Goal: Task Accomplishment & Management: Use online tool/utility

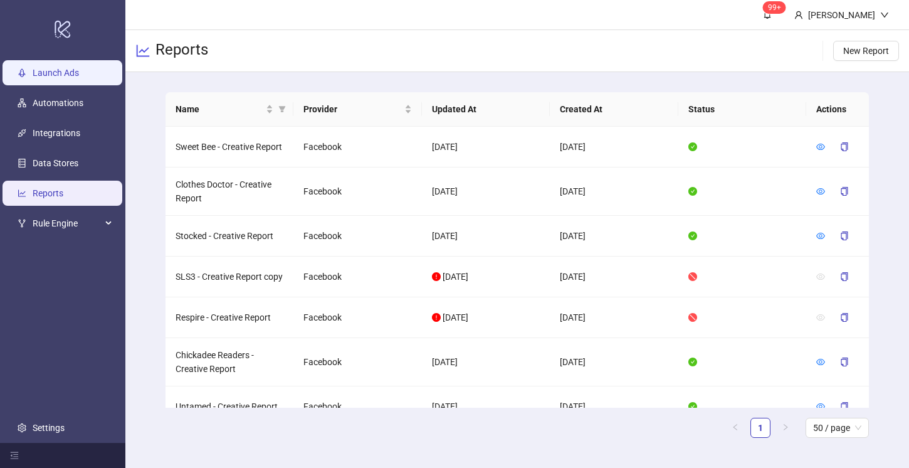
click at [75, 73] on link "Launch Ads" at bounding box center [56, 73] width 46 height 10
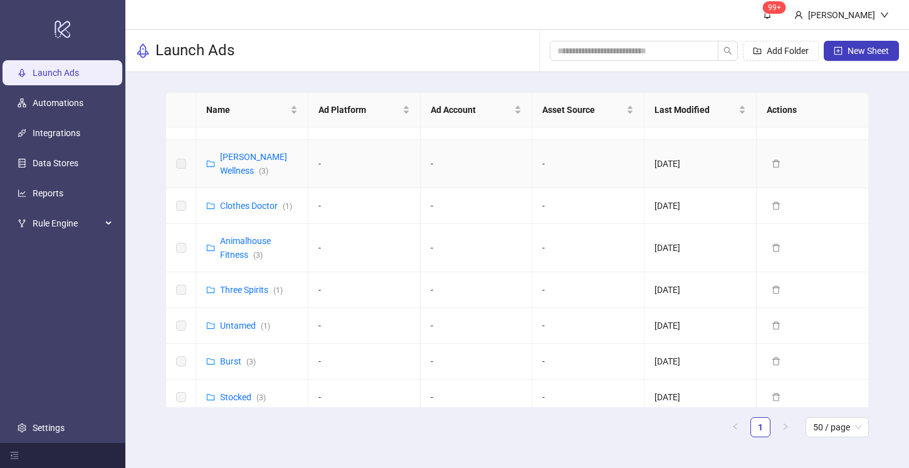
scroll to position [109, 0]
click at [239, 234] on link "Animalhouse Fitness ( 3 )" at bounding box center [245, 246] width 51 height 24
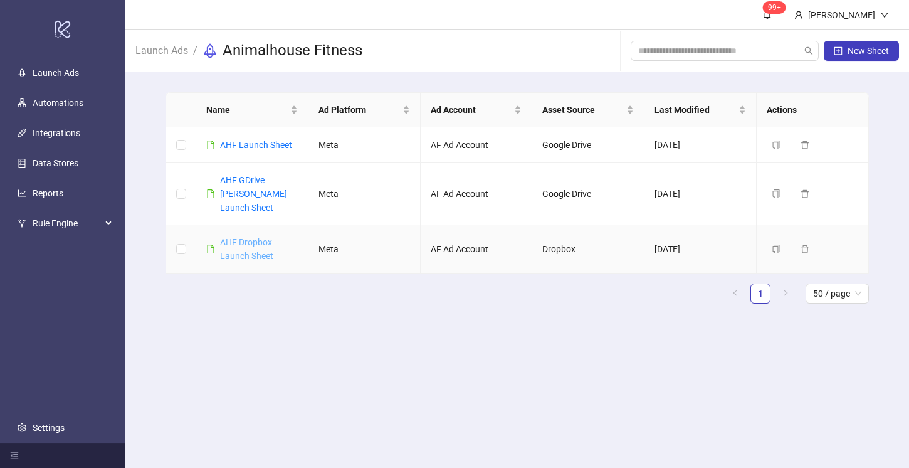
click at [254, 237] on link "AHF Dropbox Launch Sheet" at bounding box center [246, 249] width 53 height 24
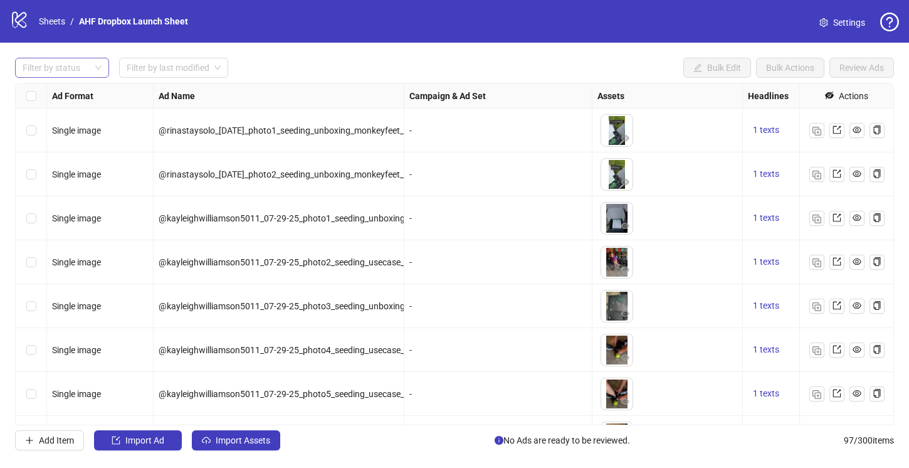
click at [76, 67] on div at bounding box center [56, 68] width 76 height 18
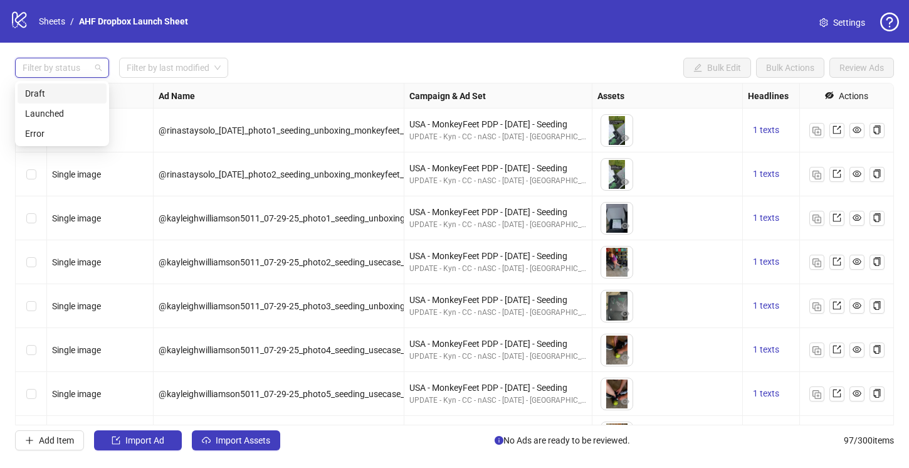
click at [60, 95] on div "Draft" at bounding box center [62, 93] width 74 height 14
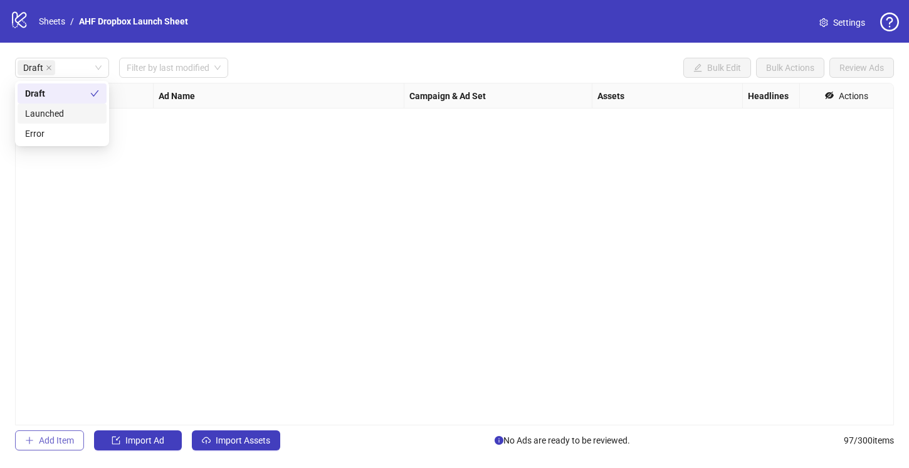
click at [59, 437] on span "Add Item" at bounding box center [56, 440] width 35 height 10
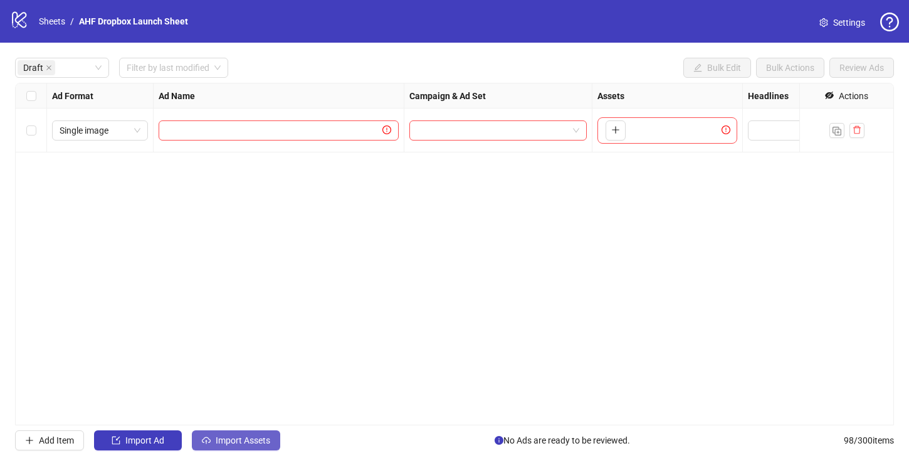
click at [213, 431] on button "Import Assets" at bounding box center [236, 440] width 88 height 20
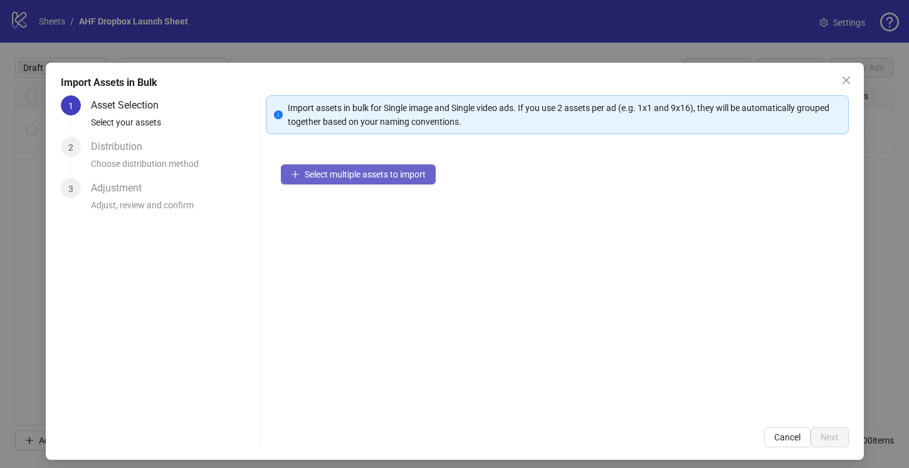
click at [351, 179] on button "Select multiple assets to import" at bounding box center [358, 174] width 155 height 20
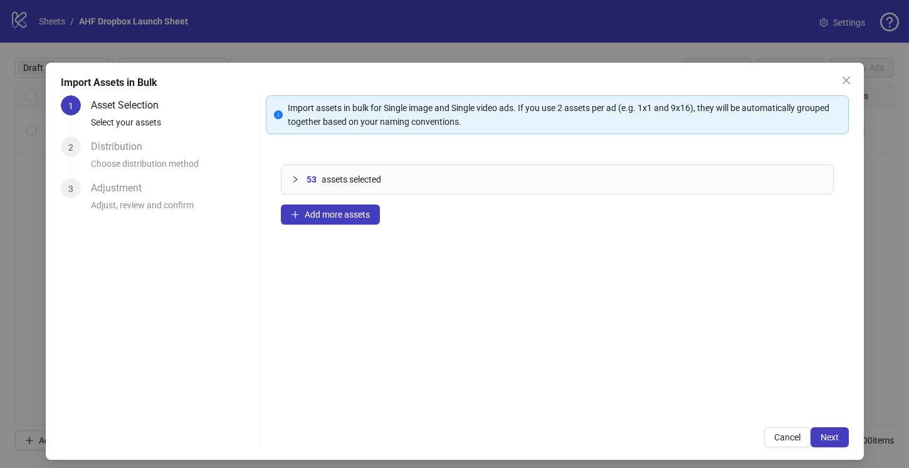
click at [295, 178] on icon "collapsed" at bounding box center [295, 179] width 4 height 6
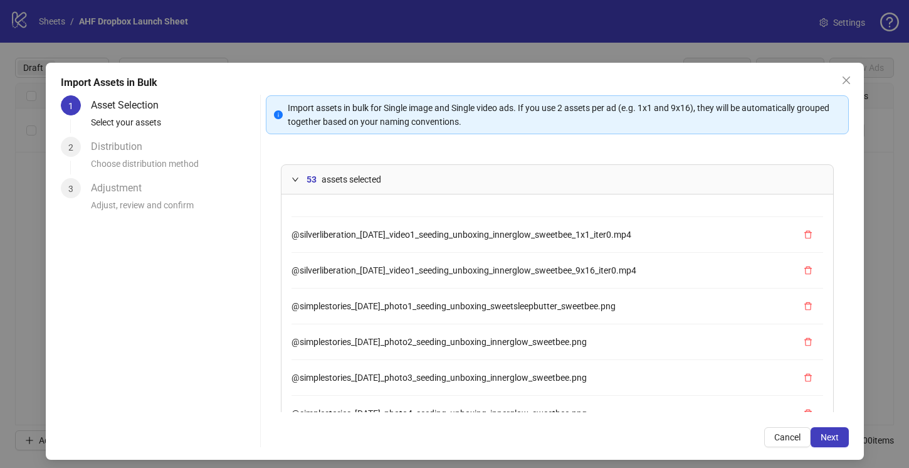
scroll to position [1642, 0]
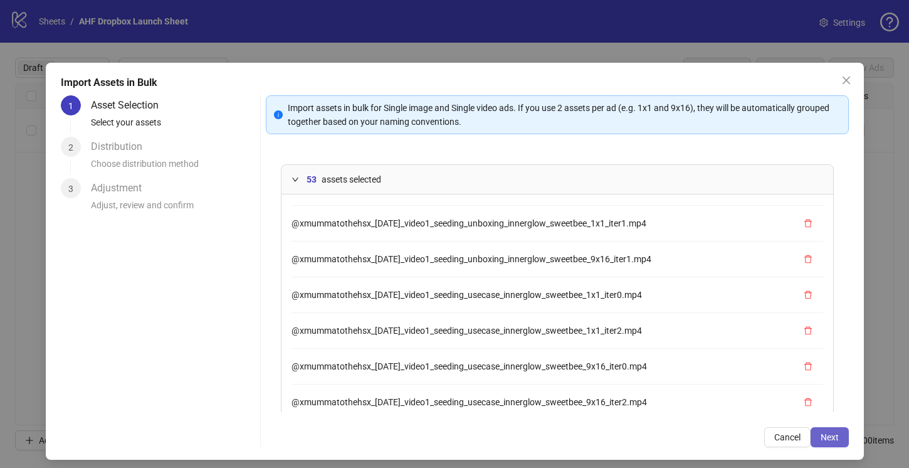
click at [823, 439] on span "Next" at bounding box center [829, 437] width 18 height 10
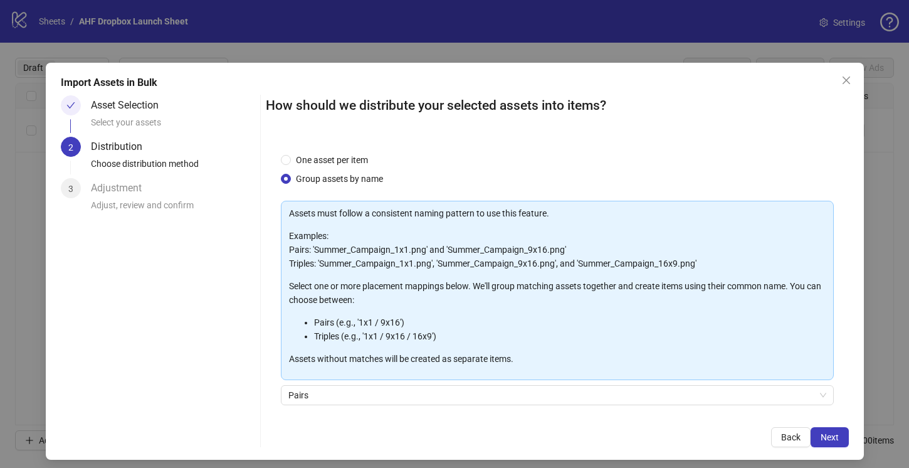
scroll to position [93, 0]
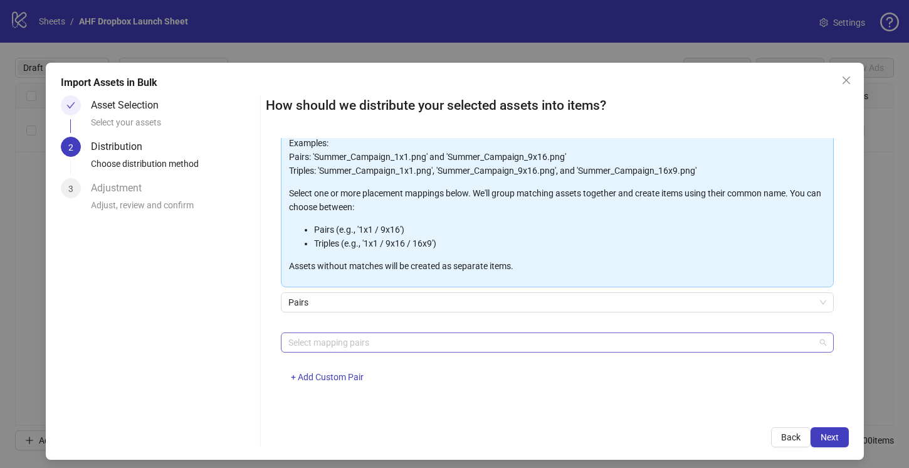
click at [401, 337] on div at bounding box center [550, 342] width 535 height 18
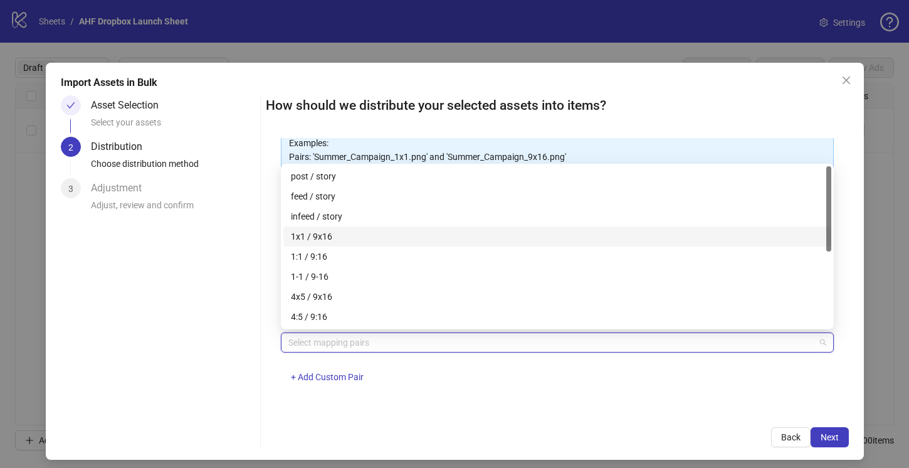
click at [352, 228] on div "1x1 / 9x16" at bounding box center [557, 236] width 548 height 20
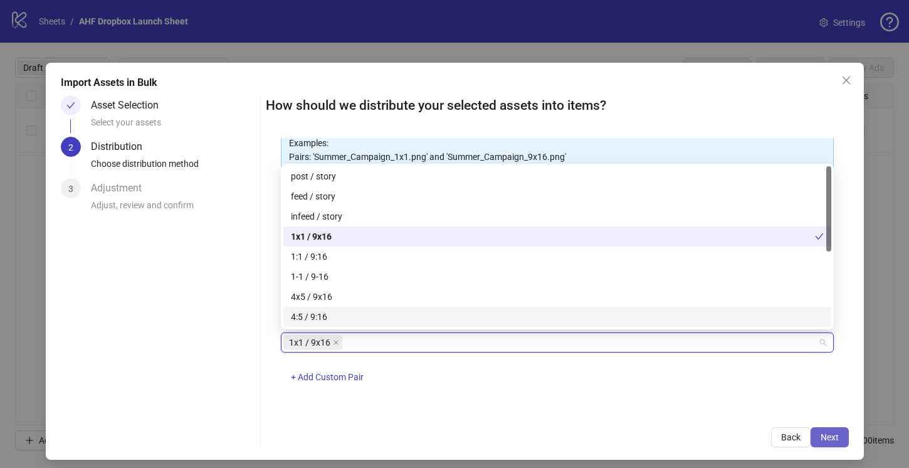
click at [829, 436] on span "Next" at bounding box center [829, 437] width 18 height 10
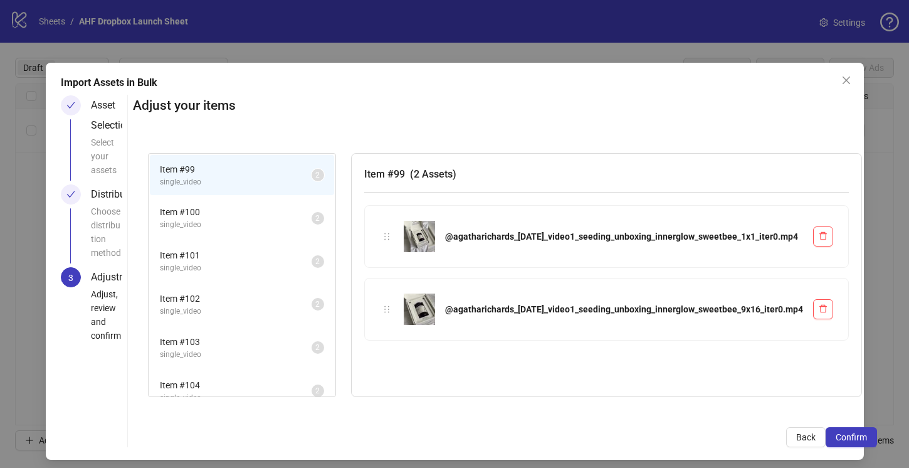
click at [312, 214] on span "Item # 100" at bounding box center [236, 212] width 152 height 14
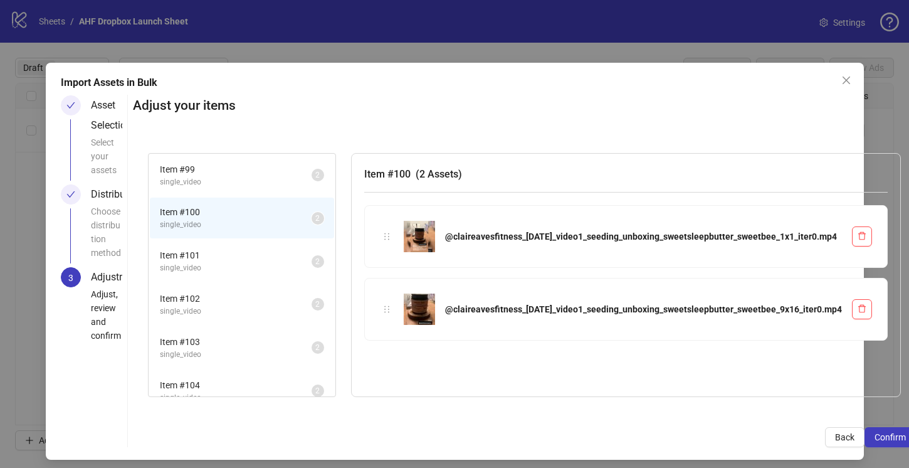
scroll to position [7, 0]
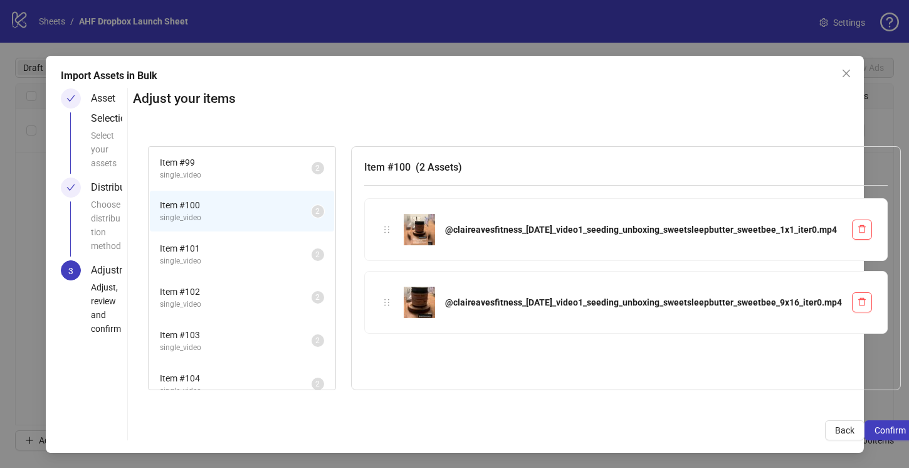
click at [309, 246] on span "Item # 101" at bounding box center [236, 248] width 152 height 14
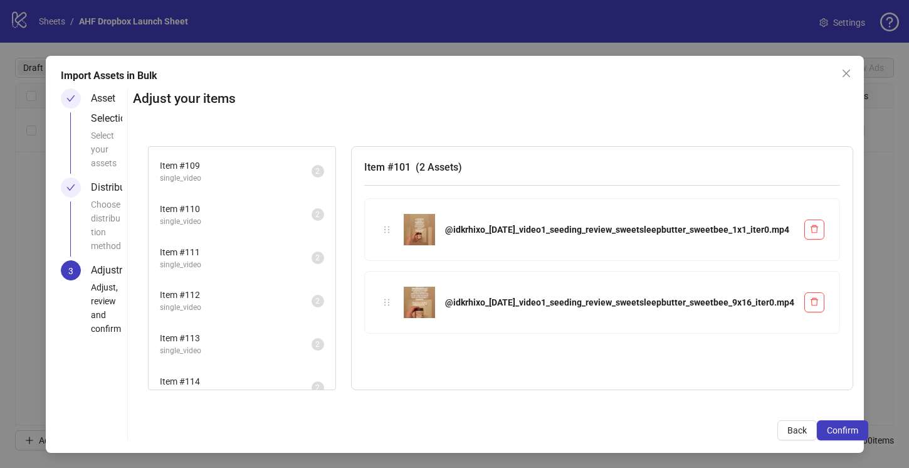
scroll to position [1310, 0]
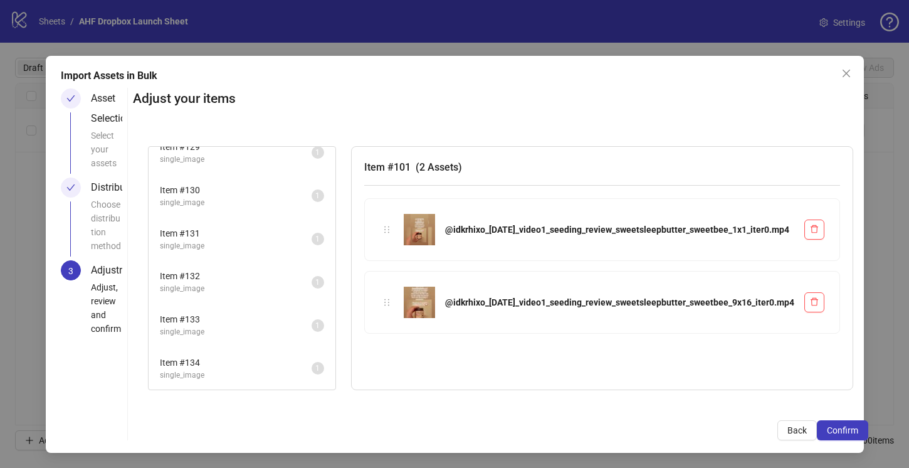
click at [308, 369] on span "single_image" at bounding box center [236, 375] width 152 height 12
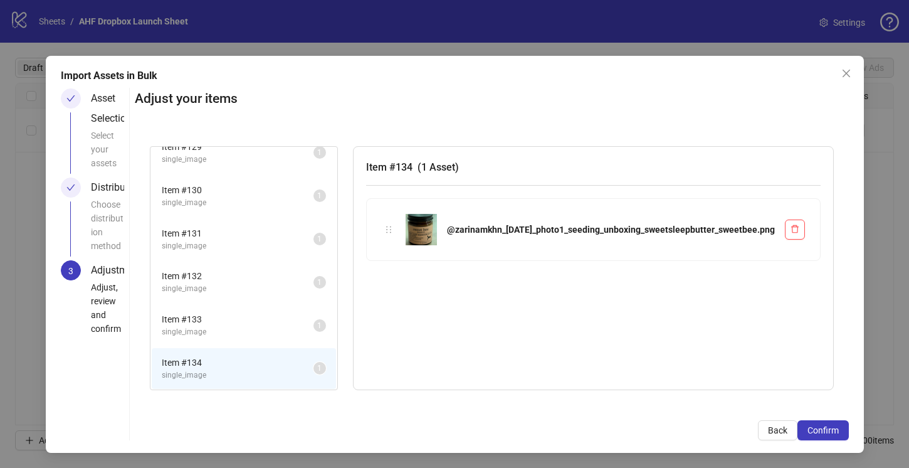
click at [307, 323] on span "Item # 133" at bounding box center [238, 319] width 152 height 14
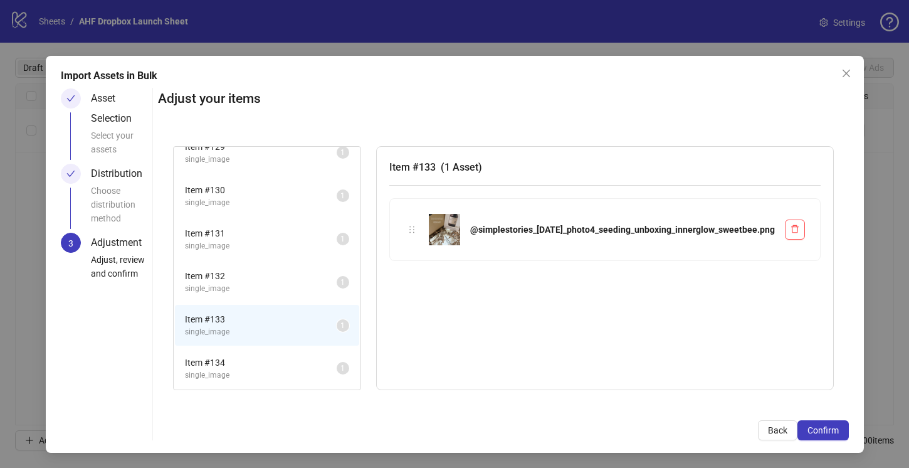
click at [307, 274] on span "Item # 132" at bounding box center [261, 276] width 152 height 14
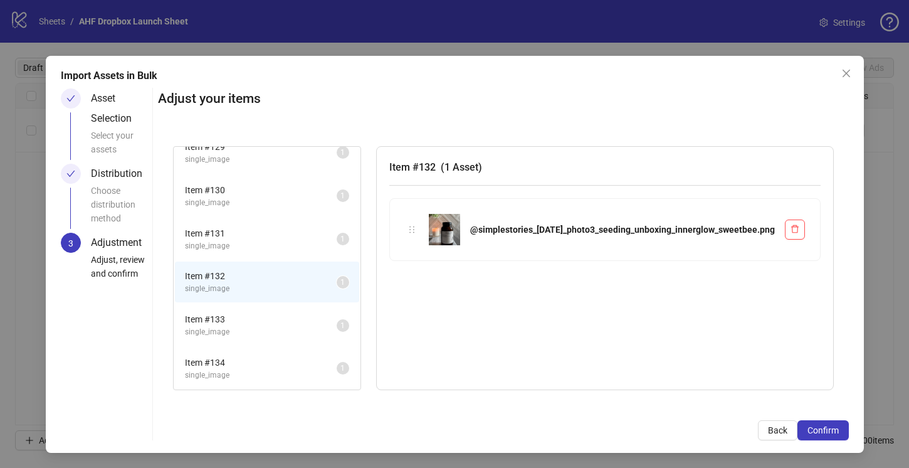
click at [310, 238] on span "Item # 131" at bounding box center [261, 233] width 152 height 14
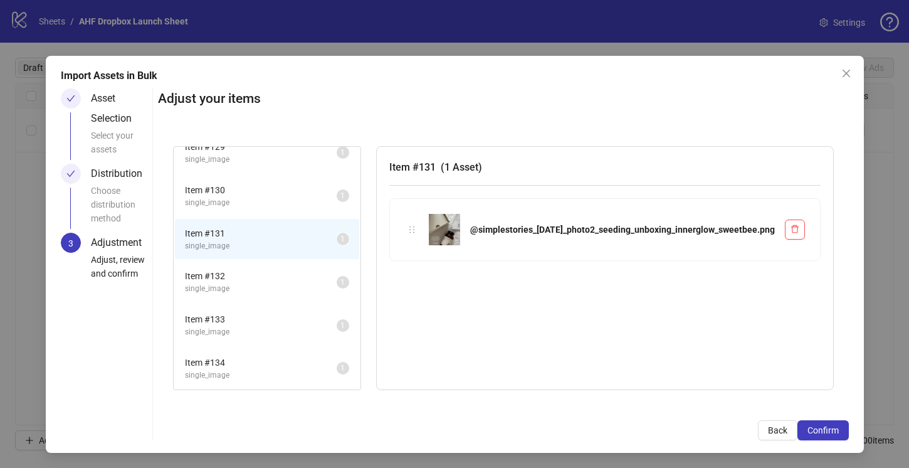
click at [318, 200] on span "single_image" at bounding box center [261, 203] width 152 height 12
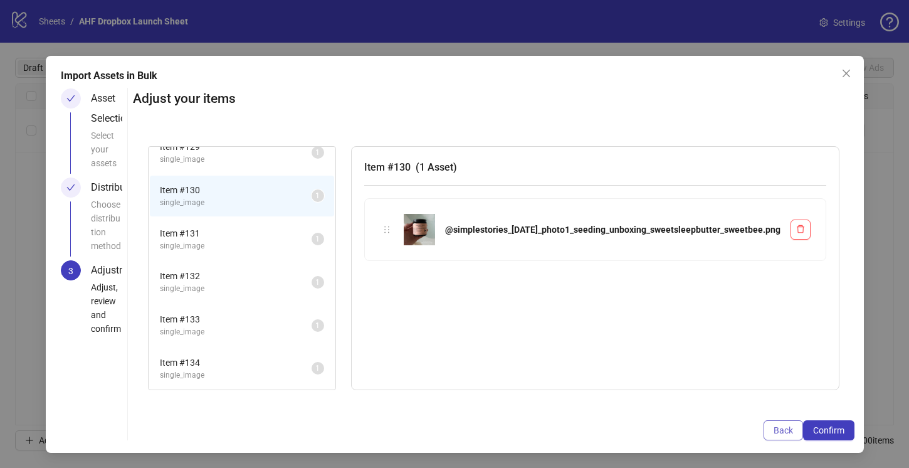
click at [773, 429] on span "Back" at bounding box center [782, 430] width 19 height 10
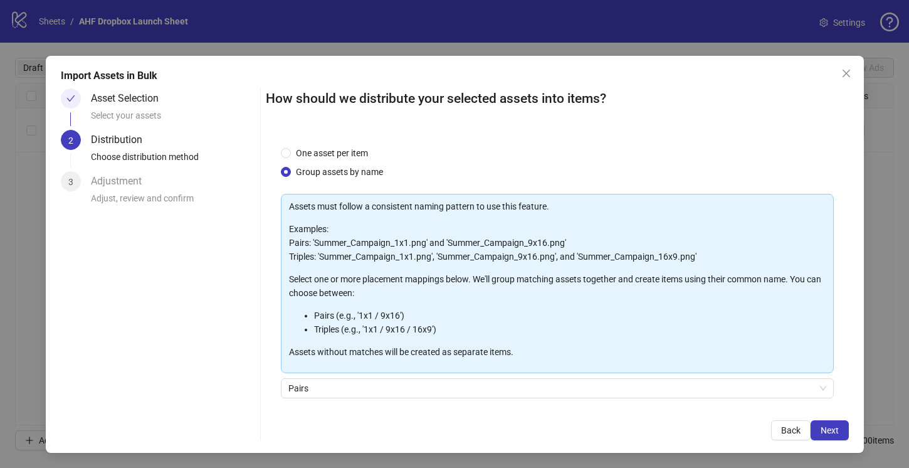
click at [772, 429] on button "Back" at bounding box center [790, 430] width 39 height 20
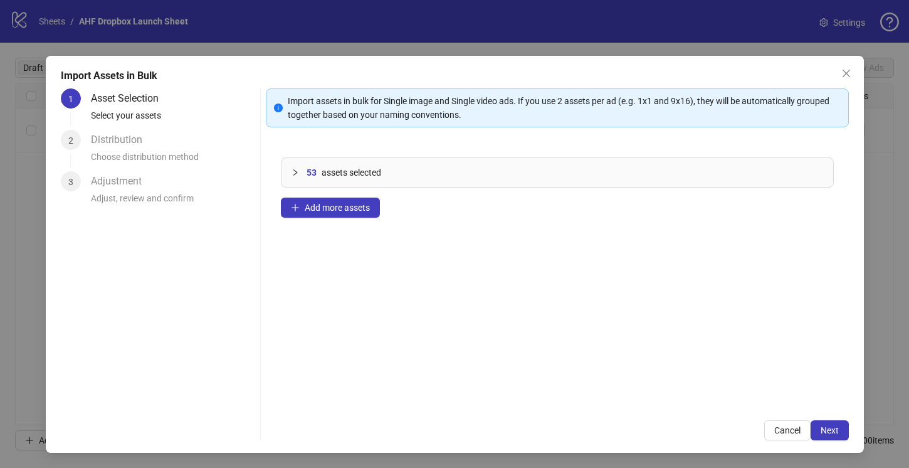
click at [293, 167] on div at bounding box center [298, 172] width 15 height 14
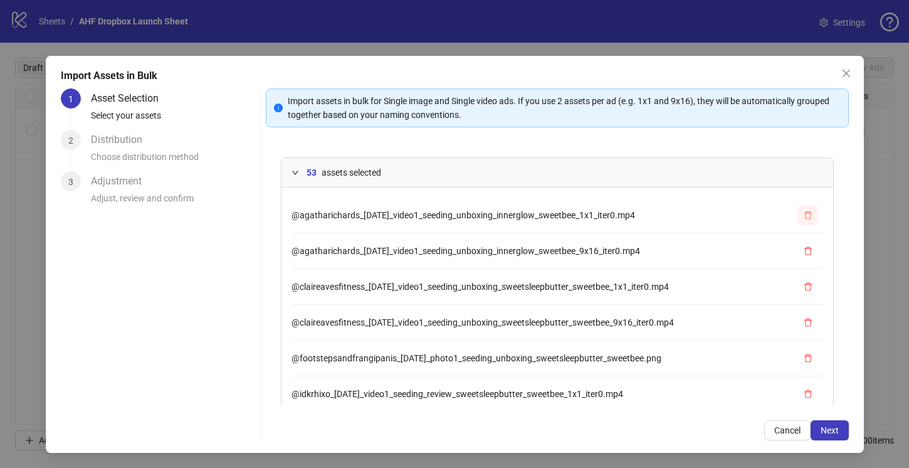
click at [807, 214] on icon "delete" at bounding box center [808, 215] width 9 height 9
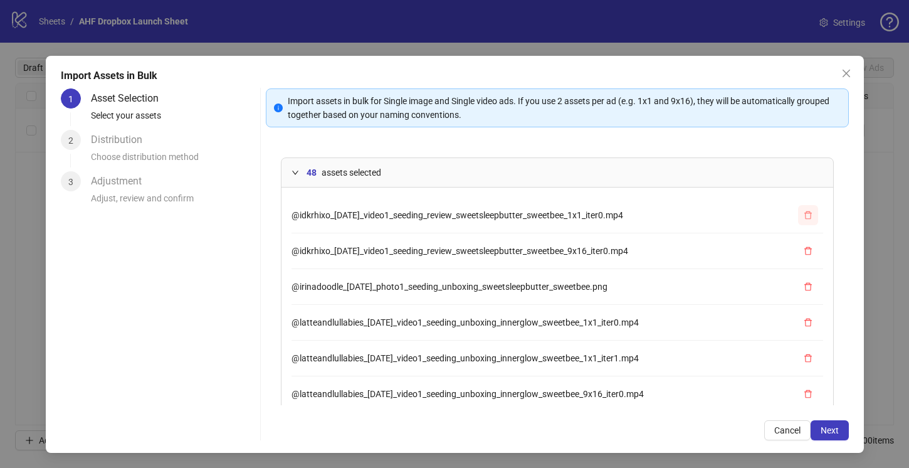
click at [807, 214] on icon "delete" at bounding box center [808, 215] width 9 height 9
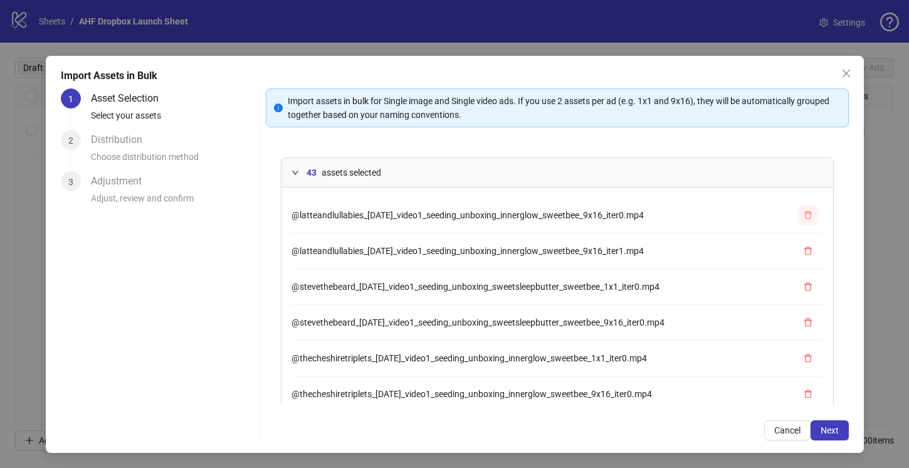
click at [807, 214] on icon "delete" at bounding box center [808, 215] width 9 height 9
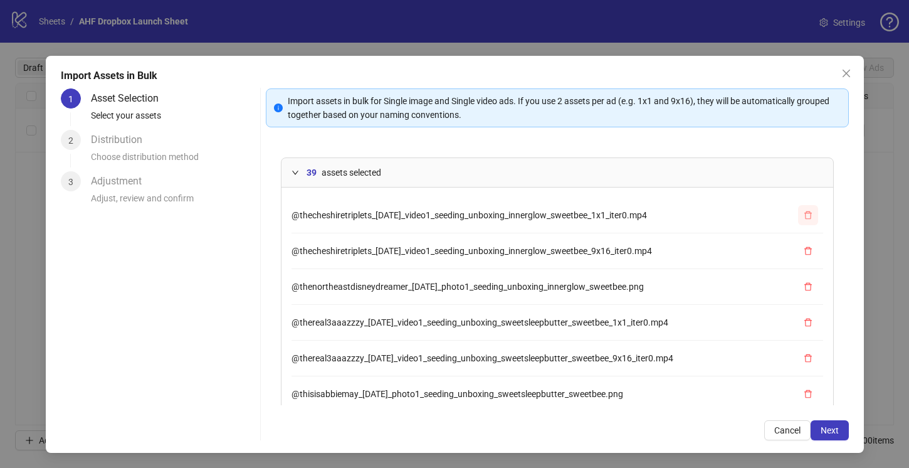
click at [807, 214] on icon "delete" at bounding box center [808, 215] width 9 height 9
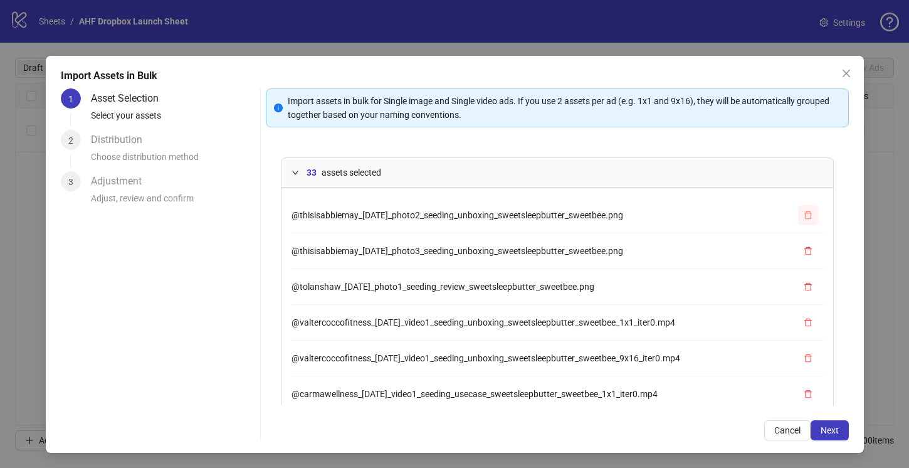
click at [807, 214] on icon "delete" at bounding box center [808, 215] width 9 height 9
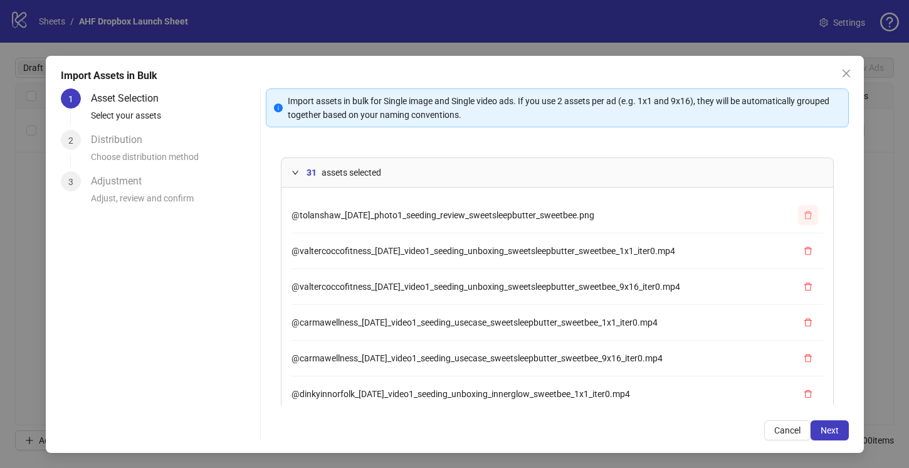
click at [807, 214] on icon "delete" at bounding box center [808, 215] width 9 height 9
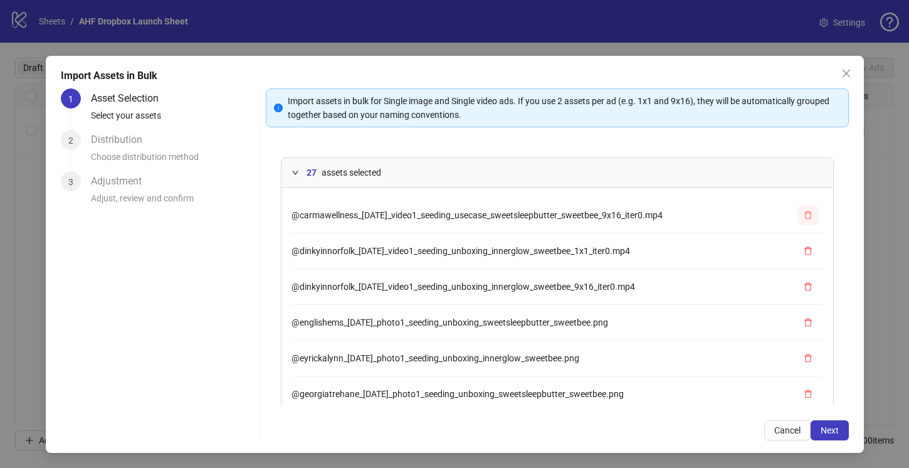
click at [807, 214] on icon "delete" at bounding box center [808, 215] width 9 height 9
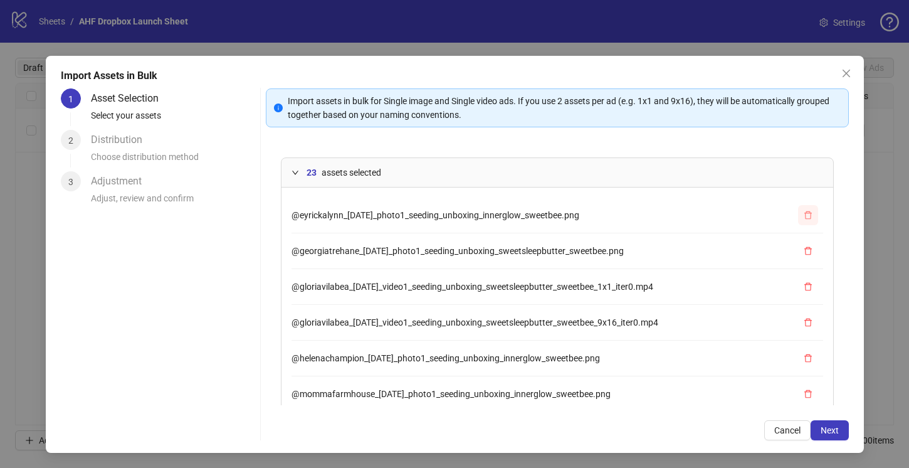
click at [807, 214] on icon "delete" at bounding box center [808, 215] width 9 height 9
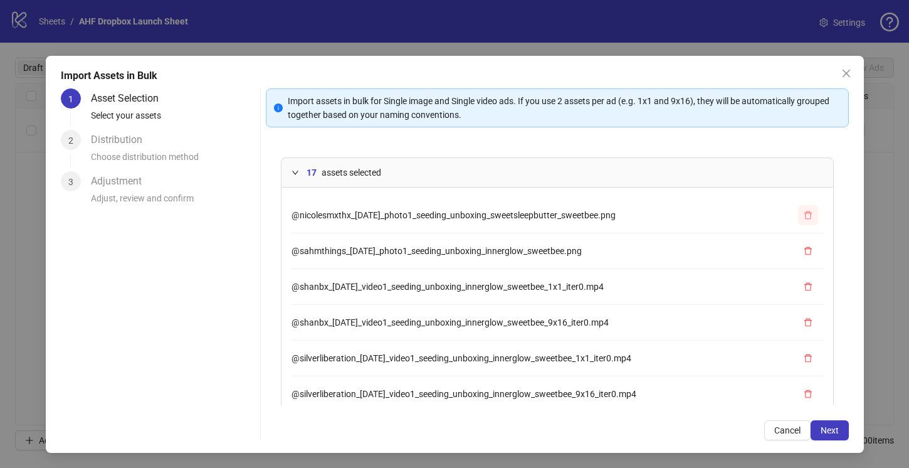
click at [807, 214] on icon "delete" at bounding box center [808, 215] width 9 height 9
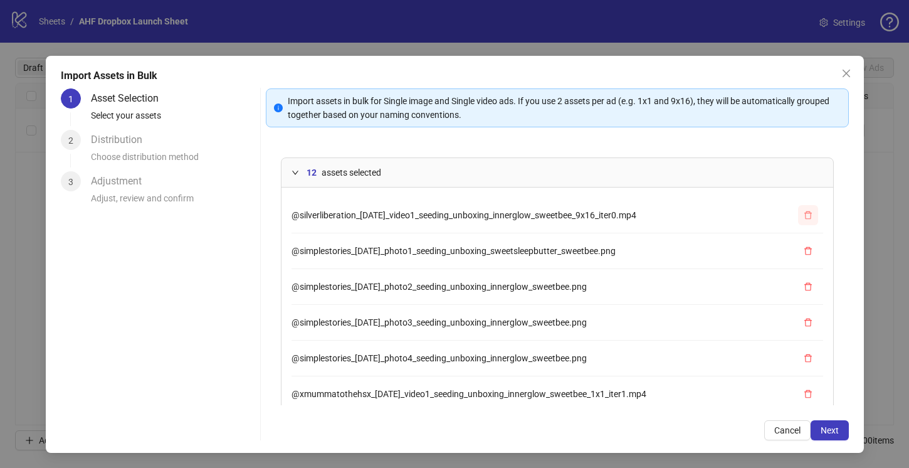
click at [807, 214] on icon "delete" at bounding box center [808, 215] width 9 height 9
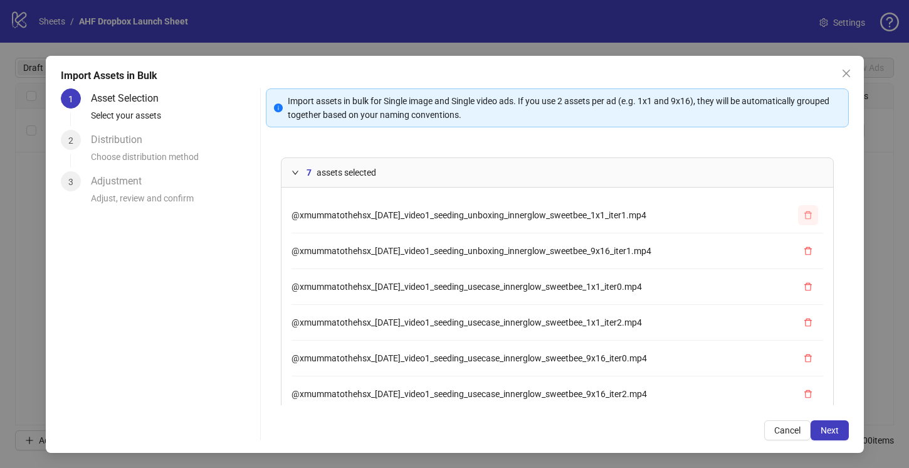
click at [807, 214] on icon "delete" at bounding box center [808, 215] width 9 height 9
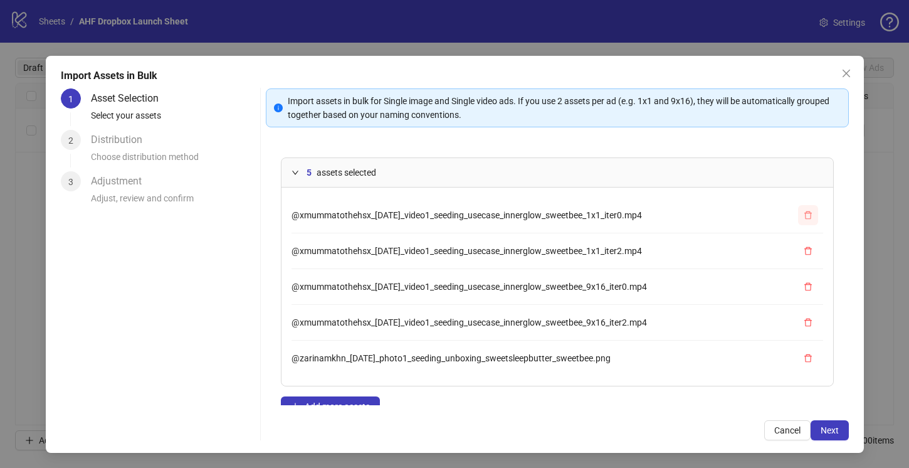
click at [807, 214] on icon "delete" at bounding box center [808, 215] width 9 height 9
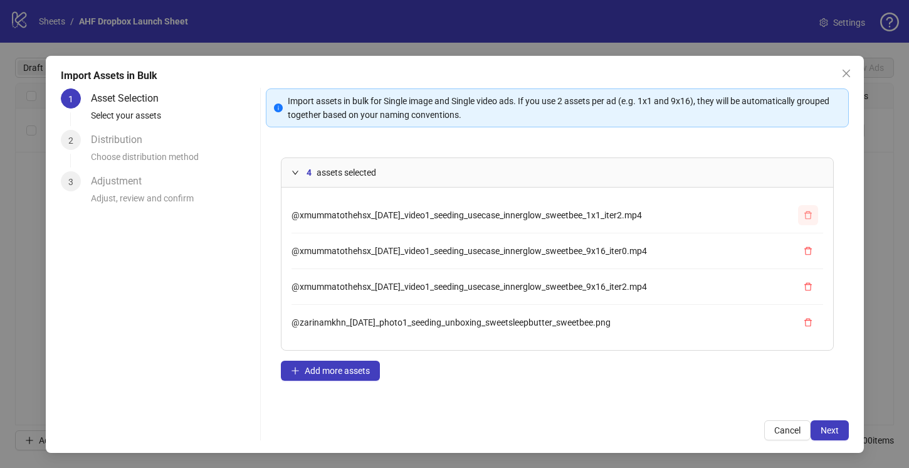
click at [807, 214] on icon "delete" at bounding box center [808, 215] width 9 height 9
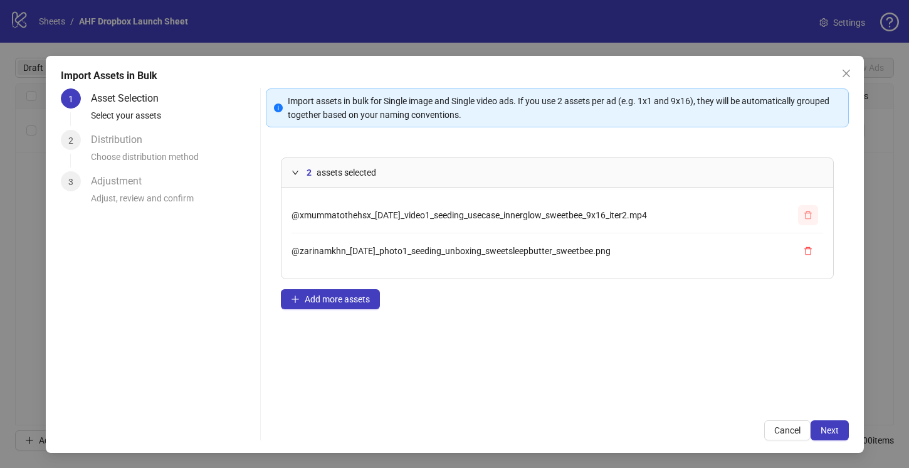
click at [807, 214] on icon "delete" at bounding box center [808, 215] width 9 height 9
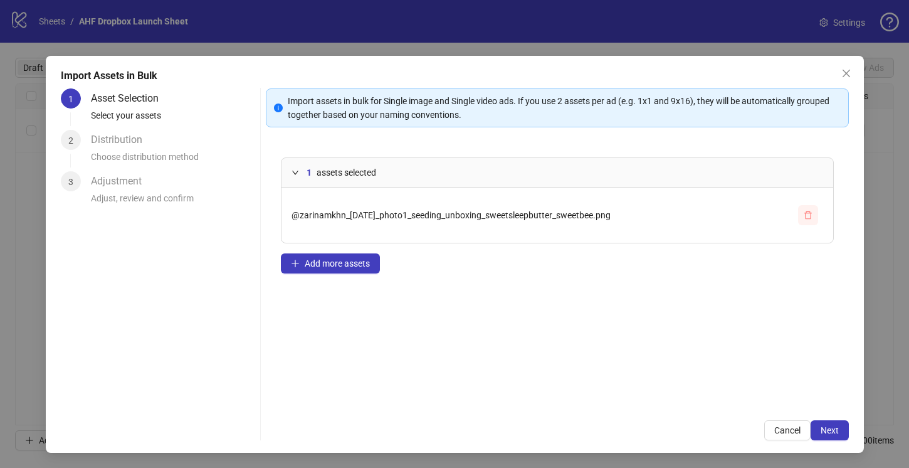
click at [807, 214] on icon "delete" at bounding box center [808, 215] width 9 height 9
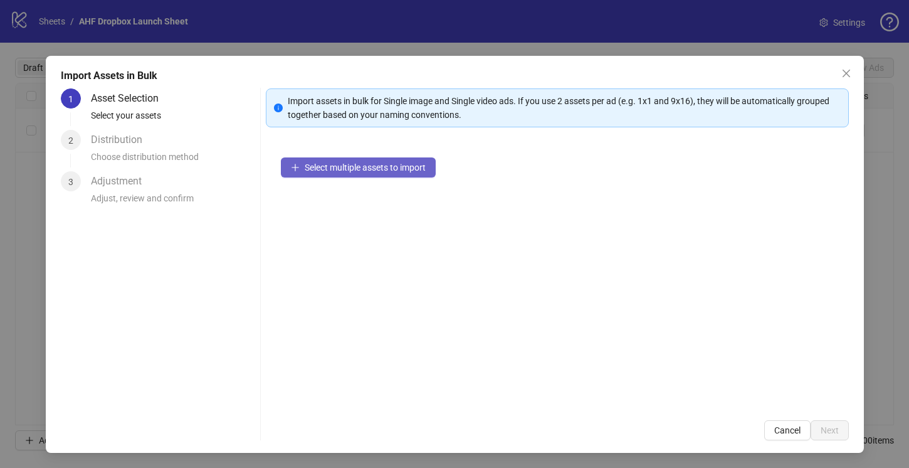
click at [417, 174] on button "Select multiple assets to import" at bounding box center [358, 167] width 155 height 20
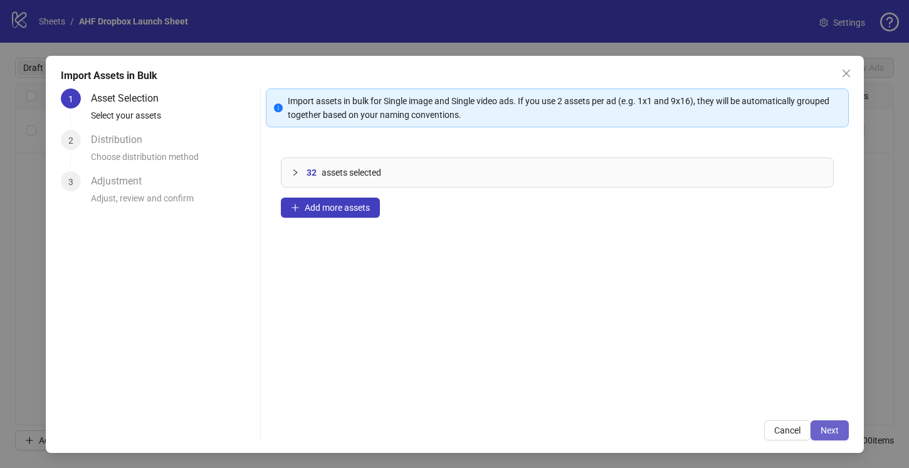
click at [827, 429] on span "Next" at bounding box center [829, 430] width 18 height 10
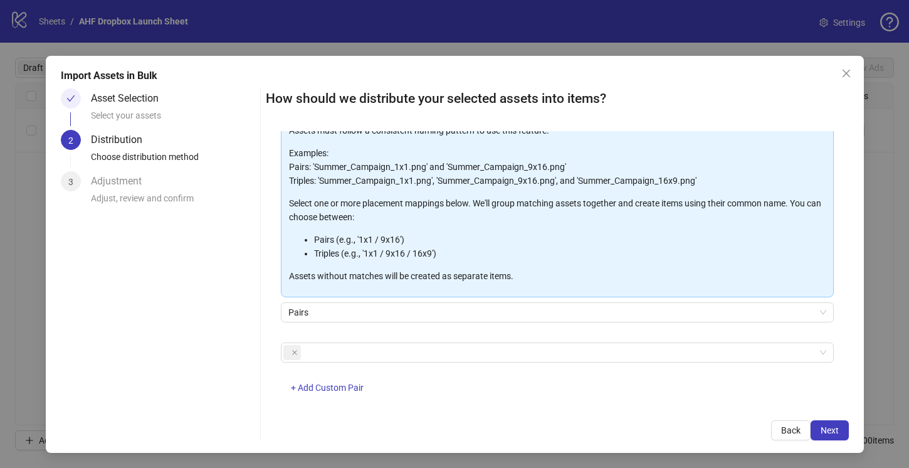
scroll to position [93, 0]
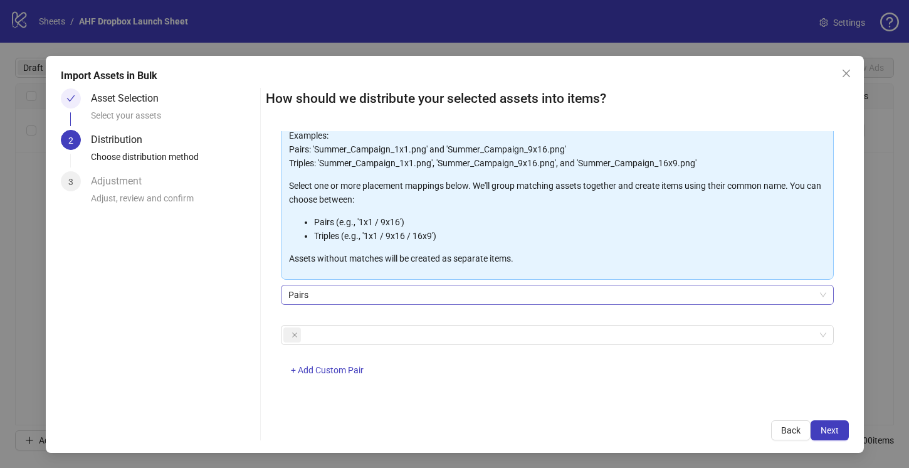
click at [360, 286] on span "Pairs" at bounding box center [557, 294] width 538 height 19
click at [249, 304] on div "Asset Selection Select your assets 2 Distribution Choose distribution method 3 …" at bounding box center [158, 264] width 194 height 352
click at [352, 340] on div at bounding box center [550, 335] width 535 height 18
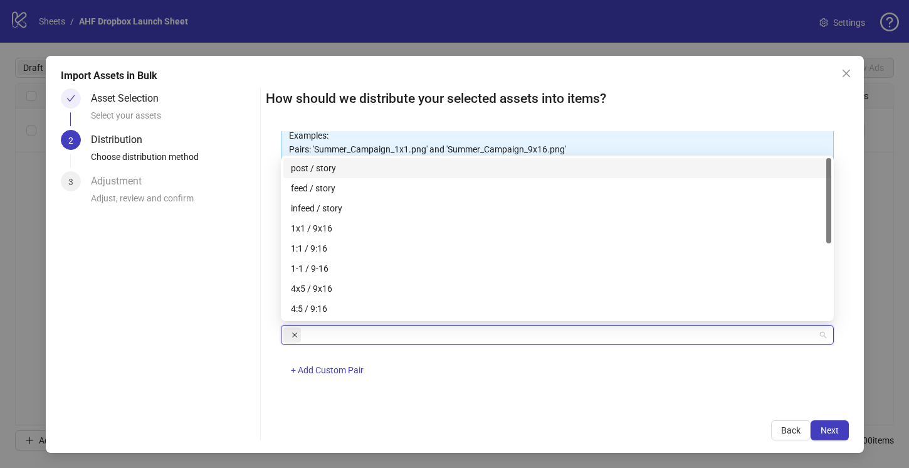
click at [295, 333] on icon "close" at bounding box center [294, 334] width 5 height 5
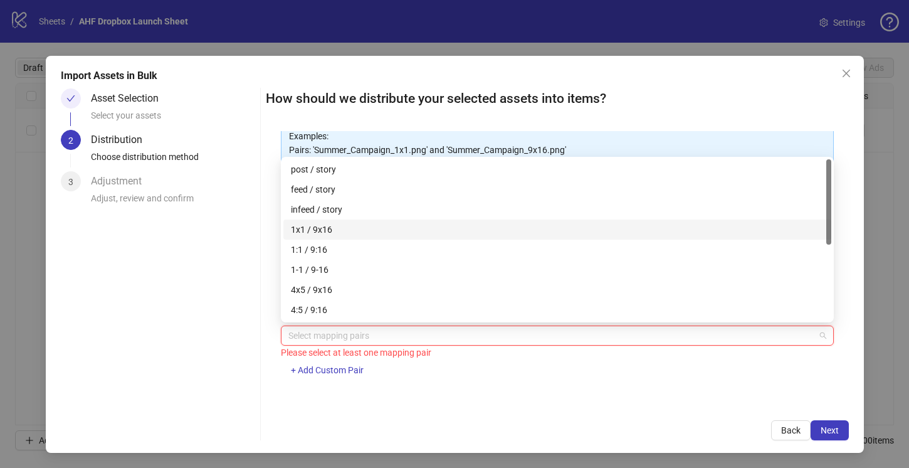
click at [315, 231] on div "1x1 / 9x16" at bounding box center [557, 230] width 533 height 14
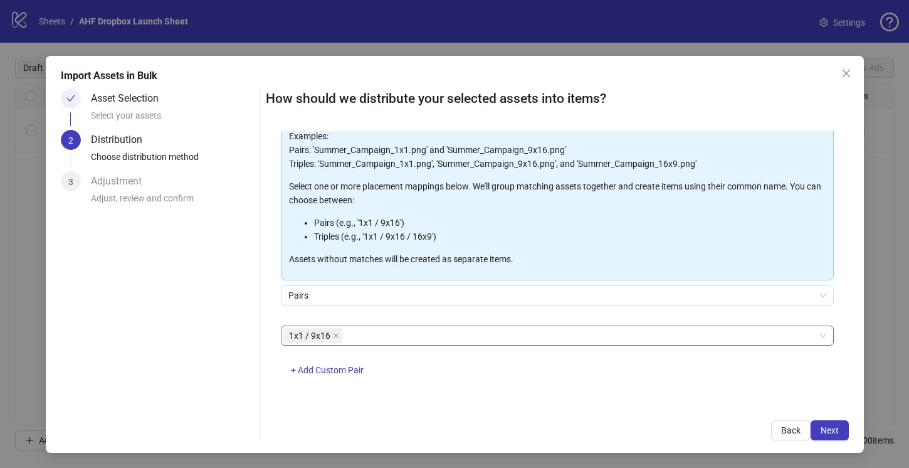
click at [663, 394] on div "One asset per item Group assets by name Assets must follow a consistent naming …" at bounding box center [557, 268] width 583 height 275
click at [824, 425] on span "Next" at bounding box center [829, 430] width 18 height 10
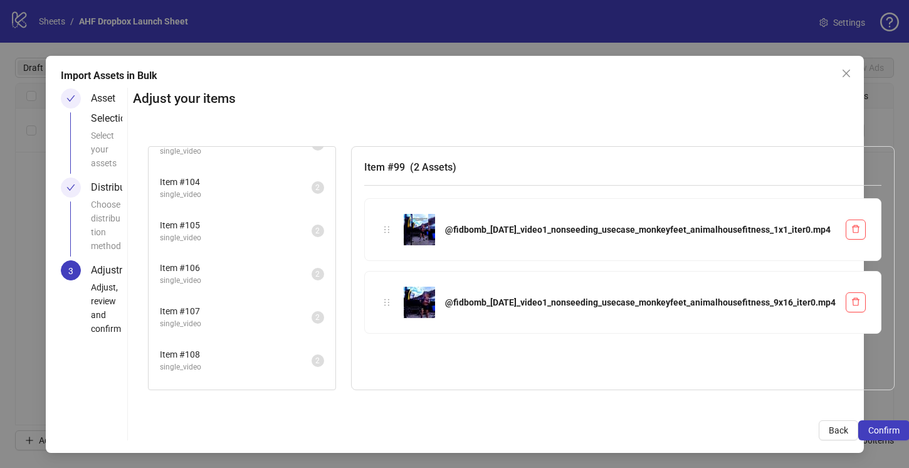
scroll to position [286, 0]
click at [279, 292] on div "Item # 109 single_video 2" at bounding box center [242, 313] width 187 height 43
click at [272, 260] on span "Item # 108" at bounding box center [236, 265] width 152 height 14
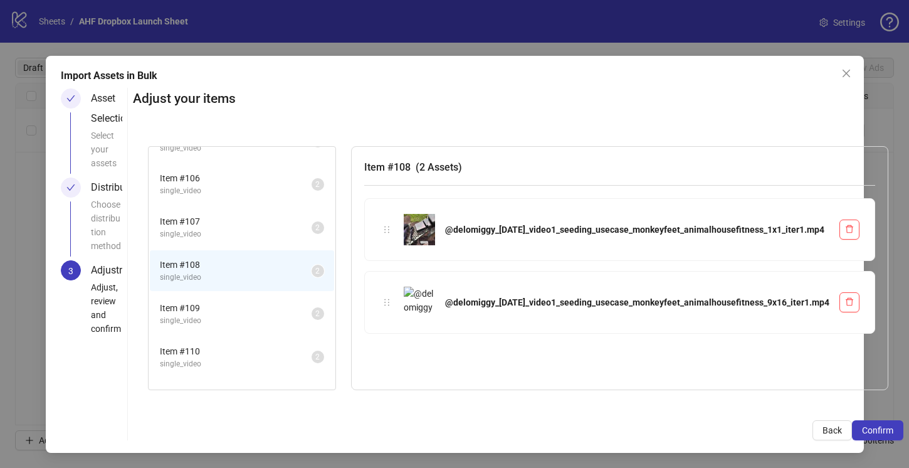
scroll to position [490, 0]
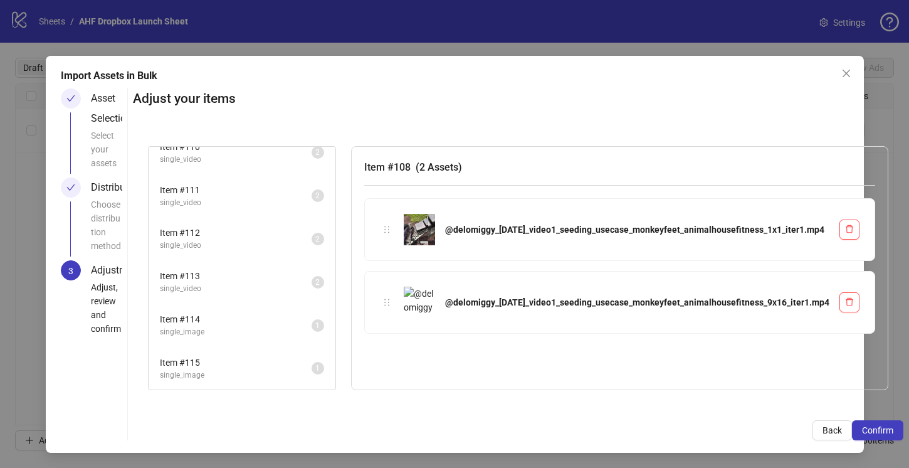
click at [276, 283] on span "single_video" at bounding box center [236, 289] width 152 height 12
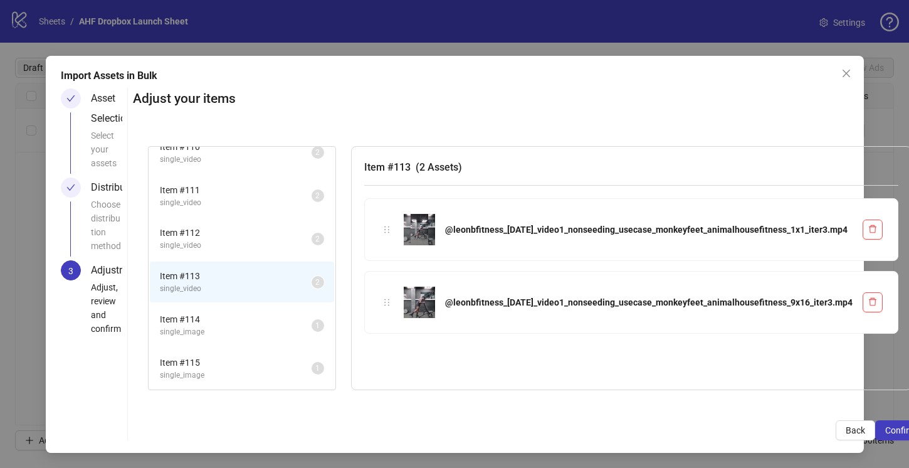
click at [280, 330] on span "single_image" at bounding box center [236, 332] width 152 height 12
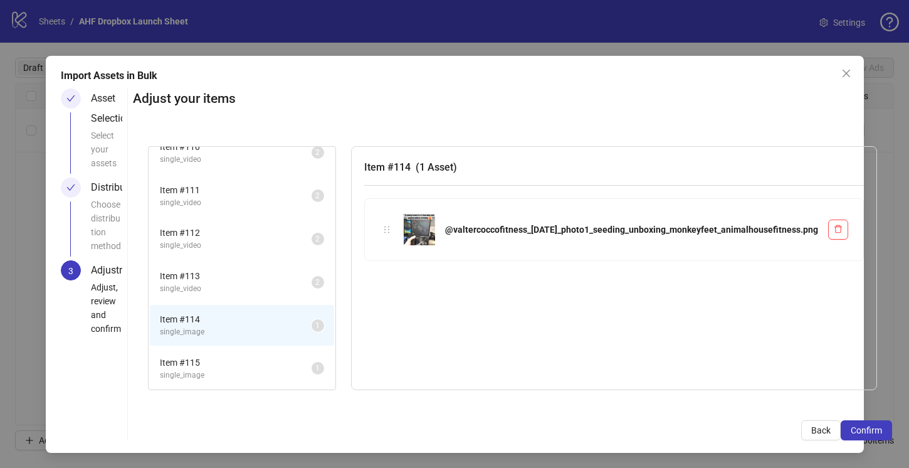
click at [280, 379] on span "single_image" at bounding box center [236, 375] width 152 height 12
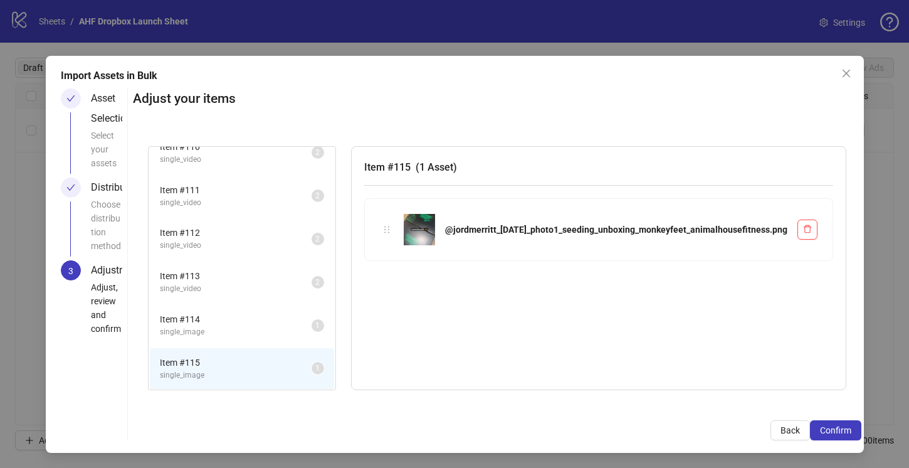
click at [281, 317] on span "Item # 114" at bounding box center [236, 319] width 152 height 14
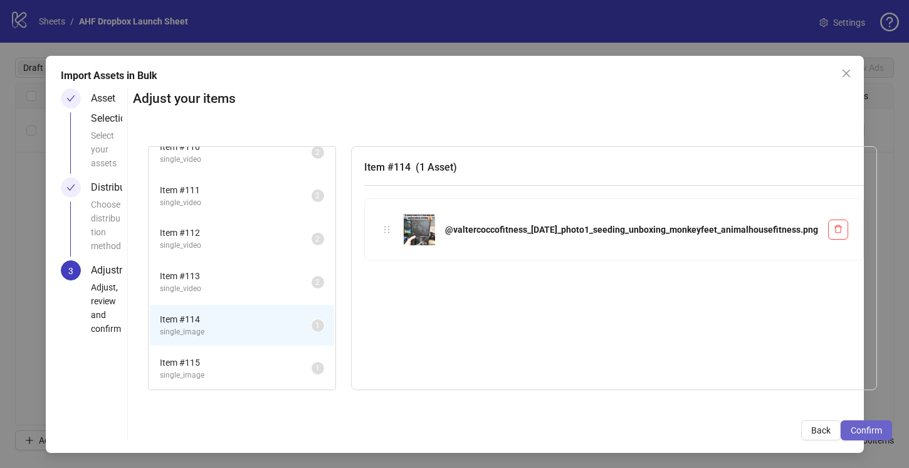
click at [851, 432] on span "Confirm" at bounding box center [866, 430] width 31 height 10
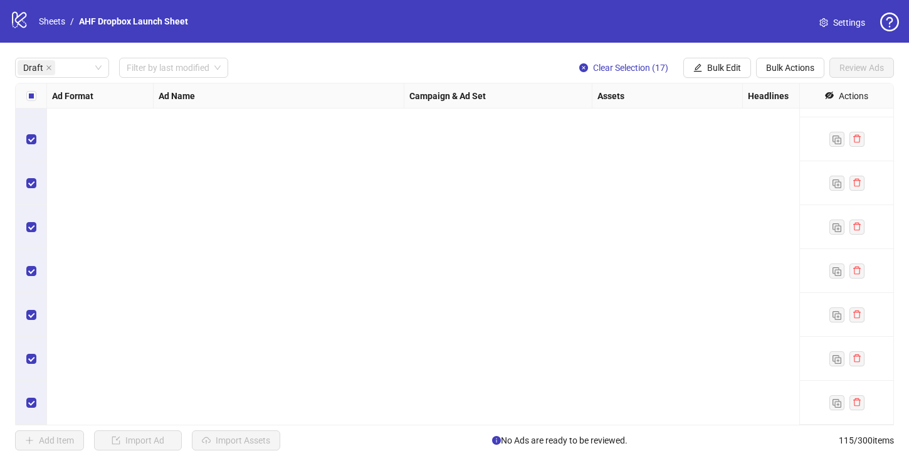
scroll to position [0, 0]
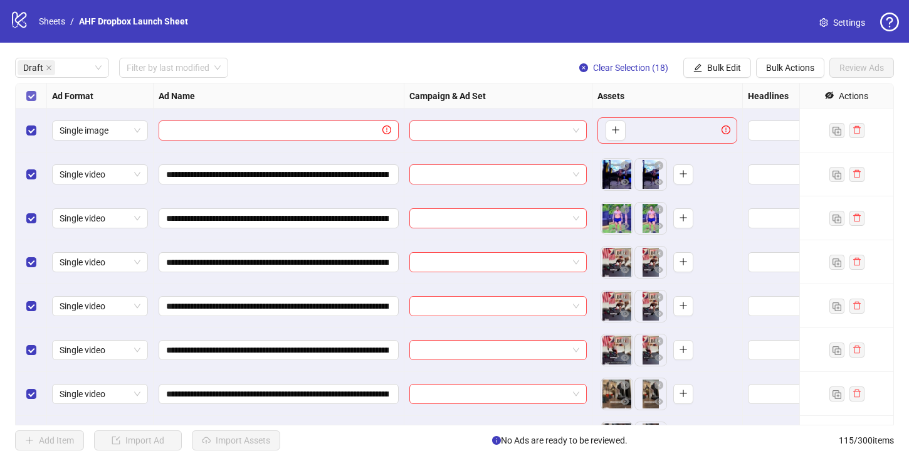
click at [29, 90] on label "Select all rows" at bounding box center [31, 96] width 10 height 14
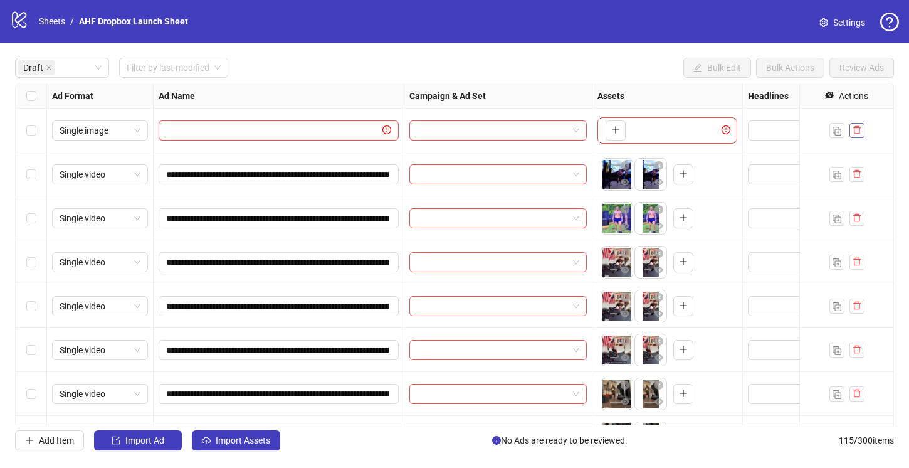
click at [856, 130] on icon "delete" at bounding box center [856, 129] width 9 height 9
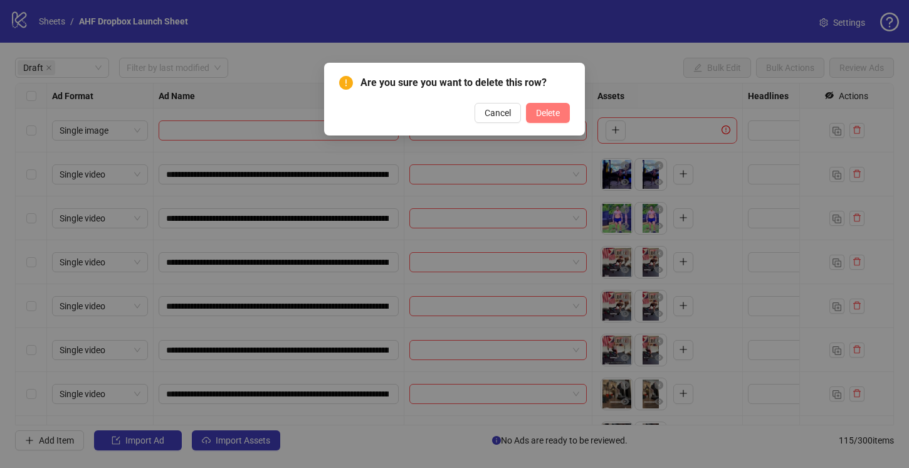
click at [552, 110] on span "Delete" at bounding box center [548, 113] width 24 height 10
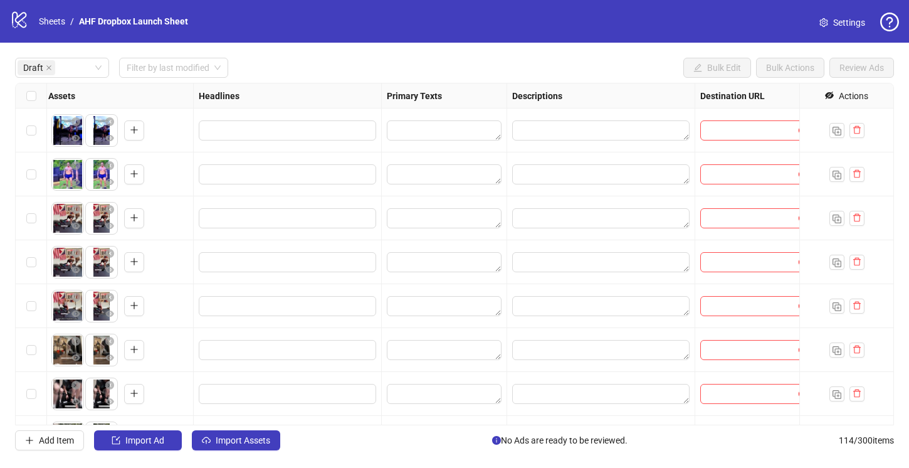
scroll to position [0, 682]
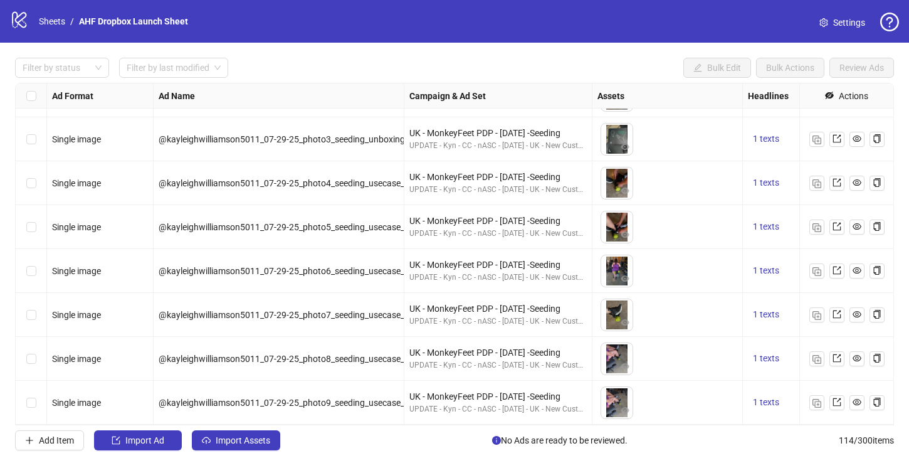
scroll to position [815, 0]
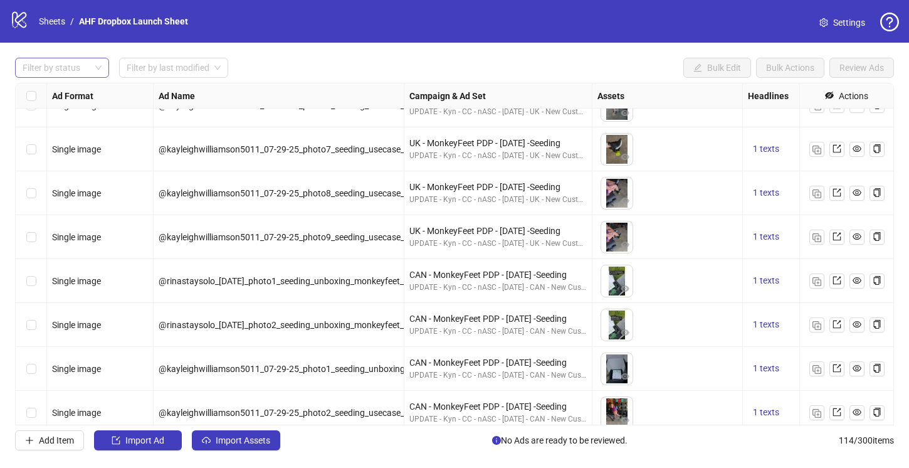
click at [96, 74] on div "Filter by status" at bounding box center [62, 68] width 94 height 20
click at [74, 86] on div "Draft" at bounding box center [62, 93] width 74 height 14
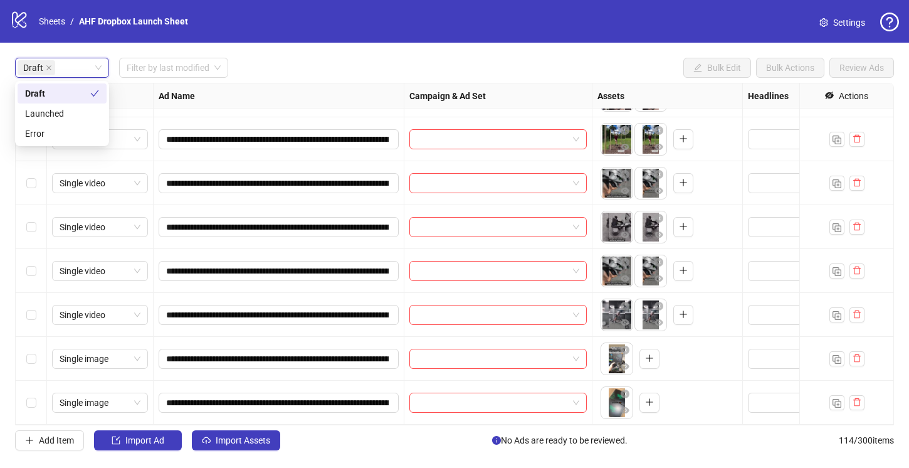
click at [262, 94] on div "Ad Name" at bounding box center [279, 95] width 251 height 25
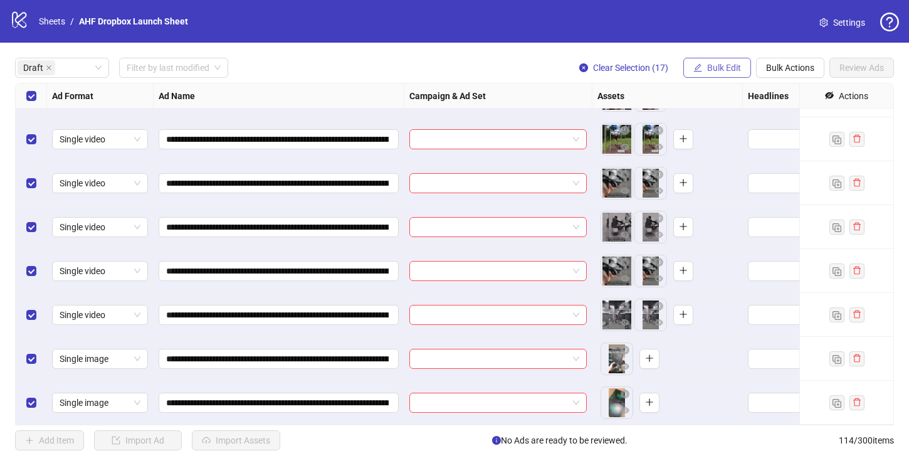
click at [724, 63] on span "Bulk Edit" at bounding box center [724, 68] width 34 height 10
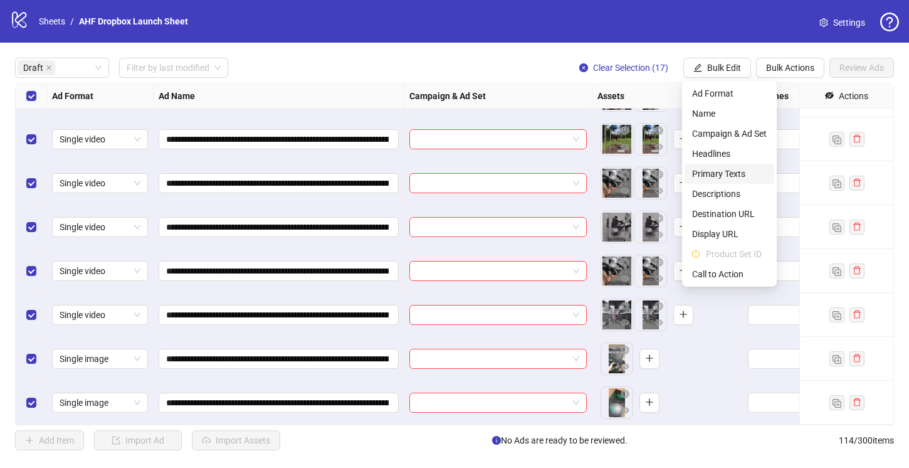
click at [745, 172] on span "Primary Texts" at bounding box center [729, 174] width 75 height 14
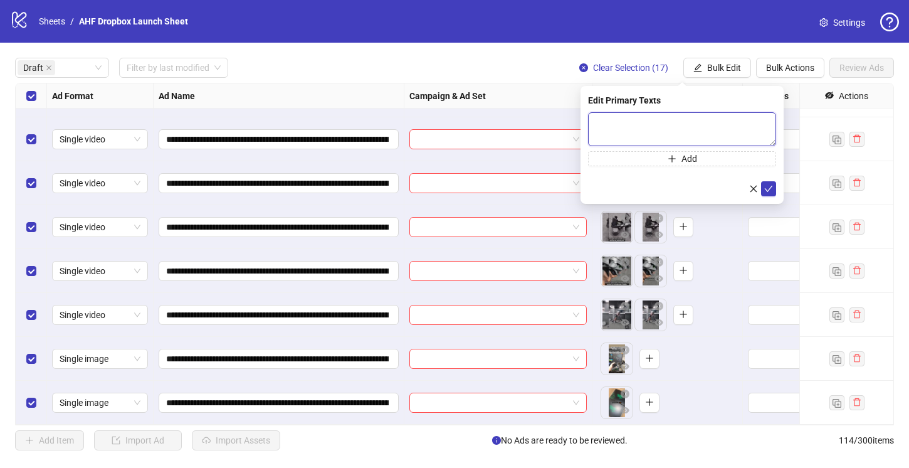
click at [620, 125] on textarea at bounding box center [682, 129] width 188 height 34
paste textarea "**********"
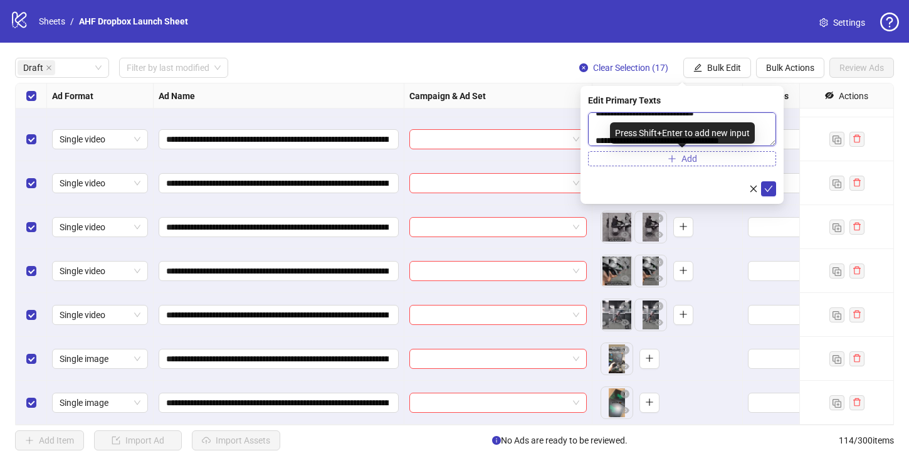
type textarea "**********"
click at [674, 157] on icon "plus" at bounding box center [672, 158] width 9 height 9
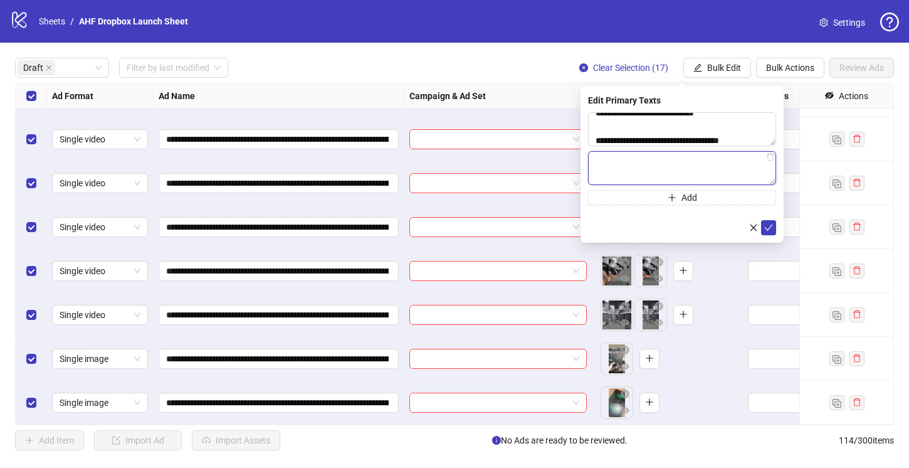
paste textarea "**********"
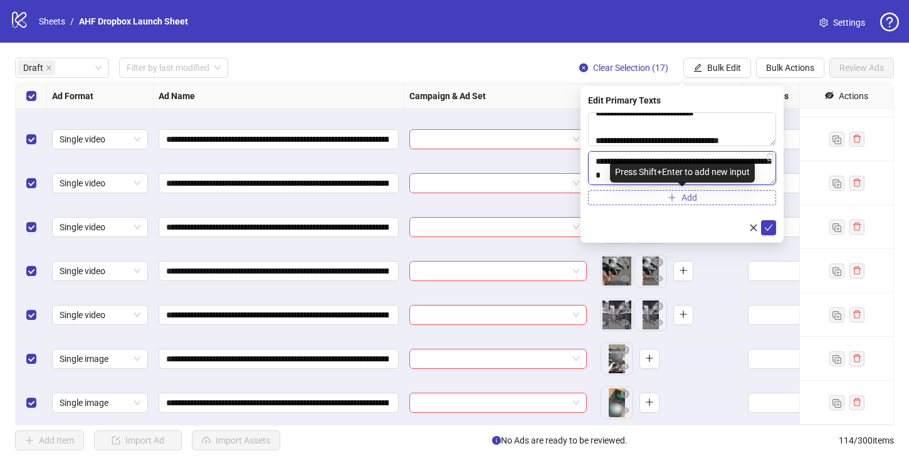
type textarea "**********"
click at [678, 196] on button "Add" at bounding box center [682, 197] width 188 height 15
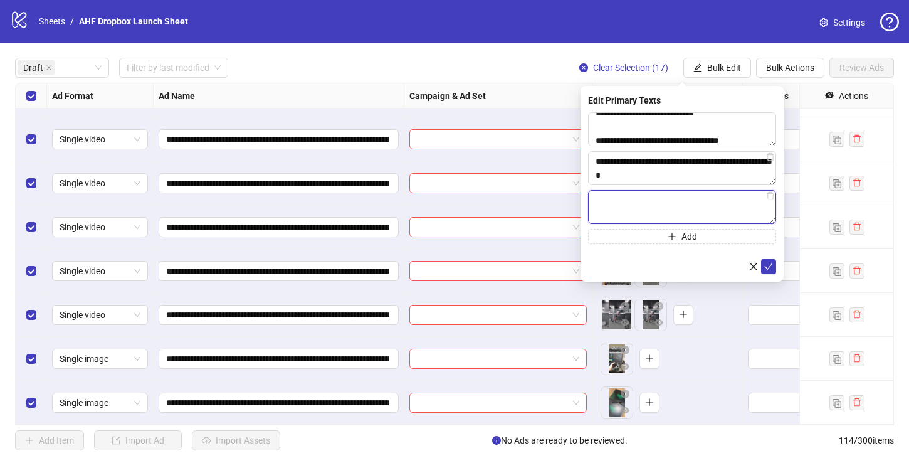
paste textarea "**********"
type textarea "**********"
click at [769, 265] on icon "check" at bounding box center [769, 266] width 8 height 6
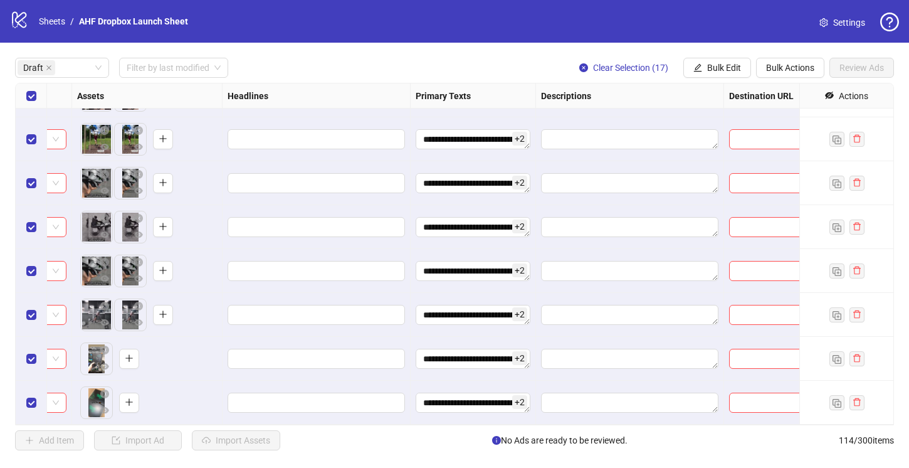
scroll to position [430, 516]
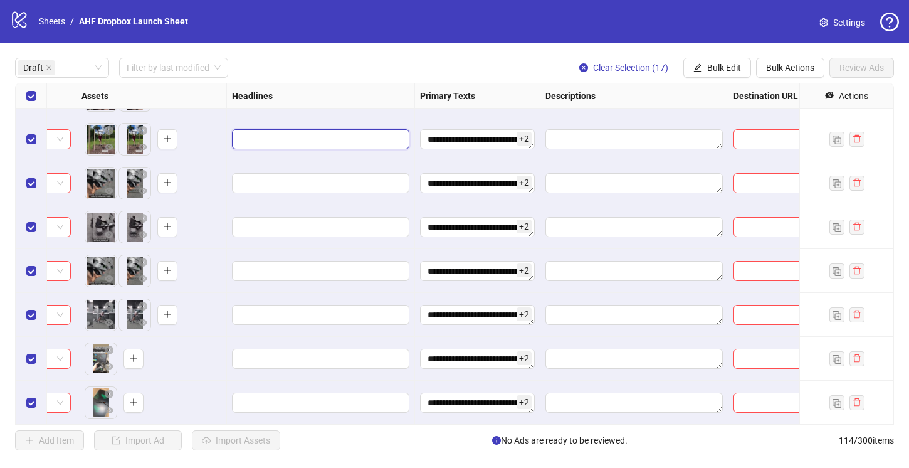
click at [330, 136] on input "Edit values" at bounding box center [319, 139] width 160 height 14
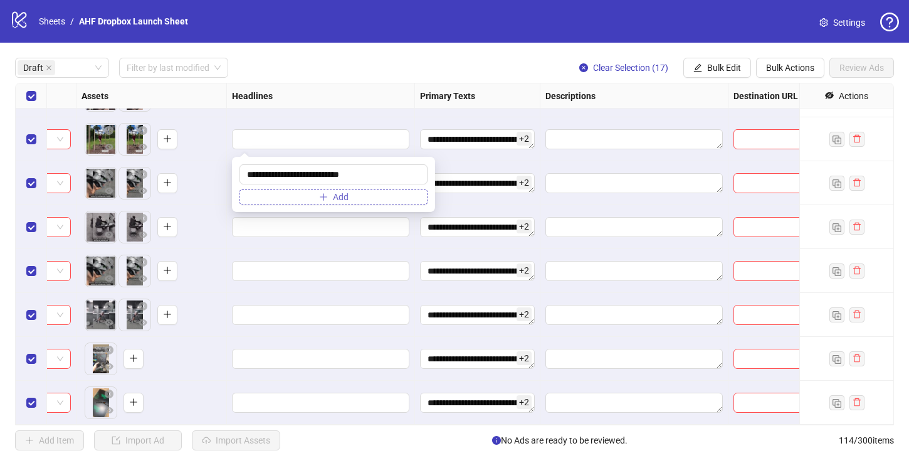
type input "**********"
click at [352, 197] on button "Add" at bounding box center [333, 196] width 188 height 15
paste input "**********"
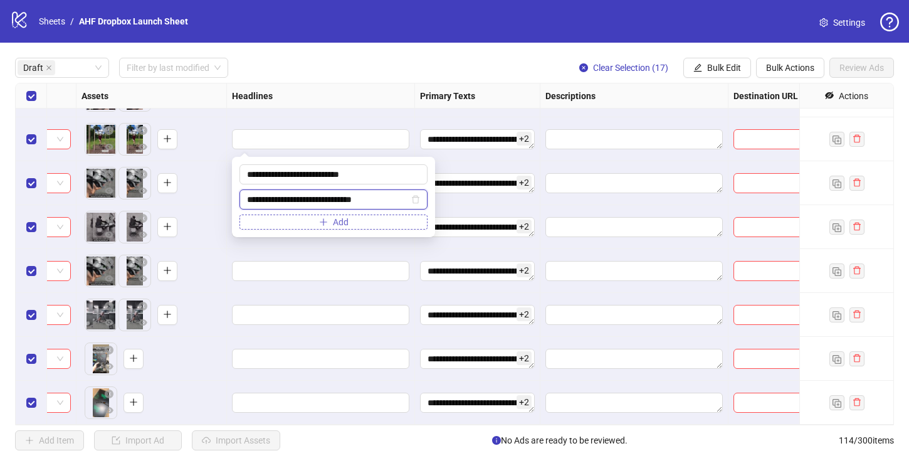
type input "**********"
click at [404, 217] on button "Add" at bounding box center [333, 221] width 188 height 15
paste input "**********"
type input "**********"
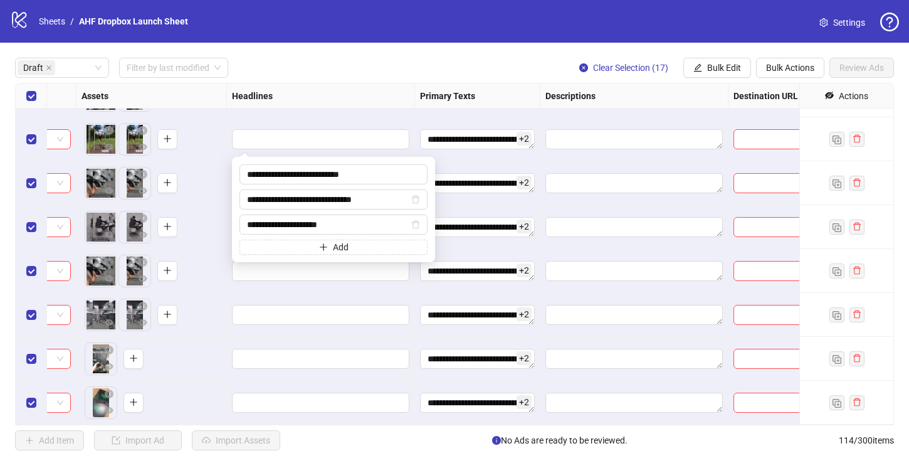
click at [360, 294] on div at bounding box center [321, 315] width 188 height 44
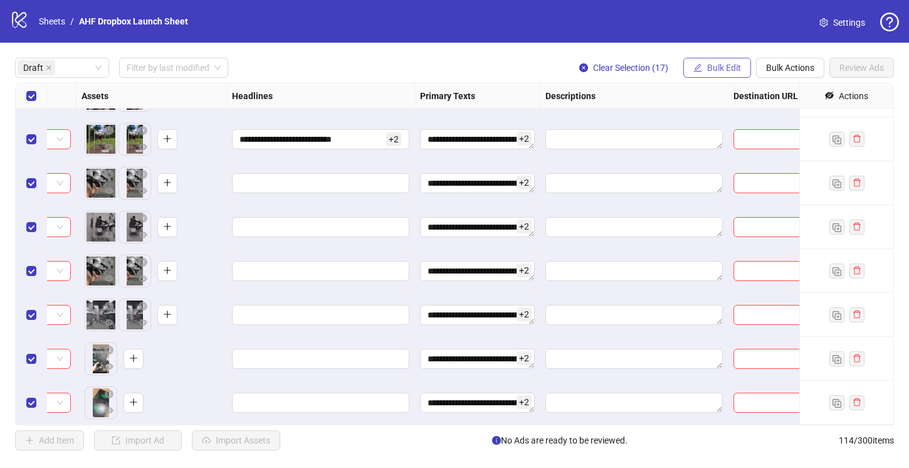
click at [715, 66] on span "Bulk Edit" at bounding box center [724, 68] width 34 height 10
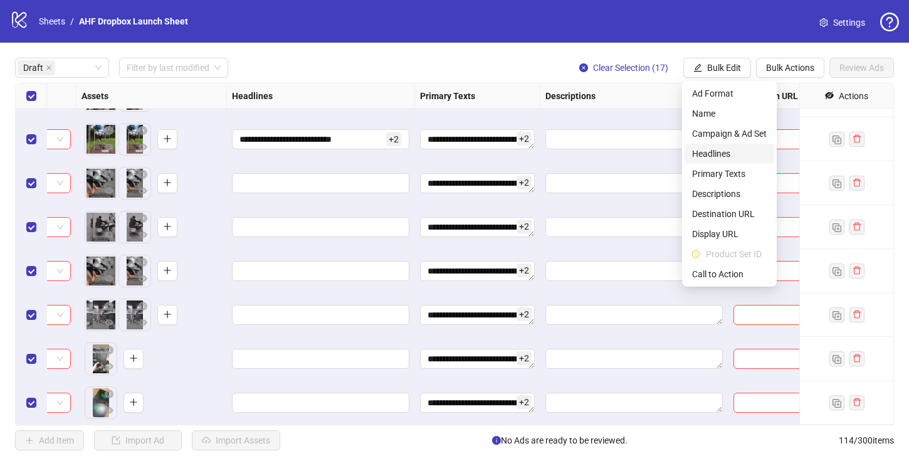
click at [713, 150] on span "Headlines" at bounding box center [729, 154] width 75 height 14
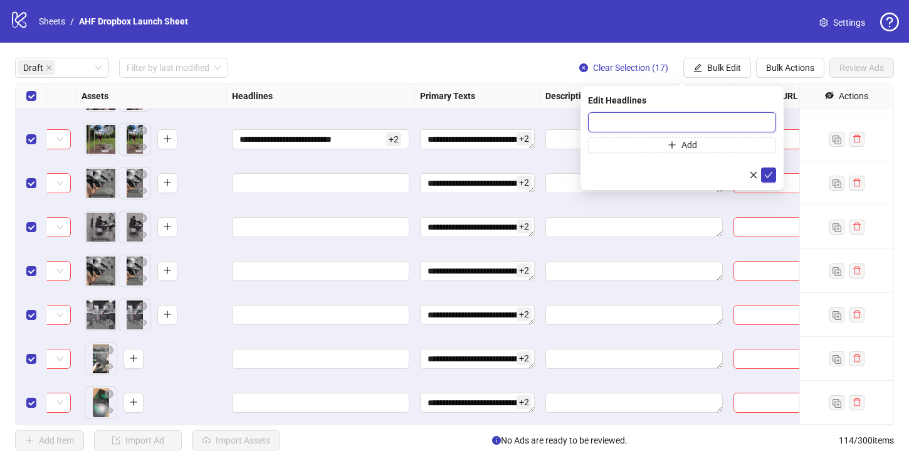
click at [623, 122] on input "text" at bounding box center [682, 122] width 188 height 20
paste input "**********"
type input "**********"
click at [642, 142] on button "Add" at bounding box center [682, 144] width 188 height 15
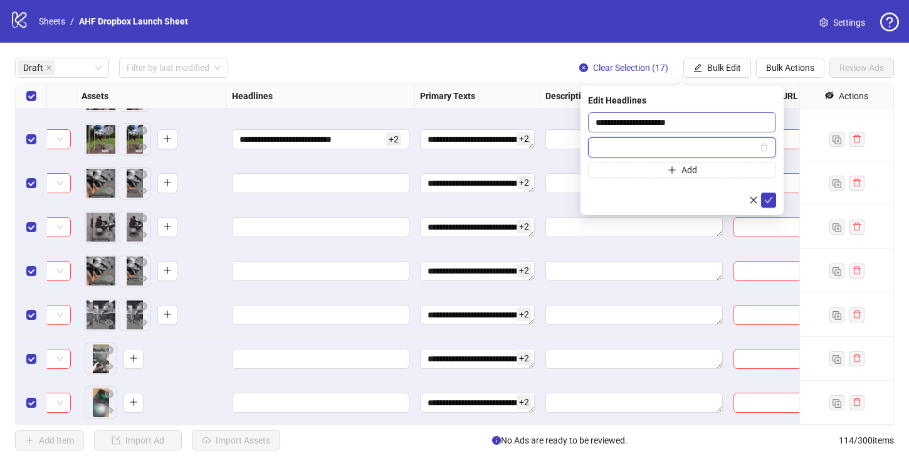
paste input "**********"
type input "**********"
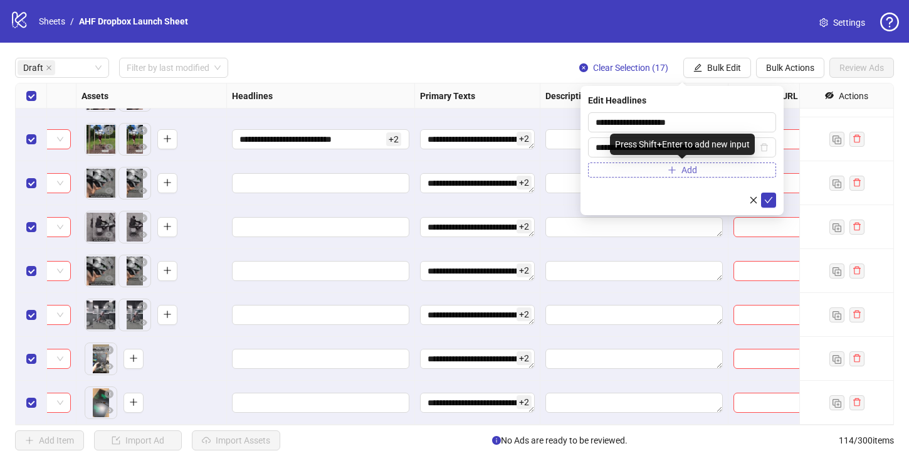
click at [688, 176] on button "Add" at bounding box center [682, 169] width 188 height 15
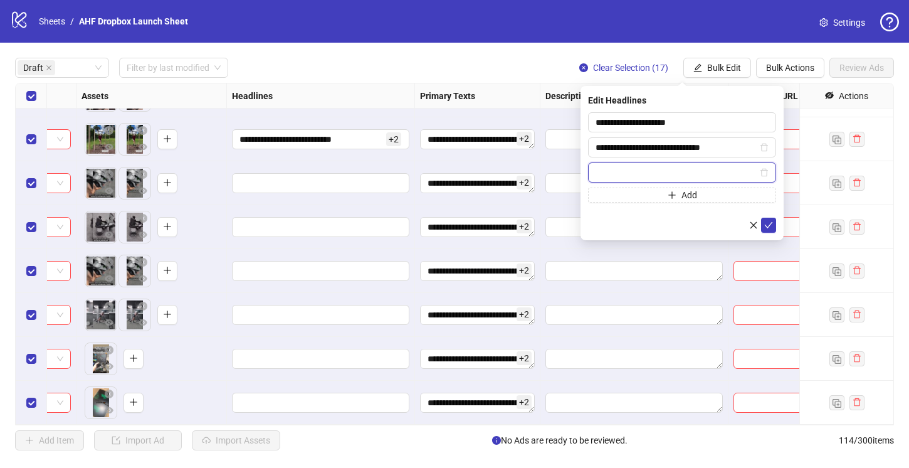
paste input "**********"
type input "**********"
click at [770, 225] on icon "check" at bounding box center [768, 225] width 9 height 9
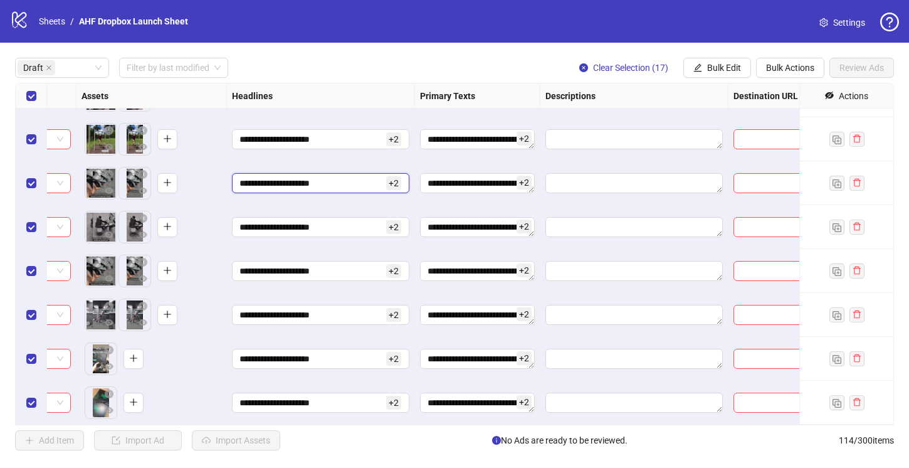
click at [352, 179] on input "**********" at bounding box center [311, 183] width 144 height 14
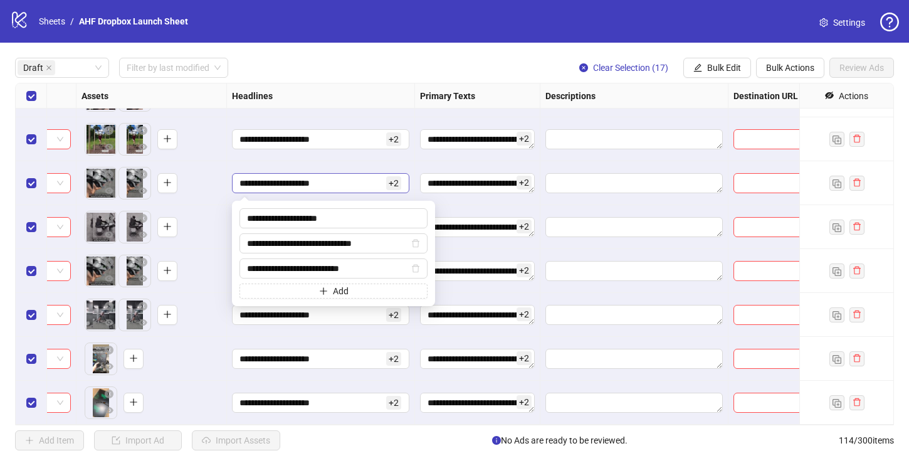
click at [387, 179] on span "+ 2" at bounding box center [393, 183] width 15 height 14
drag, startPoint x: 394, startPoint y: 243, endPoint x: 394, endPoint y: 217, distance: 25.1
click at [394, 217] on div "**********" at bounding box center [333, 253] width 188 height 90
click at [219, 161] on div "To pick up a draggable item, press the space bar. While dragging, use the arrow…" at bounding box center [151, 183] width 150 height 44
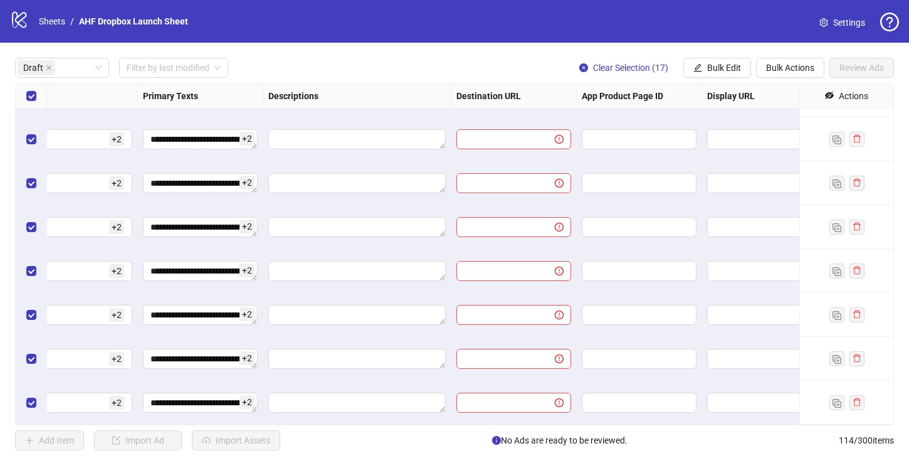
scroll to position [430, 801]
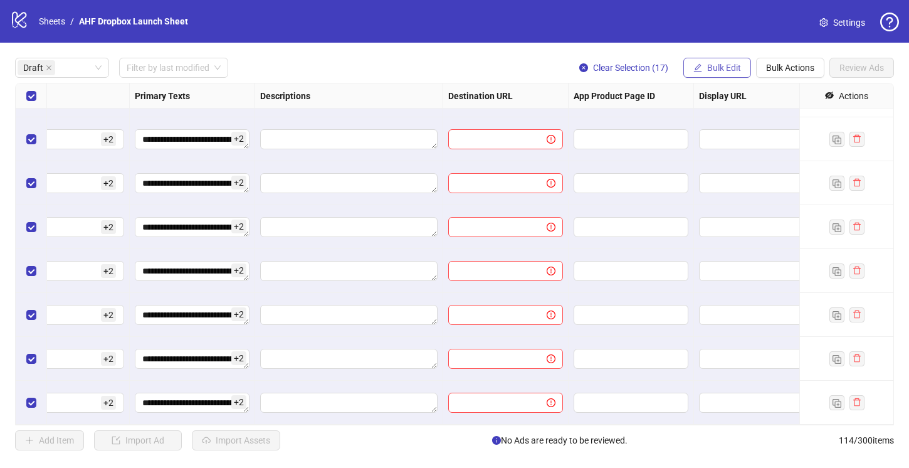
click at [715, 66] on span "Bulk Edit" at bounding box center [724, 68] width 34 height 10
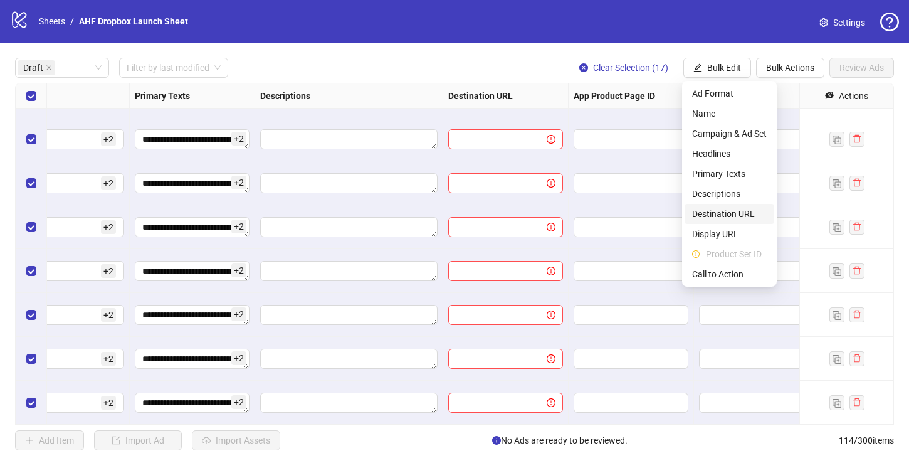
click at [750, 209] on span "Destination URL" at bounding box center [729, 214] width 75 height 14
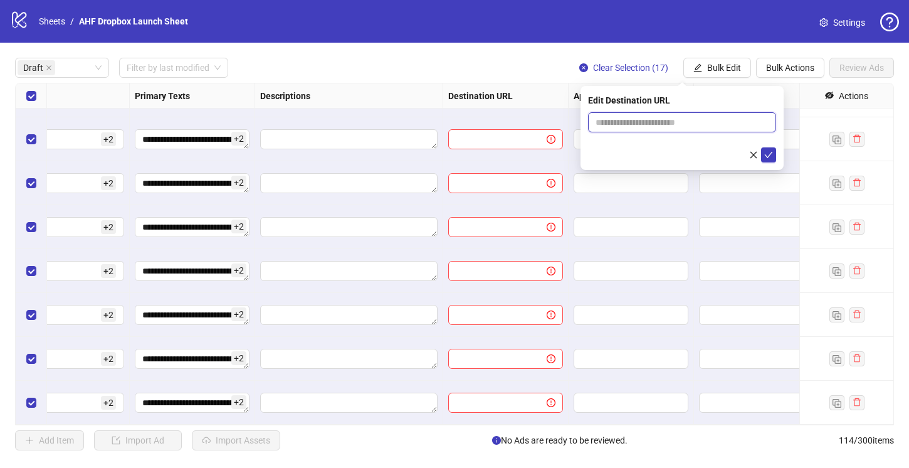
click at [657, 123] on input "text" at bounding box center [676, 122] width 163 height 14
paste input "**********"
type input "**********"
click at [637, 154] on div at bounding box center [682, 154] width 188 height 15
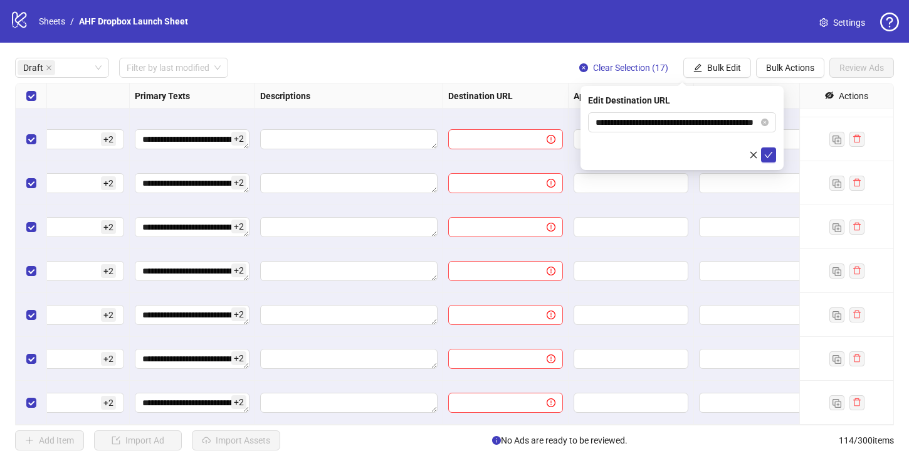
scroll to position [0, 0]
click at [772, 152] on icon "check" at bounding box center [768, 154] width 9 height 9
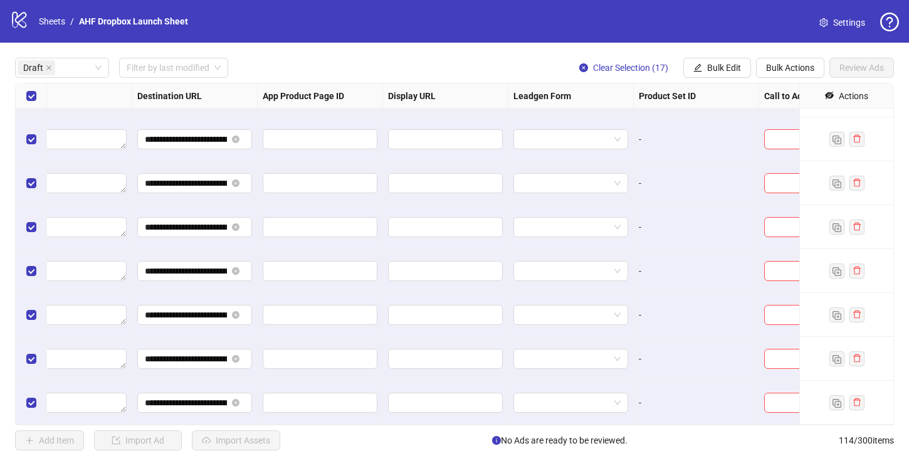
scroll to position [430, 1172]
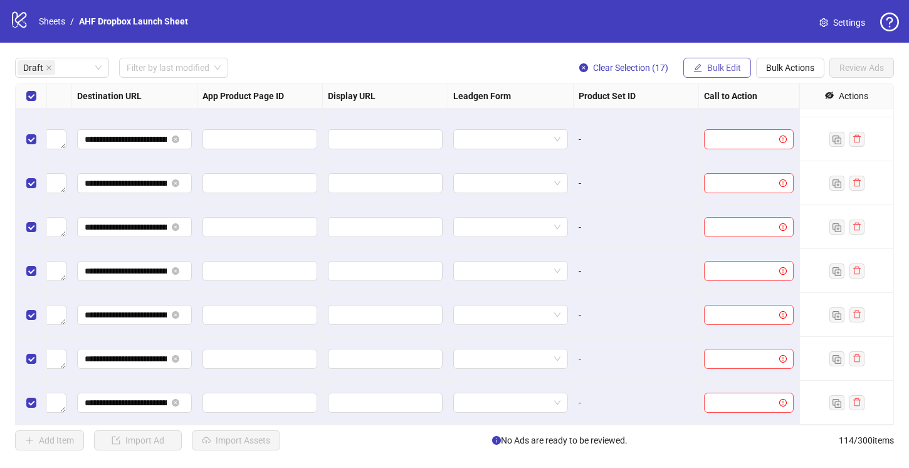
click at [710, 68] on span "Bulk Edit" at bounding box center [724, 68] width 34 height 10
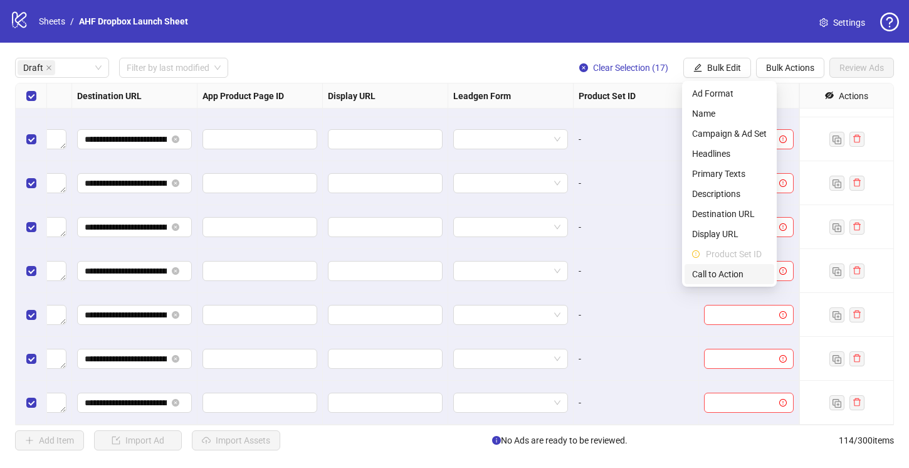
click at [728, 275] on span "Call to Action" at bounding box center [729, 274] width 75 height 14
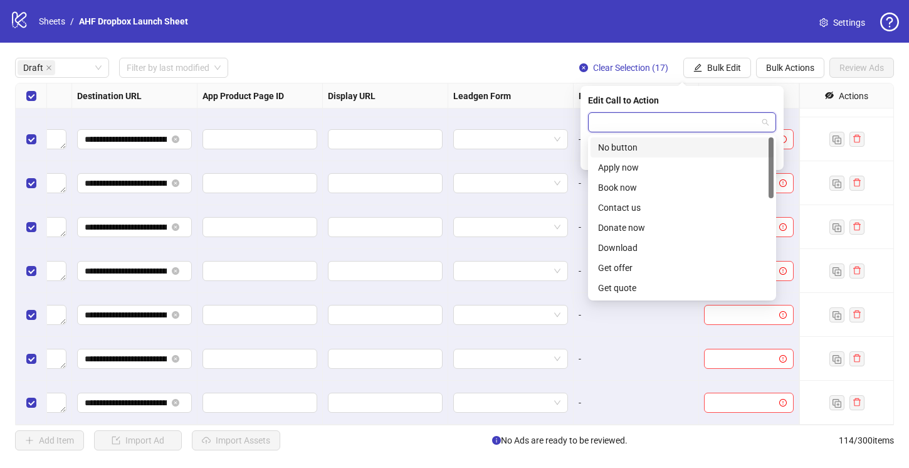
click at [666, 122] on input "search" at bounding box center [676, 122] width 162 height 19
click at [641, 188] on div "Shop now" at bounding box center [682, 188] width 168 height 14
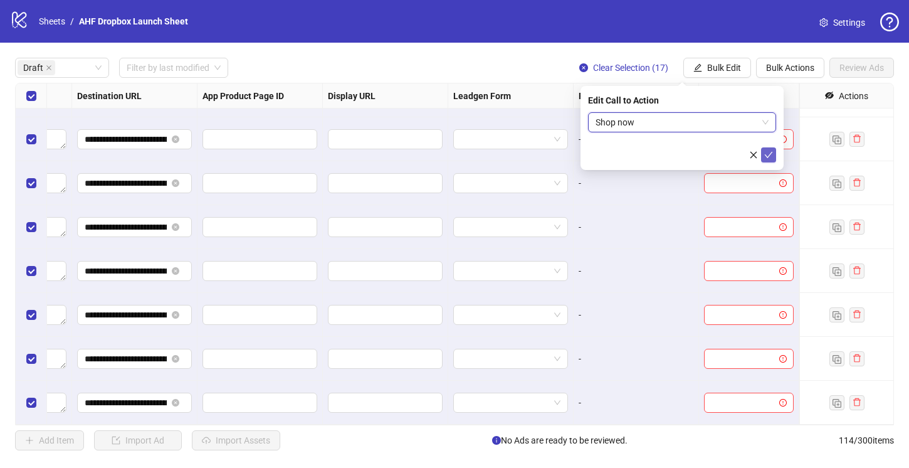
click at [767, 154] on icon "check" at bounding box center [768, 154] width 9 height 9
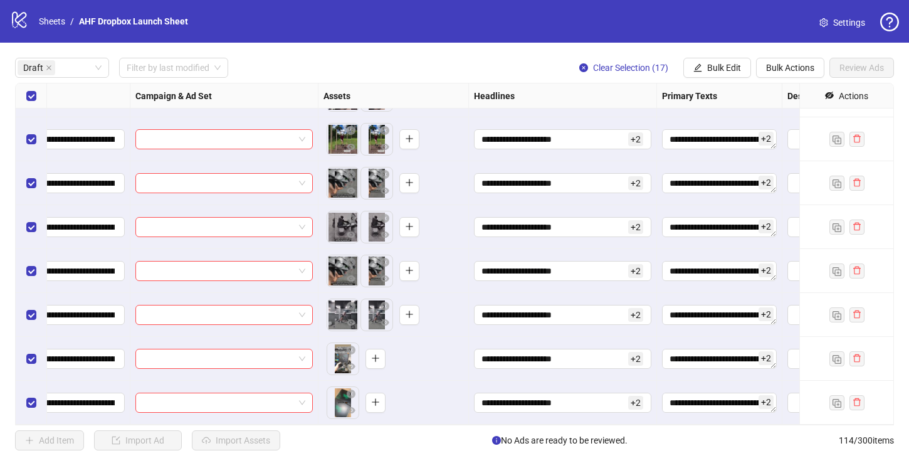
scroll to position [430, 0]
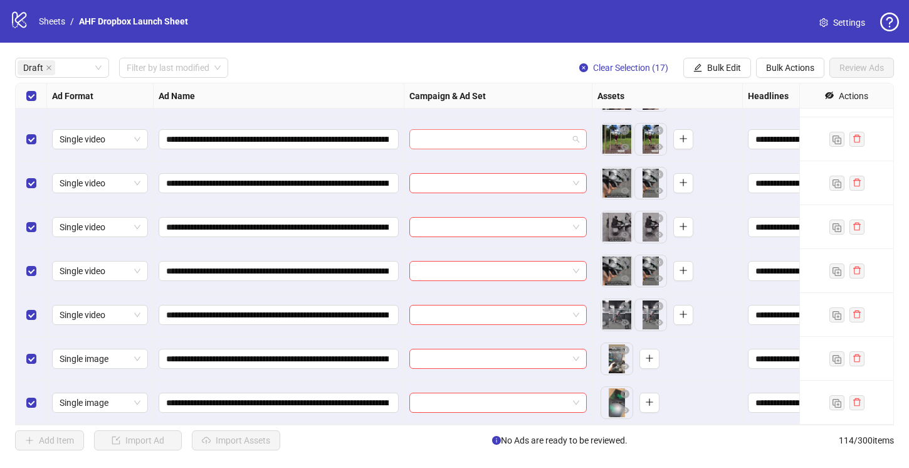
click at [577, 142] on span at bounding box center [498, 139] width 162 height 19
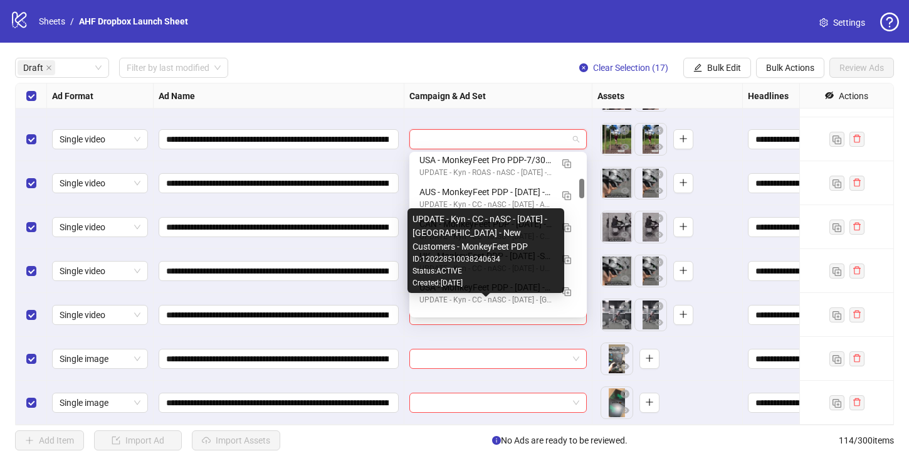
scroll to position [197, 0]
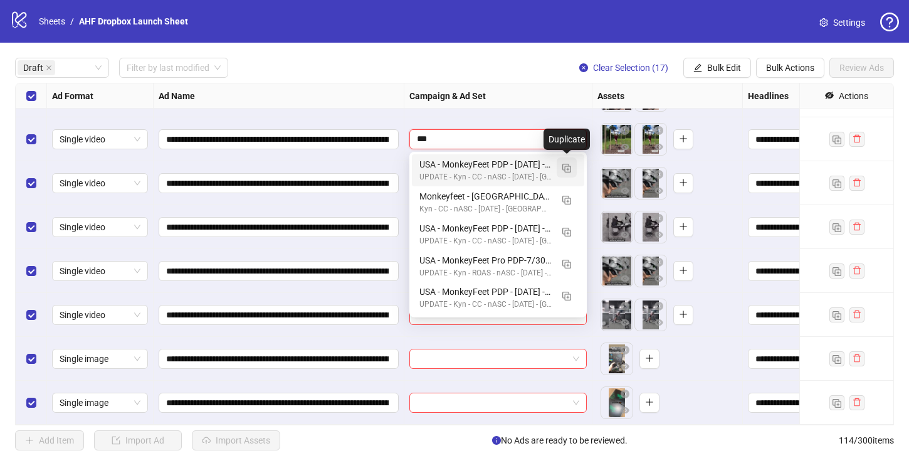
click at [567, 167] on img "button" at bounding box center [566, 168] width 9 height 9
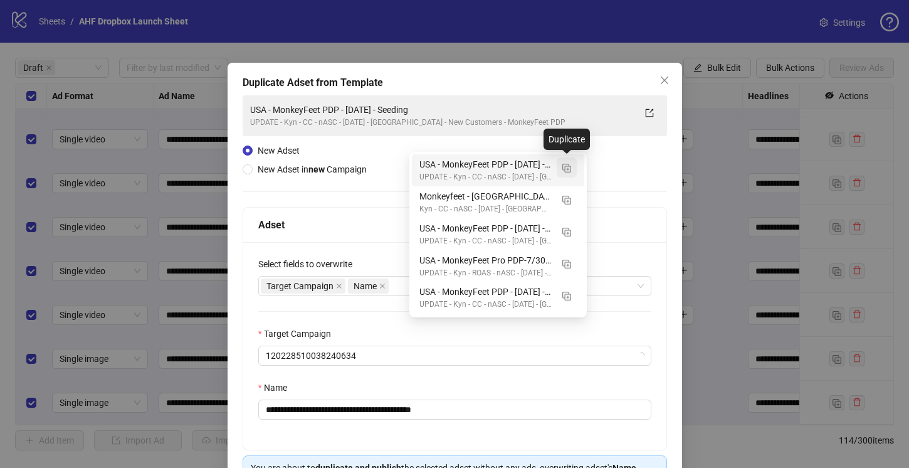
type input "***"
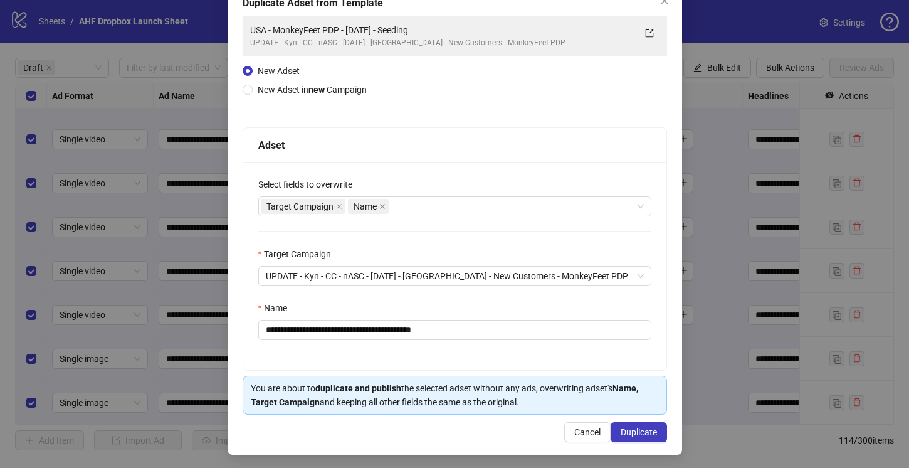
scroll to position [82, 0]
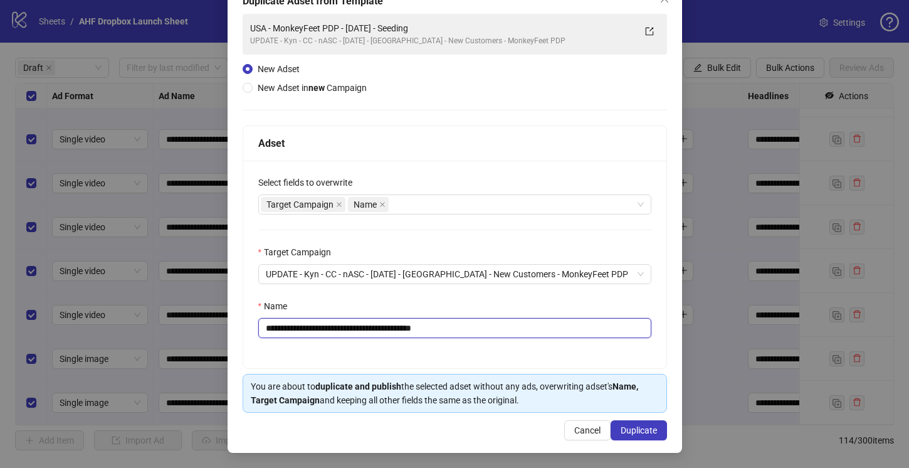
click at [375, 326] on input "**********" at bounding box center [454, 328] width 393 height 20
click at [470, 323] on input "**********" at bounding box center [454, 328] width 393 height 20
type input "**********"
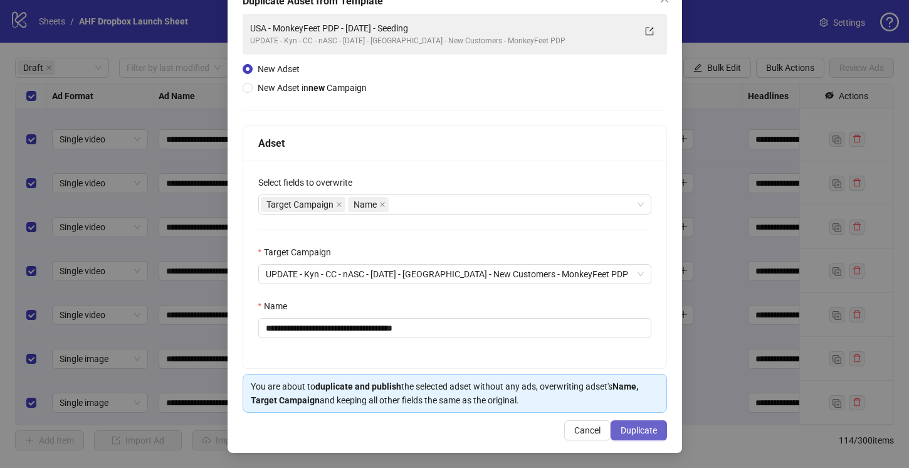
click at [639, 434] on span "Duplicate" at bounding box center [639, 430] width 36 height 10
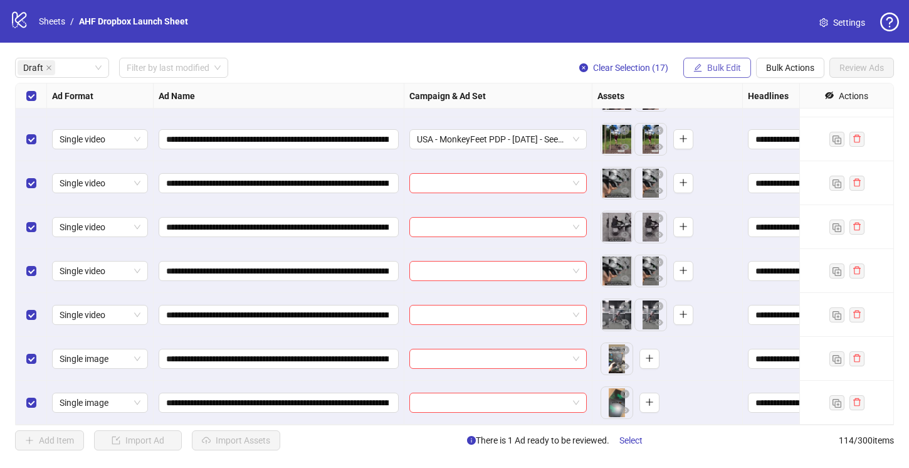
click at [721, 65] on span "Bulk Edit" at bounding box center [724, 68] width 34 height 10
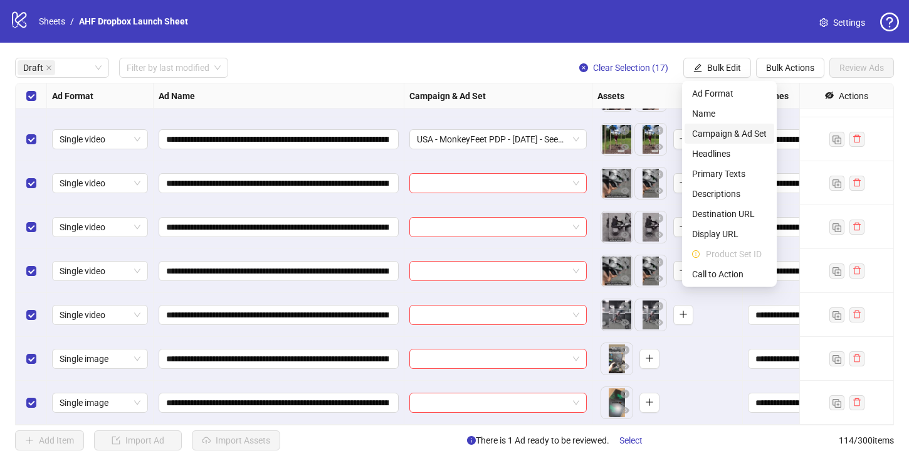
click at [729, 132] on span "Campaign & Ad Set" at bounding box center [729, 134] width 75 height 14
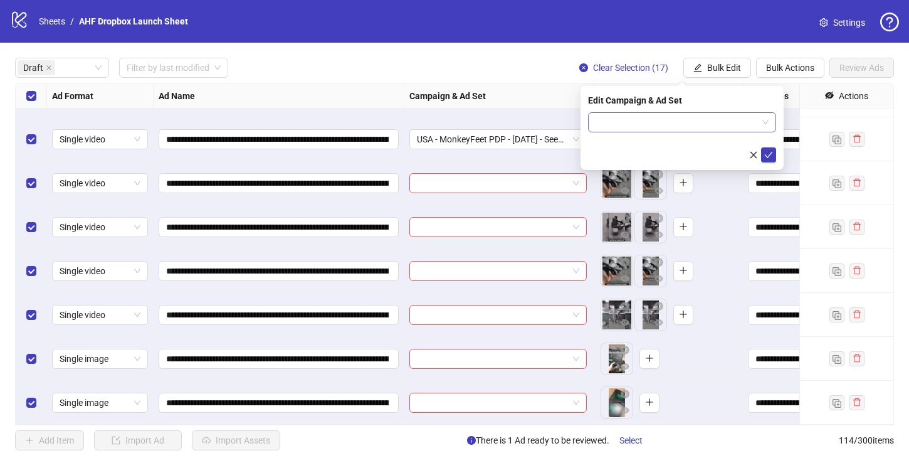
click at [765, 123] on span at bounding box center [681, 122] width 173 height 19
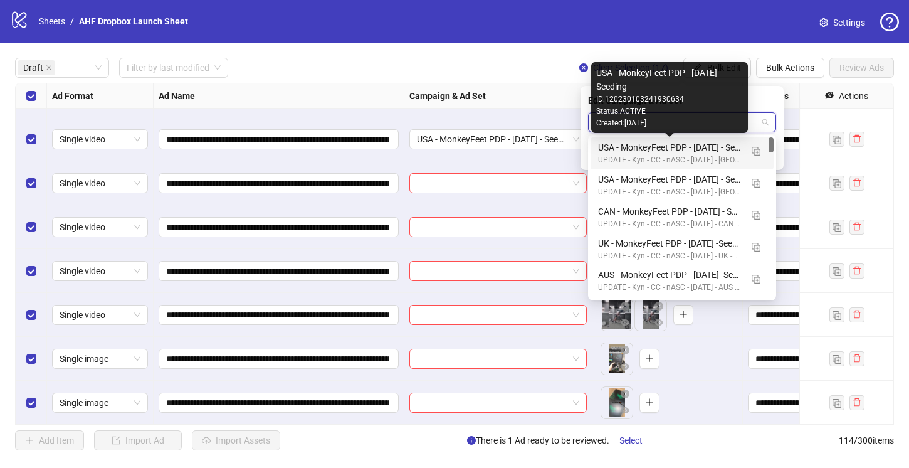
click at [697, 145] on div "USA - MonkeyFeet PDP - 8/13/25 - Seeding" at bounding box center [669, 147] width 143 height 14
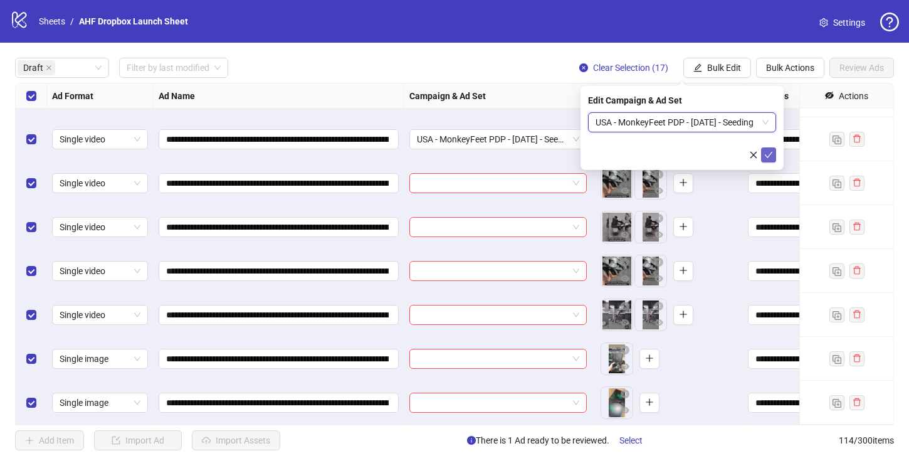
click at [765, 151] on icon "check" at bounding box center [768, 154] width 9 height 9
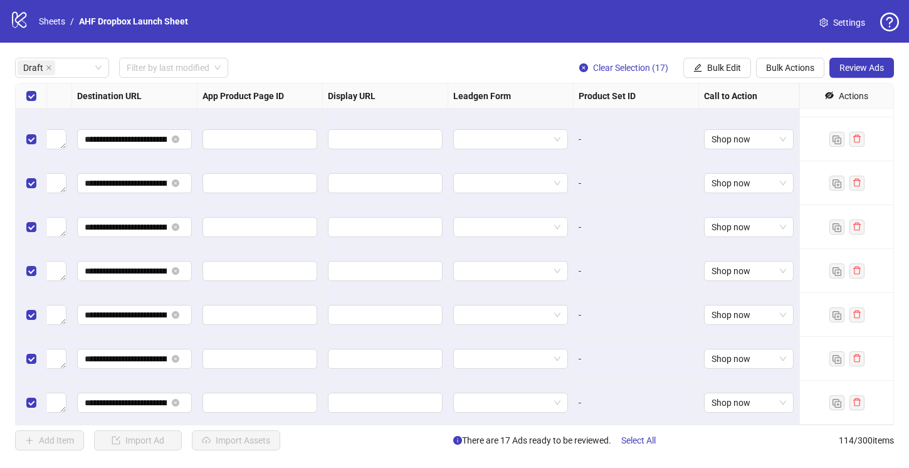
scroll to position [430, 0]
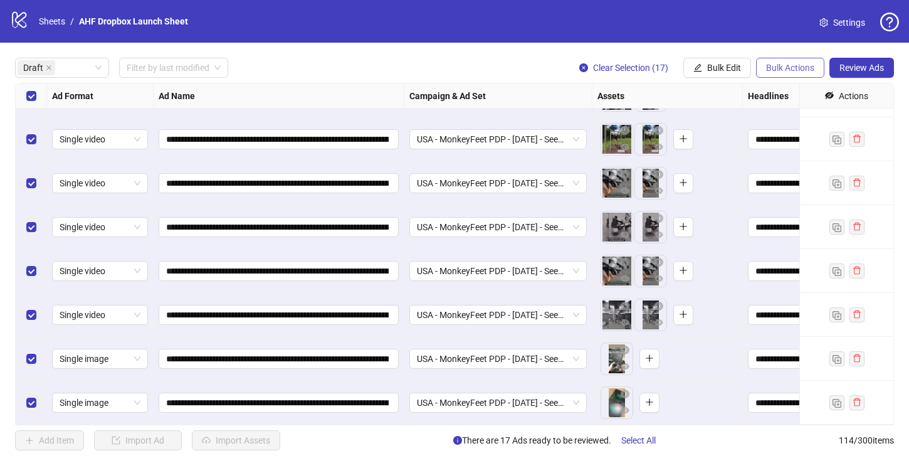
click at [795, 71] on span "Bulk Actions" at bounding box center [790, 68] width 48 height 10
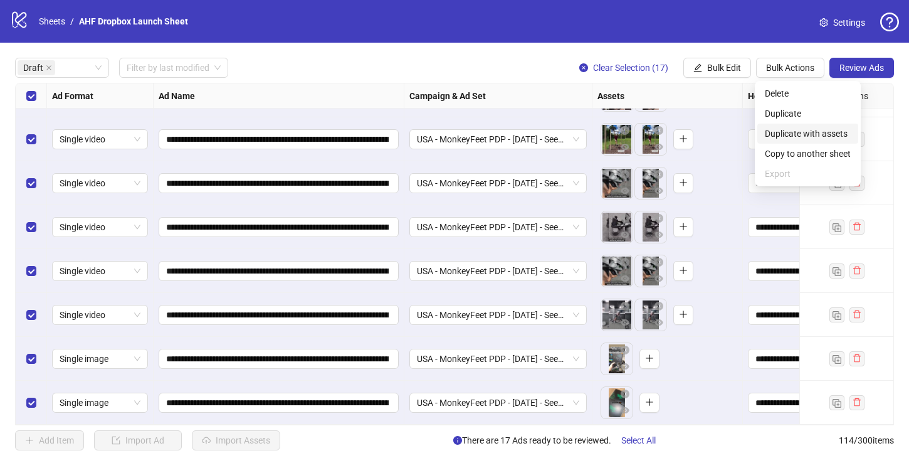
click at [807, 133] on span "Duplicate with assets" at bounding box center [808, 134] width 86 height 14
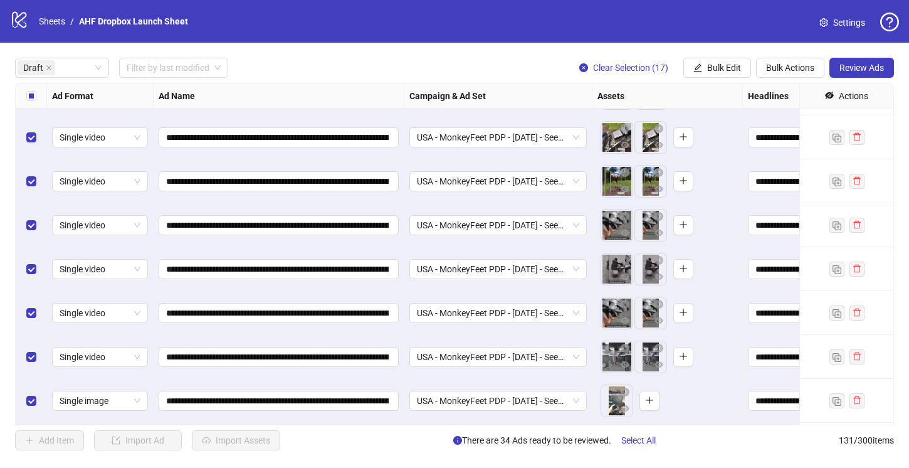
scroll to position [1176, 0]
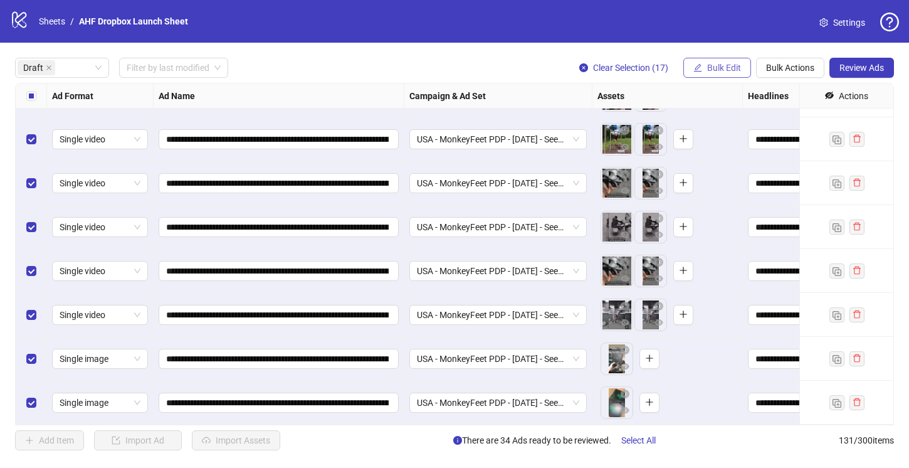
click at [728, 69] on span "Bulk Edit" at bounding box center [724, 68] width 34 height 10
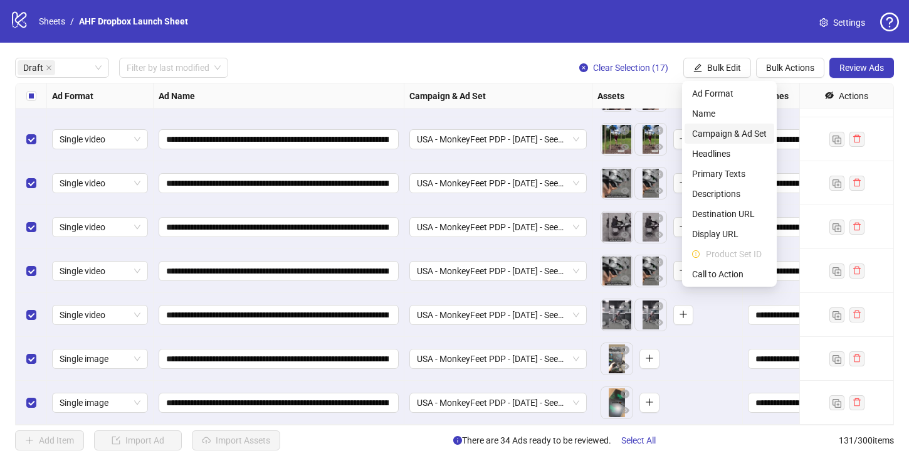
click at [733, 132] on span "Campaign & Ad Set" at bounding box center [729, 134] width 75 height 14
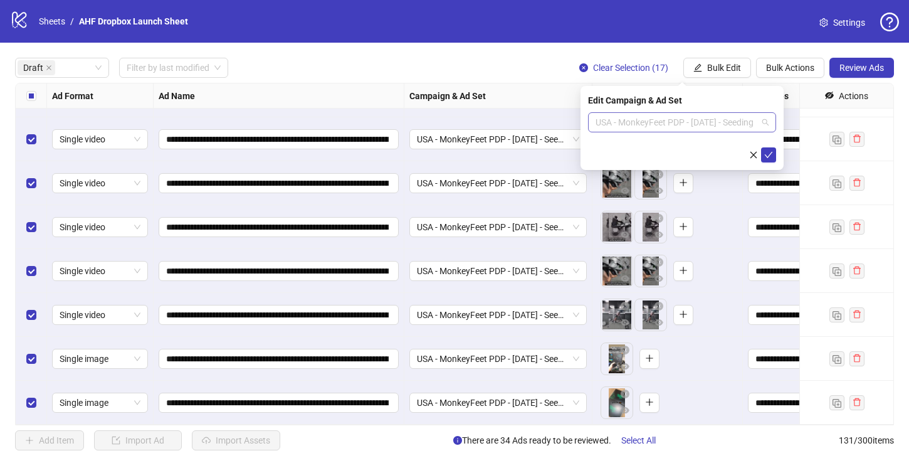
click at [769, 122] on div "USA - MonkeyFeet PDP - 8/13/25 - Seeding" at bounding box center [682, 122] width 188 height 20
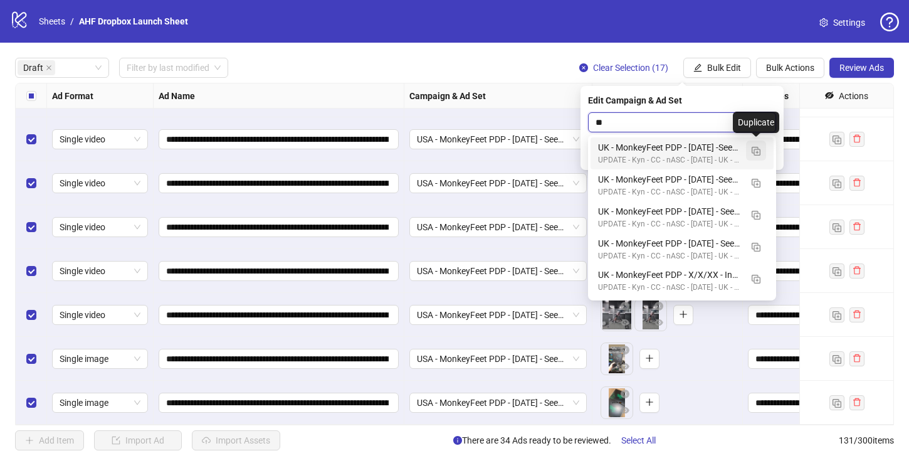
click at [755, 149] on img "button" at bounding box center [756, 151] width 9 height 9
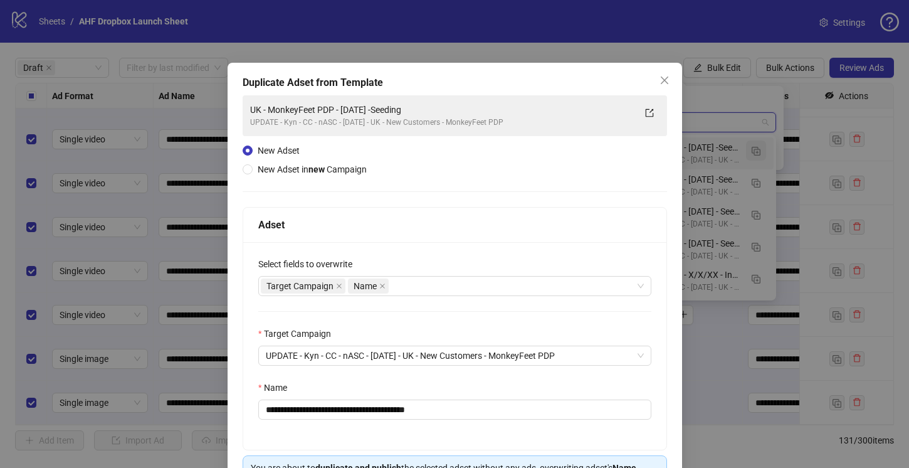
type input "**"
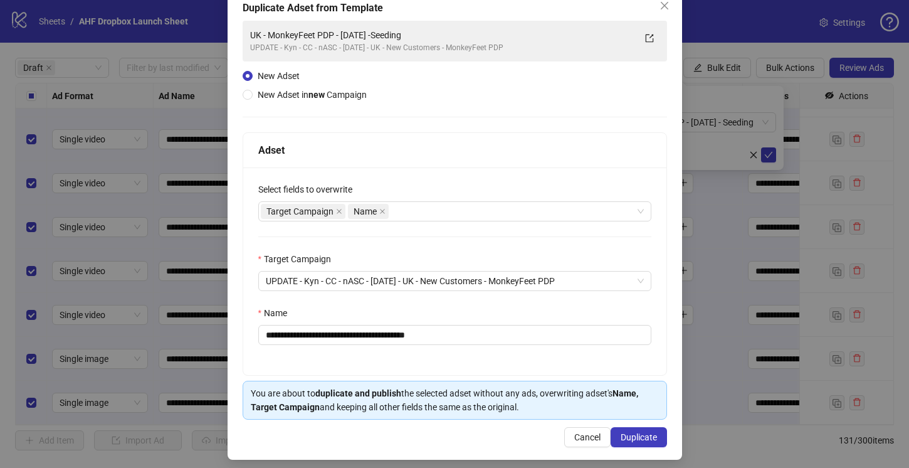
scroll to position [82, 0]
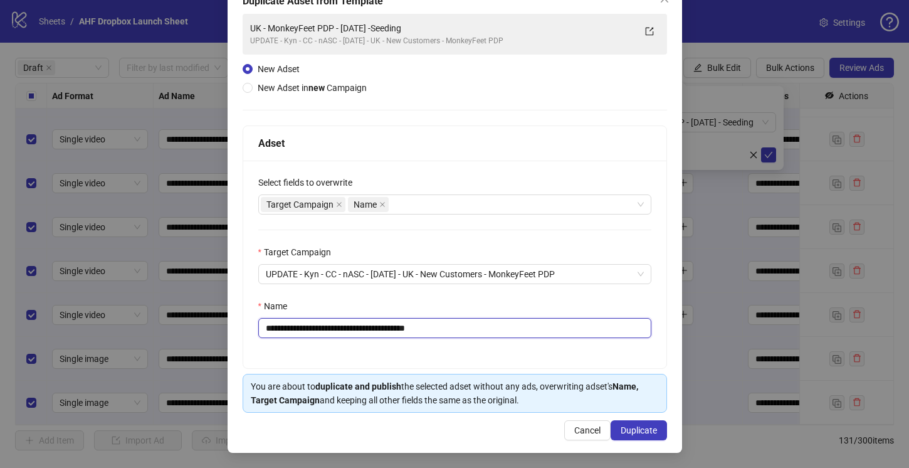
click at [369, 328] on input "**********" at bounding box center [454, 328] width 393 height 20
drag, startPoint x: 463, startPoint y: 328, endPoint x: 425, endPoint y: 331, distance: 37.7
click at [425, 331] on input "**********" at bounding box center [454, 328] width 393 height 20
type input "**********"
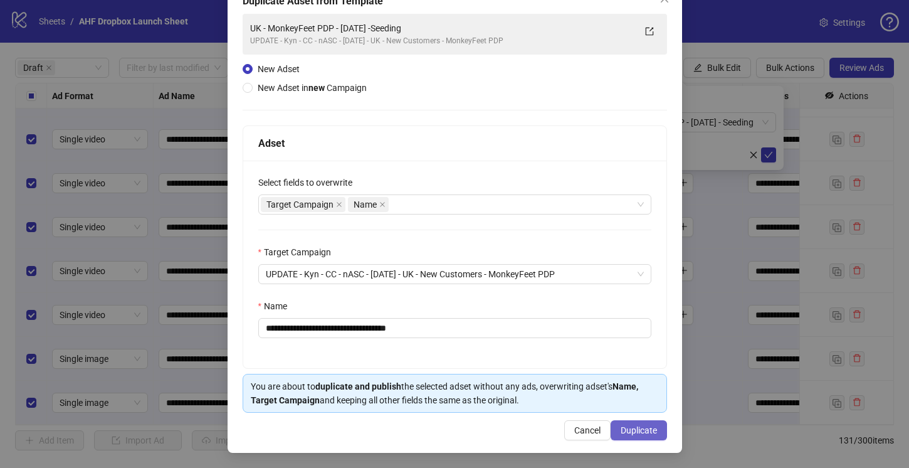
click at [634, 426] on span "Duplicate" at bounding box center [639, 430] width 36 height 10
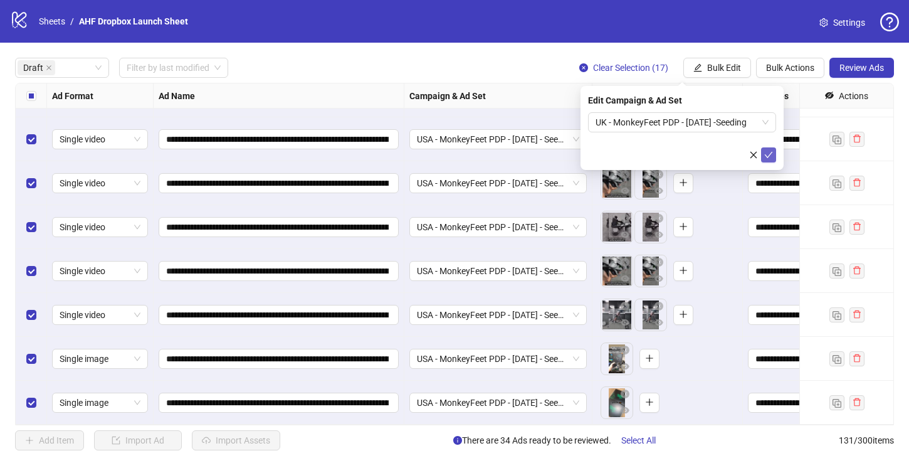
click at [767, 156] on icon "check" at bounding box center [769, 155] width 8 height 6
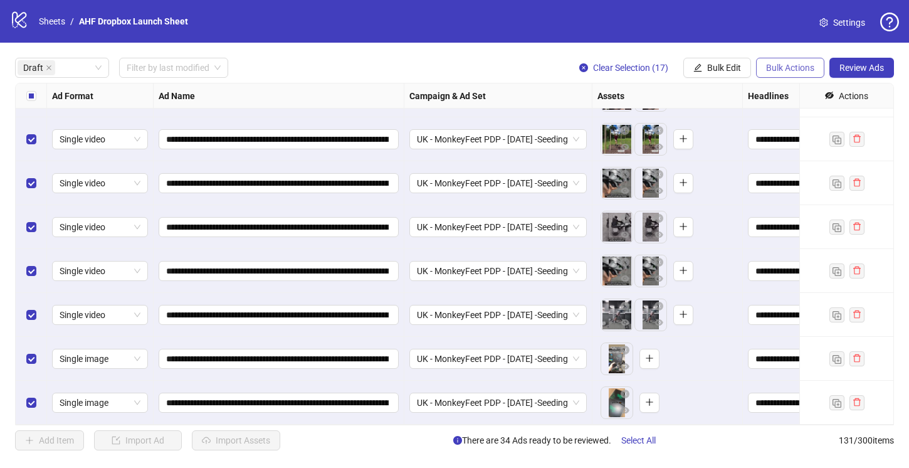
click at [783, 69] on span "Bulk Actions" at bounding box center [790, 68] width 48 height 10
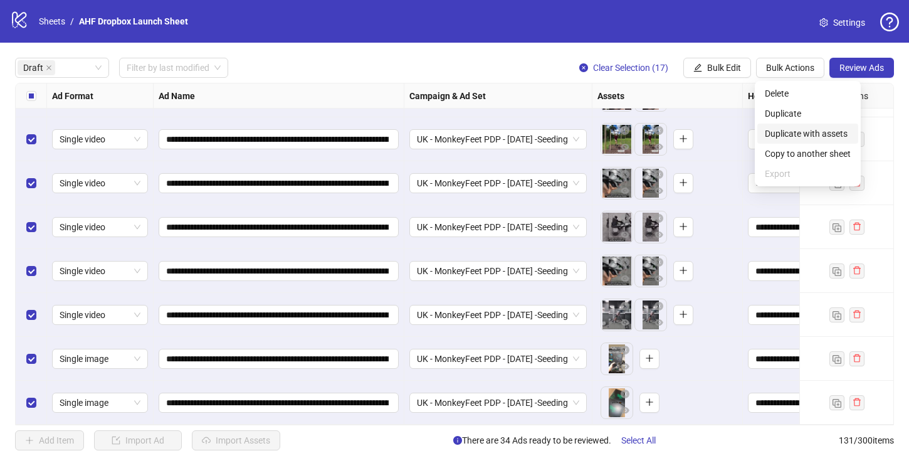
click at [800, 130] on span "Duplicate with assets" at bounding box center [808, 134] width 86 height 14
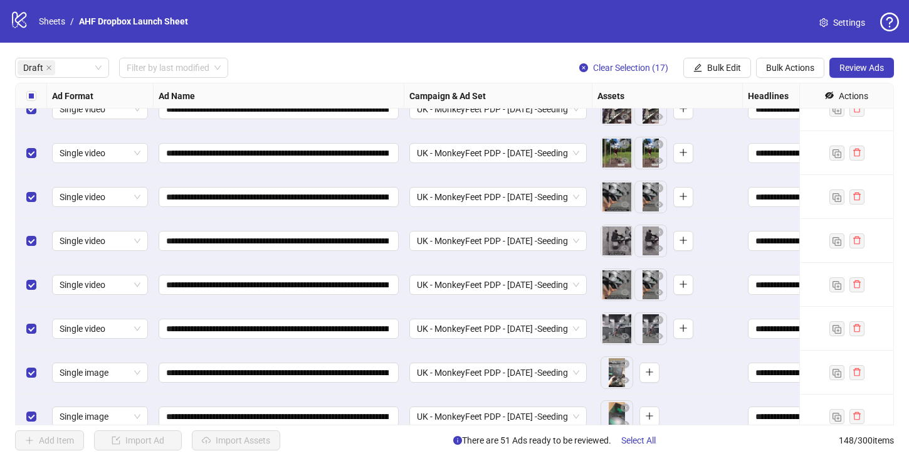
scroll to position [1922, 0]
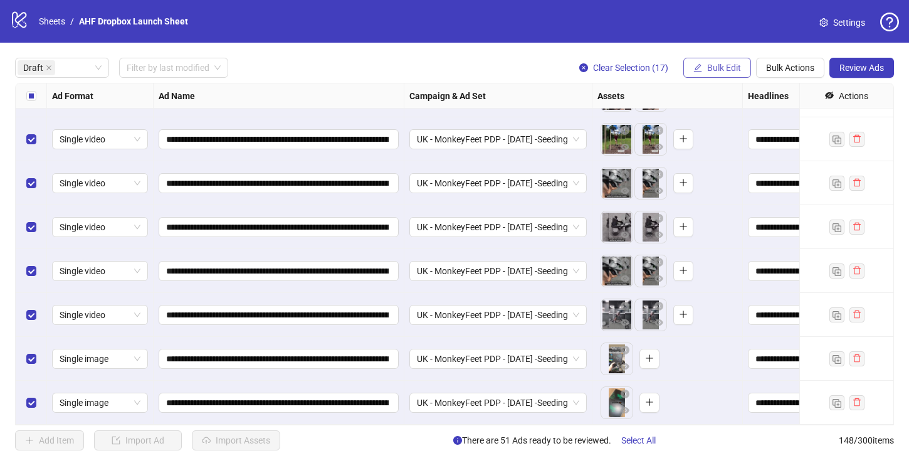
click at [704, 68] on button "Bulk Edit" at bounding box center [717, 68] width 68 height 20
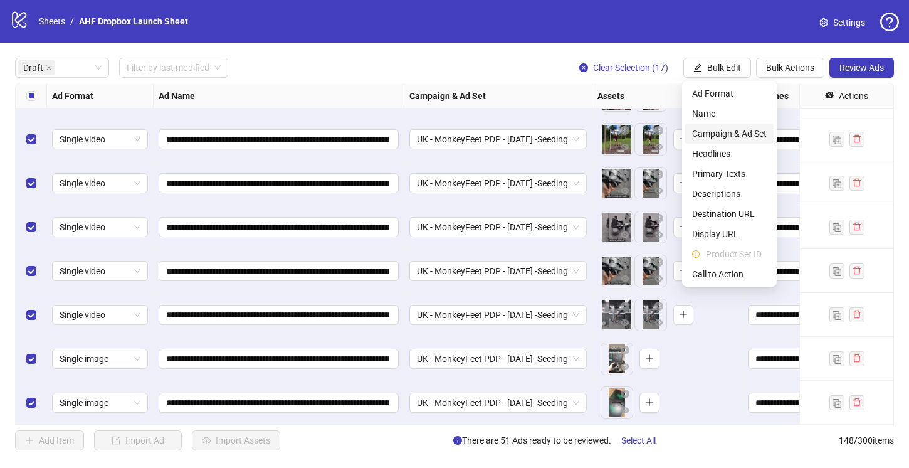
click at [708, 127] on span "Campaign & Ad Set" at bounding box center [729, 134] width 75 height 14
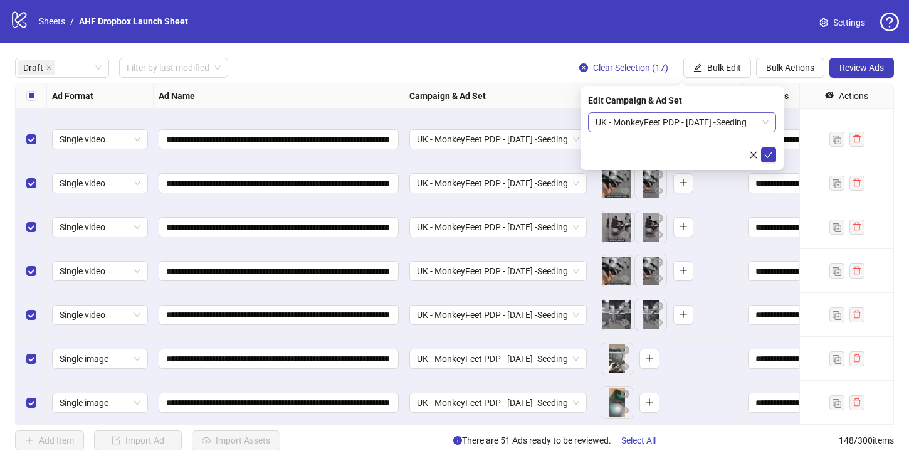
click at [760, 127] on span "UK - MonkeyFeet PDP - 8/13/25 -Seeding" at bounding box center [681, 122] width 173 height 19
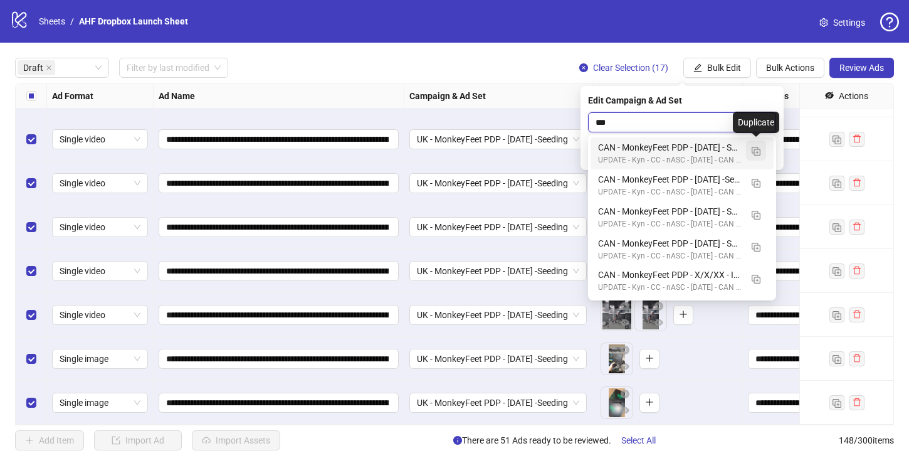
click at [756, 150] on img "button" at bounding box center [756, 151] width 9 height 9
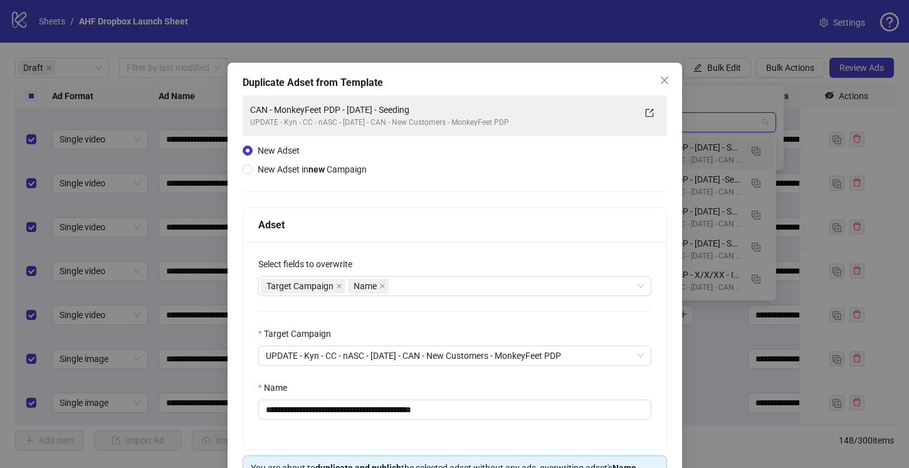
type input "***"
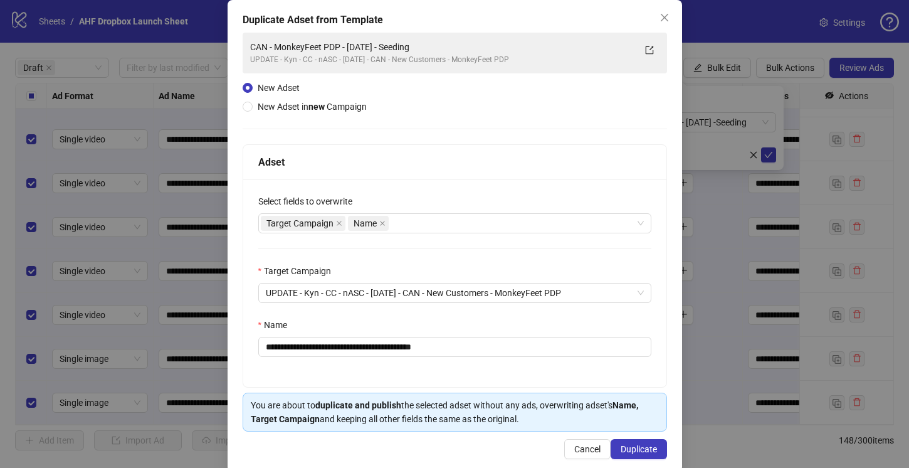
scroll to position [78, 0]
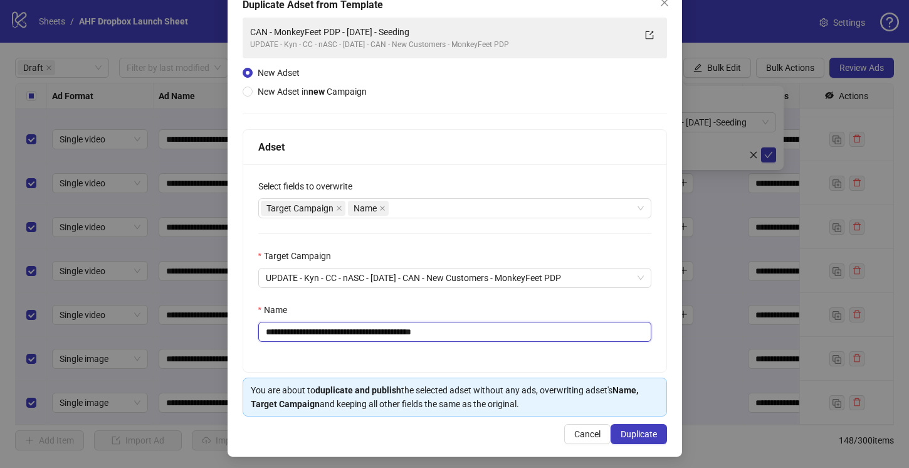
click at [375, 332] on input "**********" at bounding box center [454, 332] width 393 height 20
drag, startPoint x: 466, startPoint y: 332, endPoint x: 434, endPoint y: 332, distance: 31.3
click at [434, 332] on input "**********" at bounding box center [454, 332] width 393 height 20
type input "**********"
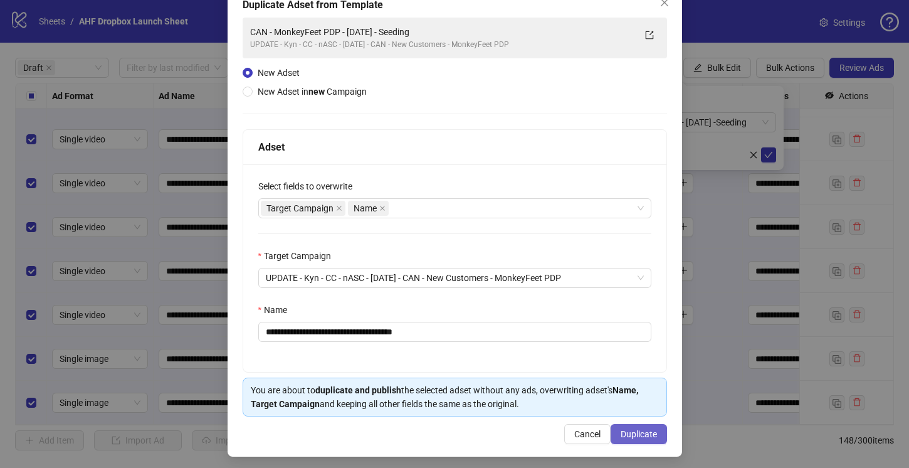
click at [641, 432] on span "Duplicate" at bounding box center [639, 434] width 36 height 10
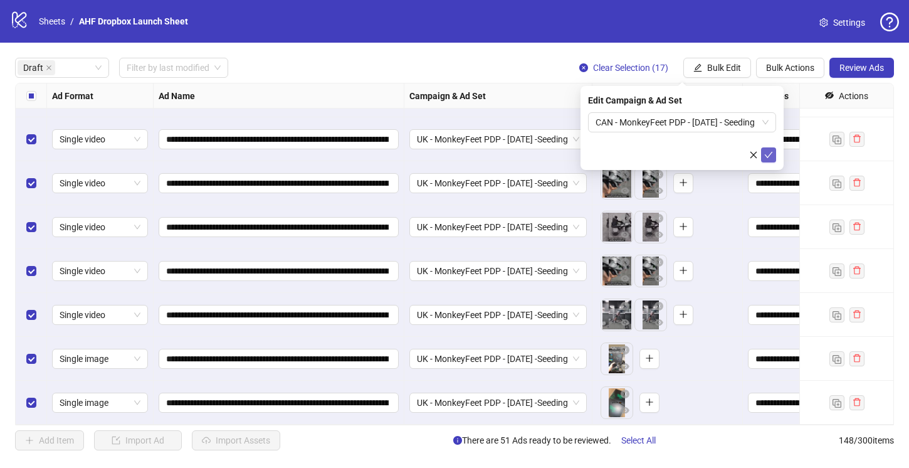
click at [771, 152] on icon "check" at bounding box center [769, 155] width 8 height 6
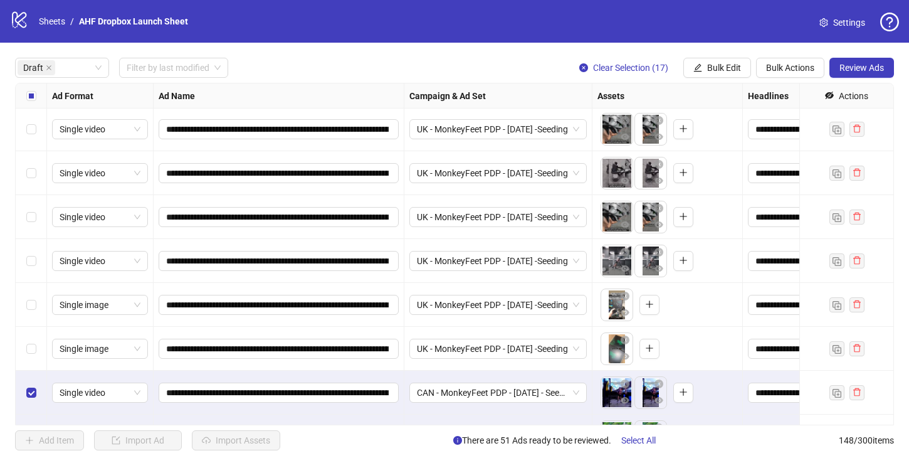
scroll to position [1922, 0]
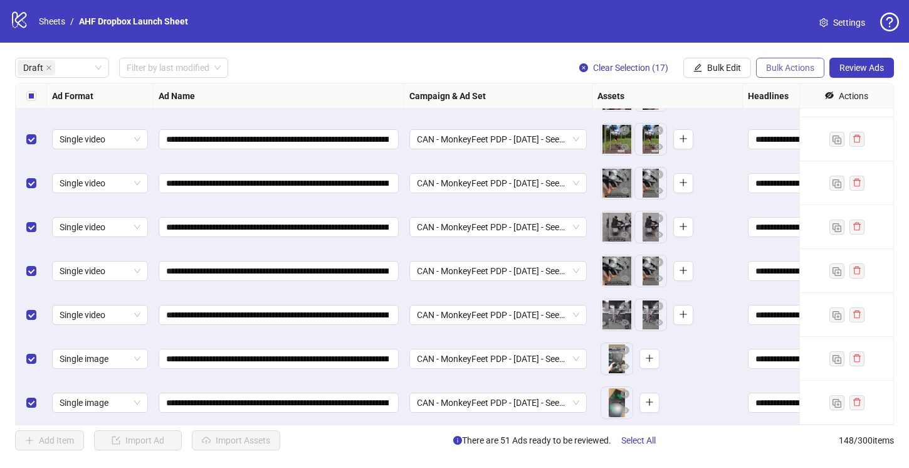
click at [778, 68] on span "Bulk Actions" at bounding box center [790, 68] width 48 height 10
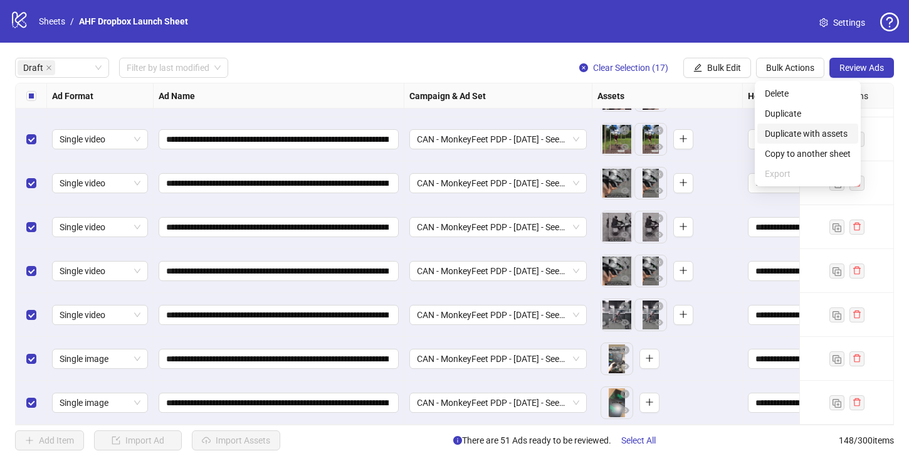
click at [787, 132] on span "Duplicate with assets" at bounding box center [808, 134] width 86 height 14
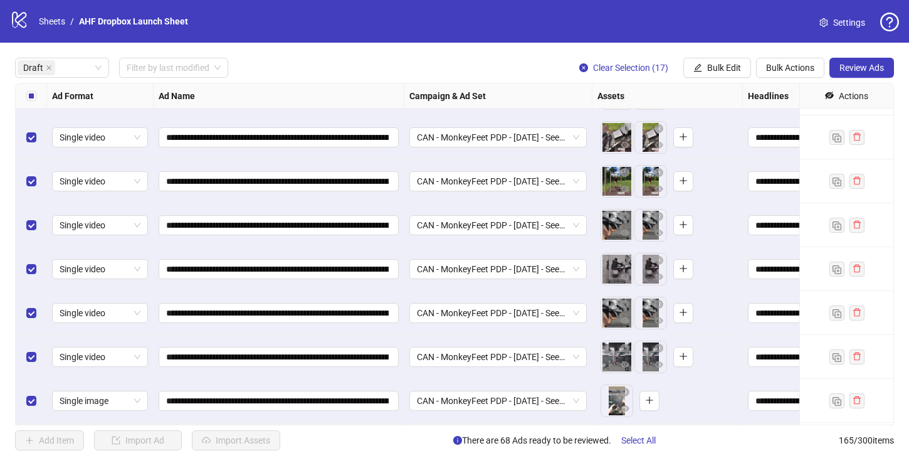
scroll to position [2668, 0]
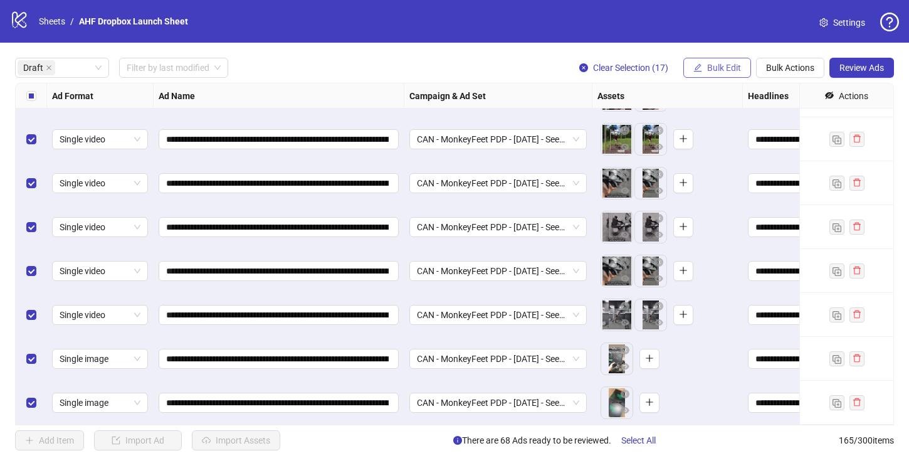
click at [708, 60] on button "Bulk Edit" at bounding box center [717, 68] width 68 height 20
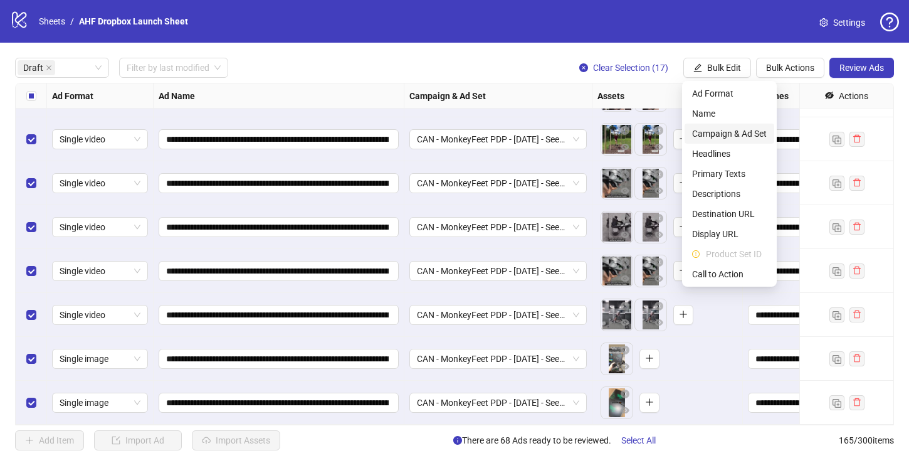
click at [727, 134] on span "Campaign & Ad Set" at bounding box center [729, 134] width 75 height 14
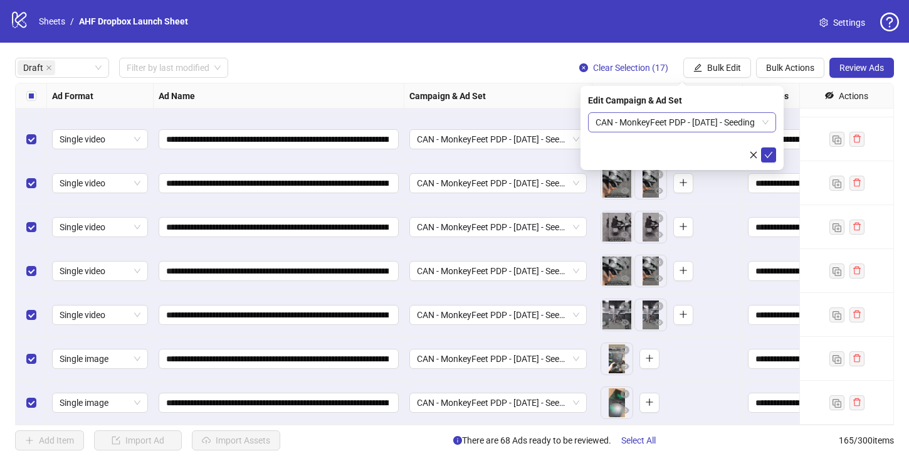
click at [639, 122] on span "CAN - MonkeyFeet PDP - 8/13/25 - Seeding" at bounding box center [681, 122] width 173 height 19
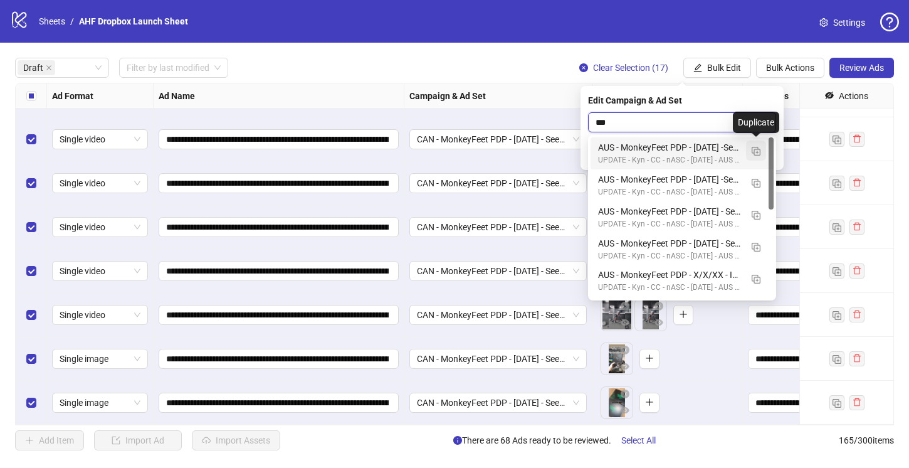
click at [757, 150] on img "button" at bounding box center [756, 151] width 9 height 9
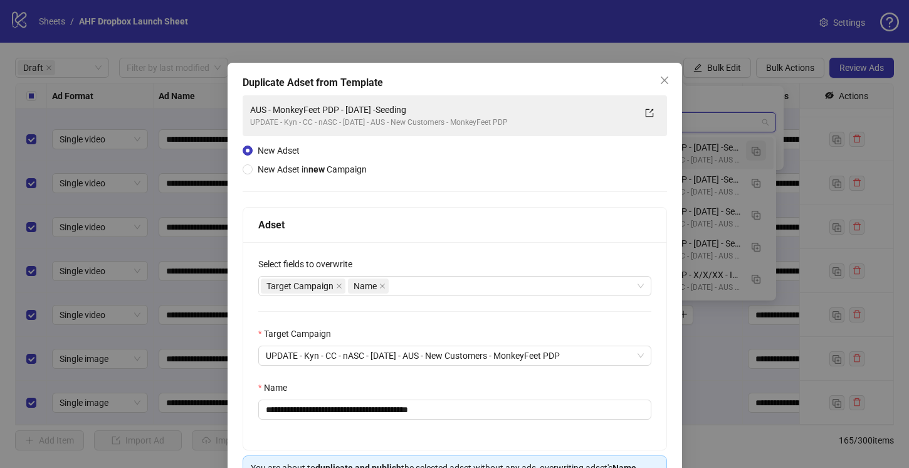
type input "***"
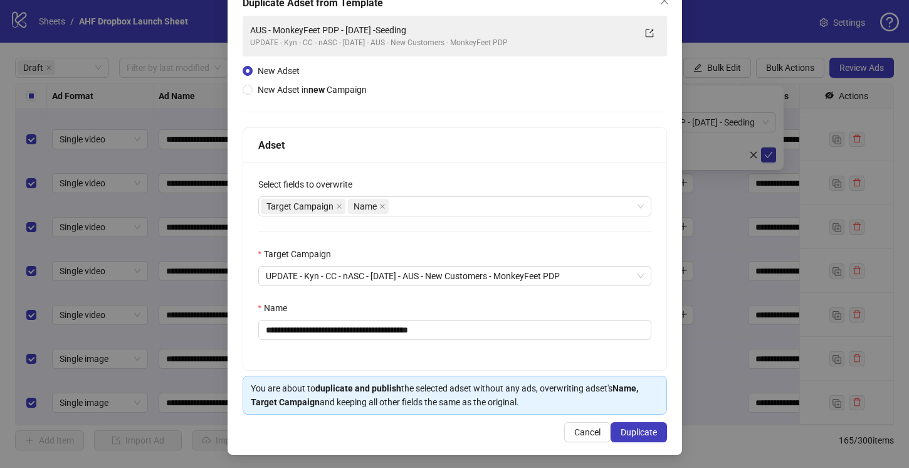
scroll to position [82, 0]
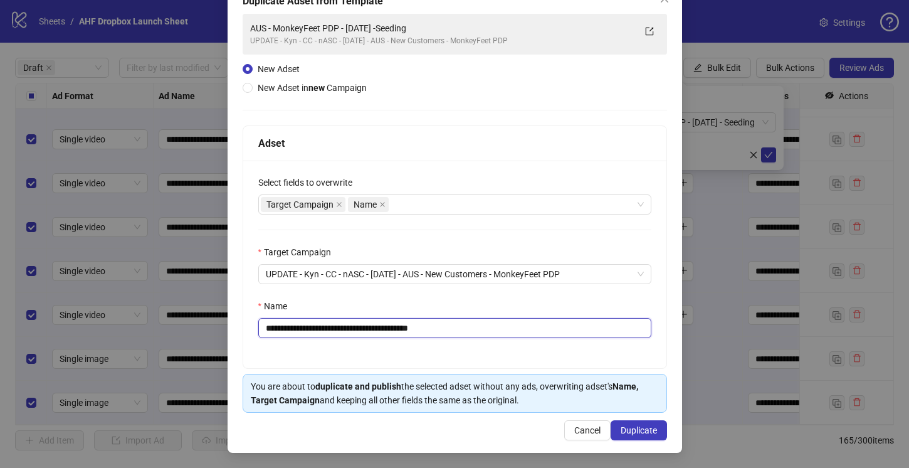
click at [376, 328] on input "**********" at bounding box center [454, 328] width 393 height 20
click at [464, 323] on input "**********" at bounding box center [454, 328] width 393 height 20
type input "**********"
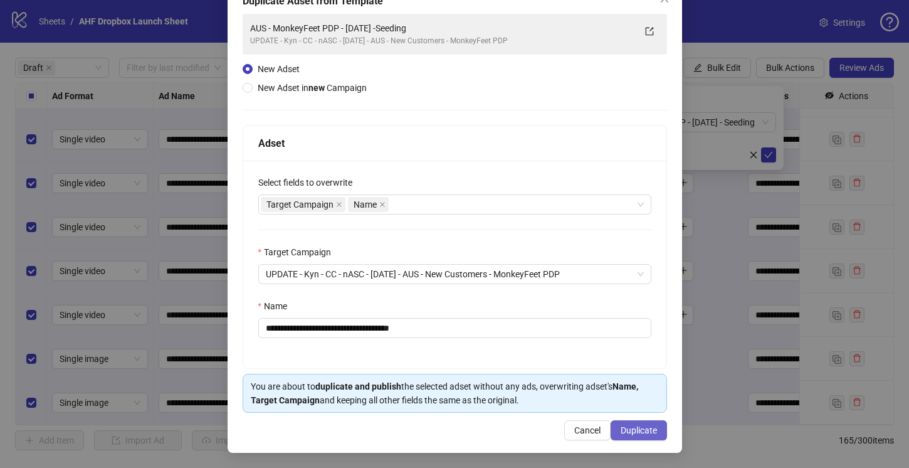
click at [636, 428] on span "Duplicate" at bounding box center [639, 430] width 36 height 10
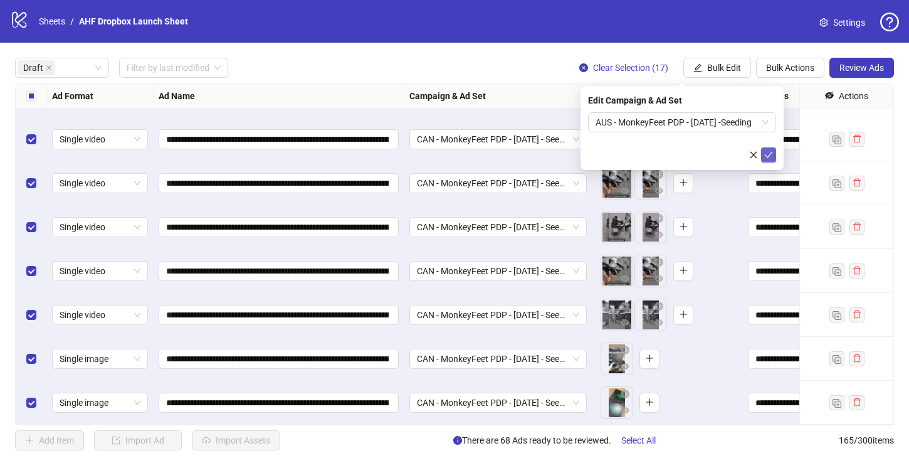
click at [771, 153] on icon "check" at bounding box center [768, 154] width 9 height 9
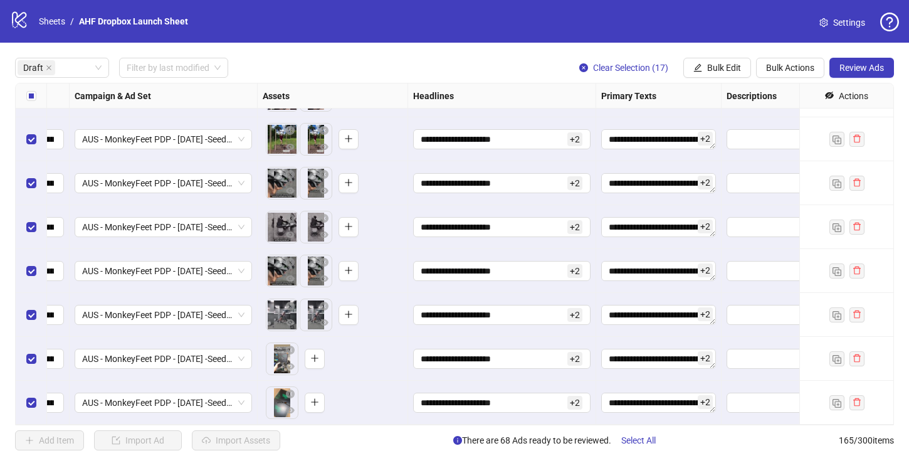
scroll to position [2668, 282]
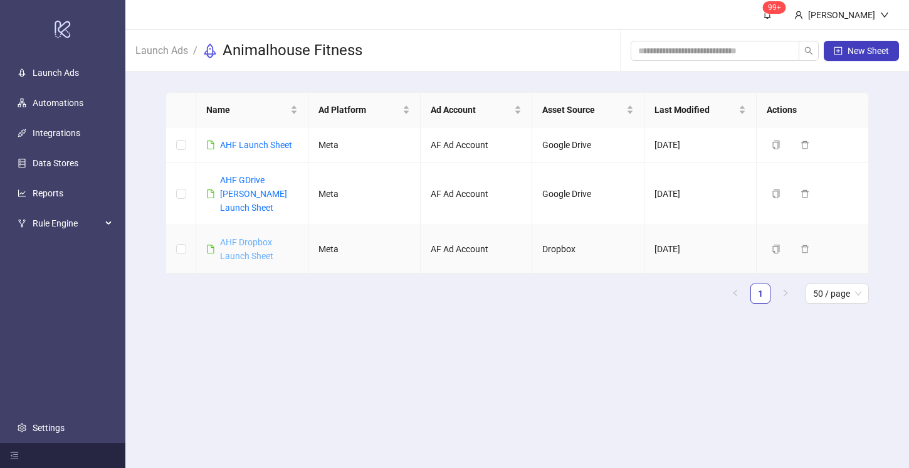
click at [253, 237] on link "AHF Dropbox Launch Sheet" at bounding box center [246, 249] width 53 height 24
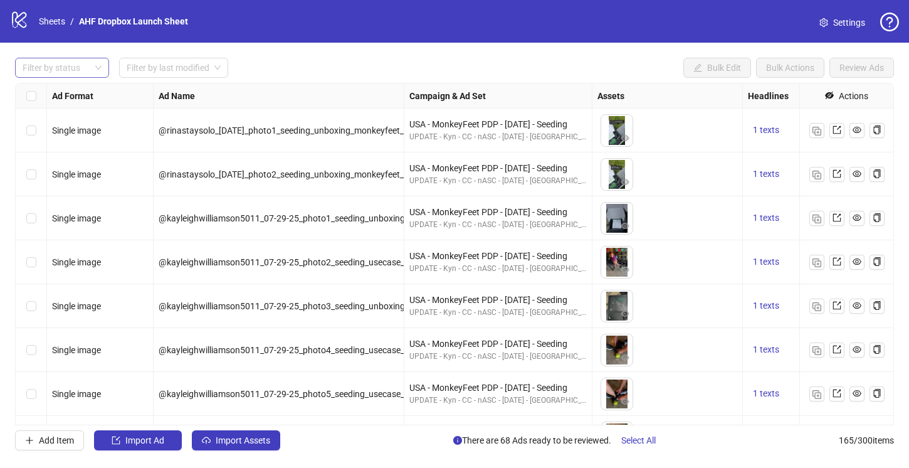
click at [81, 68] on div at bounding box center [56, 68] width 76 height 18
click at [73, 90] on div "Draft" at bounding box center [62, 93] width 74 height 14
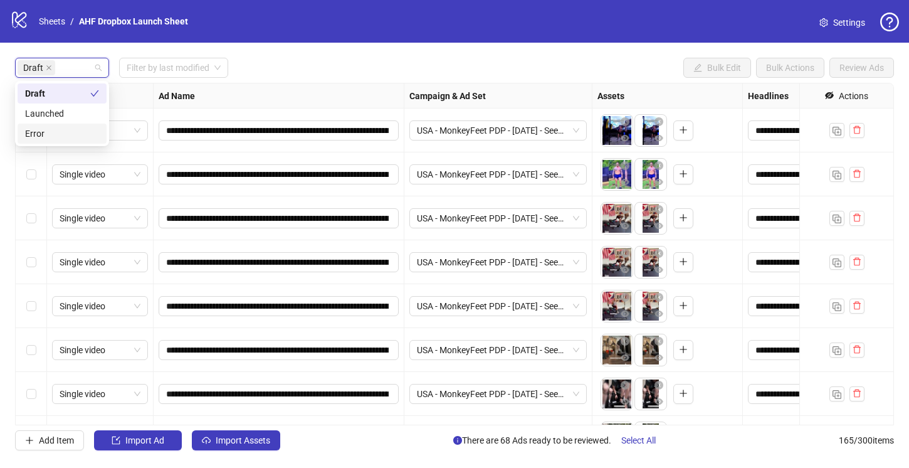
click at [127, 97] on div "Ad Format" at bounding box center [100, 95] width 107 height 25
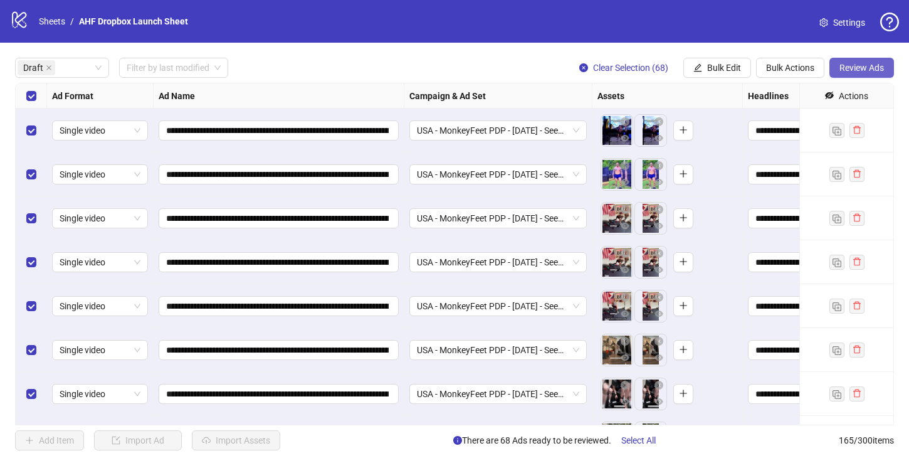
click at [861, 62] on button "Review Ads" at bounding box center [861, 68] width 65 height 20
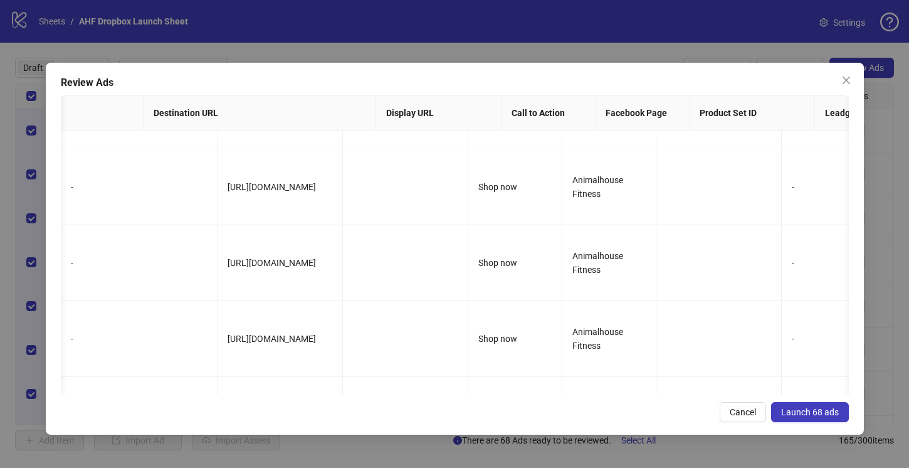
scroll to position [3463, 944]
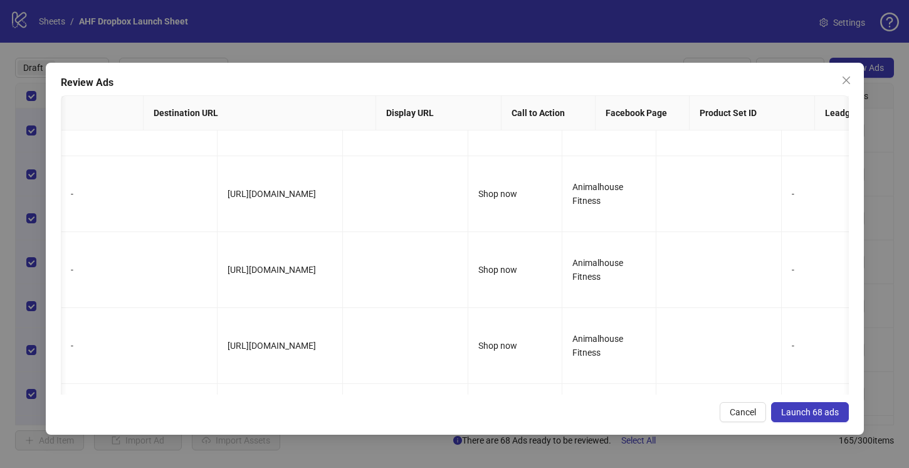
click at [810, 412] on span "Launch 68 ads" at bounding box center [810, 412] width 58 height 10
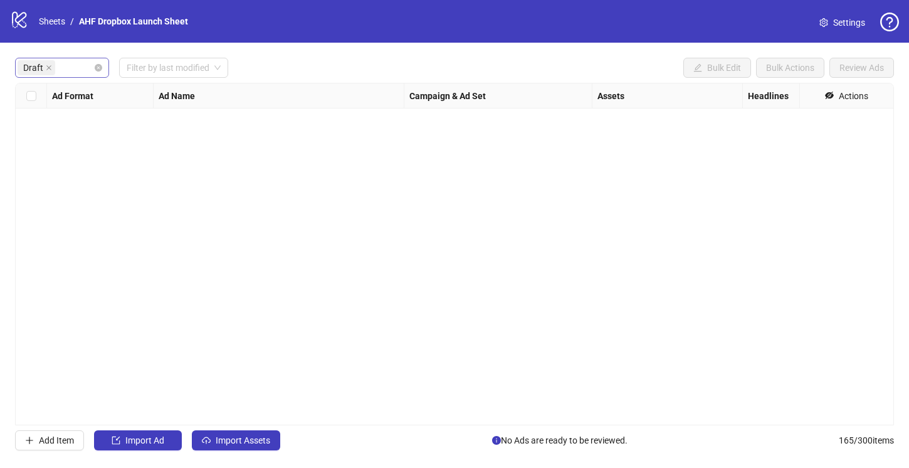
click at [63, 72] on div "Draft" at bounding box center [56, 68] width 76 height 18
click at [72, 120] on div "Launched" at bounding box center [62, 113] width 89 height 20
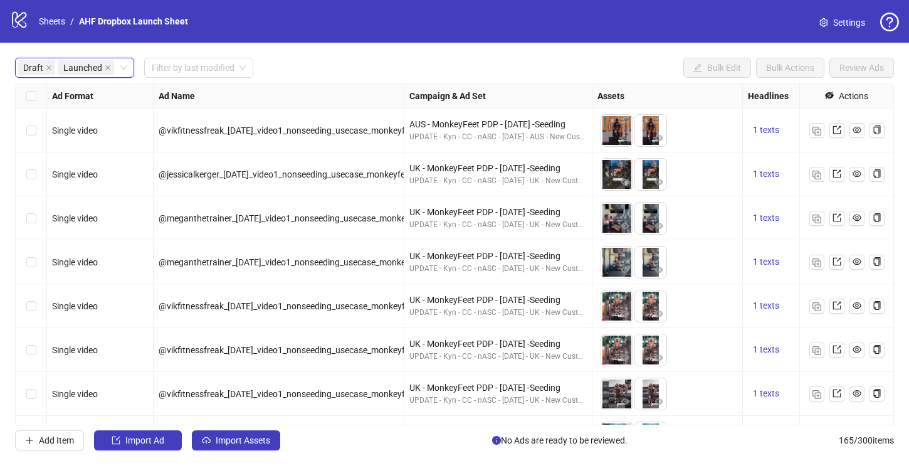
scroll to position [3014, 0]
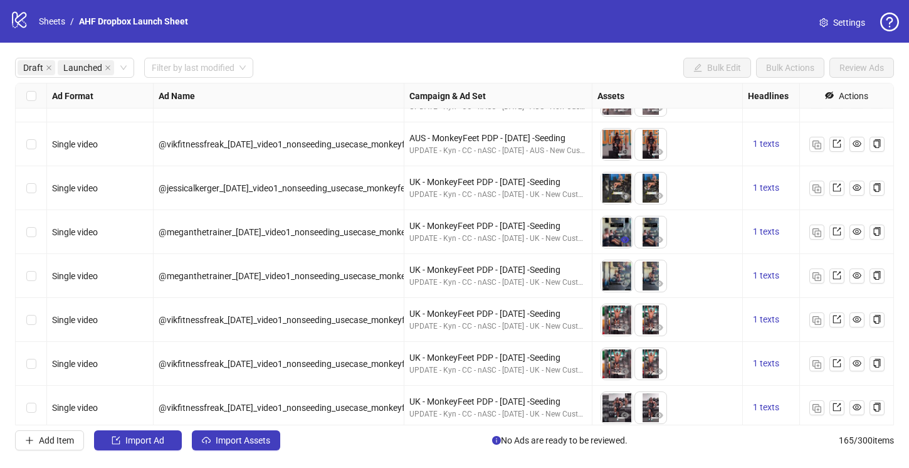
click at [629, 239] on icon "eye" at bounding box center [625, 239] width 9 height 6
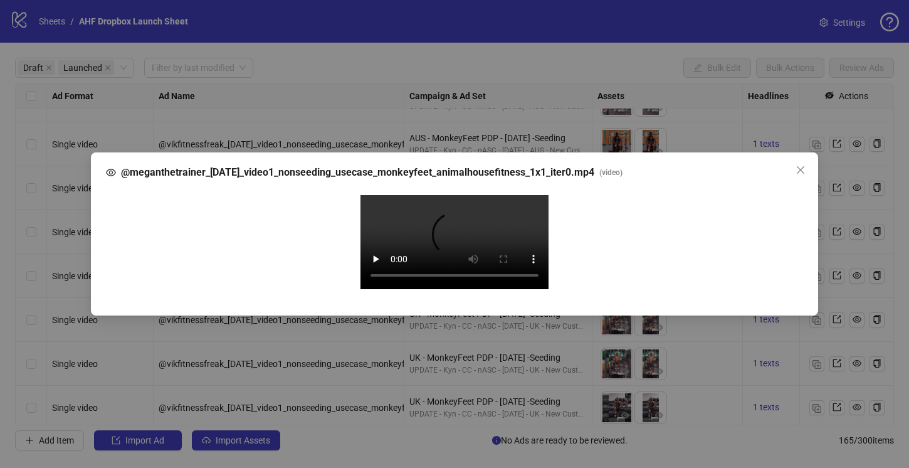
click at [528, 19] on div "@meganthetrainer_07-31-25_video1_nonseeding_usecase_monkeyfeet_animalhousefitne…" at bounding box center [454, 234] width 909 height 468
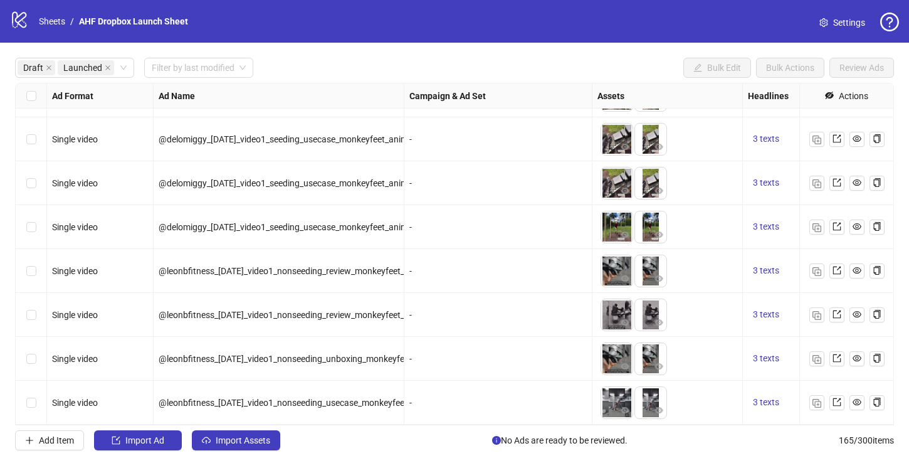
scroll to position [6660, 0]
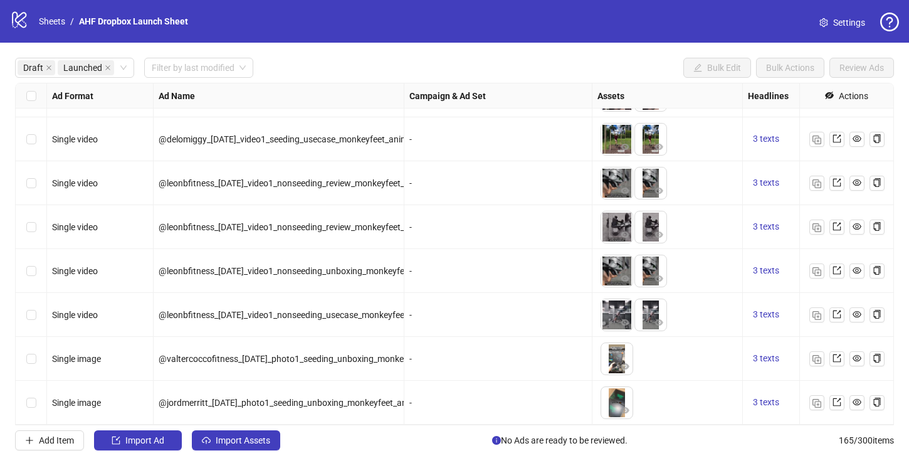
click at [288, 402] on span "@jordmerritt_08-11-25_photo1_seeding_unboxing_monkeyfeet_animalhousefitness" at bounding box center [316, 402] width 315 height 10
copy span "@jordmerritt_08-11-25_photo1_seeding_unboxing_monkeyfeet_animalhousefitness"
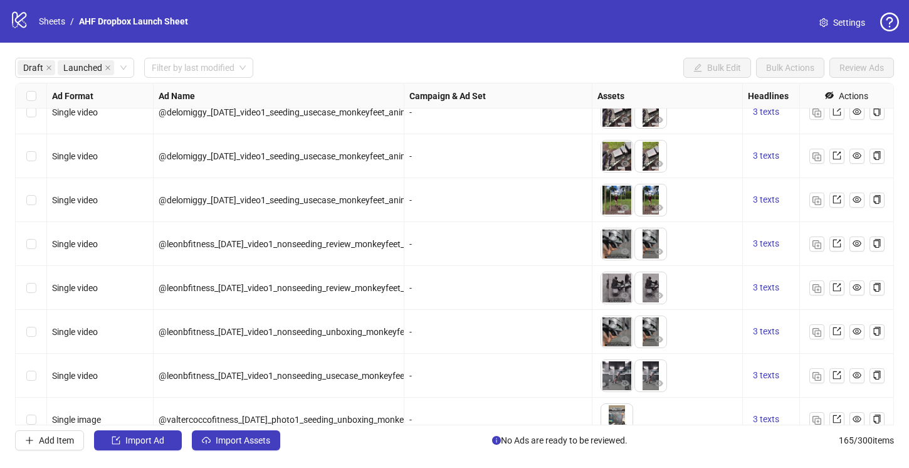
scroll to position [5665, 0]
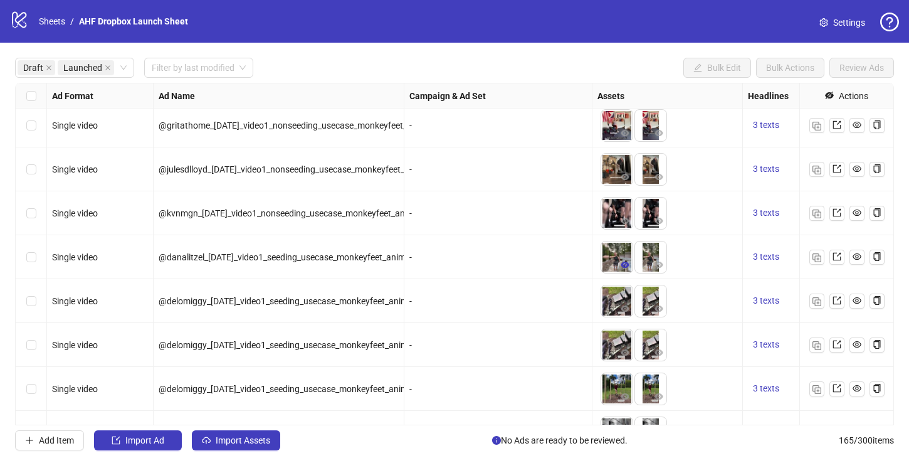
click at [627, 259] on button "button" at bounding box center [624, 265] width 15 height 15
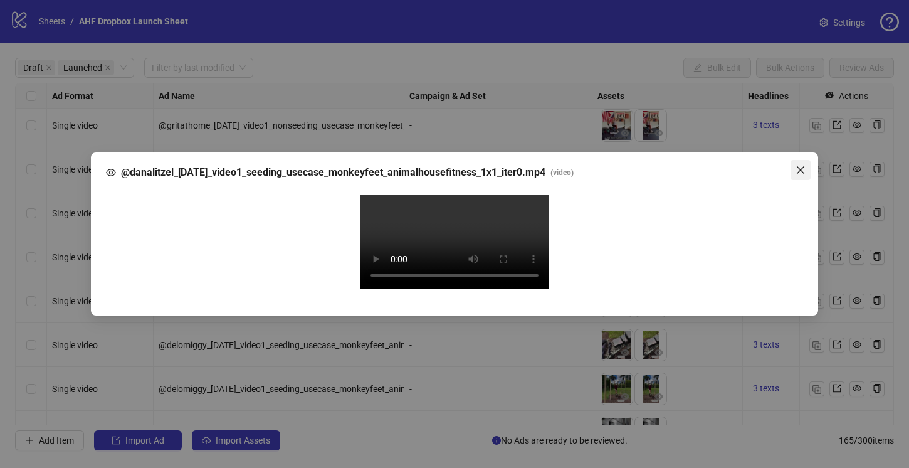
click at [804, 165] on icon "close" at bounding box center [800, 170] width 10 height 10
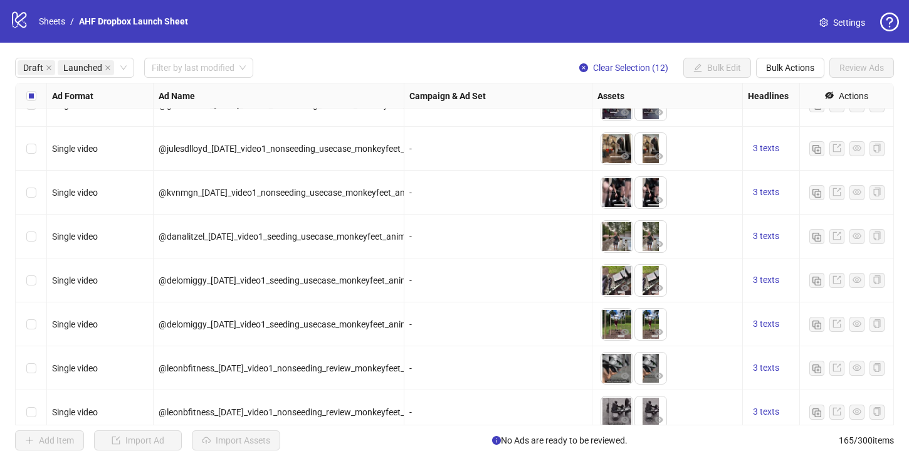
scroll to position [4906, 0]
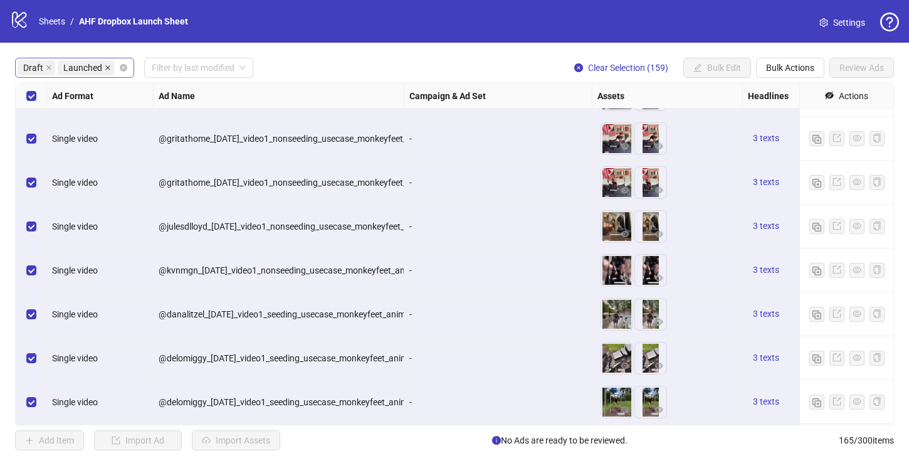
click at [107, 68] on icon "close" at bounding box center [107, 67] width 5 height 5
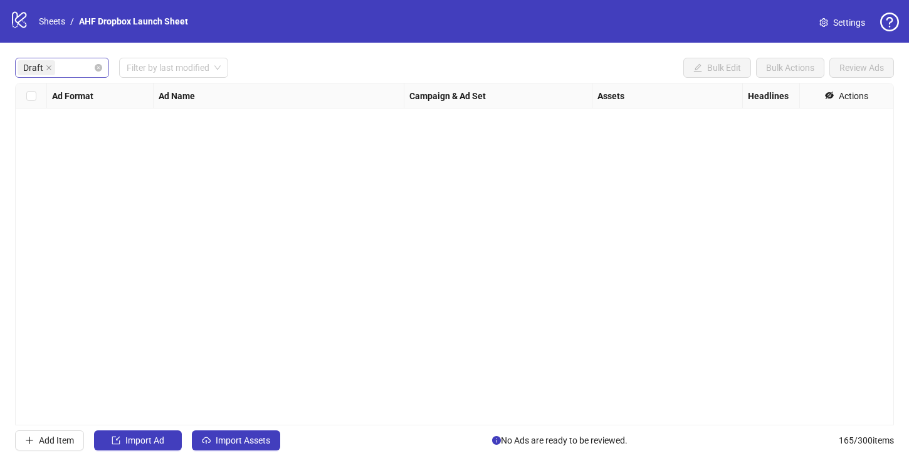
scroll to position [0, 0]
click at [226, 444] on span "Import Assets" at bounding box center [243, 440] width 55 height 10
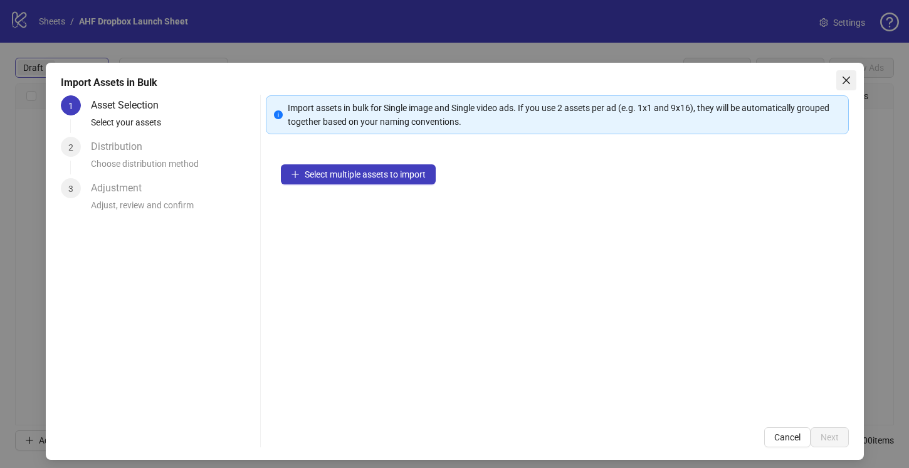
click at [849, 79] on icon "close" at bounding box center [846, 80] width 10 height 10
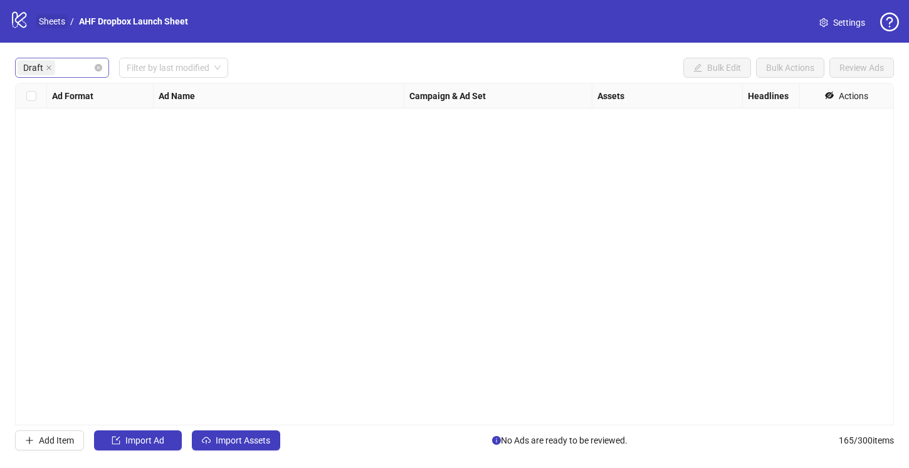
click at [50, 21] on link "Sheets" at bounding box center [51, 21] width 31 height 14
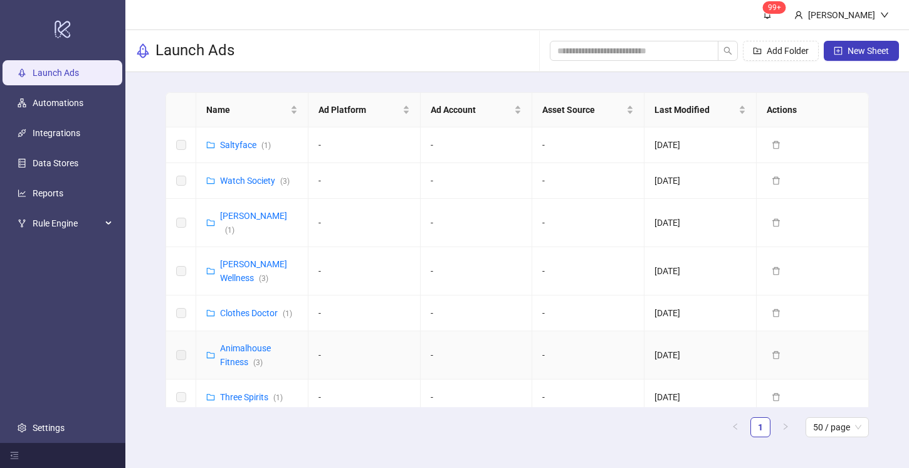
click at [236, 341] on div "Animalhouse Fitness ( 3 )" at bounding box center [259, 355] width 78 height 28
click at [239, 343] on link "Animalhouse Fitness ( 3 )" at bounding box center [245, 355] width 51 height 24
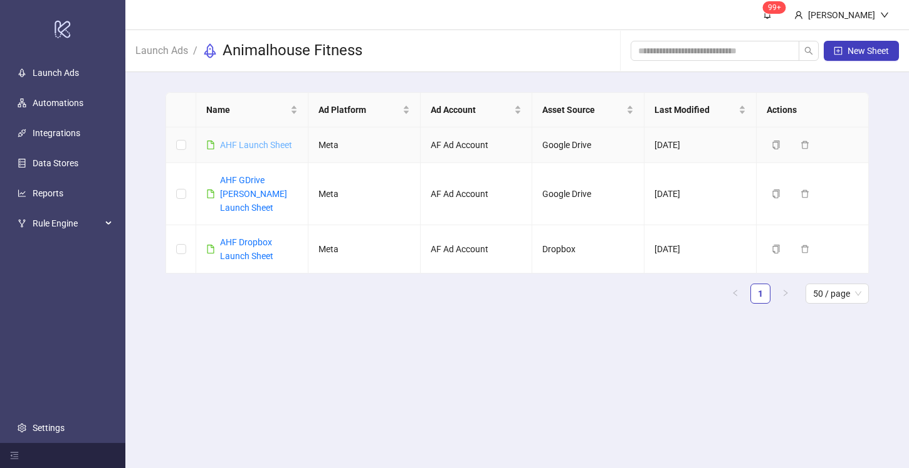
click at [258, 147] on link "AHF Launch Sheet" at bounding box center [256, 145] width 72 height 10
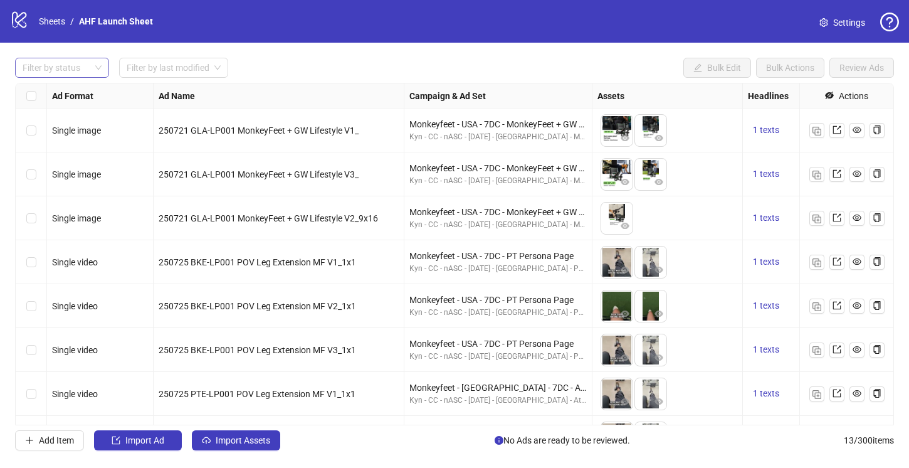
click at [83, 70] on div at bounding box center [56, 68] width 76 height 18
click at [68, 92] on div "Draft" at bounding box center [62, 93] width 74 height 14
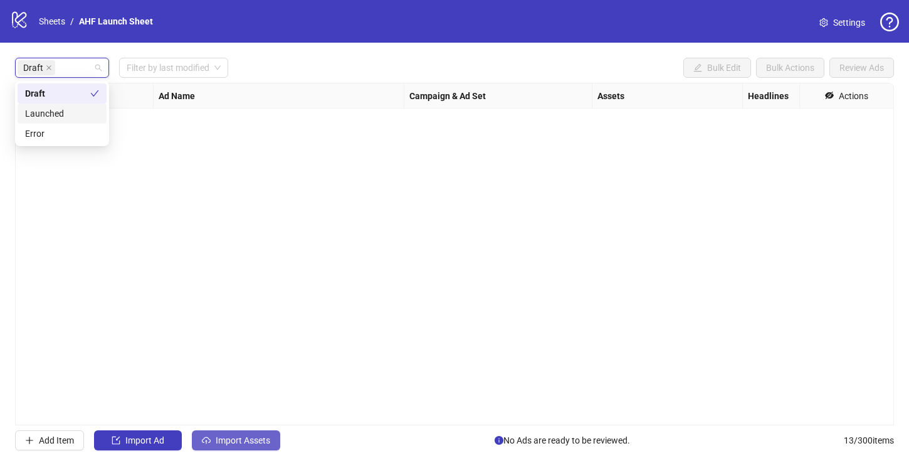
click at [240, 444] on span "Import Assets" at bounding box center [243, 440] width 55 height 10
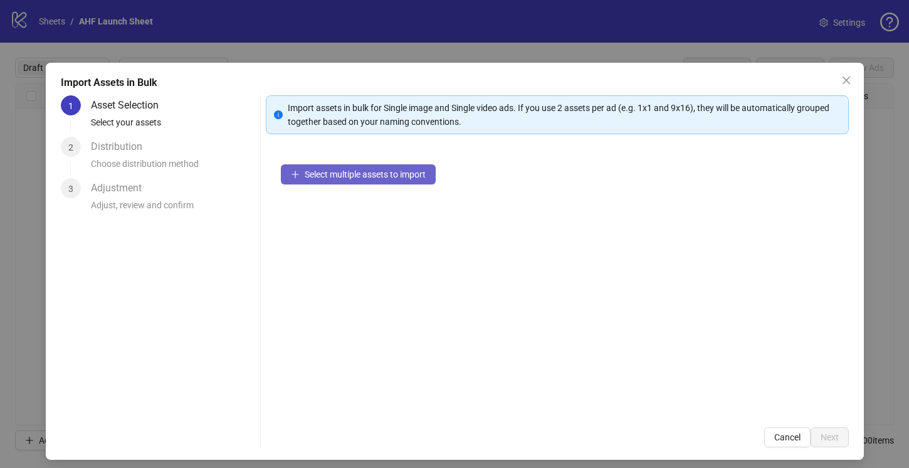
click at [363, 173] on span "Select multiple assets to import" at bounding box center [365, 174] width 121 height 10
click at [414, 176] on span "Select multiple assets to import" at bounding box center [365, 174] width 121 height 10
click at [842, 74] on button "Close" at bounding box center [846, 80] width 20 height 20
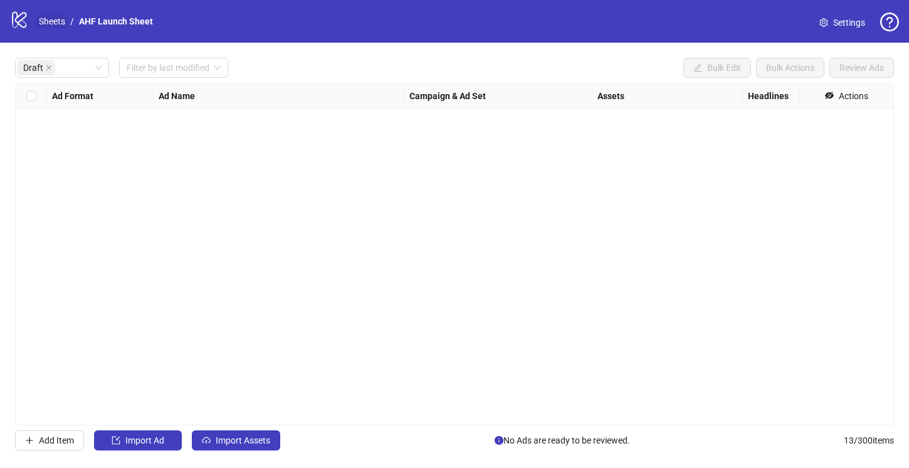
click at [58, 21] on link "Sheets" at bounding box center [51, 21] width 31 height 14
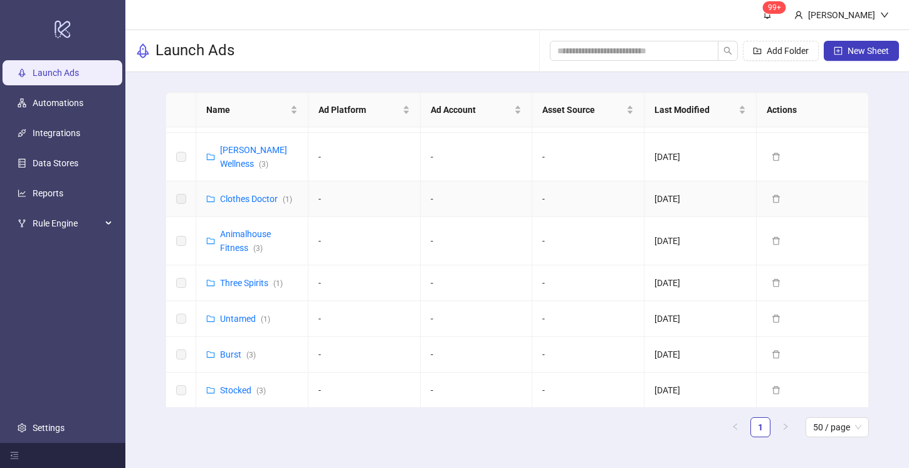
scroll to position [115, 0]
click at [236, 228] on link "Animalhouse Fitness ( 3 )" at bounding box center [245, 240] width 51 height 24
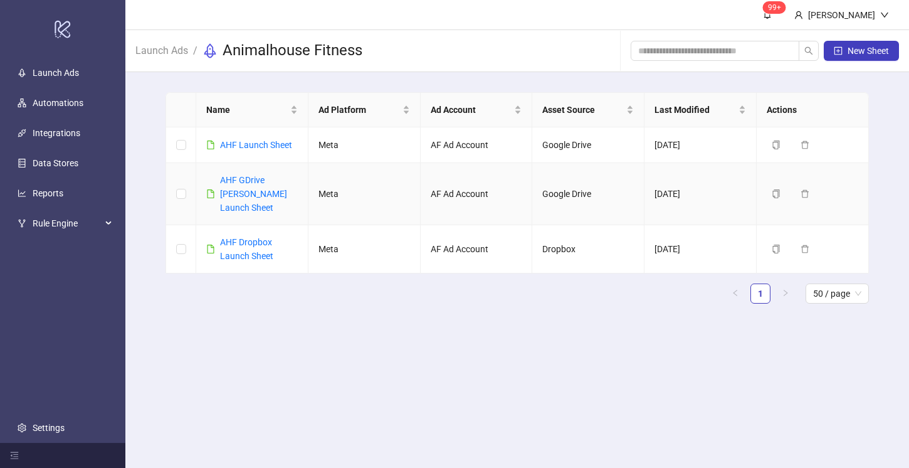
click at [249, 187] on div "AHF GDrive Gloria Launch Sheet" at bounding box center [259, 193] width 78 height 41
click at [249, 180] on link "AHF GDrive Gloria Launch Sheet" at bounding box center [253, 194] width 67 height 38
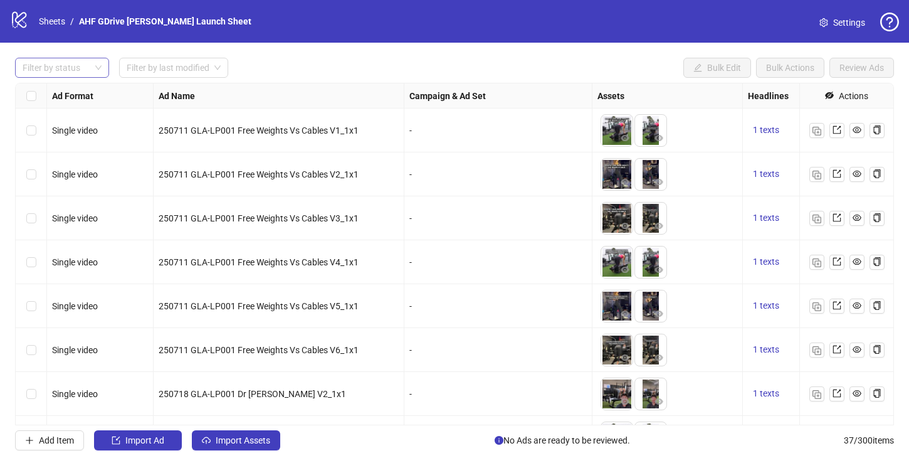
click at [93, 67] on div at bounding box center [56, 68] width 76 height 18
click at [80, 96] on div "Draft" at bounding box center [62, 93] width 74 height 14
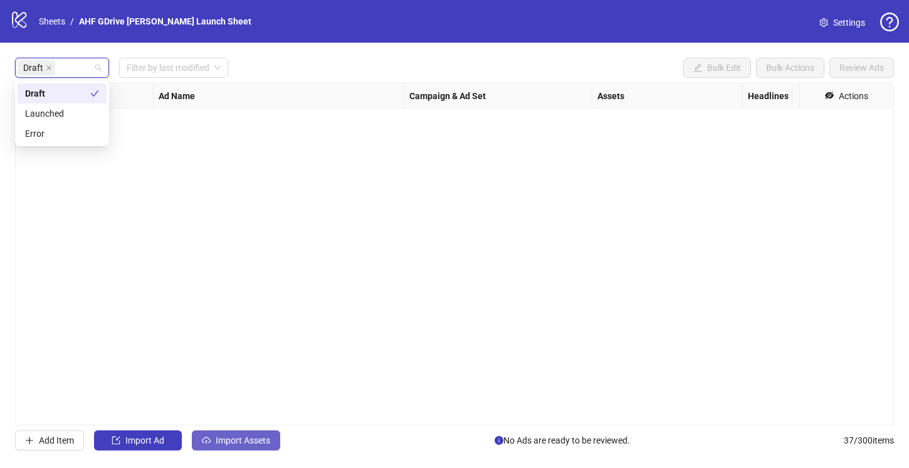
click at [232, 436] on span "Import Assets" at bounding box center [243, 440] width 55 height 10
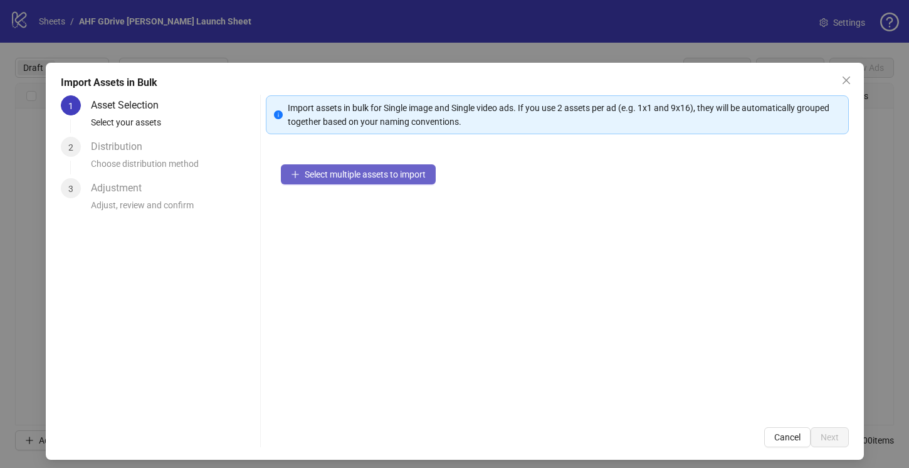
click at [320, 173] on span "Select multiple assets to import" at bounding box center [365, 174] width 121 height 10
click at [846, 73] on button "Close" at bounding box center [846, 80] width 20 height 20
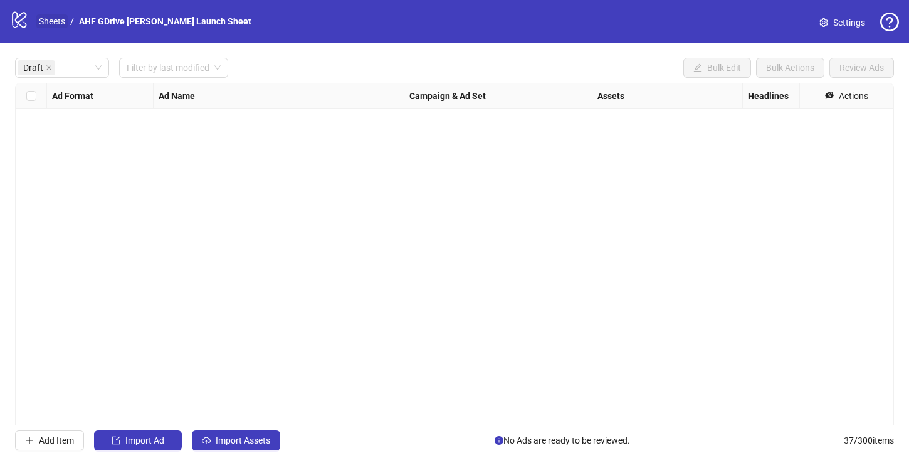
click at [51, 20] on link "Sheets" at bounding box center [51, 21] width 31 height 14
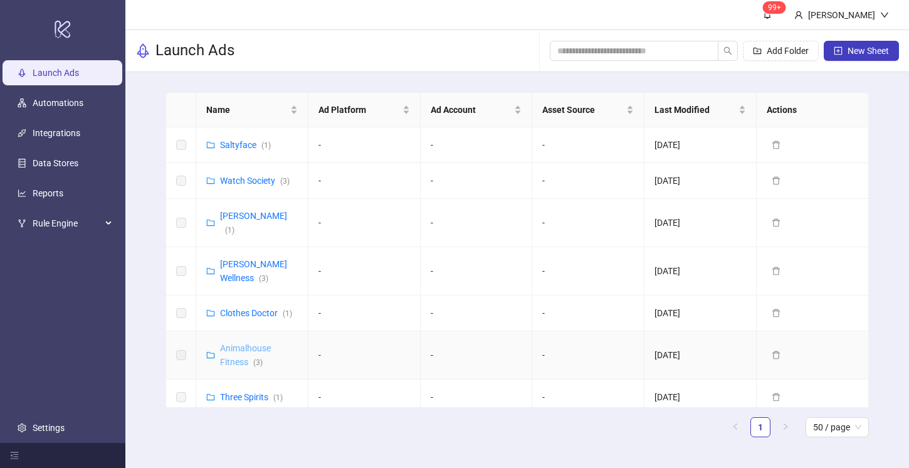
click at [254, 343] on link "Animalhouse Fitness ( 3 )" at bounding box center [245, 355] width 51 height 24
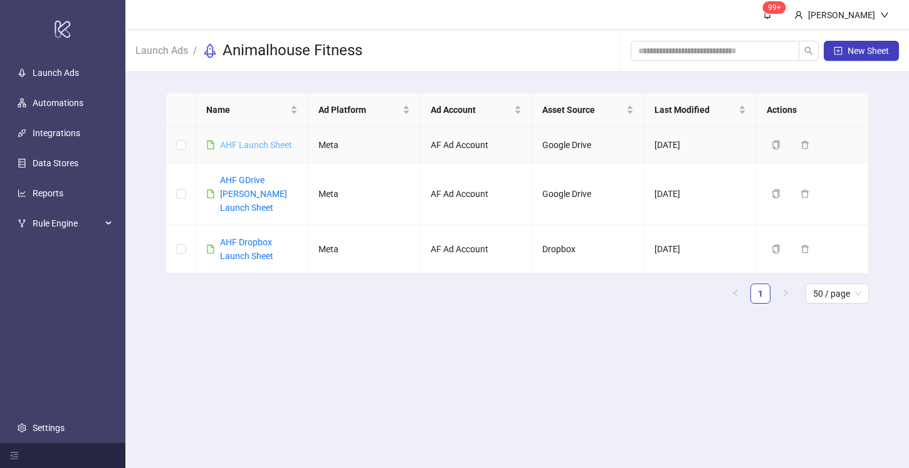
click at [245, 142] on link "AHF Launch Sheet" at bounding box center [256, 145] width 72 height 10
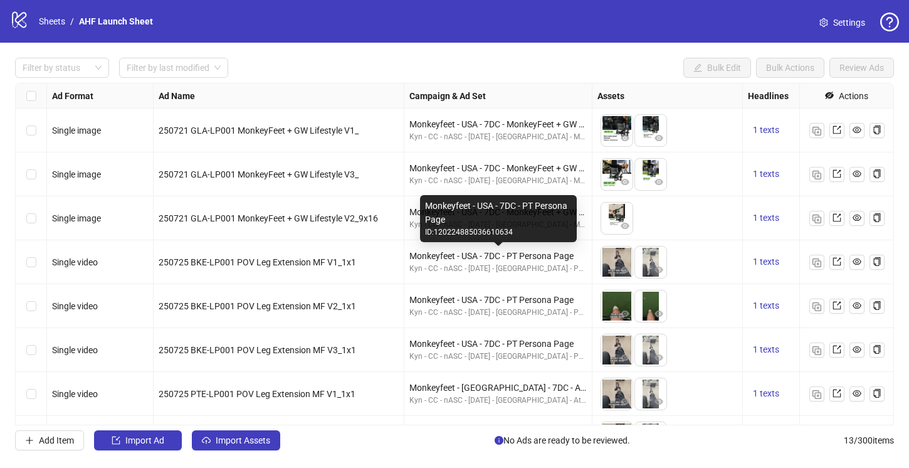
scroll to position [254, 0]
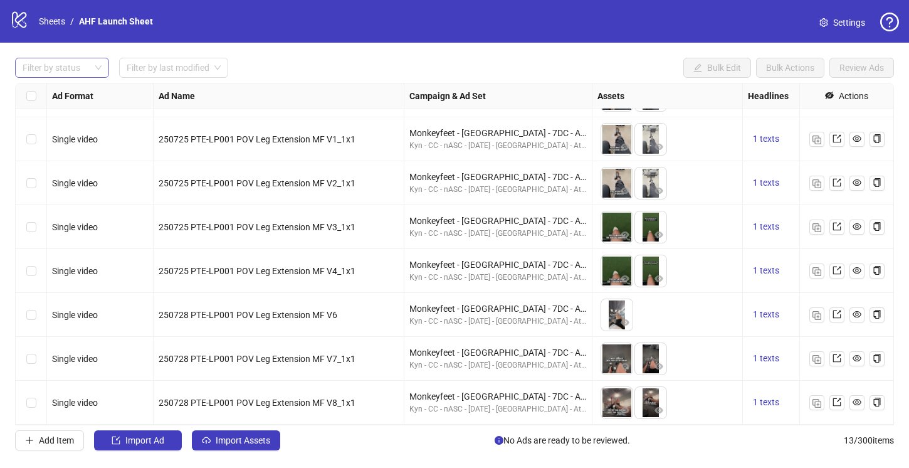
click at [48, 64] on div at bounding box center [56, 68] width 76 height 18
click at [53, 88] on div "Draft" at bounding box center [62, 93] width 74 height 14
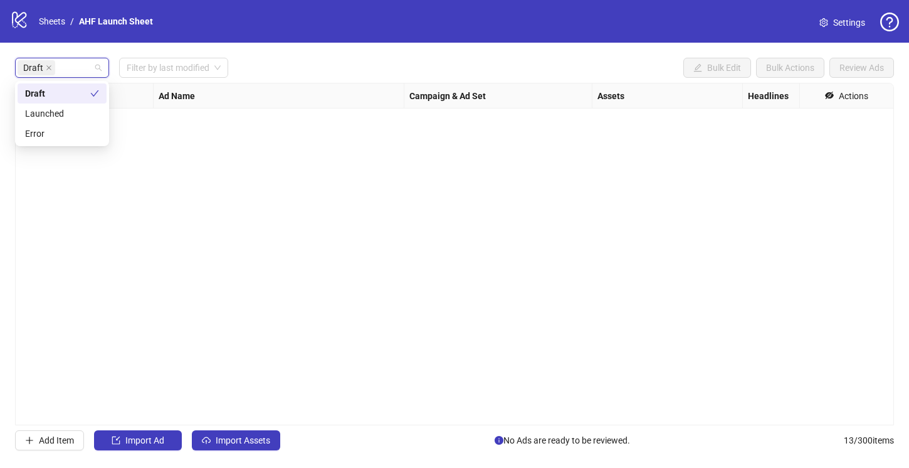
scroll to position [0, 0]
click at [241, 437] on span "Import Assets" at bounding box center [243, 440] width 55 height 10
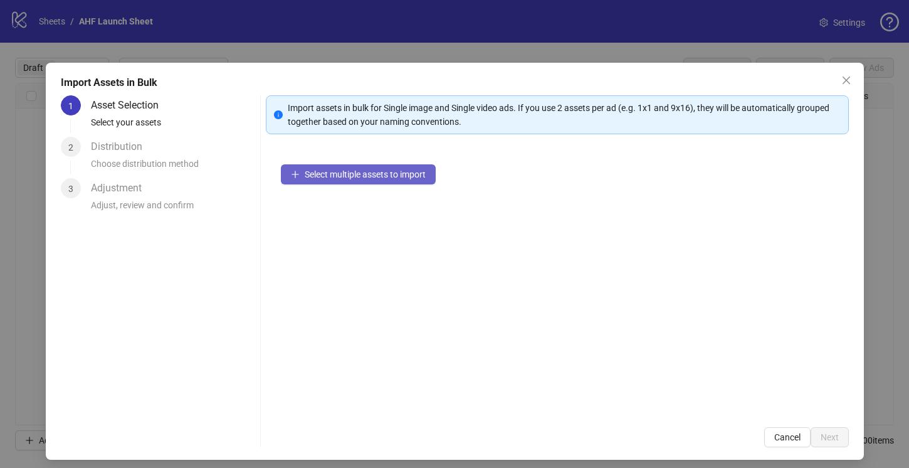
click at [317, 174] on span "Select multiple assets to import" at bounding box center [365, 174] width 121 height 10
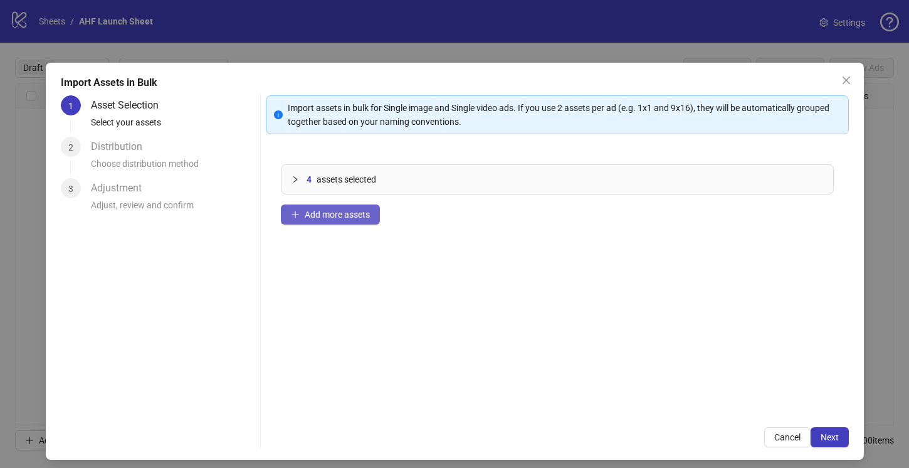
click at [340, 209] on span "Add more assets" at bounding box center [337, 214] width 65 height 10
click at [323, 215] on span "Add more assets" at bounding box center [337, 214] width 65 height 10
click at [829, 431] on button "Next" at bounding box center [829, 437] width 38 height 20
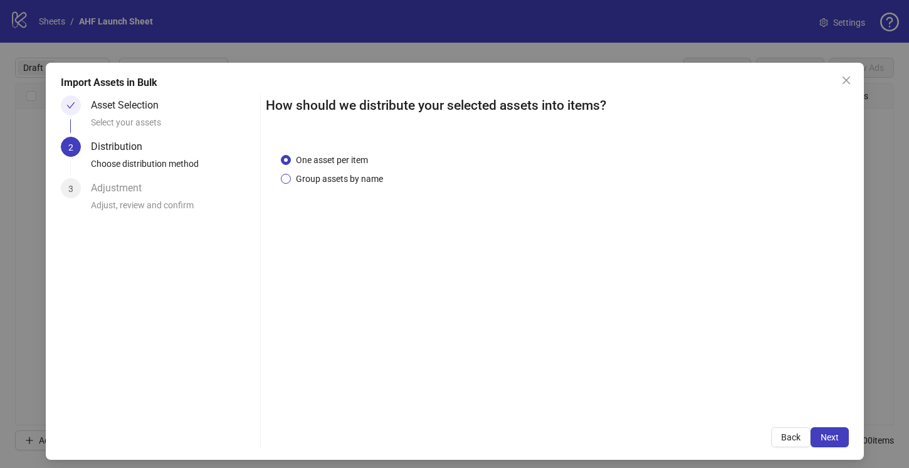
click at [374, 177] on span "Group assets by name" at bounding box center [339, 179] width 97 height 14
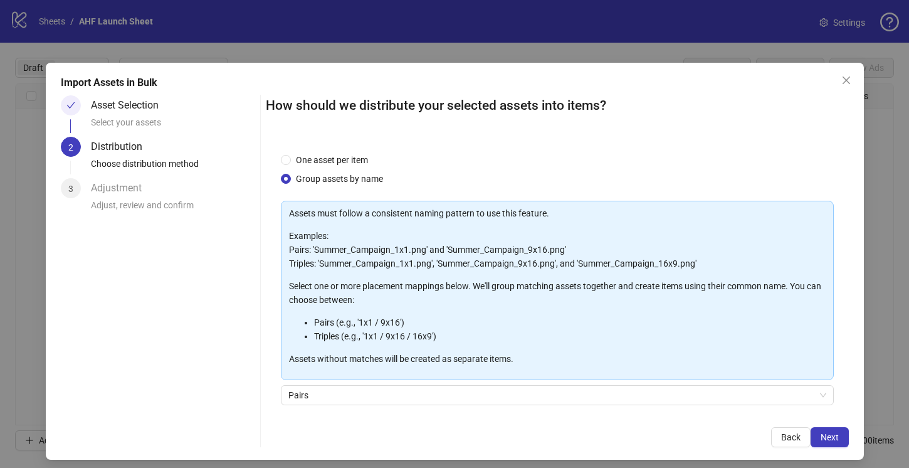
scroll to position [93, 0]
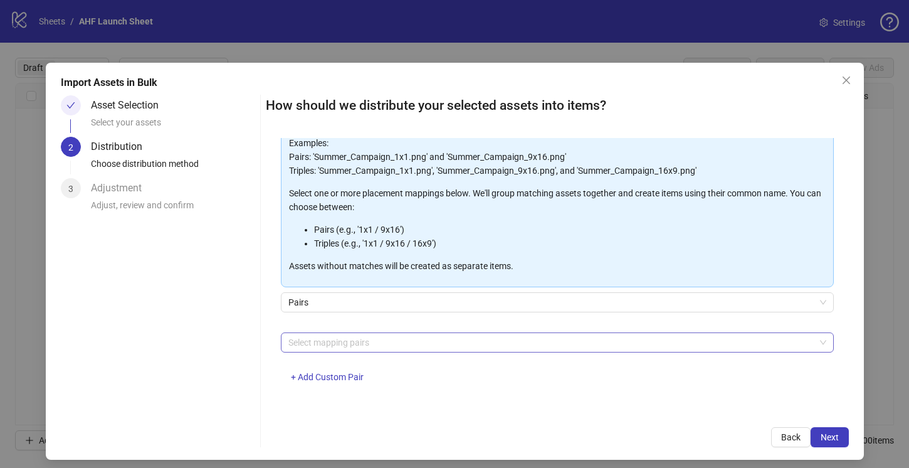
click at [421, 337] on div at bounding box center [550, 342] width 535 height 18
click at [417, 342] on div at bounding box center [550, 342] width 535 height 18
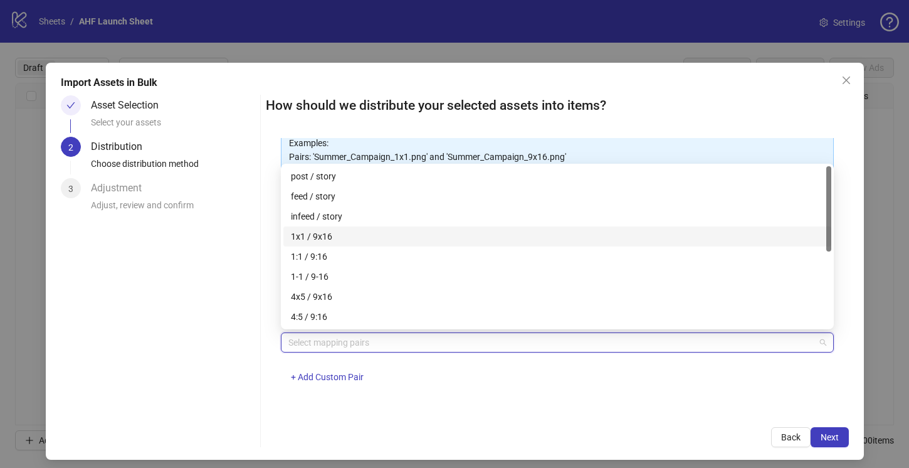
click at [359, 238] on div "1x1 / 9x16" at bounding box center [557, 236] width 533 height 14
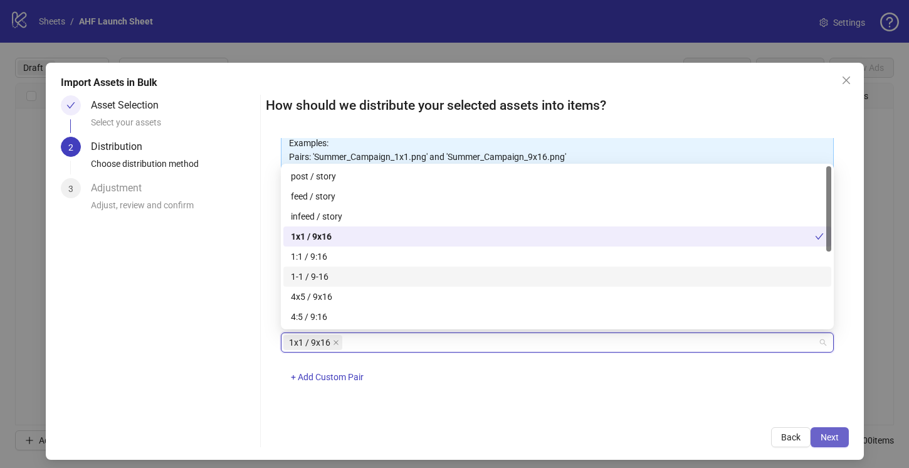
click at [831, 432] on span "Next" at bounding box center [829, 437] width 18 height 10
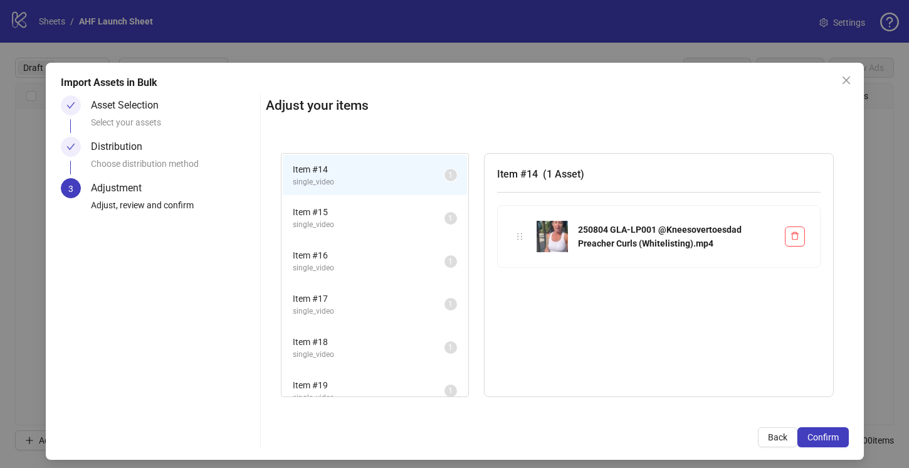
click at [402, 215] on span "Item # 15" at bounding box center [369, 212] width 152 height 14
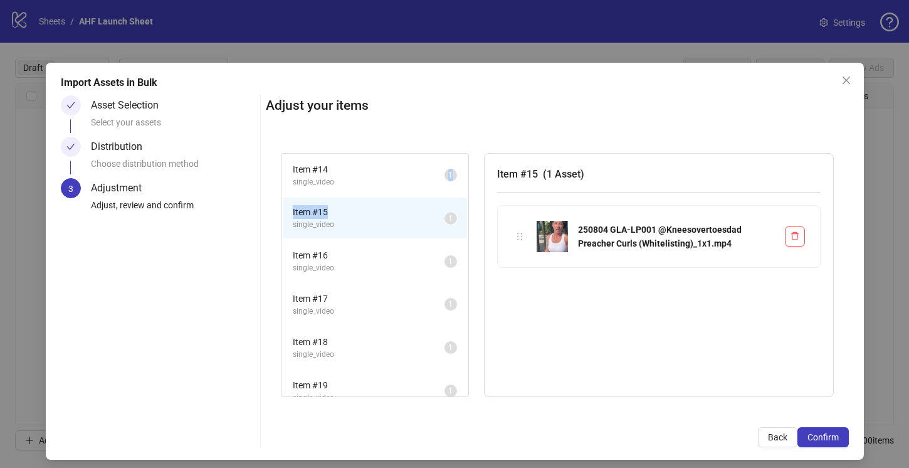
drag, startPoint x: 402, startPoint y: 215, endPoint x: 401, endPoint y: 182, distance: 33.2
click at [394, 219] on span "single_video" at bounding box center [369, 225] width 152 height 12
click at [399, 263] on span "single_video" at bounding box center [369, 268] width 152 height 12
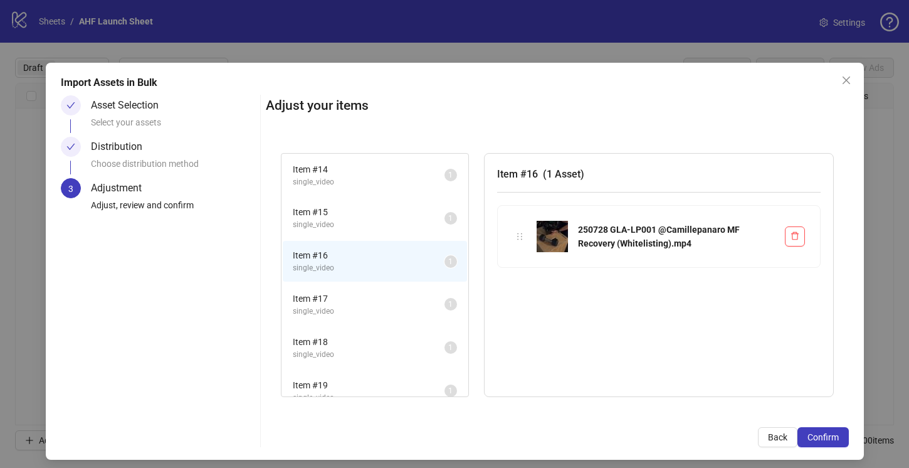
click at [397, 302] on span "Item # 17" at bounding box center [369, 298] width 152 height 14
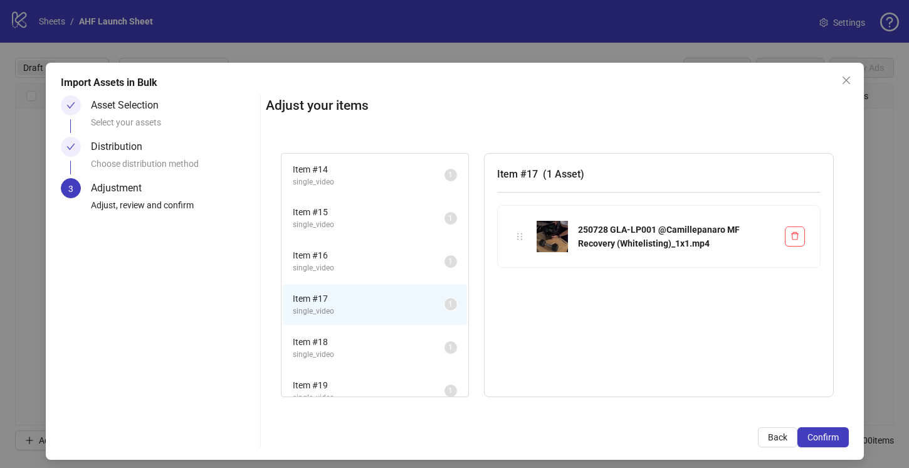
click at [390, 343] on span "Item # 18" at bounding box center [369, 342] width 152 height 14
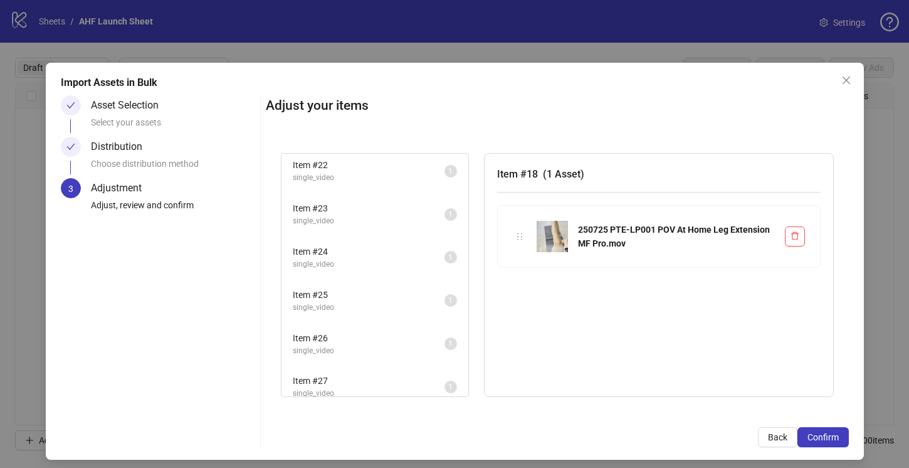
scroll to position [447, 0]
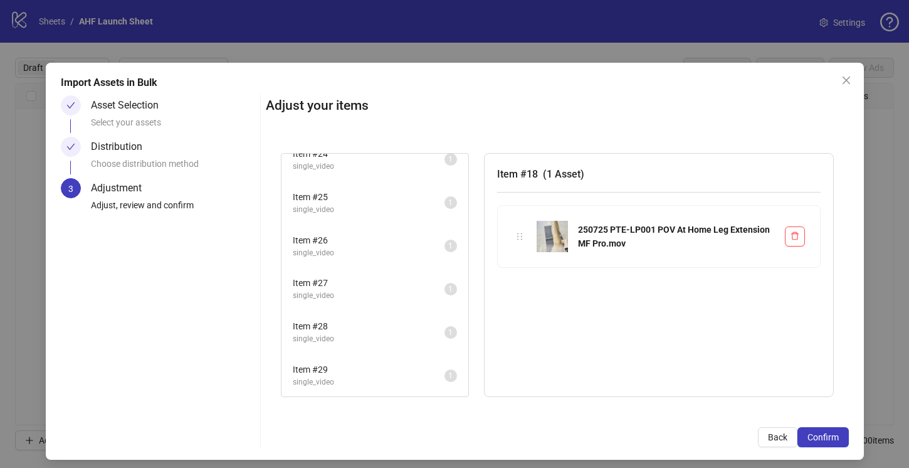
click at [388, 323] on span "Item # 28" at bounding box center [369, 326] width 152 height 14
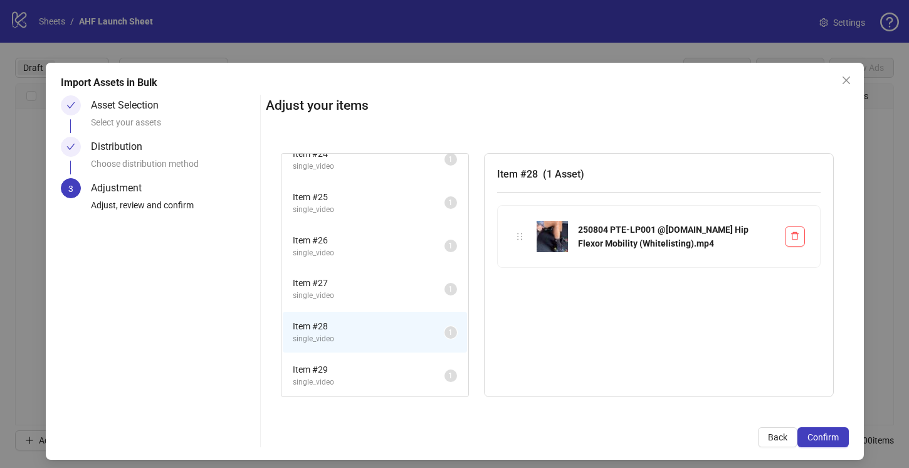
click at [387, 286] on span "Item # 27" at bounding box center [369, 283] width 152 height 14
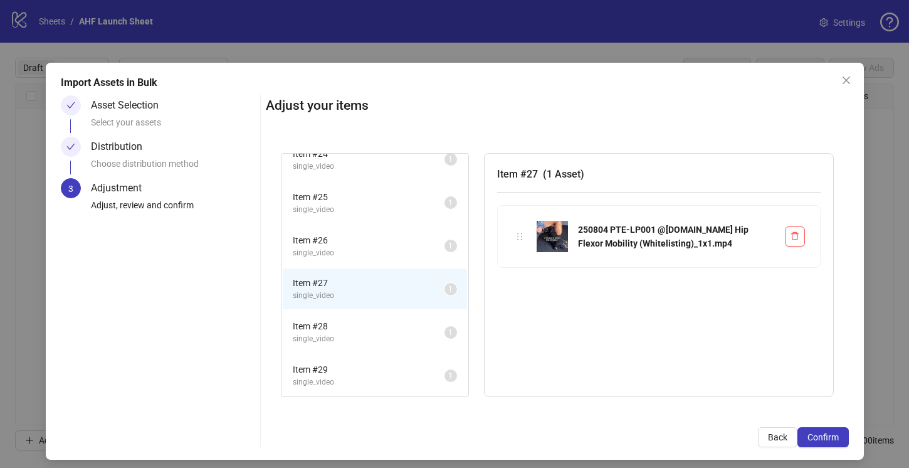
click at [382, 328] on span "Item # 28" at bounding box center [369, 326] width 152 height 14
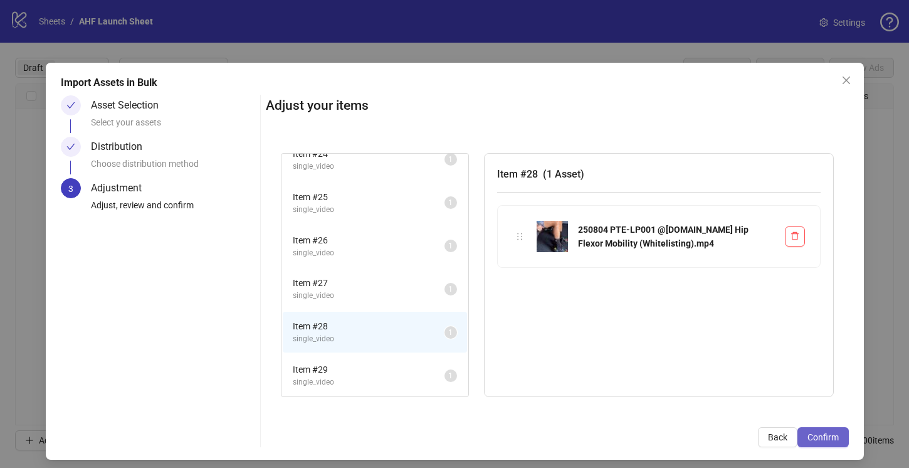
click at [827, 433] on span "Confirm" at bounding box center [822, 437] width 31 height 10
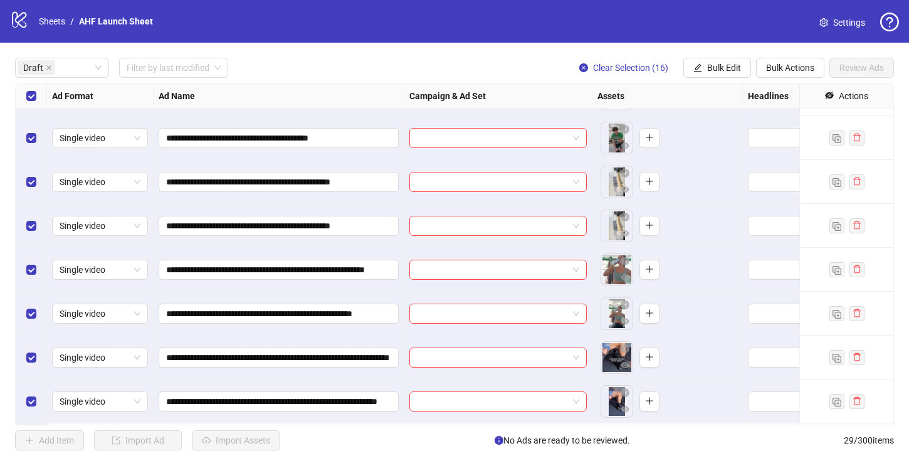
scroll to position [386, 0]
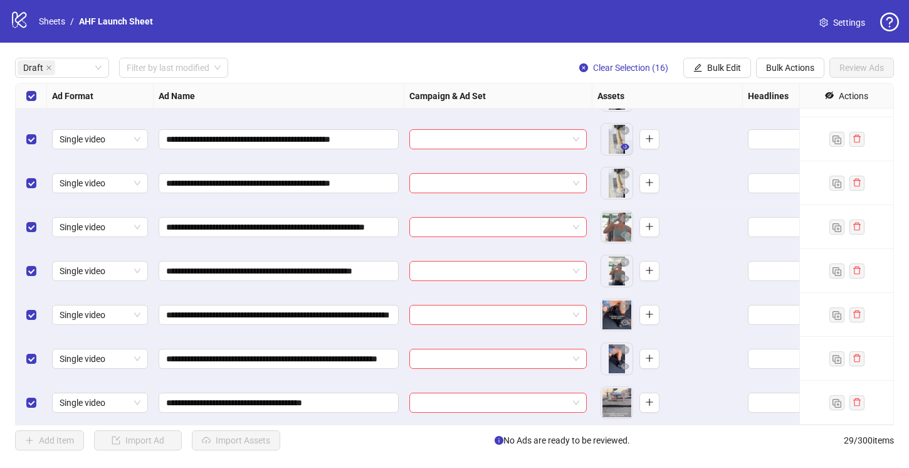
click at [624, 145] on icon "eye" at bounding box center [625, 147] width 9 height 6
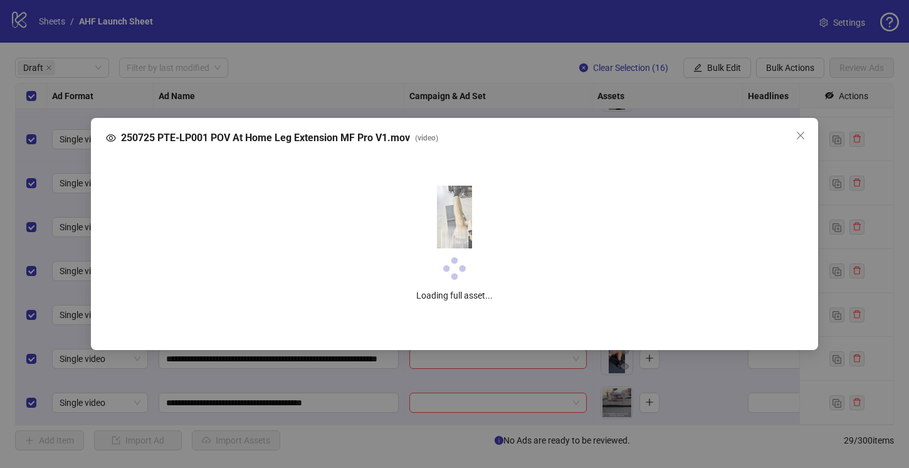
click at [527, 94] on div "250725 PTE-LP001 POV At Home Leg Extension MF Pro V1.mov ( video ) Loading full…" at bounding box center [454, 234] width 909 height 468
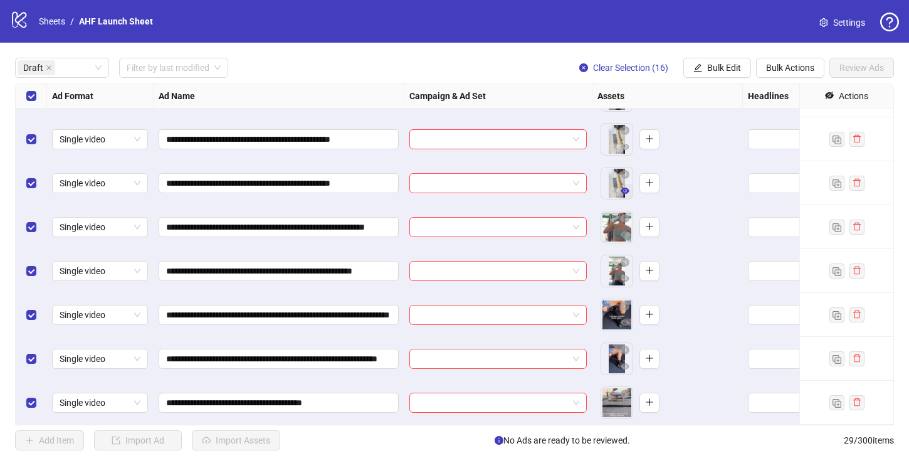
click at [627, 194] on icon "eye" at bounding box center [625, 190] width 9 height 9
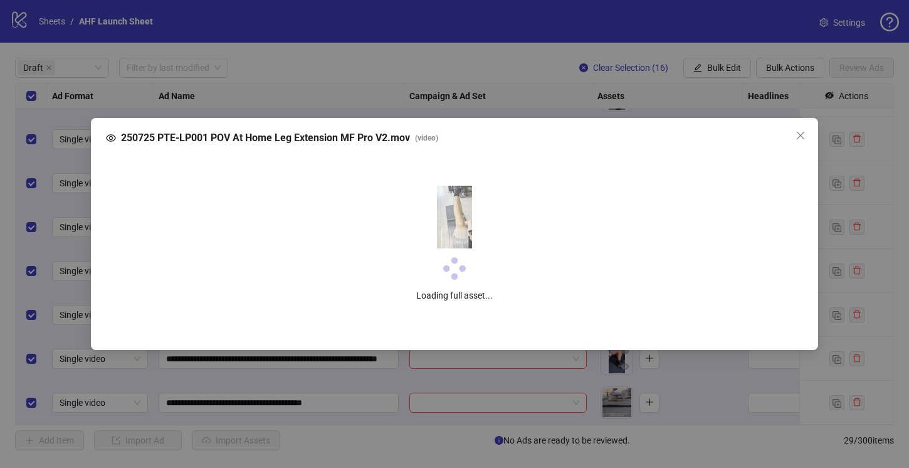
click at [535, 90] on div "250725 PTE-LP001 POV At Home Leg Extension MF Pro V2.mov ( video ) Loading full…" at bounding box center [454, 234] width 909 height 468
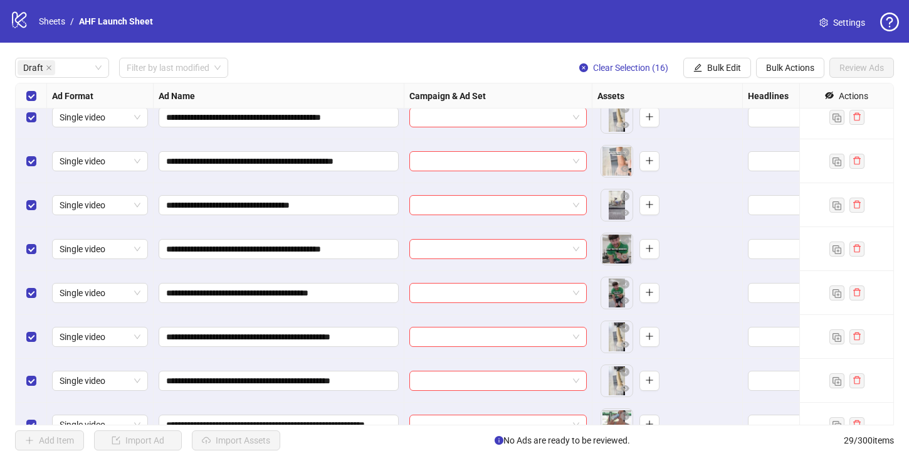
scroll to position [0, 0]
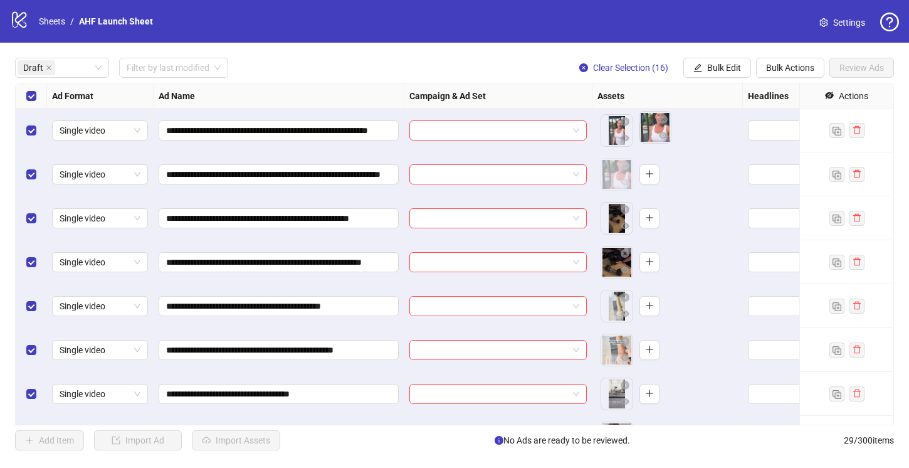
drag, startPoint x: 614, startPoint y: 172, endPoint x: 649, endPoint y: 126, distance: 57.7
click at [649, 126] on body "**********" at bounding box center [454, 234] width 909 height 468
click at [653, 135] on span "button" at bounding box center [649, 130] width 9 height 10
click at [650, 125] on span "button" at bounding box center [649, 130] width 9 height 10
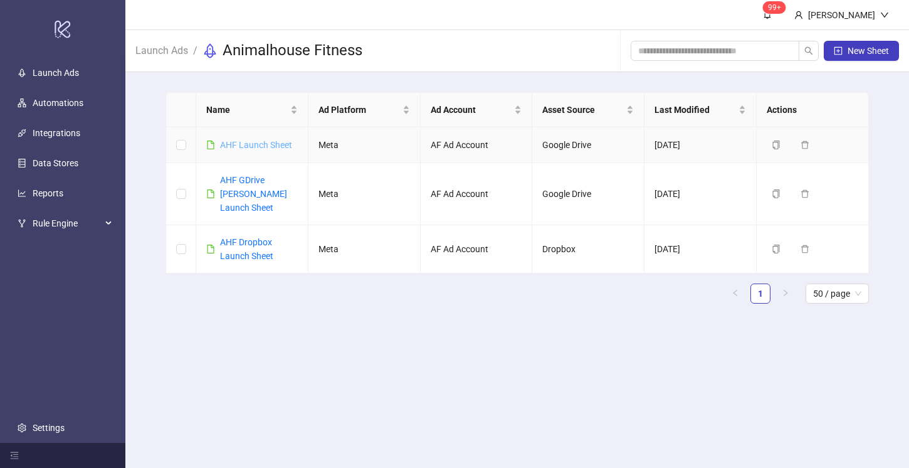
click at [252, 142] on link "AHF Launch Sheet" at bounding box center [256, 145] width 72 height 10
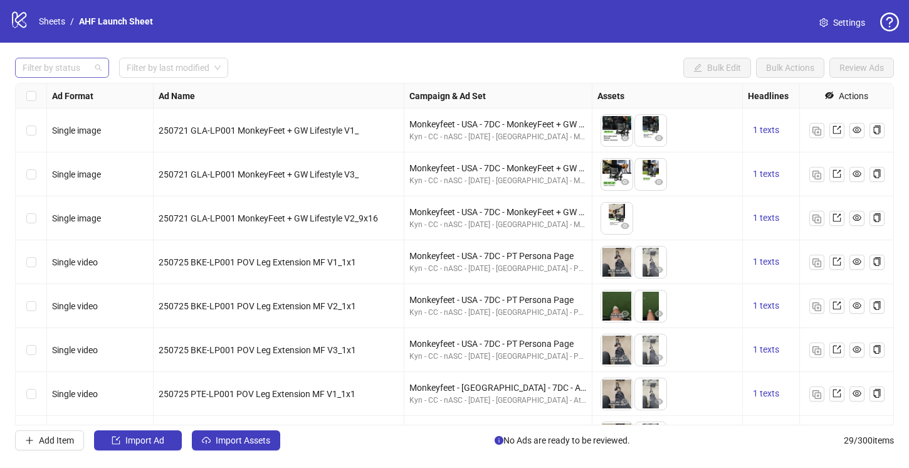
click at [84, 70] on div at bounding box center [56, 68] width 76 height 18
click at [75, 86] on div "Draft" at bounding box center [62, 93] width 74 height 14
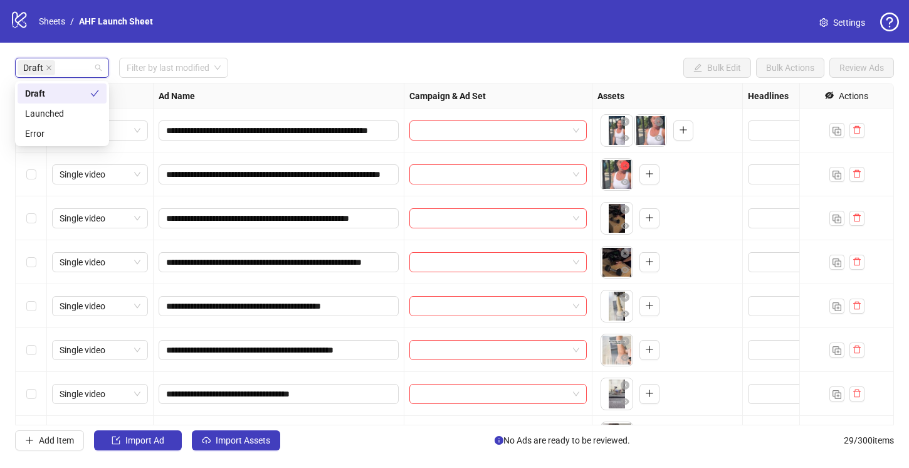
click at [625, 166] on icon "close-circle" at bounding box center [625, 165] width 9 height 9
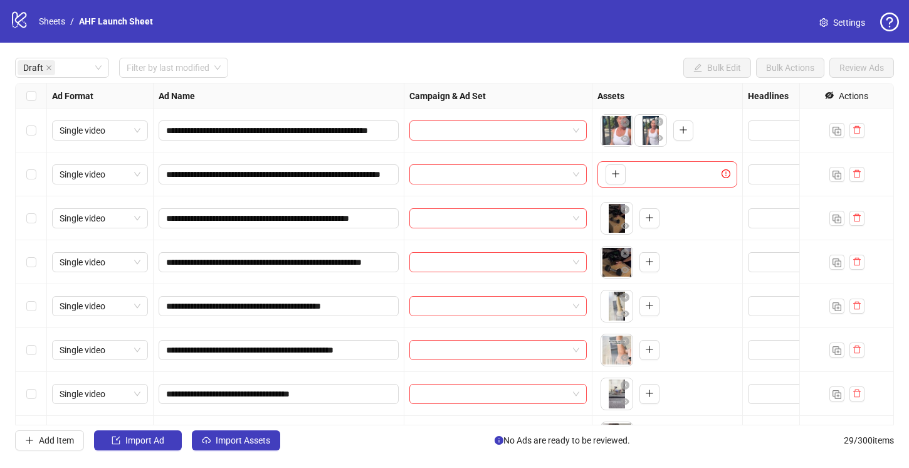
drag, startPoint x: 649, startPoint y: 131, endPoint x: 611, endPoint y: 132, distance: 37.6
click at [611, 132] on body "**********" at bounding box center [454, 234] width 909 height 468
click at [650, 263] on icon "plus" at bounding box center [649, 261] width 9 height 9
click at [626, 225] on icon "eye" at bounding box center [625, 226] width 9 height 6
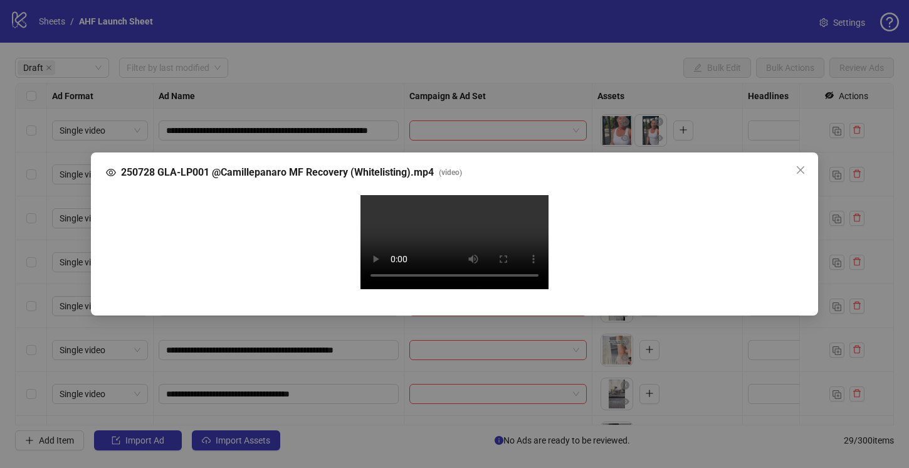
click at [392, 195] on video "Your browser does not support the video tag." at bounding box center [454, 242] width 188 height 94
click at [312, 165] on span "250728 GLA-LP001 @Camillepanaro MF Recovery (Whitelisting).mp4" at bounding box center [277, 172] width 313 height 15
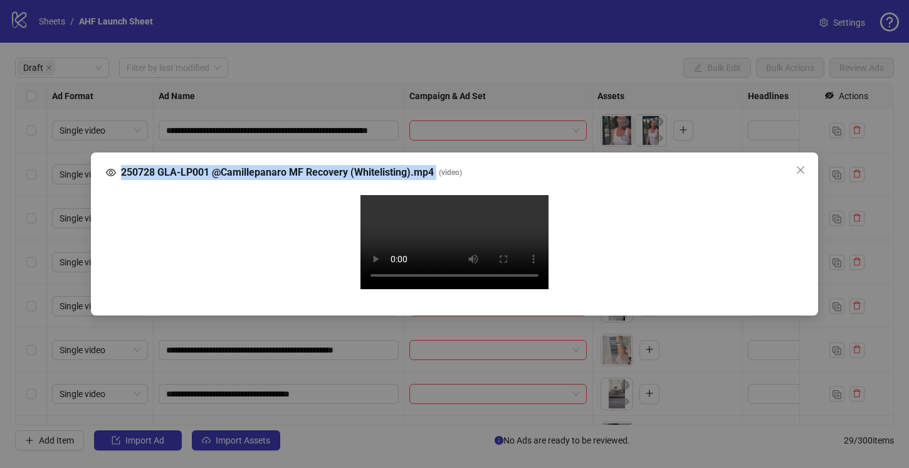
copy span "250728 GLA-LP001 @Camillepanaro MF Recovery (Whitelisting).mp4"
click at [802, 165] on icon "close" at bounding box center [800, 170] width 10 height 10
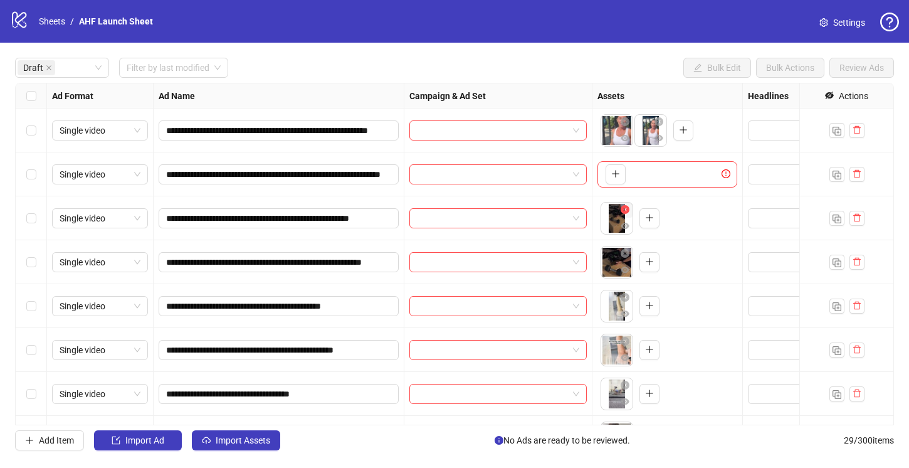
click at [626, 206] on icon "close-circle" at bounding box center [625, 209] width 9 height 9
click at [652, 258] on icon "plus" at bounding box center [649, 261] width 9 height 9
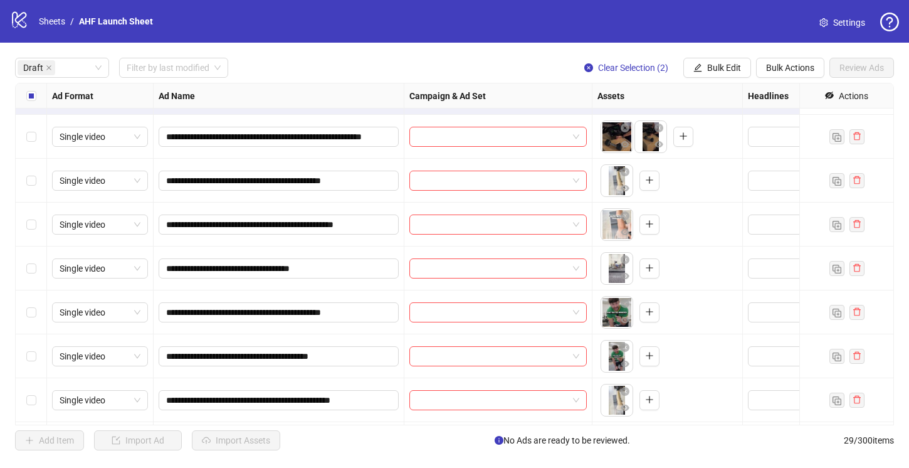
scroll to position [138, 0]
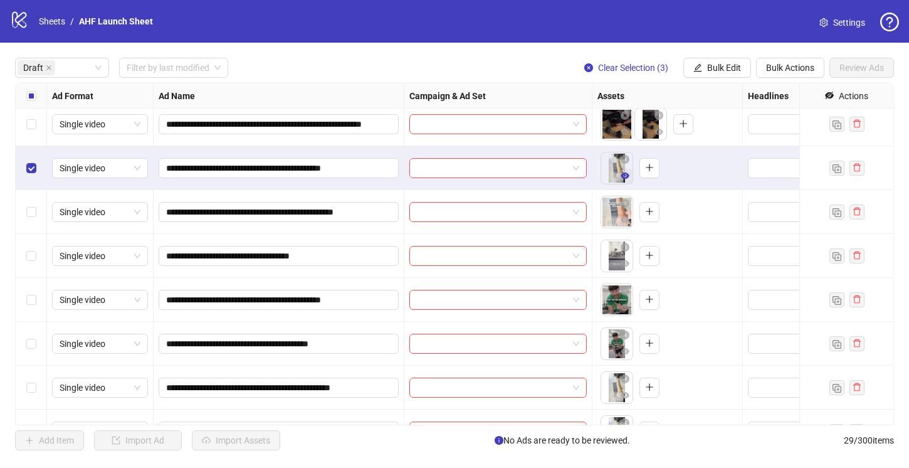
click at [624, 176] on icon "eye" at bounding box center [625, 175] width 9 height 6
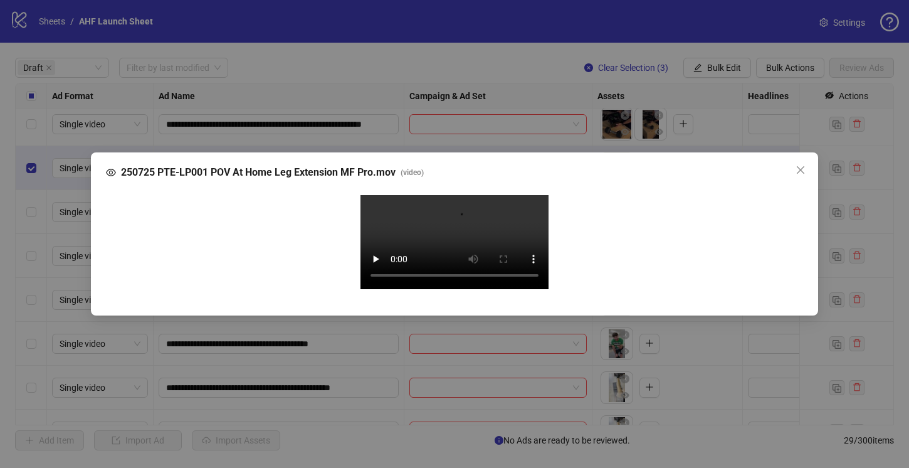
click at [291, 175] on span "250725 PTE-LP001 POV At Home Leg Extension MF Pro.mov" at bounding box center [258, 172] width 275 height 15
click at [291, 195] on div "Your browser does not support the video tag." at bounding box center [454, 244] width 677 height 98
click at [260, 165] on span "250725 PTE-LP001 POV At Home Leg Extension MF Pro.mov" at bounding box center [258, 172] width 275 height 15
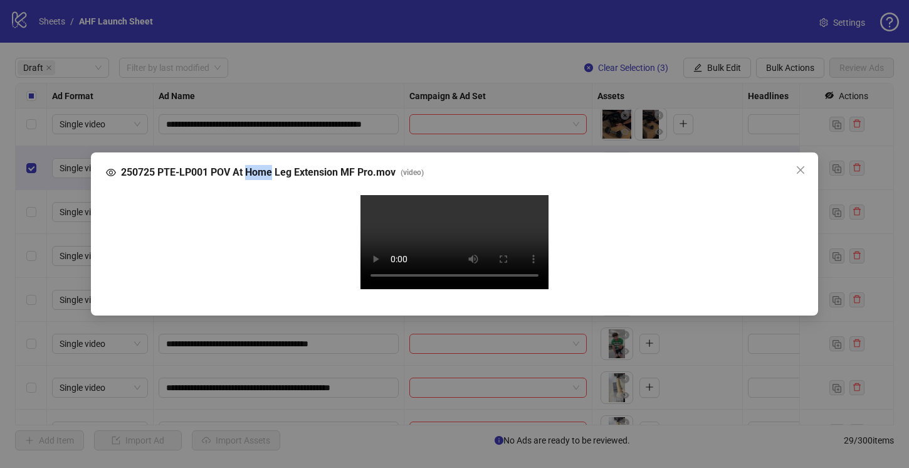
click at [260, 165] on span "250725 PTE-LP001 POV At Home Leg Extension MF Pro.mov" at bounding box center [258, 172] width 275 height 15
copy span "250725 PTE-LP001 POV At Home Leg Extension MF Pro.mov"
click at [267, 16] on div "250725 PTE-LP001 POV At Home Leg Extension MF Pro.mov ( video ) Your browser do…" at bounding box center [454, 234] width 909 height 468
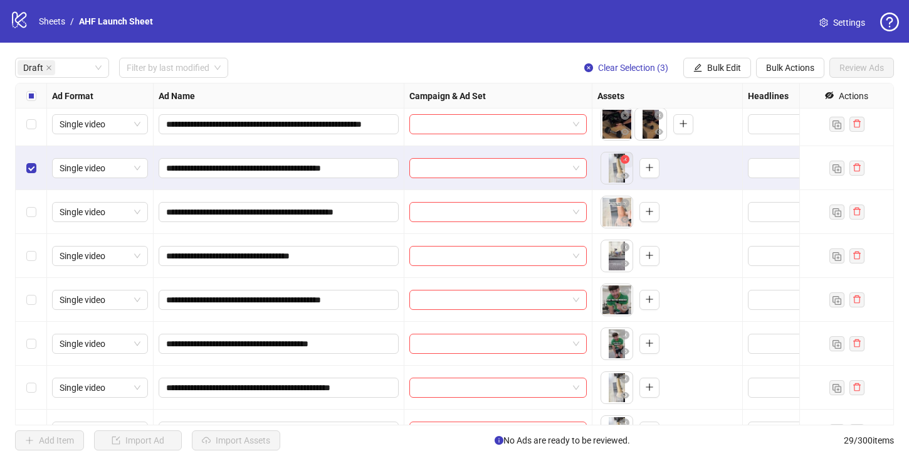
click at [626, 155] on icon "close-circle" at bounding box center [625, 159] width 9 height 9
click at [651, 211] on icon "plus" at bounding box center [649, 211] width 7 height 1
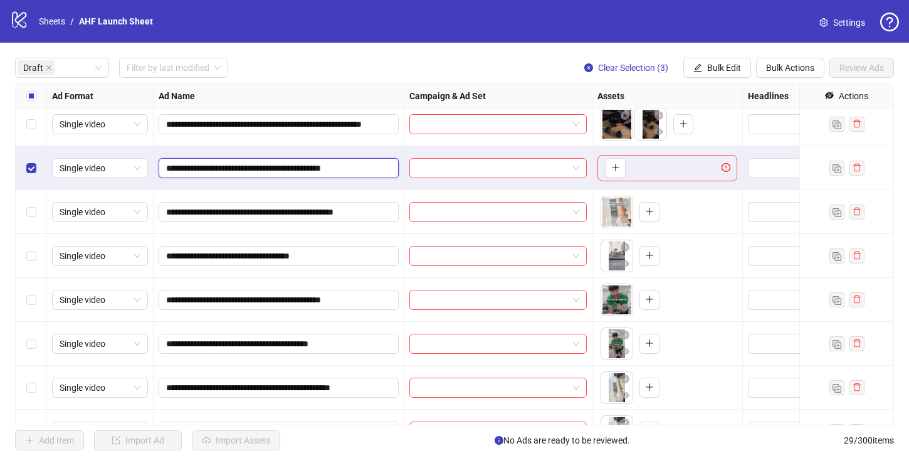
click at [385, 167] on input "**********" at bounding box center [277, 168] width 223 height 14
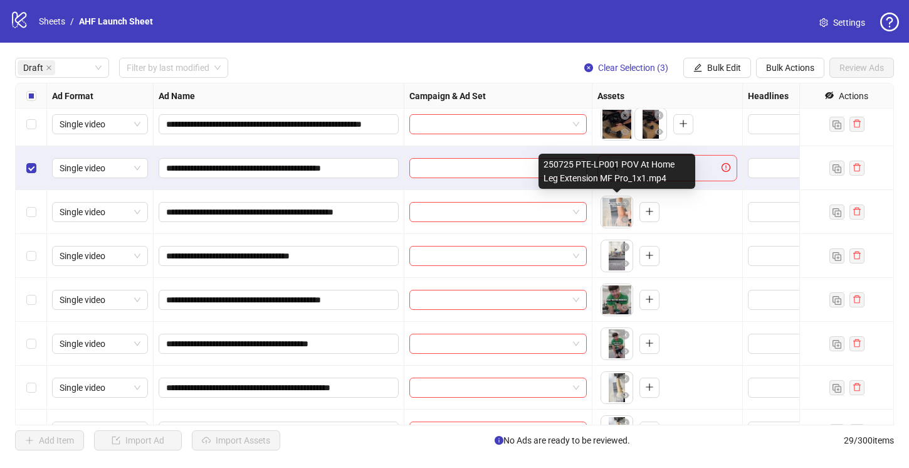
click at [609, 179] on div "250725 PTE-LP001 POV At Home Leg Extension MF Pro_1x1.mp4" at bounding box center [616, 171] width 157 height 35
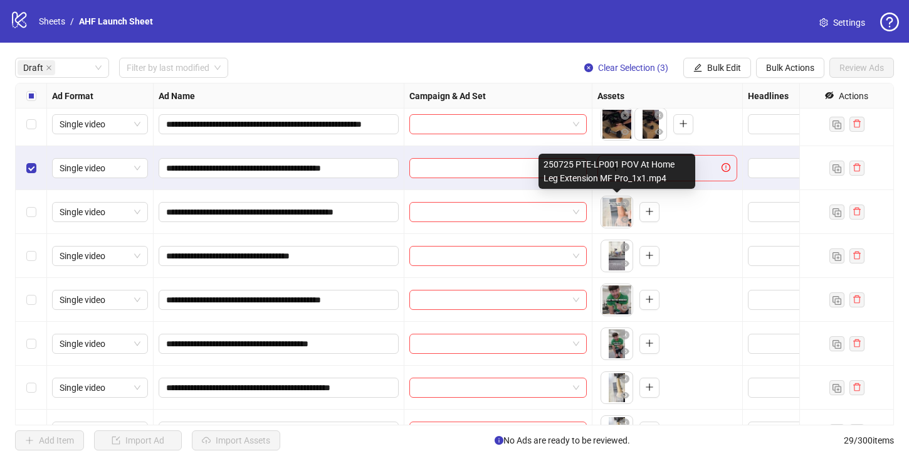
click at [609, 179] on div "250725 PTE-LP001 POV At Home Leg Extension MF Pro_1x1.mp4" at bounding box center [616, 171] width 157 height 35
click at [602, 162] on div "250725 PTE-LP001 POV At Home Leg Extension MF Pro_1x1.mp4" at bounding box center [616, 171] width 157 height 35
drag, startPoint x: 671, startPoint y: 178, endPoint x: 676, endPoint y: 182, distance: 7.1
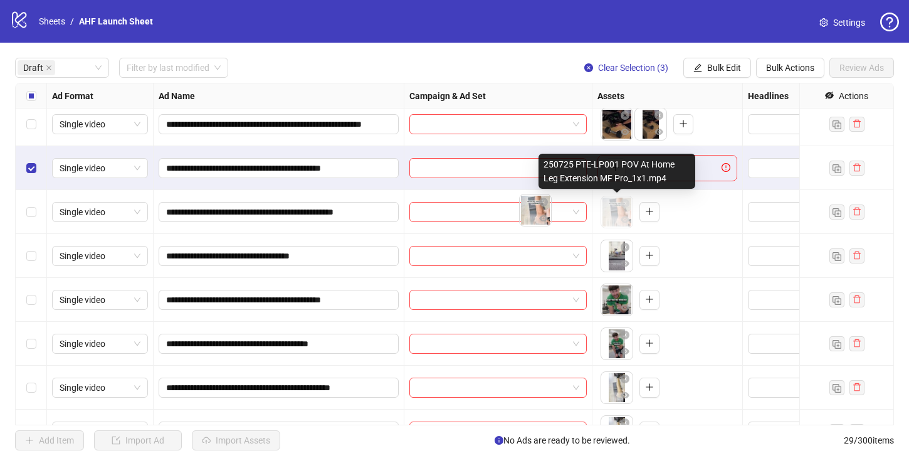
click at [676, 182] on div "250725 PTE-LP001 POV At Home Leg Extension MF Pro_1x1.mp4" at bounding box center [616, 171] width 157 height 35
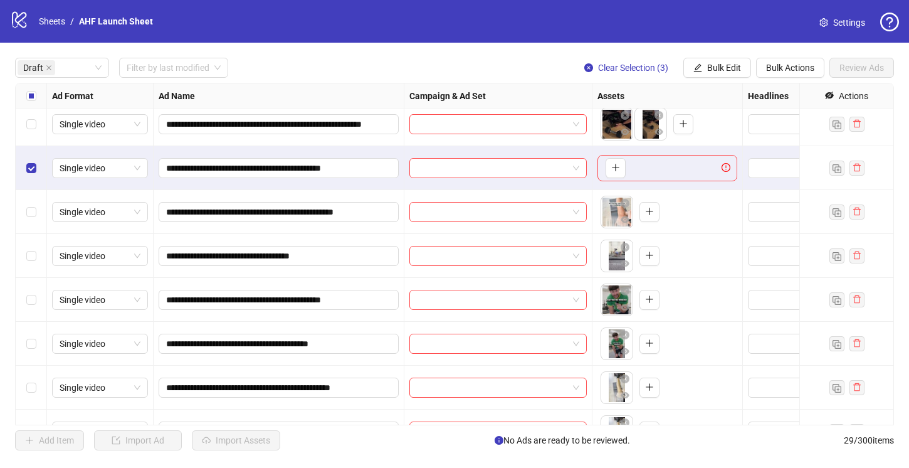
click at [696, 209] on div "To pick up a draggable item, press the space bar. While dragging, use the arrow…" at bounding box center [667, 211] width 140 height 39
click at [654, 212] on button "button" at bounding box center [649, 212] width 20 height 20
click at [625, 217] on icon "eye" at bounding box center [625, 219] width 9 height 6
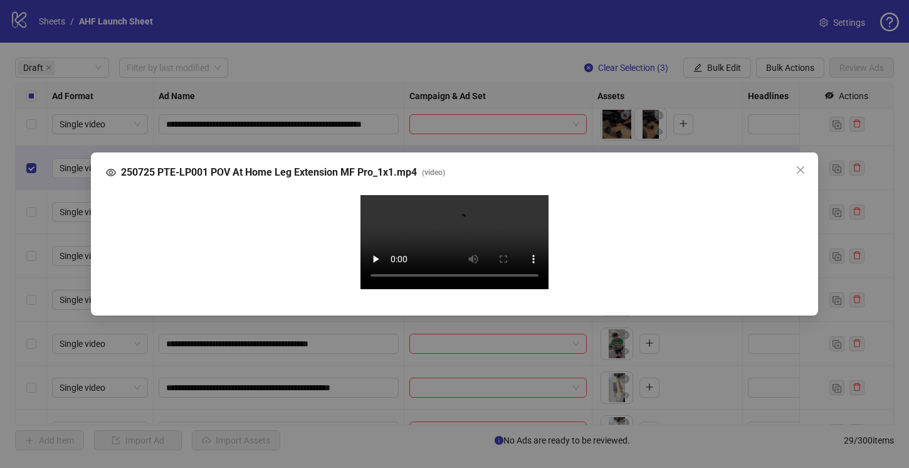
click at [332, 169] on span "250725 PTE-LP001 POV At Home Leg Extension MF Pro_1x1.mp4" at bounding box center [269, 172] width 296 height 15
copy span "250725 PTE-LP001 POV At Home Leg Extension MF Pro_1x1.mp4"
click at [768, 19] on div "250725 PTE-LP001 POV At Home Leg Extension MF Pro_1x1.mp4 ( video ) Your browse…" at bounding box center [454, 234] width 909 height 468
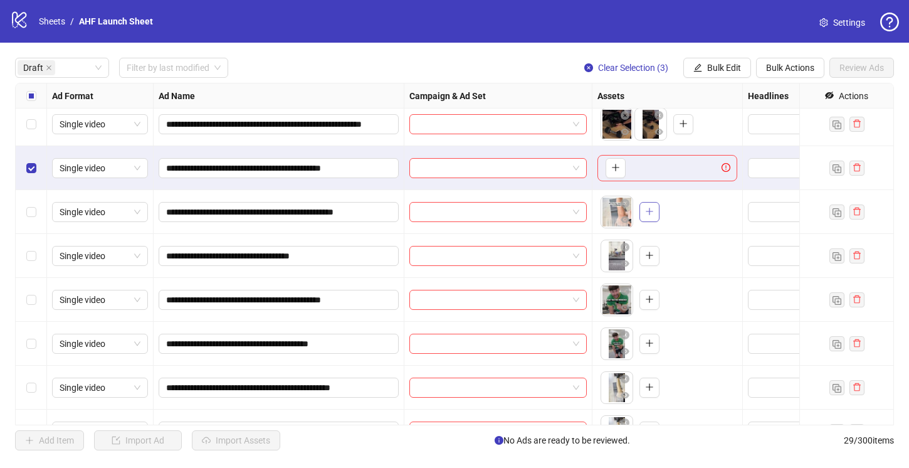
click at [651, 211] on icon "plus" at bounding box center [649, 211] width 7 height 1
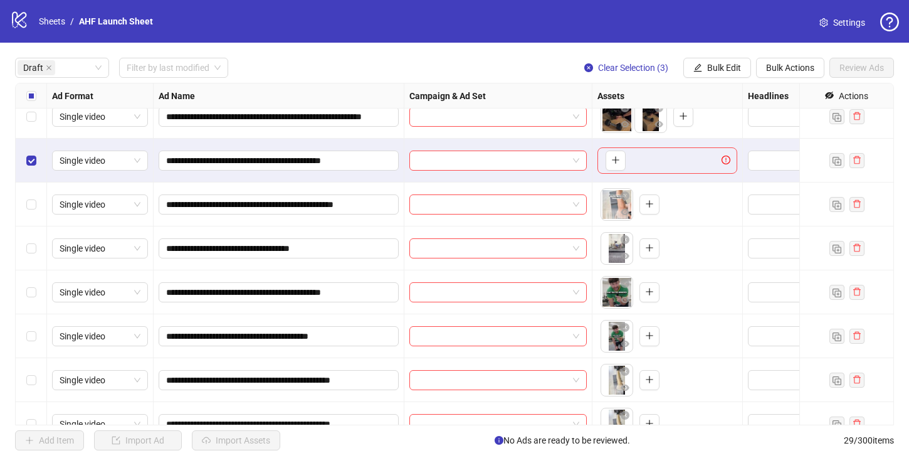
scroll to position [143, 0]
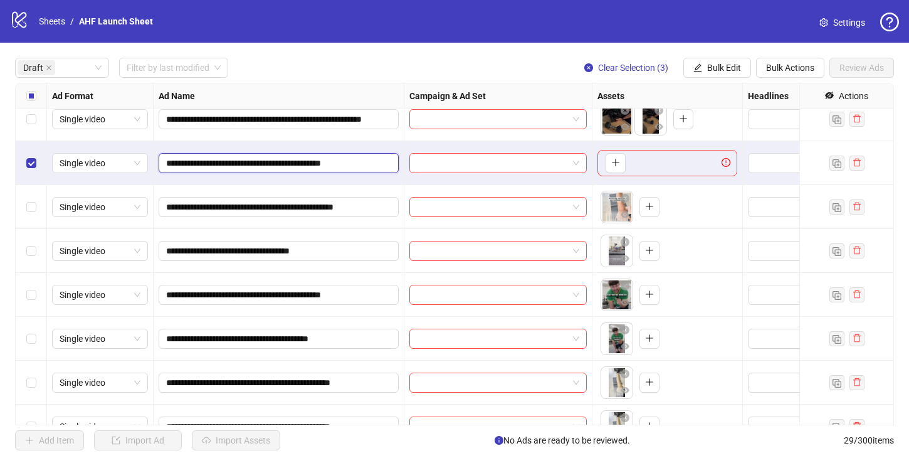
click at [359, 163] on input "**********" at bounding box center [277, 163] width 223 height 14
click at [382, 206] on input "**********" at bounding box center [277, 207] width 223 height 14
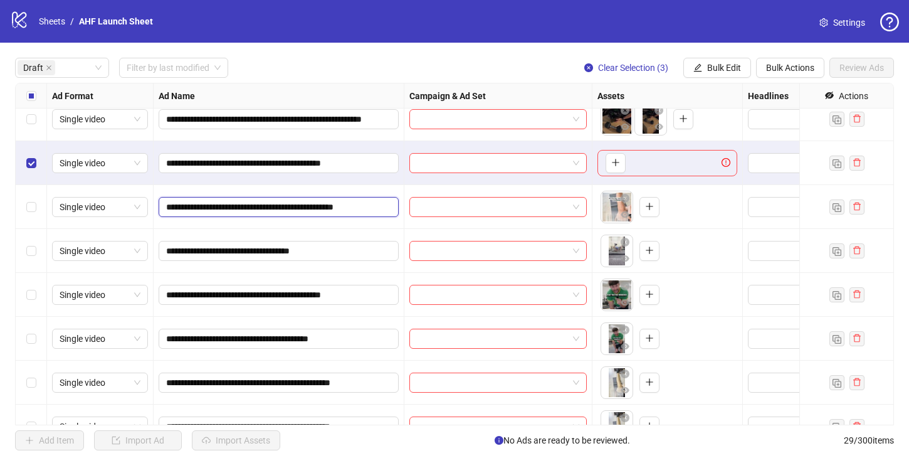
click at [384, 206] on input "**********" at bounding box center [277, 207] width 223 height 14
click at [311, 162] on input "**********" at bounding box center [277, 163] width 223 height 14
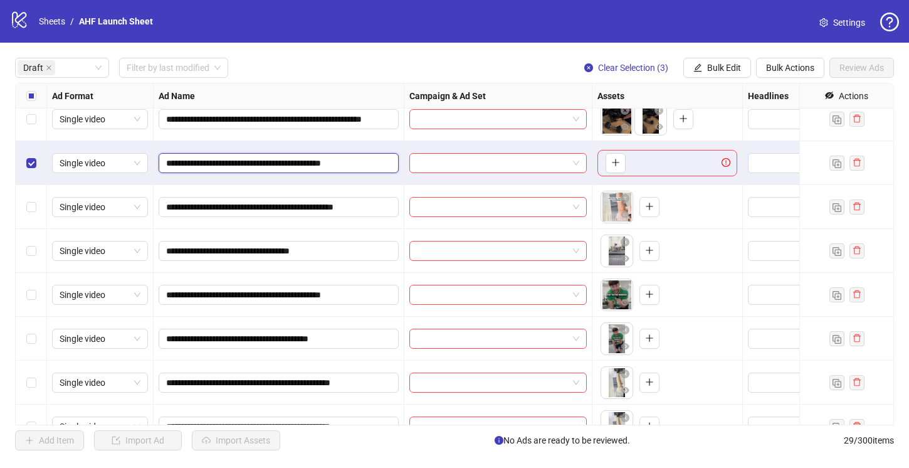
click at [311, 162] on input "**********" at bounding box center [277, 163] width 223 height 14
click at [649, 204] on icon "plus" at bounding box center [649, 206] width 9 height 9
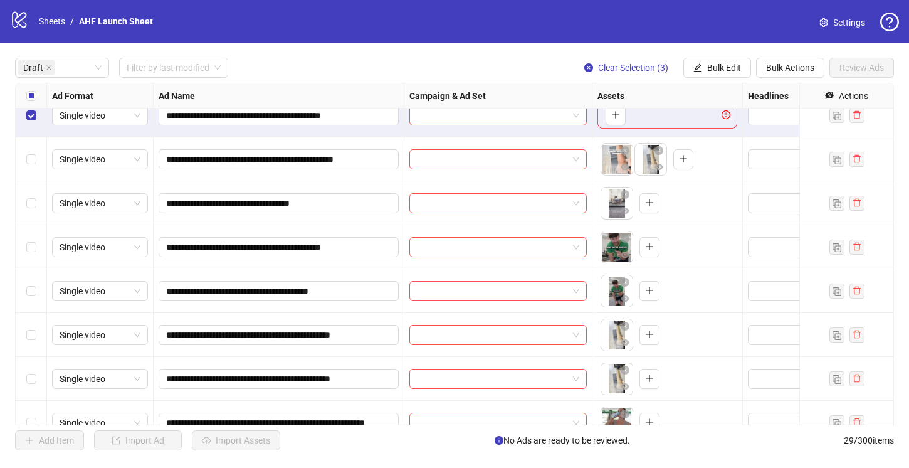
scroll to position [191, 0]
click at [659, 150] on icon "close-circle" at bounding box center [658, 149] width 9 height 9
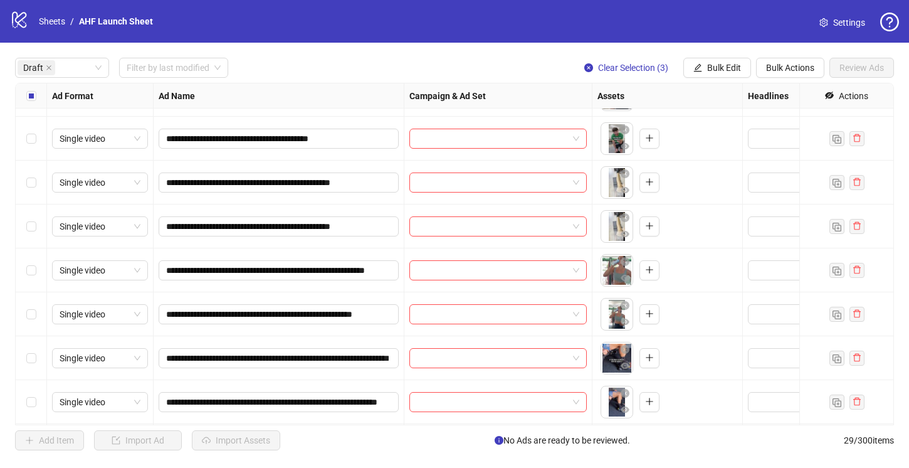
scroll to position [386, 0]
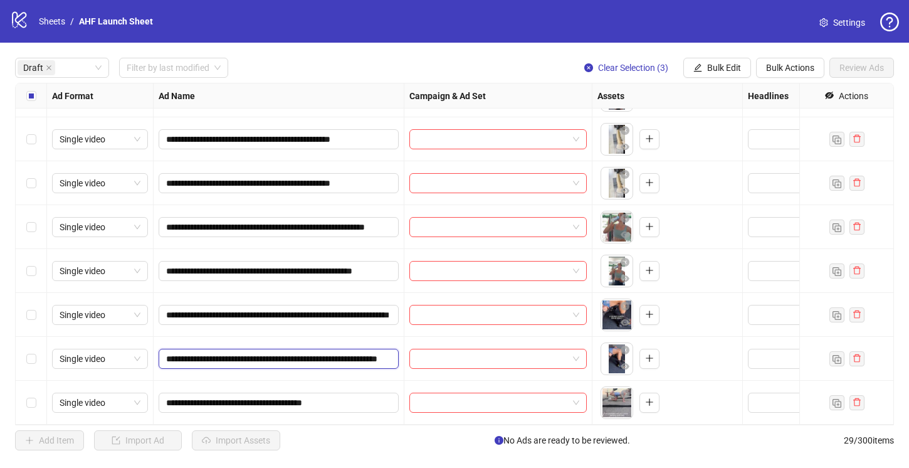
click at [312, 360] on input "**********" at bounding box center [277, 359] width 223 height 14
click at [626, 353] on icon "close-circle" at bounding box center [625, 349] width 9 height 9
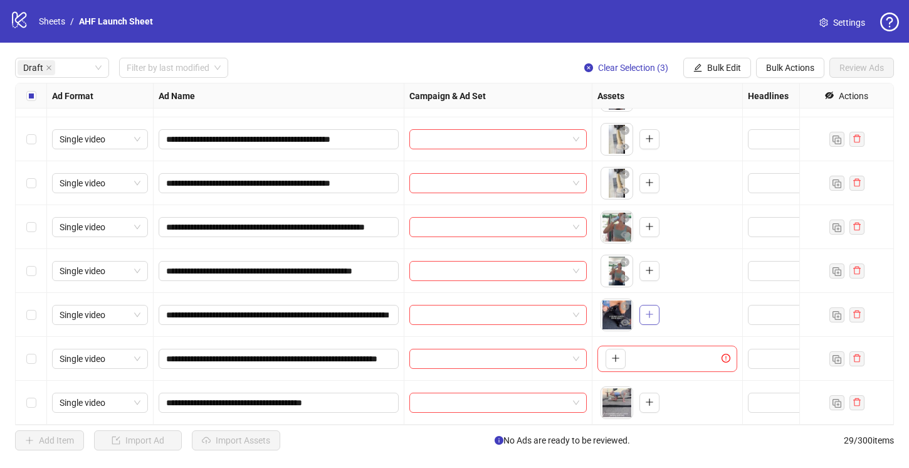
click at [648, 307] on button "button" at bounding box center [649, 315] width 20 height 20
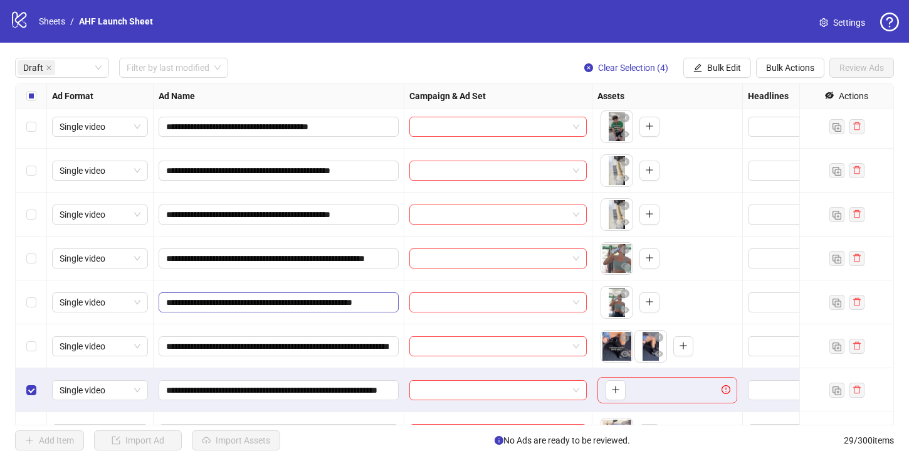
scroll to position [354, 0]
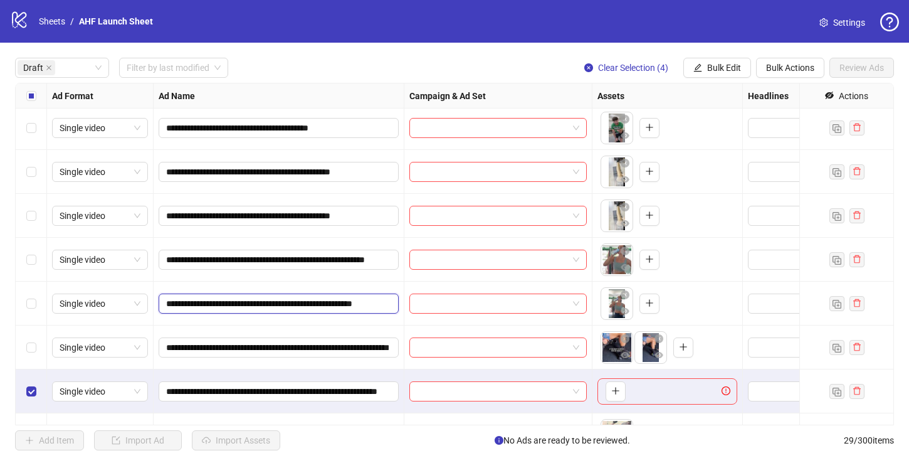
click at [320, 303] on input "**********" at bounding box center [277, 303] width 223 height 14
click at [653, 255] on icon "plus" at bounding box center [649, 258] width 9 height 9
click at [628, 295] on icon "close-circle" at bounding box center [625, 294] width 9 height 9
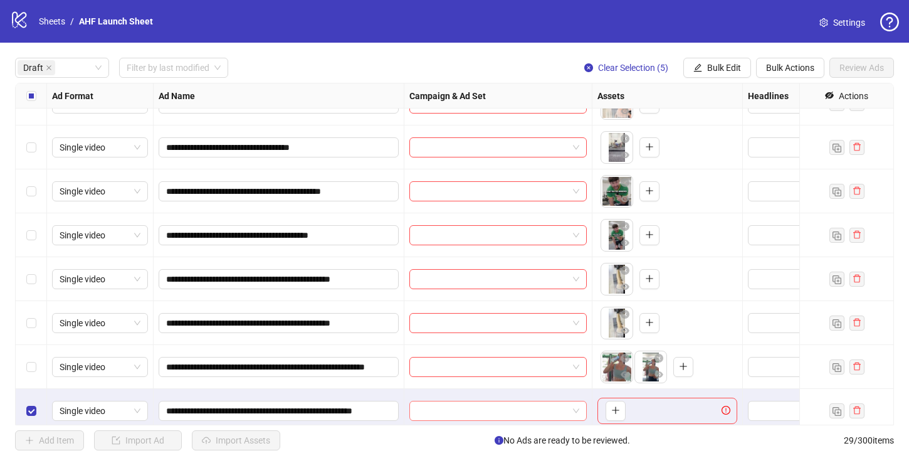
scroll to position [243, 0]
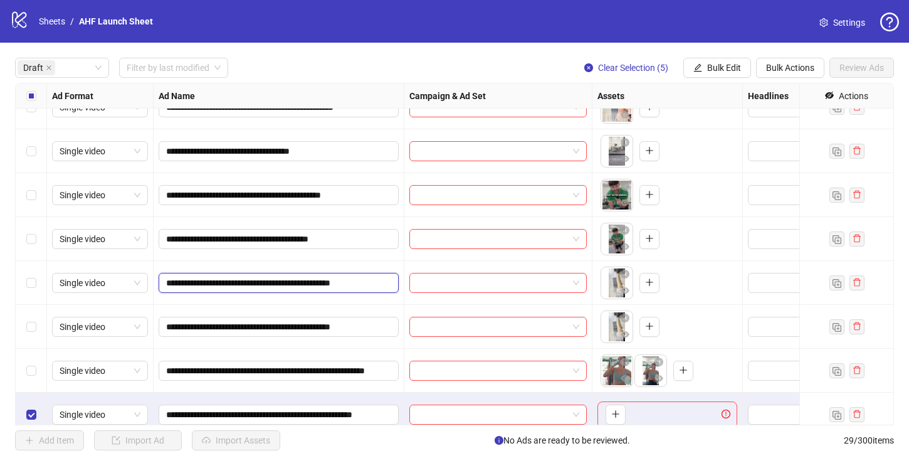
click at [355, 281] on input "**********" at bounding box center [277, 283] width 223 height 14
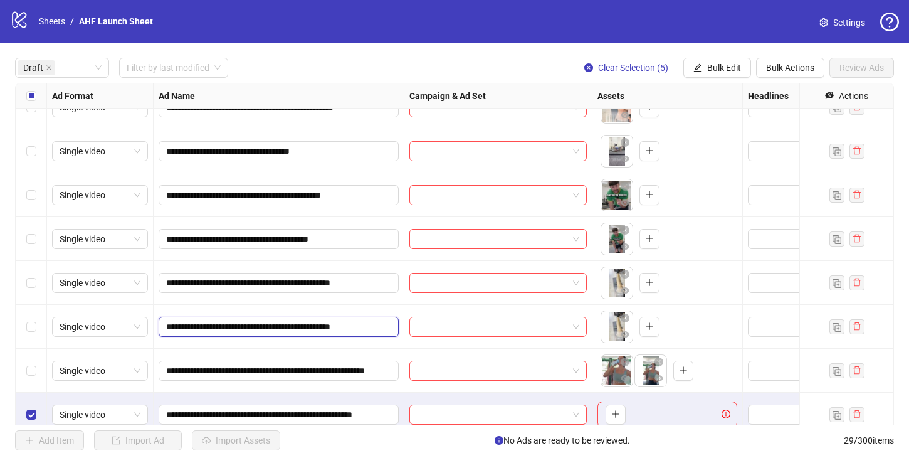
click at [378, 325] on input "**********" at bounding box center [277, 327] width 223 height 14
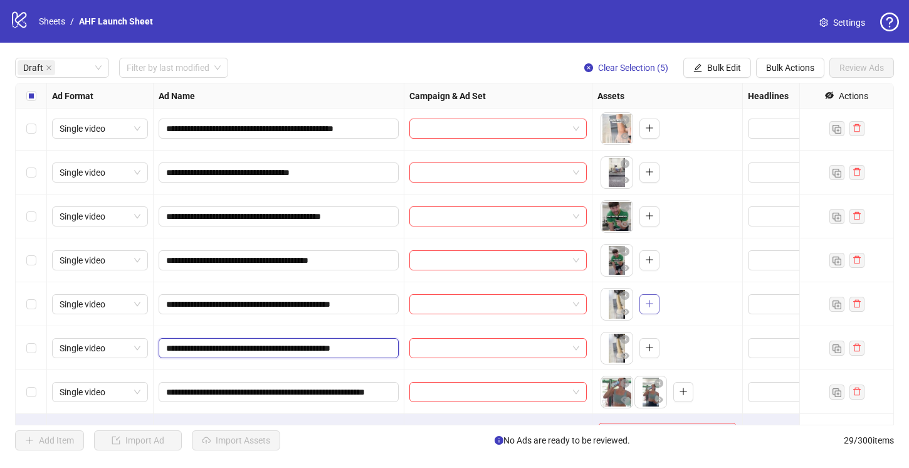
scroll to position [226, 0]
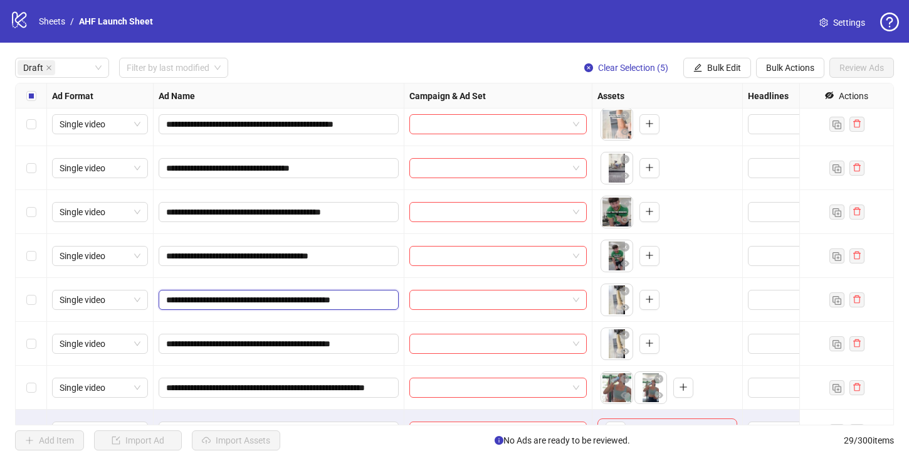
click at [288, 303] on input "**********" at bounding box center [277, 300] width 223 height 14
click at [651, 301] on icon "plus" at bounding box center [649, 299] width 9 height 9
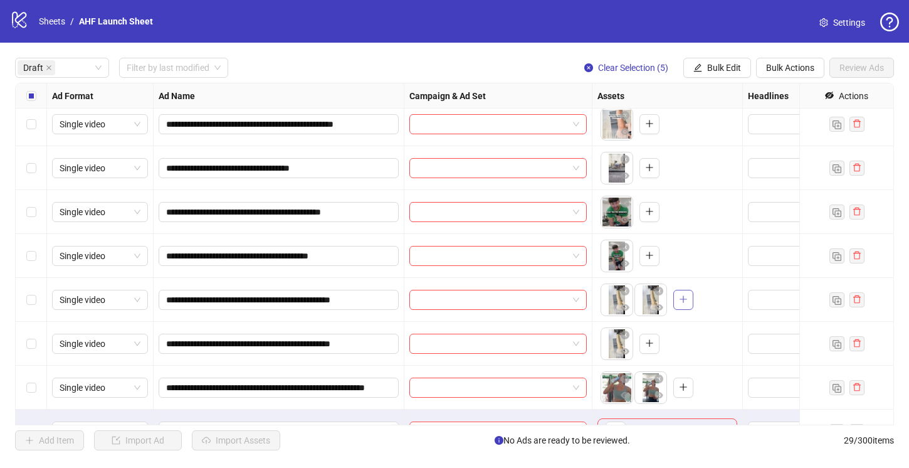
click at [687, 300] on icon "plus" at bounding box center [683, 299] width 9 height 9
click at [658, 290] on icon "close-circle" at bounding box center [658, 290] width 9 height 9
click at [626, 333] on icon "close-circle" at bounding box center [625, 334] width 9 height 9
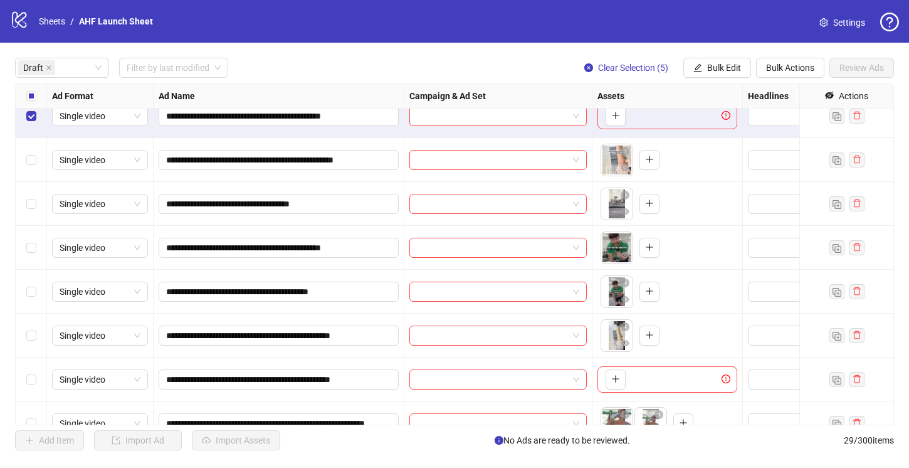
scroll to position [196, 0]
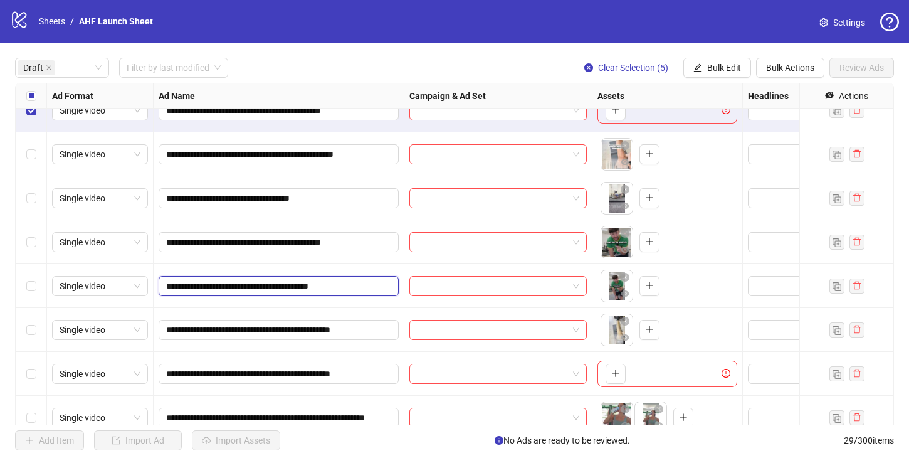
click at [355, 281] on input "**********" at bounding box center [277, 286] width 223 height 14
click at [624, 278] on icon "close-circle" at bounding box center [625, 277] width 9 height 9
click at [654, 233] on button "button" at bounding box center [649, 242] width 20 height 20
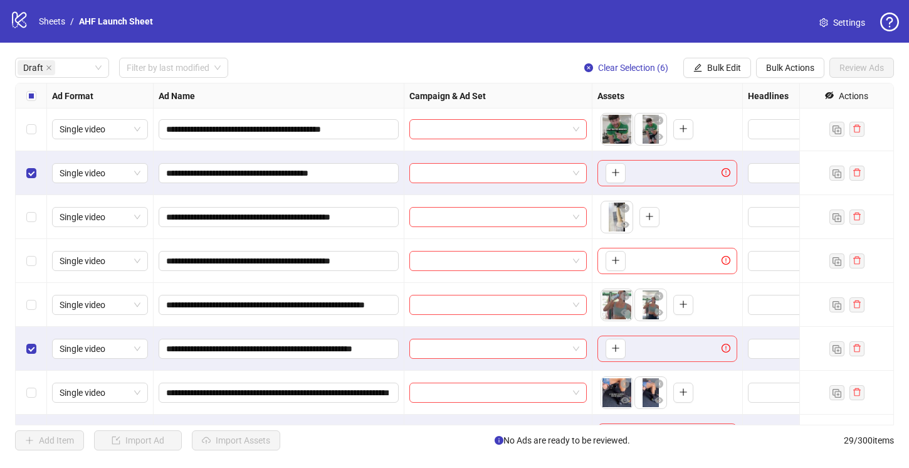
scroll to position [307, 0]
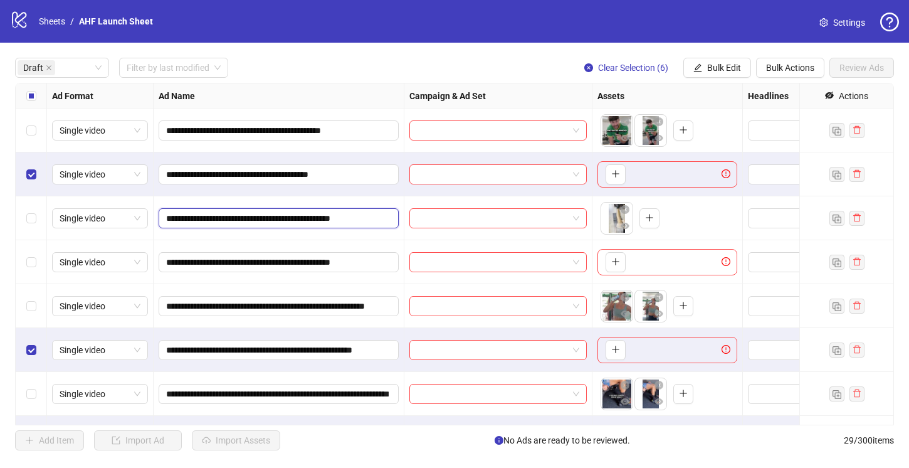
click at [372, 213] on input "**********" at bounding box center [277, 218] width 223 height 14
click at [389, 215] on span "**********" at bounding box center [279, 218] width 240 height 20
click at [383, 216] on input "**********" at bounding box center [277, 218] width 223 height 14
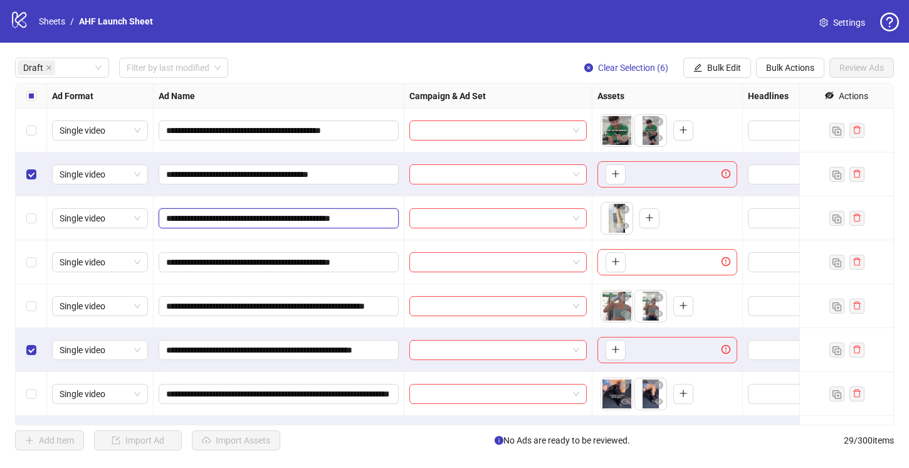
scroll to position [0, 8]
click at [354, 214] on input "**********" at bounding box center [277, 218] width 223 height 14
click at [652, 218] on icon "plus" at bounding box center [649, 217] width 9 height 9
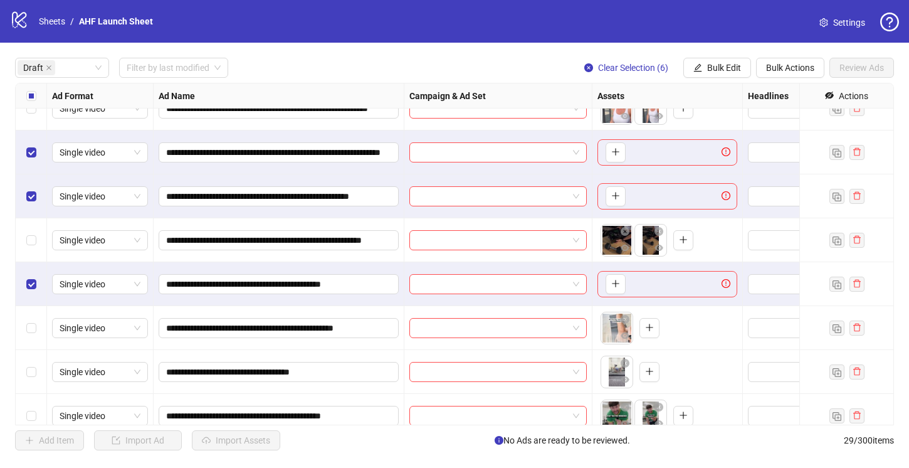
scroll to position [0, 0]
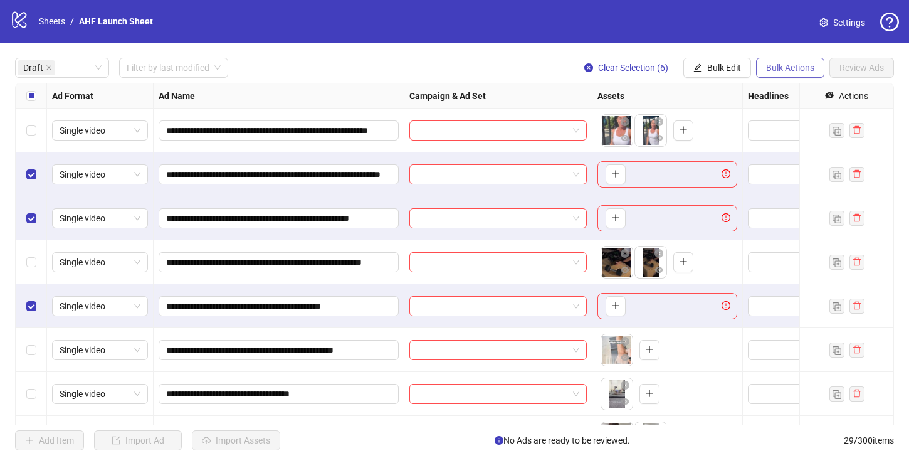
click at [779, 66] on span "Bulk Actions" at bounding box center [790, 68] width 48 height 10
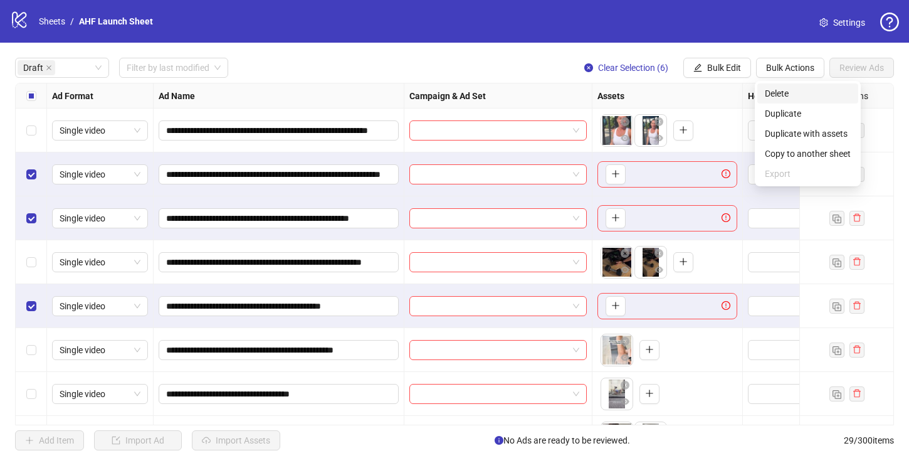
click at [786, 92] on span "Delete" at bounding box center [808, 93] width 86 height 14
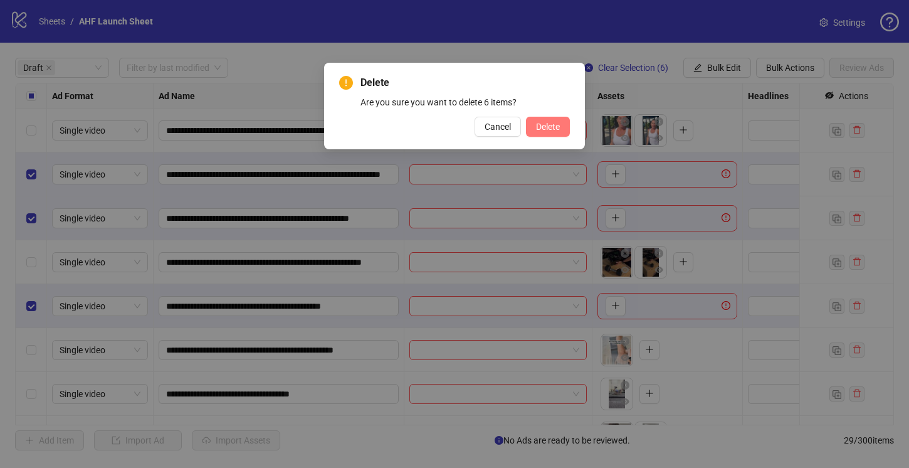
click at [537, 129] on span "Delete" at bounding box center [548, 127] width 24 height 10
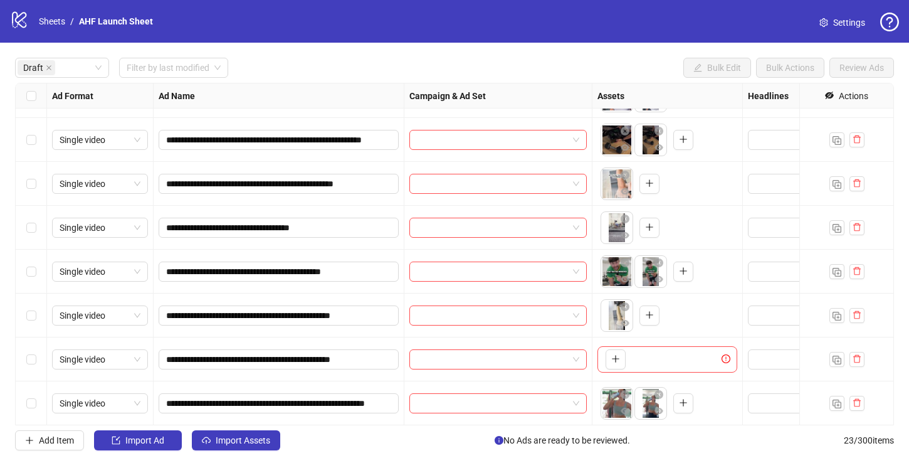
scroll to position [39, 0]
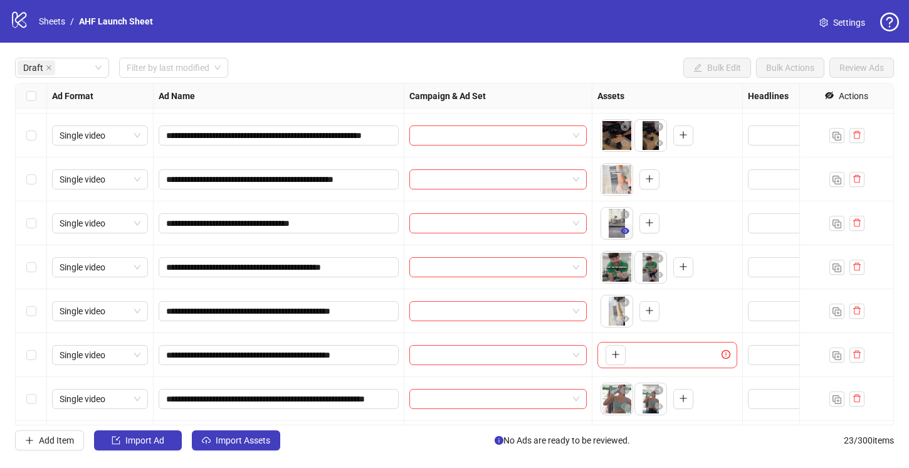
click at [623, 228] on icon "eye" at bounding box center [625, 231] width 9 height 6
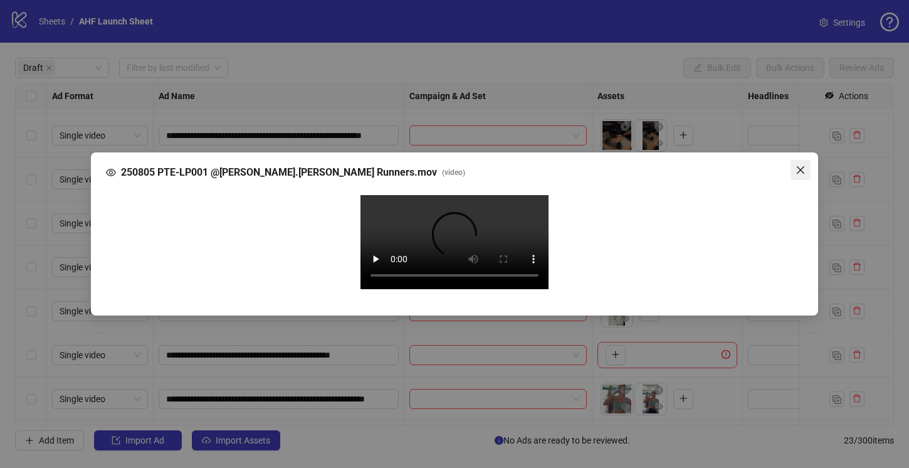
click at [800, 165] on icon "close" at bounding box center [800, 170] width 10 height 10
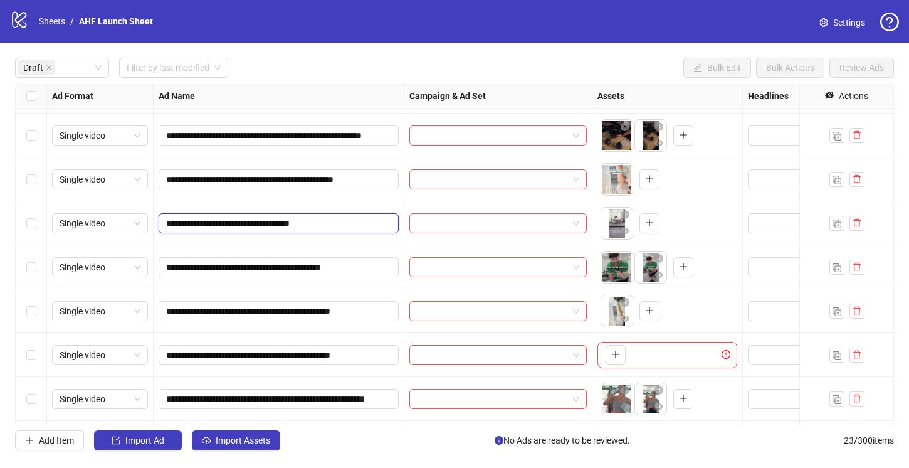
click at [313, 224] on input "**********" at bounding box center [277, 223] width 223 height 14
click at [647, 223] on icon "plus" at bounding box center [649, 222] width 9 height 9
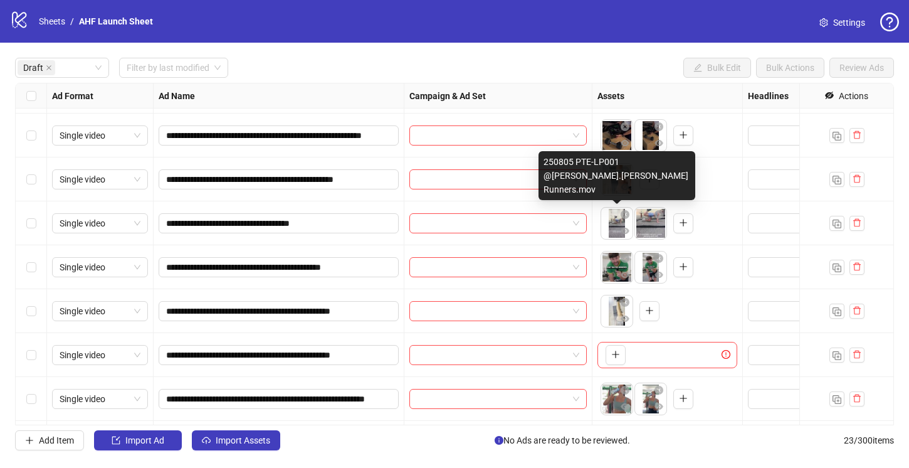
drag, startPoint x: 652, startPoint y: 224, endPoint x: 609, endPoint y: 224, distance: 43.2
click at [609, 224] on ul at bounding box center [634, 223] width 68 height 33
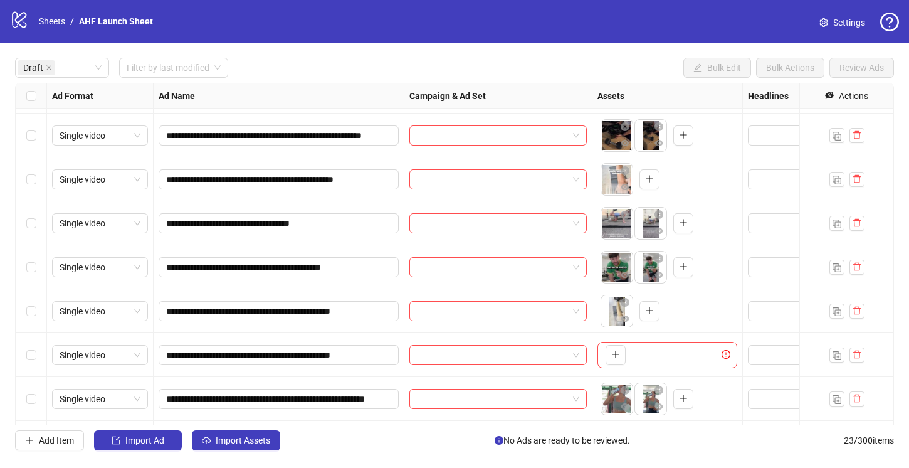
drag, startPoint x: 648, startPoint y: 221, endPoint x: 614, endPoint y: 221, distance: 33.9
click at [614, 221] on body "**********" at bounding box center [454, 234] width 909 height 468
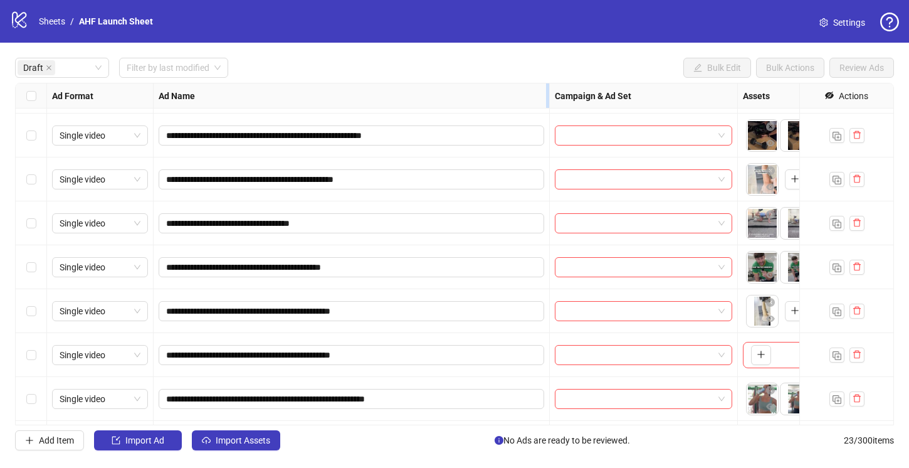
drag, startPoint x: 402, startPoint y: 95, endPoint x: 548, endPoint y: 100, distance: 145.5
click at [548, 100] on div "Resize Ad Name column" at bounding box center [547, 95] width 3 height 24
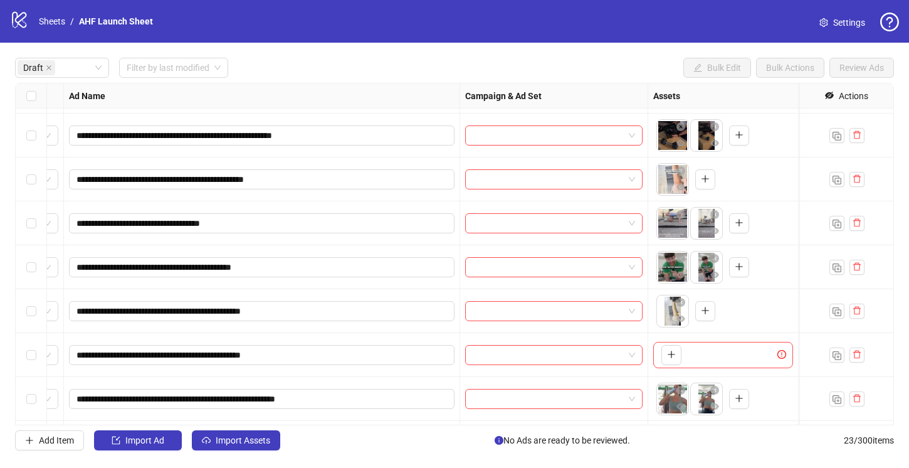
scroll to position [39, 88]
click at [681, 185] on icon "eye" at bounding box center [682, 187] width 9 height 6
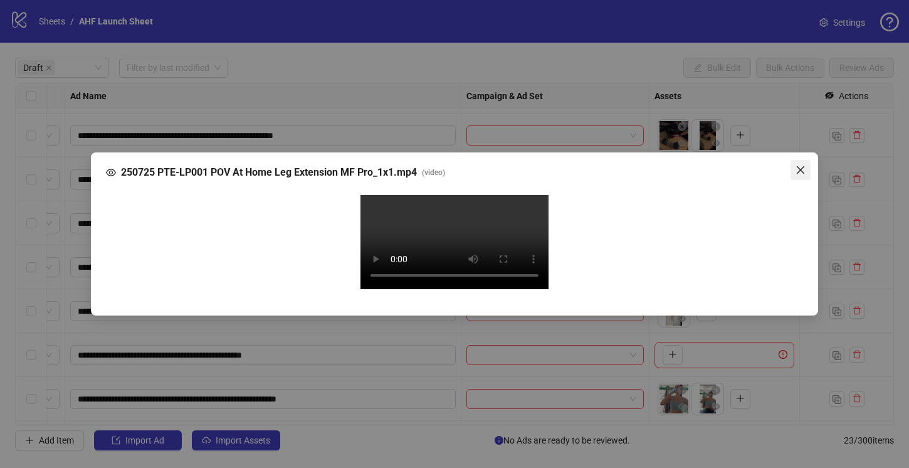
click at [803, 165] on icon "close" at bounding box center [800, 170] width 10 height 10
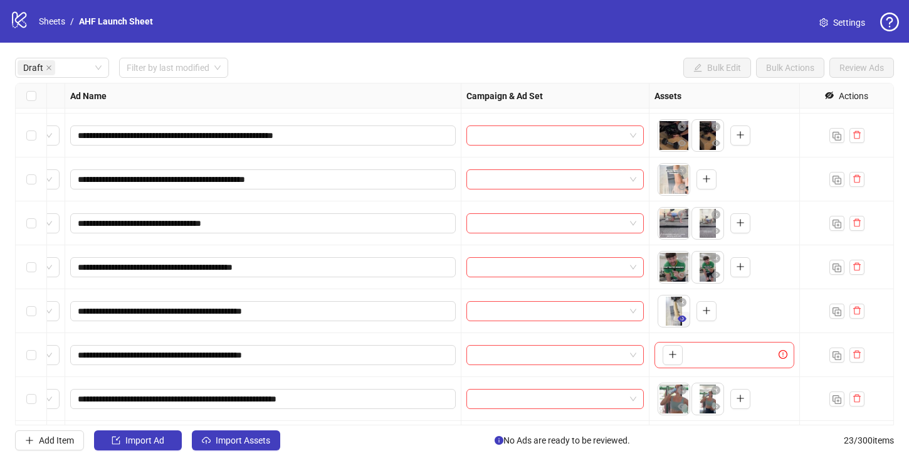
click at [681, 314] on icon "eye" at bounding box center [682, 318] width 9 height 9
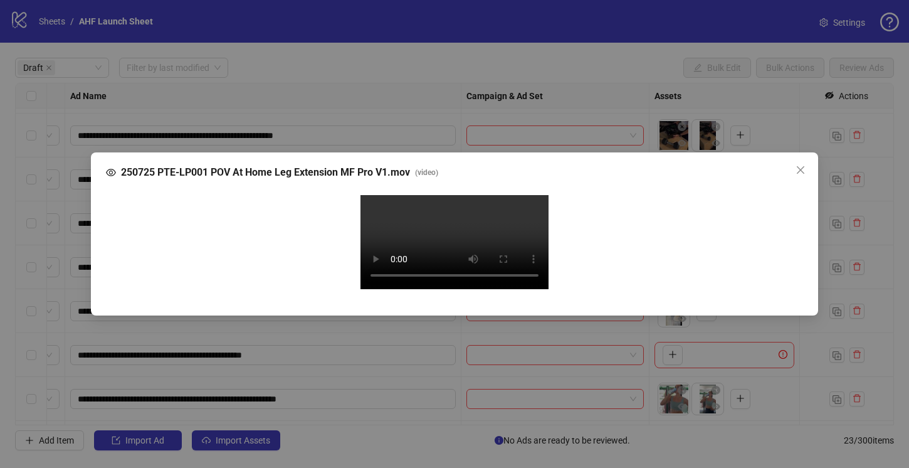
click at [487, 244] on video "Your browser does not support the video tag." at bounding box center [454, 242] width 188 height 94
click at [802, 165] on icon "close" at bounding box center [800, 170] width 10 height 10
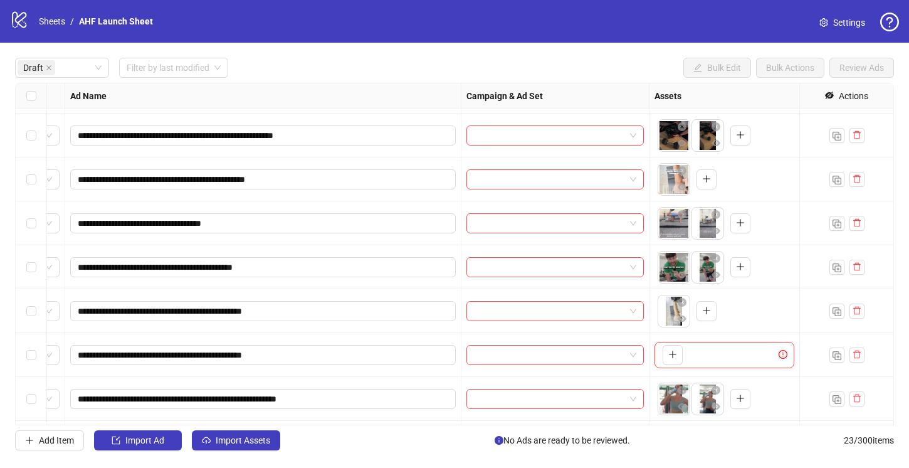
scroll to position [123, 88]
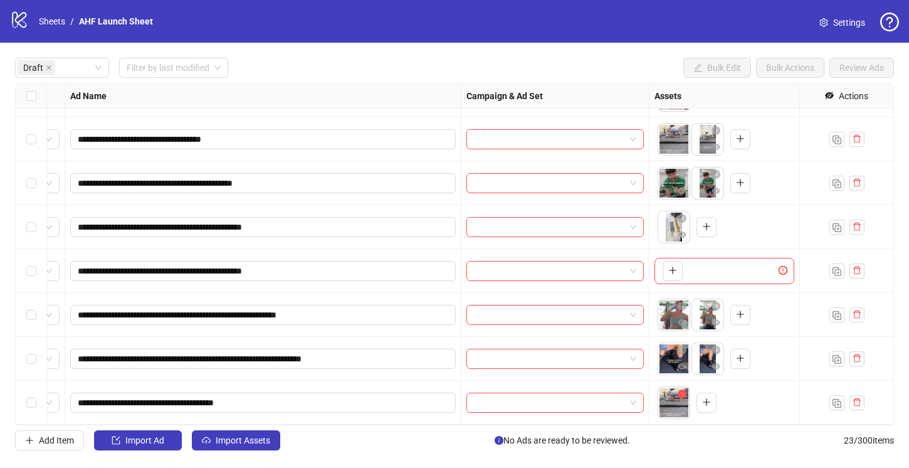
click at [679, 394] on icon "close-circle" at bounding box center [682, 393] width 9 height 9
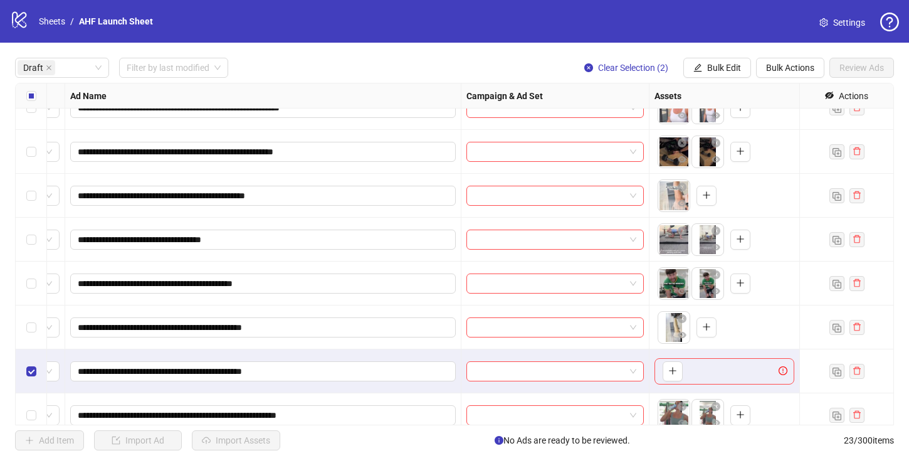
scroll to position [0, 88]
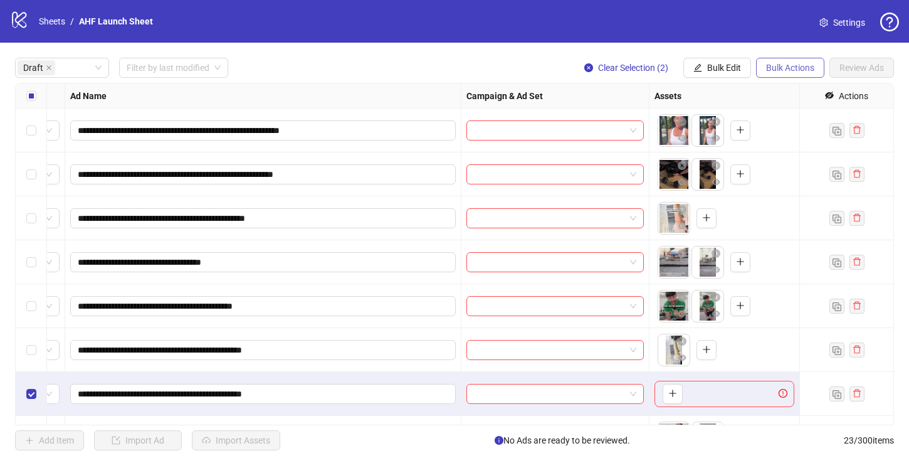
click at [782, 70] on span "Bulk Actions" at bounding box center [790, 68] width 48 height 10
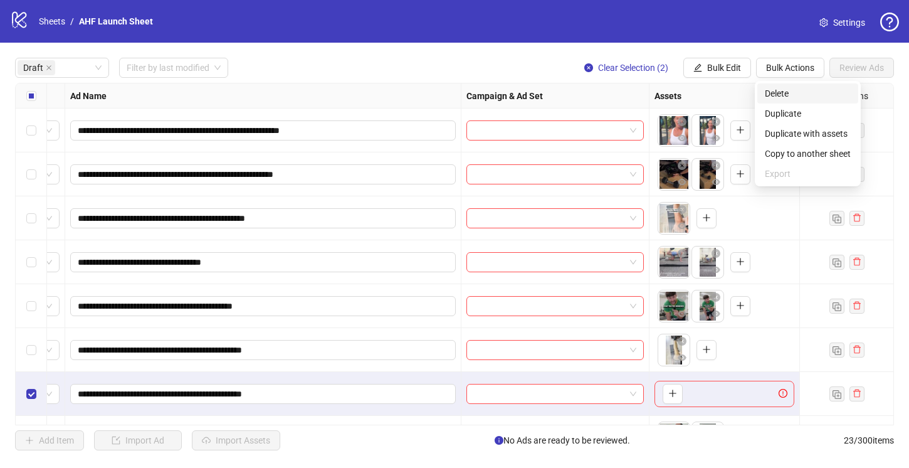
click at [783, 89] on span "Delete" at bounding box center [808, 93] width 86 height 14
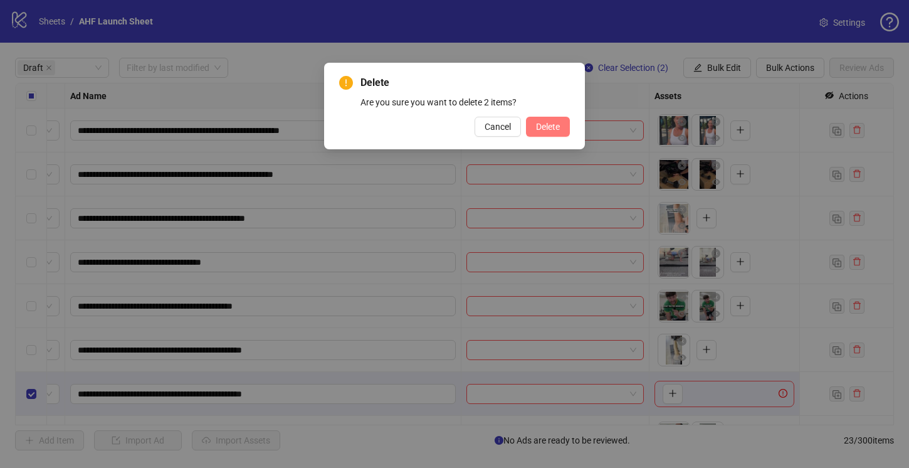
click at [543, 134] on button "Delete" at bounding box center [548, 127] width 44 height 20
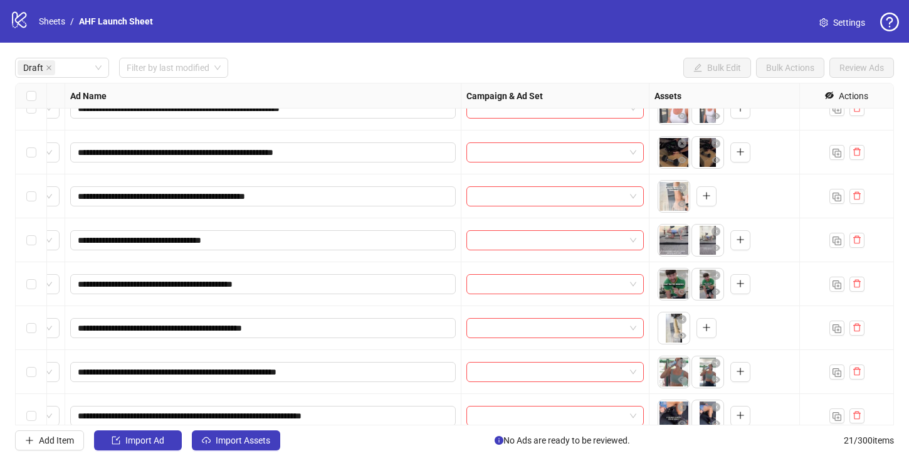
scroll to position [21, 88]
click at [333, 189] on span "**********" at bounding box center [262, 197] width 385 height 20
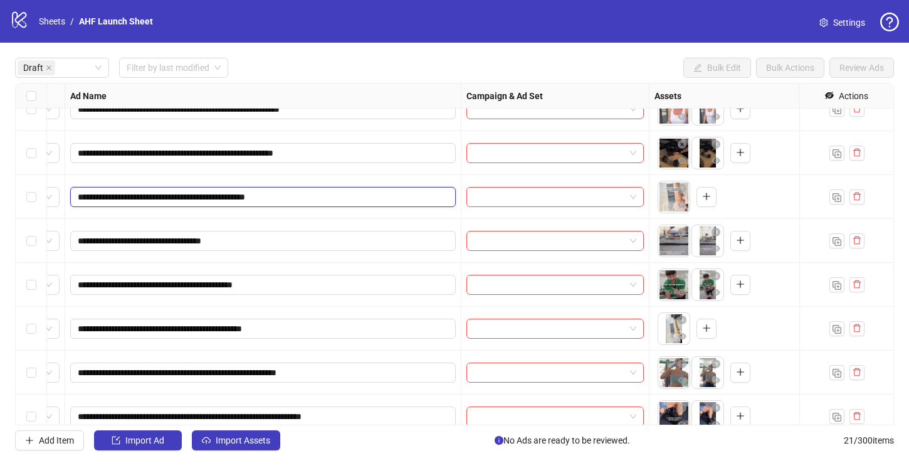
click at [329, 195] on input "**********" at bounding box center [262, 197] width 368 height 14
click at [706, 195] on icon "plus" at bounding box center [706, 196] width 9 height 9
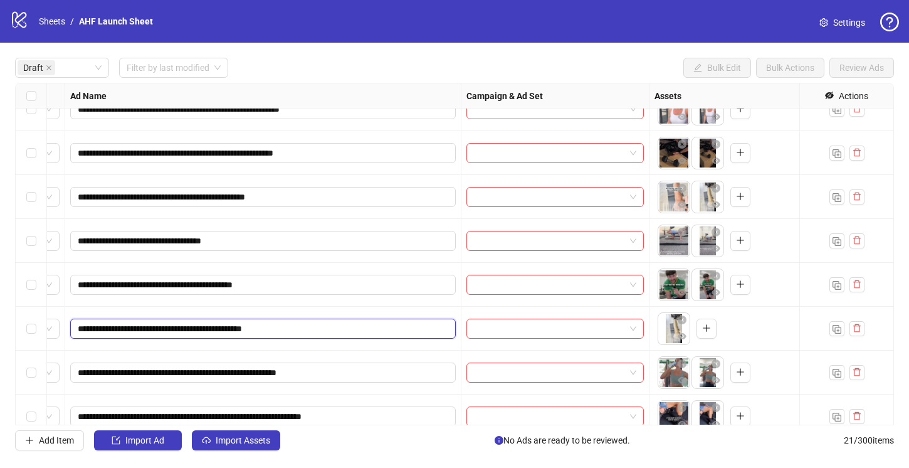
click at [330, 330] on input "**********" at bounding box center [262, 329] width 368 height 14
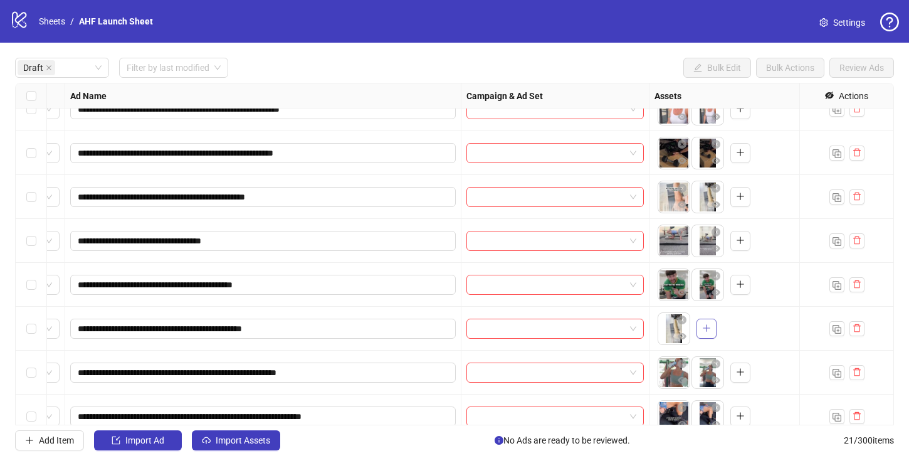
click at [709, 328] on icon "plus" at bounding box center [706, 327] width 9 height 9
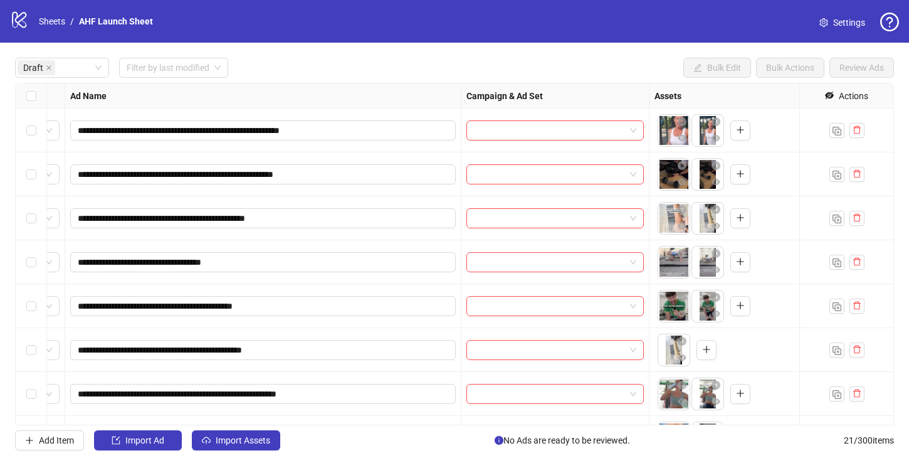
scroll to position [35, 88]
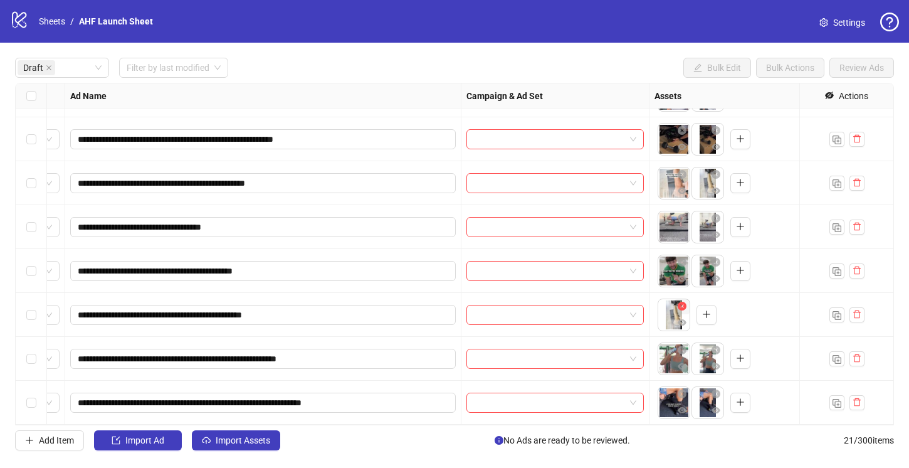
click at [683, 306] on icon "close-circle" at bounding box center [682, 305] width 9 height 9
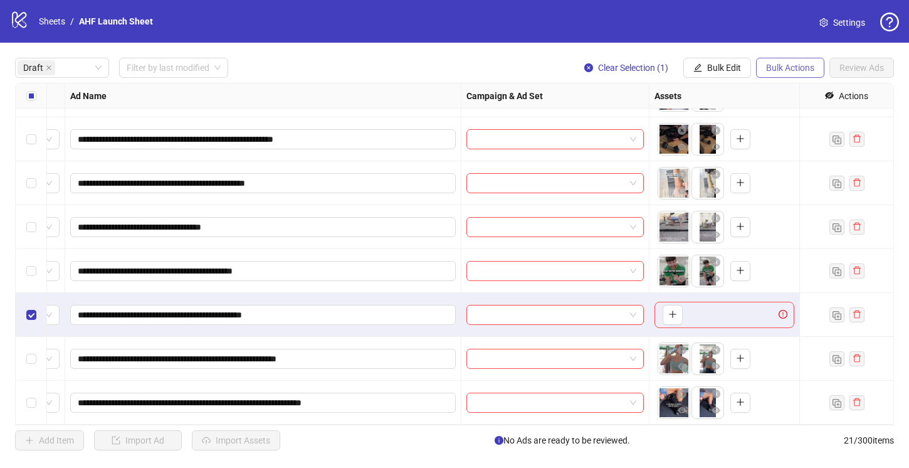
click at [775, 66] on span "Bulk Actions" at bounding box center [790, 68] width 48 height 10
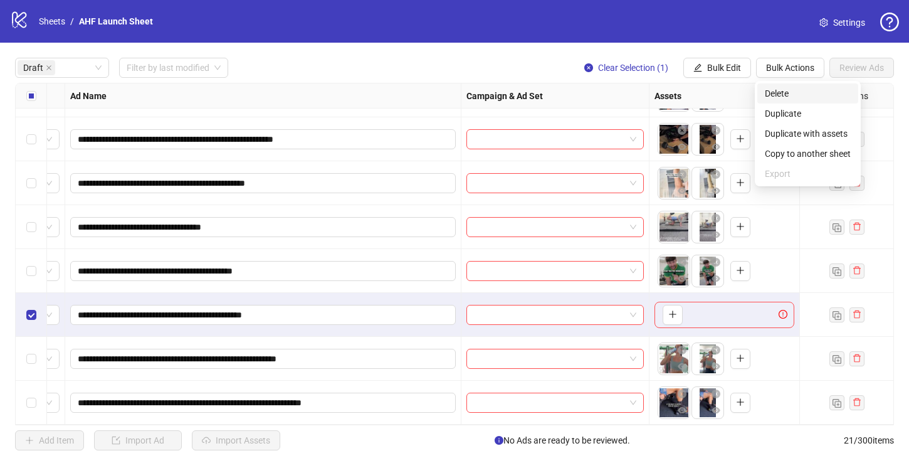
click at [773, 94] on span "Delete" at bounding box center [808, 93] width 86 height 14
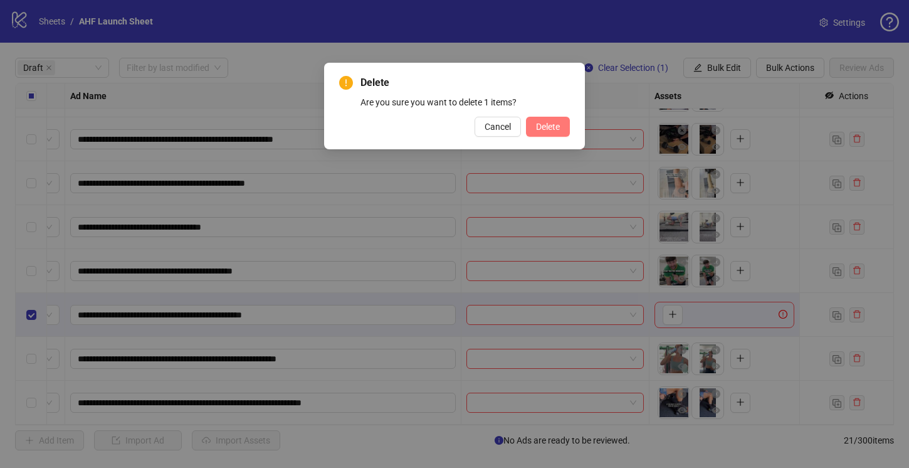
click at [550, 127] on span "Delete" at bounding box center [548, 127] width 24 height 10
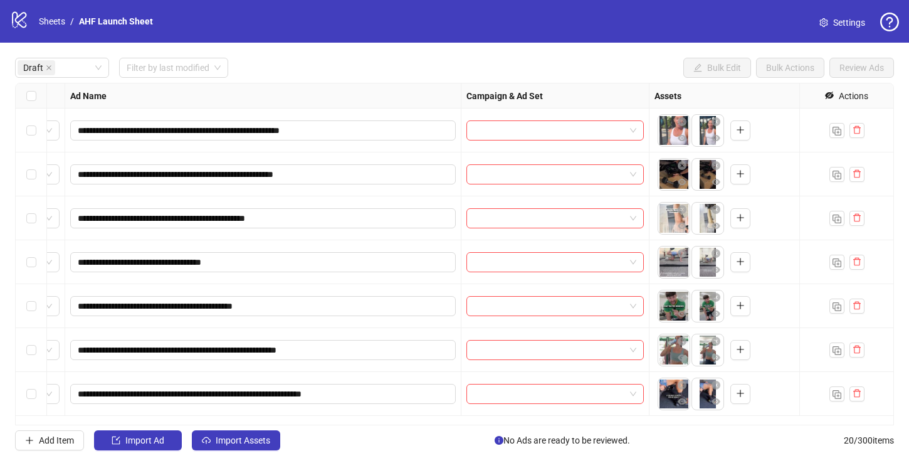
scroll to position [0, 88]
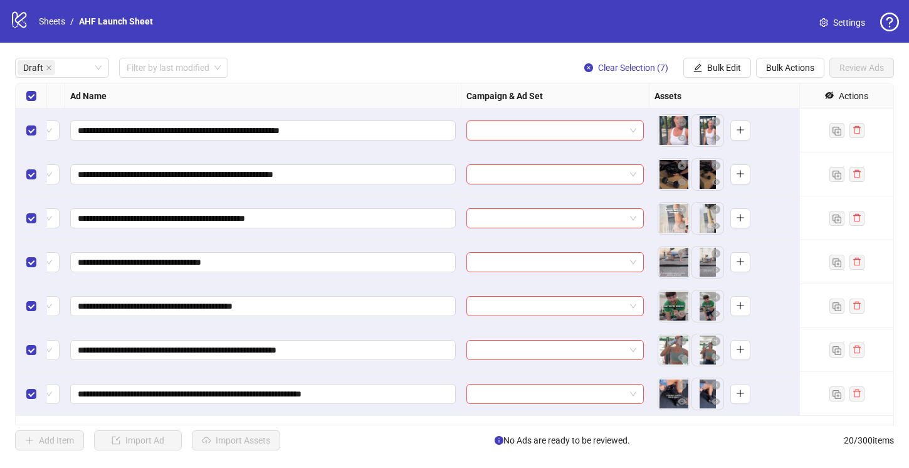
click at [773, 394] on div "To pick up a draggable item, press the space bar. While dragging, use the arrow…" at bounding box center [724, 393] width 140 height 39
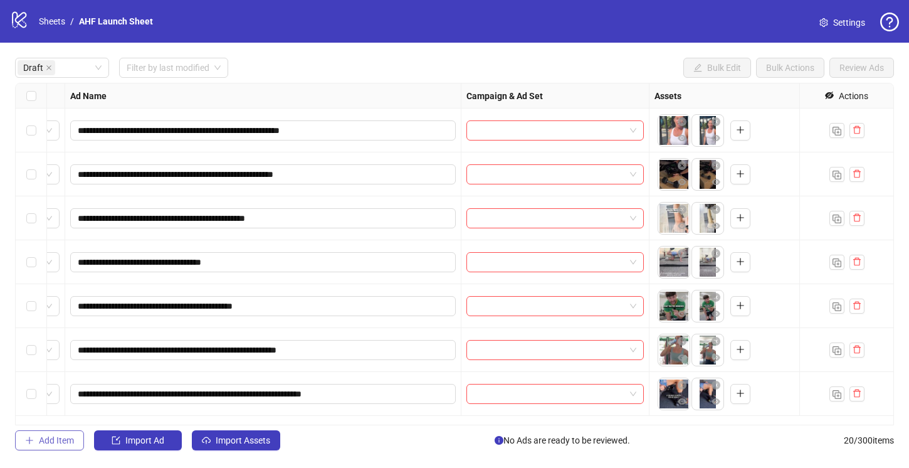
click at [43, 438] on span "Add Item" at bounding box center [56, 440] width 35 height 10
click at [248, 440] on span "Import Assets" at bounding box center [243, 440] width 55 height 10
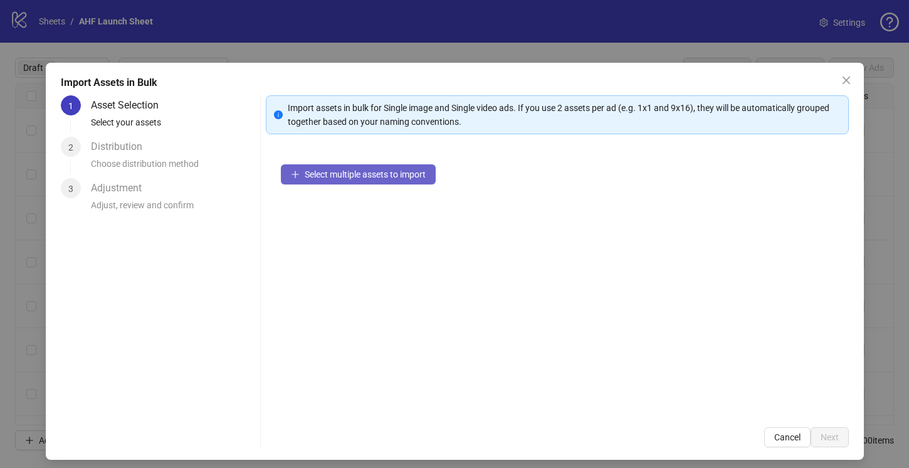
click at [371, 176] on span "Select multiple assets to import" at bounding box center [365, 174] width 121 height 10
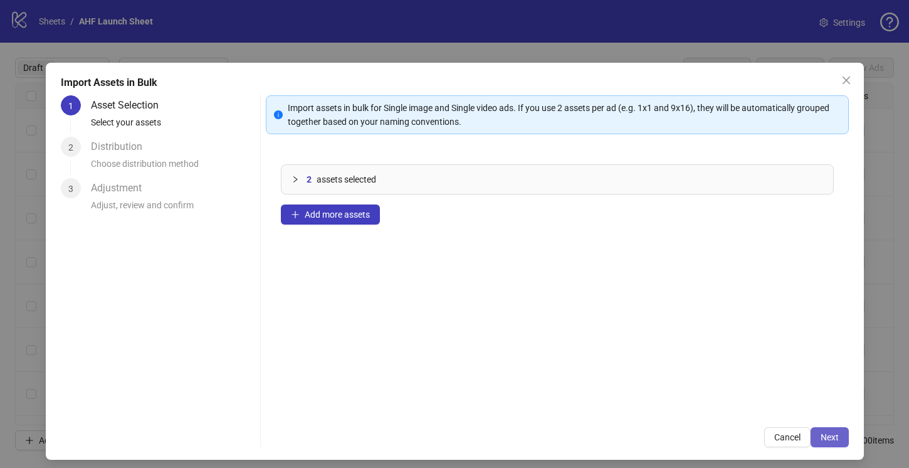
click at [831, 431] on button "Next" at bounding box center [829, 437] width 38 height 20
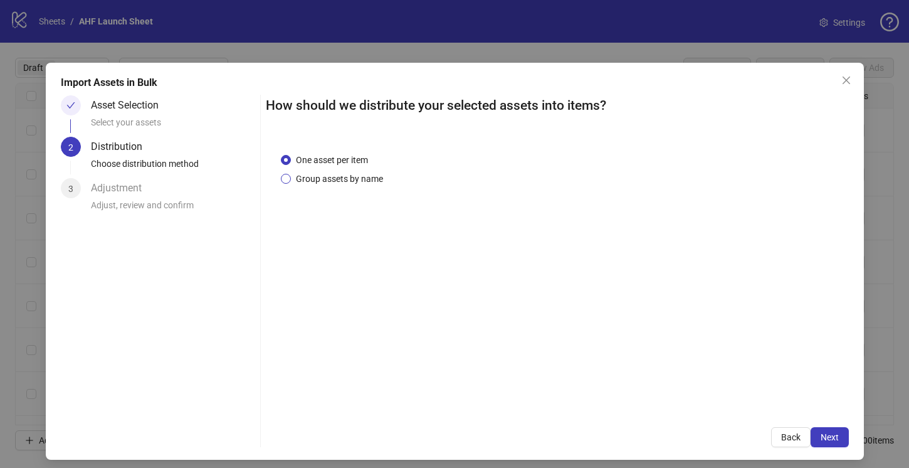
click at [313, 177] on span "Group assets by name" at bounding box center [339, 179] width 97 height 14
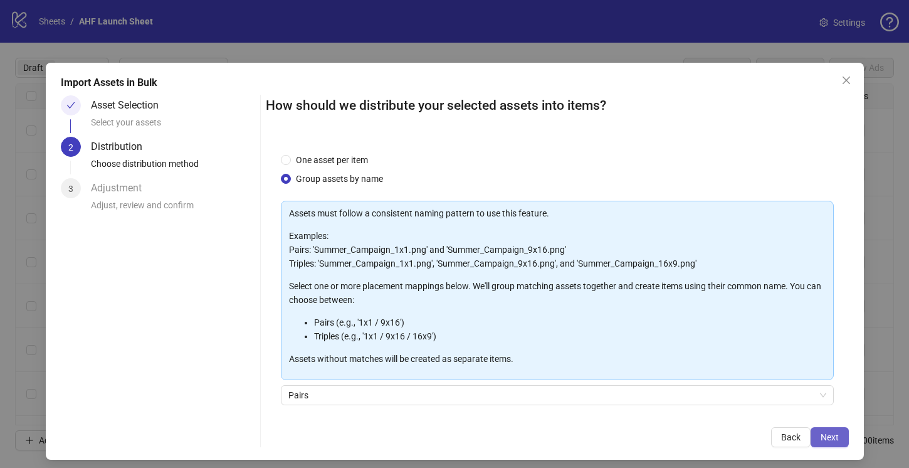
click at [827, 436] on span "Next" at bounding box center [829, 437] width 18 height 10
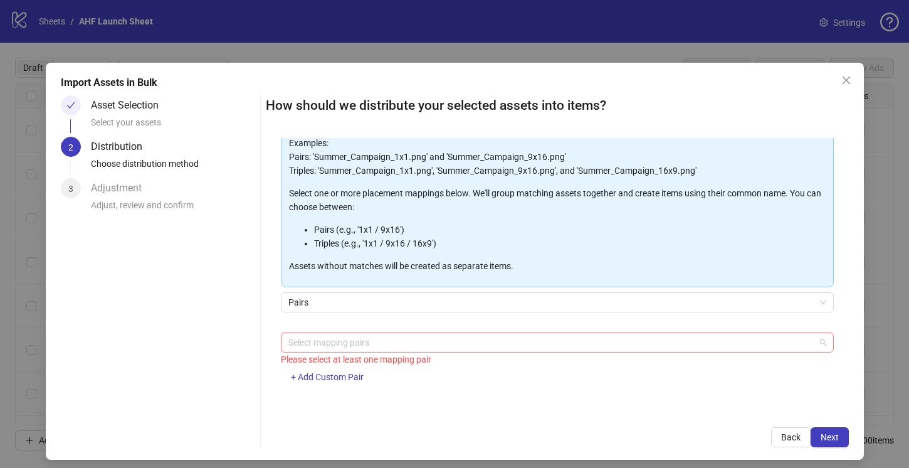
click at [328, 339] on div at bounding box center [550, 342] width 535 height 18
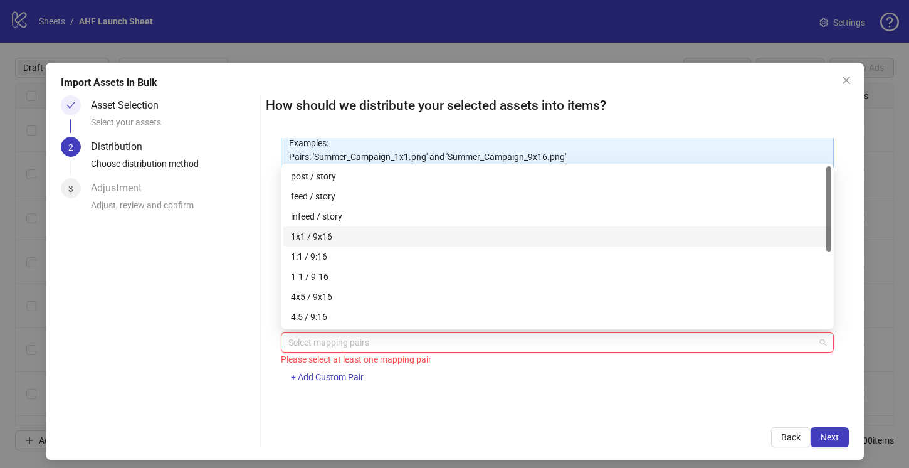
click at [330, 234] on div "1x1 / 9x16" at bounding box center [557, 236] width 533 height 14
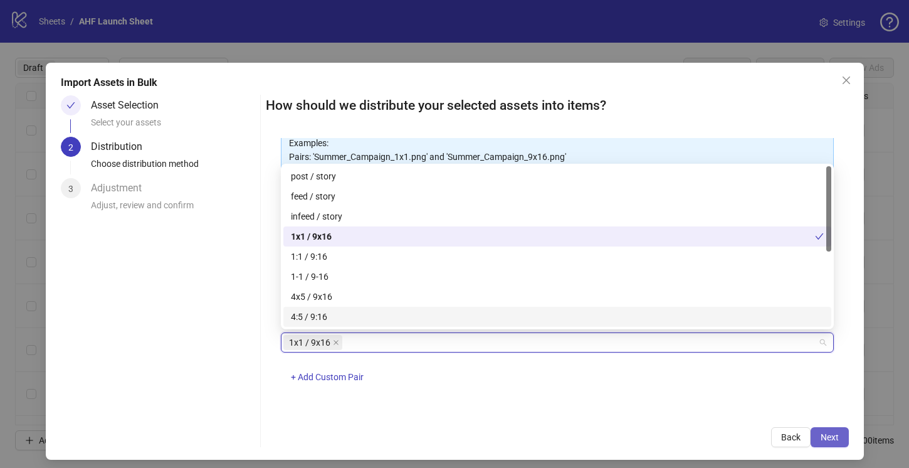
click at [830, 439] on span "Next" at bounding box center [829, 437] width 18 height 10
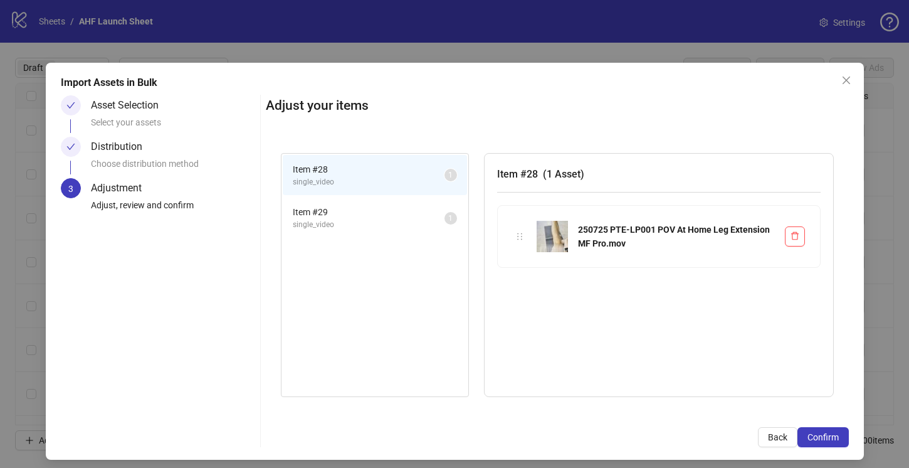
click at [830, 439] on span "Confirm" at bounding box center [822, 437] width 31 height 10
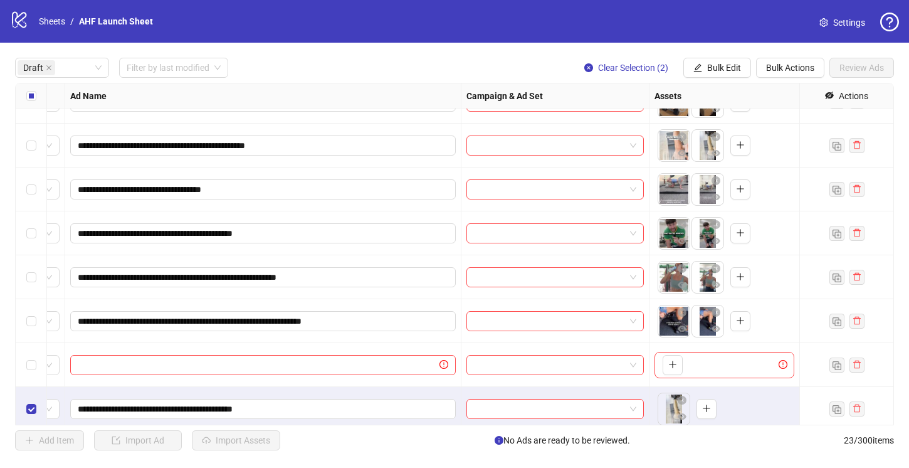
scroll to position [123, 88]
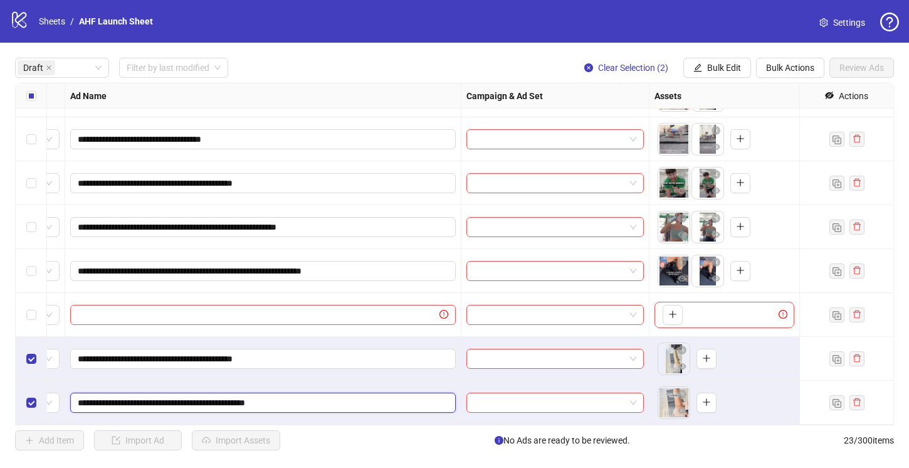
click at [333, 400] on input "**********" at bounding box center [262, 403] width 368 height 14
click at [705, 357] on icon "plus" at bounding box center [706, 358] width 9 height 9
click at [682, 392] on icon "close-circle" at bounding box center [682, 393] width 9 height 9
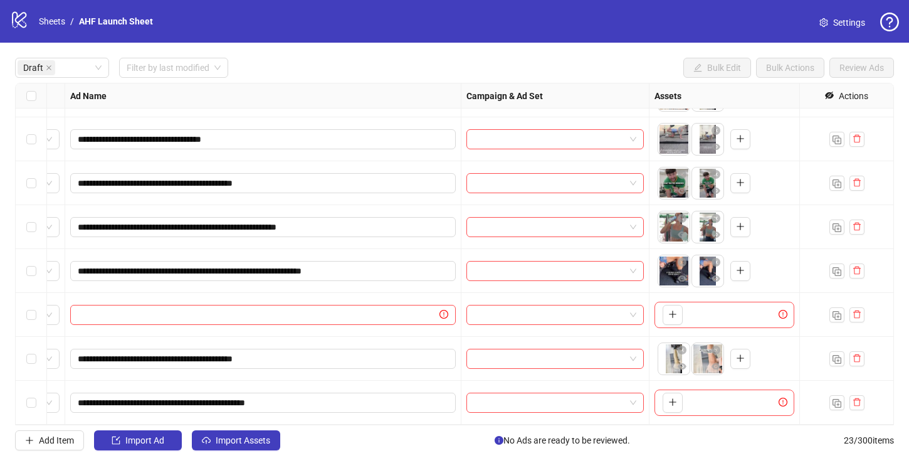
click at [38, 402] on div "Select row 10" at bounding box center [31, 402] width 31 height 44
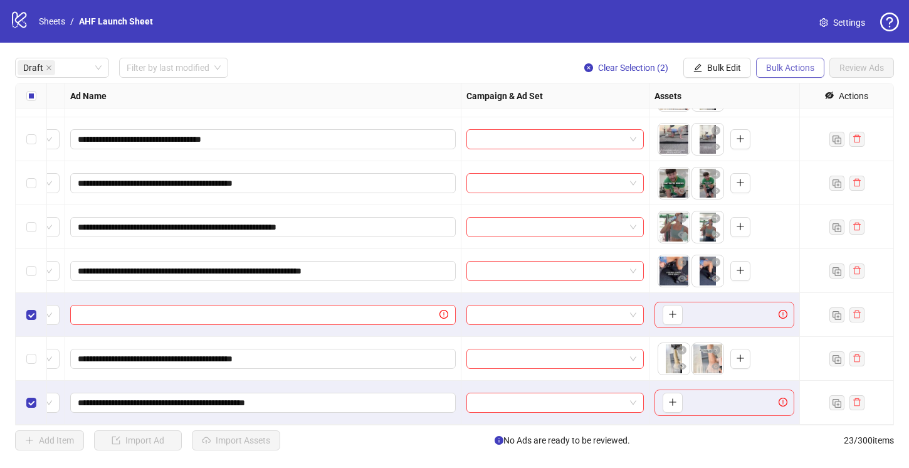
click at [792, 68] on span "Bulk Actions" at bounding box center [790, 68] width 48 height 10
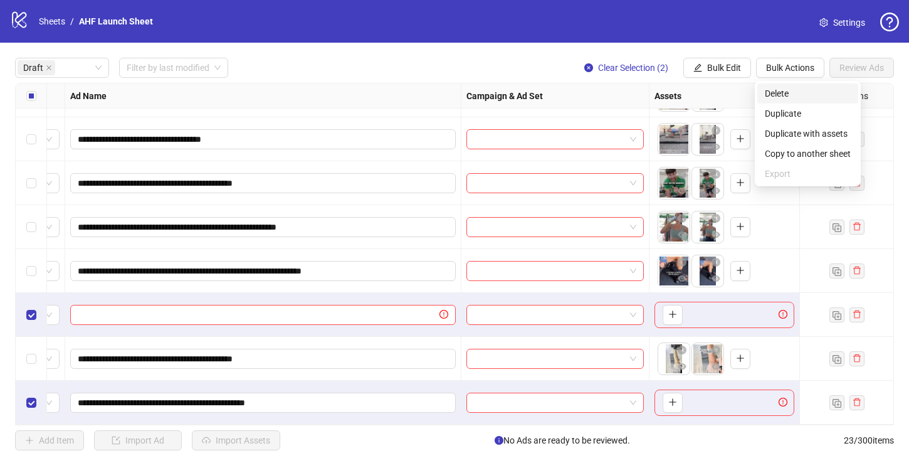
click at [777, 90] on span "Delete" at bounding box center [808, 93] width 86 height 14
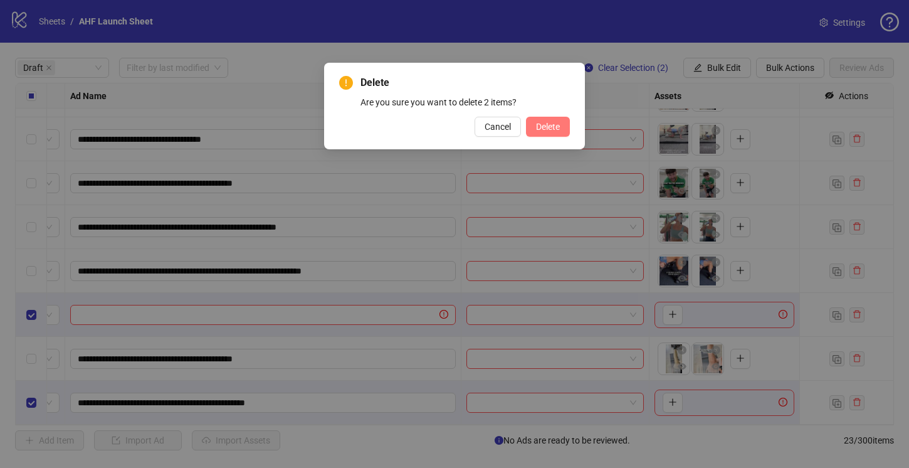
click at [549, 122] on span "Delete" at bounding box center [548, 127] width 24 height 10
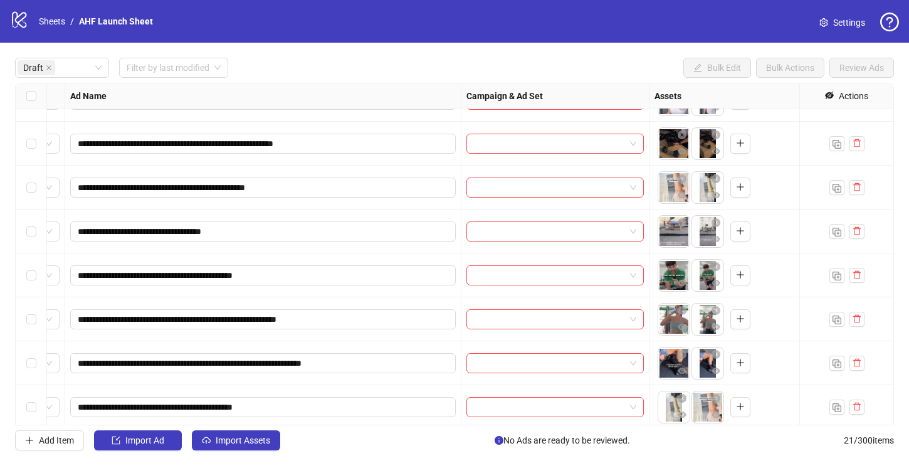
scroll to position [35, 88]
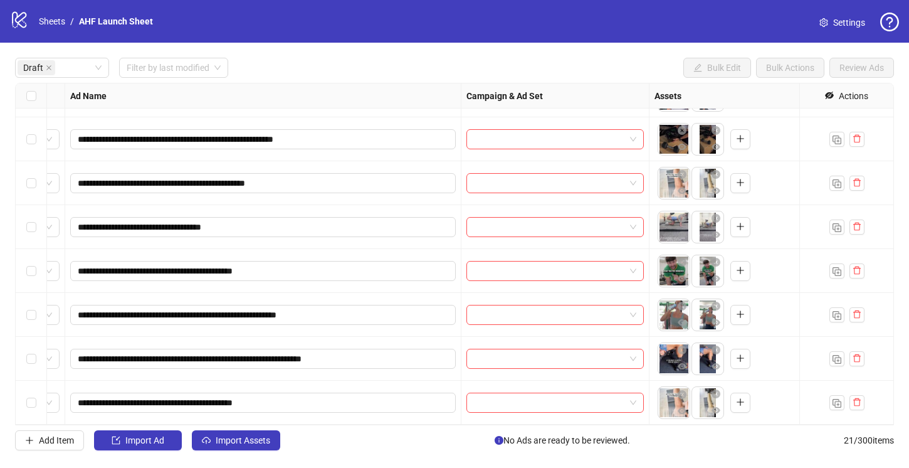
drag, startPoint x: 702, startPoint y: 399, endPoint x: 671, endPoint y: 399, distance: 30.7
click at [671, 399] on body "**********" at bounding box center [454, 234] width 909 height 468
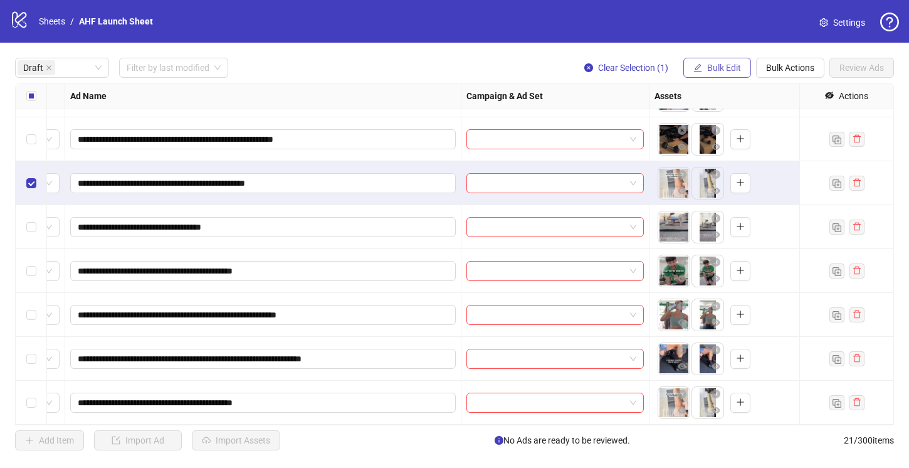
click at [736, 61] on button "Bulk Edit" at bounding box center [717, 68] width 68 height 20
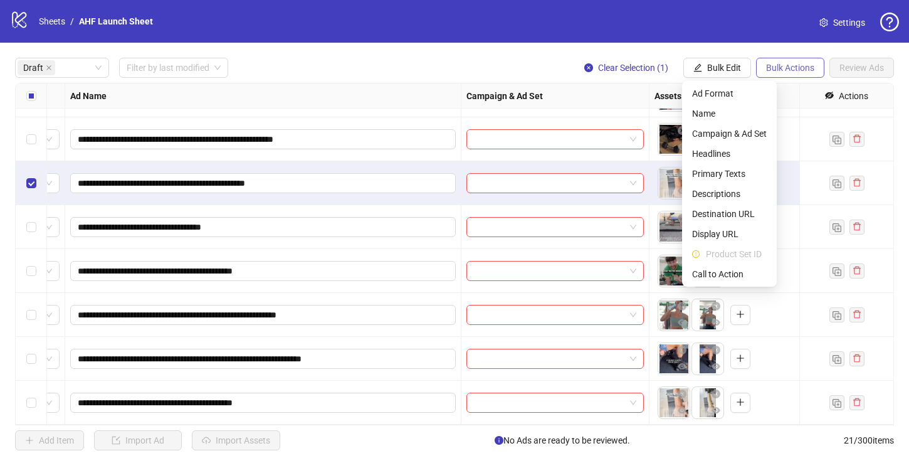
click at [776, 65] on span "Bulk Actions" at bounding box center [790, 68] width 48 height 10
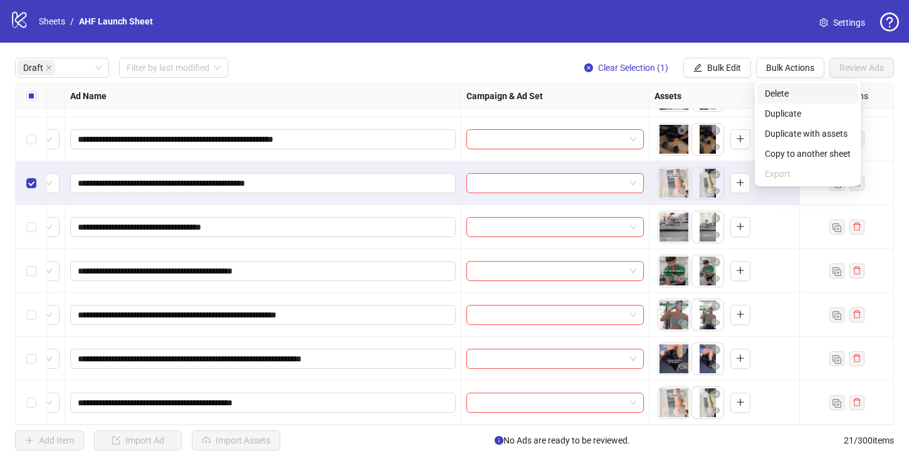
click at [776, 92] on span "Delete" at bounding box center [808, 93] width 86 height 14
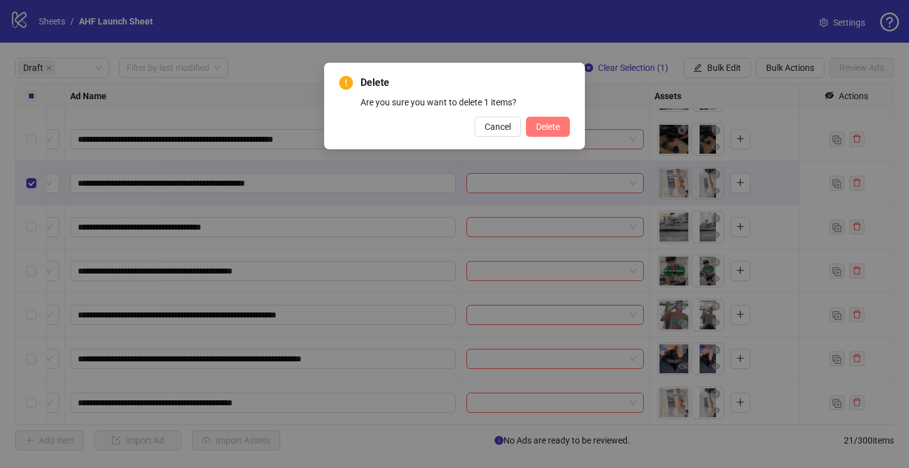
click at [545, 127] on span "Delete" at bounding box center [548, 127] width 24 height 10
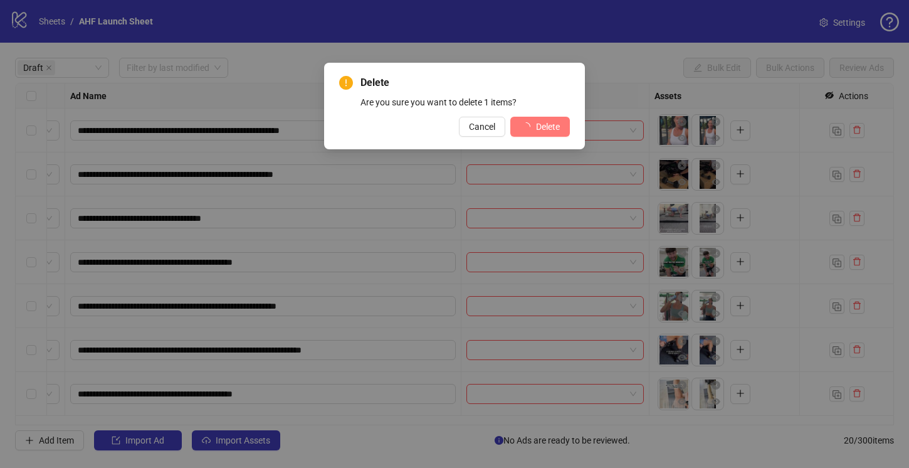
scroll to position [0, 88]
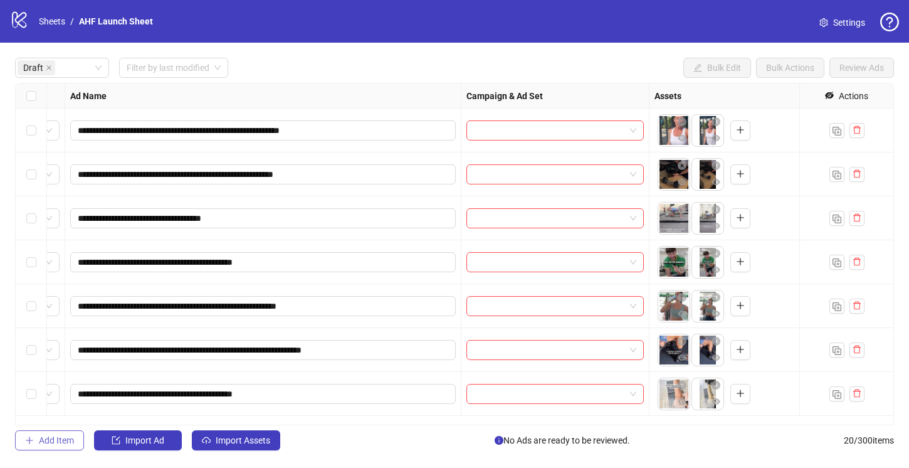
click at [56, 442] on span "Add Item" at bounding box center [56, 440] width 35 height 10
click at [221, 446] on button "Import Assets" at bounding box center [236, 440] width 88 height 20
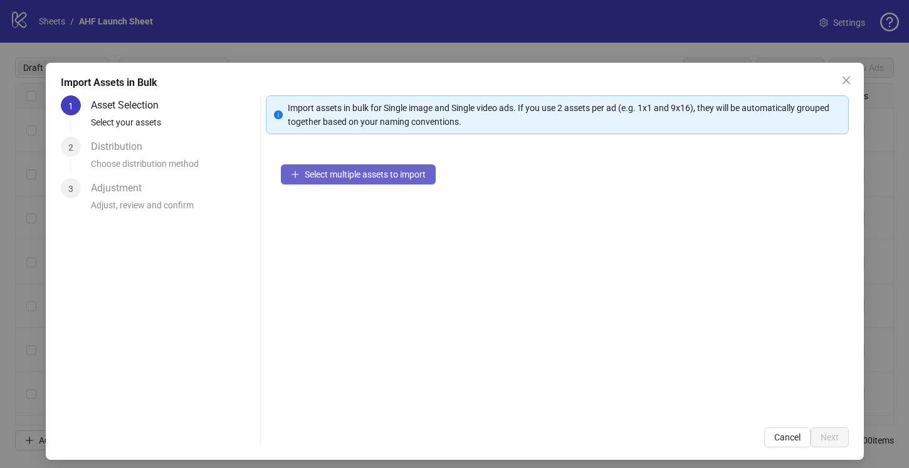
click at [342, 178] on span "Select multiple assets to import" at bounding box center [365, 174] width 121 height 10
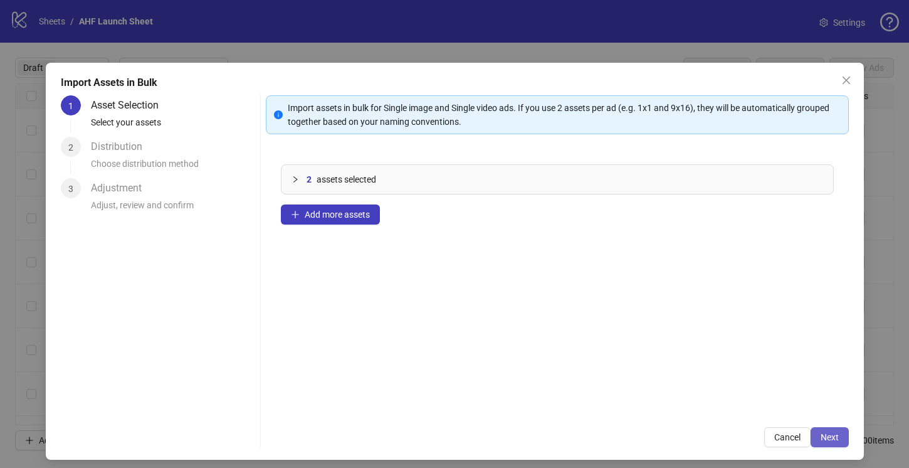
click at [824, 437] on span "Next" at bounding box center [829, 437] width 18 height 10
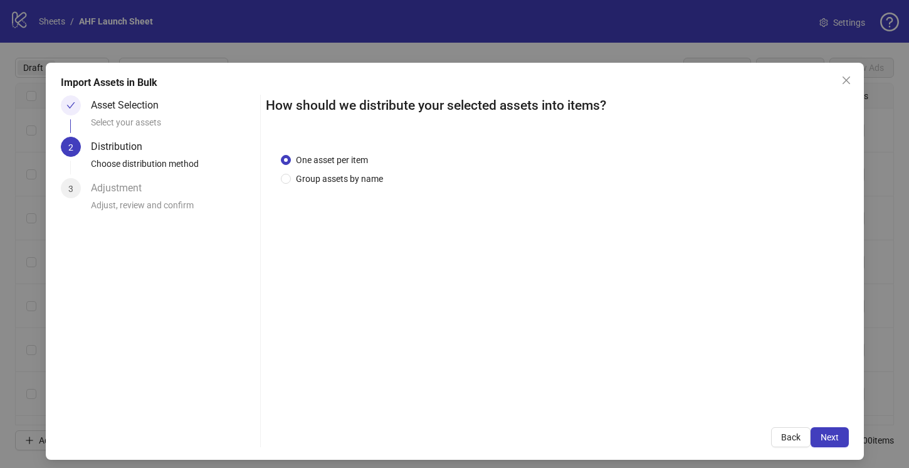
click at [824, 437] on span "Next" at bounding box center [829, 437] width 18 height 10
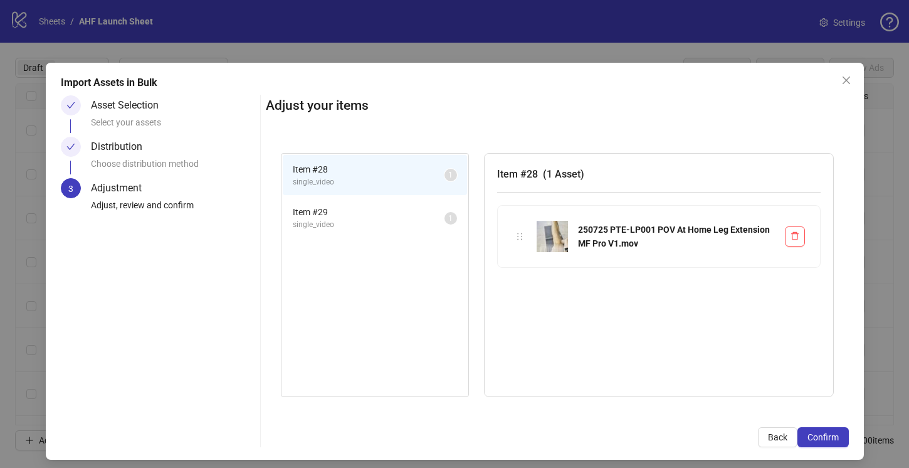
click at [824, 437] on span "Confirm" at bounding box center [822, 437] width 31 height 10
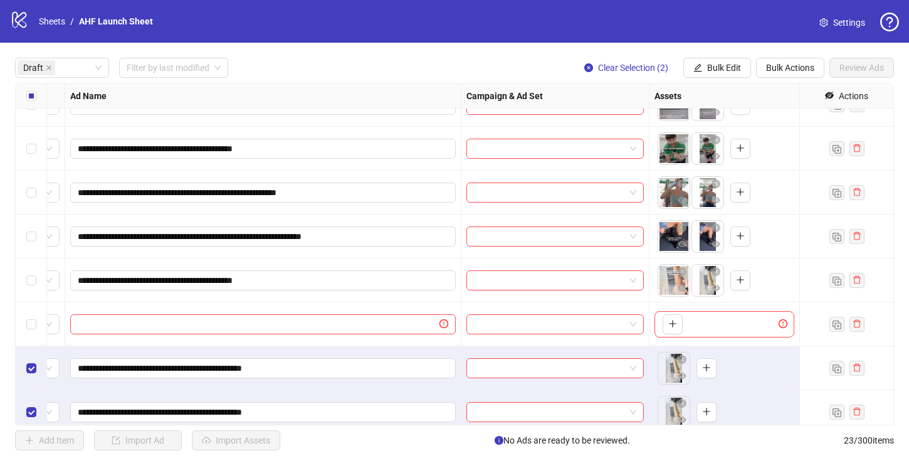
scroll to position [123, 88]
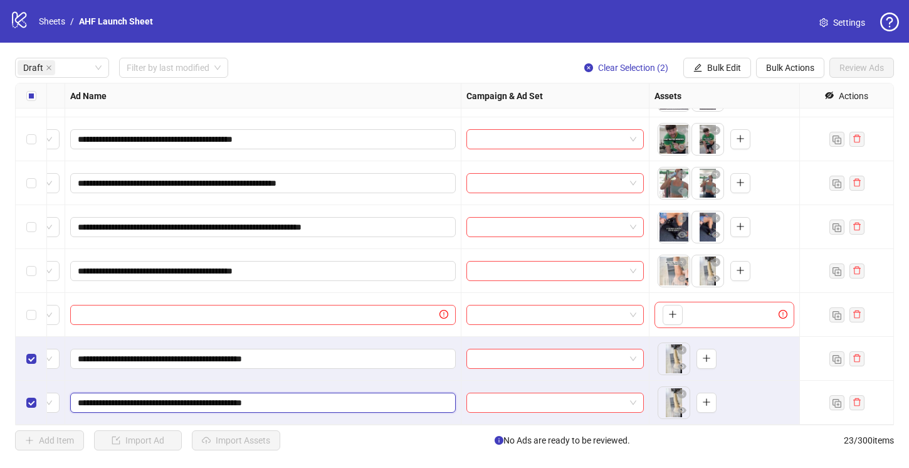
click at [350, 399] on input "**********" at bounding box center [262, 403] width 368 height 14
click at [709, 359] on icon "plus" at bounding box center [706, 358] width 9 height 9
click at [681, 390] on icon "close-circle" at bounding box center [682, 393] width 9 height 9
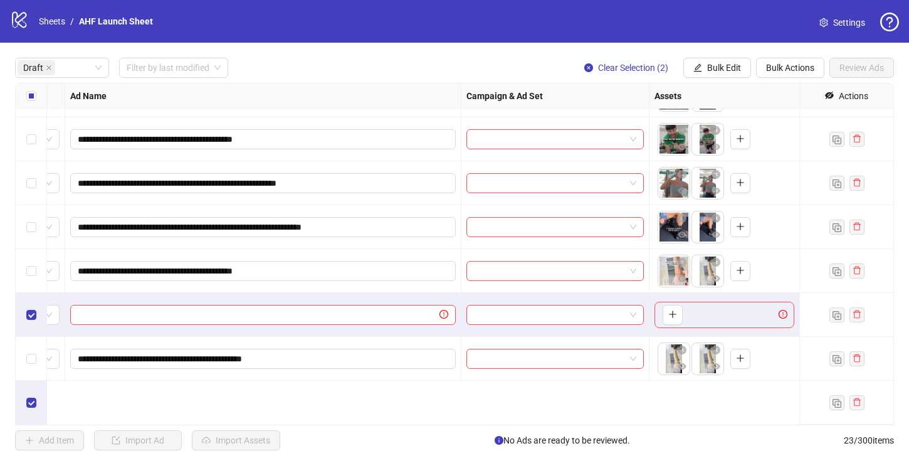
scroll to position [0, 88]
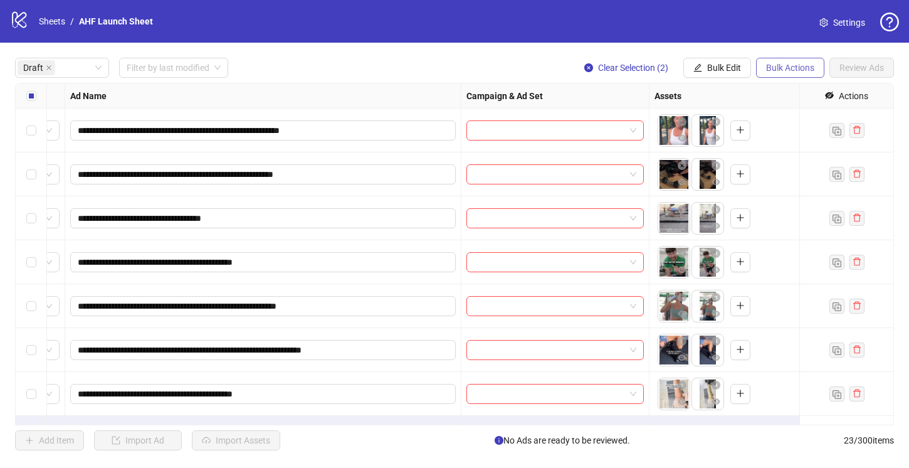
click at [787, 68] on span "Bulk Actions" at bounding box center [790, 68] width 48 height 10
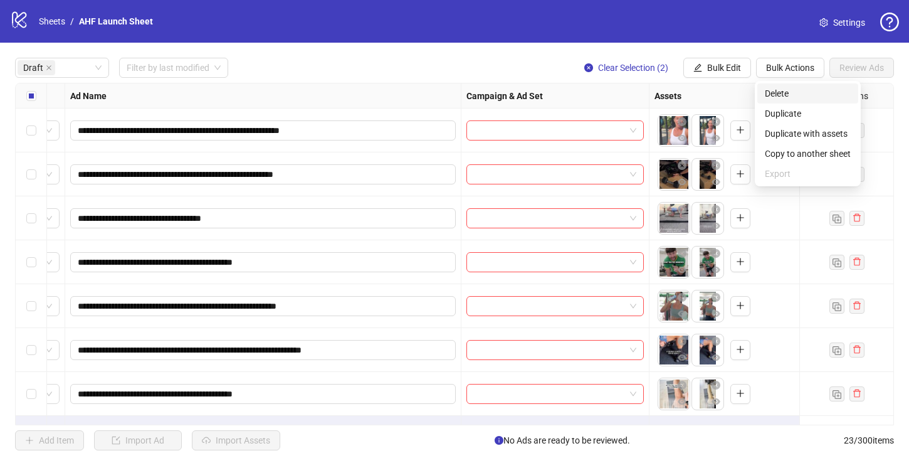
click at [787, 93] on span "Delete" at bounding box center [808, 93] width 86 height 14
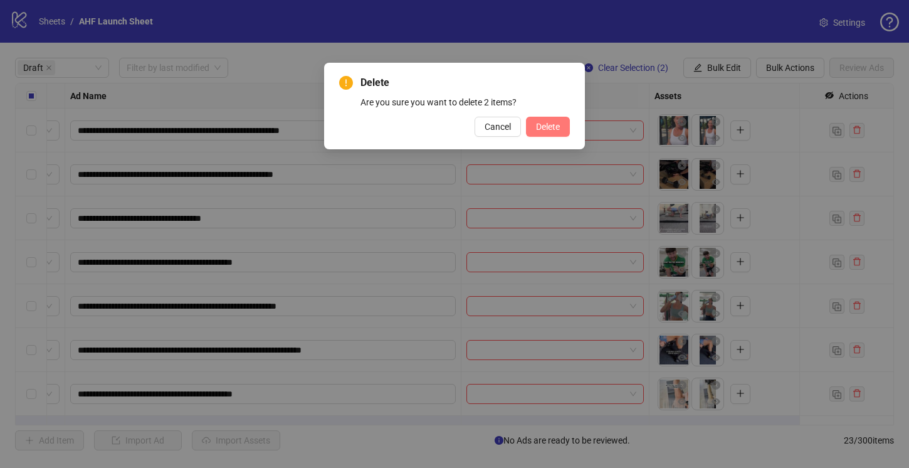
click at [547, 120] on button "Delete" at bounding box center [548, 127] width 44 height 20
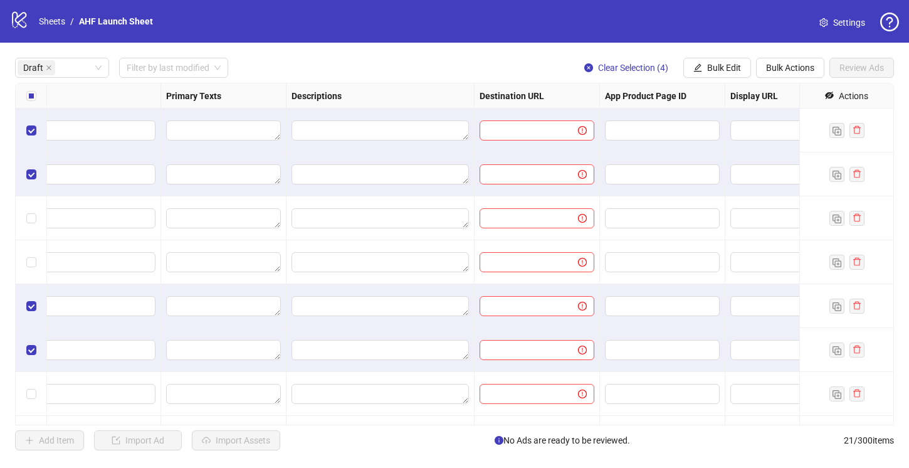
scroll to position [0, 941]
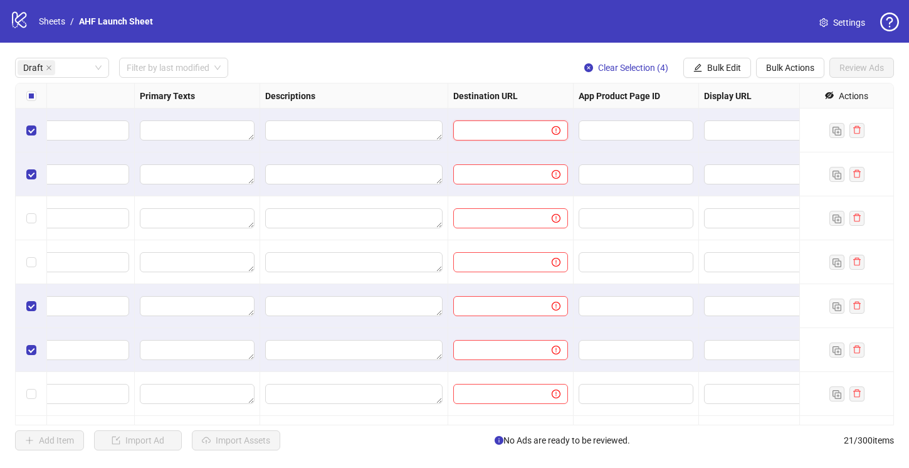
click at [507, 129] on input "text" at bounding box center [497, 130] width 73 height 14
paste input "**********"
type input "**********"
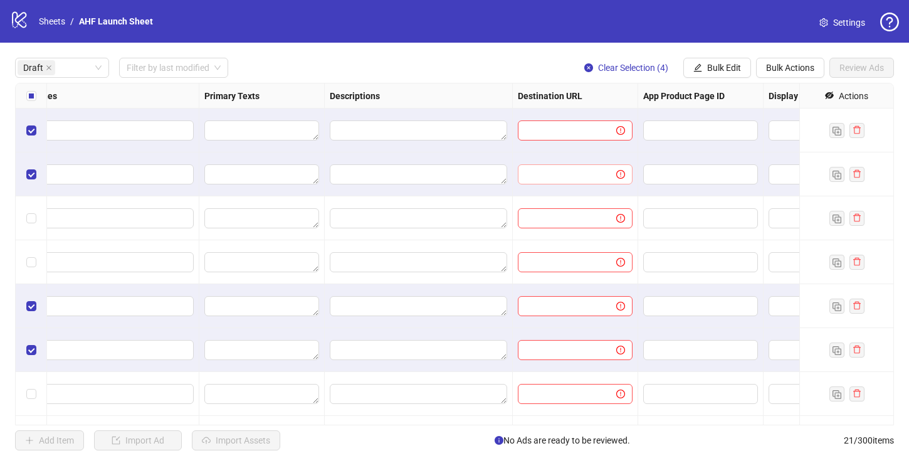
scroll to position [0, 963]
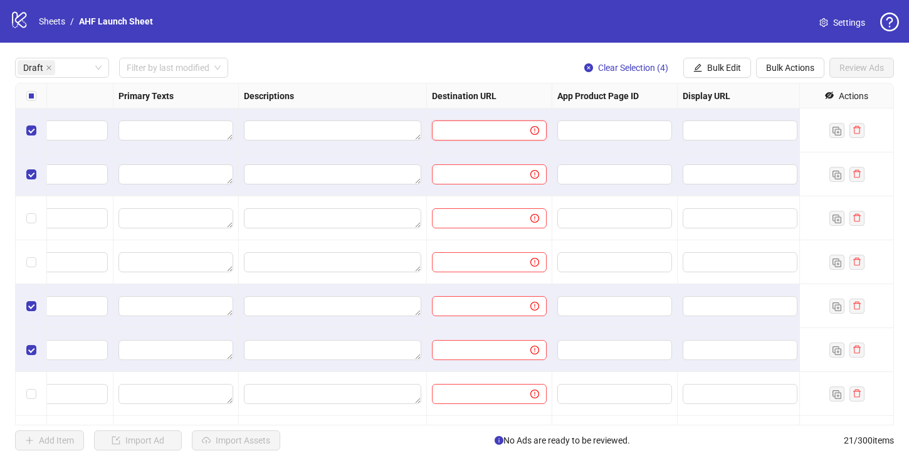
click at [509, 124] on input "text" at bounding box center [475, 130] width 73 height 14
paste input "**********"
type input "**********"
click at [483, 170] on input "text" at bounding box center [475, 174] width 73 height 14
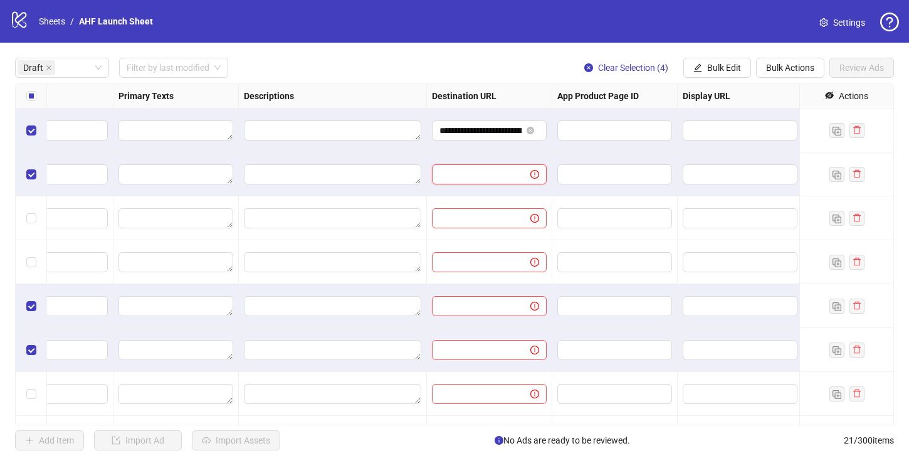
paste input "**********"
type input "**********"
click at [409, 219] on textarea "Edit values" at bounding box center [332, 218] width 177 height 20
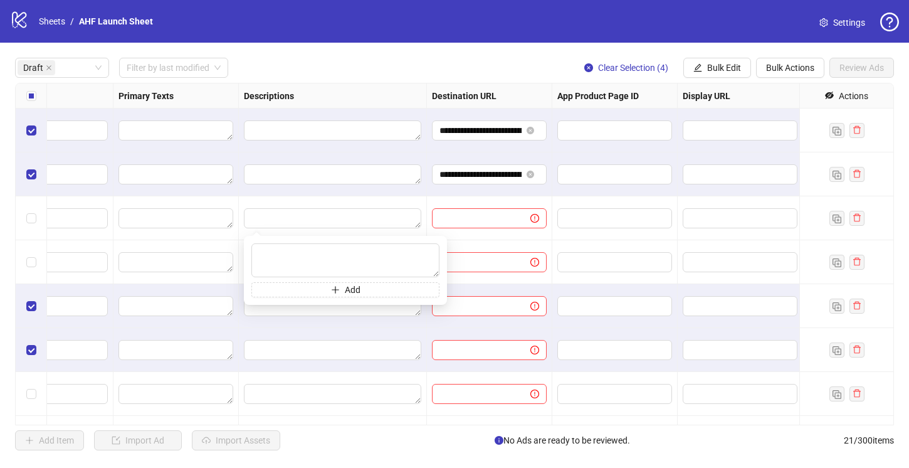
click at [423, 194] on div at bounding box center [333, 174] width 188 height 44
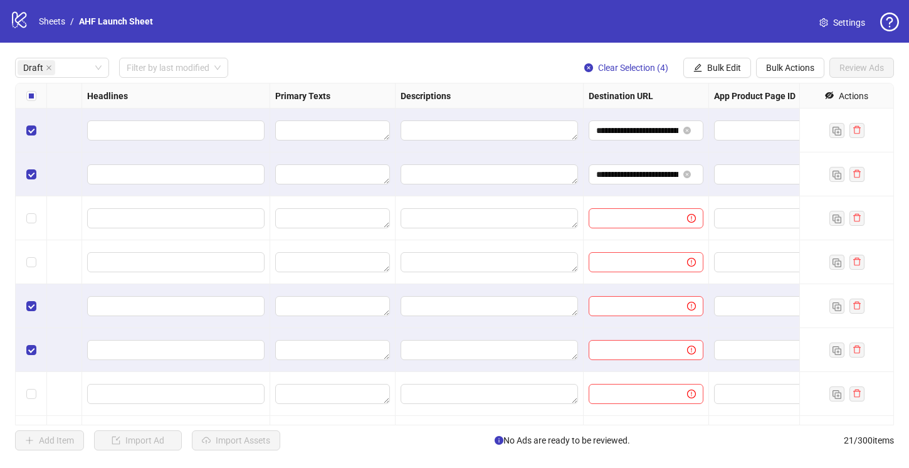
scroll to position [0, 809]
click at [632, 218] on input "text" at bounding box center [630, 218] width 73 height 14
paste input "**********"
type input "**********"
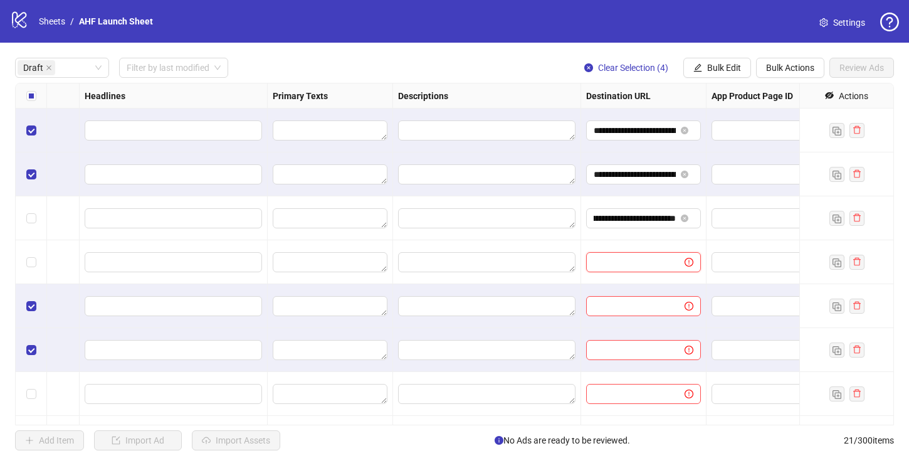
click at [631, 261] on input "text" at bounding box center [630, 262] width 73 height 14
paste input "**********"
type input "**********"
click at [624, 392] on input "text" at bounding box center [630, 394] width 73 height 14
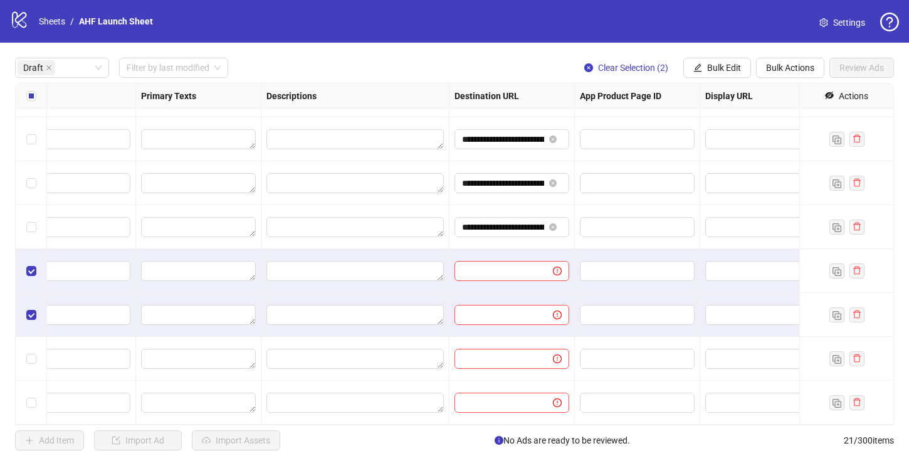
scroll to position [35, 1013]
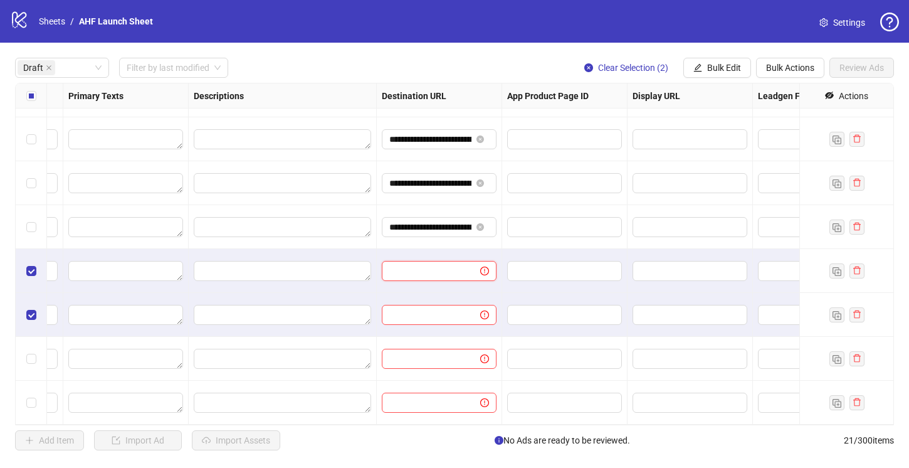
click at [443, 269] on input "text" at bounding box center [425, 271] width 73 height 14
paste input "**********"
type input "**********"
click at [442, 315] on input "text" at bounding box center [425, 315] width 73 height 14
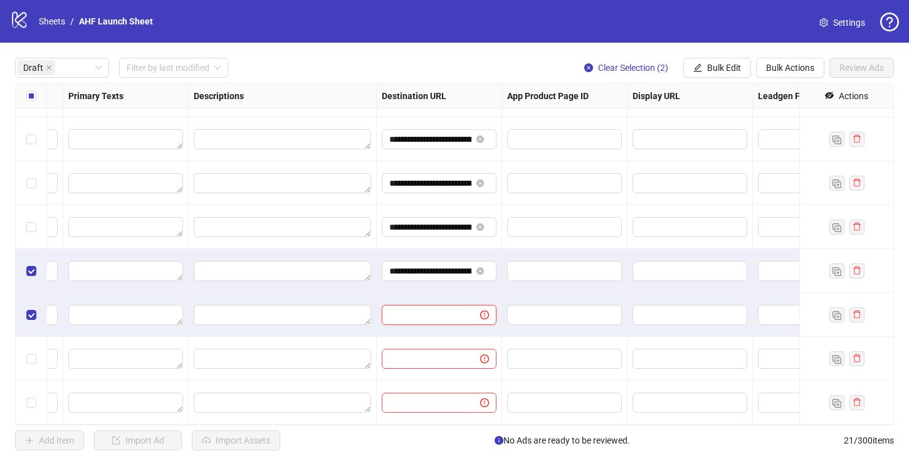
paste input "**********"
type input "**********"
click at [342, 244] on div at bounding box center [283, 227] width 188 height 44
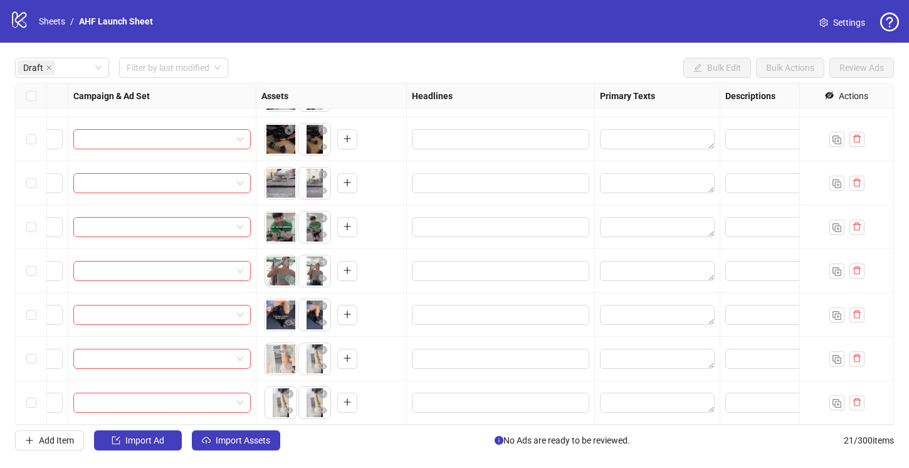
scroll to position [35, 809]
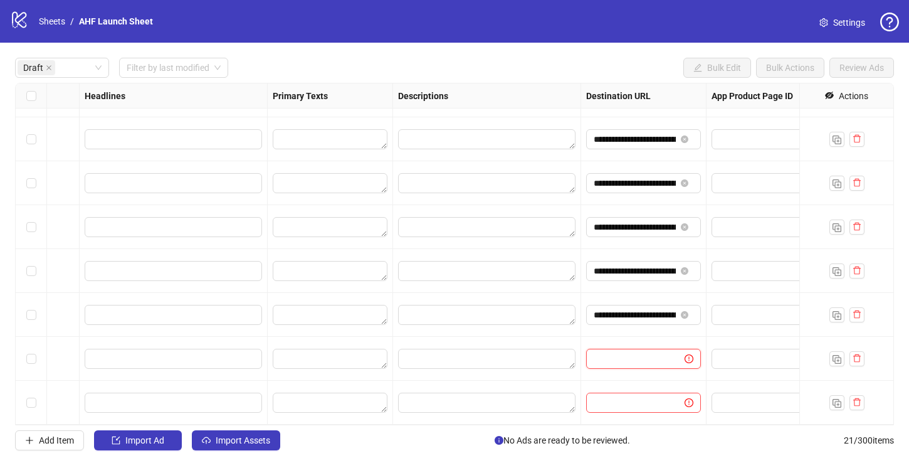
click at [632, 361] on input "text" at bounding box center [630, 359] width 73 height 14
paste input "**********"
type input "**********"
click at [630, 402] on input "text" at bounding box center [630, 403] width 73 height 14
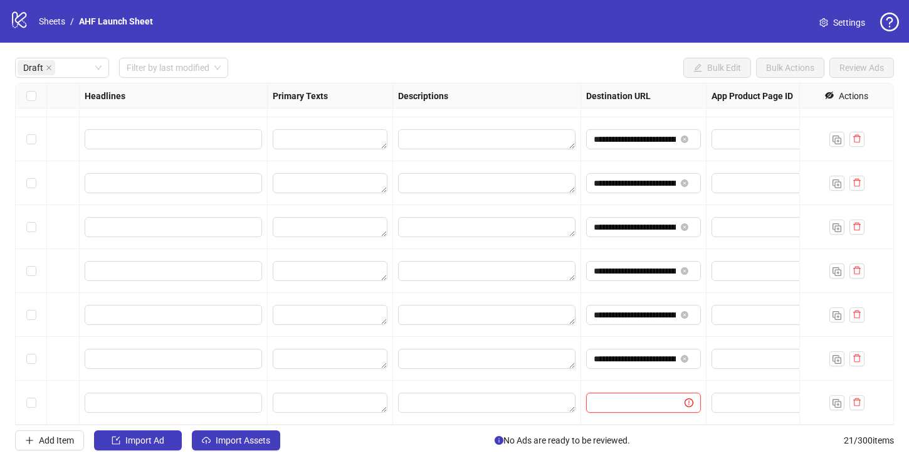
paste input "**********"
type input "**********"
click at [555, 383] on div at bounding box center [487, 402] width 188 height 44
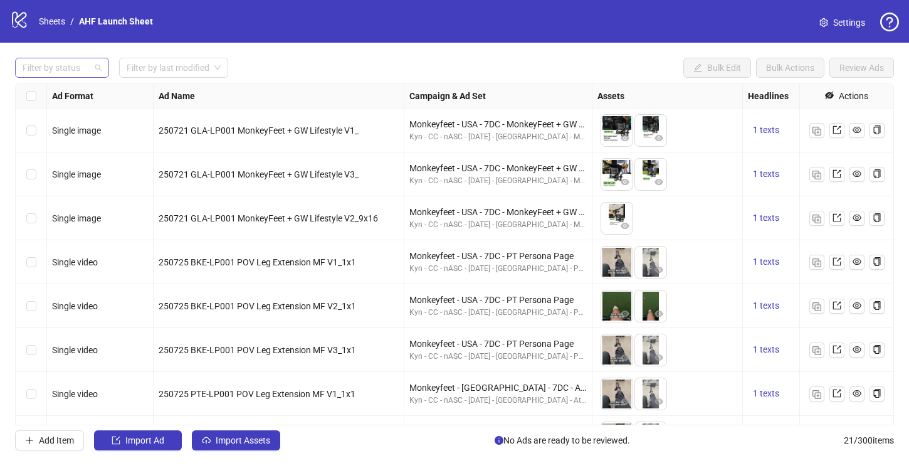
click at [26, 63] on div at bounding box center [56, 68] width 76 height 18
click at [45, 88] on div "Draft" at bounding box center [62, 93] width 74 height 14
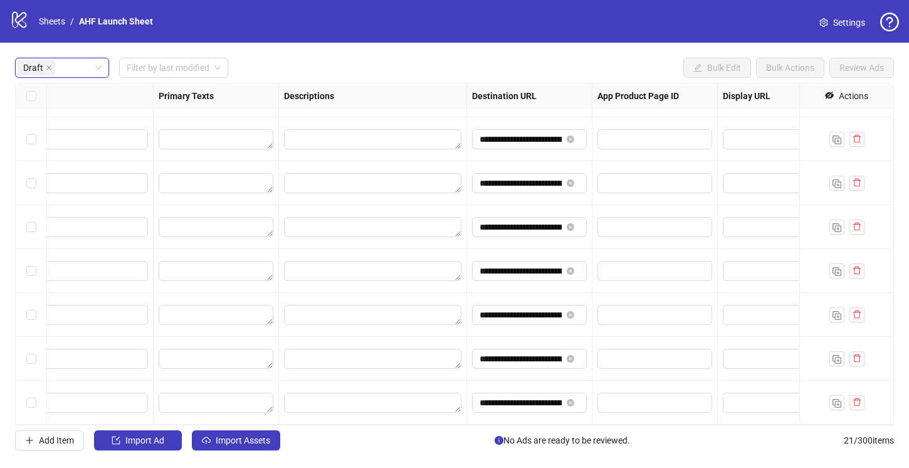
scroll to position [35, 771]
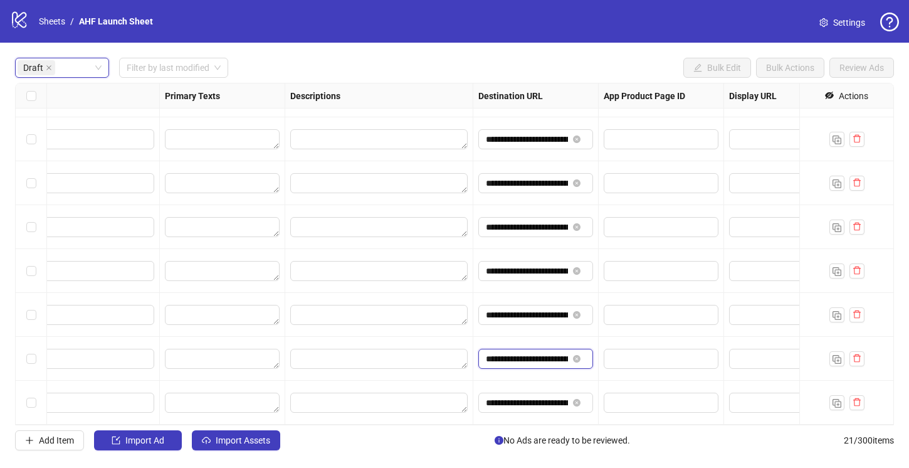
click at [545, 355] on input "**********" at bounding box center [527, 359] width 82 height 14
click at [602, 96] on div "App Product Page ID" at bounding box center [661, 95] width 125 height 25
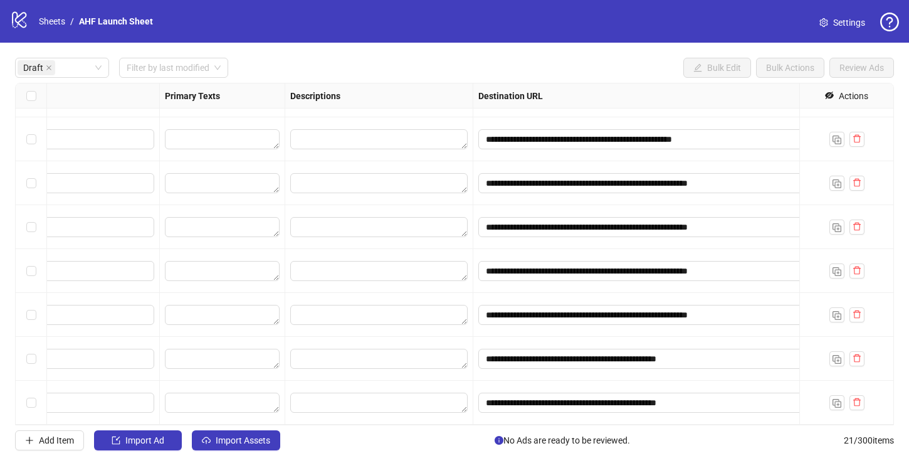
drag, startPoint x: 597, startPoint y: 96, endPoint x: 834, endPoint y: 120, distance: 238.8
click at [834, 120] on div "**********" at bounding box center [228, 236] width 1967 height 376
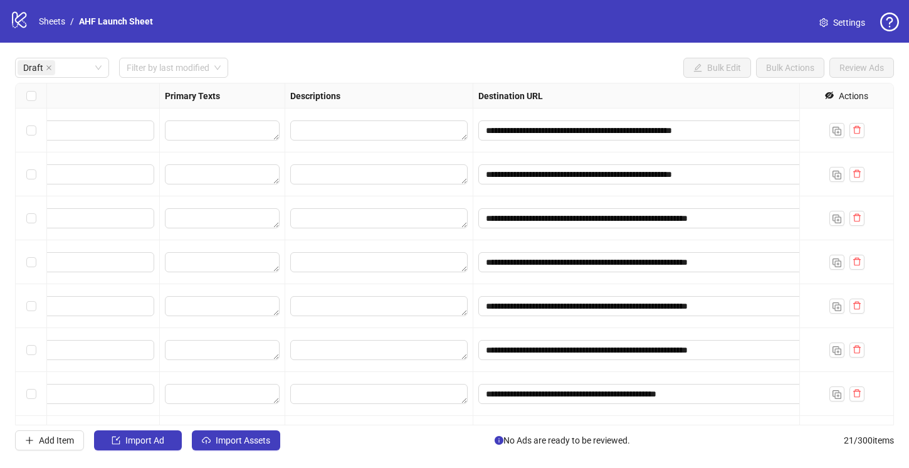
click at [424, 61] on div "Draft Filter by last modified Bulk Edit Bulk Actions Review Ads" at bounding box center [454, 68] width 879 height 20
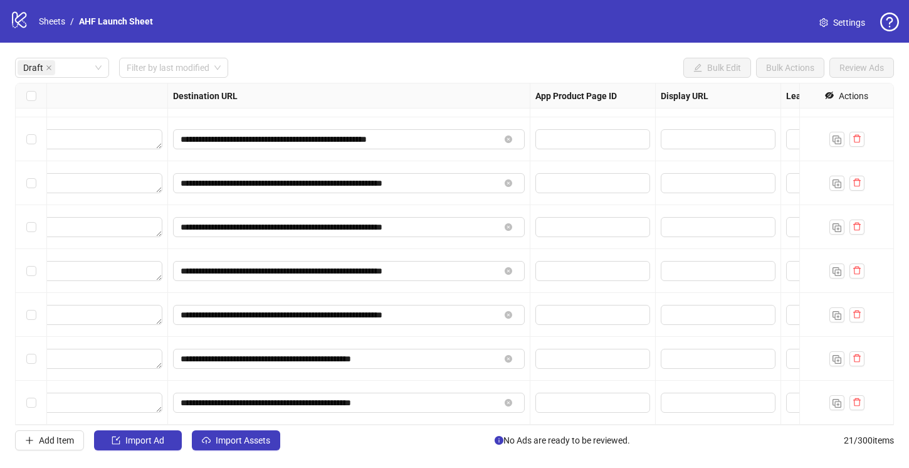
scroll to position [35, 1093]
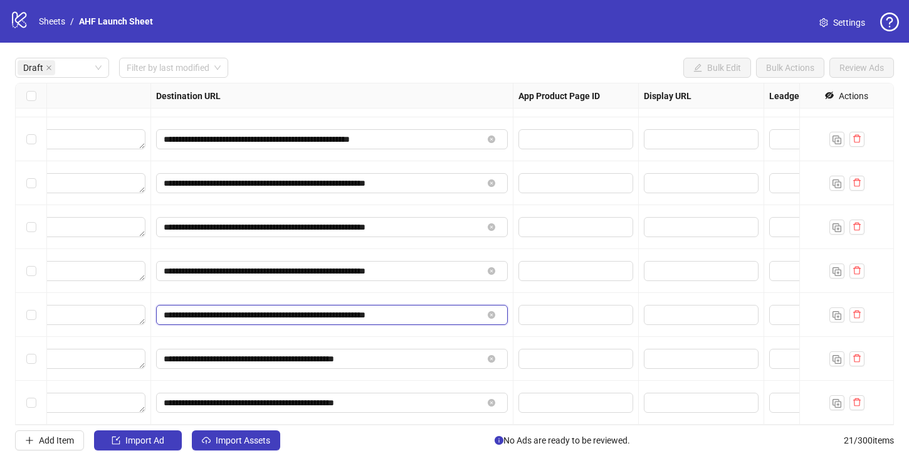
click at [402, 316] on input "**********" at bounding box center [323, 315] width 319 height 14
click at [397, 406] on input "**********" at bounding box center [323, 403] width 319 height 14
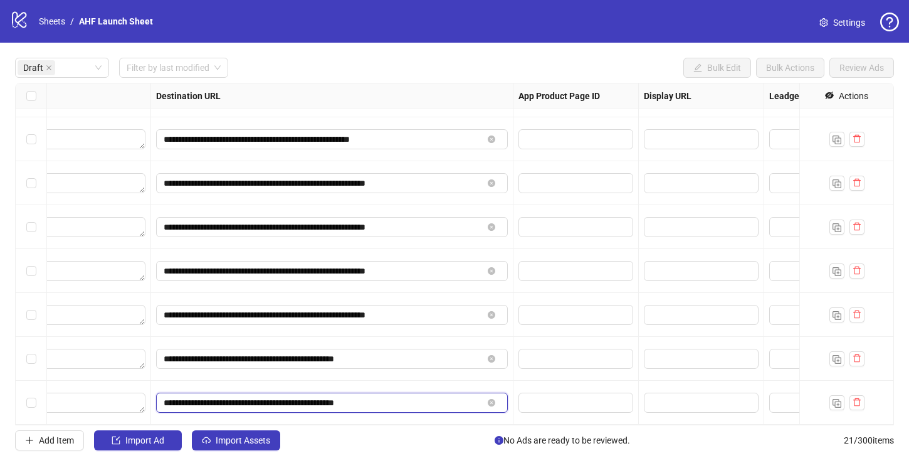
click at [397, 406] on input "**********" at bounding box center [323, 403] width 319 height 14
paste input "**********"
type input "**********"
click at [575, 379] on div at bounding box center [575, 359] width 125 height 44
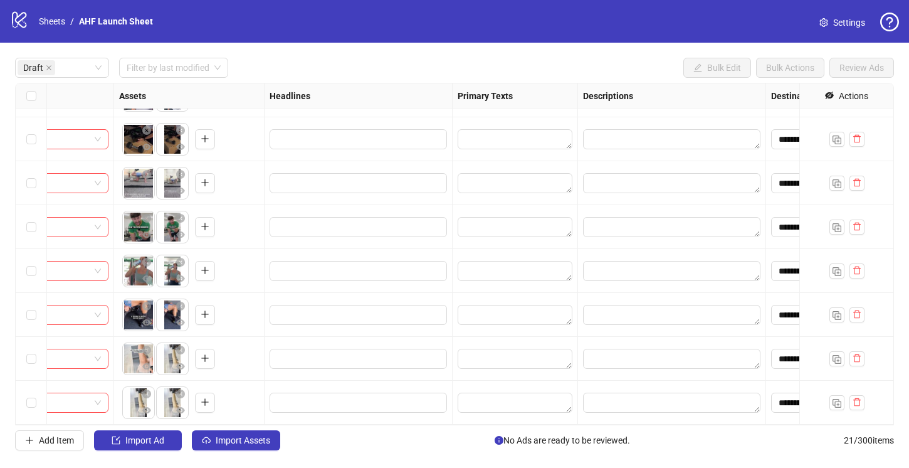
scroll to position [35, 480]
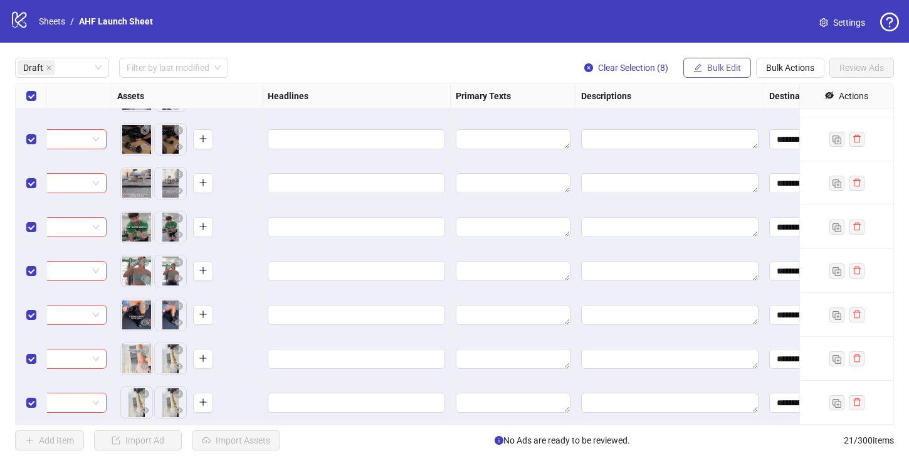
click at [699, 67] on icon "edit" at bounding box center [697, 67] width 9 height 9
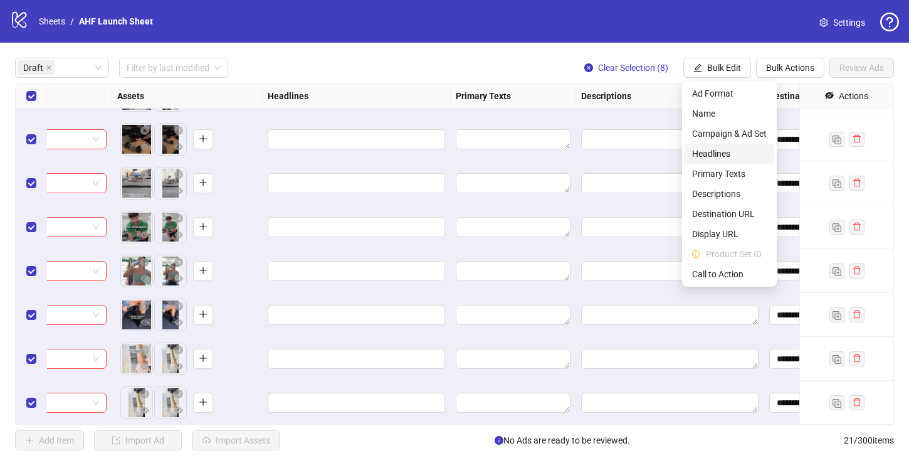
click at [716, 153] on span "Headlines" at bounding box center [729, 154] width 75 height 14
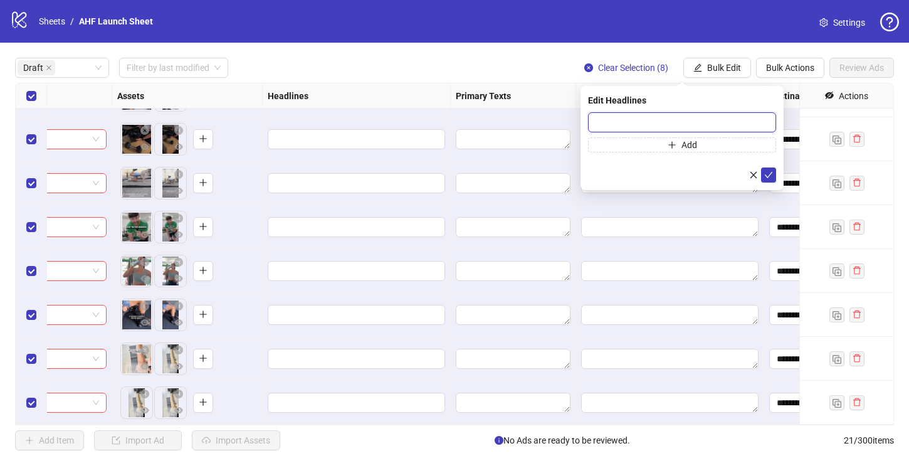
click at [628, 124] on input "text" at bounding box center [682, 122] width 188 height 20
paste input "**********"
type input "**********"
click at [642, 141] on button "Add" at bounding box center [682, 144] width 188 height 15
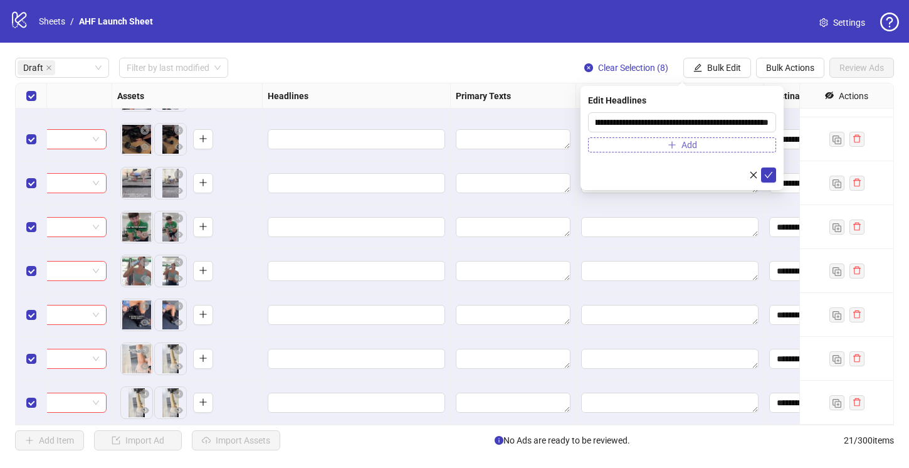
scroll to position [0, 0]
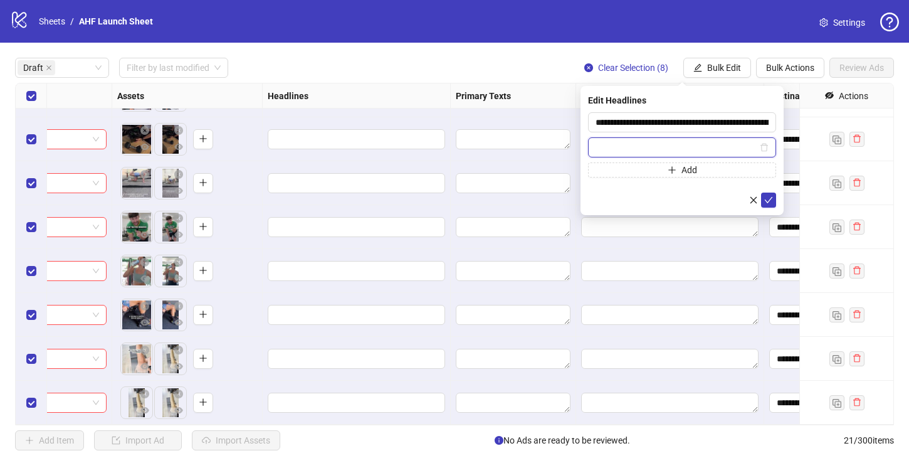
paste input "**********"
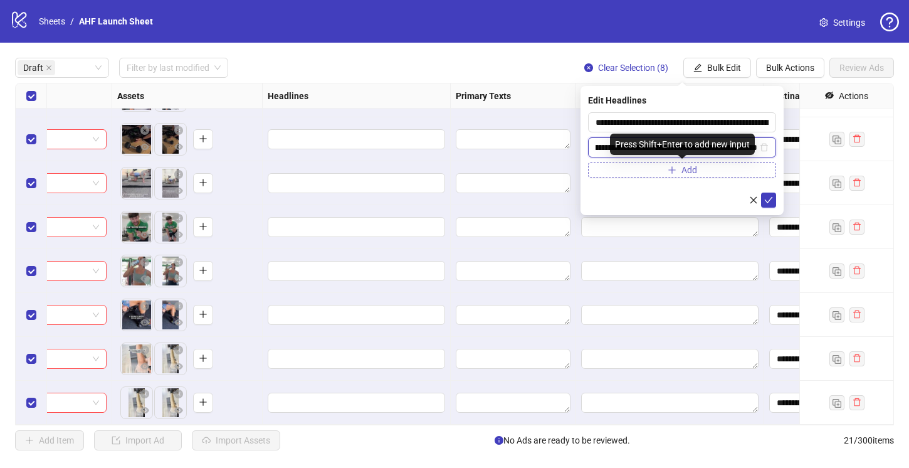
type input "**********"
click at [620, 167] on button "Add" at bounding box center [682, 169] width 188 height 15
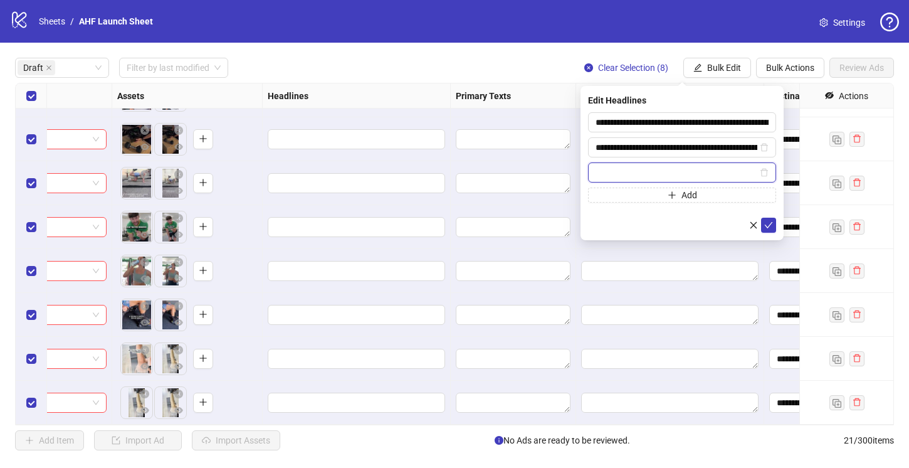
paste input "**********"
type input "**********"
click at [767, 223] on icon "check" at bounding box center [768, 225] width 9 height 9
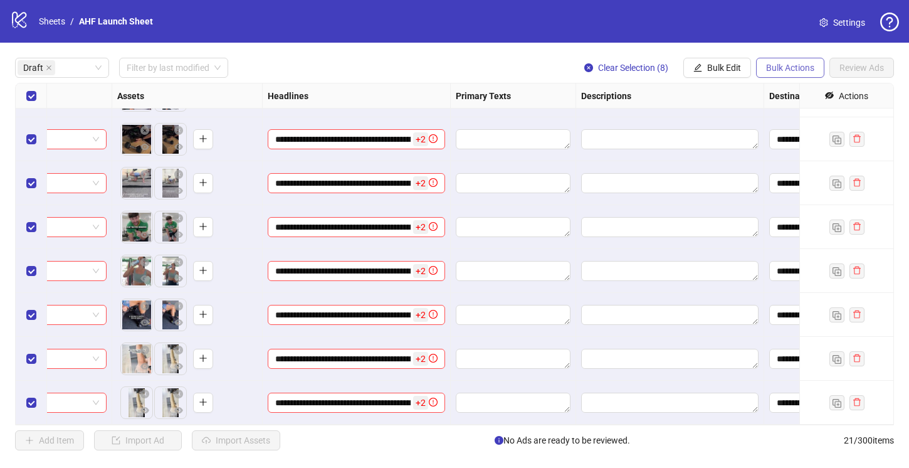
click at [785, 66] on span "Bulk Actions" at bounding box center [790, 68] width 48 height 10
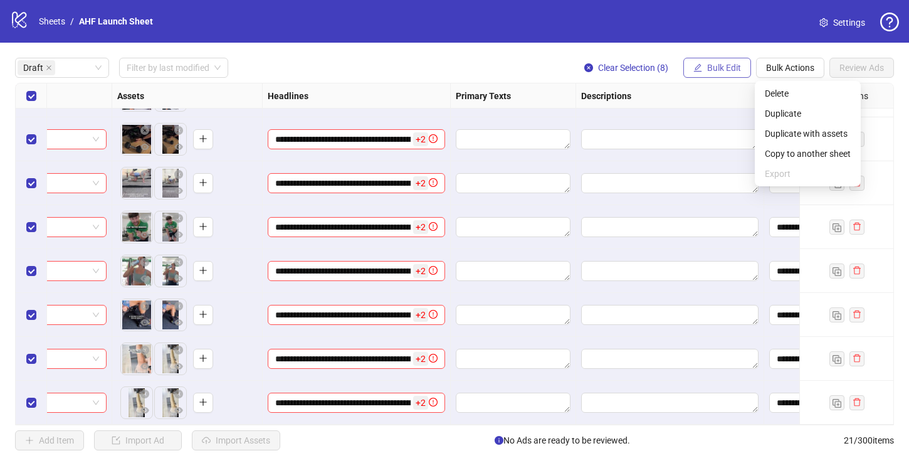
click at [722, 67] on span "Bulk Edit" at bounding box center [724, 68] width 34 height 10
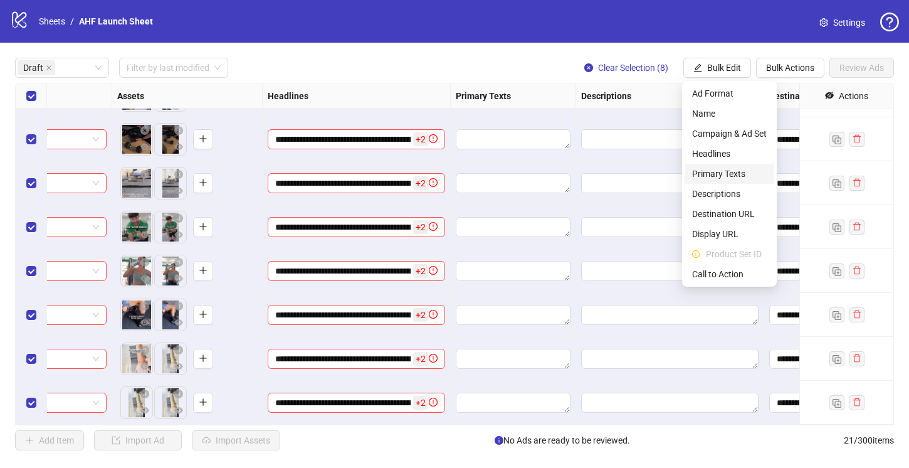
click at [716, 172] on span "Primary Texts" at bounding box center [729, 174] width 75 height 14
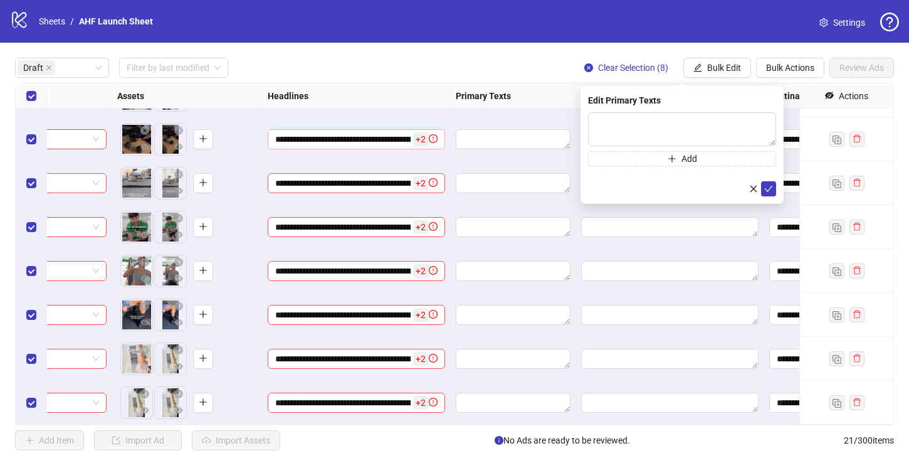
click at [417, 138] on span "+ 2" at bounding box center [420, 139] width 15 height 14
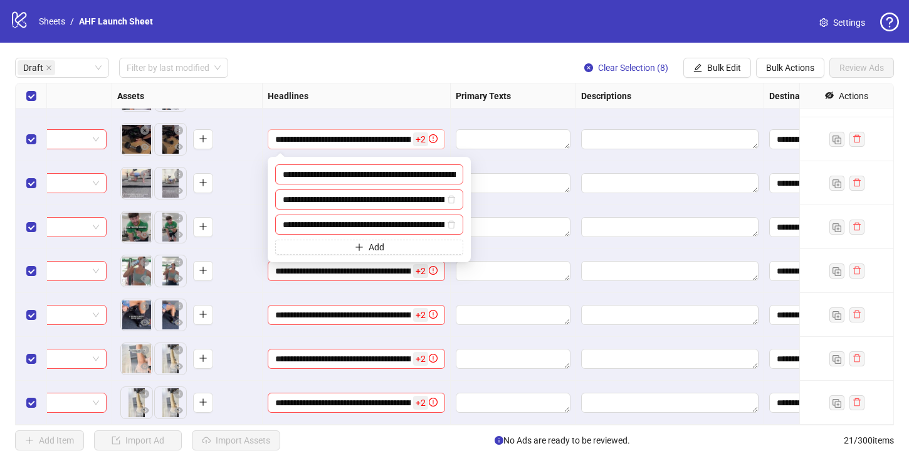
scroll to position [0, 174]
click at [359, 177] on input "**********" at bounding box center [369, 174] width 188 height 20
click at [485, 139] on textarea "Edit values" at bounding box center [513, 139] width 115 height 20
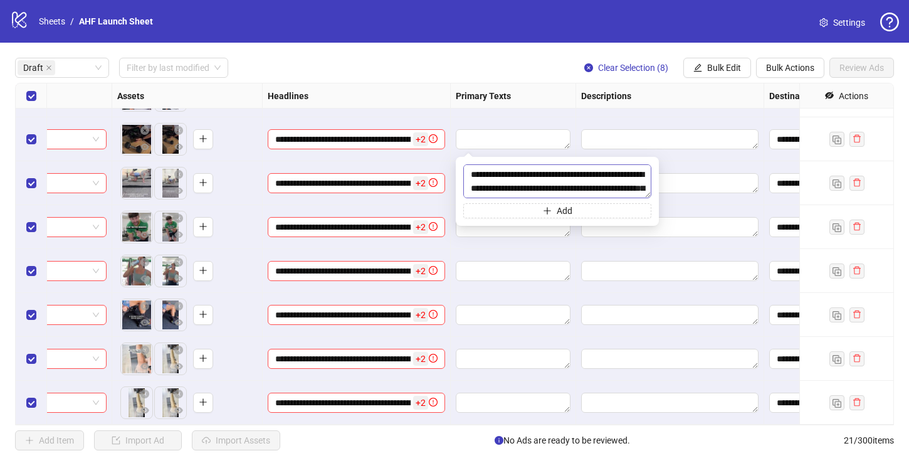
scroll to position [51, 0]
type textarea "**********"
click at [521, 212] on button "Add" at bounding box center [557, 210] width 188 height 15
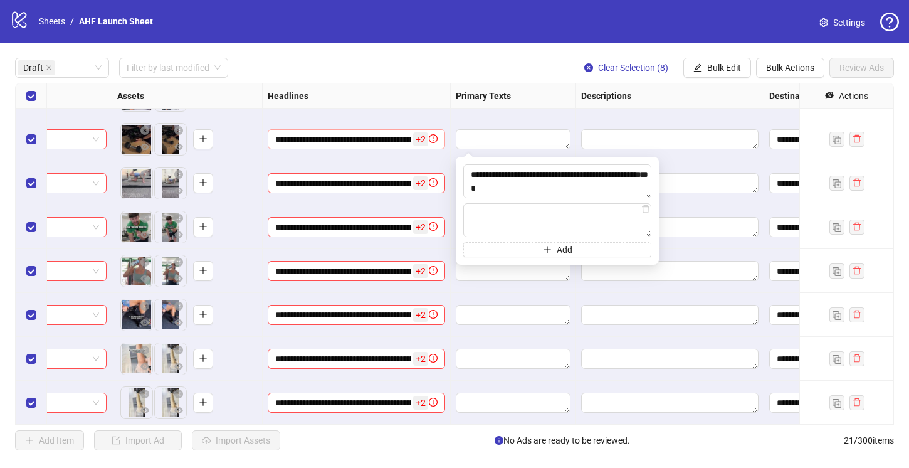
click at [381, 147] on span "**********" at bounding box center [356, 139] width 177 height 20
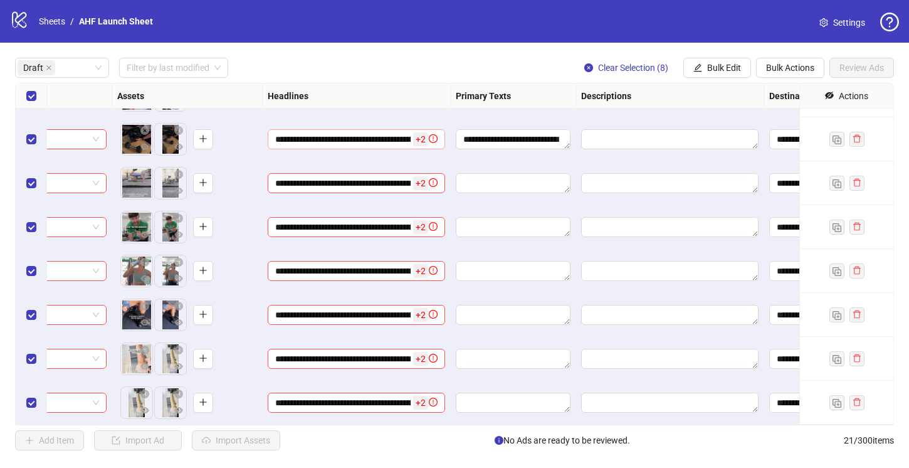
scroll to position [0, 0]
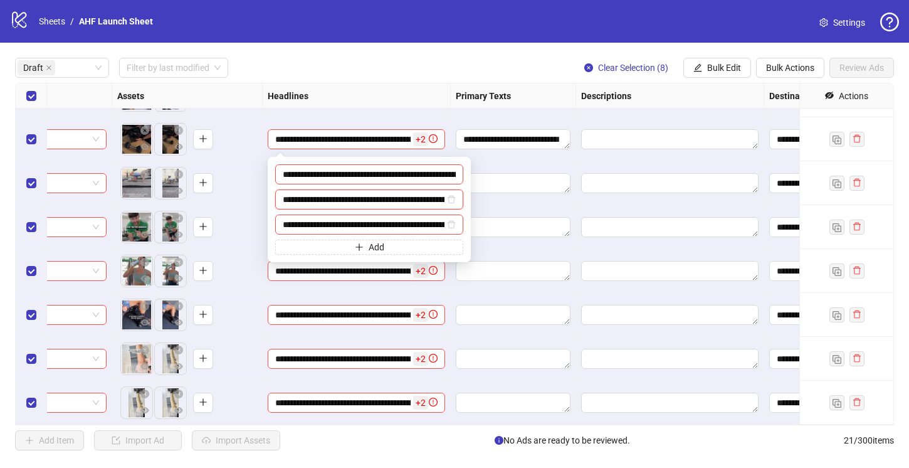
click at [369, 196] on input "**********" at bounding box center [364, 199] width 162 height 14
click at [491, 132] on textarea "**********" at bounding box center [513, 139] width 115 height 20
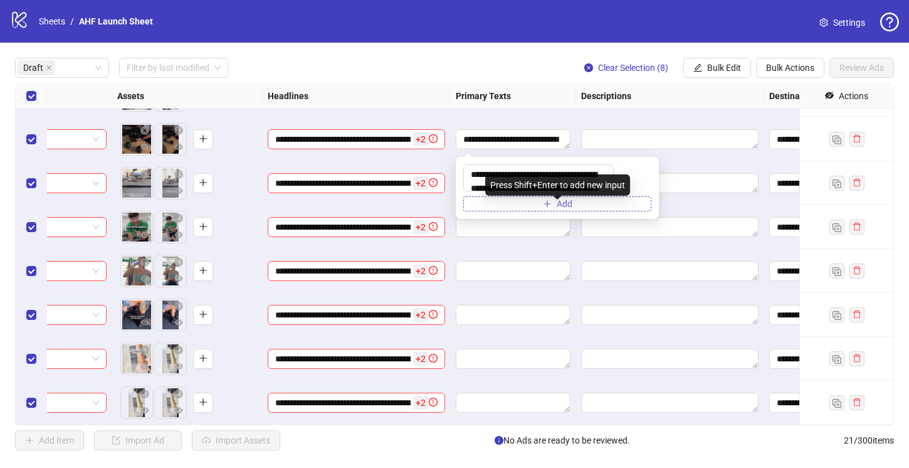
click at [507, 211] on button "Add" at bounding box center [557, 203] width 188 height 15
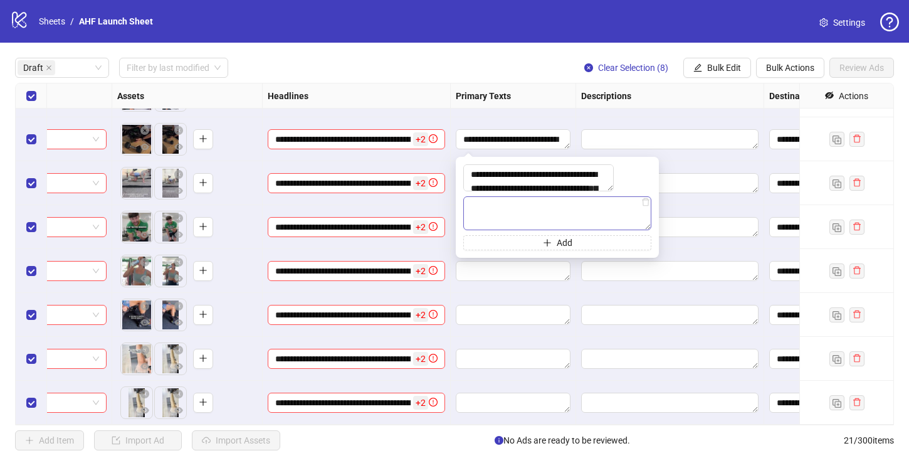
type textarea "**********"
click at [381, 139] on input "**********" at bounding box center [342, 139] width 135 height 14
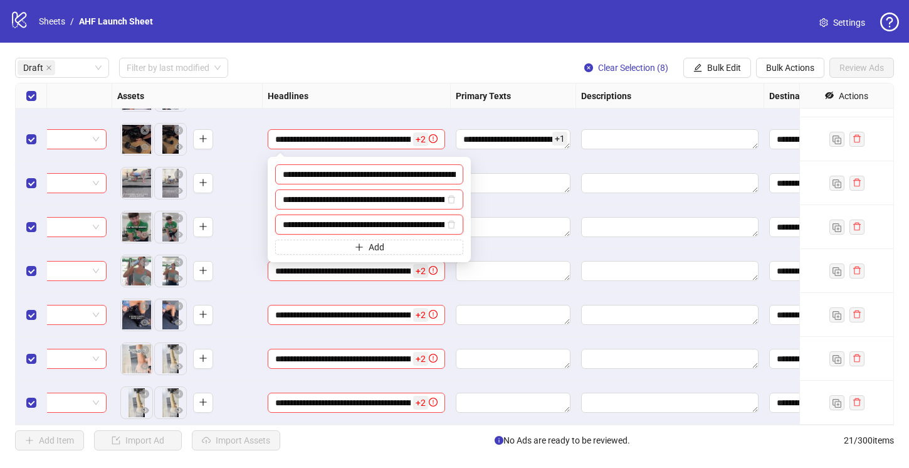
click at [360, 224] on input "**********" at bounding box center [364, 224] width 162 height 14
click at [525, 139] on textarea "**********" at bounding box center [513, 139] width 115 height 20
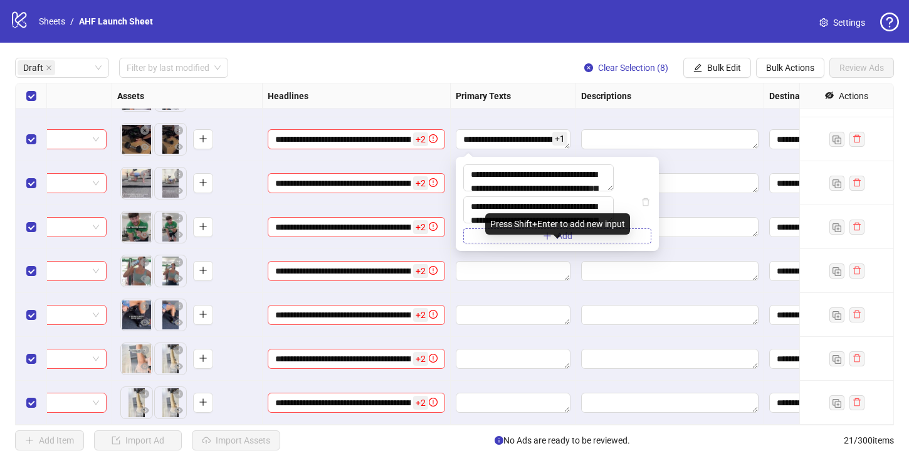
click at [524, 243] on button "Add" at bounding box center [557, 235] width 188 height 15
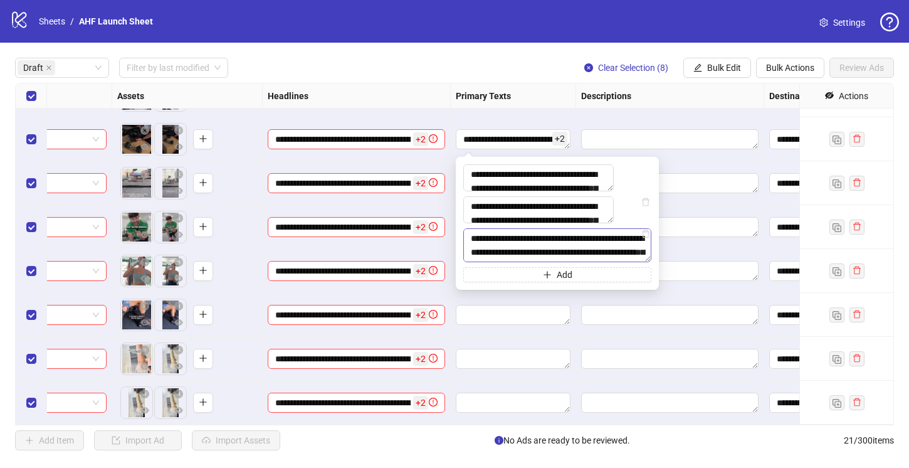
scroll to position [37, 0]
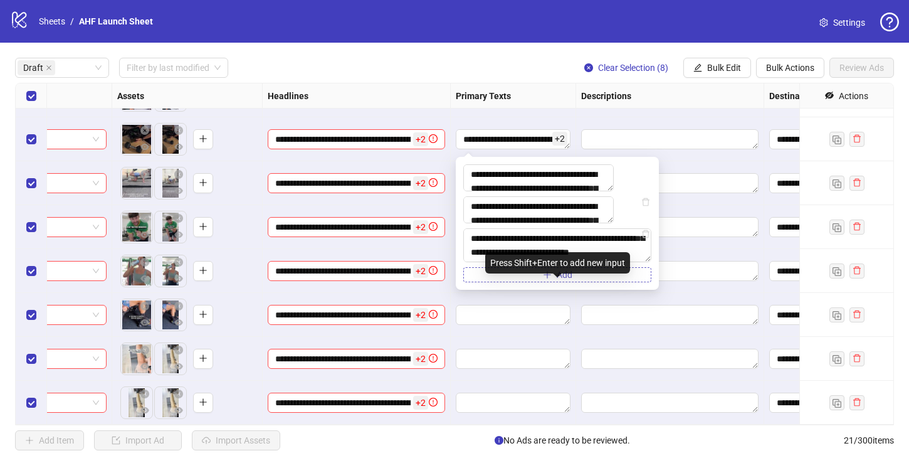
type textarea "**********"
click at [551, 282] on button "Add" at bounding box center [557, 274] width 188 height 15
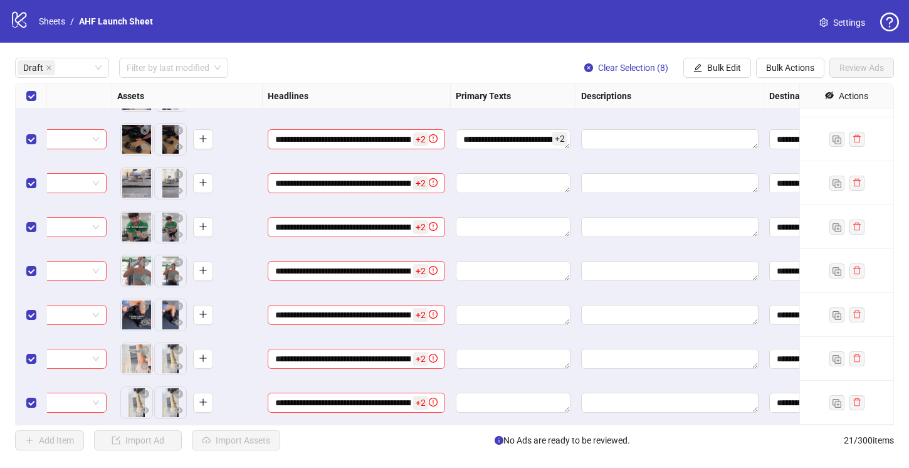
click at [576, 142] on div at bounding box center [670, 139] width 188 height 44
click at [708, 65] on span "Bulk Edit" at bounding box center [724, 68] width 34 height 10
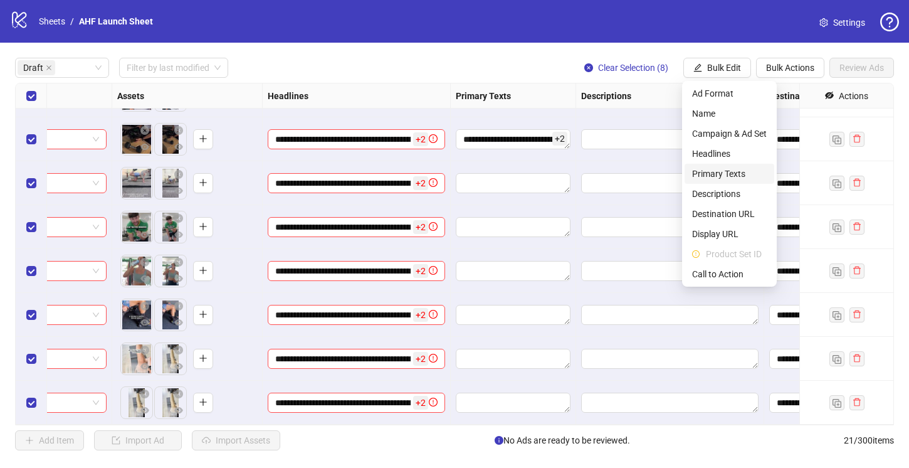
click at [711, 172] on span "Primary Texts" at bounding box center [729, 174] width 75 height 14
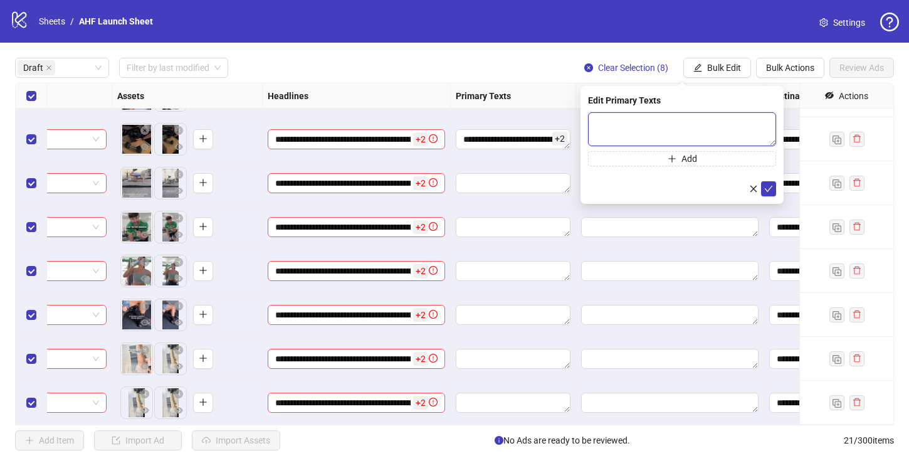
click at [618, 125] on textarea at bounding box center [682, 129] width 188 height 34
click at [378, 141] on input "**********" at bounding box center [342, 139] width 135 height 14
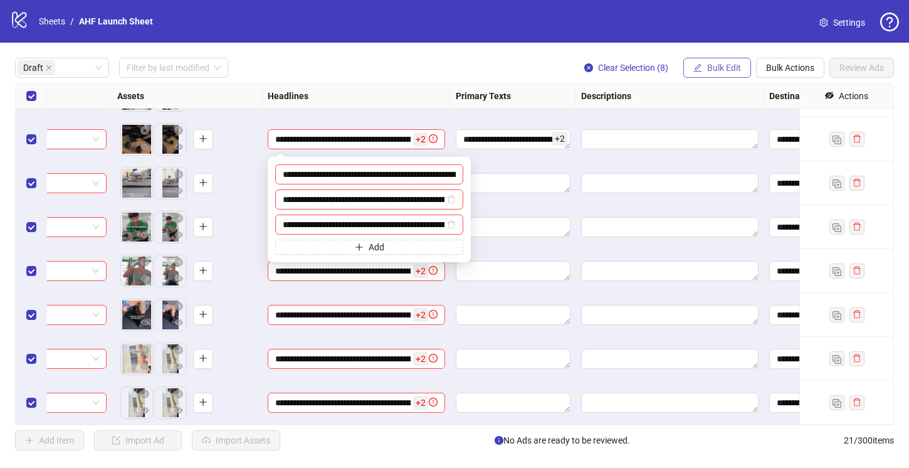
click at [707, 68] on span "Bulk Edit" at bounding box center [724, 68] width 34 height 10
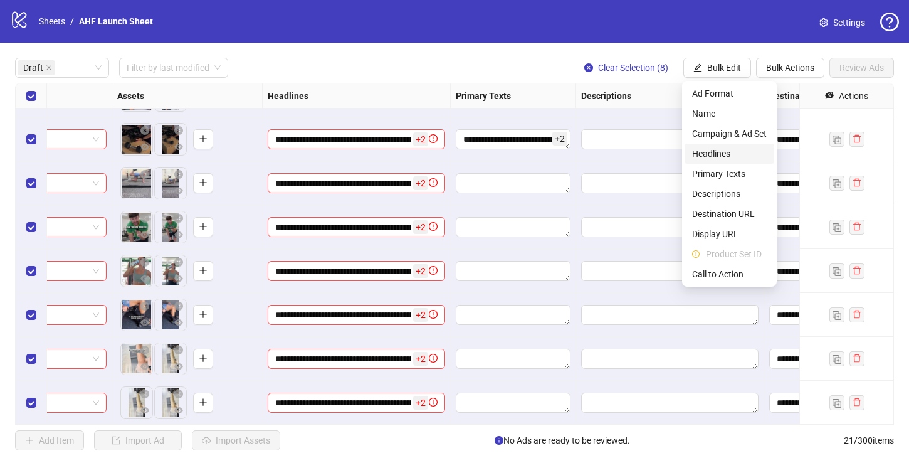
click at [728, 155] on span "Headlines" at bounding box center [729, 154] width 75 height 14
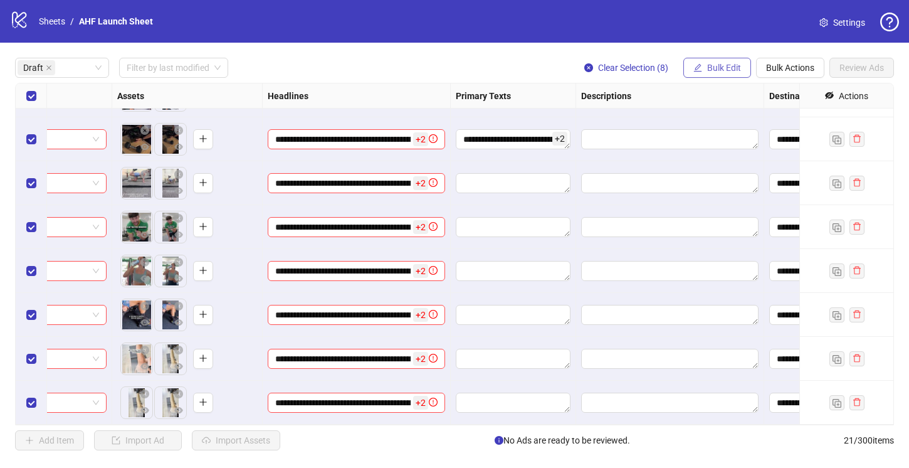
click at [713, 58] on button "Bulk Edit" at bounding box center [717, 68] width 68 height 20
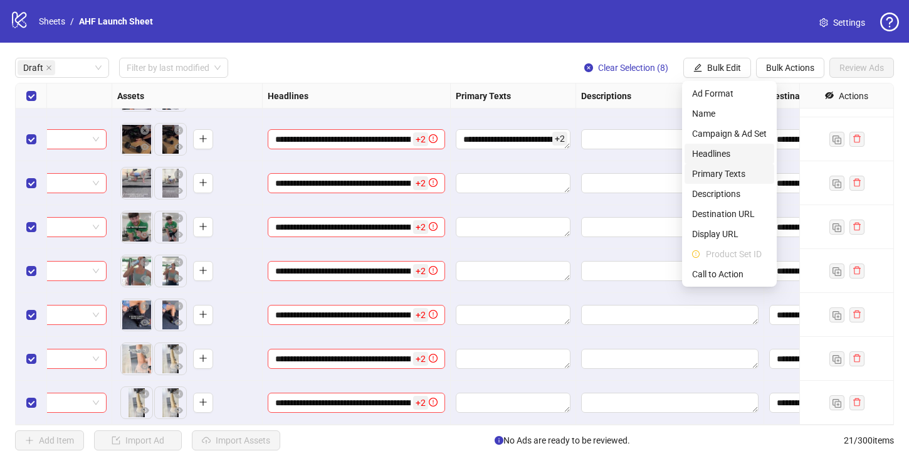
click at [717, 176] on span "Primary Texts" at bounding box center [729, 174] width 75 height 14
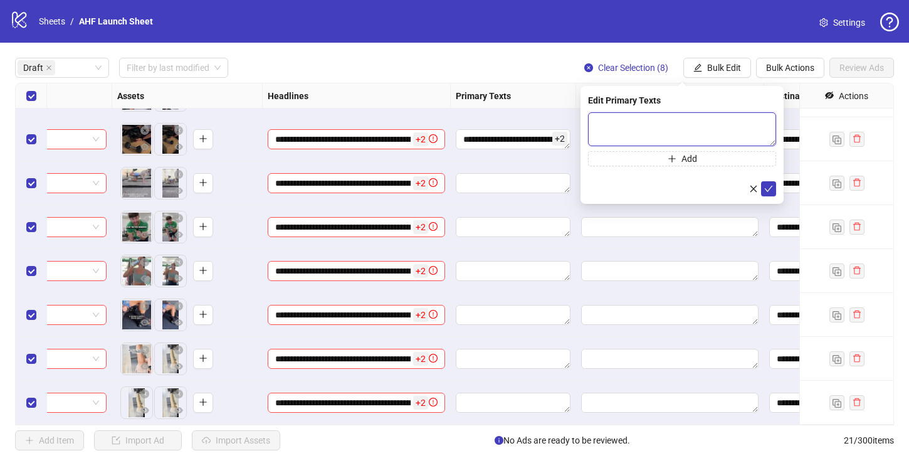
click at [641, 131] on textarea at bounding box center [682, 129] width 188 height 34
paste textarea "**********"
type textarea "**********"
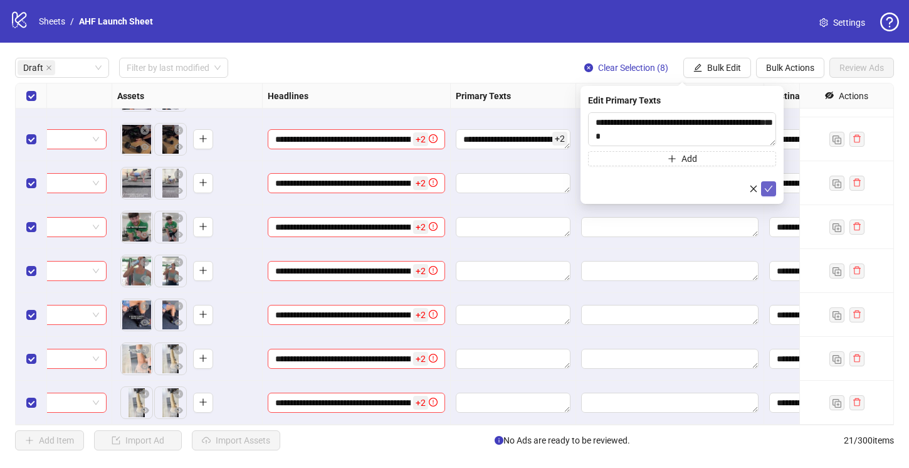
click at [767, 187] on icon "check" at bounding box center [768, 188] width 9 height 9
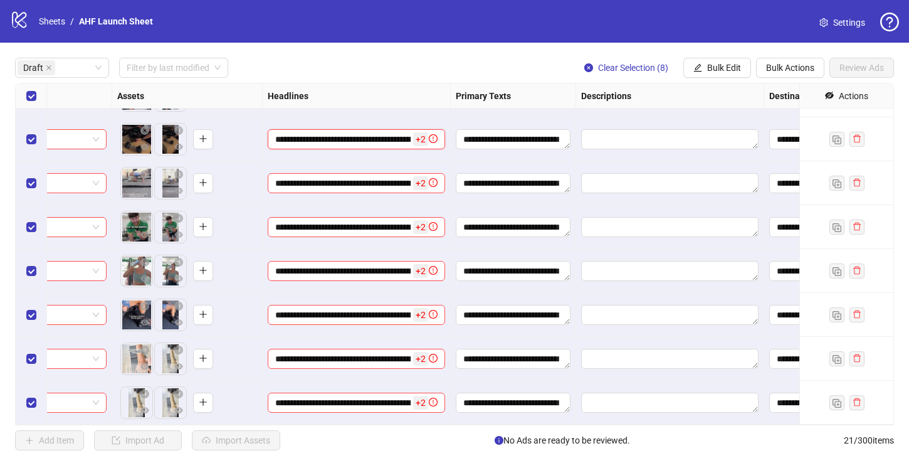
click at [407, 141] on input "**********" at bounding box center [342, 139] width 135 height 14
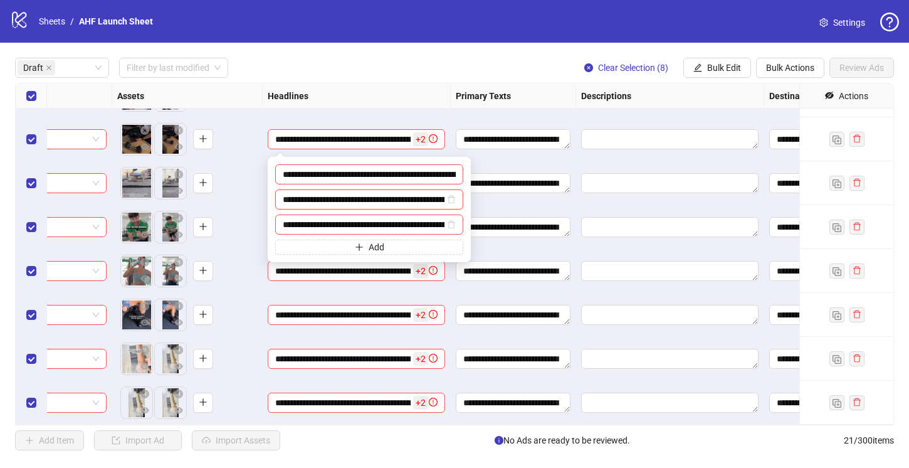
click at [382, 202] on input "**********" at bounding box center [364, 199] width 162 height 14
click at [699, 63] on icon "edit" at bounding box center [697, 67] width 9 height 9
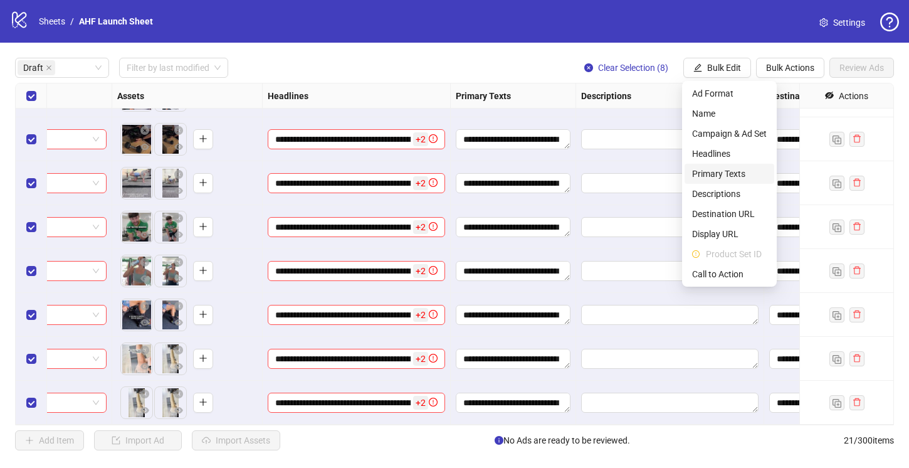
click at [721, 170] on span "Primary Texts" at bounding box center [729, 174] width 75 height 14
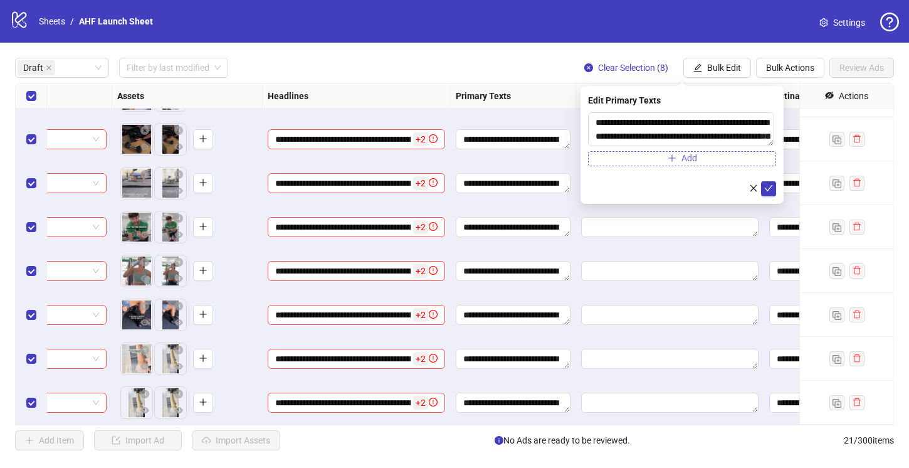
click at [626, 159] on button "Add" at bounding box center [682, 158] width 188 height 15
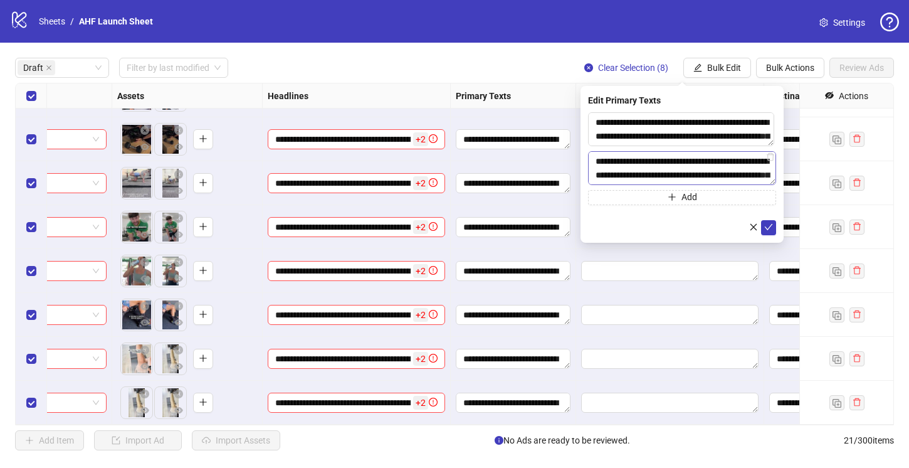
scroll to position [78, 0]
type textarea "**********"
click at [765, 223] on icon "check" at bounding box center [768, 227] width 9 height 9
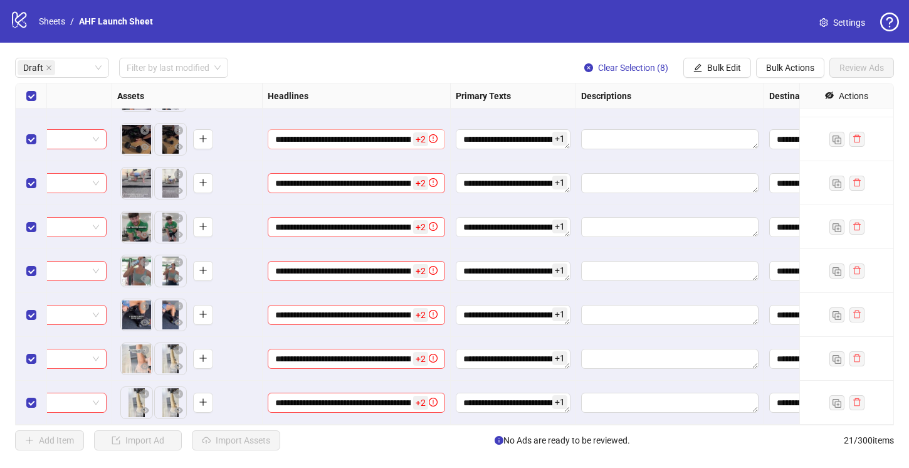
click at [416, 138] on span "+ 2" at bounding box center [420, 139] width 15 height 14
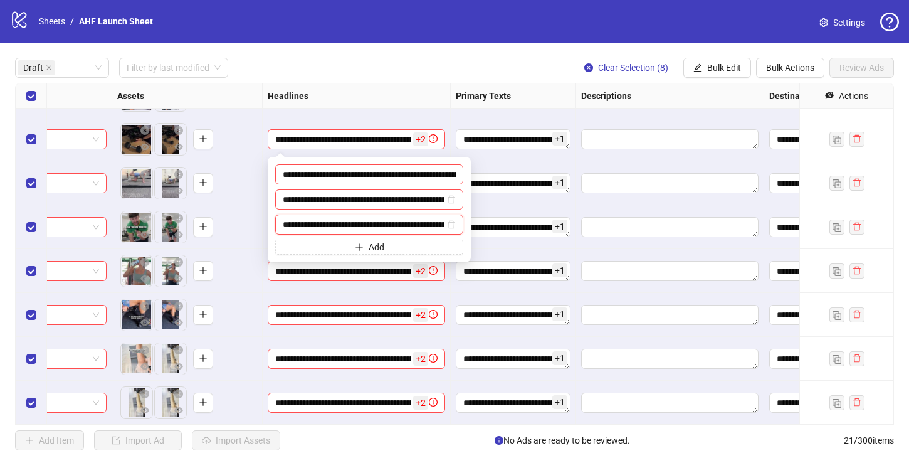
click at [385, 224] on input "**********" at bounding box center [364, 224] width 162 height 14
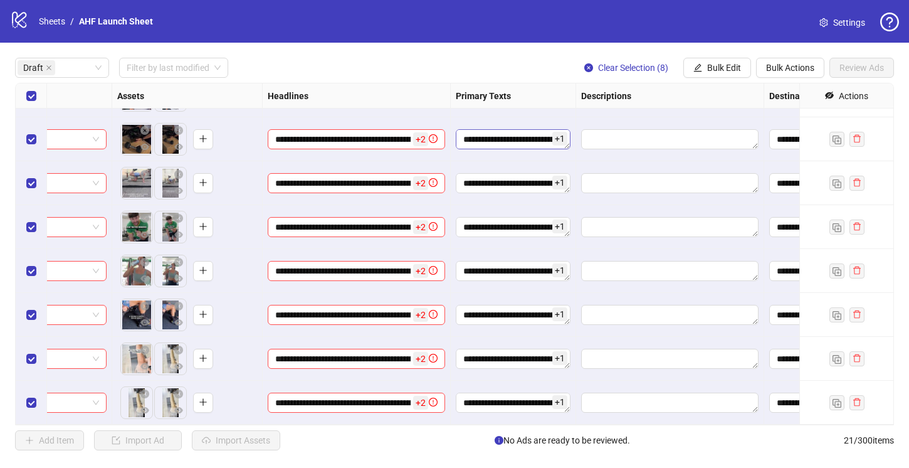
click at [546, 133] on textarea "**********" at bounding box center [513, 139] width 115 height 20
click at [708, 79] on div "**********" at bounding box center [454, 254] width 909 height 422
click at [708, 64] on span "Bulk Edit" at bounding box center [724, 68] width 34 height 10
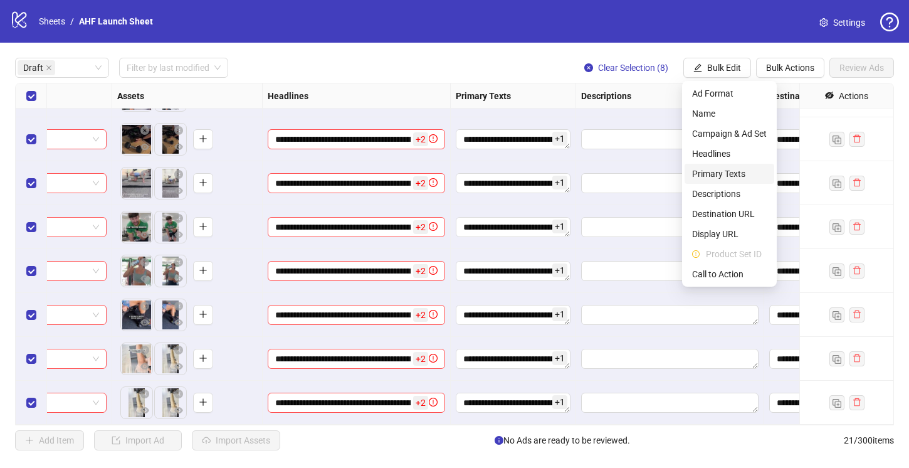
click at [727, 172] on span "Primary Texts" at bounding box center [729, 174] width 75 height 14
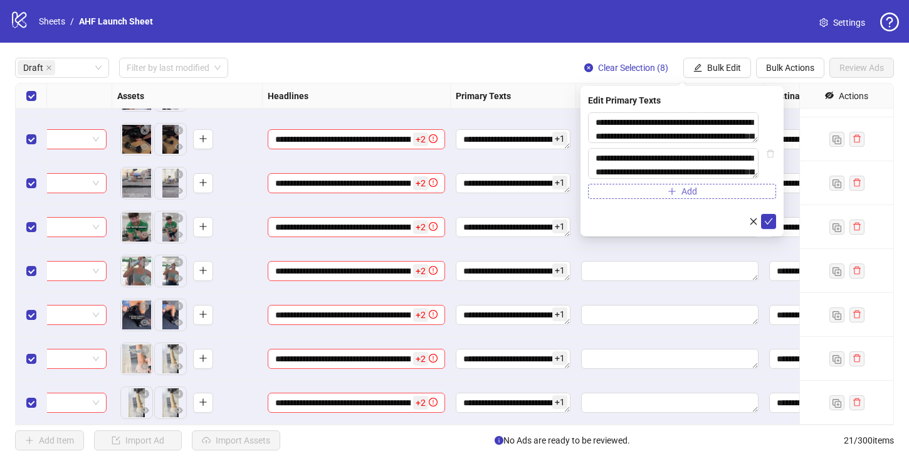
click at [617, 197] on button "Add" at bounding box center [682, 191] width 188 height 15
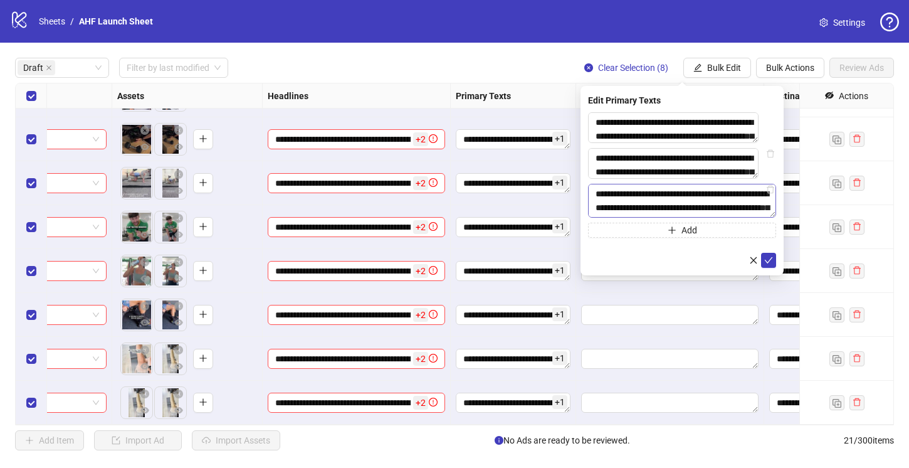
scroll to position [37, 0]
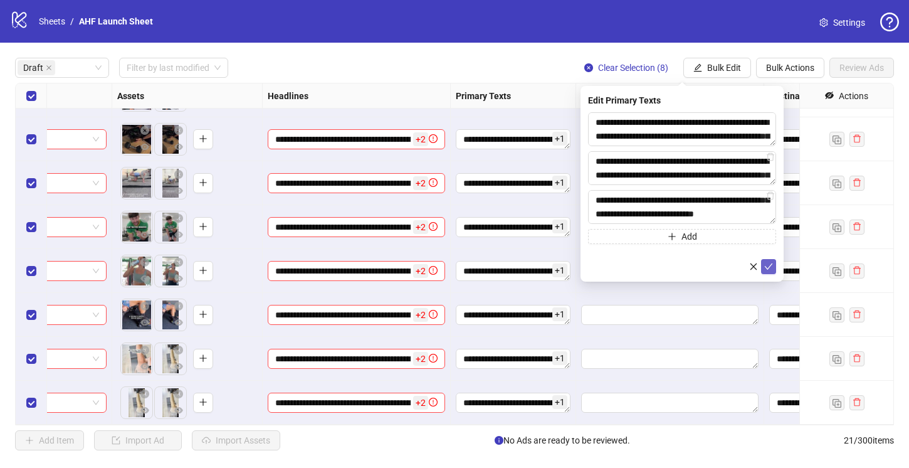
type textarea "**********"
click at [768, 268] on icon "check" at bounding box center [769, 266] width 8 height 6
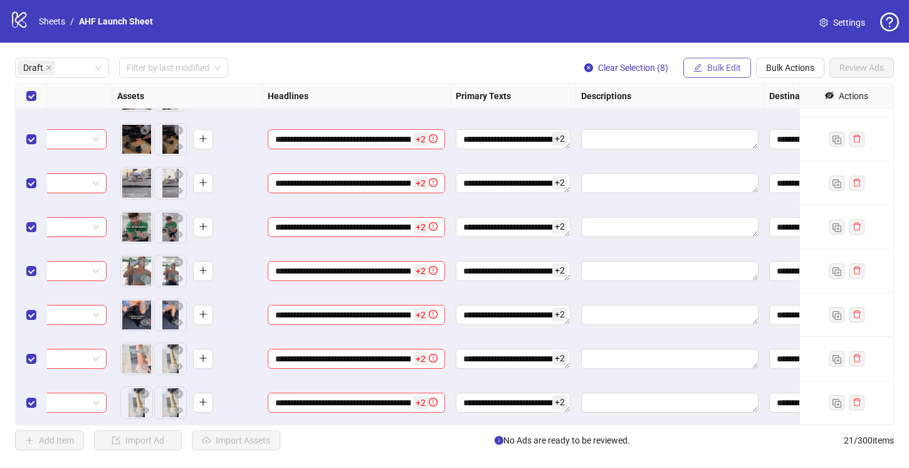
click at [712, 68] on span "Bulk Edit" at bounding box center [724, 68] width 34 height 10
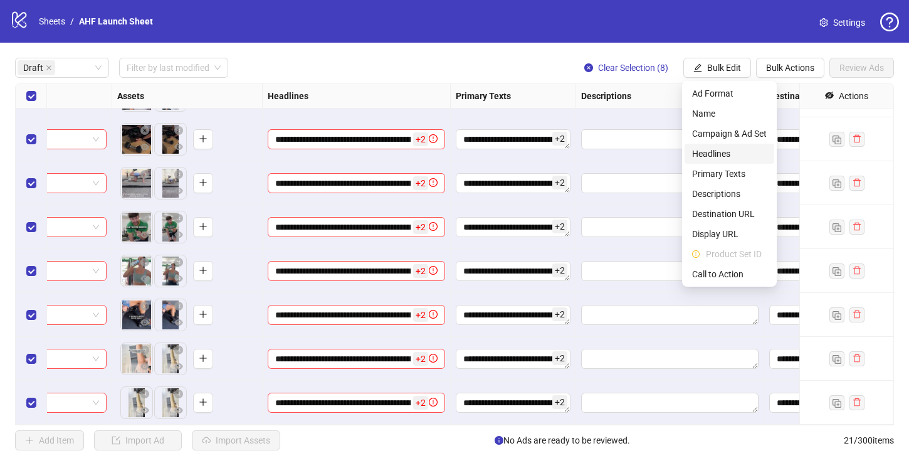
click at [716, 152] on span "Headlines" at bounding box center [729, 154] width 75 height 14
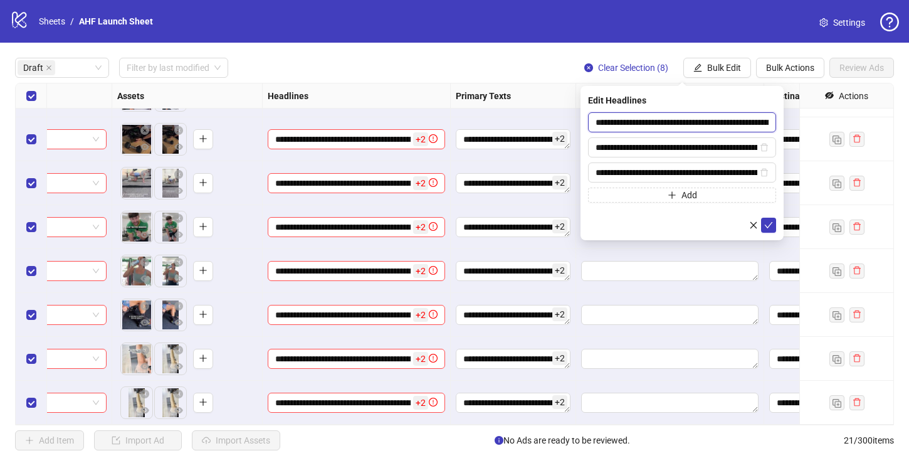
click at [613, 119] on input "**********" at bounding box center [682, 122] width 188 height 20
paste input "**********"
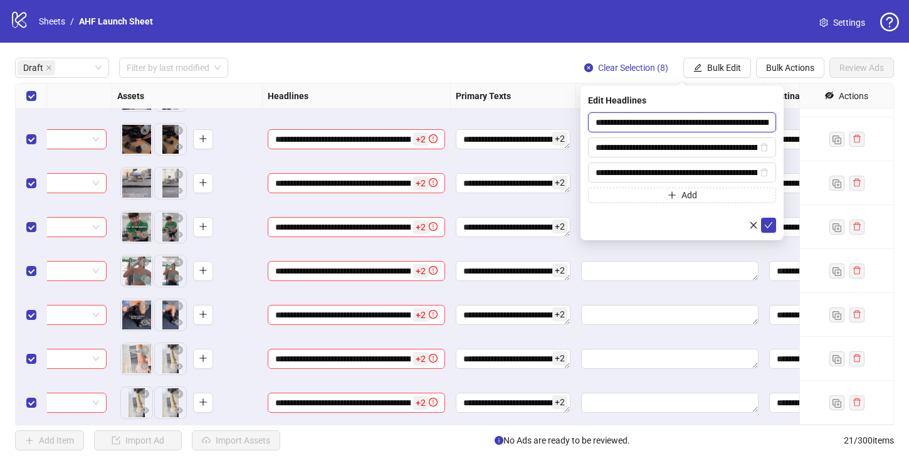
paste input "text"
type input "**********"
click at [649, 150] on input "**********" at bounding box center [676, 147] width 162 height 14
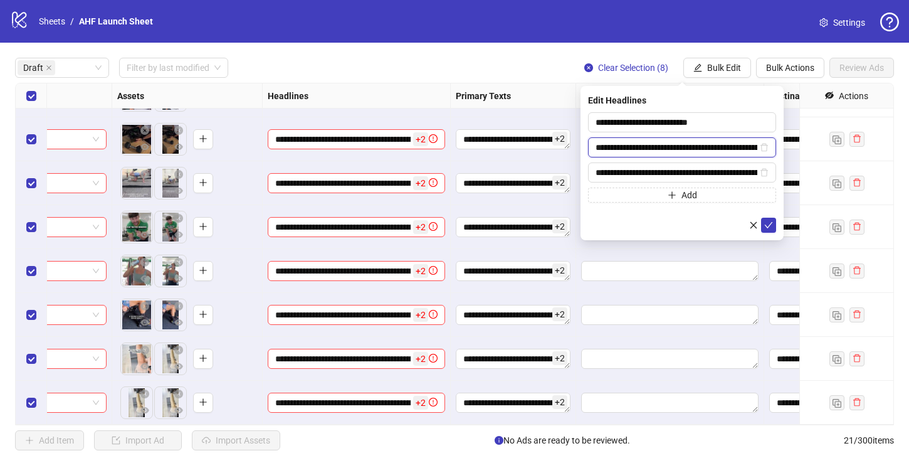
paste input "**********"
click at [766, 149] on icon "delete" at bounding box center [764, 147] width 9 height 9
type input "**********"
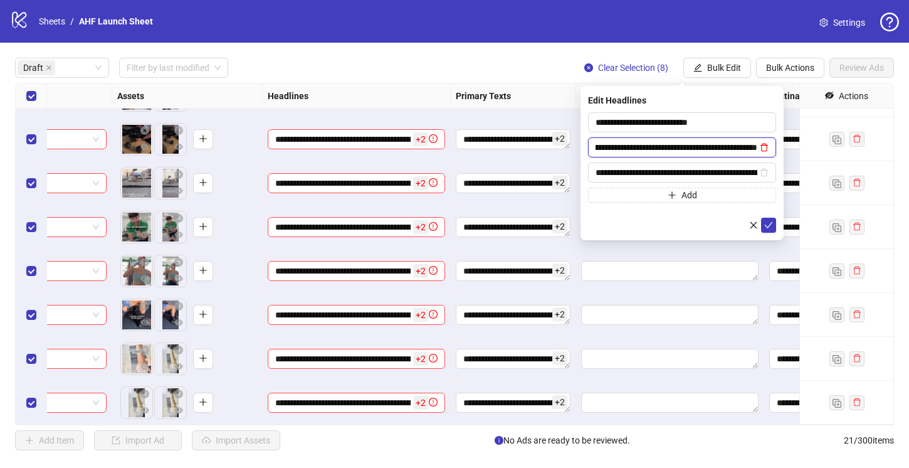
scroll to position [0, 558]
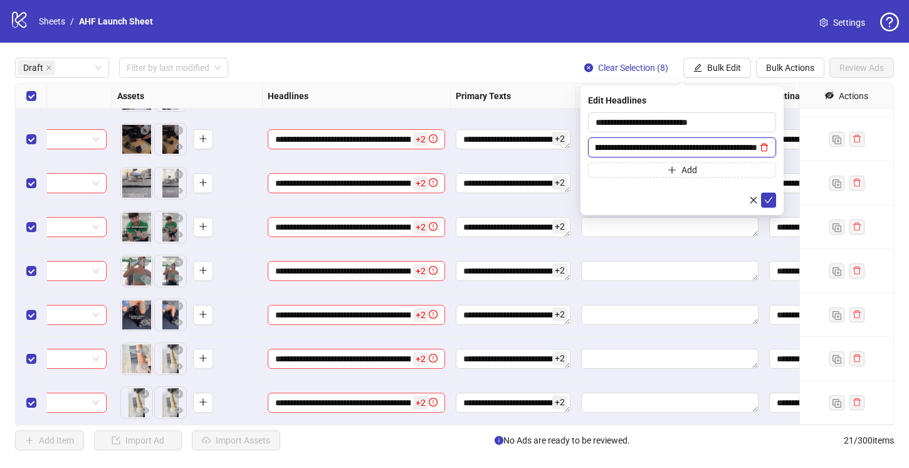
click at [764, 147] on icon "delete" at bounding box center [764, 147] width 9 height 9
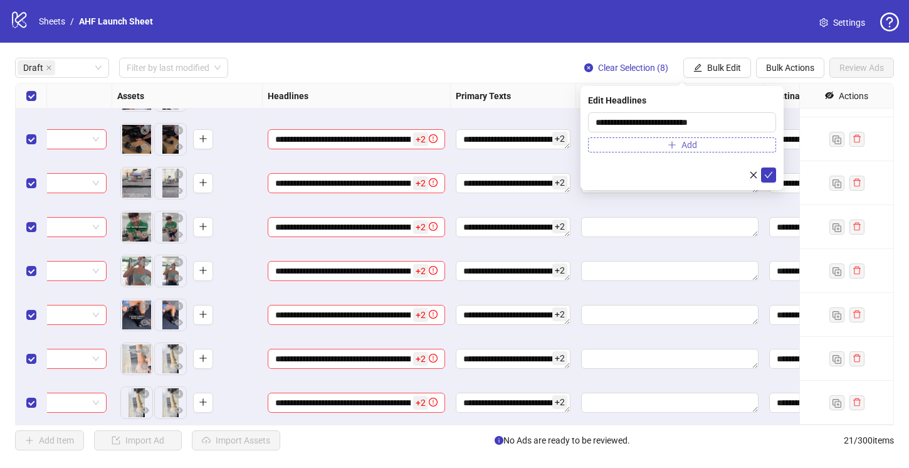
click at [674, 145] on icon "plus" at bounding box center [672, 144] width 9 height 9
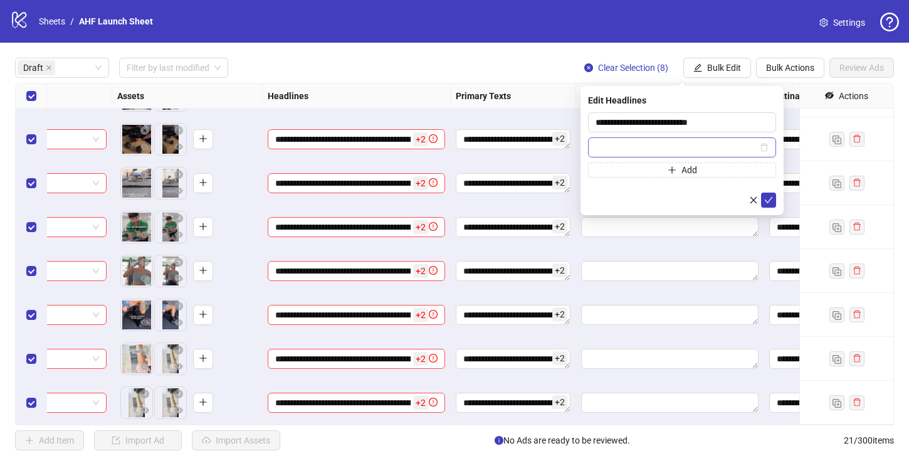
type input "**********"
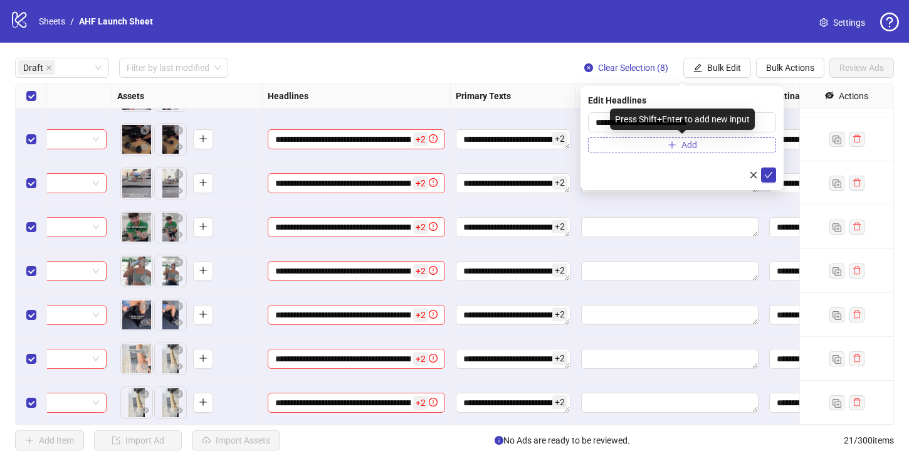
click at [633, 143] on button "Add" at bounding box center [682, 144] width 188 height 15
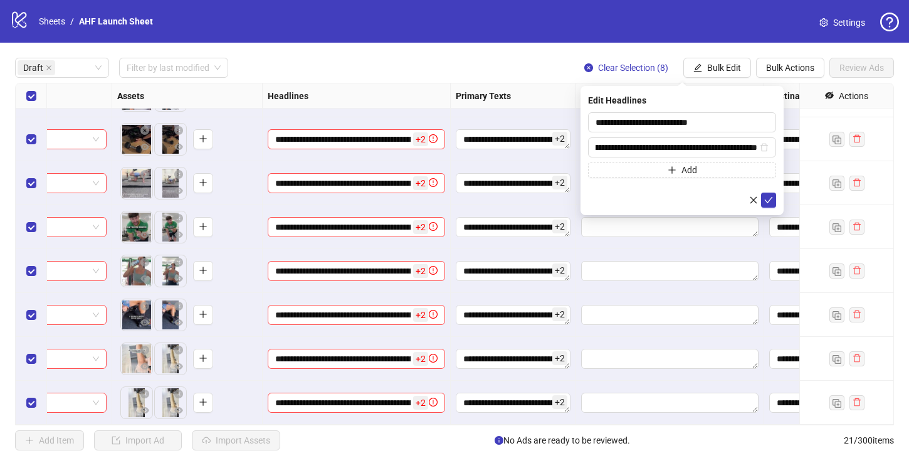
scroll to position [0, 819]
type input "**********"
click at [762, 142] on span at bounding box center [764, 147] width 9 height 14
click at [765, 147] on icon "delete" at bounding box center [764, 147] width 9 height 9
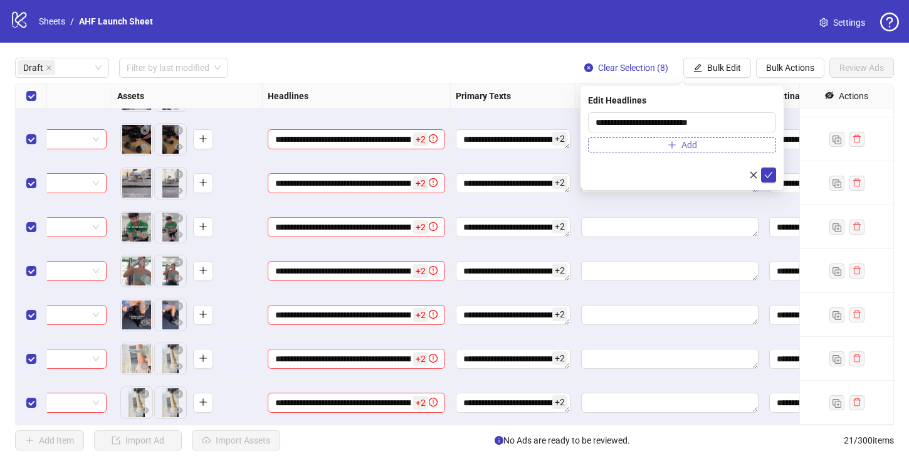
click at [647, 142] on button "Add" at bounding box center [682, 144] width 188 height 15
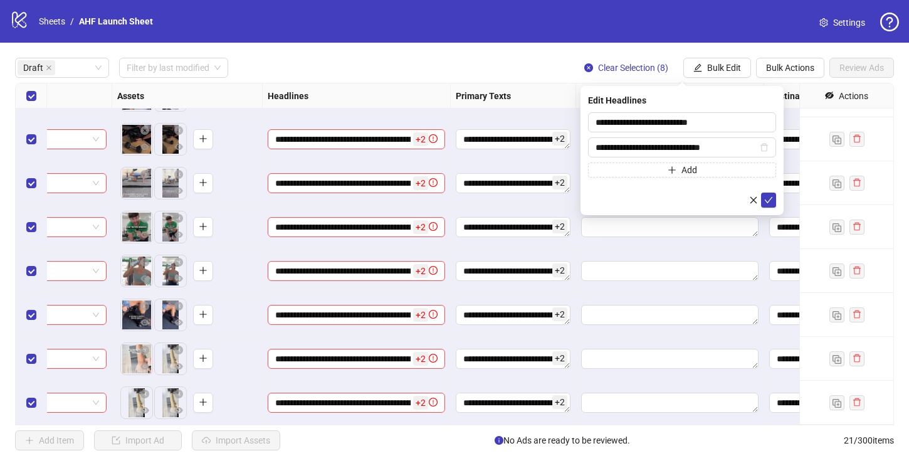
click at [668, 184] on form "**********" at bounding box center [682, 159] width 188 height 95
click at [641, 148] on div "Press Shift+Enter to add new input" at bounding box center [682, 144] width 145 height 21
click at [735, 150] on input "**********" at bounding box center [676, 147] width 162 height 14
click at [640, 147] on input "**********" at bounding box center [676, 147] width 162 height 14
click at [628, 147] on input "**********" at bounding box center [676, 147] width 162 height 14
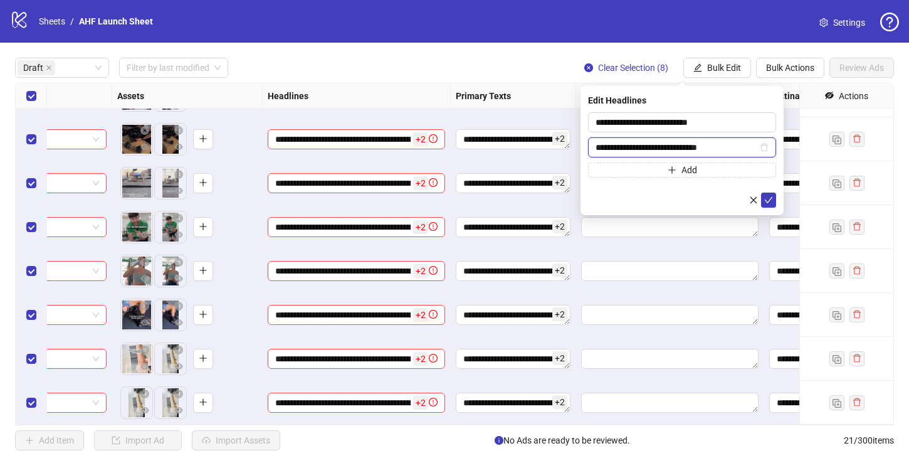
click at [678, 147] on input "**********" at bounding box center [676, 147] width 162 height 14
type input "**********"
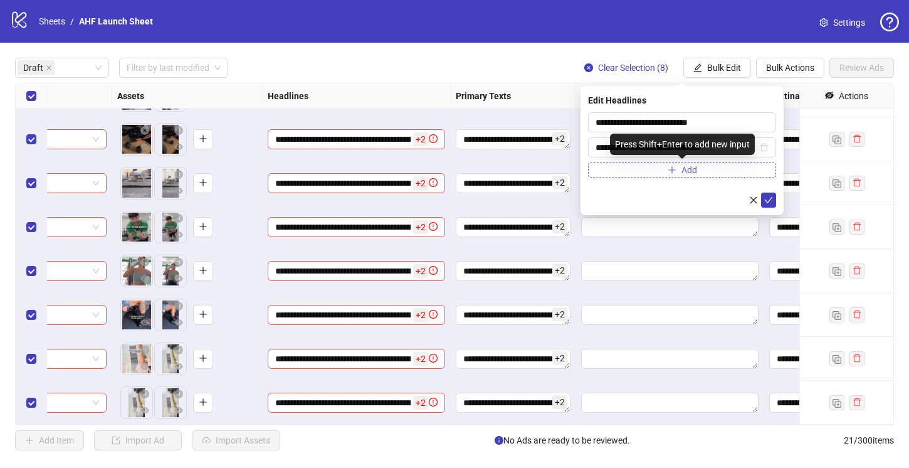
click at [689, 170] on span "Add" at bounding box center [689, 170] width 16 height 10
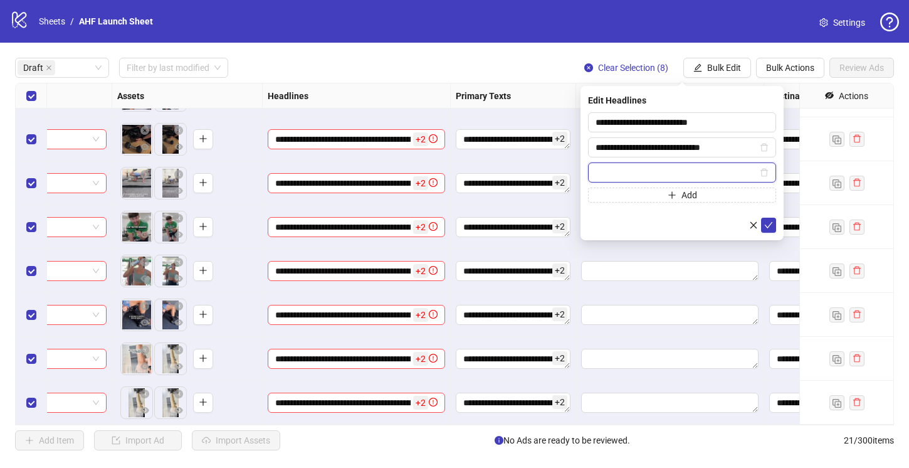
paste input "**********"
type input "**********"
click at [770, 225] on icon "check" at bounding box center [768, 225] width 9 height 9
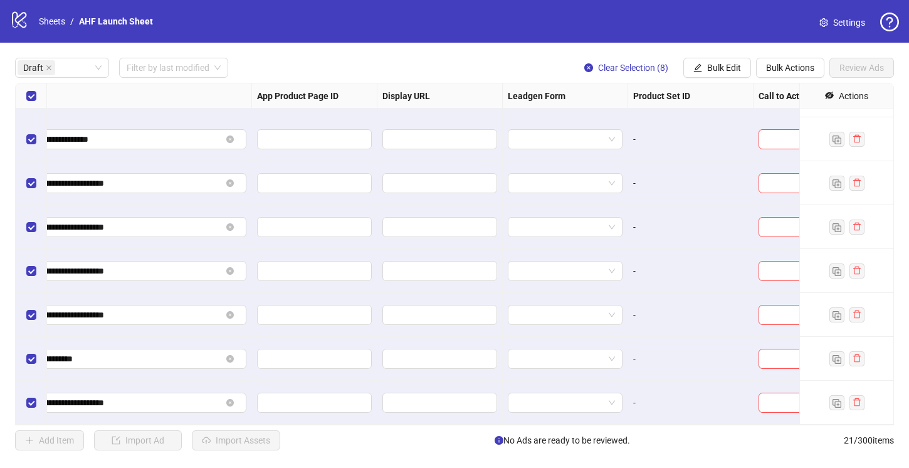
scroll to position [35, 1365]
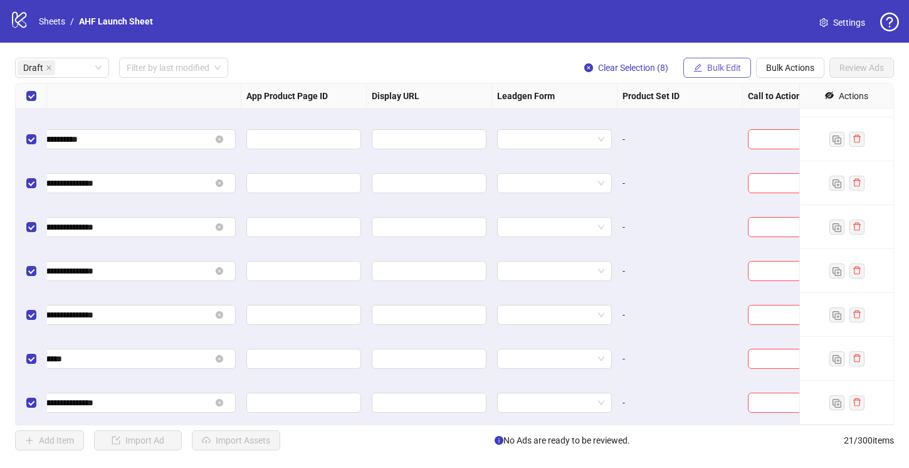
click at [729, 68] on span "Bulk Edit" at bounding box center [724, 68] width 34 height 10
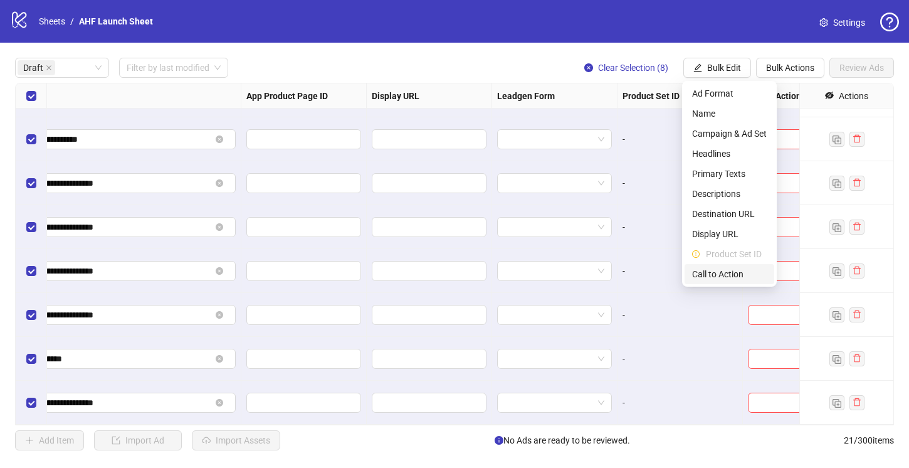
click at [736, 273] on span "Call to Action" at bounding box center [729, 274] width 75 height 14
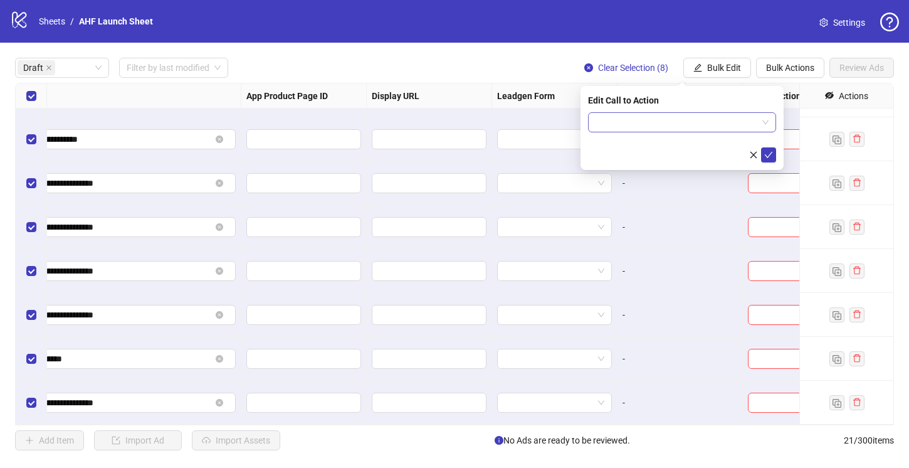
click at [621, 115] on input "search" at bounding box center [676, 122] width 162 height 19
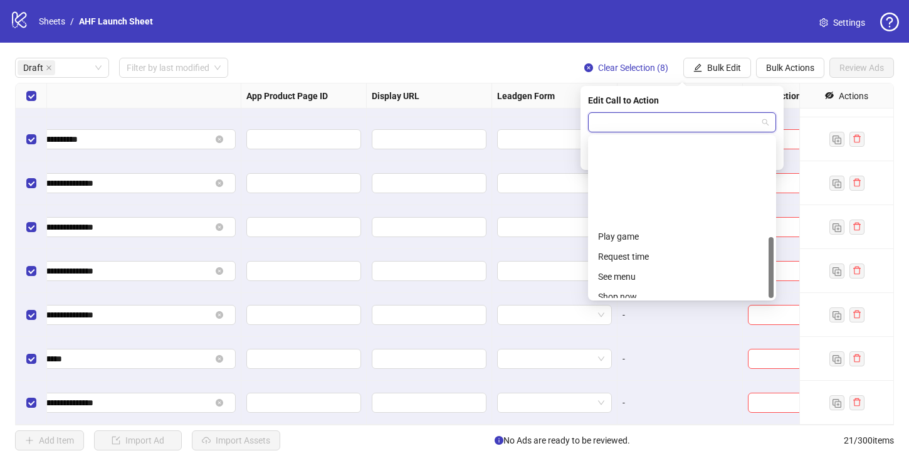
scroll to position [261, 0]
click at [622, 184] on div "Shop now" at bounding box center [682, 188] width 168 height 14
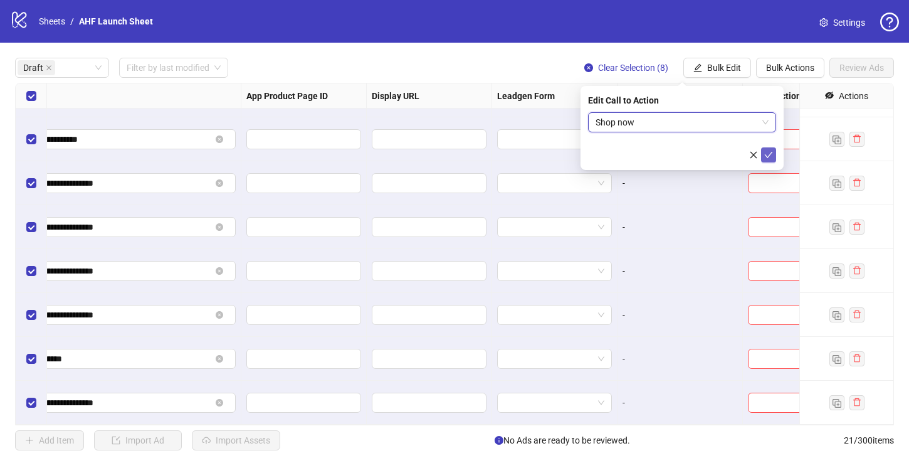
click at [770, 156] on icon "check" at bounding box center [768, 154] width 9 height 9
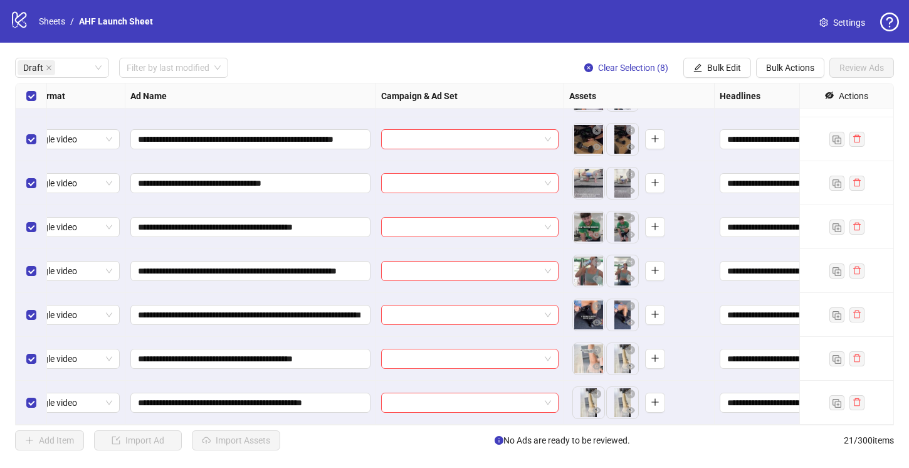
scroll to position [35, 0]
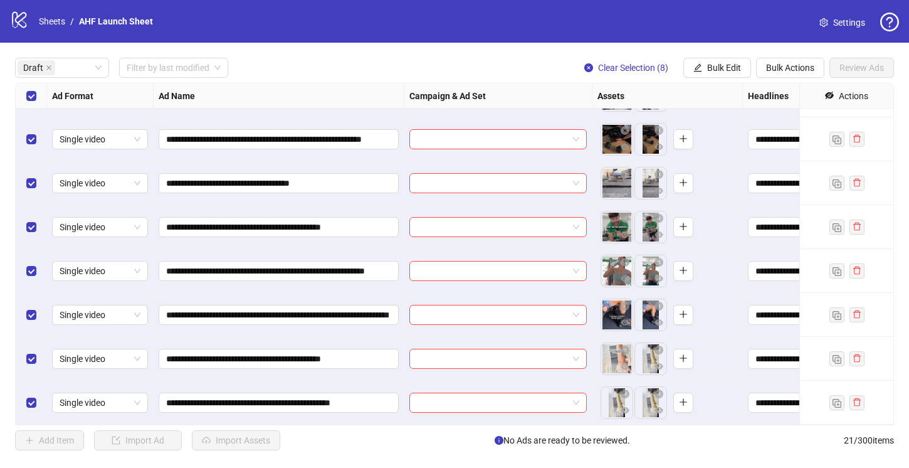
click at [543, 61] on div "Draft Filter by last modified Clear Selection (8) Bulk Edit Bulk Actions Review…" at bounding box center [454, 68] width 879 height 20
click at [577, 360] on span at bounding box center [498, 358] width 162 height 19
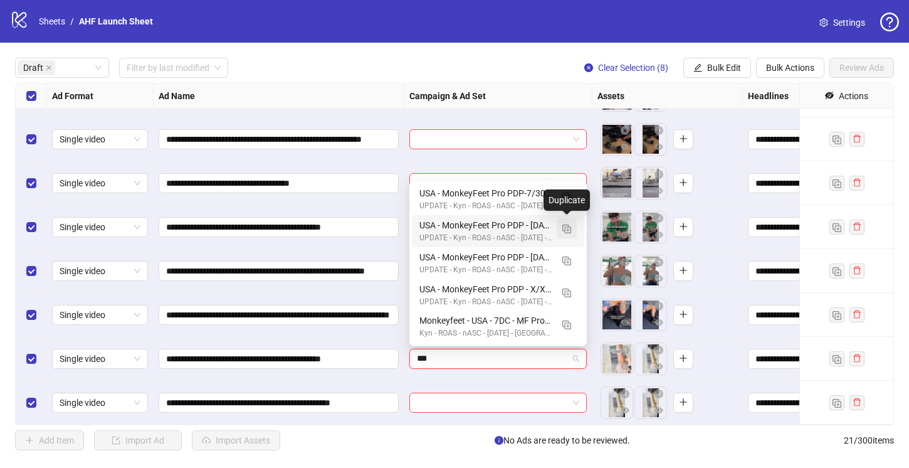
click at [569, 225] on img "button" at bounding box center [566, 228] width 9 height 9
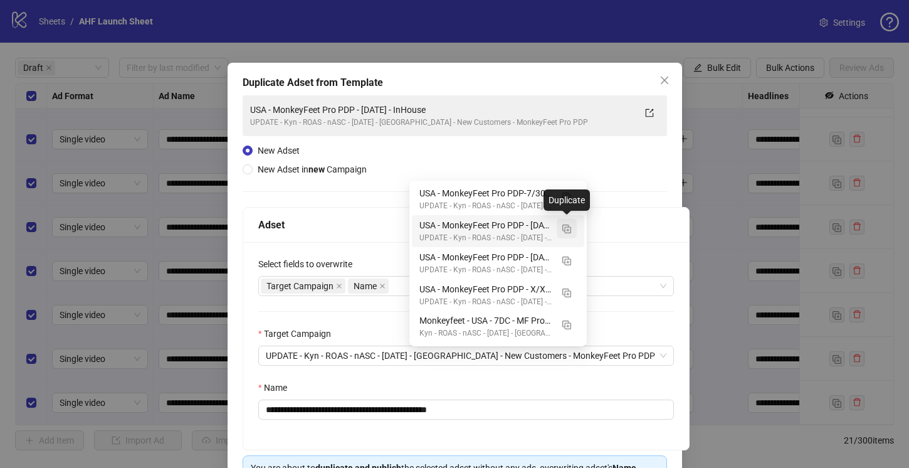
type input "***"
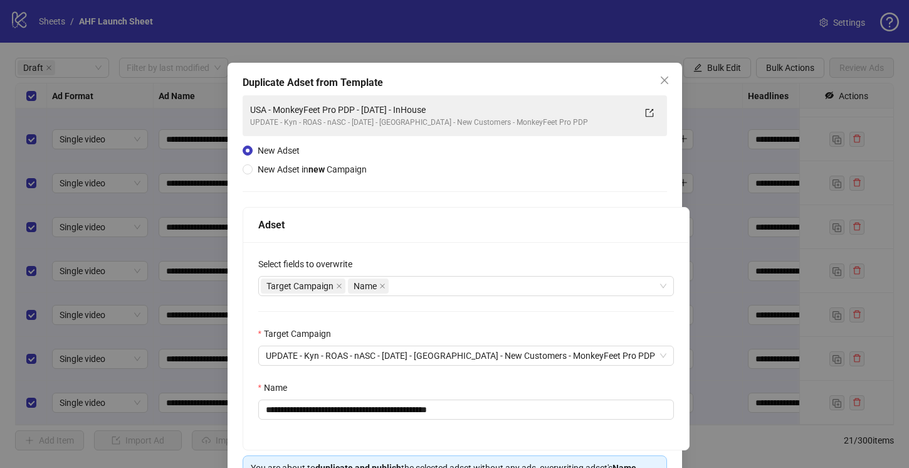
scroll to position [82, 0]
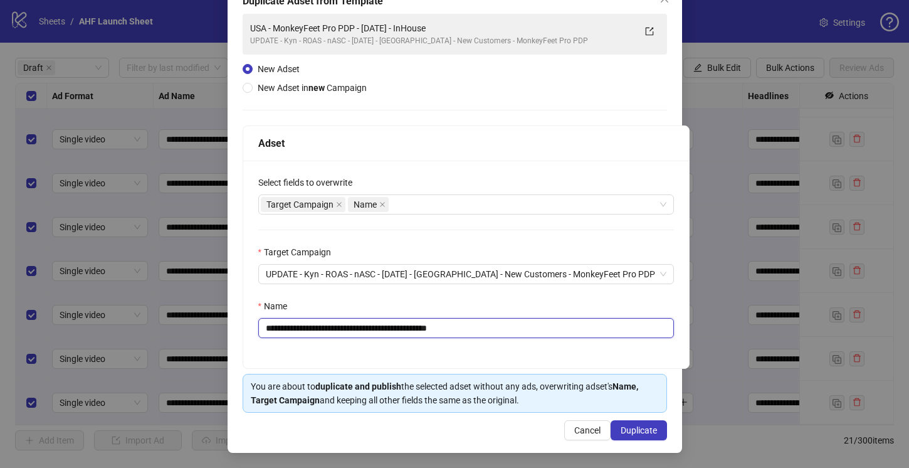
drag, startPoint x: 393, startPoint y: 327, endPoint x: 378, endPoint y: 327, distance: 15.1
click at [378, 327] on input "**********" at bounding box center [466, 328] width 416 height 20
type input "**********"
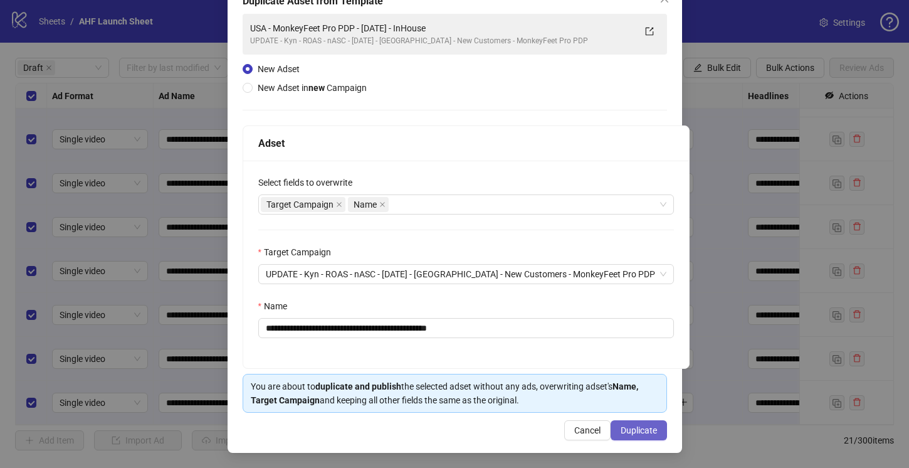
click at [642, 429] on span "Duplicate" at bounding box center [639, 430] width 36 height 10
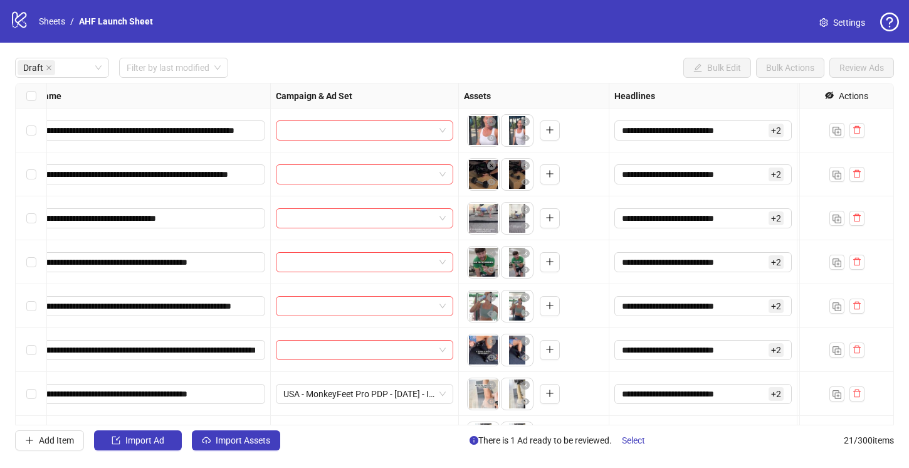
scroll to position [0, 0]
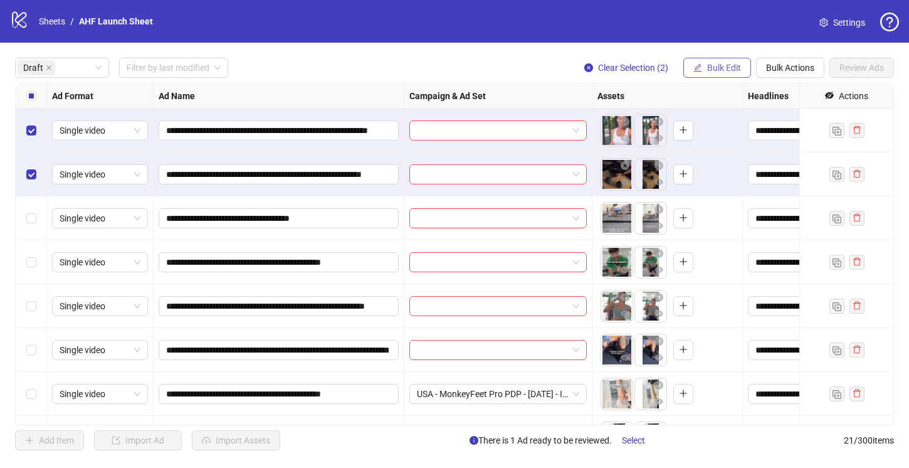
click at [721, 65] on span "Bulk Edit" at bounding box center [724, 68] width 34 height 10
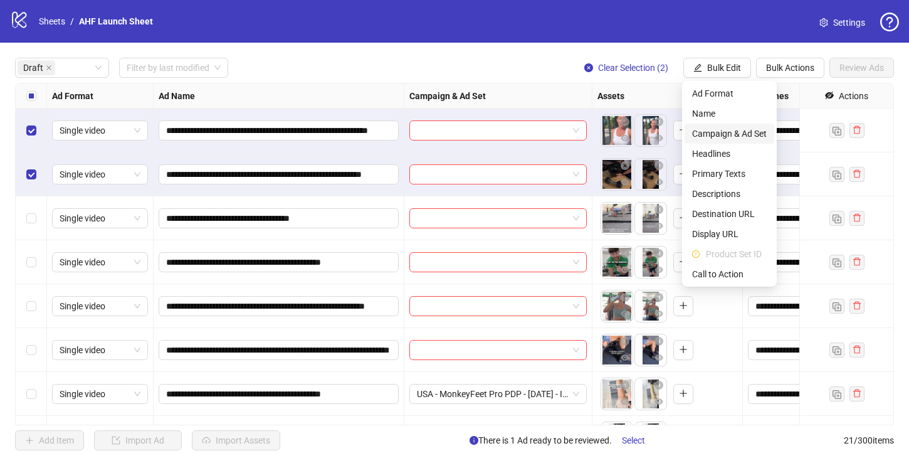
click at [722, 129] on span "Campaign & Ad Set" at bounding box center [729, 134] width 75 height 14
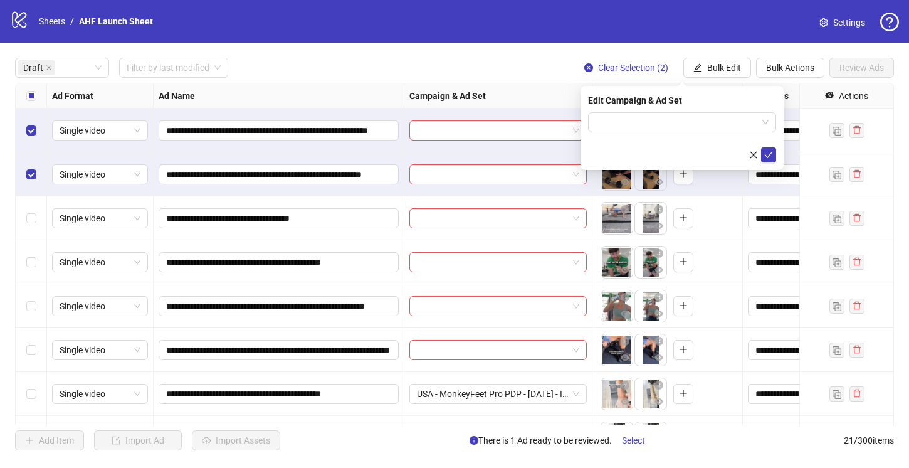
click at [722, 129] on input "search" at bounding box center [676, 122] width 162 height 19
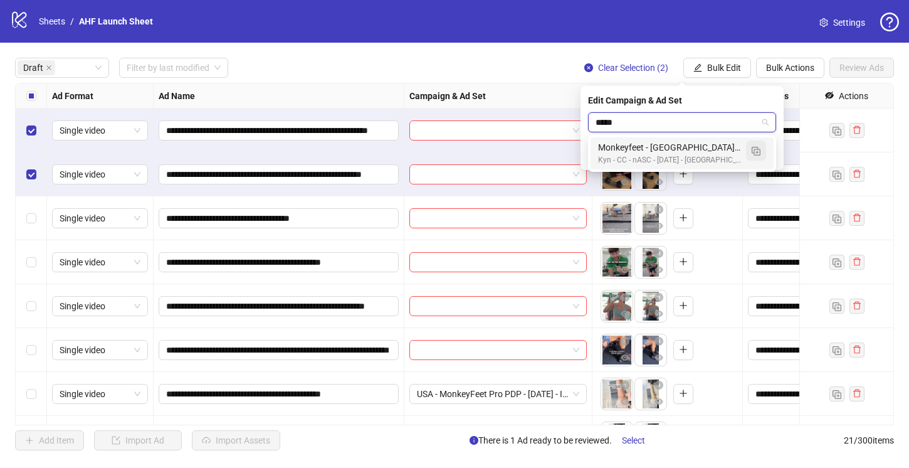
click at [757, 148] on img "button" at bounding box center [756, 151] width 9 height 9
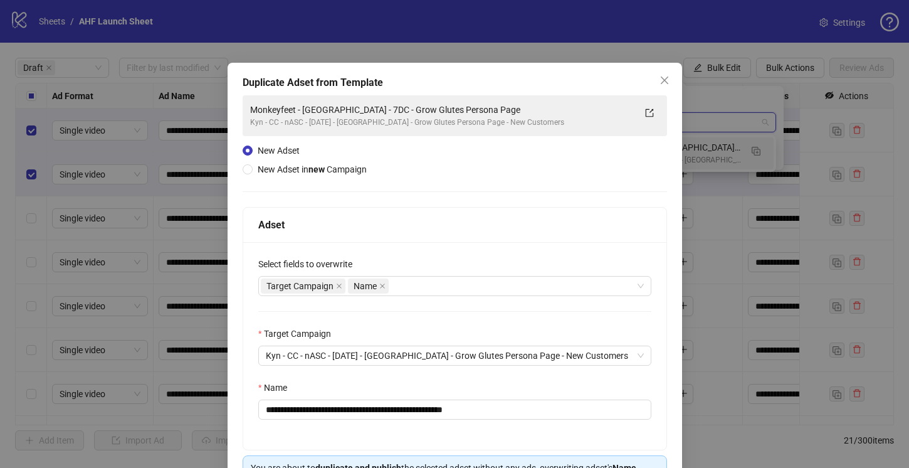
type input "*****"
click at [669, 70] on button "Close" at bounding box center [664, 80] width 20 height 20
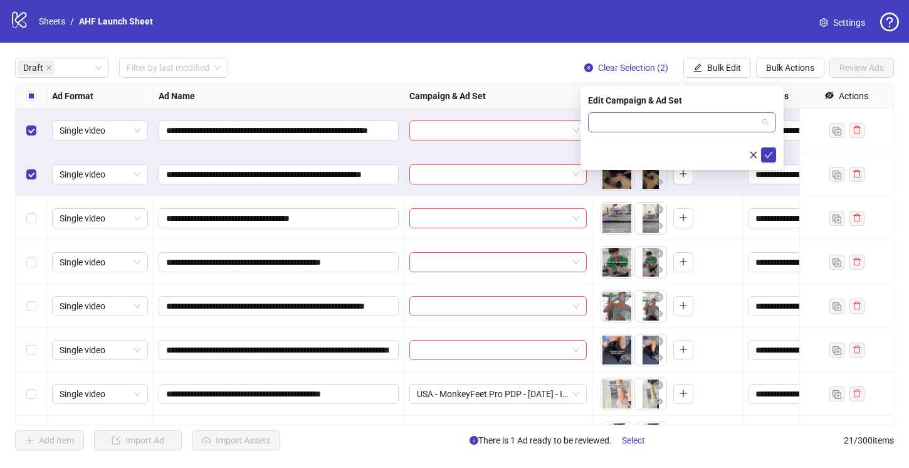
click at [667, 124] on input "search" at bounding box center [676, 122] width 162 height 19
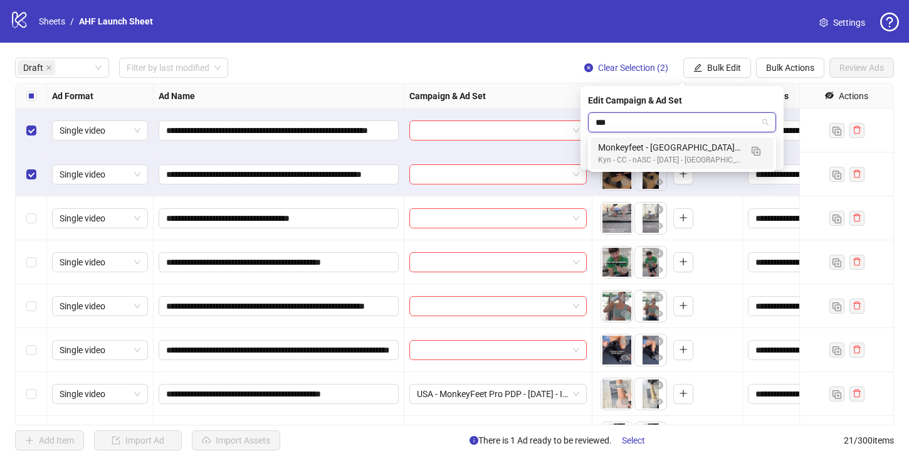
type input "****"
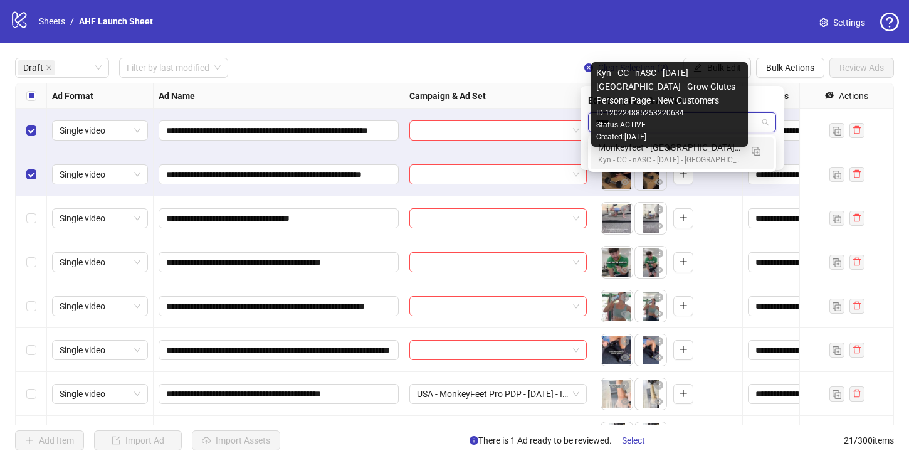
click at [685, 160] on div "Kyn - CC - nASC - 5/23/25 - USA - Grow Glutes Persona Page - New Customers" at bounding box center [669, 160] width 143 height 12
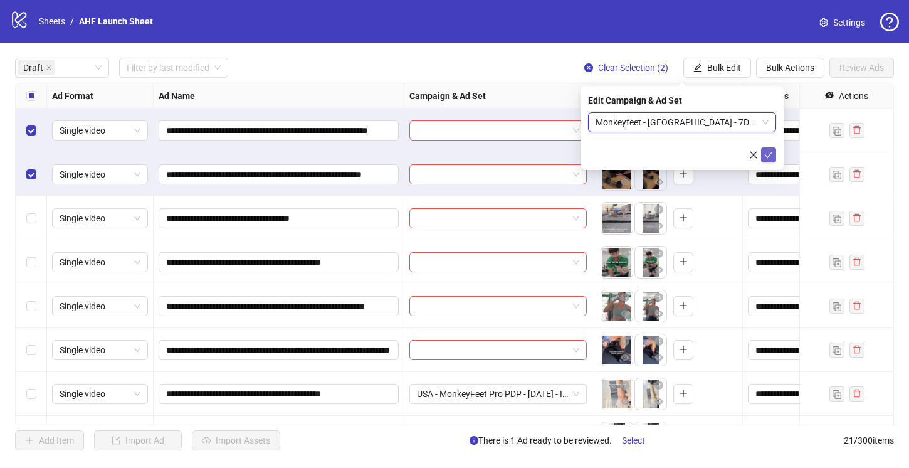
click at [769, 150] on icon "check" at bounding box center [768, 154] width 9 height 9
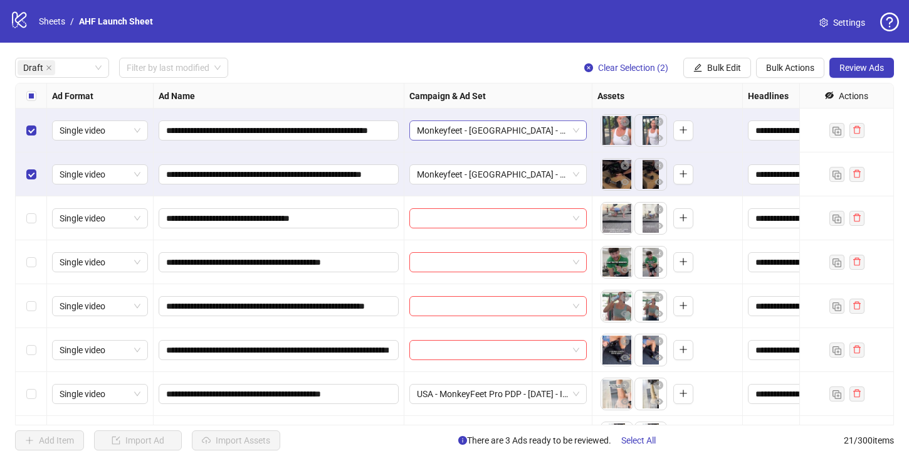
click at [553, 127] on span "Monkeyfeet - USA - 7DC - Grow Glutes Persona Page" at bounding box center [498, 130] width 162 height 19
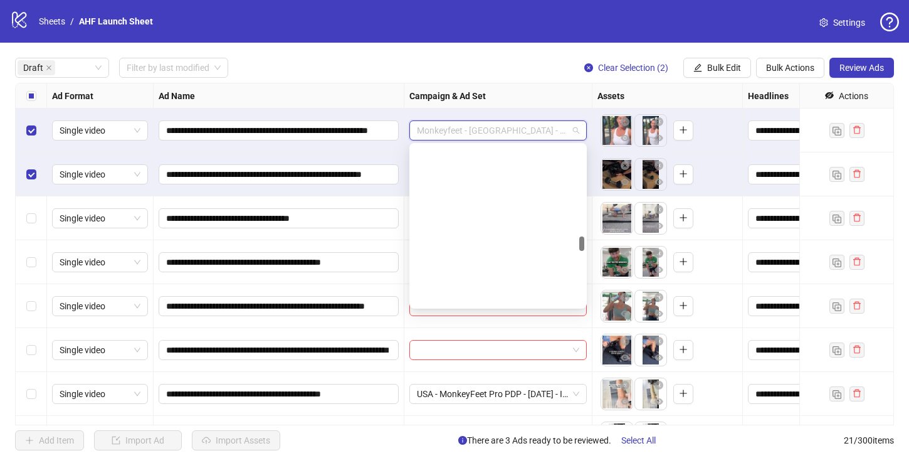
scroll to position [968, 0]
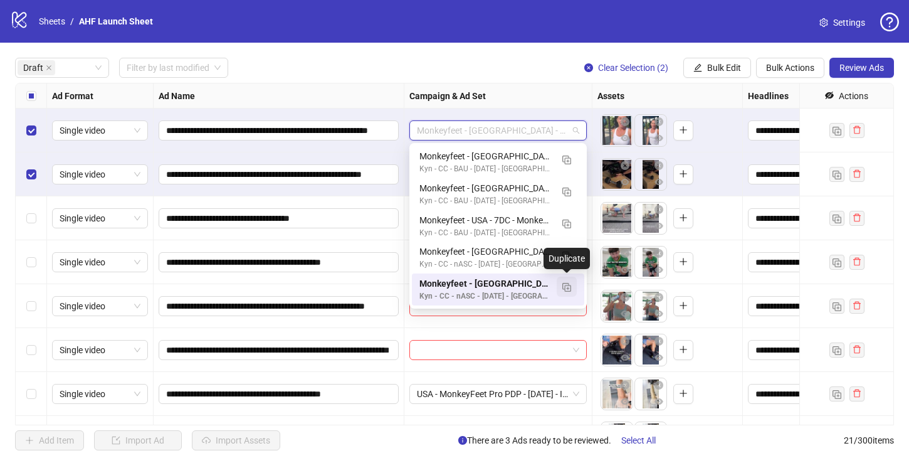
click at [568, 286] on img "button" at bounding box center [566, 287] width 9 height 9
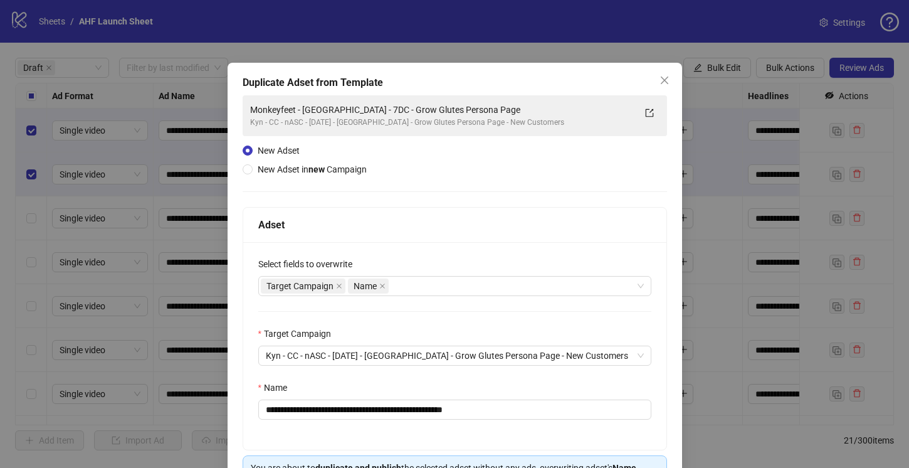
scroll to position [82, 0]
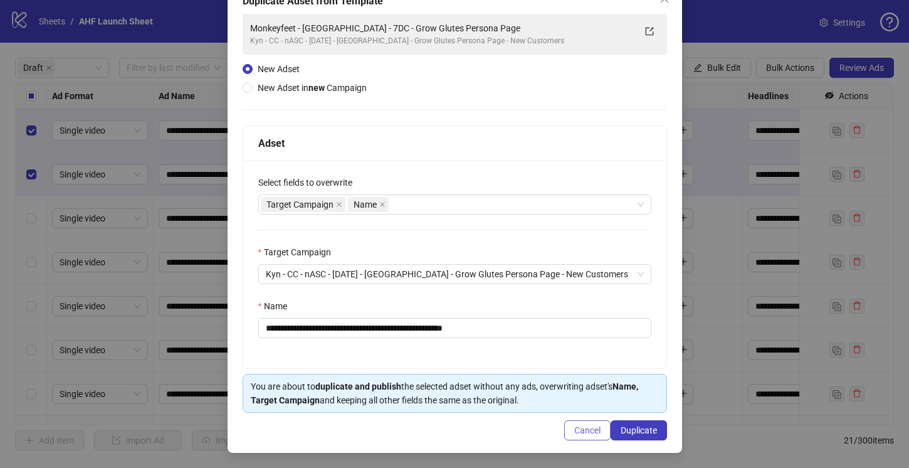
click at [586, 435] on button "Cancel" at bounding box center [587, 430] width 46 height 20
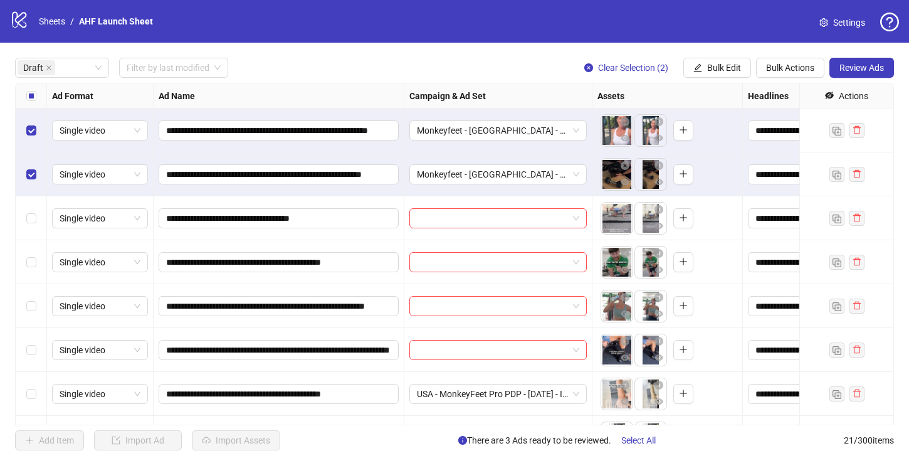
scroll to position [35, 0]
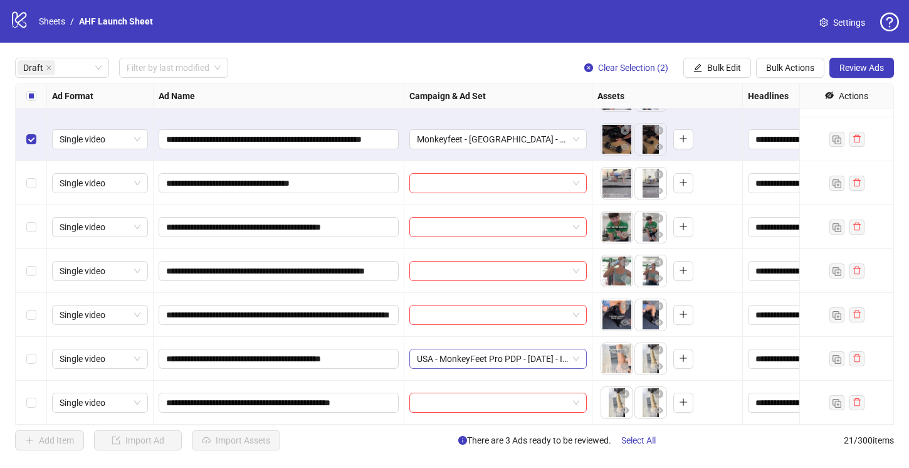
click at [575, 358] on span "USA - MonkeyFeet Pro PDP - 8/13/25 - InHouse (copy)" at bounding box center [498, 358] width 162 height 19
type input "******"
click at [574, 358] on span "USA - MonkeyFeet Pro PDP - 8/13/25 - InHouse (copy)" at bounding box center [498, 358] width 162 height 19
click at [583, 360] on div "USA - MonkeyFeet Pro PDP - 8/13/25 - InHouse (copy)" at bounding box center [497, 358] width 177 height 20
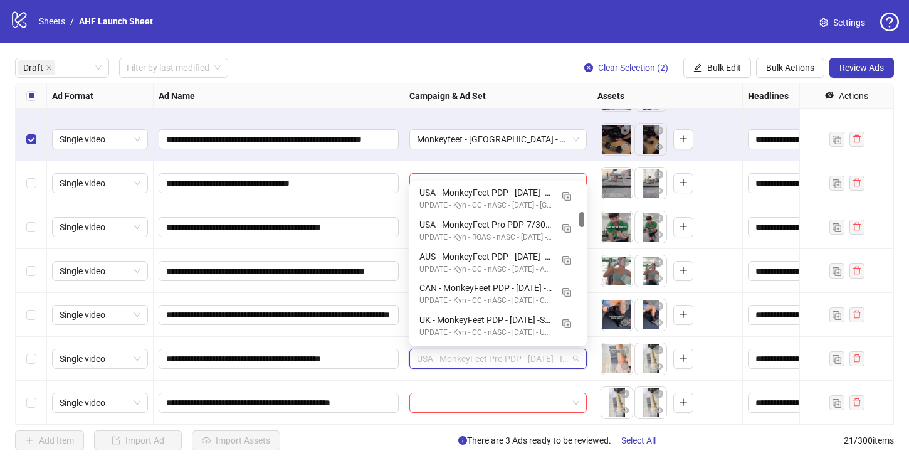
scroll to position [330, 0]
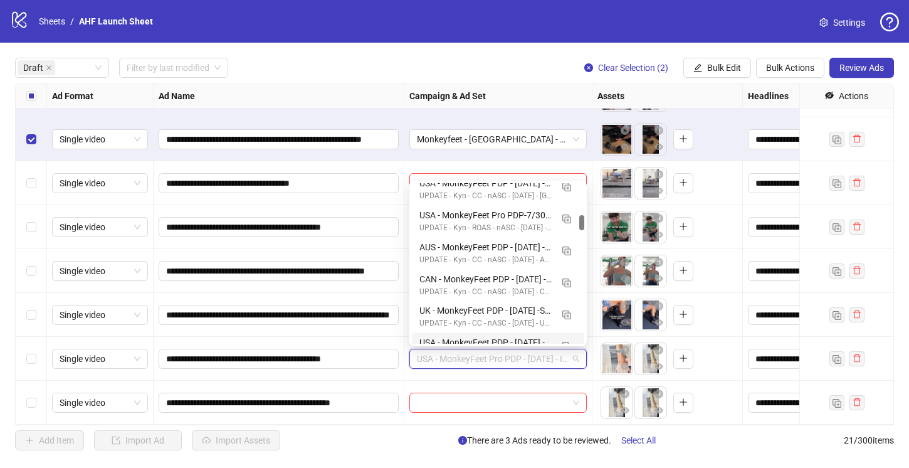
click at [537, 386] on div at bounding box center [498, 402] width 188 height 44
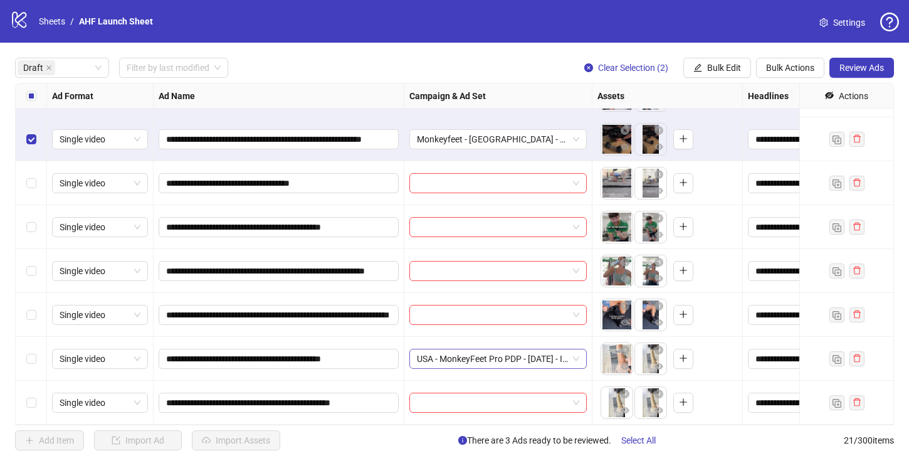
click at [536, 363] on span "USA - MonkeyFeet Pro PDP - 8/13/25 - InHouse (copy)" at bounding box center [498, 358] width 162 height 19
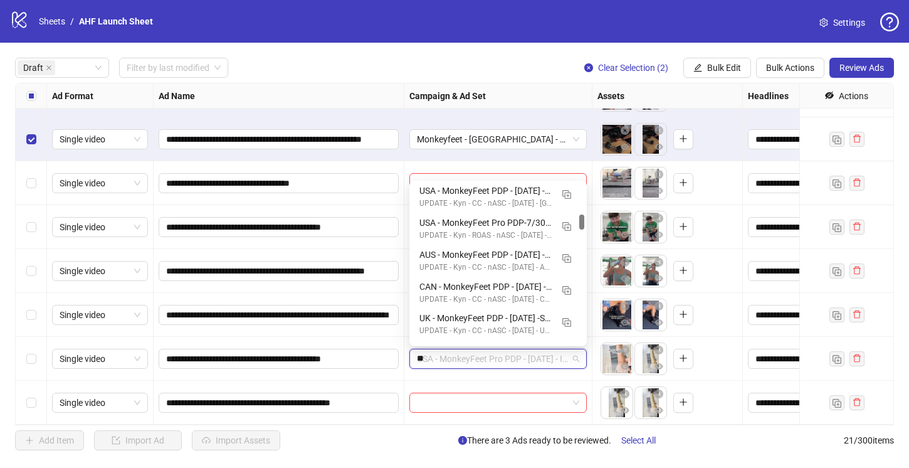
scroll to position [0, 0]
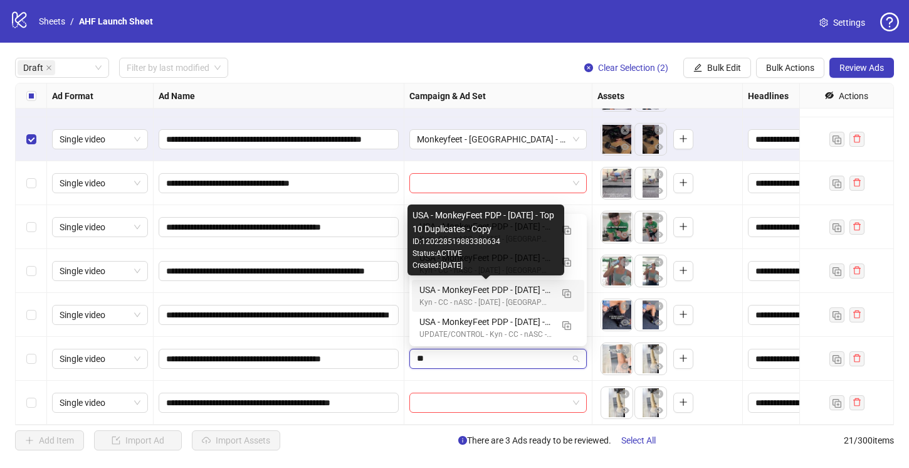
type input "*"
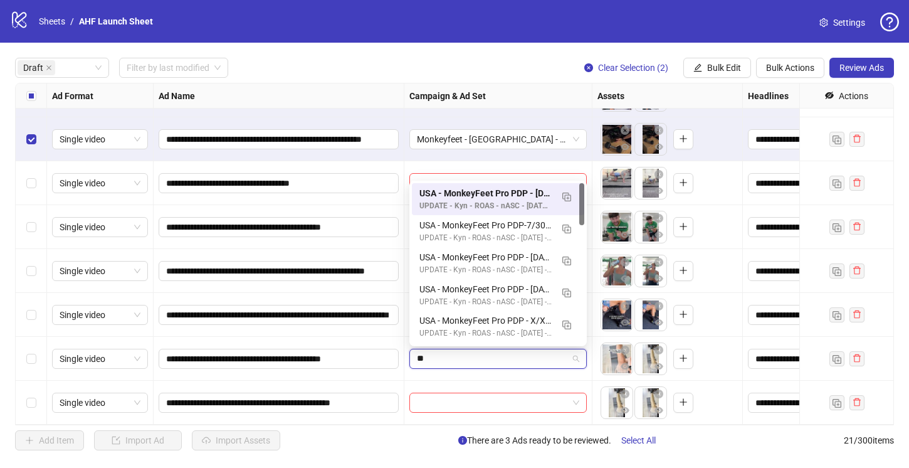
type input "*"
click at [563, 196] on img "button" at bounding box center [566, 196] width 9 height 9
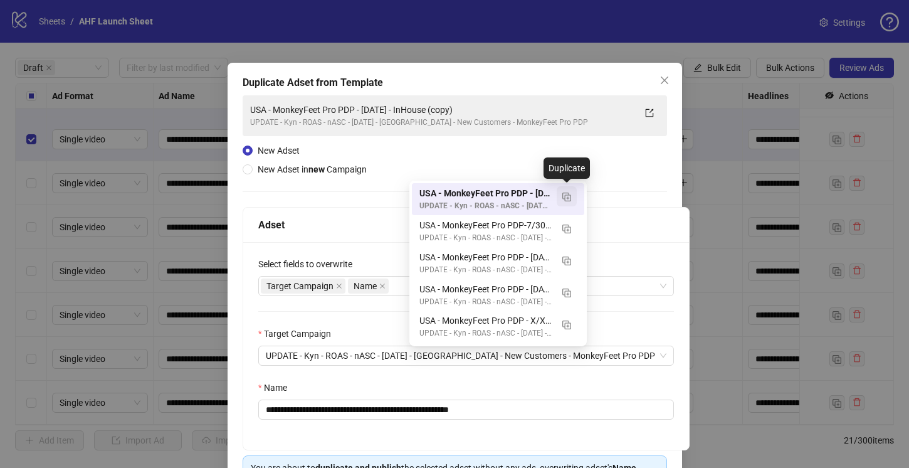
type input "***"
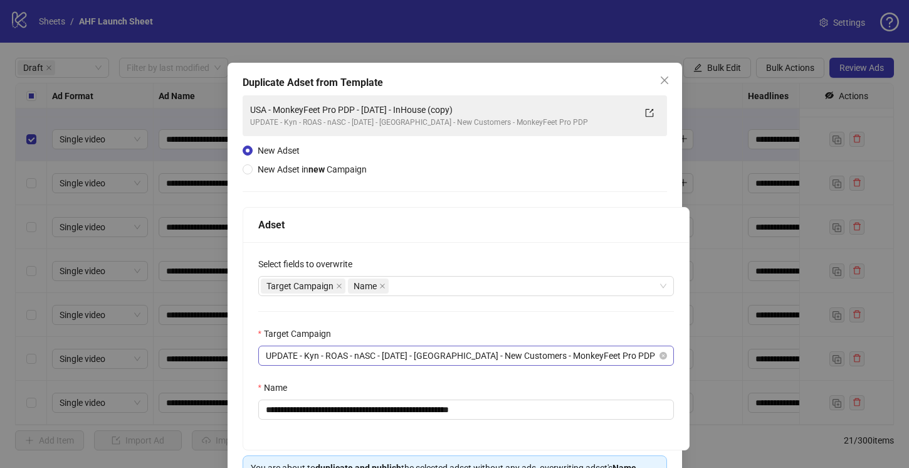
scroll to position [80, 0]
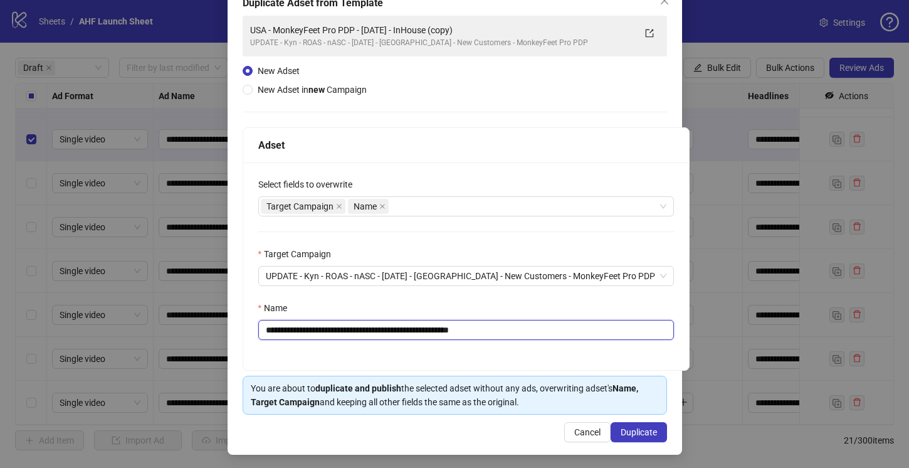
drag, startPoint x: 512, startPoint y: 328, endPoint x: 450, endPoint y: 328, distance: 62.1
click at [449, 328] on input "**********" at bounding box center [466, 330] width 416 height 20
type input "**********"
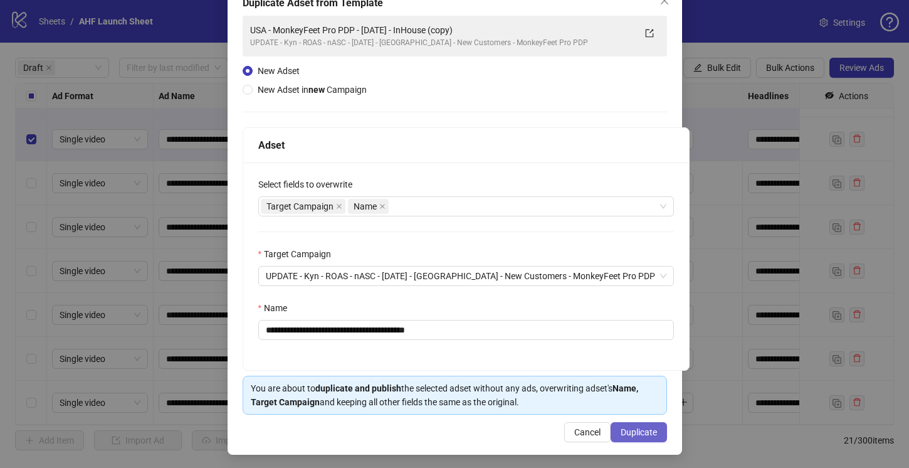
click at [644, 429] on span "Duplicate" at bounding box center [639, 432] width 36 height 10
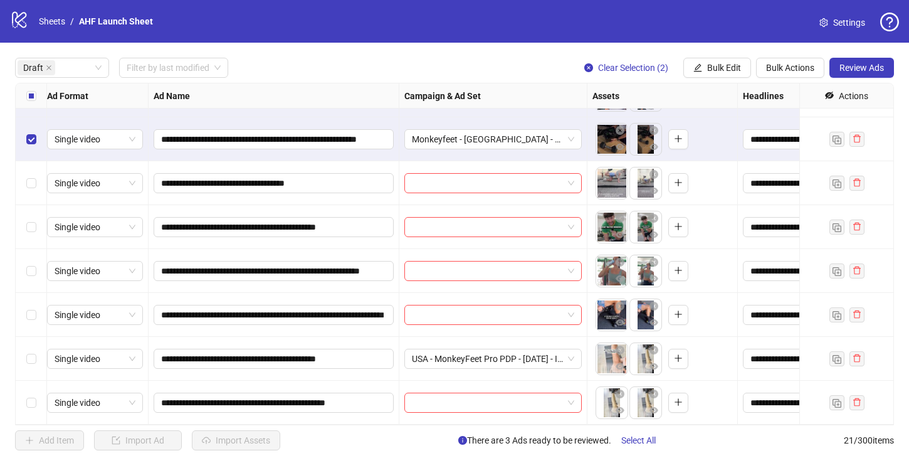
scroll to position [35, 1]
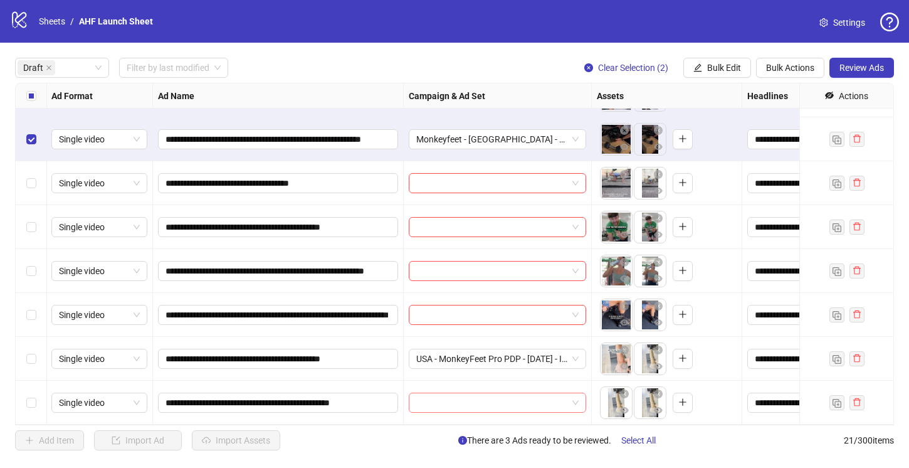
click at [579, 402] on div at bounding box center [497, 402] width 177 height 20
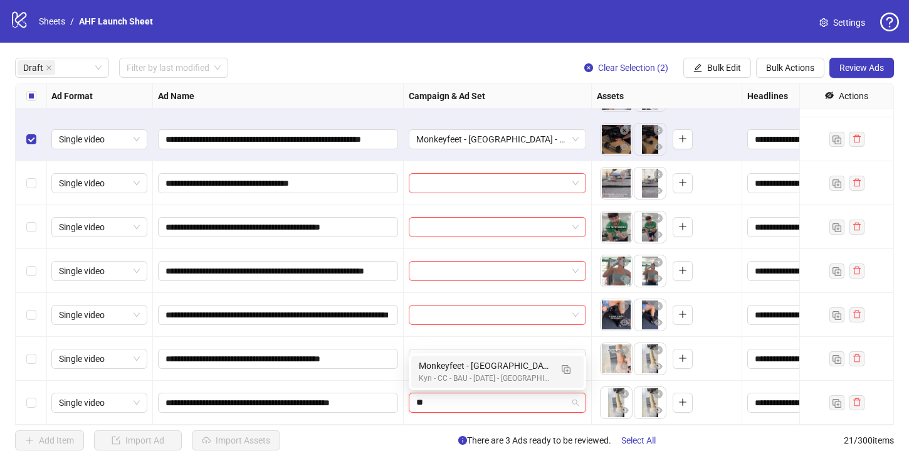
type input "*"
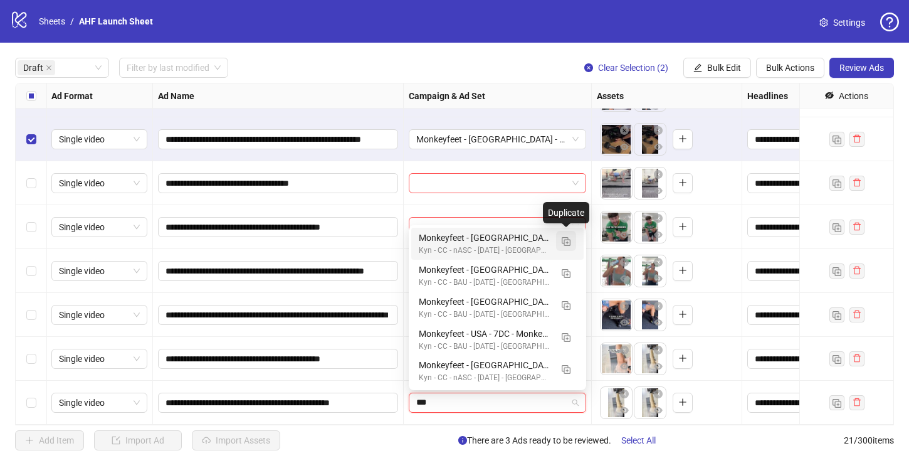
click at [567, 239] on img "button" at bounding box center [566, 241] width 9 height 9
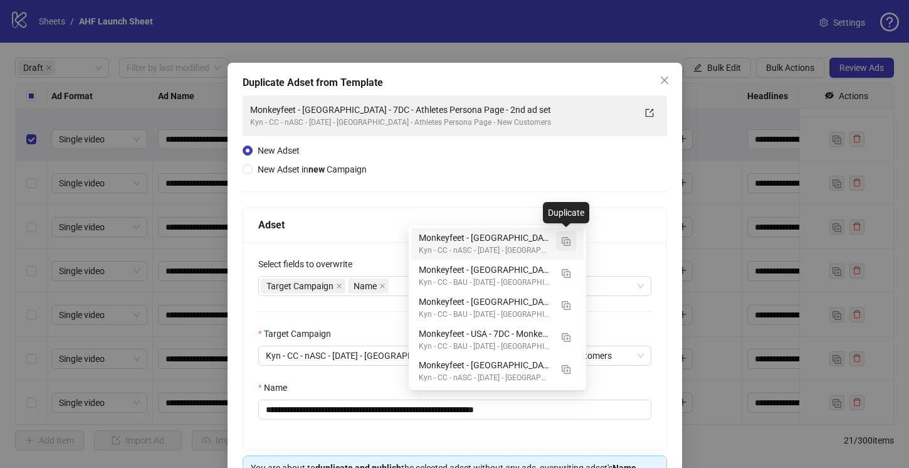
type input "***"
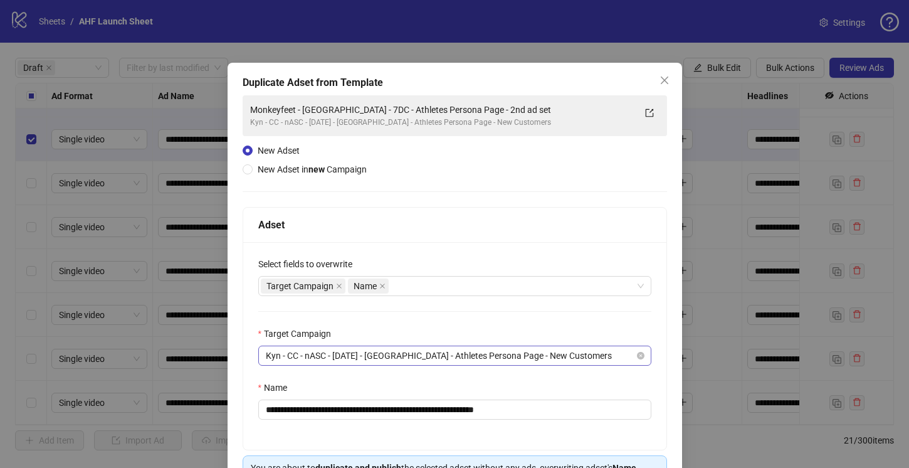
scroll to position [73, 0]
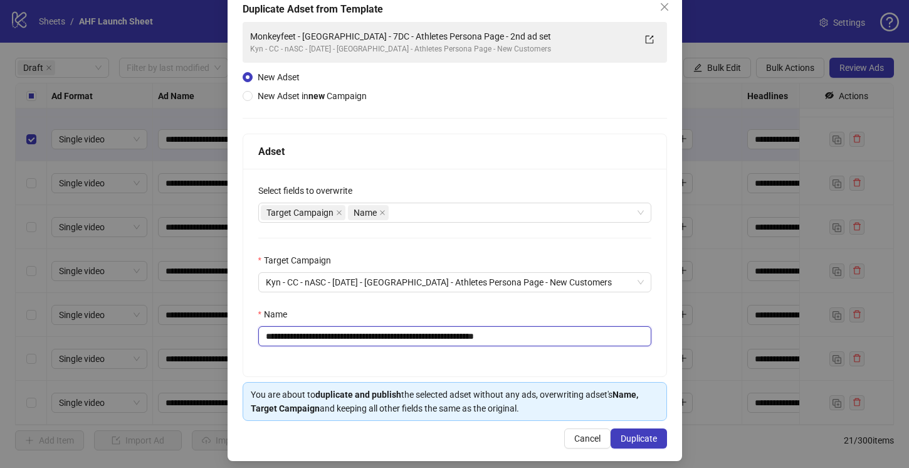
drag, startPoint x: 470, startPoint y: 337, endPoint x: 461, endPoint y: 338, distance: 9.4
click at [461, 338] on input "**********" at bounding box center [454, 336] width 393 height 20
drag, startPoint x: 528, startPoint y: 337, endPoint x: 502, endPoint y: 337, distance: 26.3
click at [502, 337] on input "**********" at bounding box center [454, 336] width 393 height 20
type input "**********"
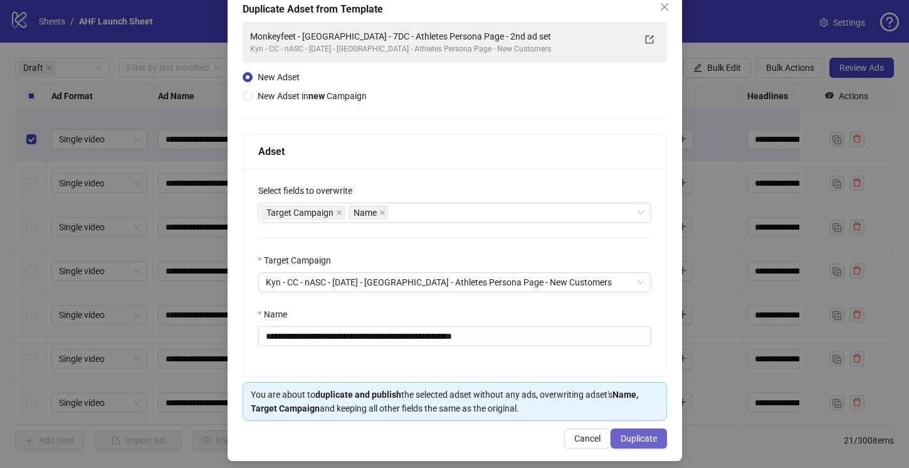
click at [644, 439] on span "Duplicate" at bounding box center [639, 438] width 36 height 10
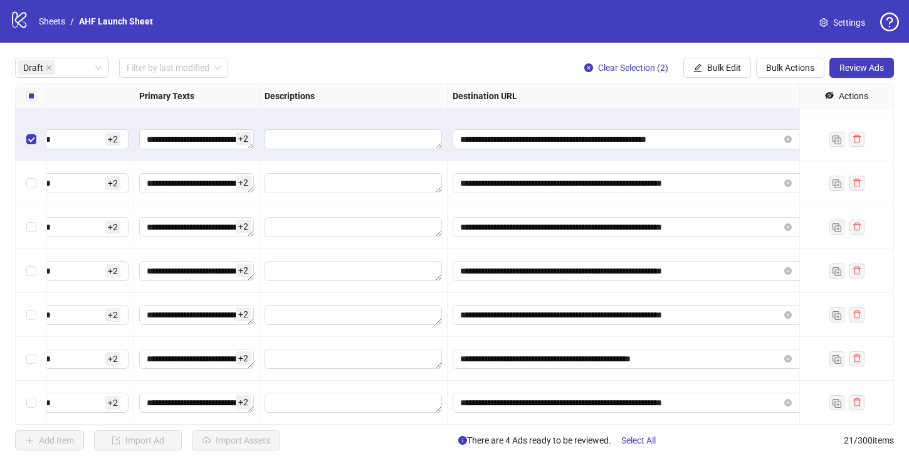
scroll to position [35, 796]
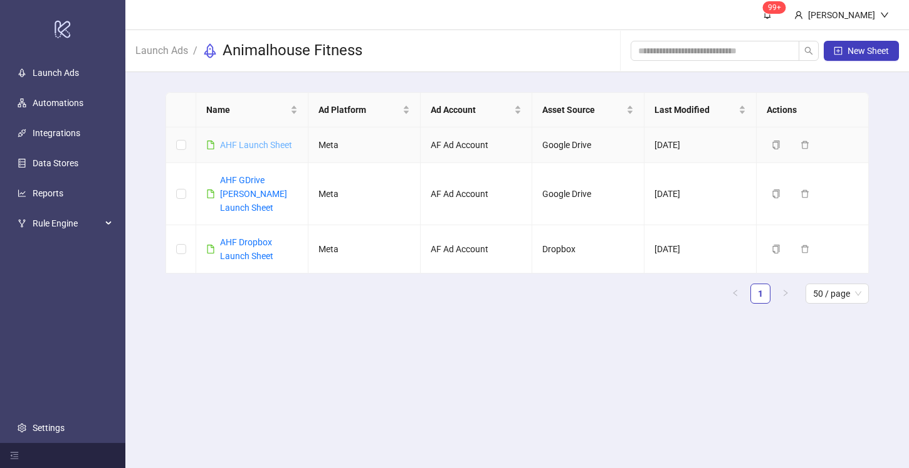
click at [249, 147] on link "AHF Launch Sheet" at bounding box center [256, 145] width 72 height 10
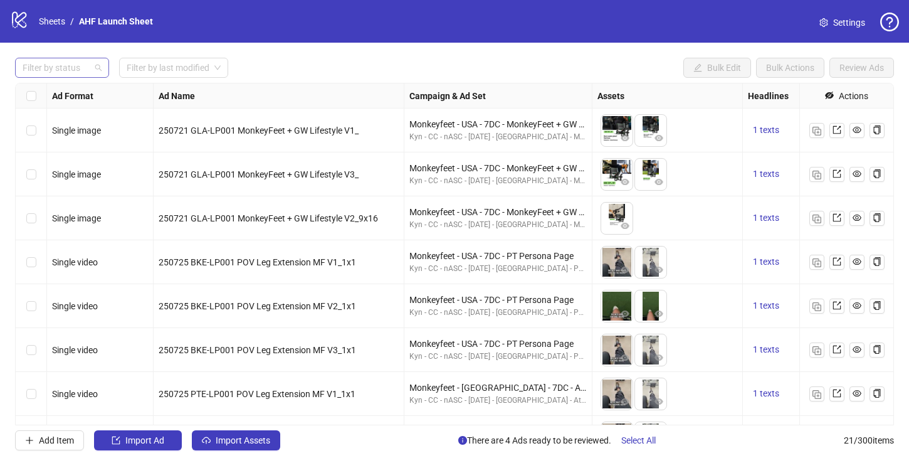
click at [50, 63] on div at bounding box center [56, 68] width 76 height 18
click at [50, 94] on div "Draft" at bounding box center [62, 93] width 74 height 14
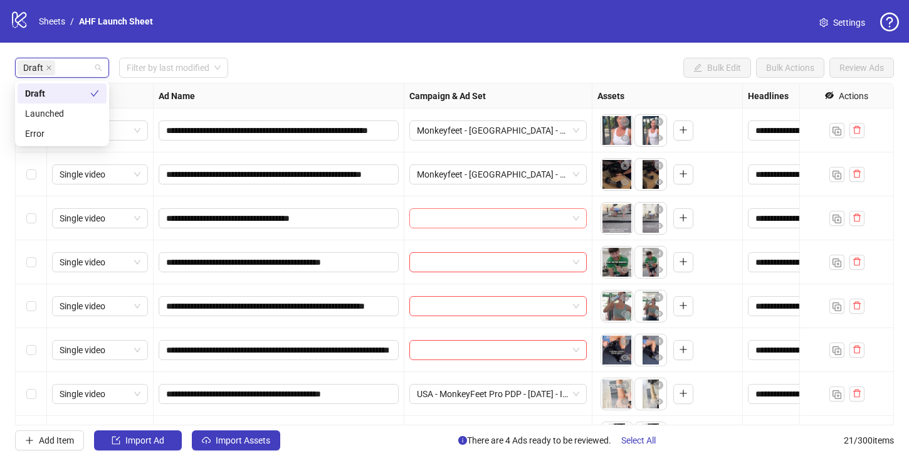
click at [575, 220] on span at bounding box center [498, 218] width 162 height 19
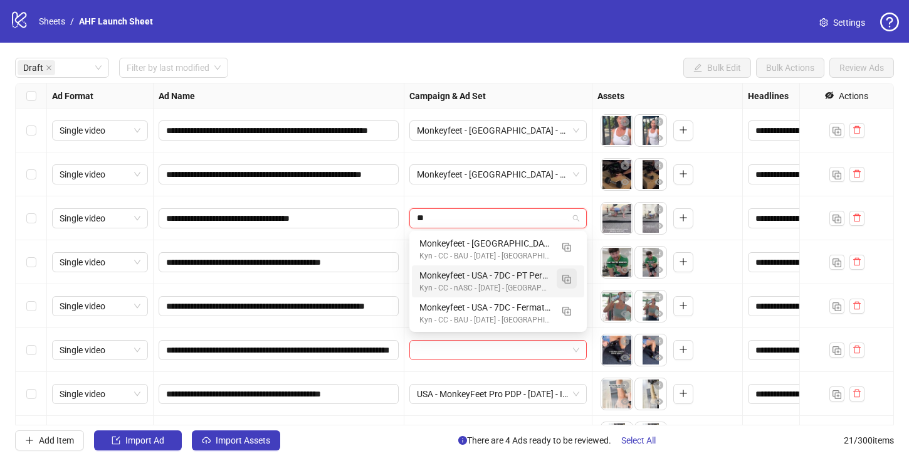
click at [568, 273] on span "button" at bounding box center [566, 278] width 9 height 10
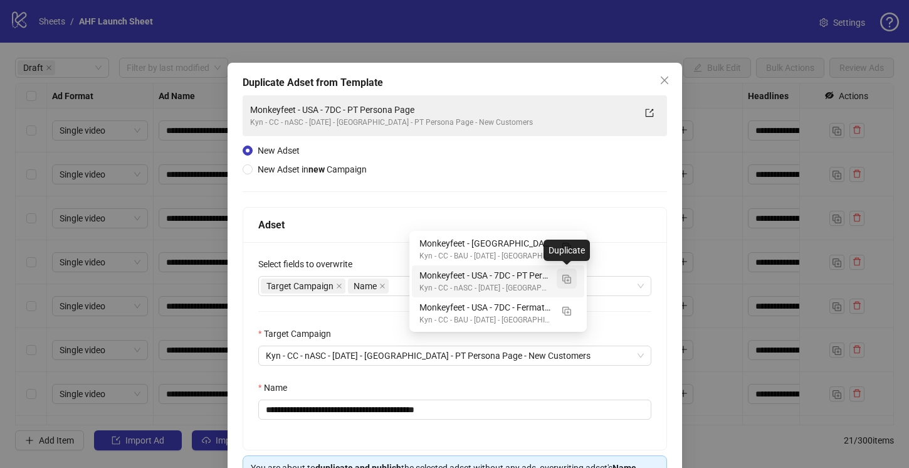
type input "**"
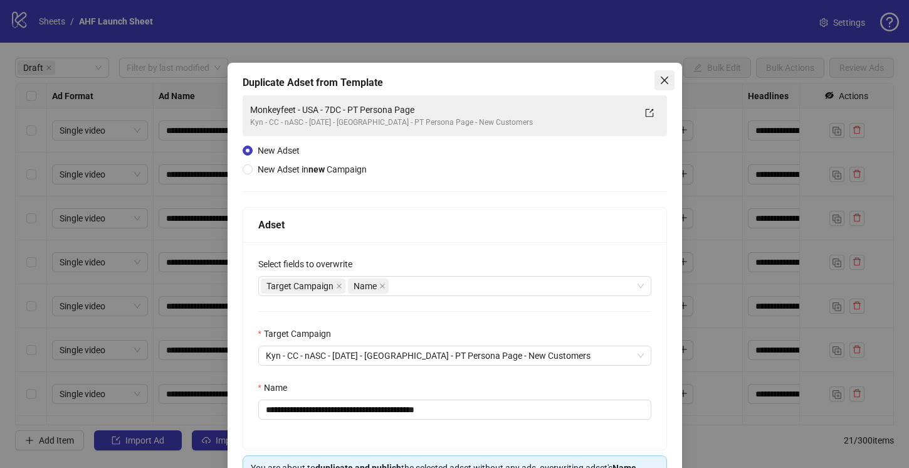
click at [664, 81] on icon "close" at bounding box center [664, 80] width 8 height 8
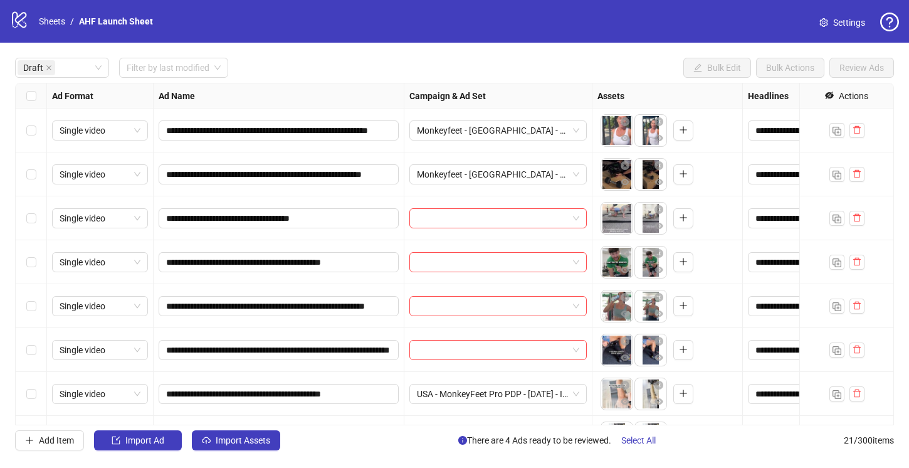
scroll to position [35, 0]
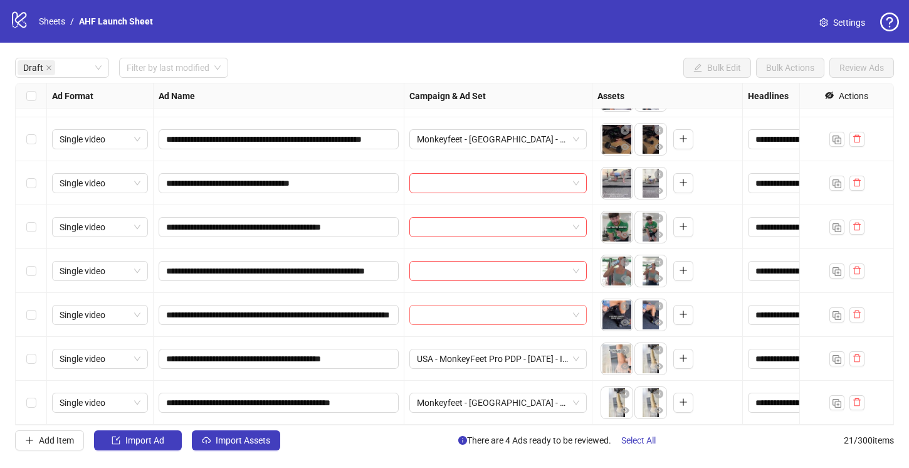
click at [580, 315] on div at bounding box center [497, 315] width 177 height 20
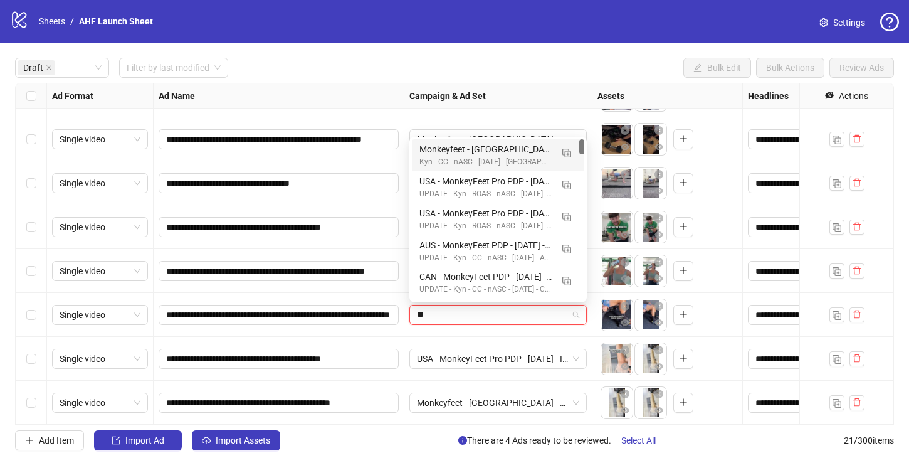
type input "***"
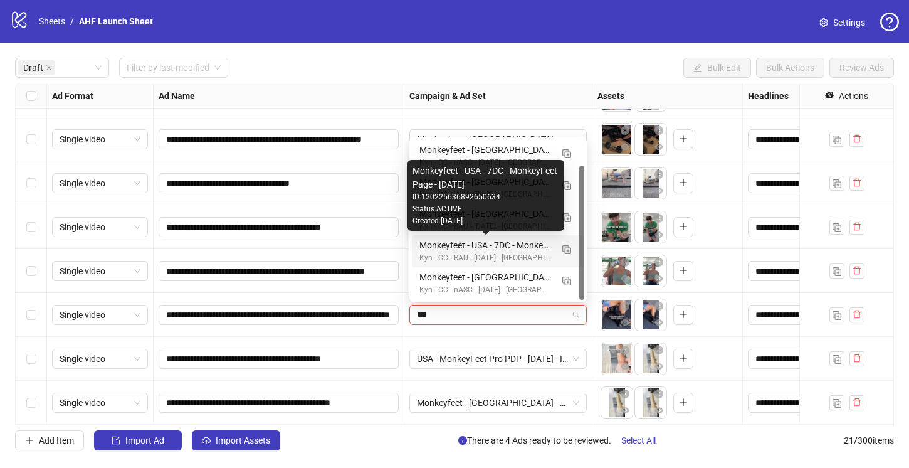
scroll to position [31, 0]
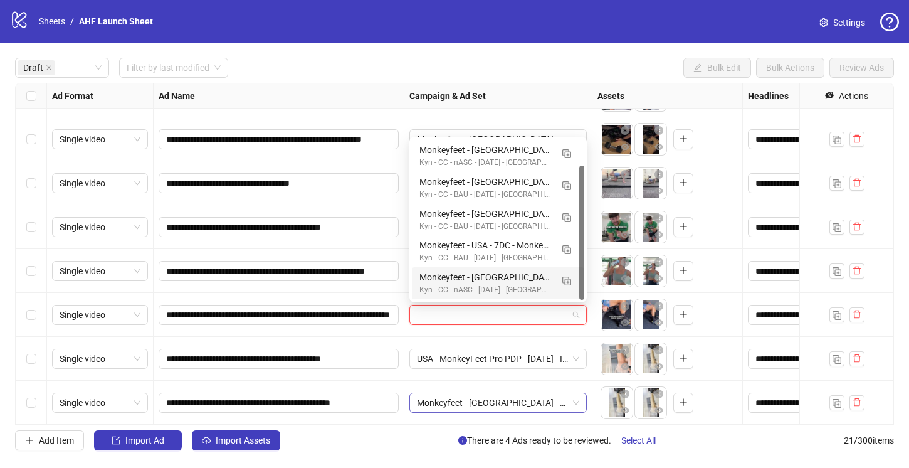
click at [532, 401] on span "Monkeyfeet - USA - 7DC - Athletes Persona Page - 3rd ad set" at bounding box center [498, 402] width 162 height 19
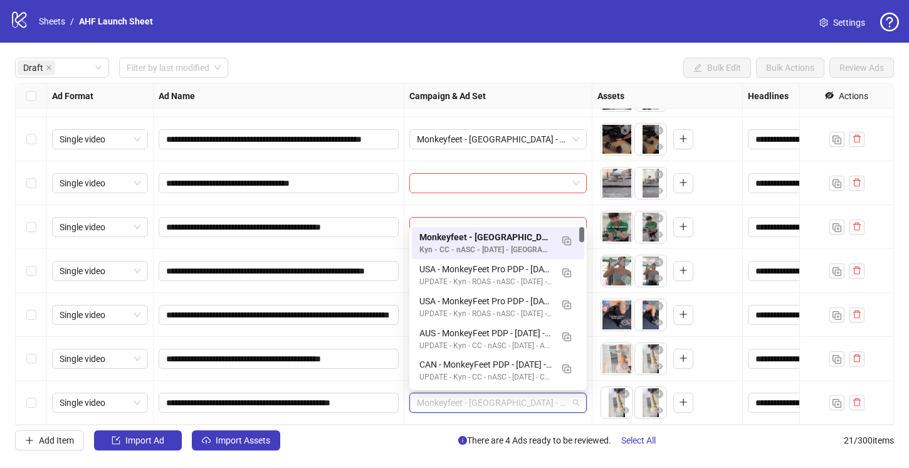
click at [397, 200] on div "**********" at bounding box center [279, 183] width 251 height 44
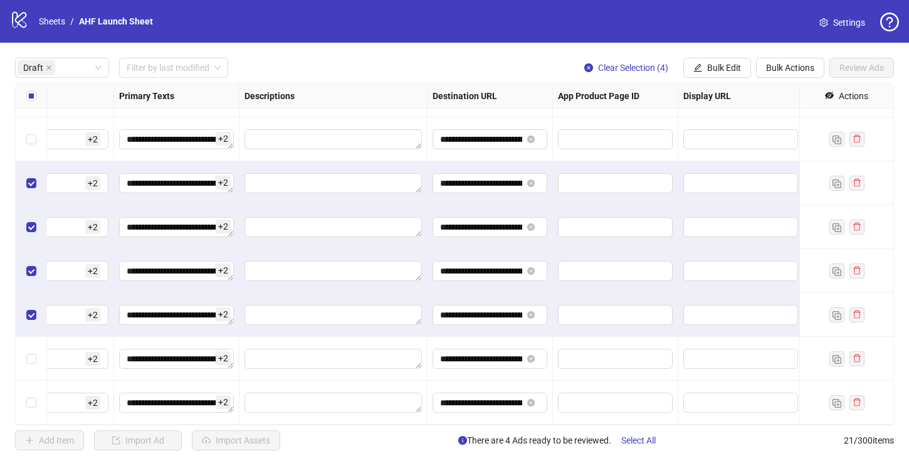
scroll to position [35, 802]
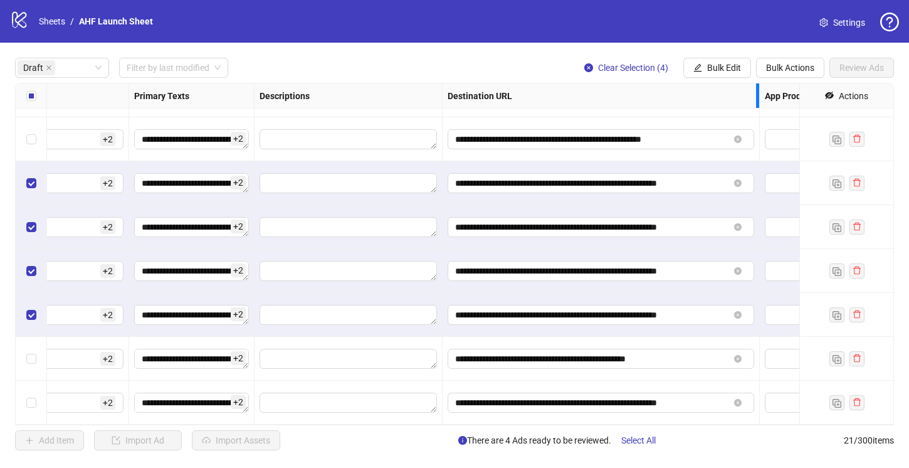
drag, startPoint x: 565, startPoint y: 92, endPoint x: 757, endPoint y: 113, distance: 192.4
click at [757, 113] on div "**********" at bounding box center [222, 236] width 2016 height 376
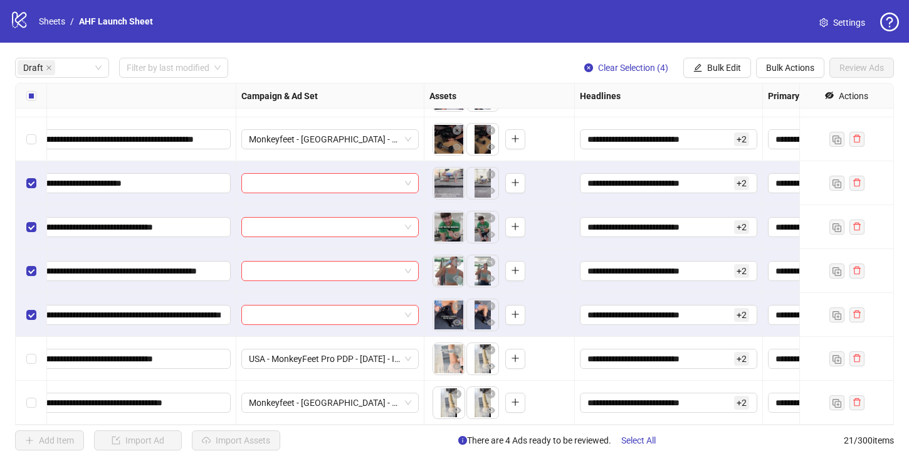
scroll to position [35, 0]
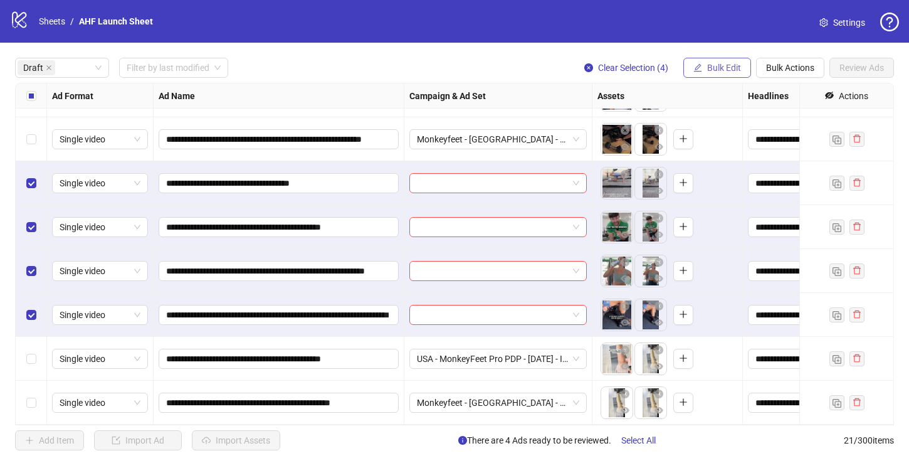
click at [714, 70] on span "Bulk Edit" at bounding box center [724, 68] width 34 height 10
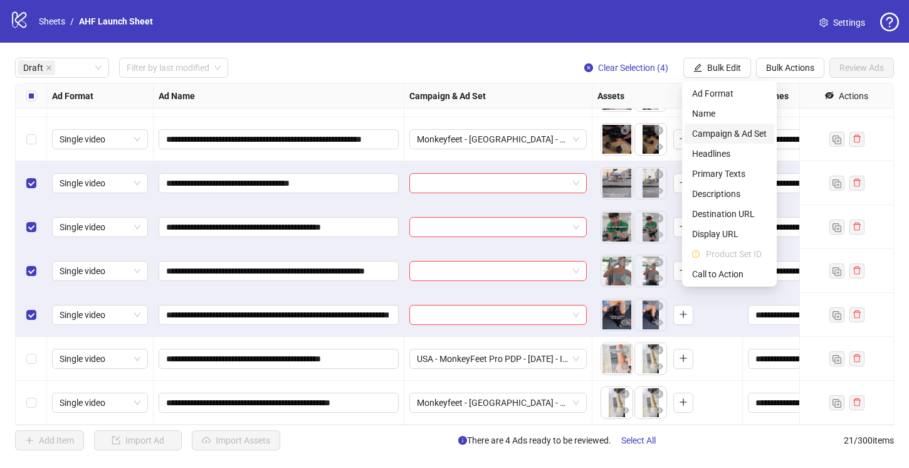
click at [713, 136] on span "Campaign & Ad Set" at bounding box center [729, 134] width 75 height 14
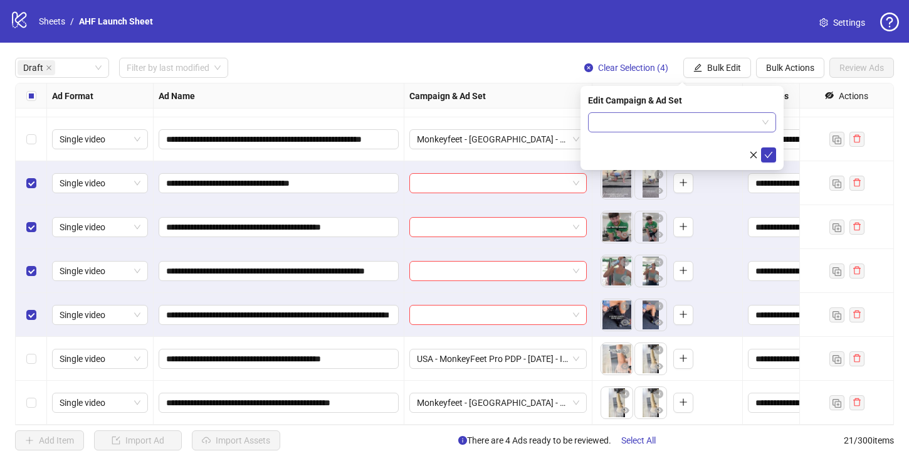
click at [681, 120] on input "search" at bounding box center [676, 122] width 162 height 19
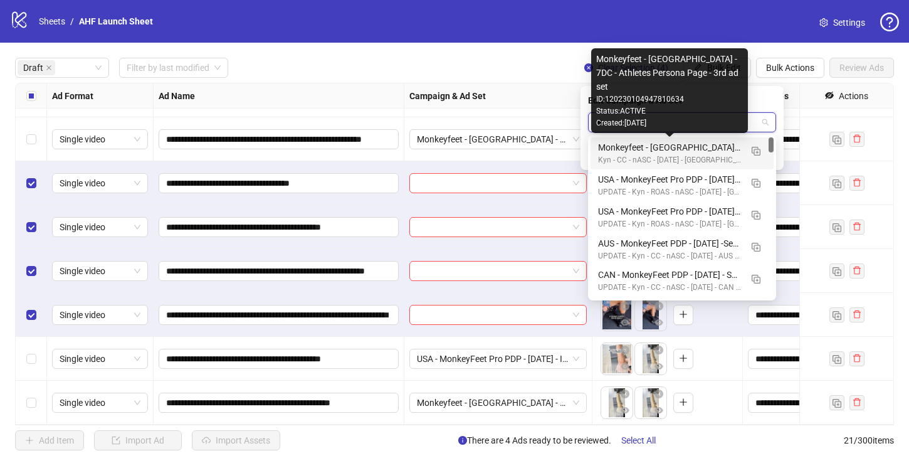
type input "***"
click at [705, 147] on div "Monkeyfeet - USA - 7DC - Athletes Persona Page - 3rd ad set" at bounding box center [669, 147] width 143 height 14
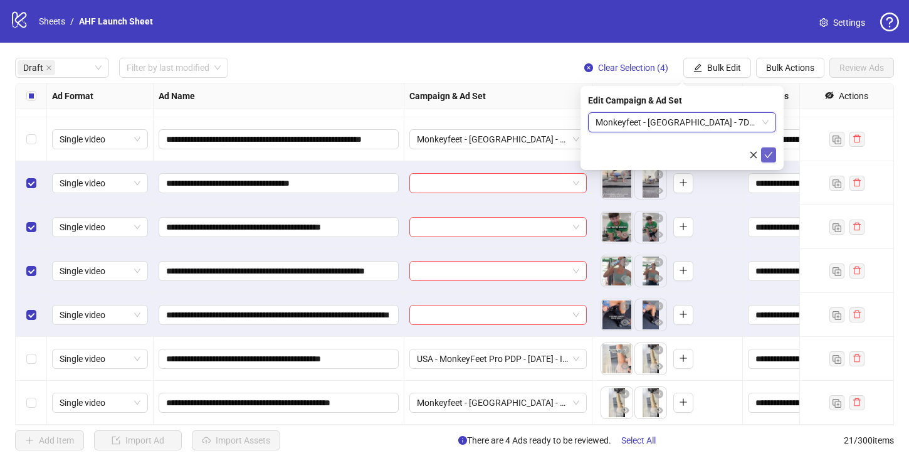
click at [768, 153] on icon "check" at bounding box center [768, 154] width 9 height 9
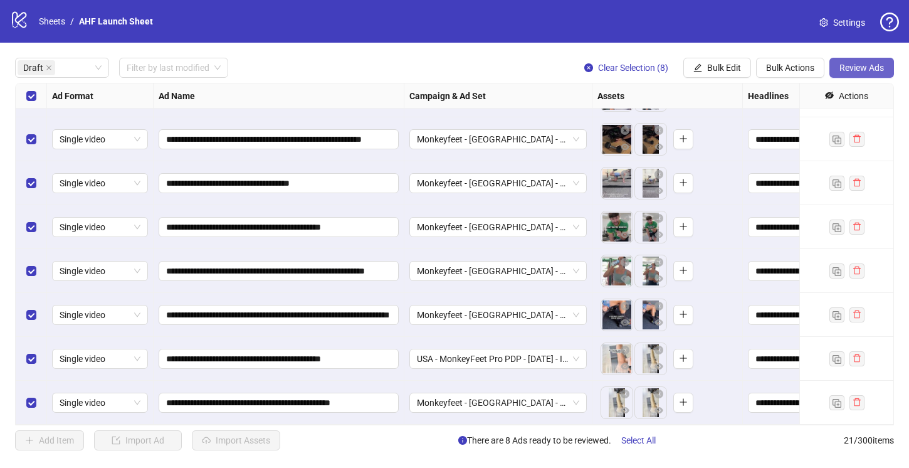
click at [862, 62] on button "Review Ads" at bounding box center [861, 68] width 65 height 20
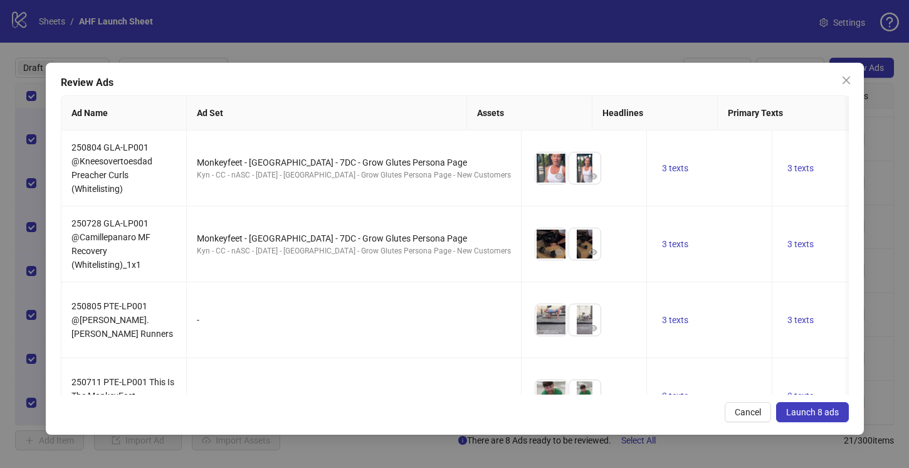
click at [817, 412] on span "Launch 8 ads" at bounding box center [812, 412] width 53 height 10
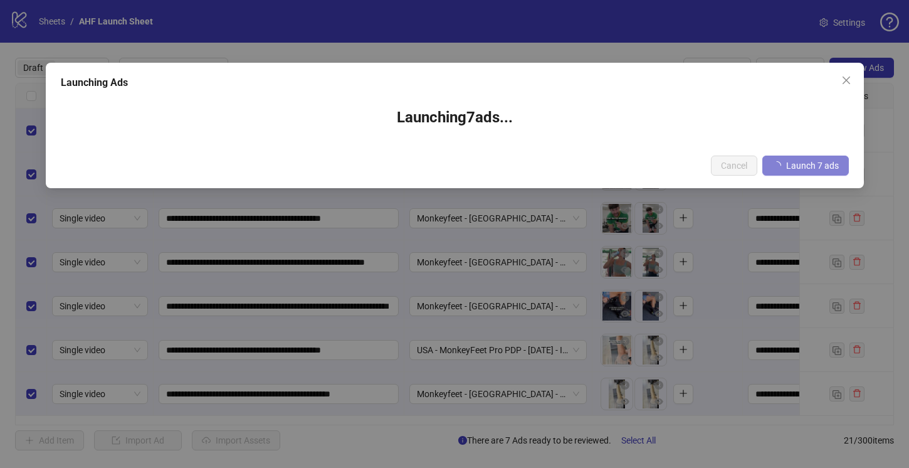
scroll to position [0, 0]
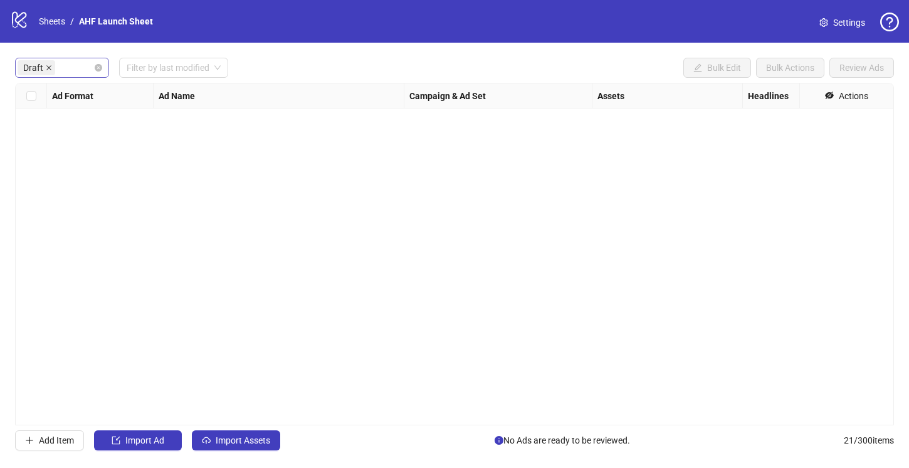
click at [47, 66] on icon "close" at bounding box center [48, 67] width 5 height 5
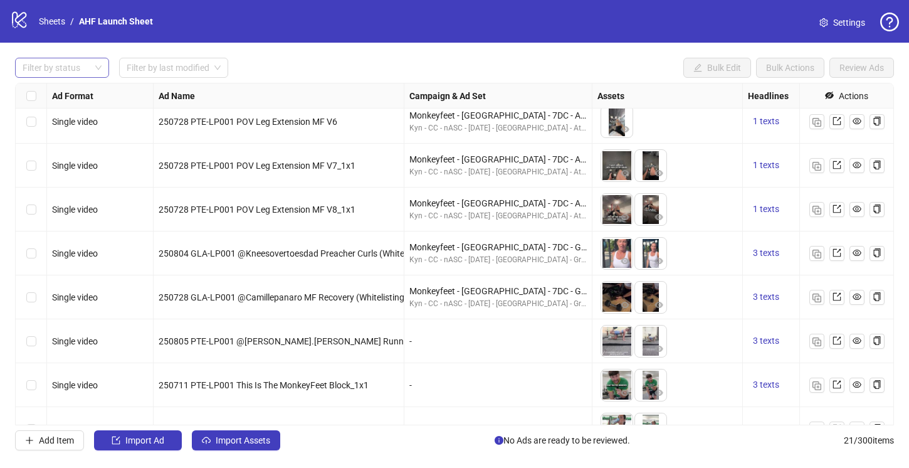
scroll to position [451, 0]
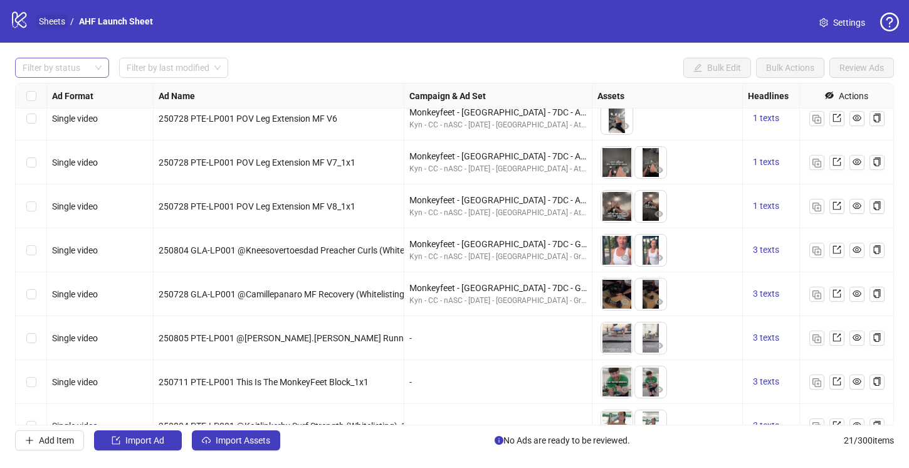
click at [45, 21] on link "Sheets" at bounding box center [51, 21] width 31 height 14
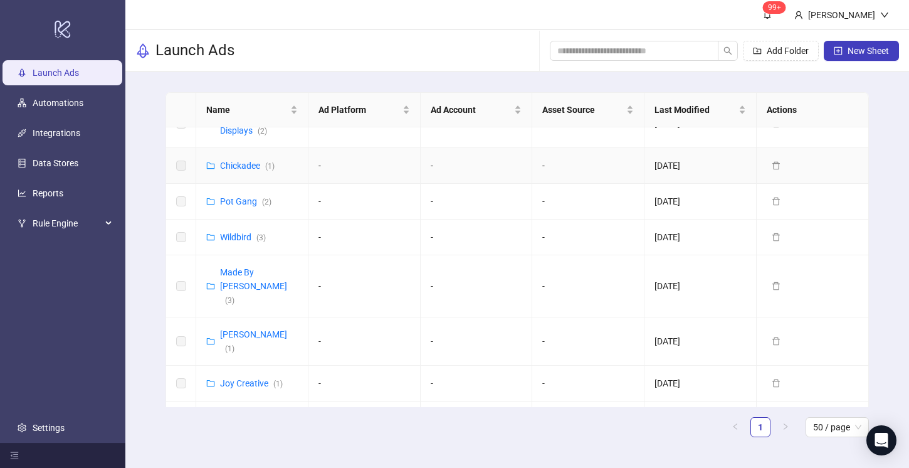
scroll to position [473, 0]
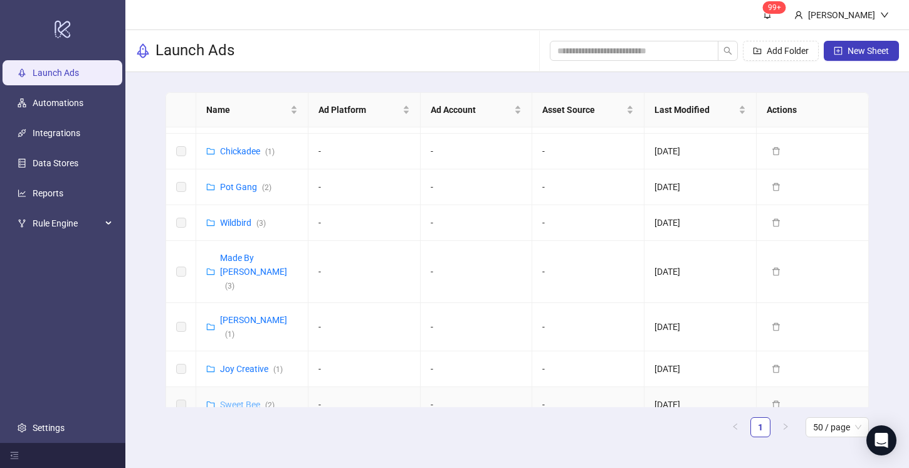
click at [235, 399] on link "Sweet Bee ( 2 )" at bounding box center [247, 404] width 55 height 10
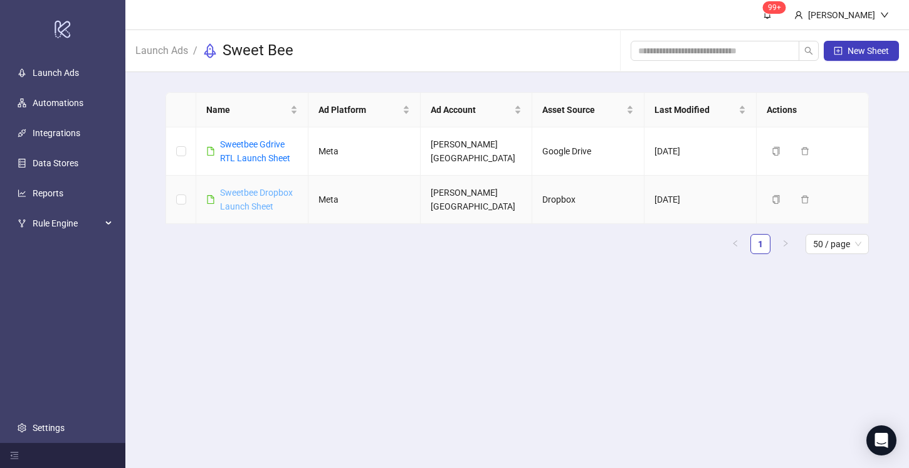
click at [263, 204] on link "Sweetbee Dropbox Launch Sheet" at bounding box center [256, 199] width 73 height 24
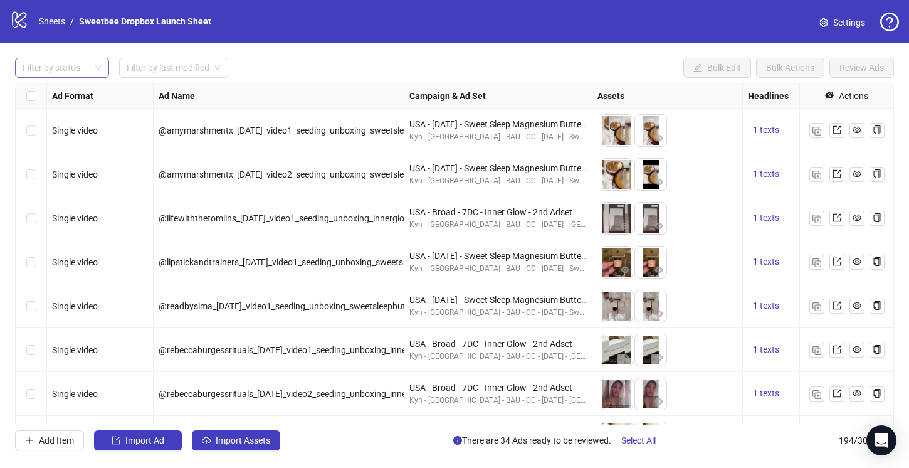
click at [80, 69] on div at bounding box center [56, 68] width 76 height 18
click at [71, 93] on div "Draft" at bounding box center [62, 93] width 74 height 14
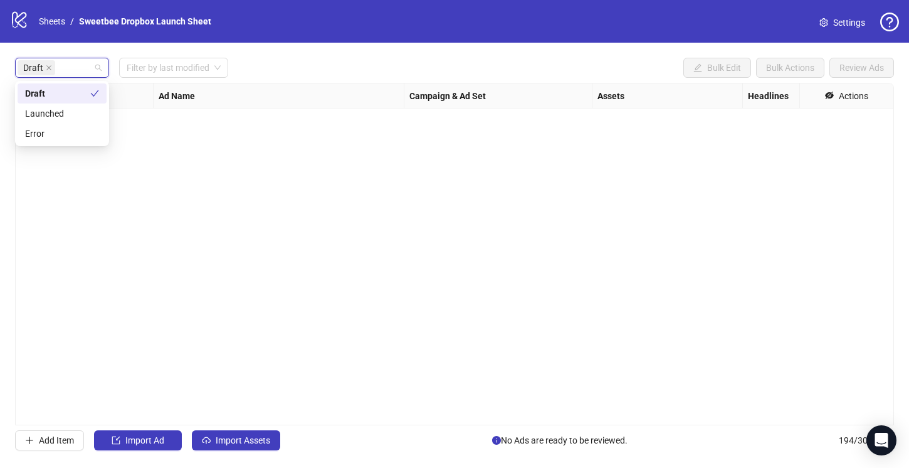
click at [525, 262] on div "Ad Format Ad Name Campaign & Ad Set Assets Headlines Primary Texts Descriptions…" at bounding box center [454, 254] width 879 height 342
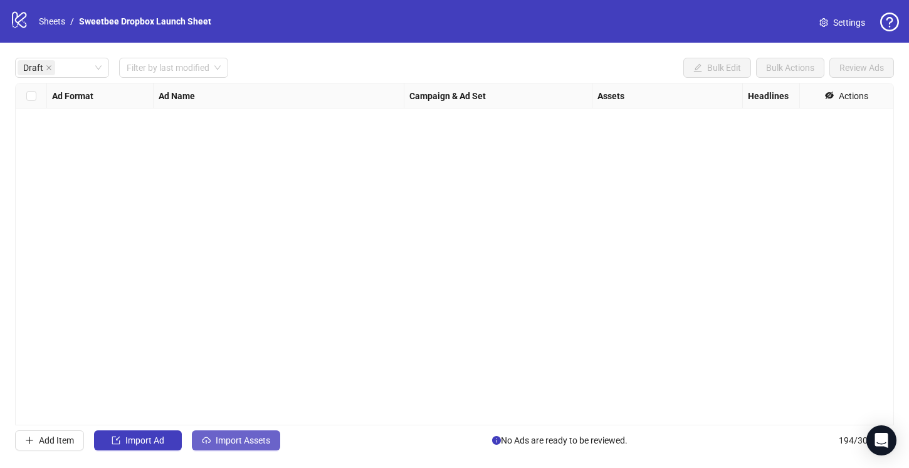
click at [236, 441] on span "Import Assets" at bounding box center [243, 440] width 55 height 10
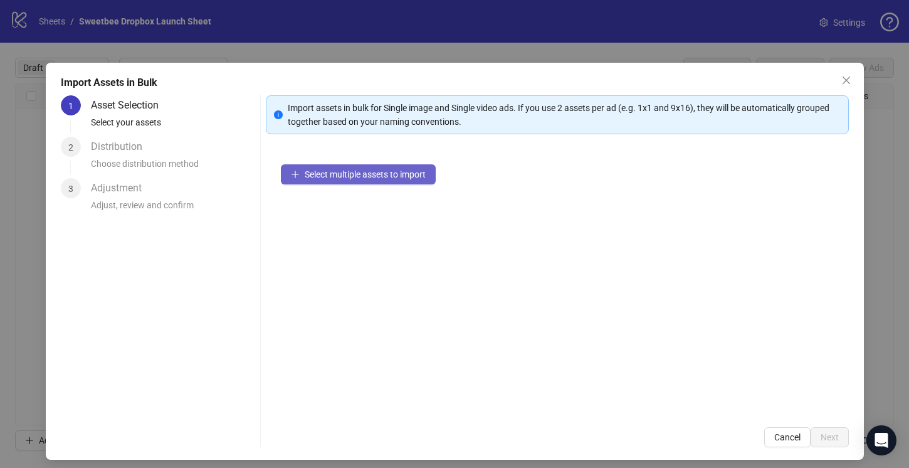
click at [379, 171] on span "Select multiple assets to import" at bounding box center [365, 174] width 121 height 10
click at [482, 222] on div "Select multiple assets to import" at bounding box center [557, 280] width 583 height 263
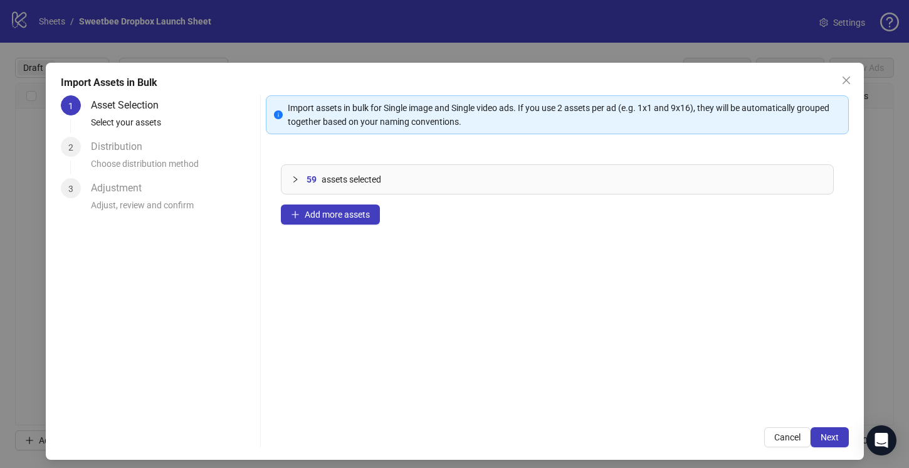
click at [290, 179] on div "59 assets selected" at bounding box center [557, 179] width 552 height 29
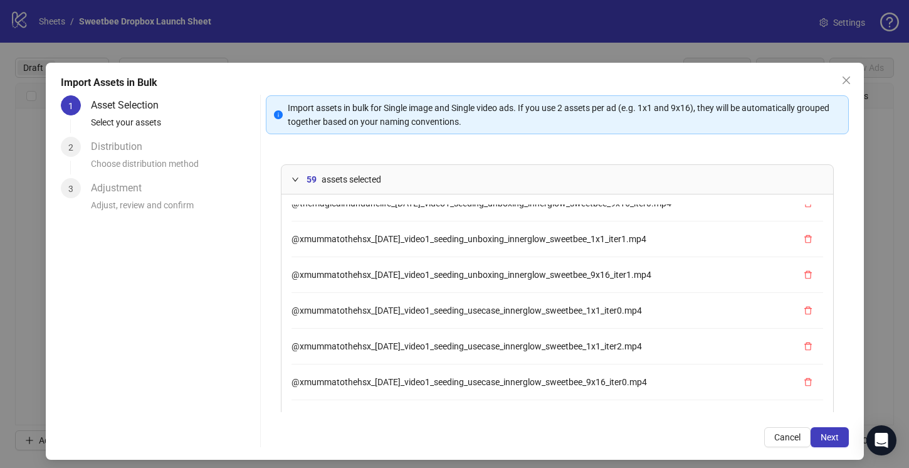
scroll to position [1857, 0]
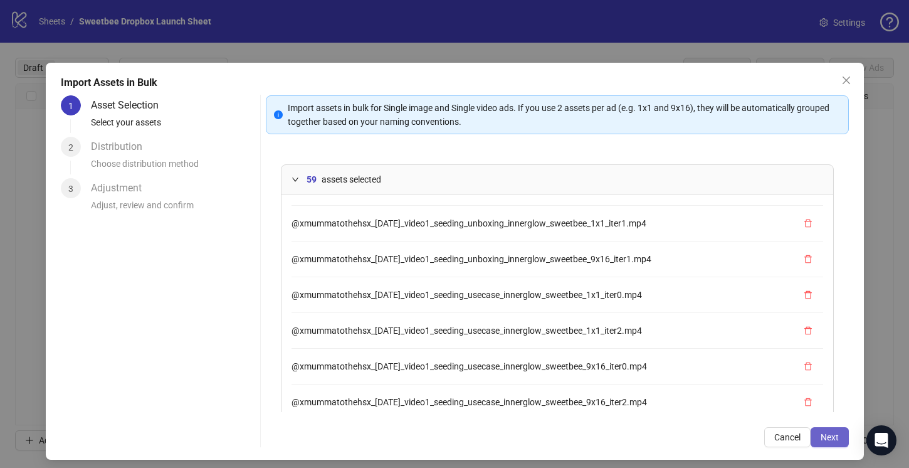
click at [826, 434] on span "Next" at bounding box center [829, 437] width 18 height 10
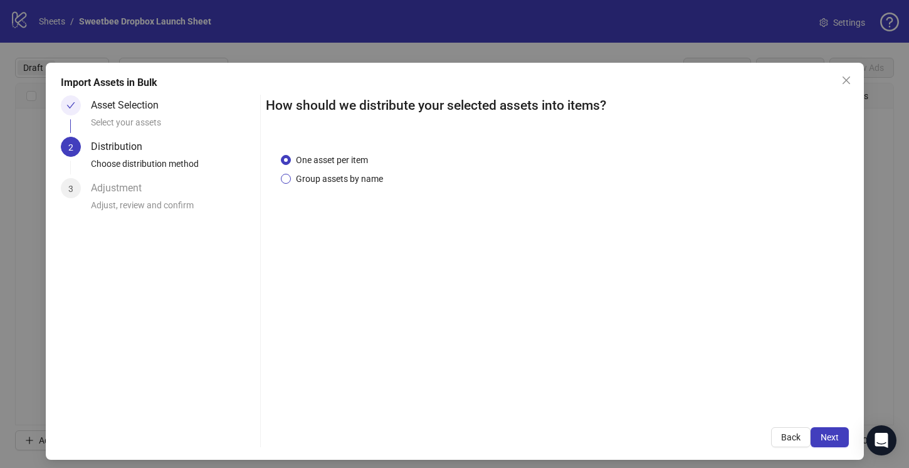
click at [303, 173] on span "Group assets by name" at bounding box center [339, 179] width 97 height 14
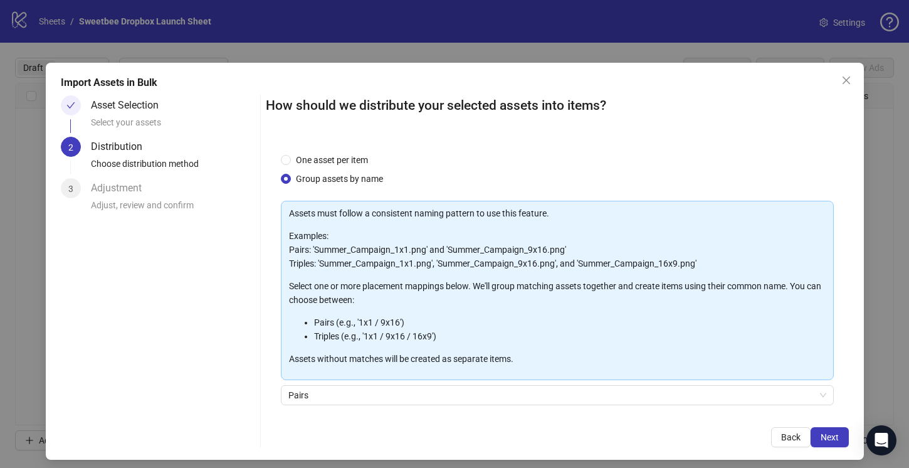
scroll to position [93, 0]
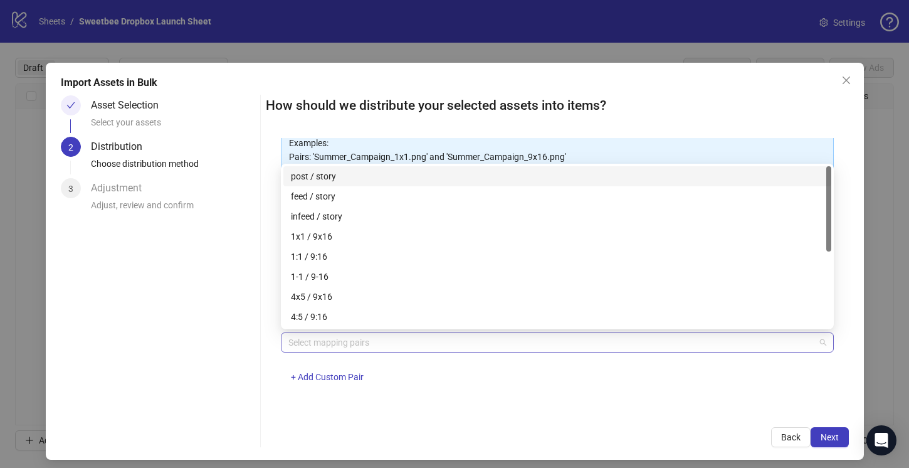
click at [342, 349] on div at bounding box center [550, 342] width 535 height 18
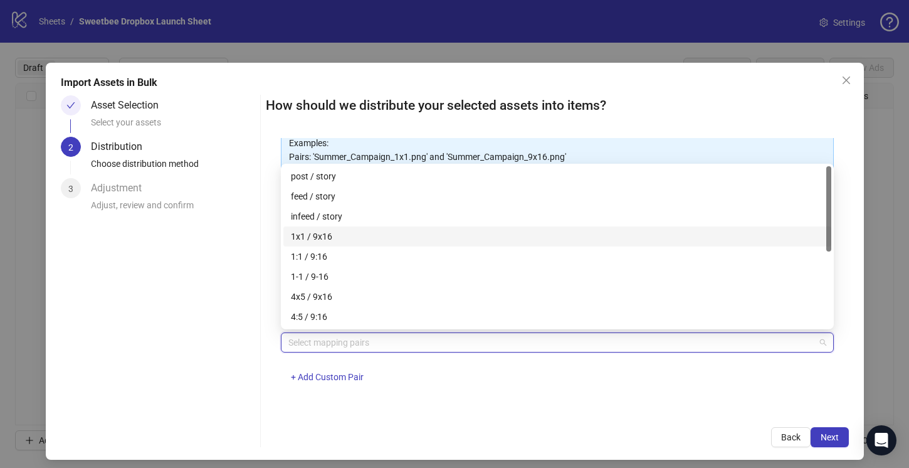
click at [325, 232] on div "1x1 / 9x16" at bounding box center [557, 236] width 533 height 14
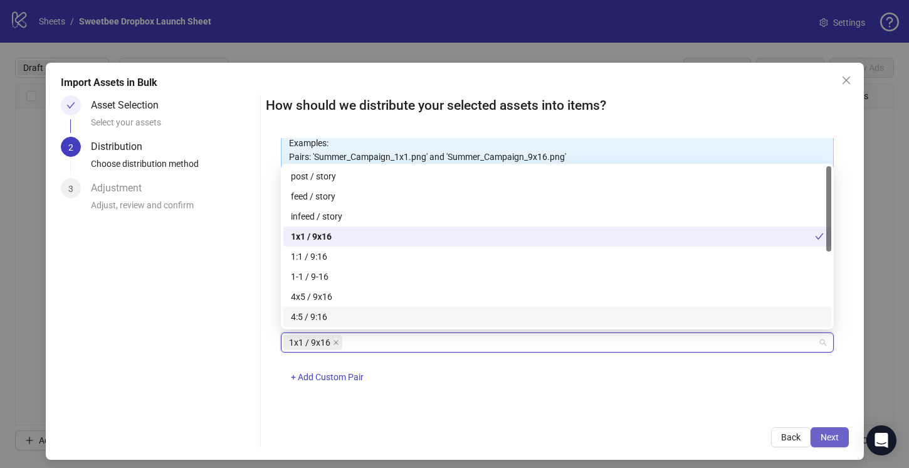
click at [827, 433] on span "Next" at bounding box center [829, 437] width 18 height 10
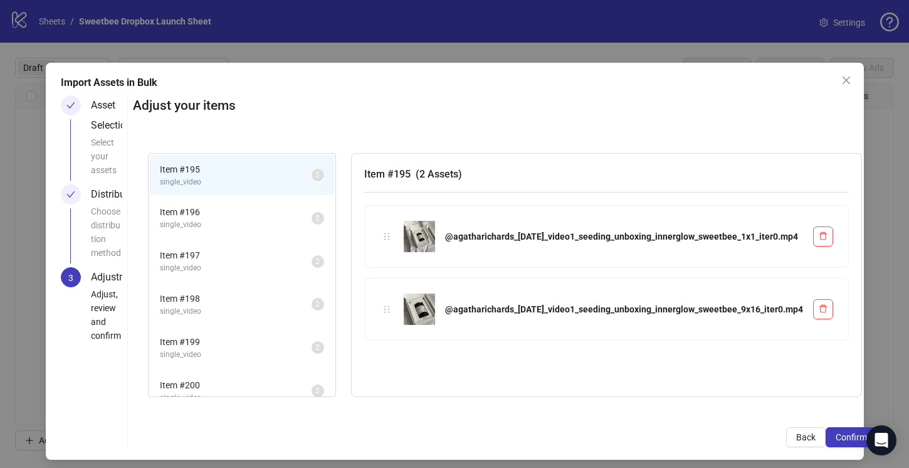
click at [836, 433] on span "Confirm" at bounding box center [851, 437] width 31 height 10
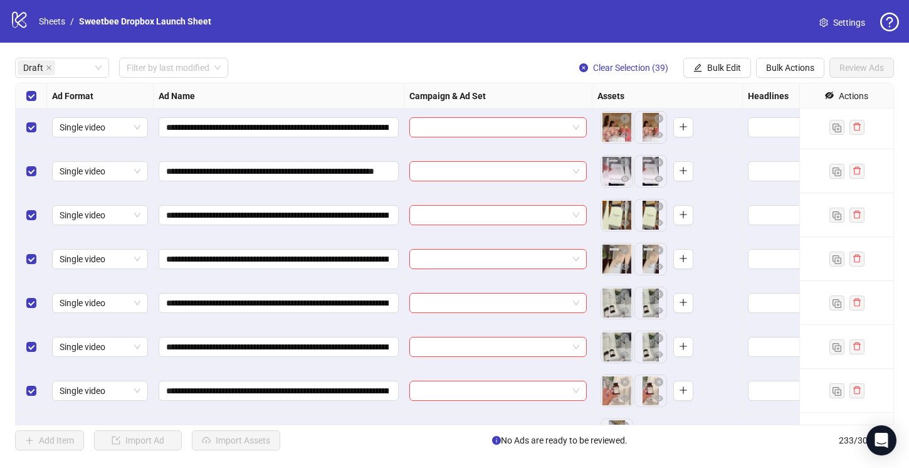
scroll to position [587, 0]
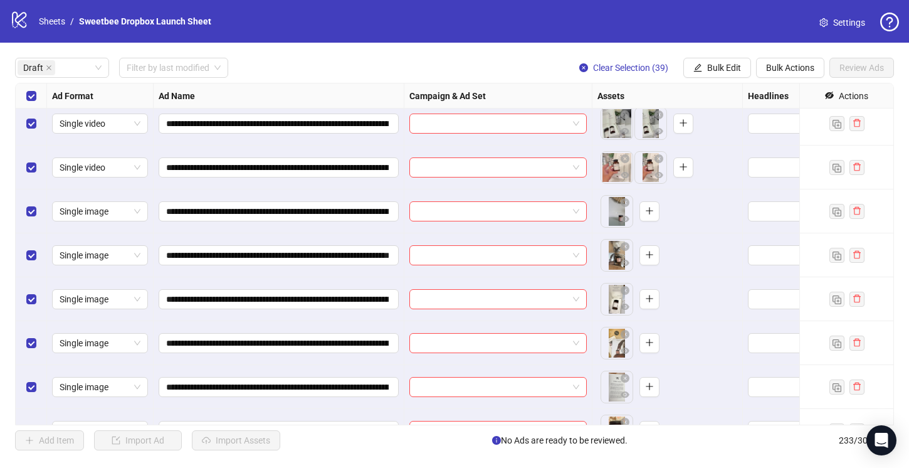
scroll to position [805, 0]
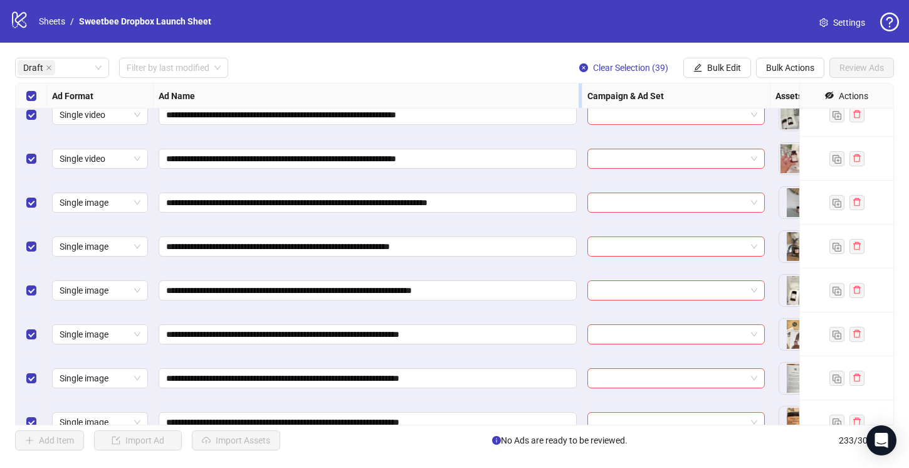
drag, startPoint x: 402, startPoint y: 93, endPoint x: 580, endPoint y: 107, distance: 177.9
click at [580, 107] on div "Resize Ad Name column" at bounding box center [580, 95] width 3 height 24
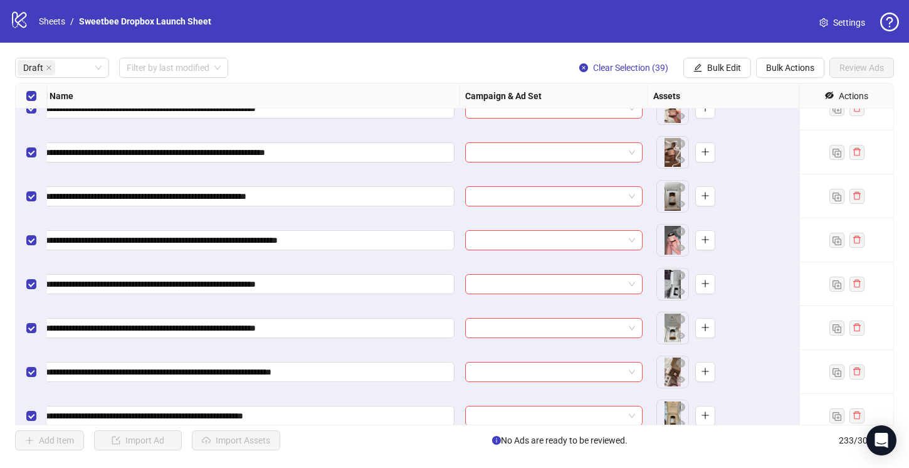
scroll to position [1164, 122]
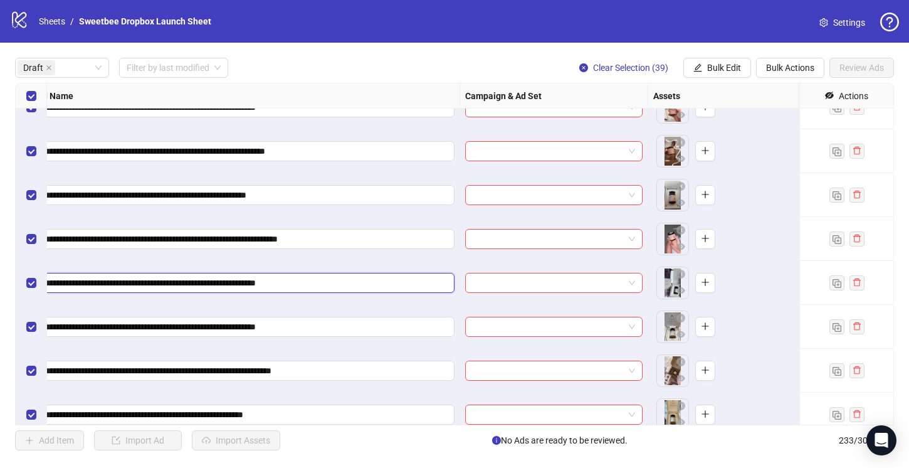
click at [423, 288] on input "**********" at bounding box center [245, 283] width 400 height 14
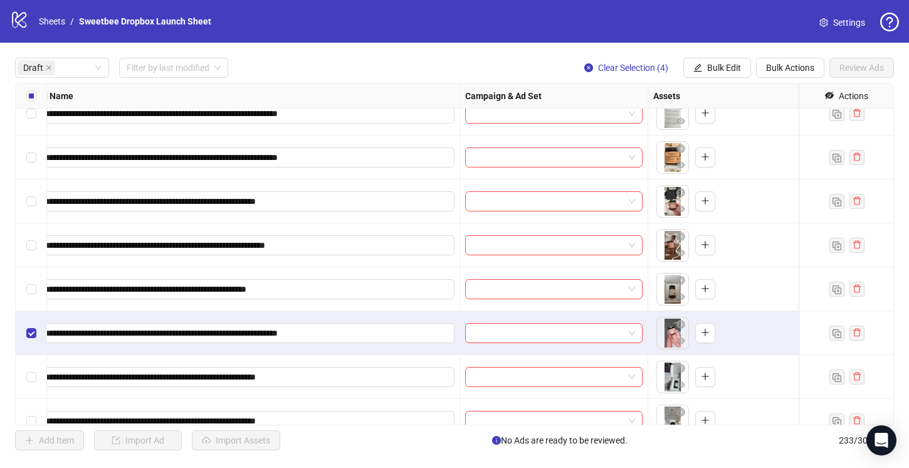
scroll to position [1067, 122]
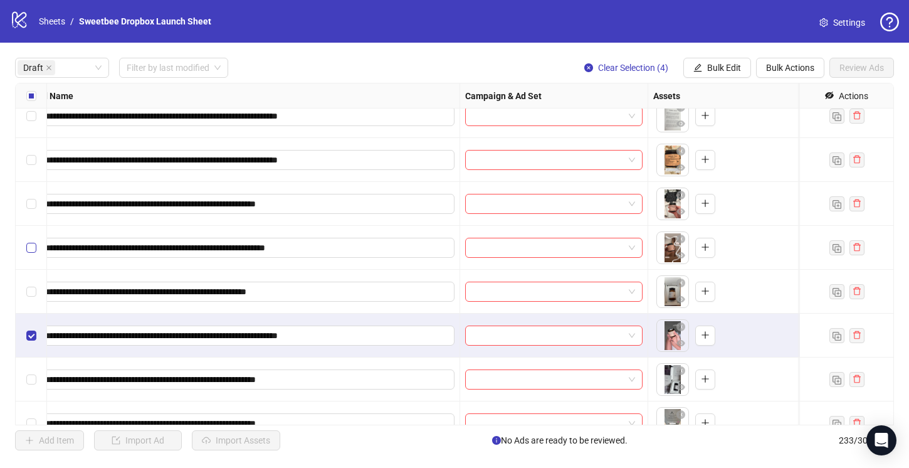
click at [31, 253] on label "Select row 28" at bounding box center [31, 248] width 10 height 14
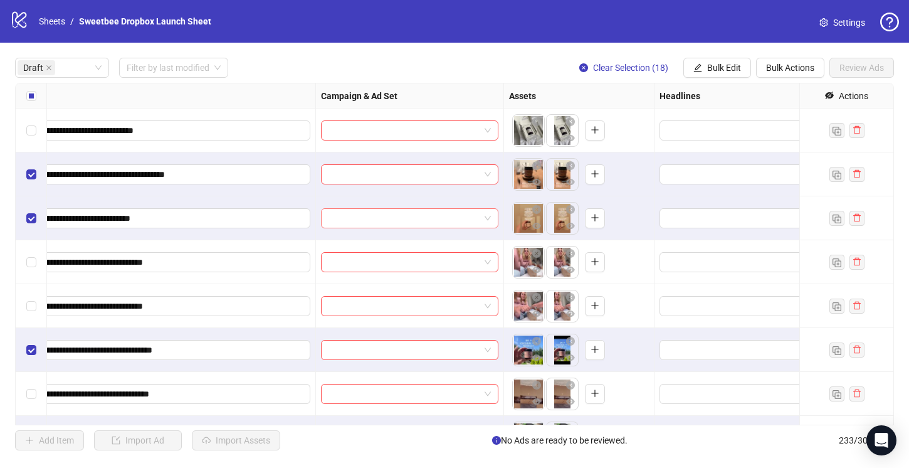
scroll to position [0, 272]
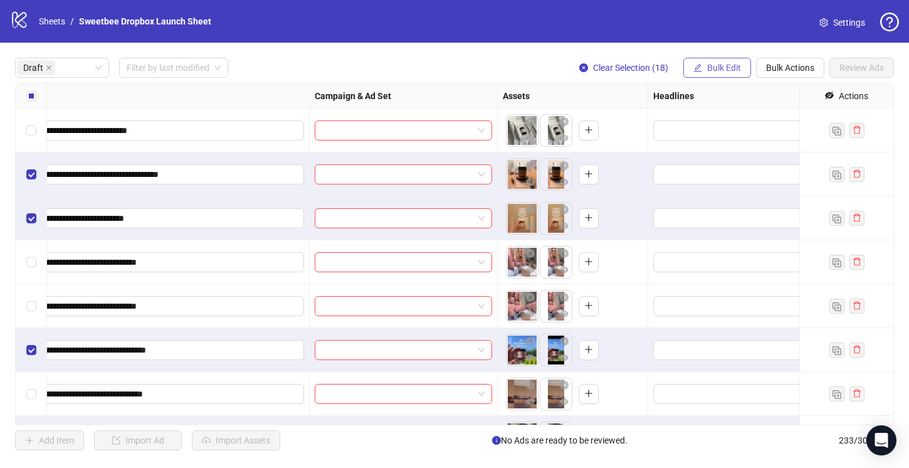
click at [722, 70] on span "Bulk Edit" at bounding box center [724, 68] width 34 height 10
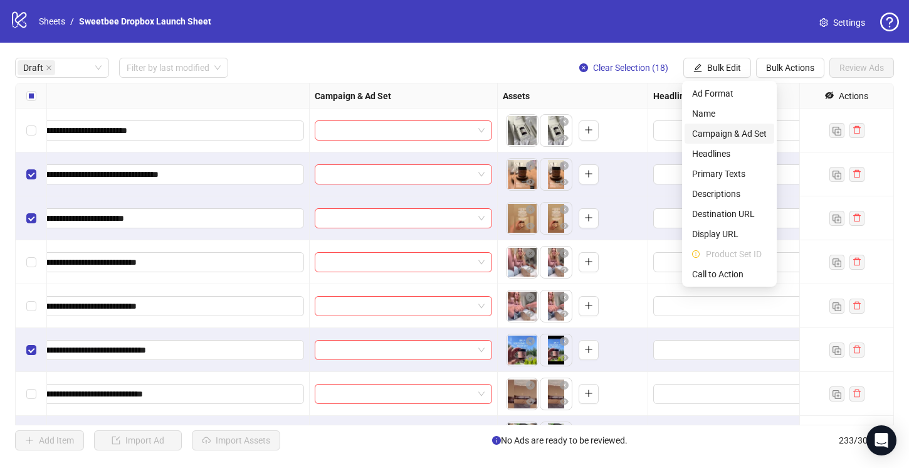
click at [716, 132] on span "Campaign & Ad Set" at bounding box center [729, 134] width 75 height 14
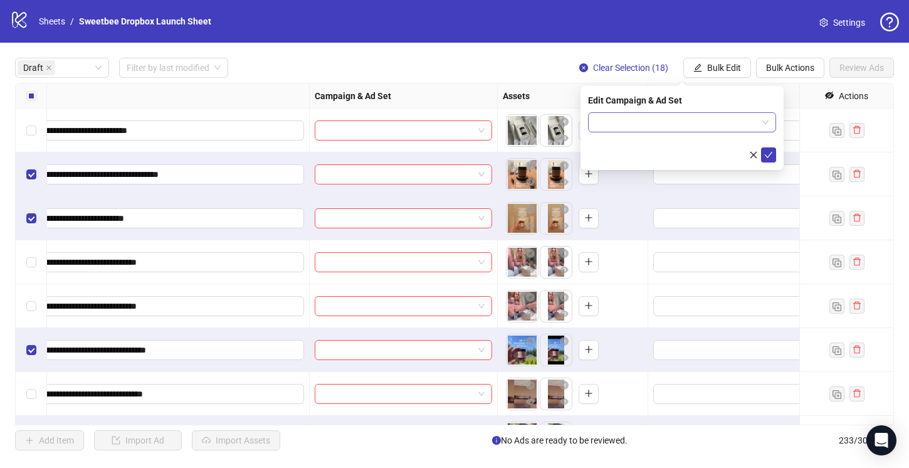
click at [689, 120] on input "search" at bounding box center [676, 122] width 162 height 19
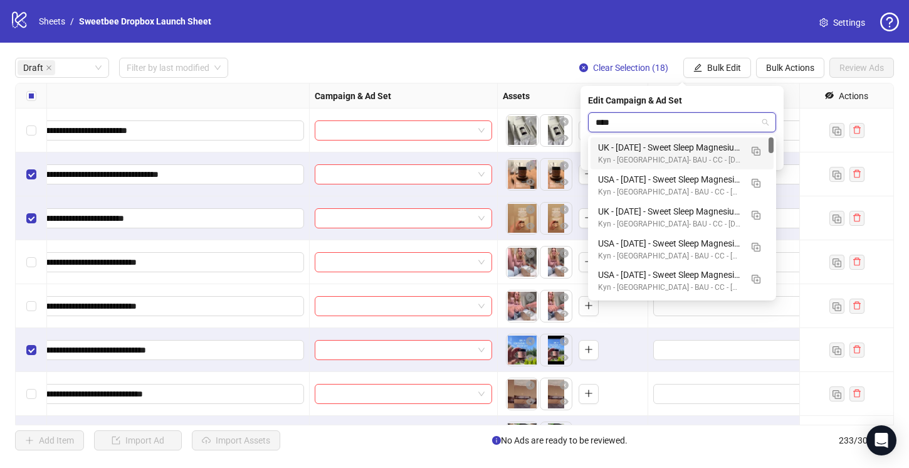
type input "*****"
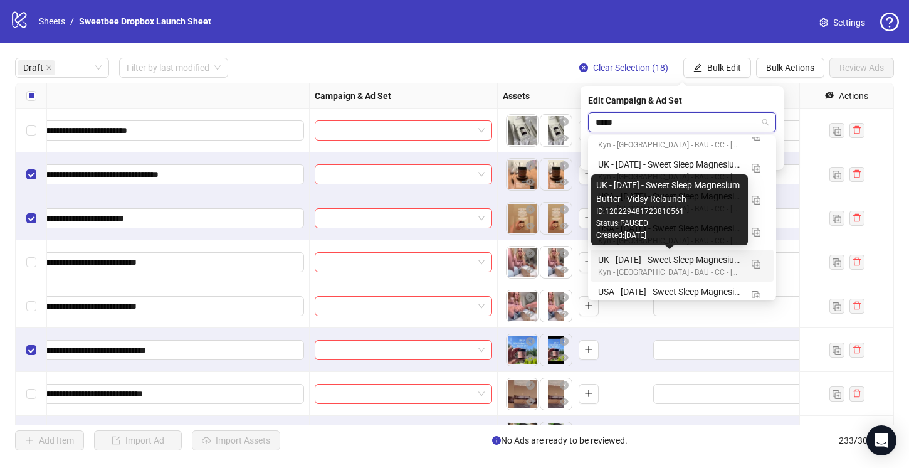
scroll to position [122, 0]
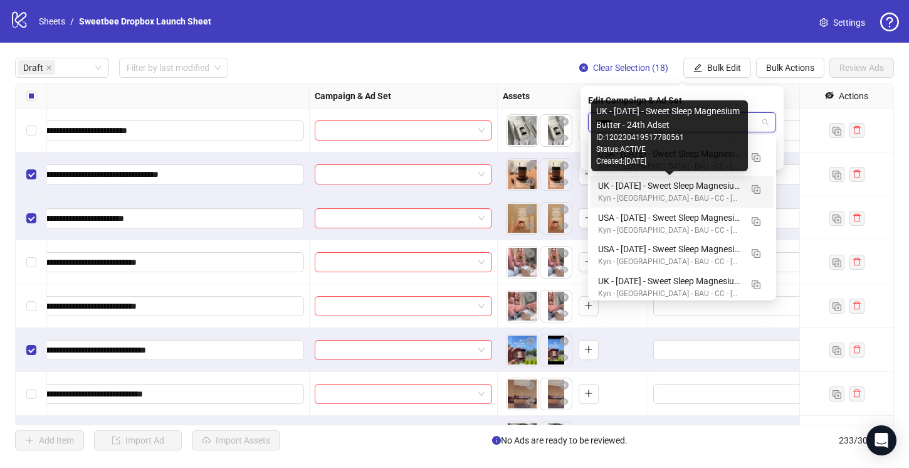
click at [713, 186] on div "UK - [DATE] - Sweet Sleep Magnesium Butter - 24th Adset" at bounding box center [669, 186] width 143 height 14
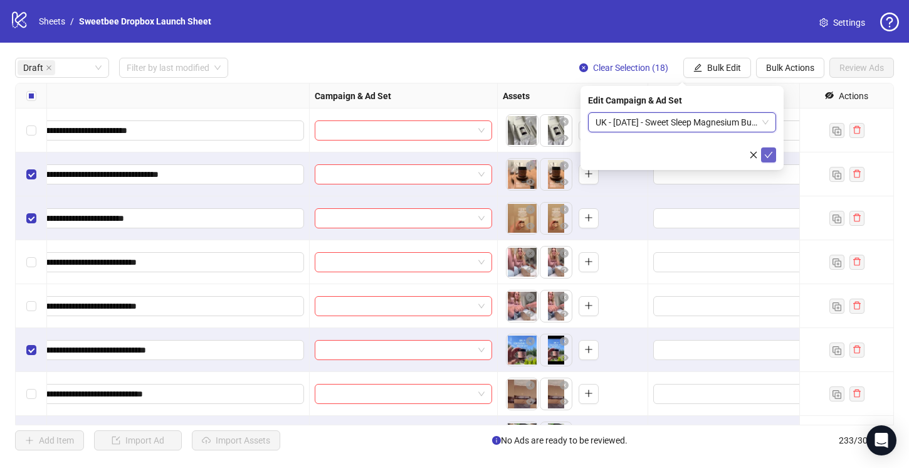
click at [768, 154] on icon "check" at bounding box center [768, 154] width 9 height 9
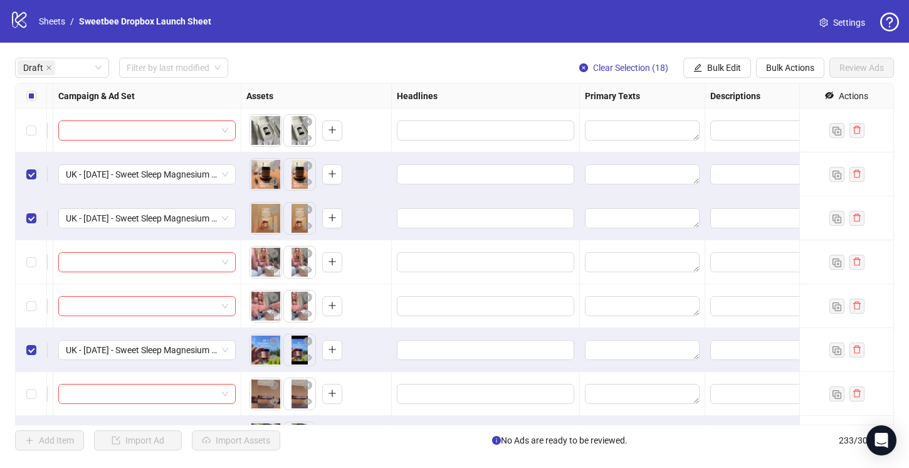
scroll to position [0, 585]
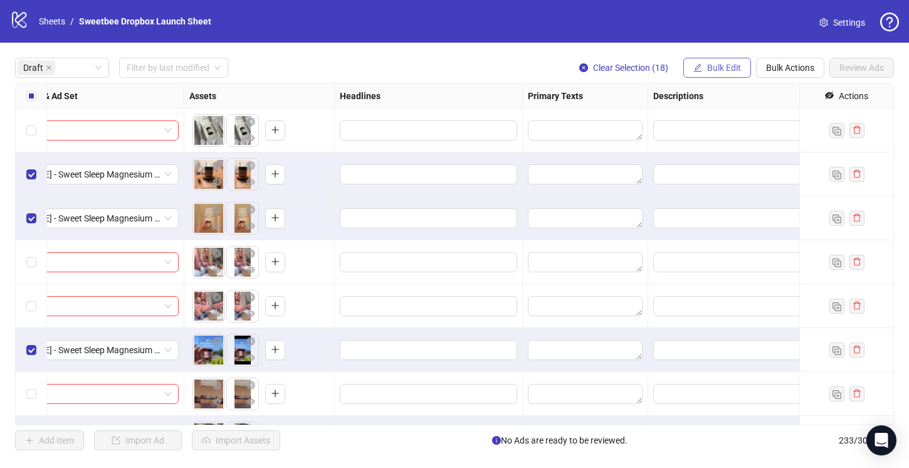
click at [718, 69] on span "Bulk Edit" at bounding box center [724, 68] width 34 height 10
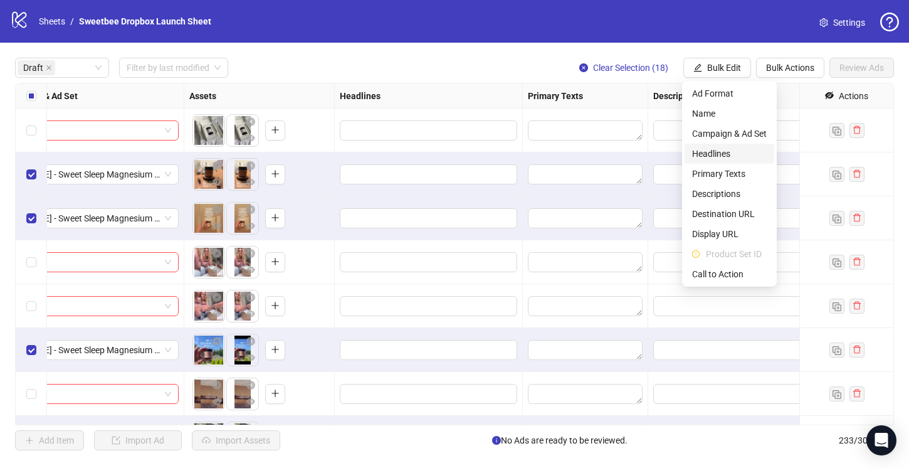
click at [717, 151] on span "Headlines" at bounding box center [729, 154] width 75 height 14
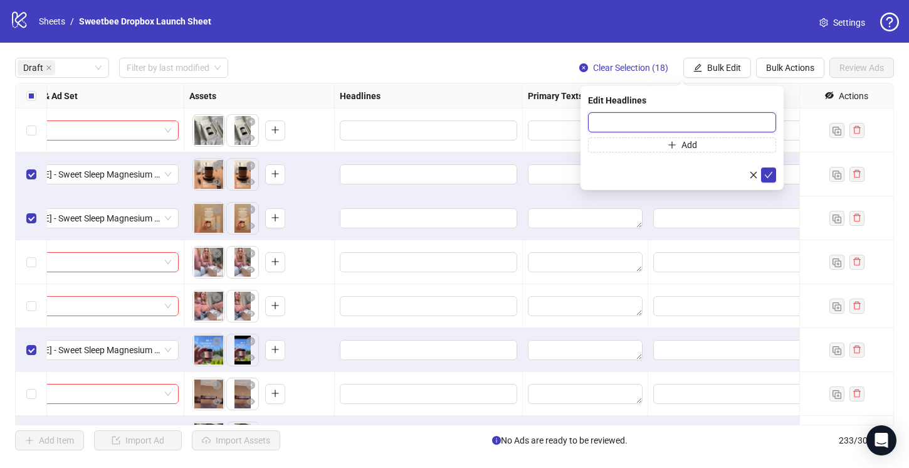
click at [599, 122] on input "text" at bounding box center [682, 122] width 188 height 20
paste input "**********"
type input "**********"
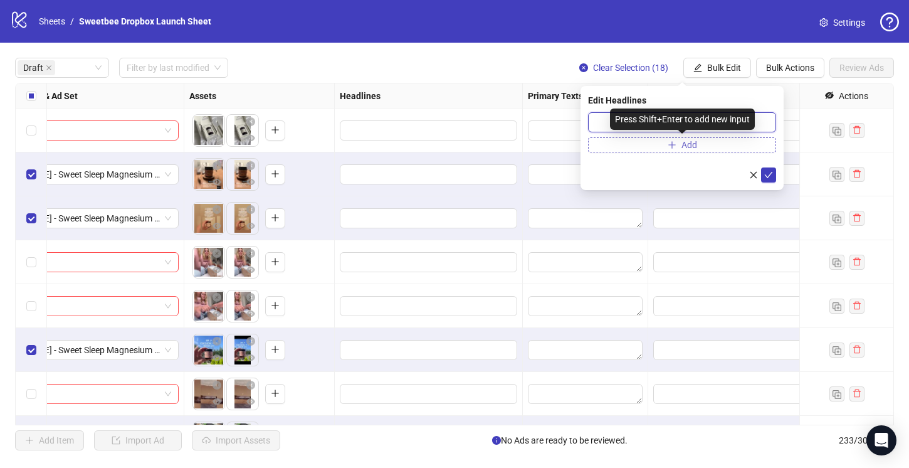
scroll to position [0, 0]
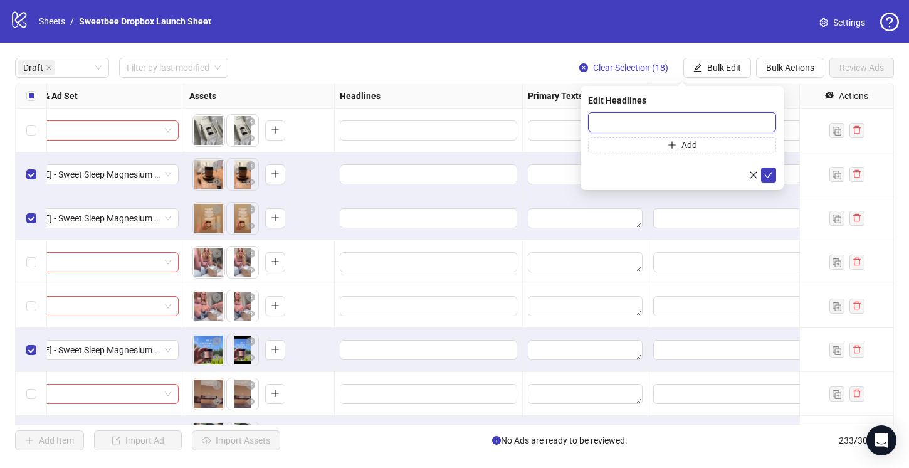
paste input "**********"
type input "**********"
click at [770, 173] on icon "check" at bounding box center [768, 174] width 9 height 9
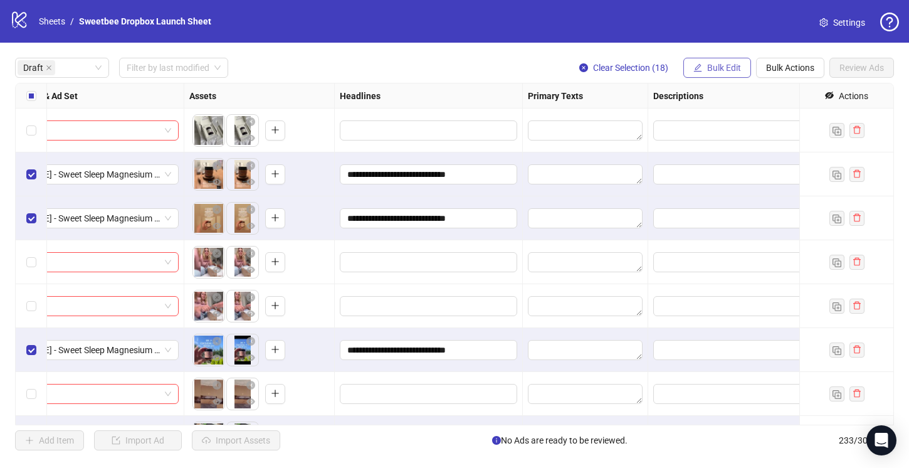
click at [715, 63] on span "Bulk Edit" at bounding box center [724, 68] width 34 height 10
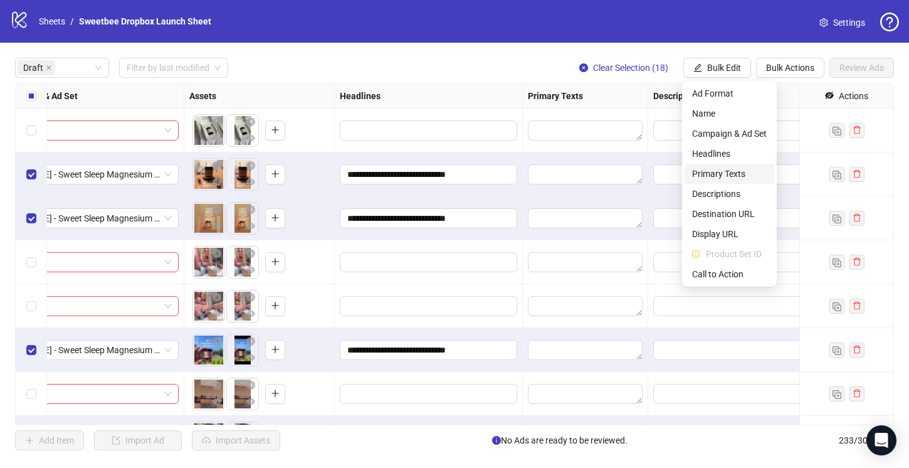
click at [717, 170] on span "Primary Texts" at bounding box center [729, 174] width 75 height 14
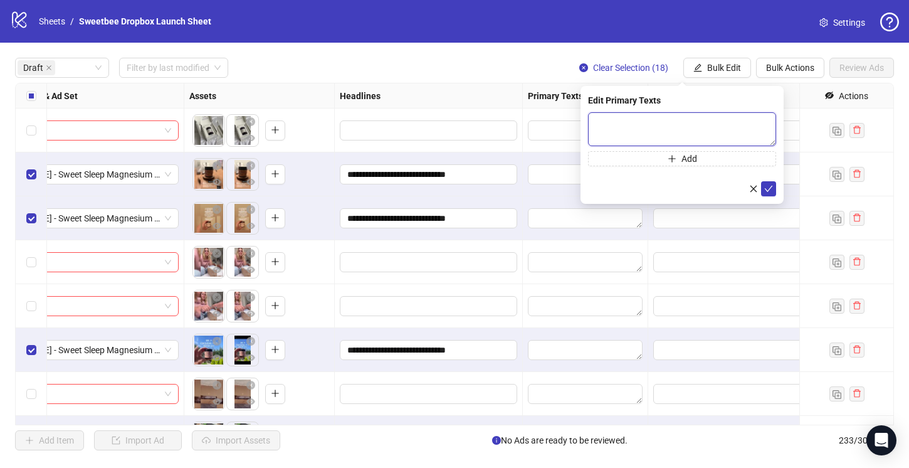
click at [636, 127] on textarea at bounding box center [682, 129] width 188 height 34
paste textarea "**********"
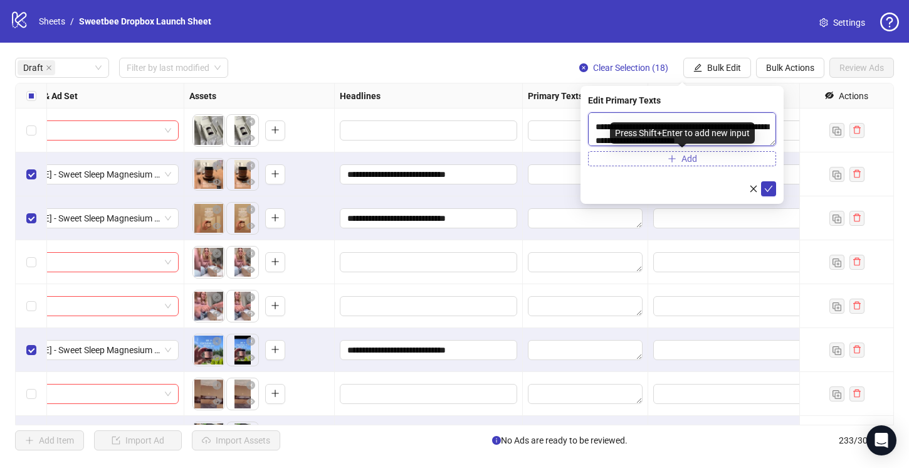
type textarea "**********"
click at [728, 158] on button "Add" at bounding box center [682, 158] width 188 height 15
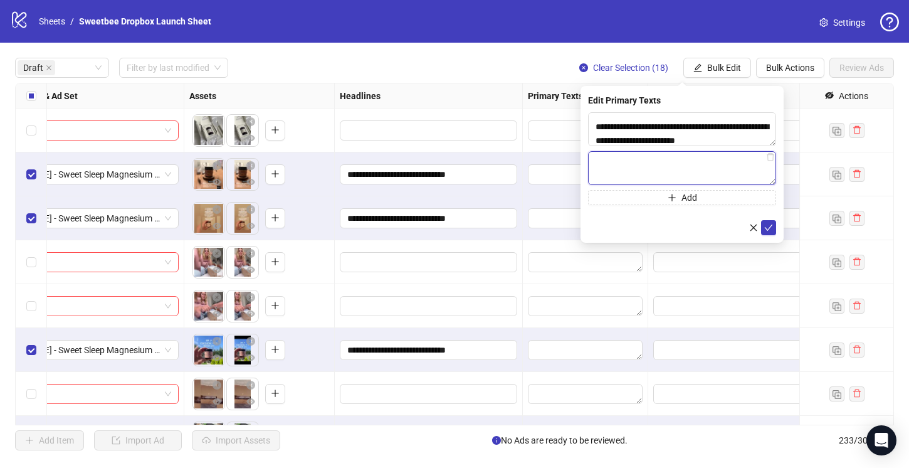
paste textarea "**********"
type textarea "**********"
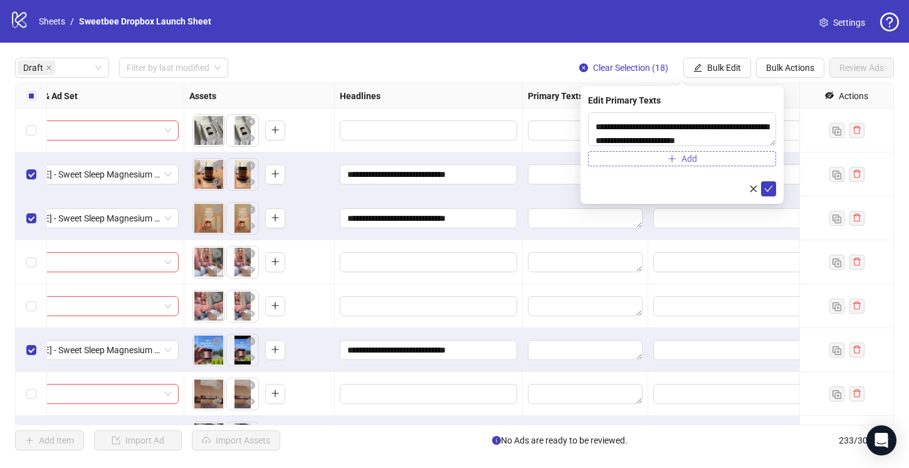
click at [694, 164] on button "Add" at bounding box center [682, 158] width 188 height 15
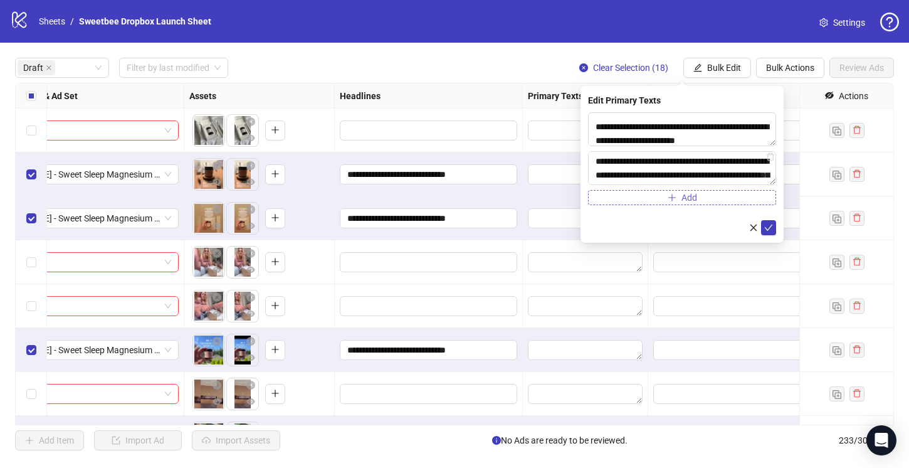
scroll to position [23, 0]
type textarea "**********"
click at [699, 197] on button "Add" at bounding box center [682, 197] width 188 height 15
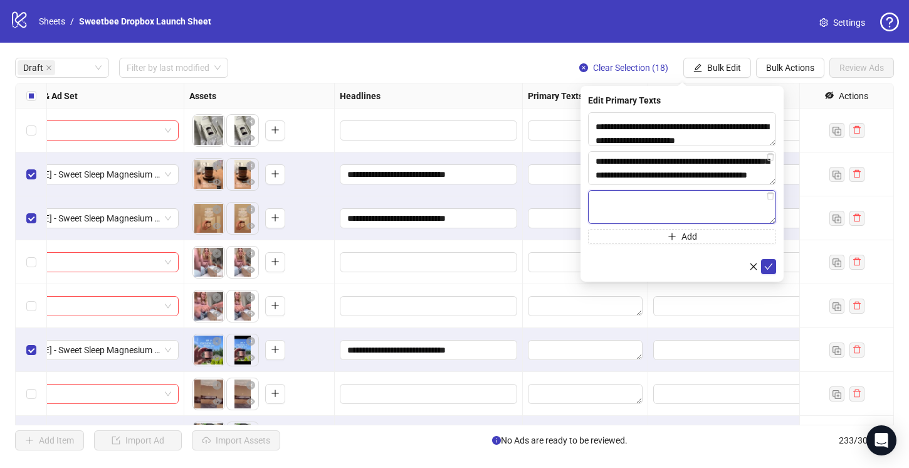
paste textarea "**********"
type textarea "**********"
click at [768, 266] on icon "check" at bounding box center [768, 266] width 9 height 9
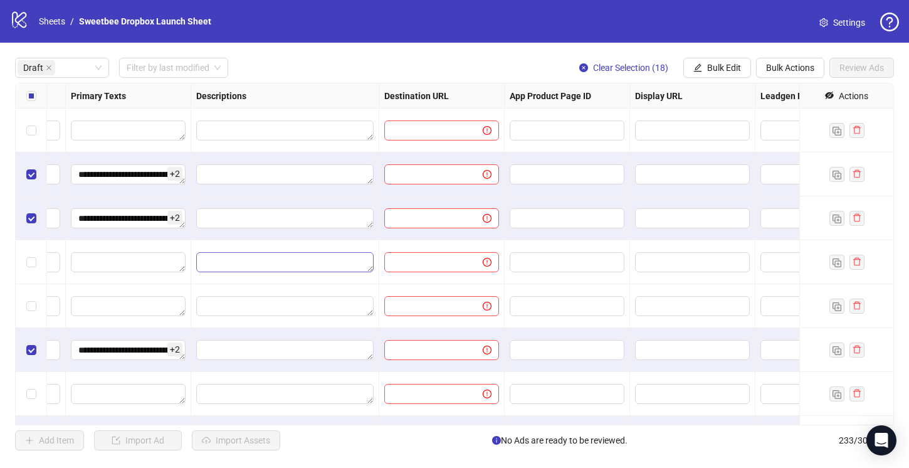
scroll to position [0, 1036]
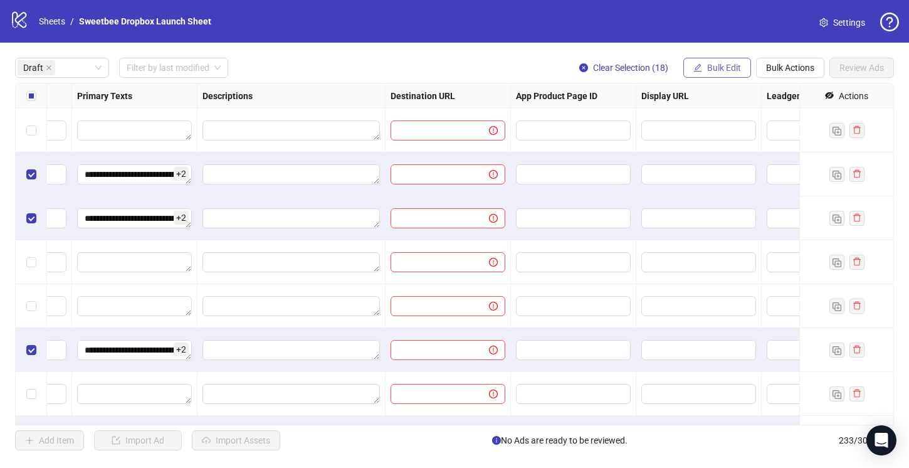
click at [716, 60] on button "Bulk Edit" at bounding box center [717, 68] width 68 height 20
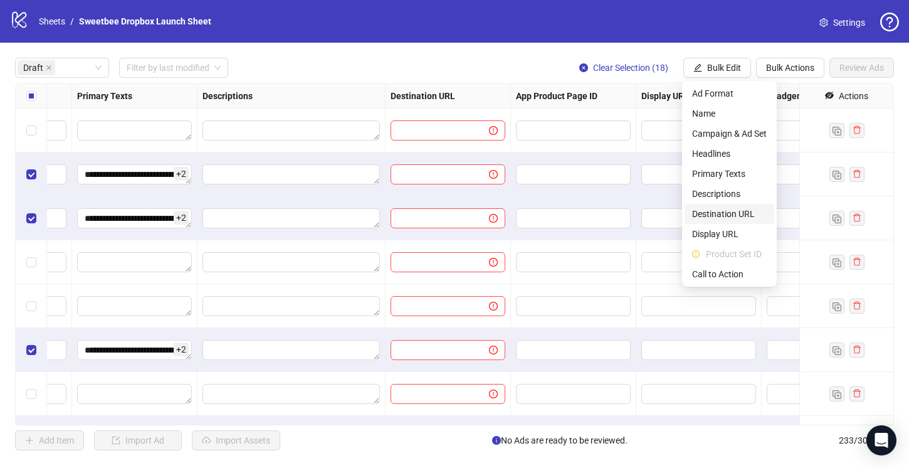
click at [721, 212] on span "Destination URL" at bounding box center [729, 214] width 75 height 14
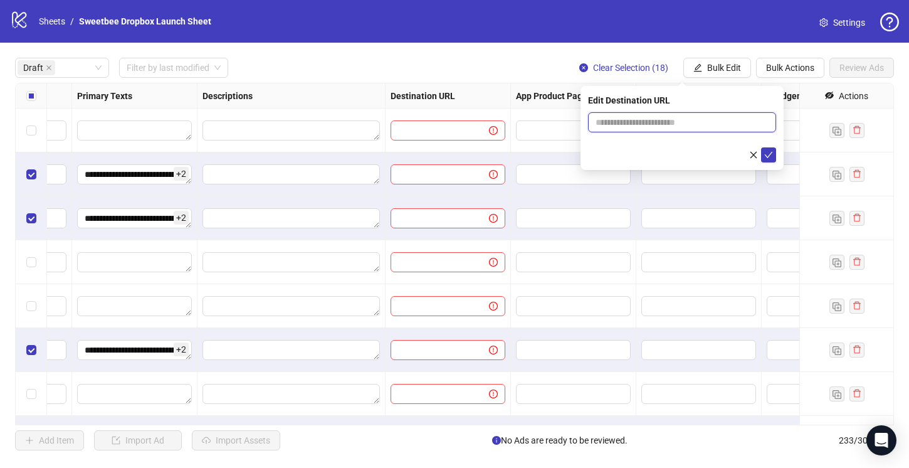
click at [640, 125] on input "text" at bounding box center [676, 122] width 163 height 14
paste input "**********"
type input "**********"
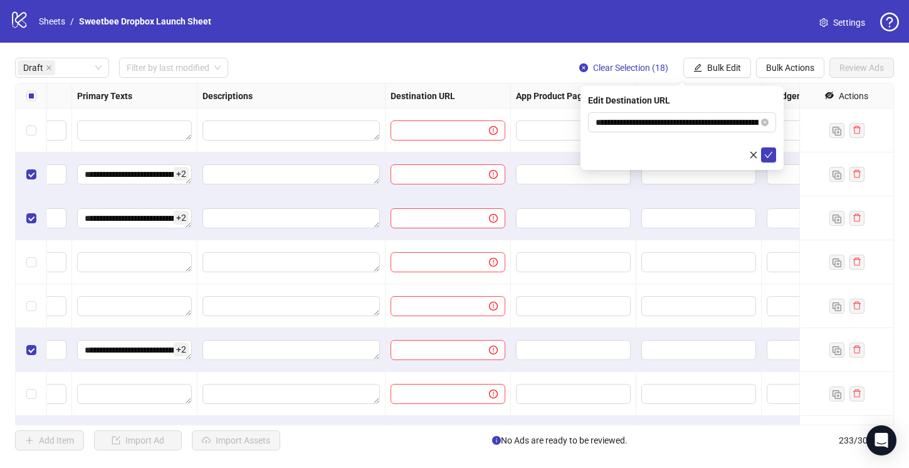
click at [629, 152] on div at bounding box center [682, 154] width 188 height 15
click at [768, 152] on icon "check" at bounding box center [768, 154] width 9 height 9
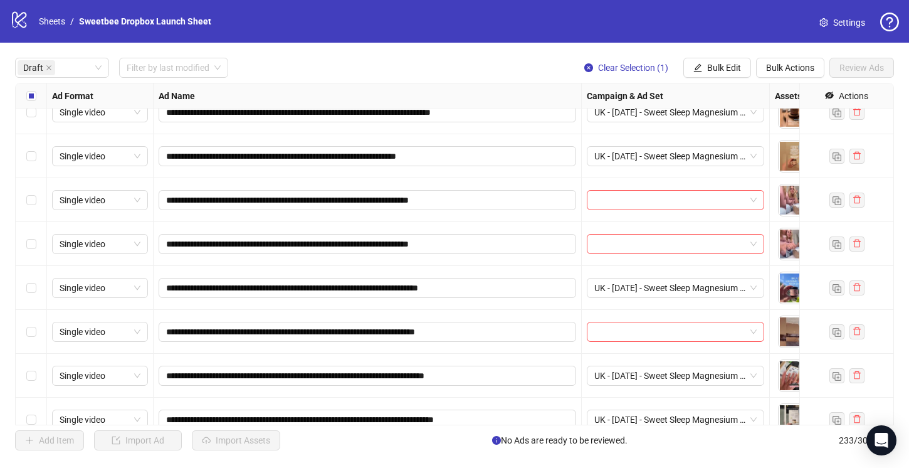
scroll to position [92, 0]
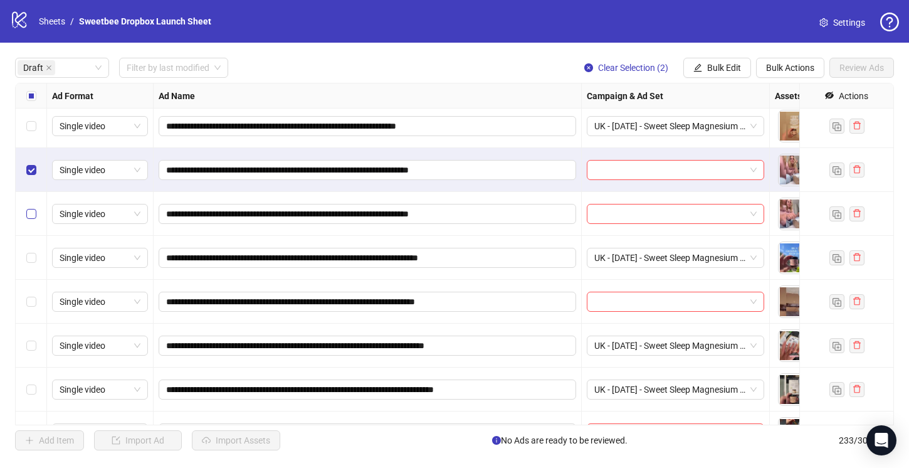
click at [31, 220] on label "Select row 5" at bounding box center [31, 214] width 10 height 14
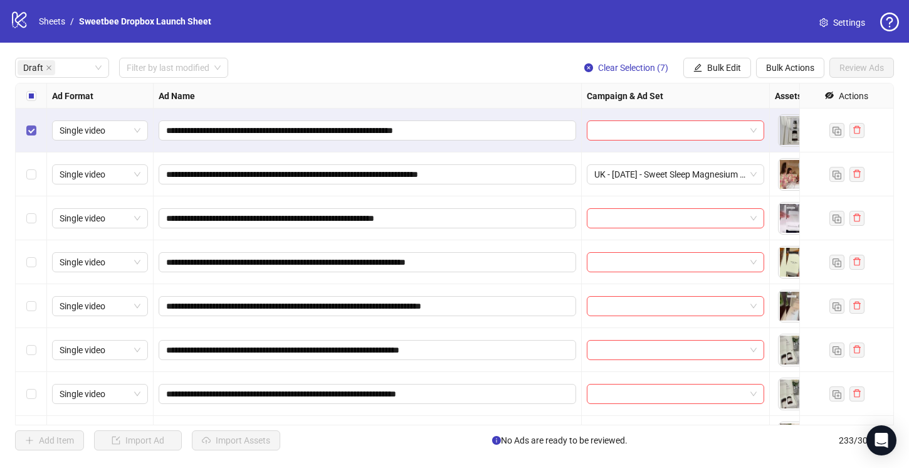
scroll to position [536, 0]
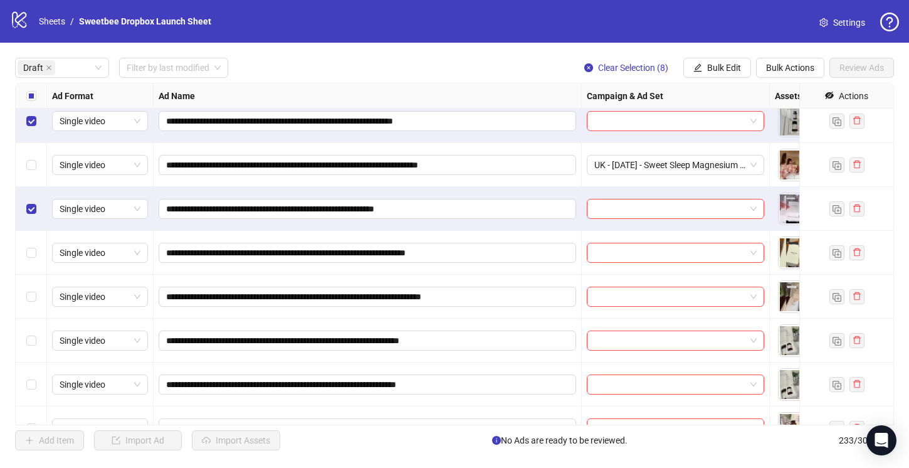
click at [26, 235] on div "Select row 16" at bounding box center [31, 253] width 31 height 44
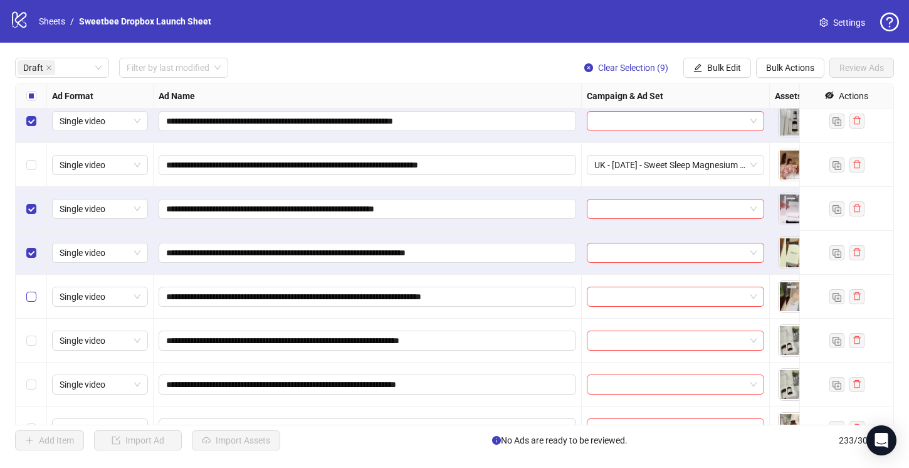
click at [27, 291] on label "Select row 17" at bounding box center [31, 297] width 10 height 14
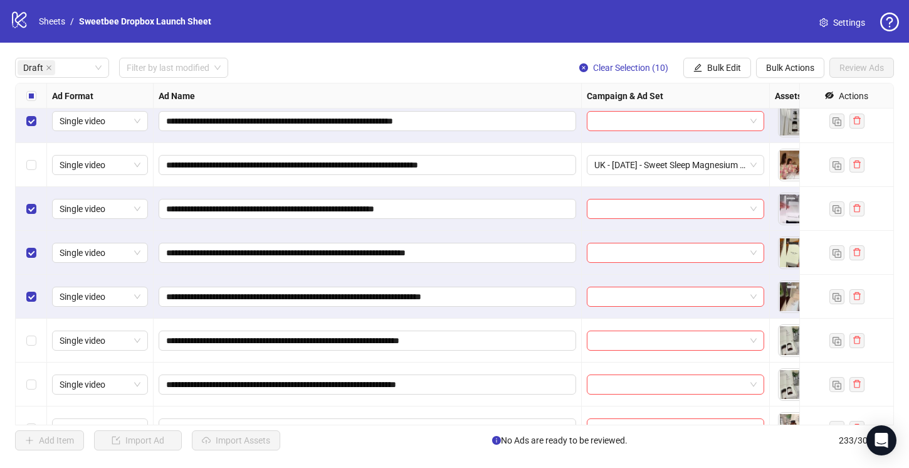
click at [24, 343] on div "Select row 18" at bounding box center [31, 340] width 31 height 44
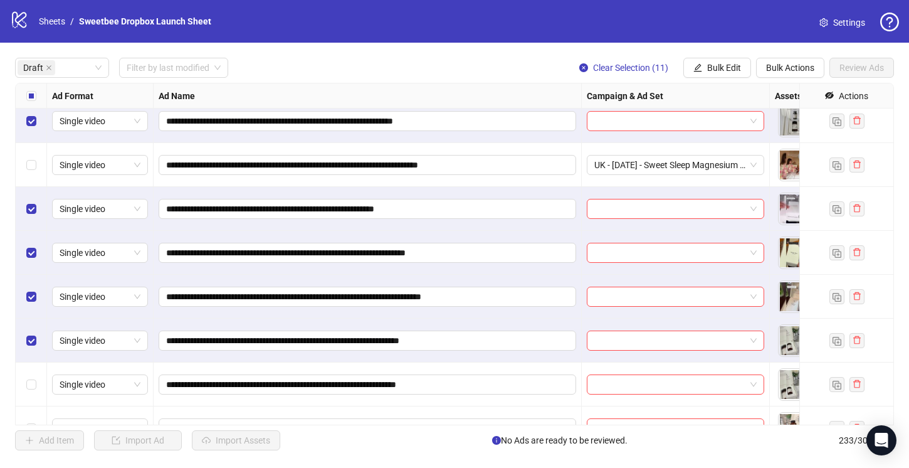
click at [23, 388] on div "Select row 19" at bounding box center [31, 384] width 31 height 44
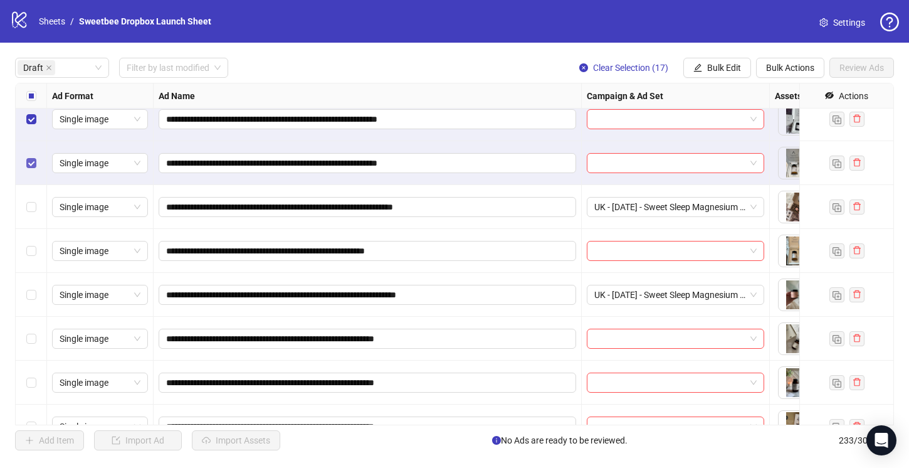
scroll to position [1331, 0]
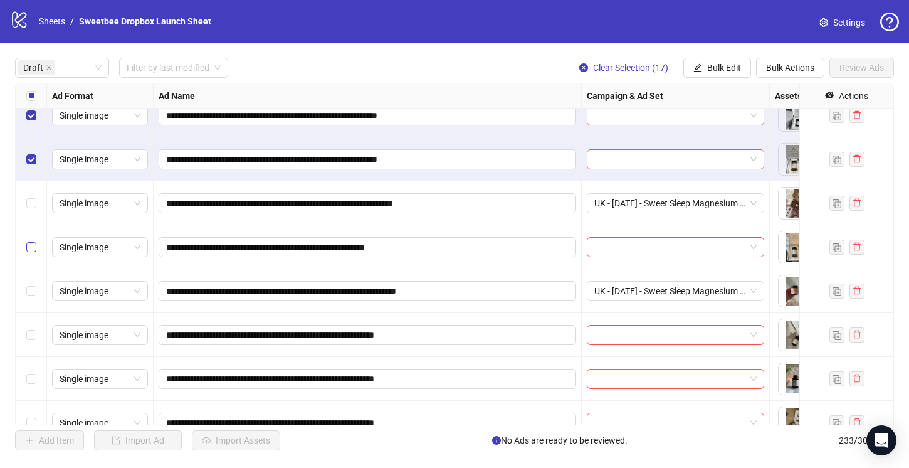
click at [31, 241] on label "Select row 34" at bounding box center [31, 247] width 10 height 14
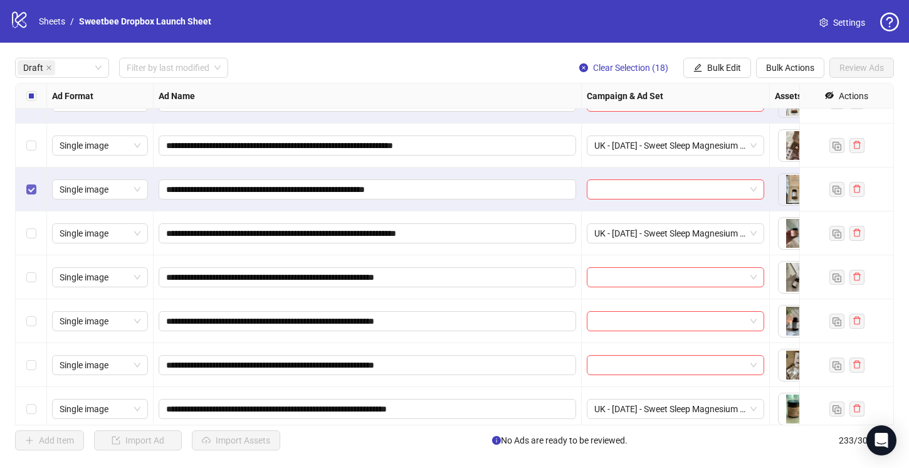
scroll to position [1395, 0]
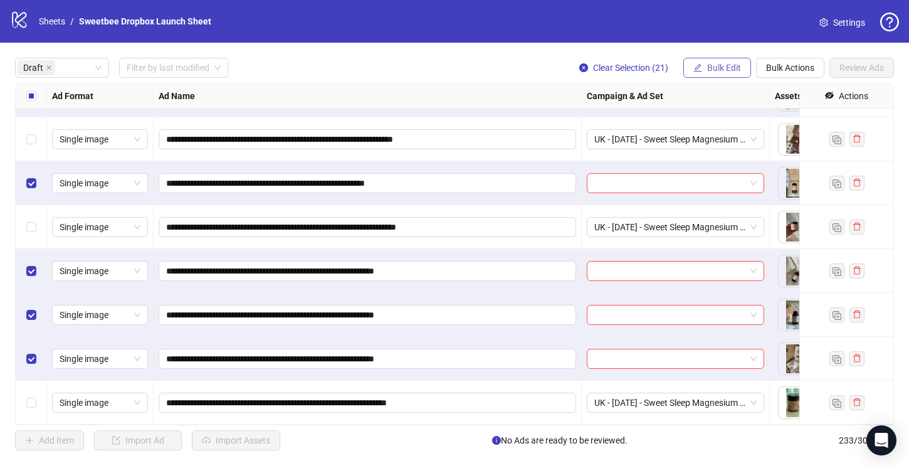
click at [718, 63] on span "Bulk Edit" at bounding box center [724, 68] width 34 height 10
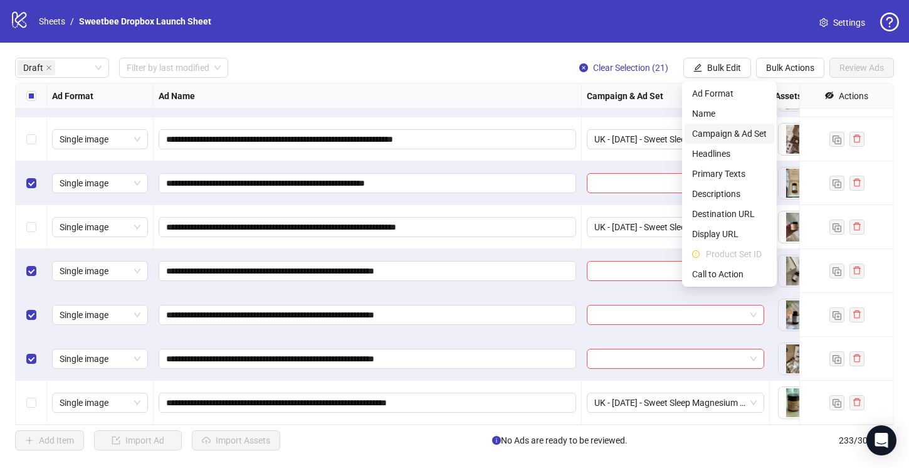
click at [727, 125] on li "Campaign & Ad Set" at bounding box center [729, 133] width 90 height 20
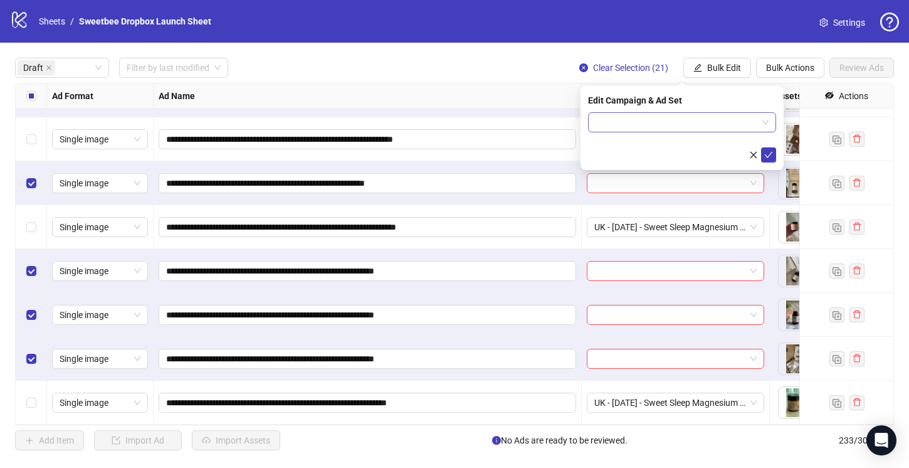
click at [682, 116] on input "search" at bounding box center [676, 122] width 162 height 19
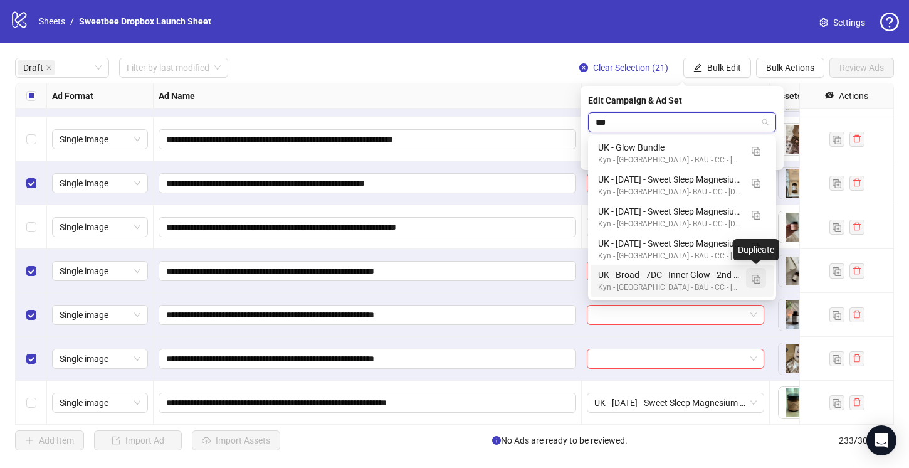
click at [755, 279] on img "button" at bounding box center [756, 279] width 9 height 9
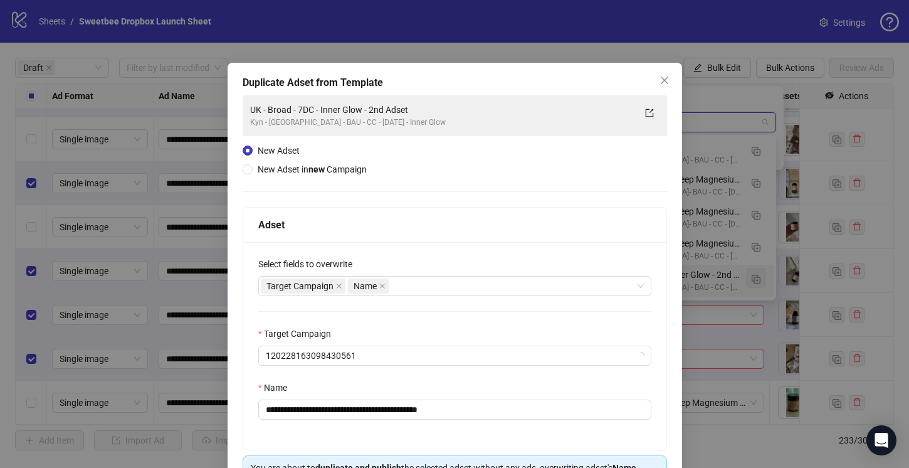
type input "**"
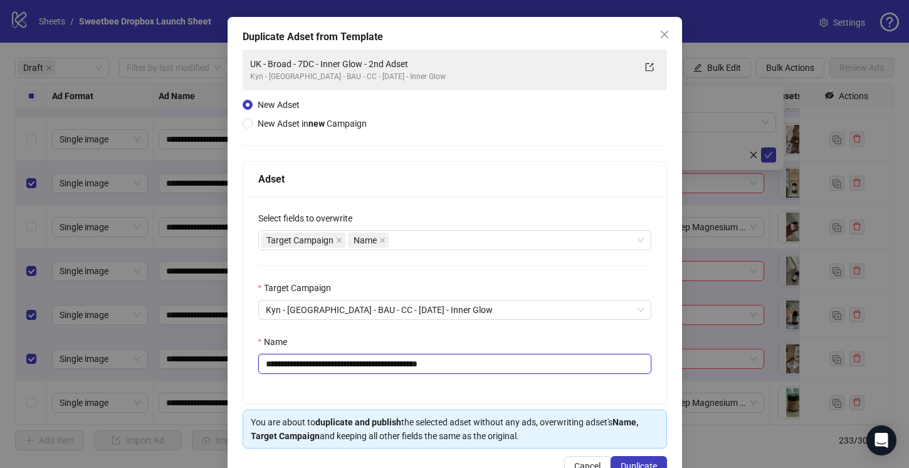
drag, startPoint x: 463, startPoint y: 367, endPoint x: 385, endPoint y: 369, distance: 78.4
click at [385, 369] on input "**********" at bounding box center [454, 364] width 393 height 20
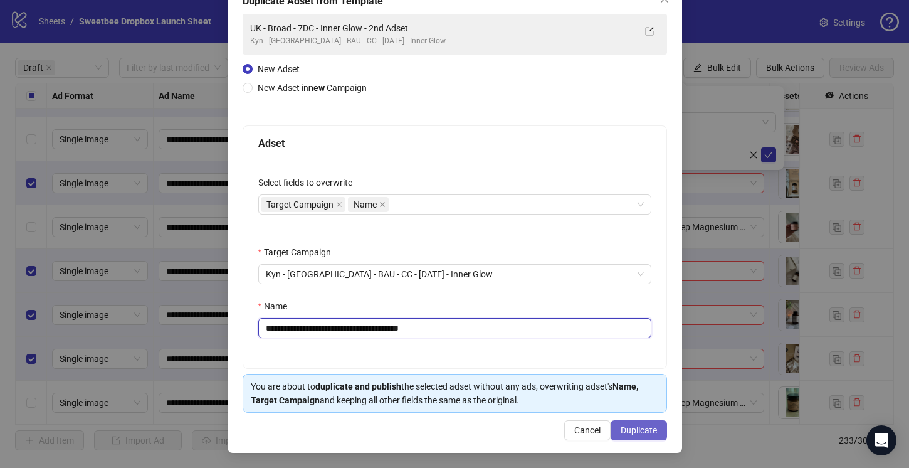
type input "**********"
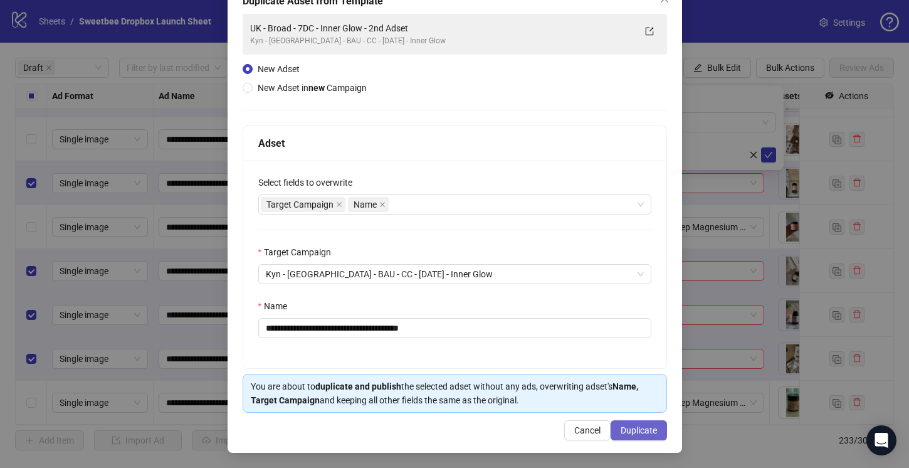
click at [639, 429] on span "Duplicate" at bounding box center [639, 430] width 36 height 10
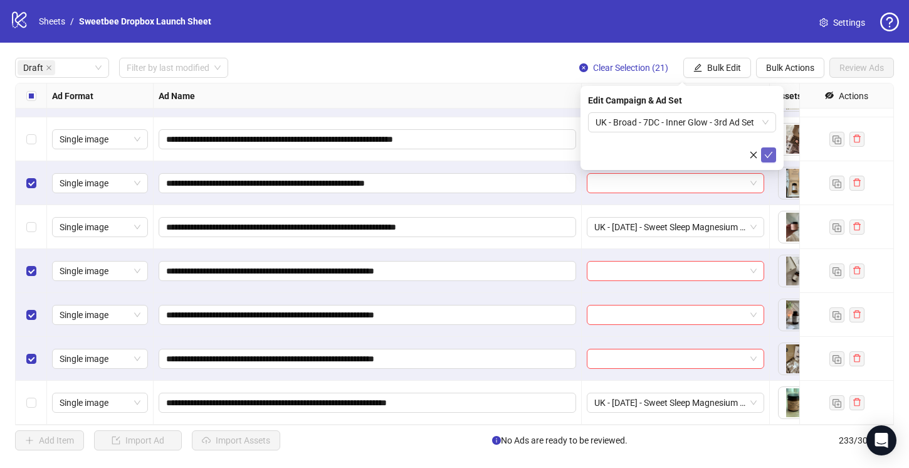
click at [772, 154] on icon "check" at bounding box center [768, 154] width 9 height 9
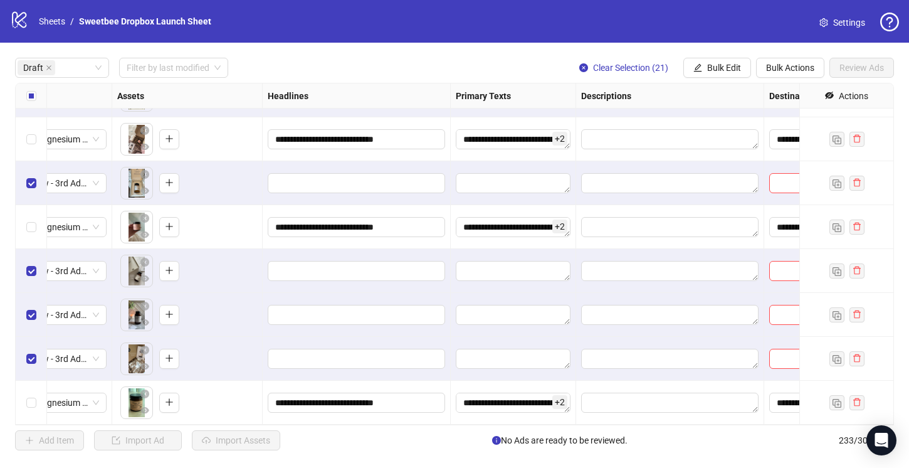
scroll to position [1395, 696]
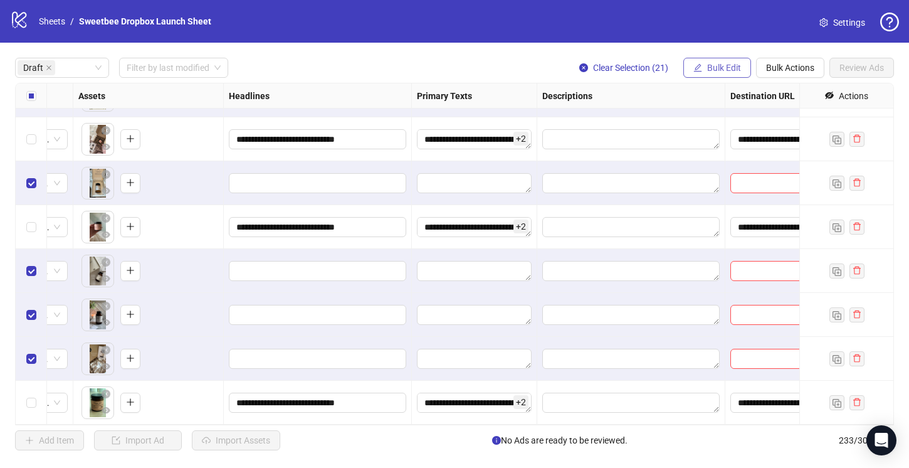
click at [717, 65] on span "Bulk Edit" at bounding box center [724, 68] width 34 height 10
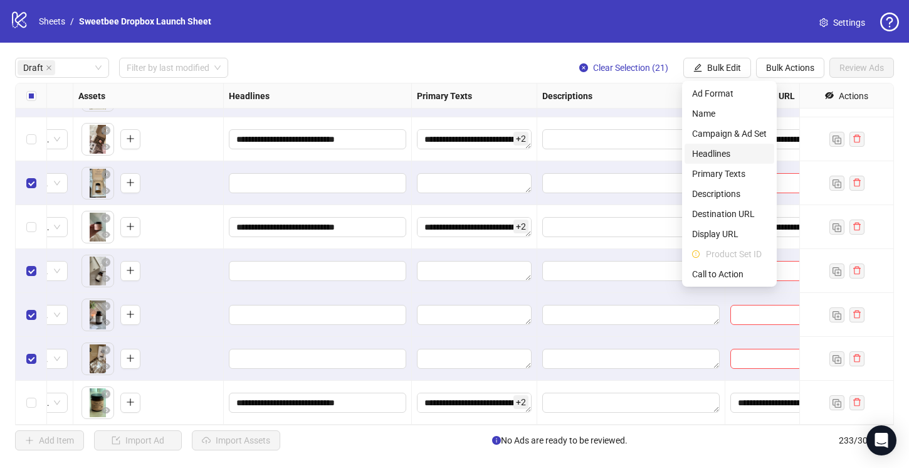
click at [719, 153] on span "Headlines" at bounding box center [729, 154] width 75 height 14
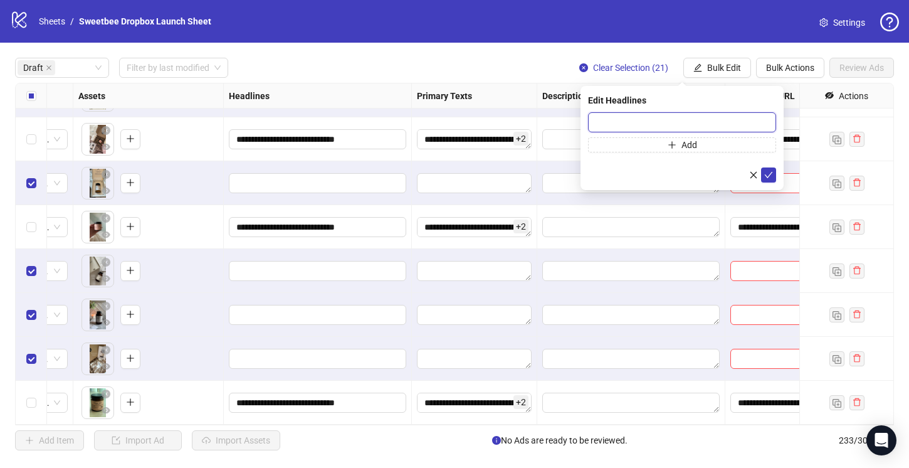
click at [605, 124] on input "text" at bounding box center [682, 122] width 188 height 20
paste input "**********"
type input "**********"
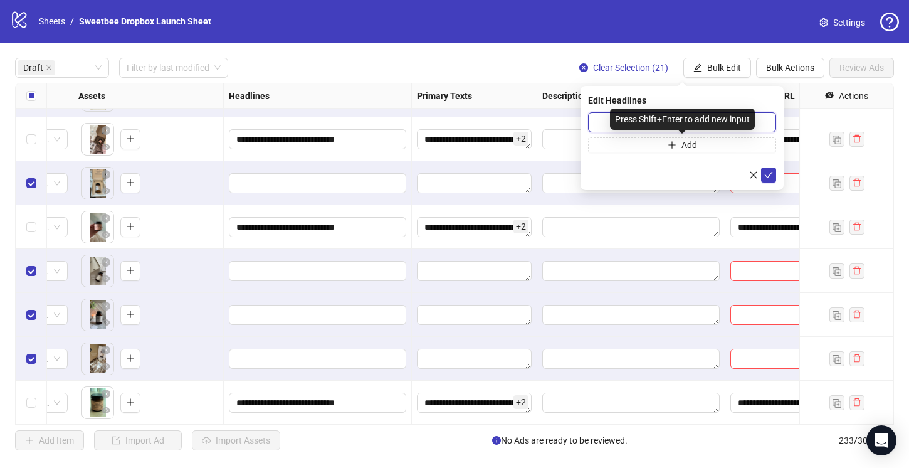
scroll to position [0, 0]
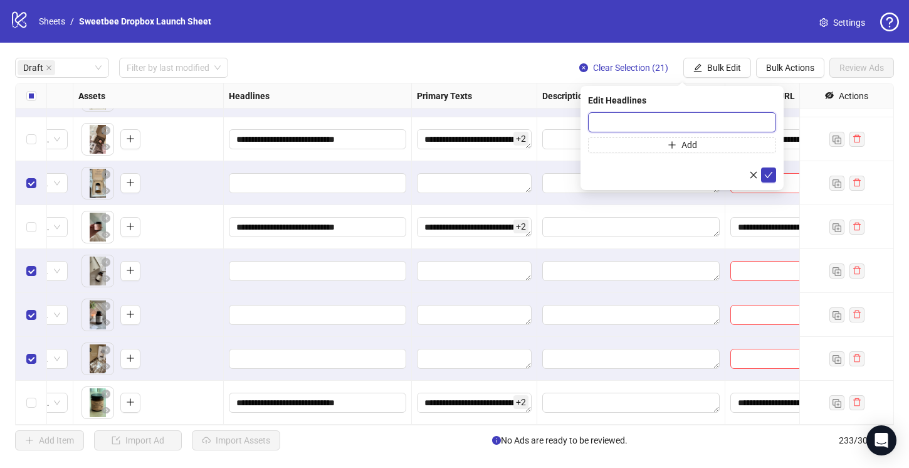
paste input "**********"
type input "**********"
click at [767, 174] on icon "check" at bounding box center [768, 174] width 9 height 9
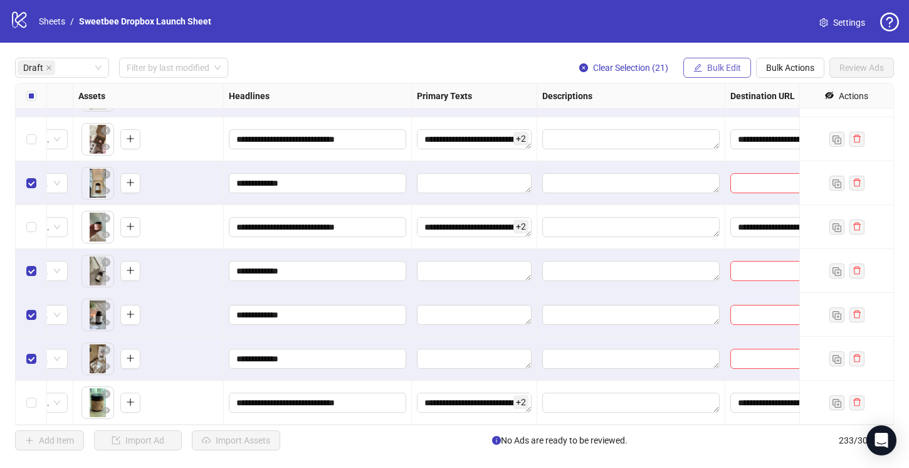
click at [727, 58] on button "Bulk Edit" at bounding box center [717, 68] width 68 height 20
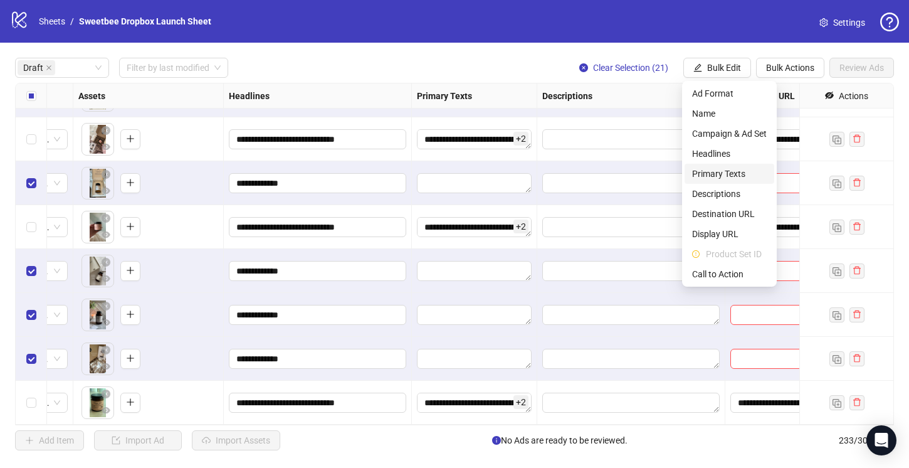
click at [726, 172] on span "Primary Texts" at bounding box center [729, 174] width 75 height 14
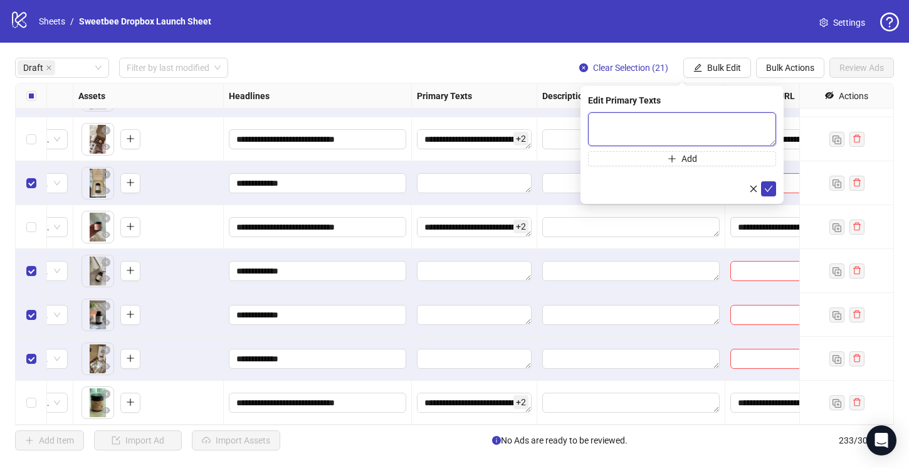
click at [638, 133] on textarea at bounding box center [682, 129] width 188 height 34
paste textarea "**********"
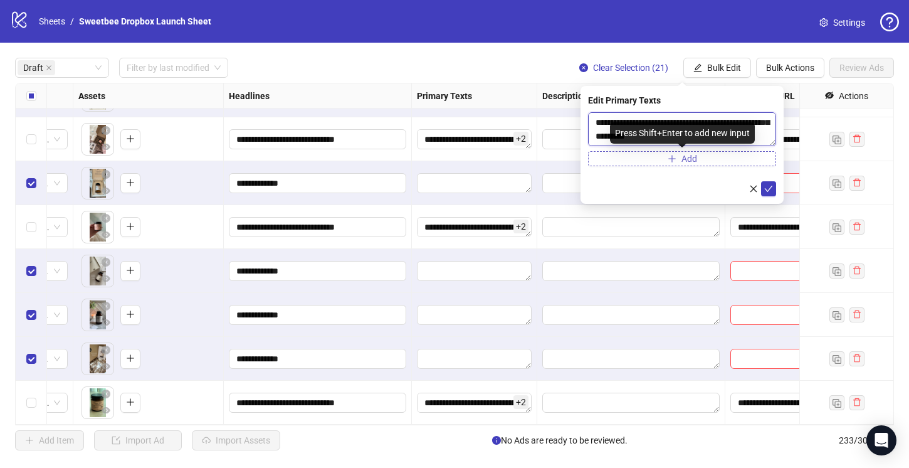
type textarea "**********"
click at [711, 159] on button "Add" at bounding box center [682, 158] width 188 height 15
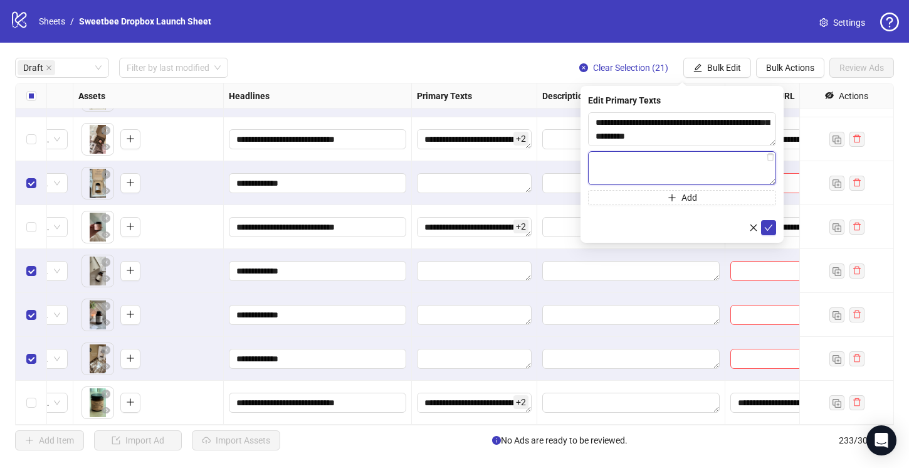
paste textarea "**********"
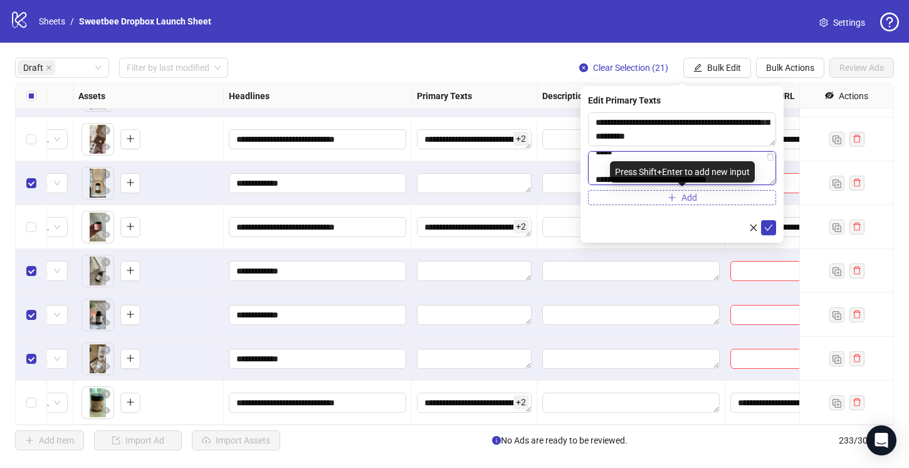
type textarea "**********"
click at [716, 194] on button "Add" at bounding box center [682, 197] width 188 height 15
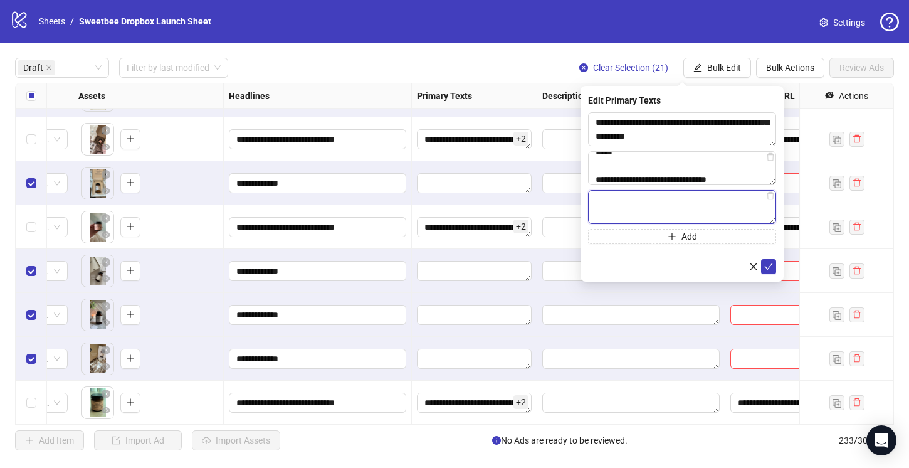
paste textarea "**********"
type textarea "**********"
click at [771, 266] on icon "check" at bounding box center [768, 266] width 9 height 9
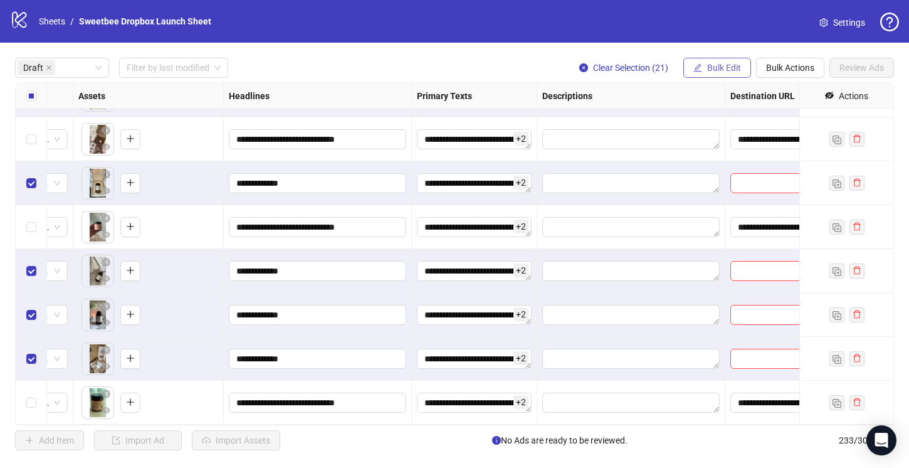
click at [725, 72] on span "Bulk Edit" at bounding box center [724, 68] width 34 height 10
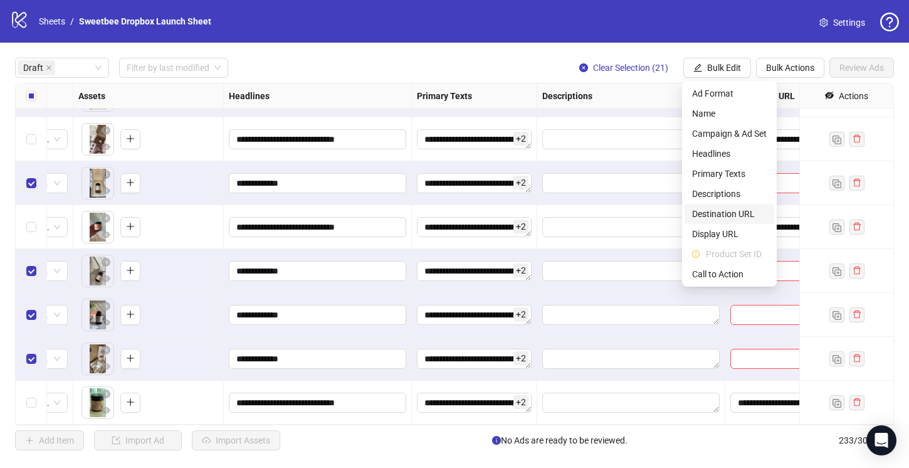
click at [731, 208] on span "Destination URL" at bounding box center [729, 214] width 75 height 14
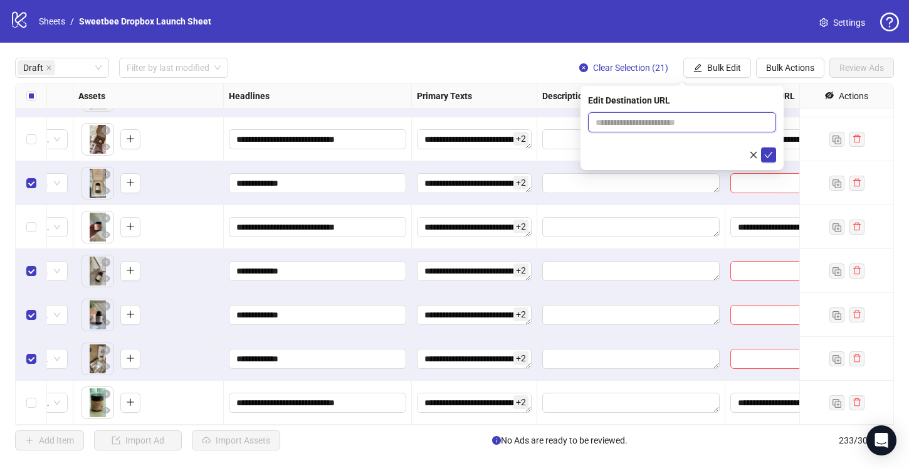
click at [620, 116] on input "text" at bounding box center [676, 122] width 163 height 14
paste input "**********"
type input "**********"
click at [617, 157] on div at bounding box center [682, 154] width 188 height 15
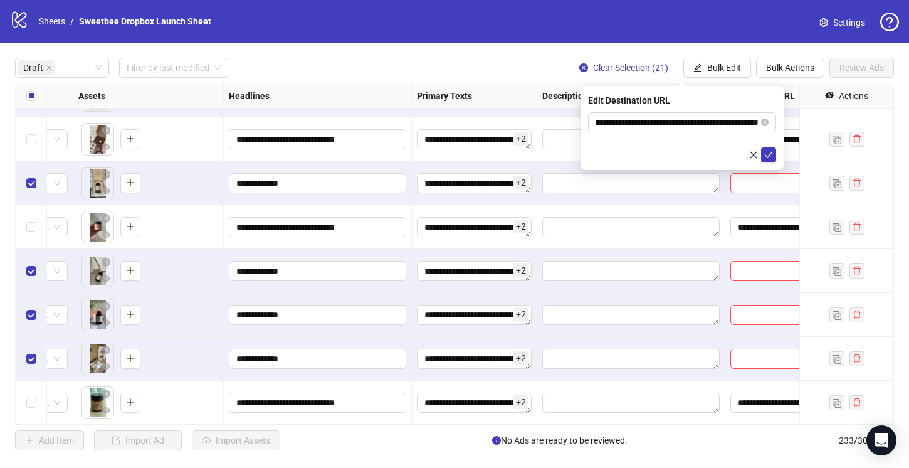
scroll to position [0, 0]
click at [767, 154] on icon "check" at bounding box center [768, 154] width 9 height 9
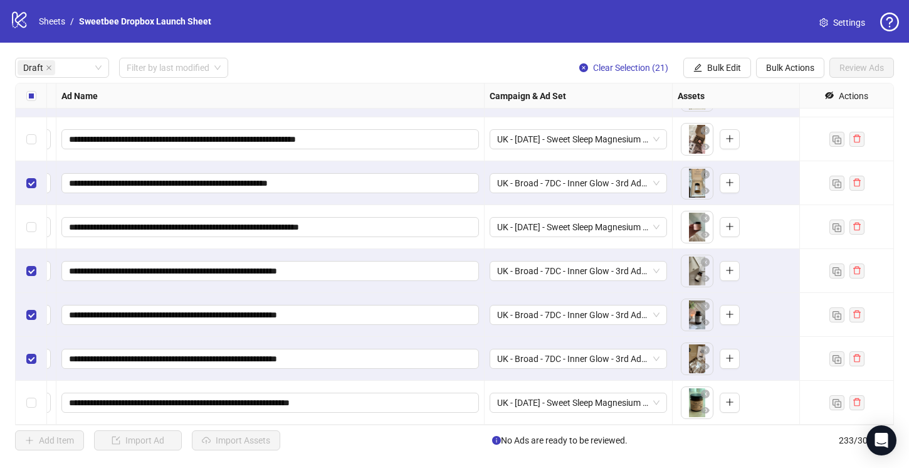
scroll to position [1395, 114]
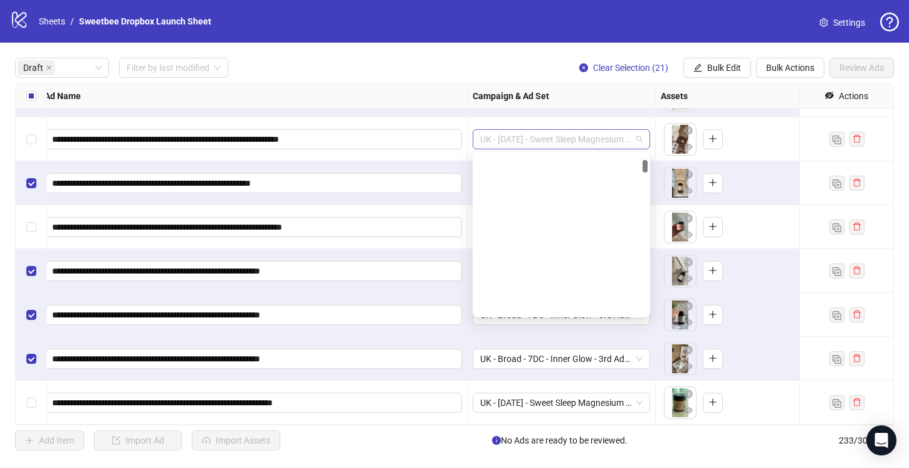
click at [641, 139] on span "UK - [DATE] - Sweet Sleep Magnesium Butter - 24th Adset" at bounding box center [561, 139] width 162 height 19
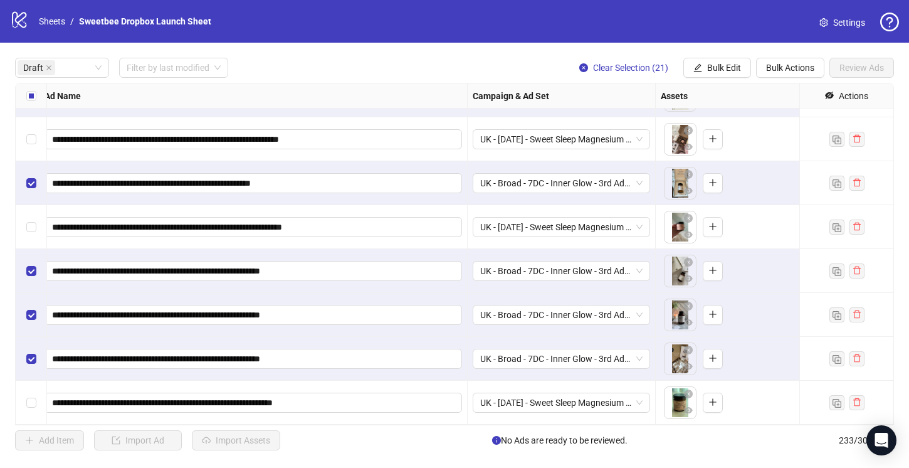
click at [446, 95] on div "Ad Name" at bounding box center [253, 95] width 428 height 25
click at [556, 140] on span "UK - [DATE] - Sweet Sleep Magnesium Butter - 24th Adset" at bounding box center [561, 139] width 162 height 19
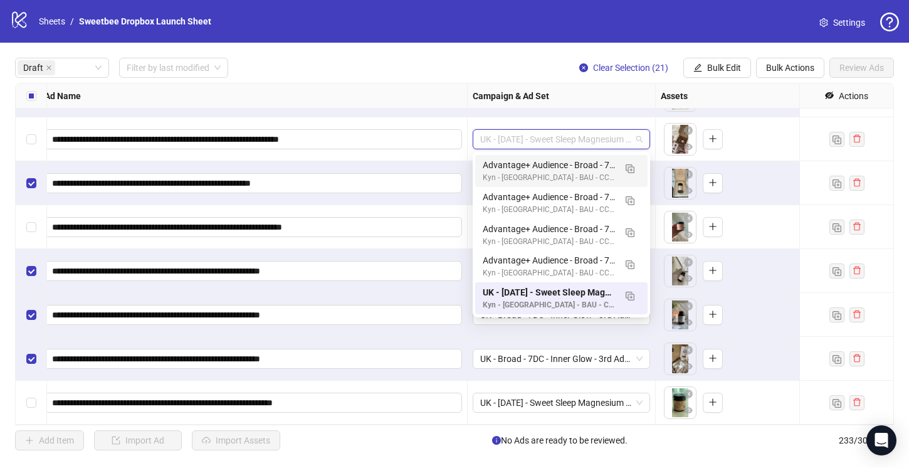
click at [448, 65] on div "Draft Filter by last modified Clear Selection (21) Bulk Edit Bulk Actions Revie…" at bounding box center [454, 68] width 879 height 20
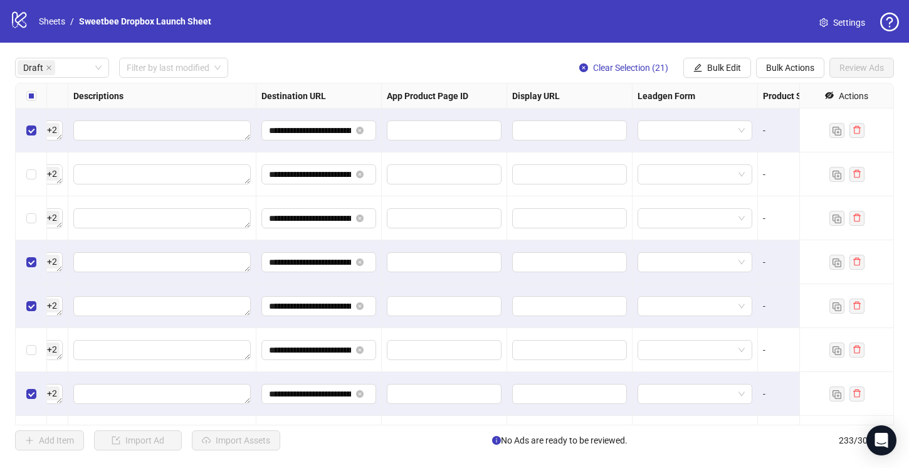
scroll to position [0, 1349]
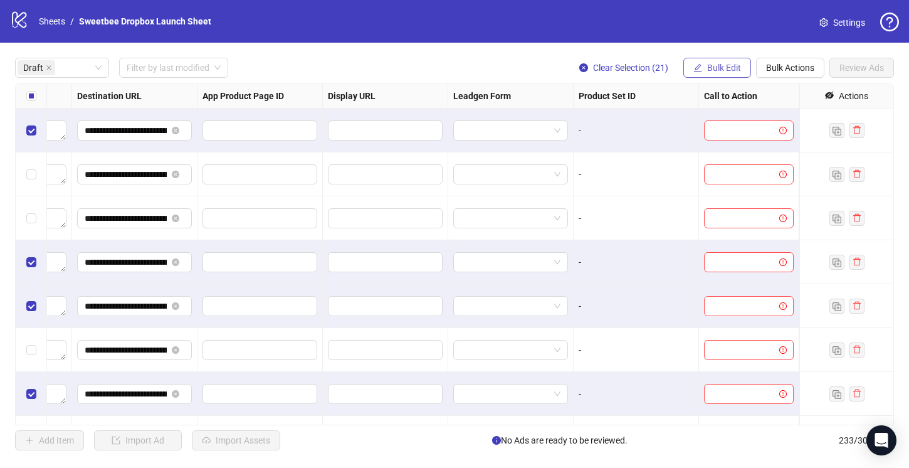
click at [732, 70] on span "Bulk Edit" at bounding box center [724, 68] width 34 height 10
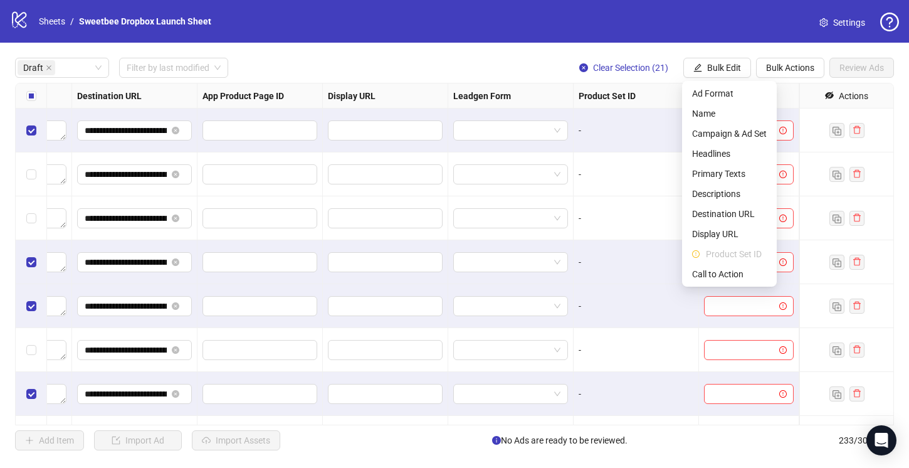
click at [628, 177] on div "-" at bounding box center [636, 174] width 115 height 14
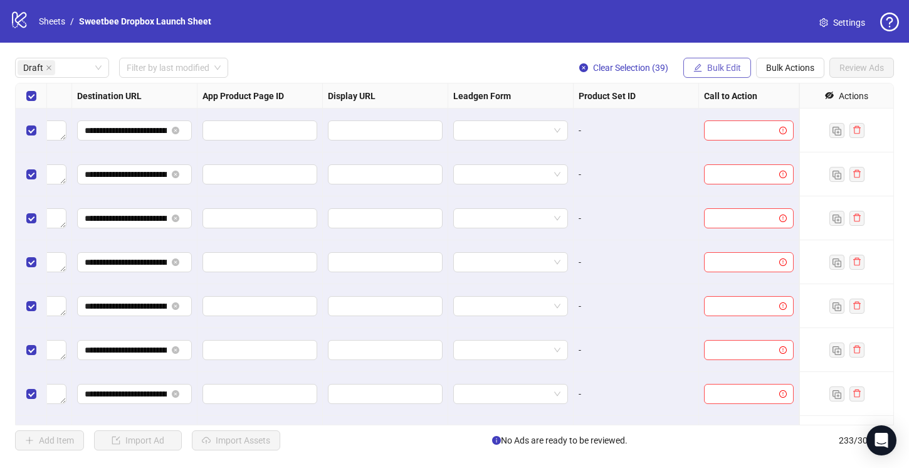
click at [716, 66] on span "Bulk Edit" at bounding box center [724, 68] width 34 height 10
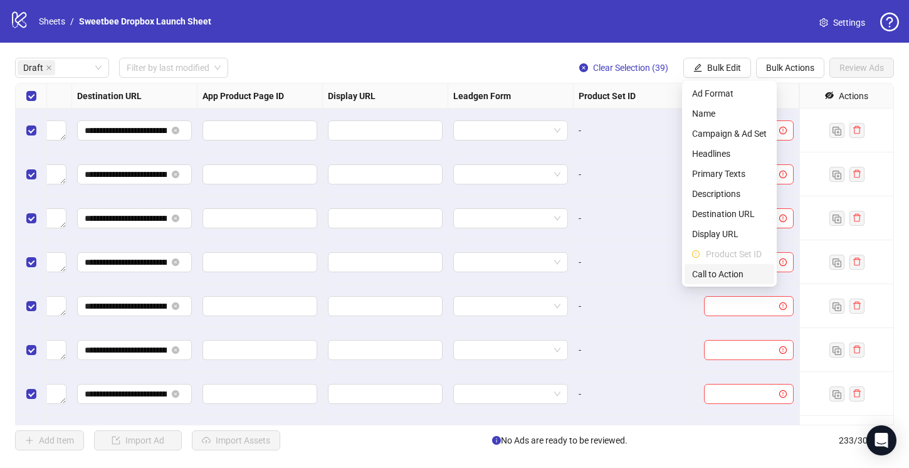
click at [713, 279] on span "Call to Action" at bounding box center [729, 274] width 75 height 14
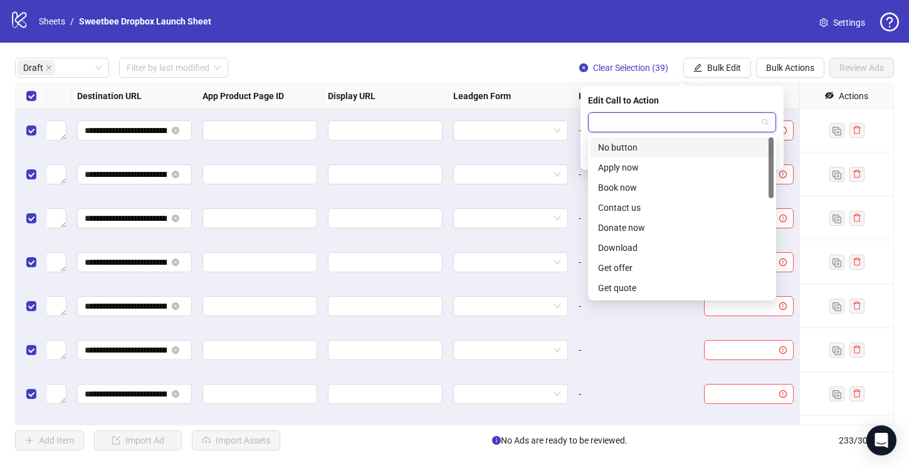
click at [611, 118] on input "search" at bounding box center [676, 122] width 162 height 19
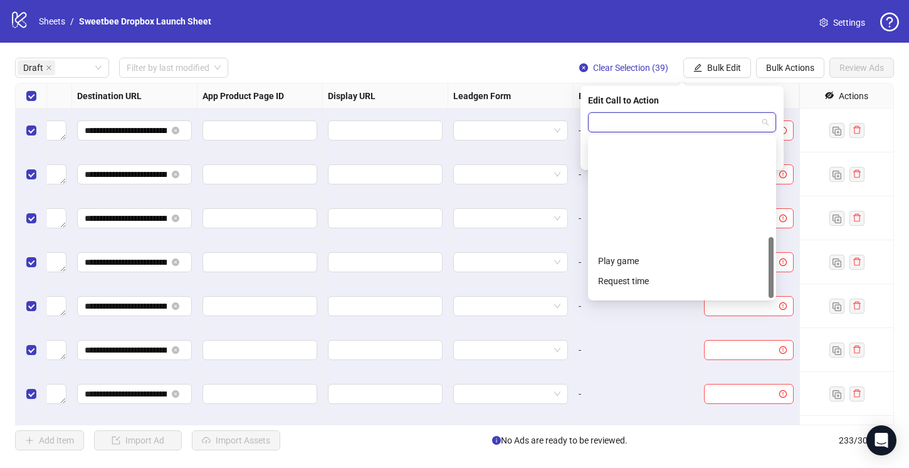
scroll to position [261, 0]
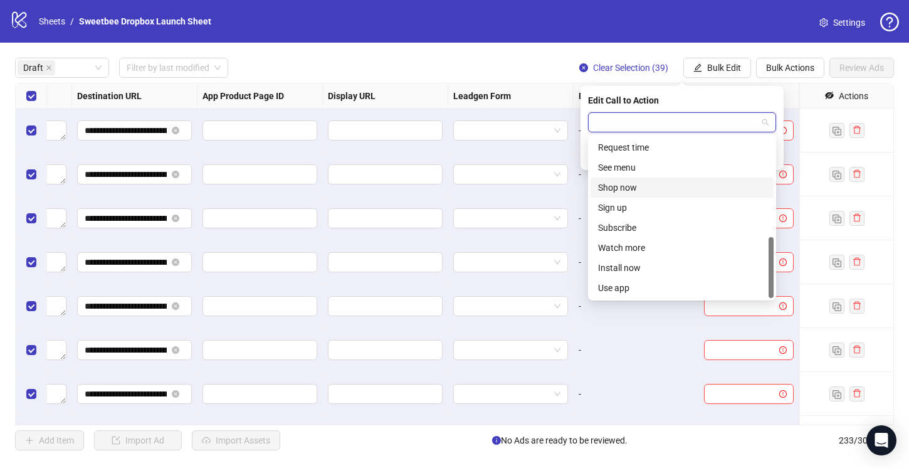
click at [620, 188] on div "Shop now" at bounding box center [682, 188] width 168 height 14
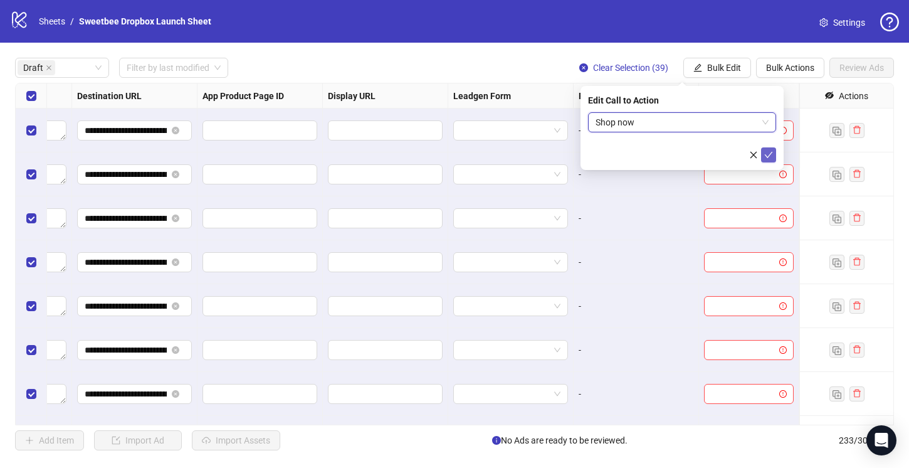
click at [768, 157] on icon "check" at bounding box center [768, 154] width 9 height 9
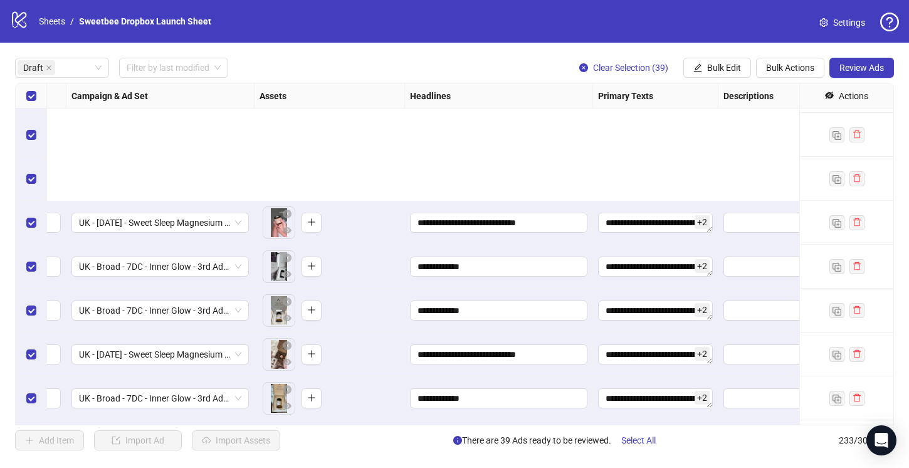
scroll to position [1395, 515]
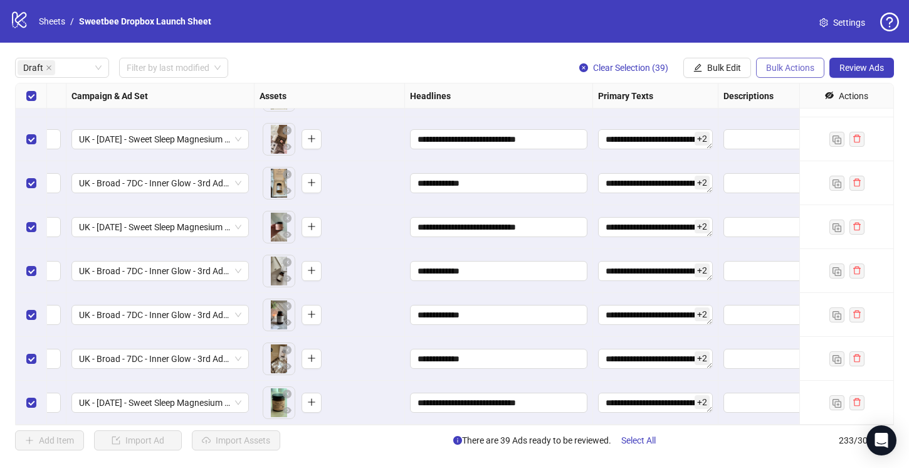
click at [786, 65] on span "Bulk Actions" at bounding box center [790, 68] width 48 height 10
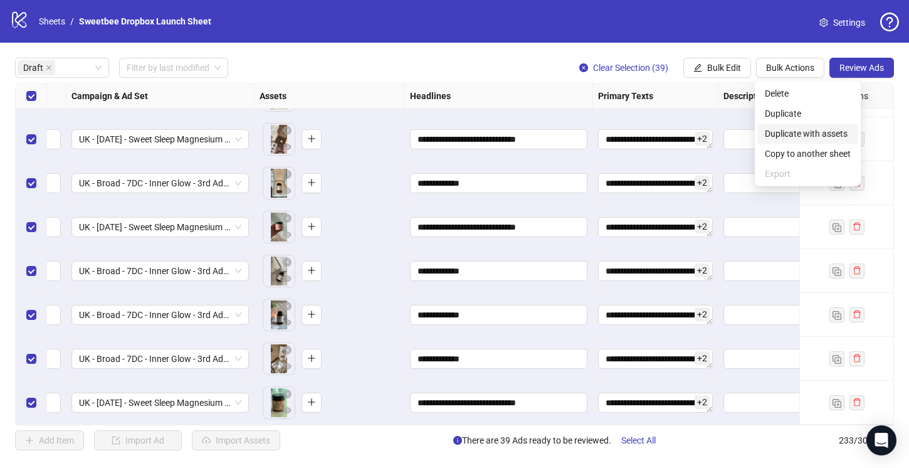
click at [796, 130] on span "Duplicate with assets" at bounding box center [808, 134] width 86 height 14
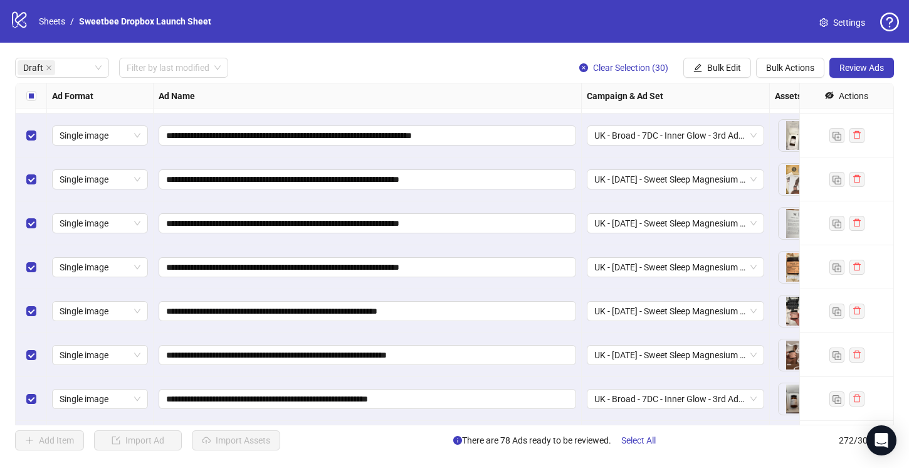
scroll to position [2678, 0]
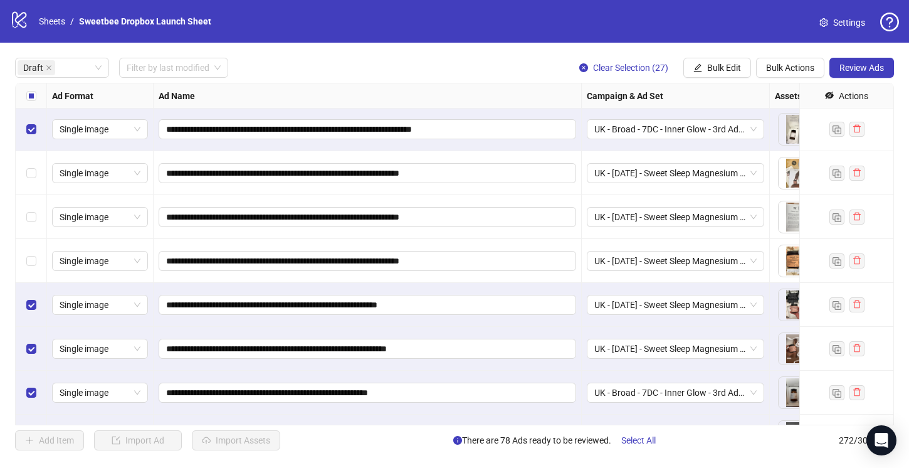
click at [30, 312] on div "Select row 66" at bounding box center [31, 305] width 31 height 44
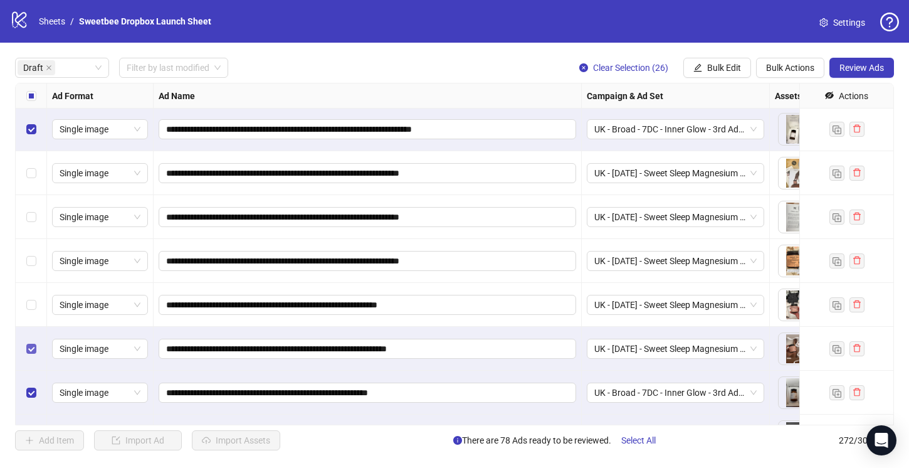
click at [32, 354] on label "Select row 67" at bounding box center [31, 349] width 10 height 14
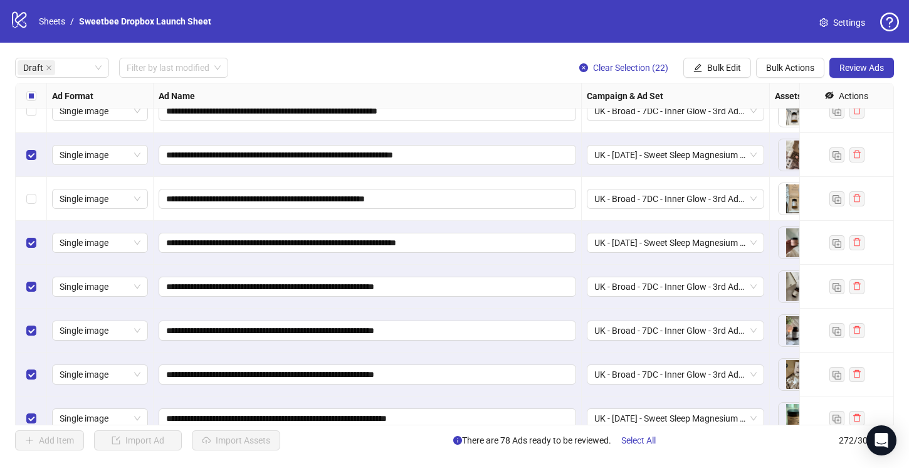
scroll to position [3098, 0]
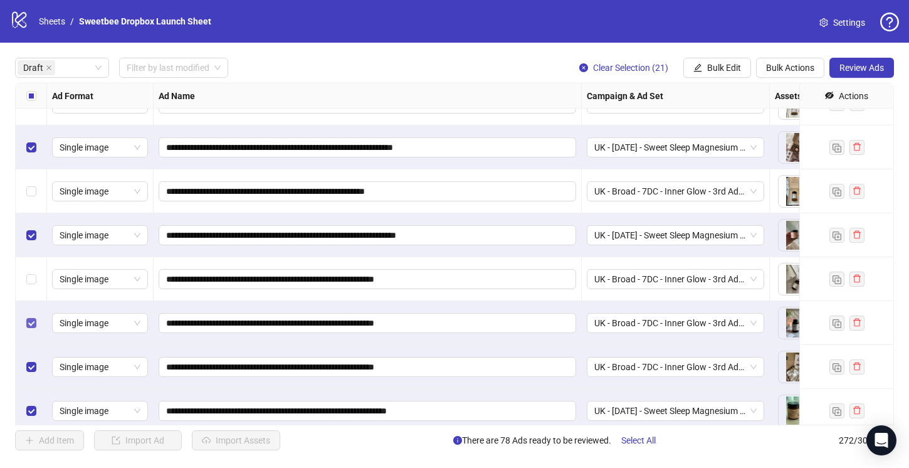
click at [28, 316] on label "Select row 76" at bounding box center [31, 323] width 10 height 14
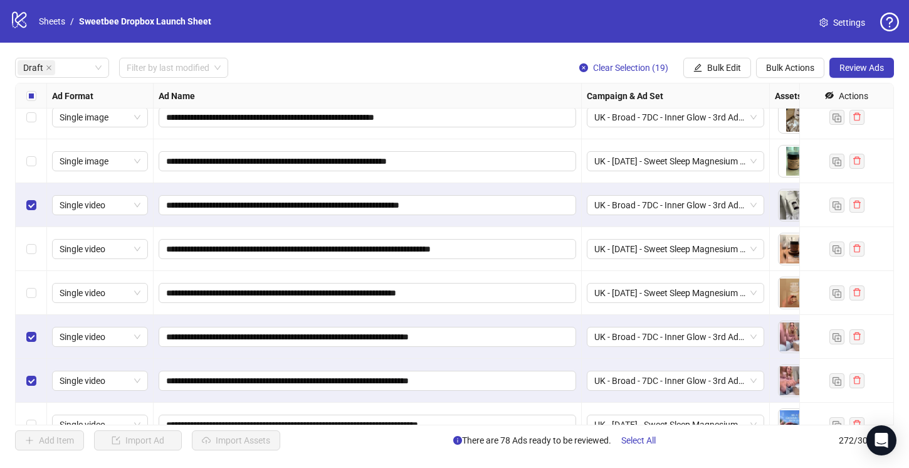
scroll to position [1656, 0]
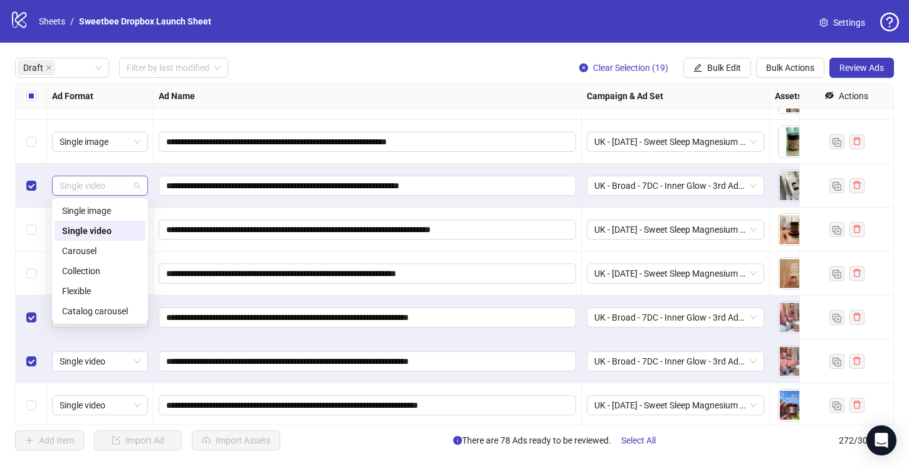
click at [129, 185] on span "Single video" at bounding box center [100, 185] width 81 height 19
click at [105, 287] on div "Flexible" at bounding box center [100, 291] width 76 height 14
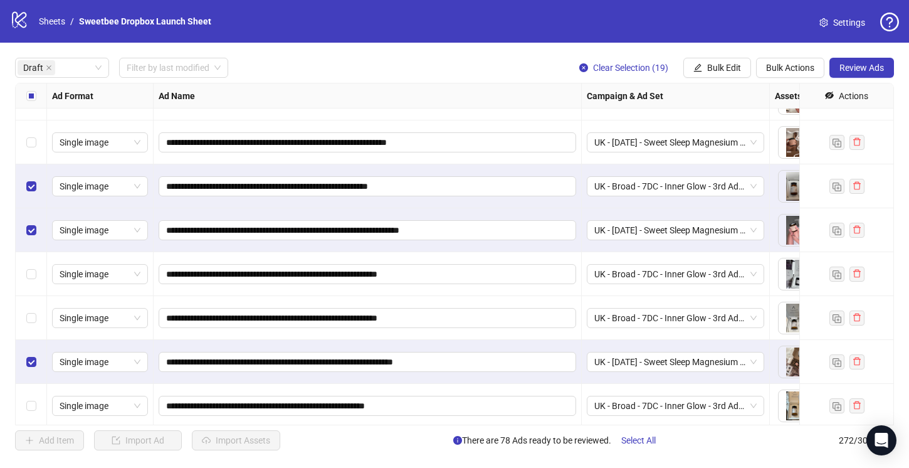
scroll to position [2895, 0]
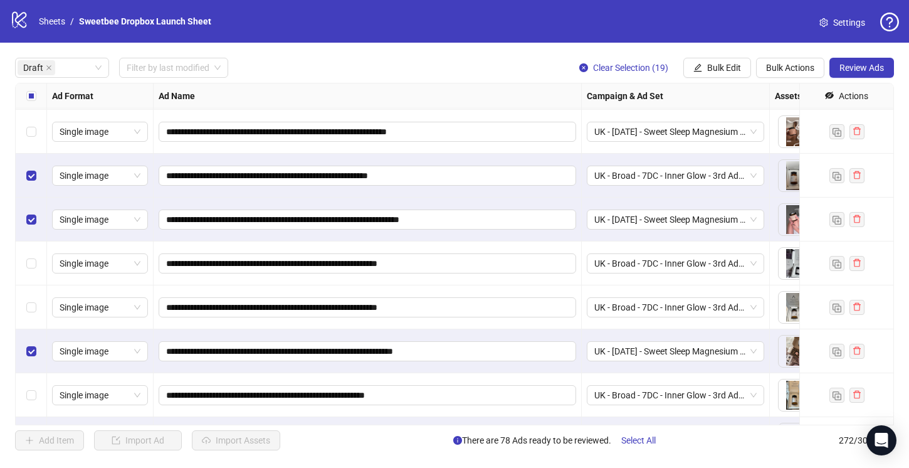
click at [37, 266] on div "Select row 70" at bounding box center [31, 263] width 31 height 44
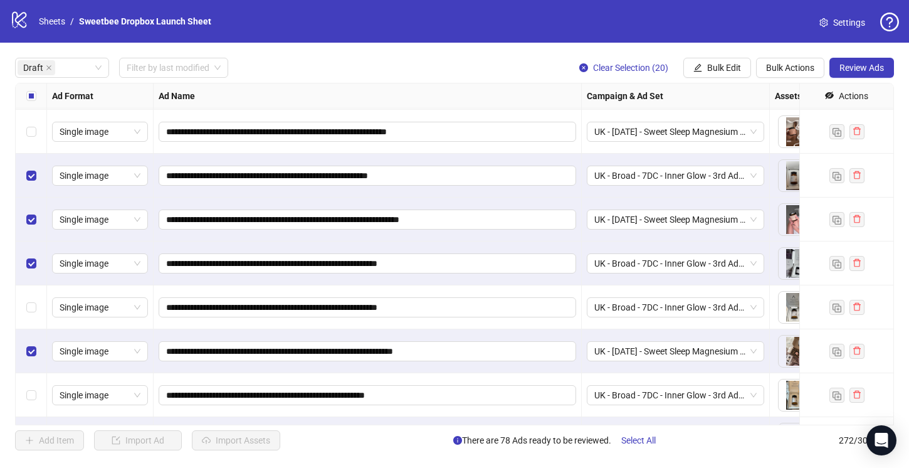
click at [37, 307] on div "Select row 71" at bounding box center [31, 307] width 31 height 44
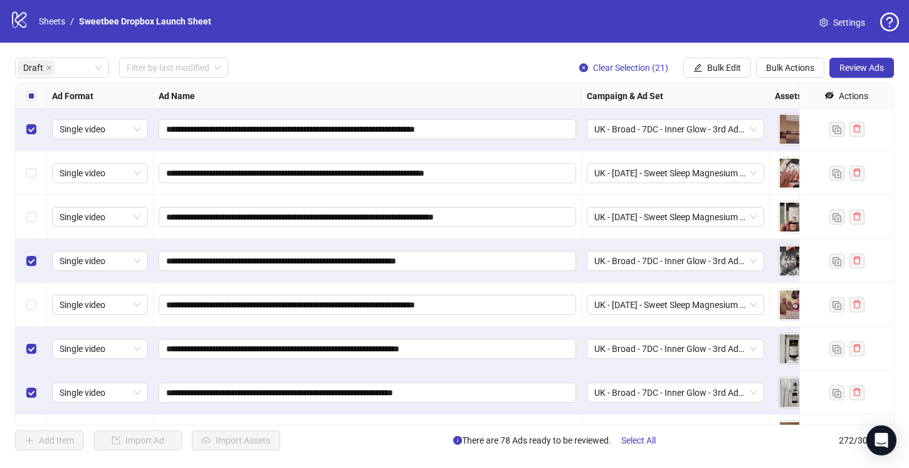
scroll to position [1969, 0]
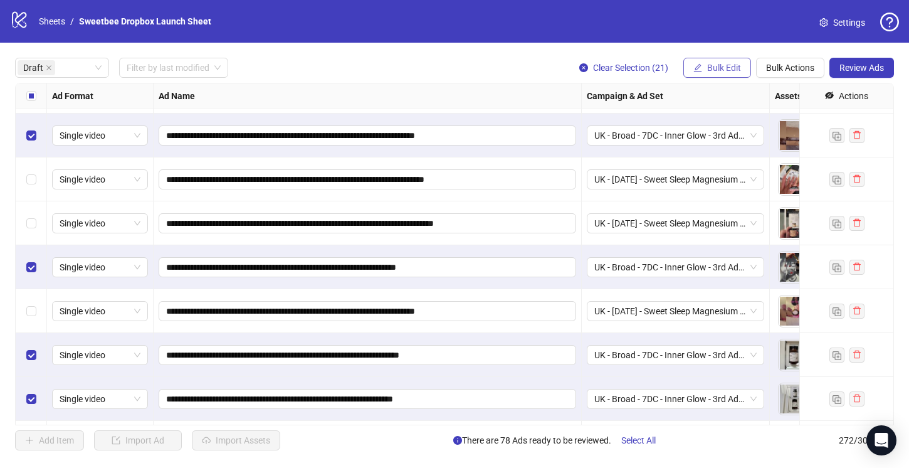
click at [718, 61] on button "Bulk Edit" at bounding box center [717, 68] width 68 height 20
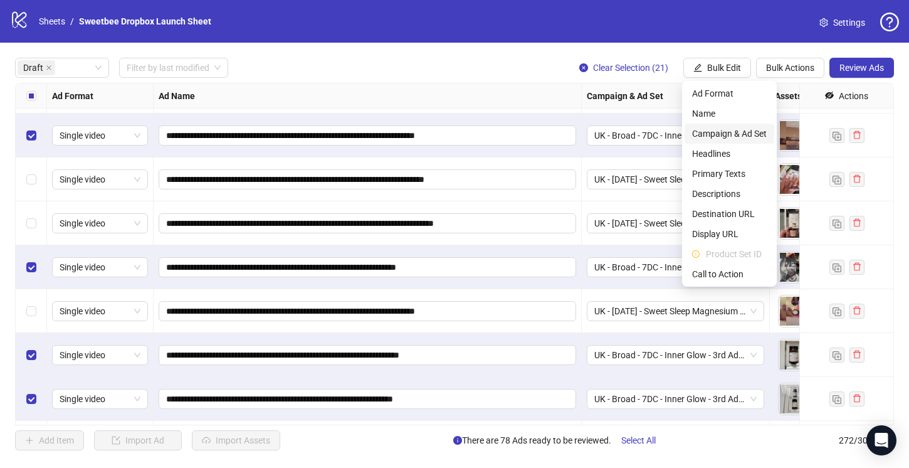
click at [706, 134] on span "Campaign & Ad Set" at bounding box center [729, 134] width 75 height 14
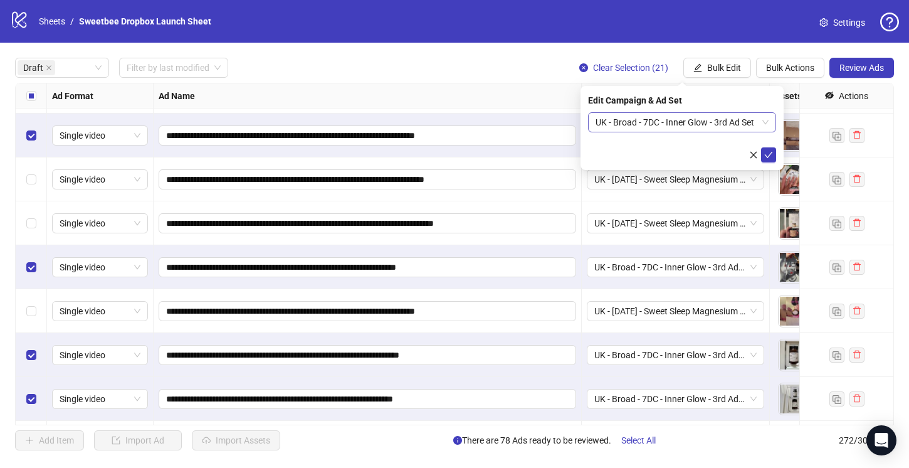
click at [619, 123] on span "UK - Broad - 7DC - Inner Glow - 3rd Ad Set" at bounding box center [681, 122] width 173 height 19
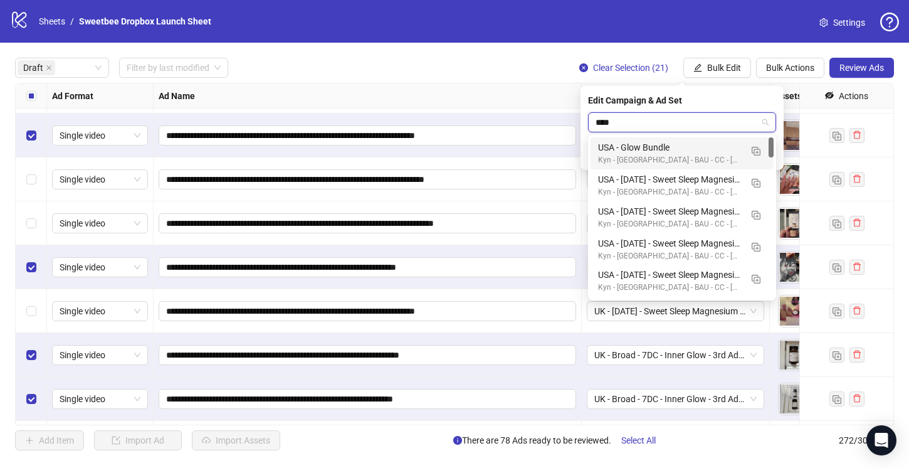
type input "***"
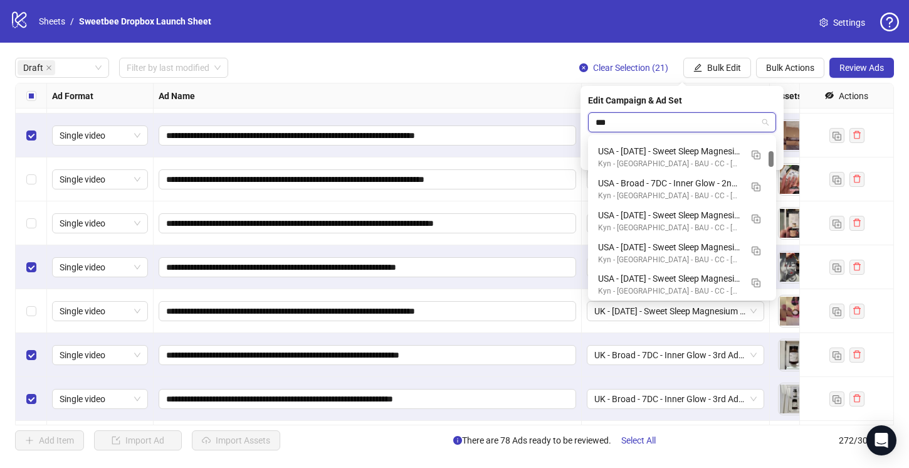
scroll to position [137, 0]
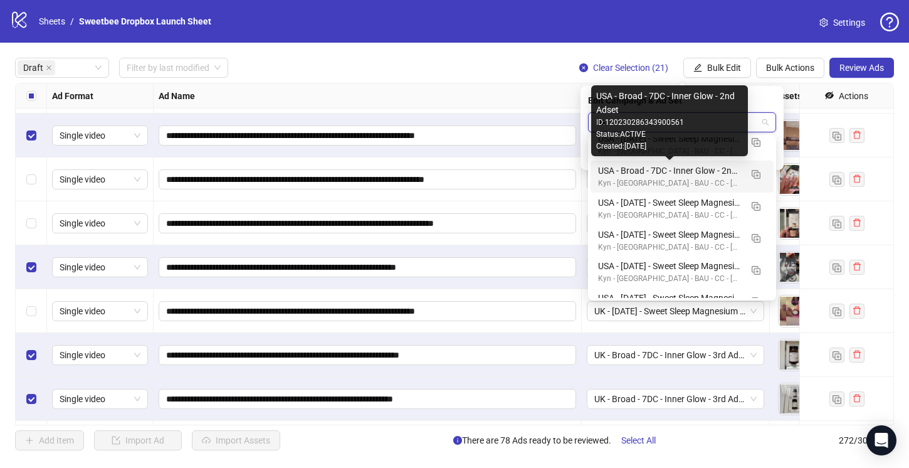
click at [711, 173] on div "USA - Broad - 7DC - Inner Glow - 2nd Adset" at bounding box center [669, 171] width 143 height 14
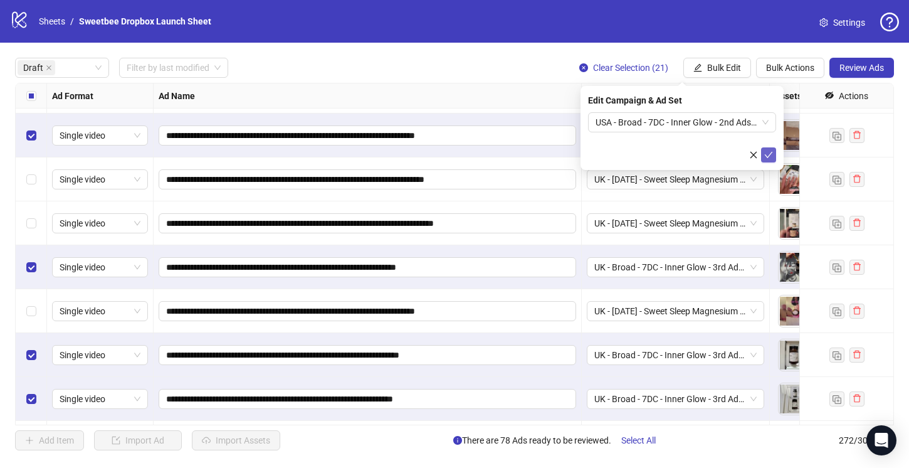
click at [769, 153] on icon "check" at bounding box center [768, 154] width 9 height 9
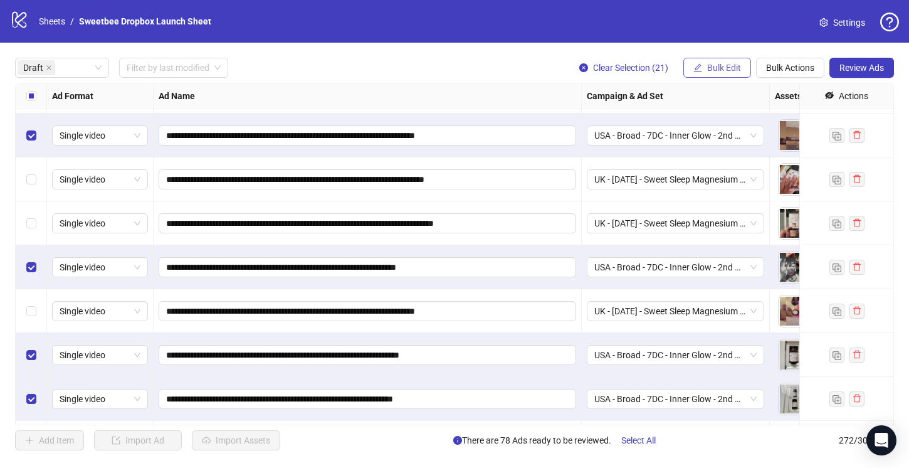
click at [725, 63] on span "Bulk Edit" at bounding box center [724, 68] width 34 height 10
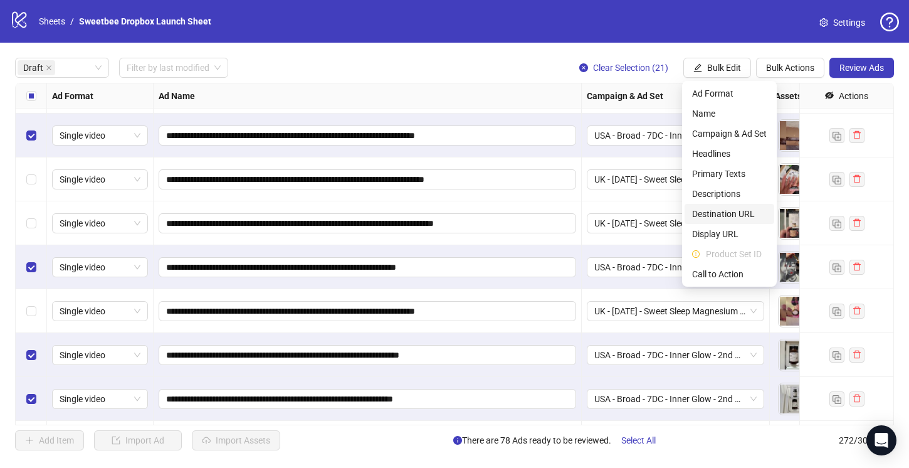
click at [733, 214] on span "Destination URL" at bounding box center [729, 214] width 75 height 14
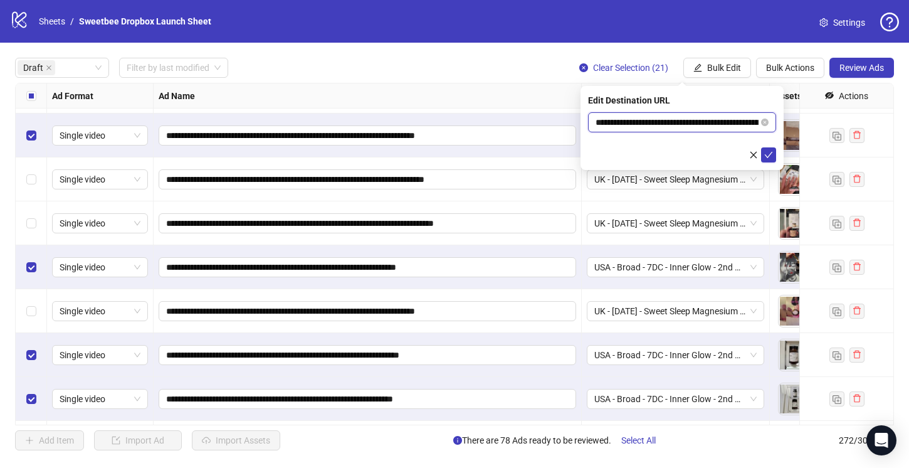
click at [740, 119] on input "**********" at bounding box center [676, 122] width 163 height 14
type input "**********"
click at [767, 155] on icon "check" at bounding box center [768, 154] width 9 height 9
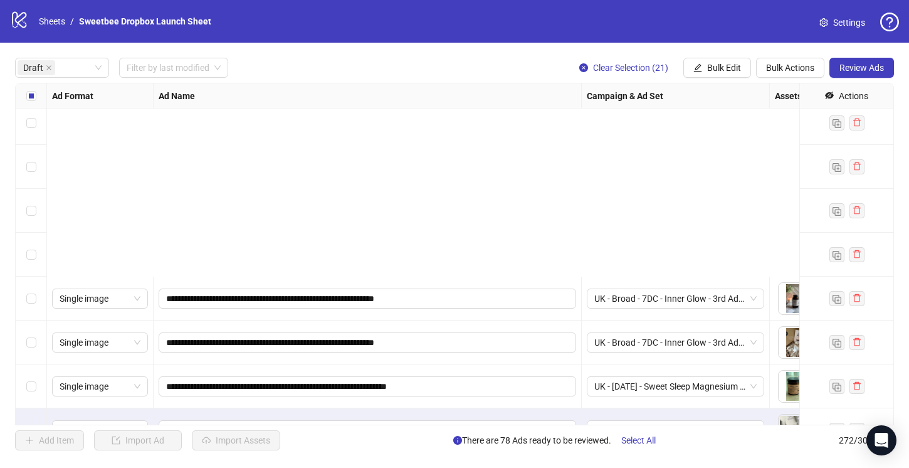
scroll to position [1665, 0]
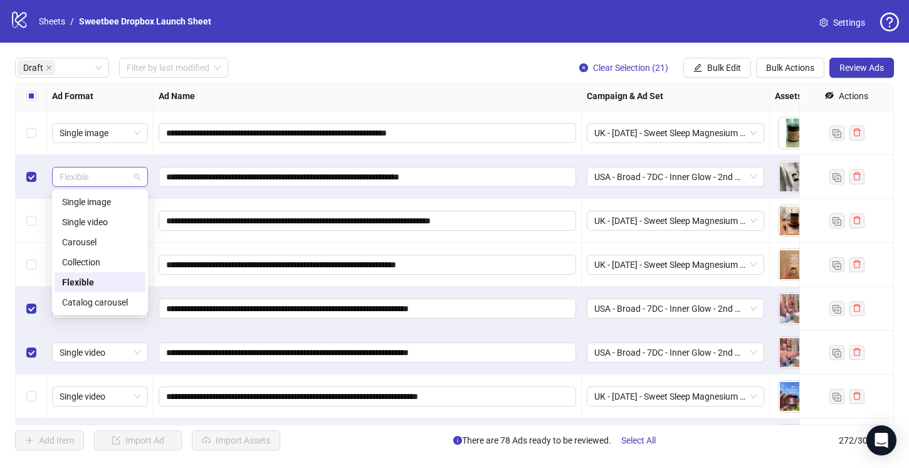
click at [97, 177] on span "Flexible" at bounding box center [100, 176] width 81 height 19
click at [101, 221] on div "Single video" at bounding box center [100, 222] width 76 height 14
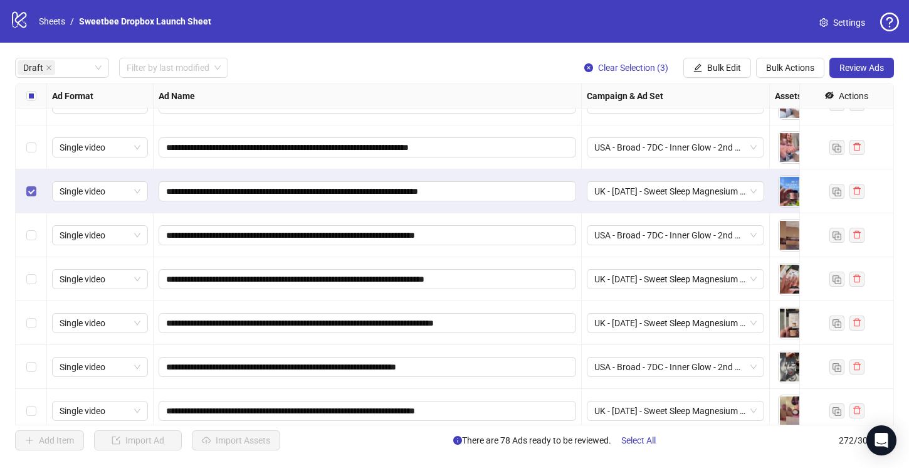
scroll to position [1892, 0]
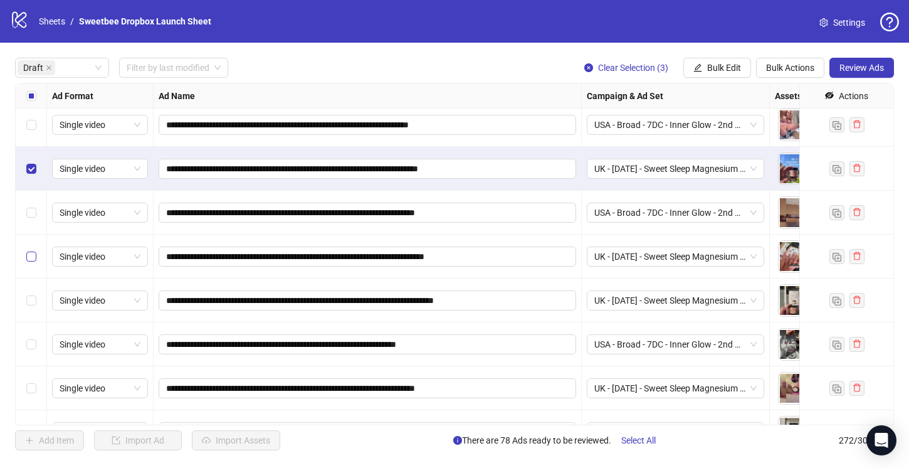
click at [30, 250] on label "Select row 47" at bounding box center [31, 256] width 10 height 14
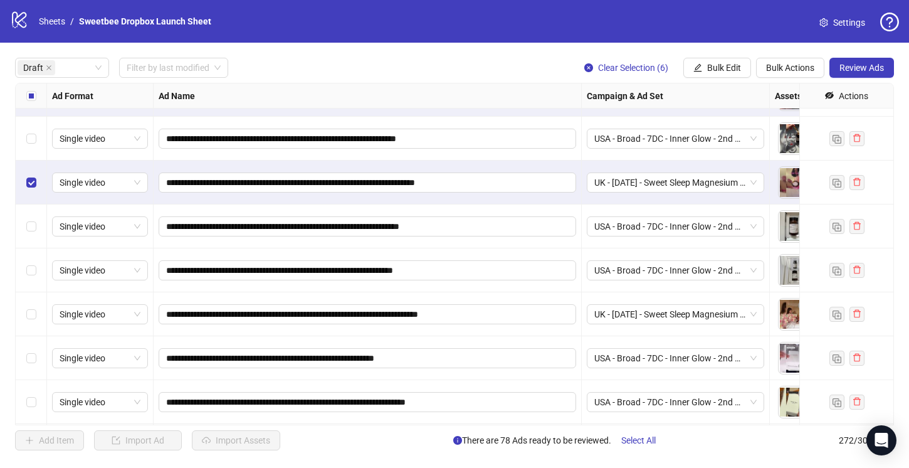
scroll to position [2134, 0]
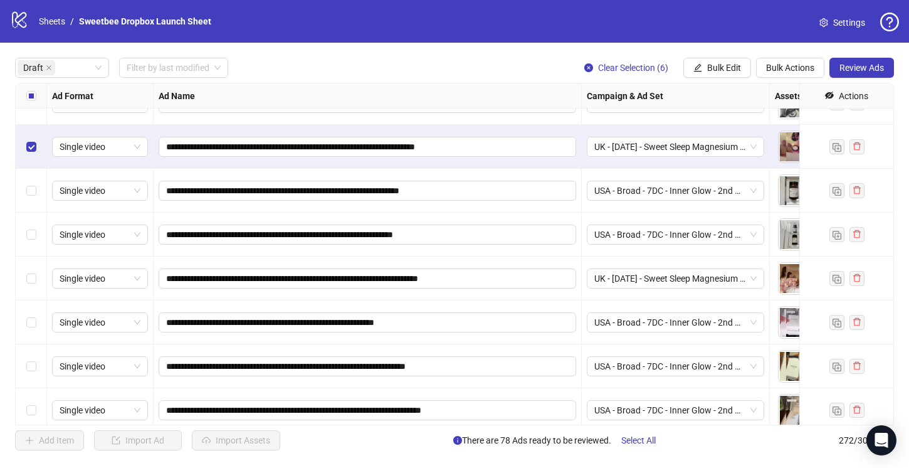
click at [31, 265] on div "Select row 53" at bounding box center [31, 278] width 31 height 44
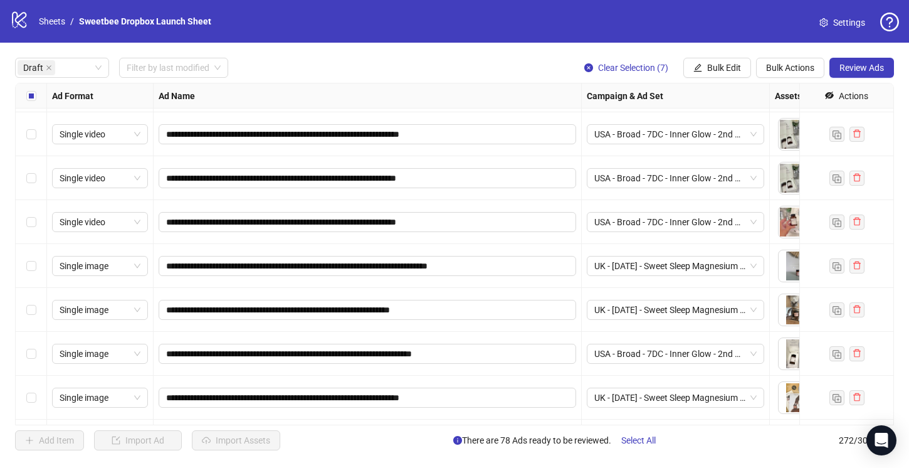
scroll to position [2492, 0]
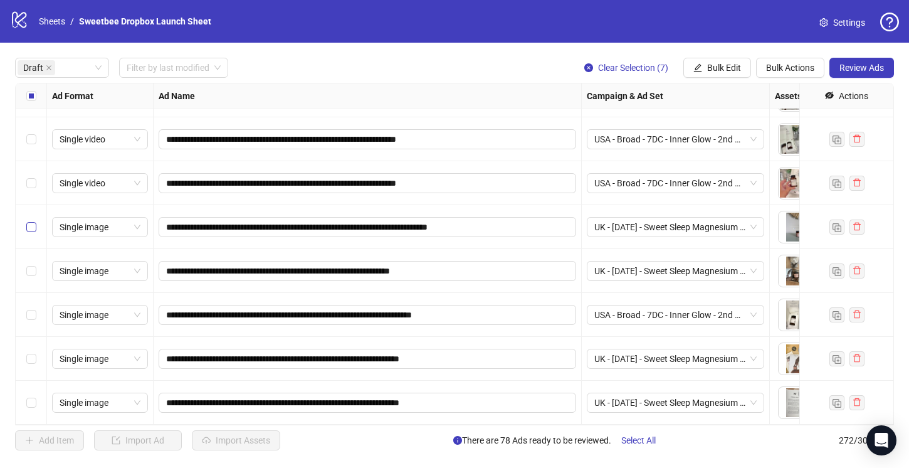
click at [34, 220] on label "Select row 60" at bounding box center [31, 227] width 10 height 14
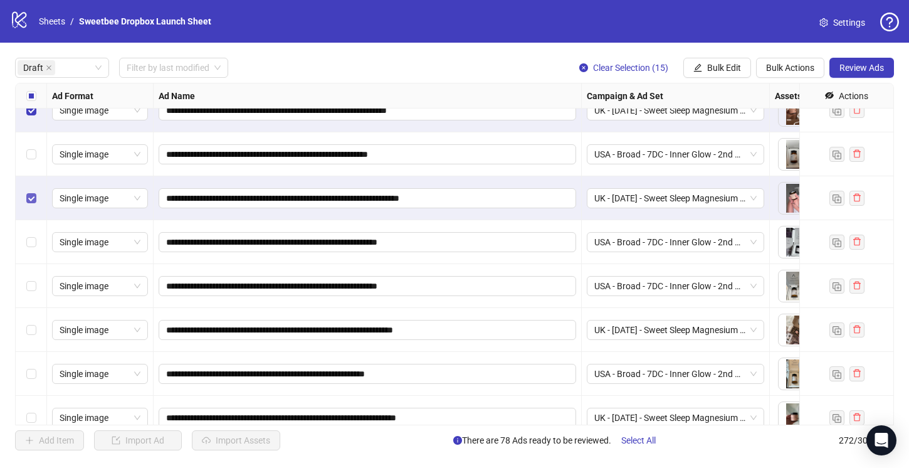
scroll to position [2997, 0]
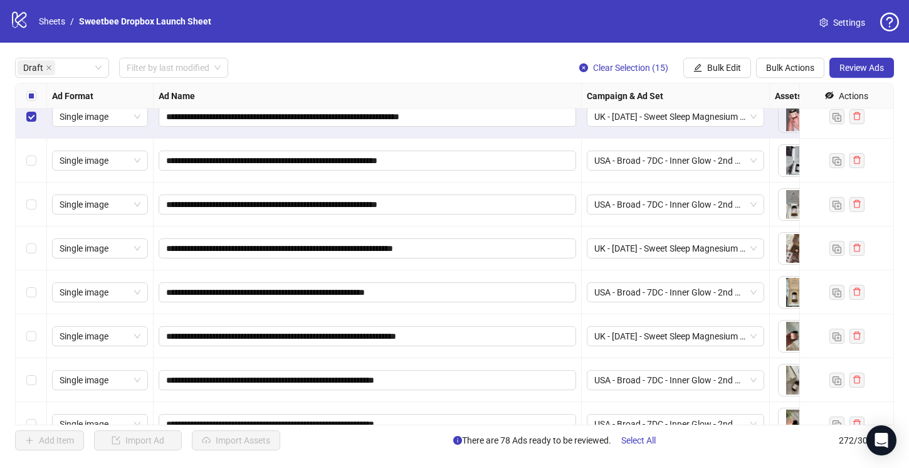
click at [31, 240] on div "Select row 72" at bounding box center [31, 248] width 31 height 44
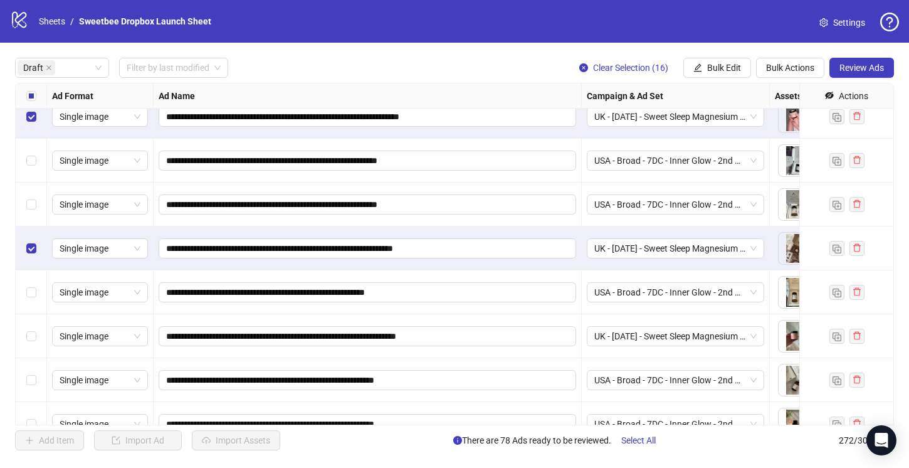
click at [33, 327] on div "Select row 74" at bounding box center [31, 336] width 31 height 44
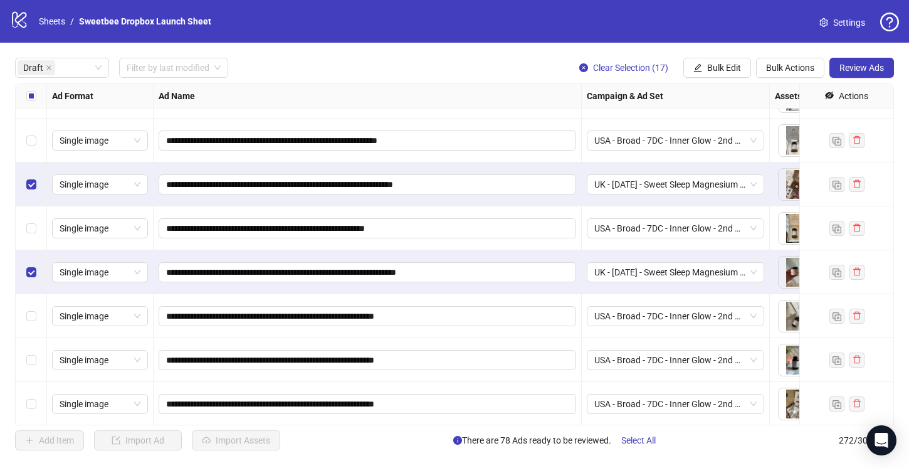
scroll to position [3106, 0]
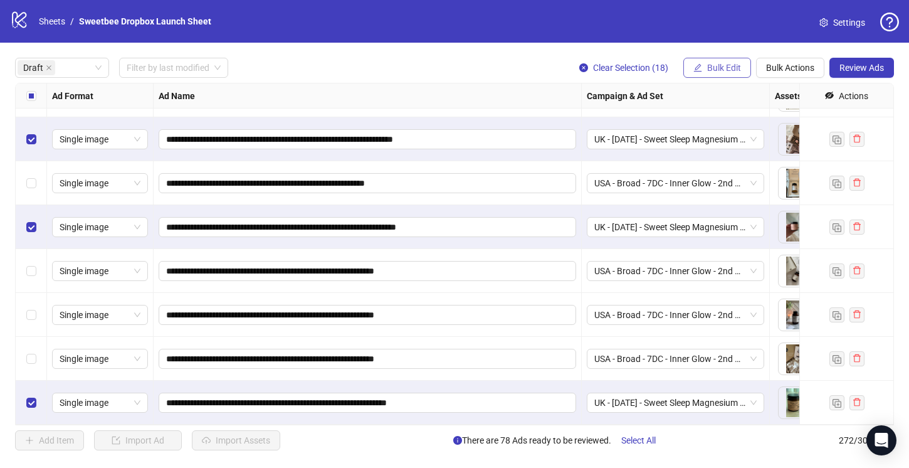
click at [710, 66] on span "Bulk Edit" at bounding box center [724, 68] width 34 height 10
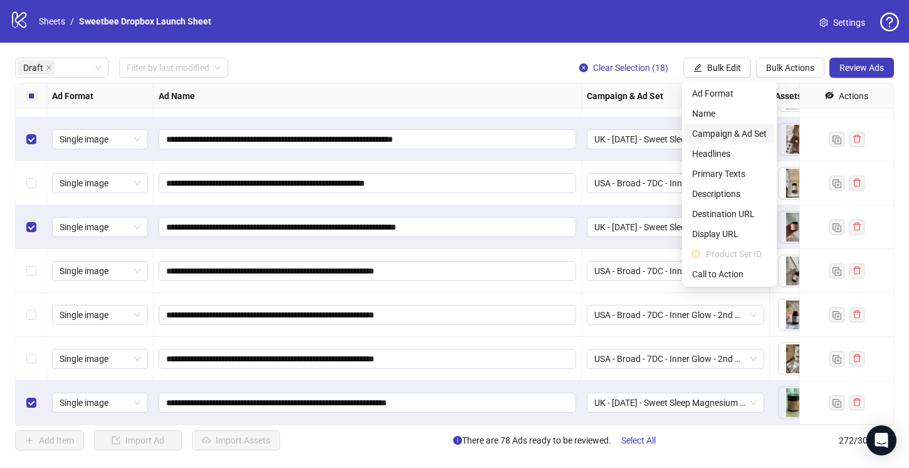
click at [723, 134] on span "Campaign & Ad Set" at bounding box center [729, 134] width 75 height 14
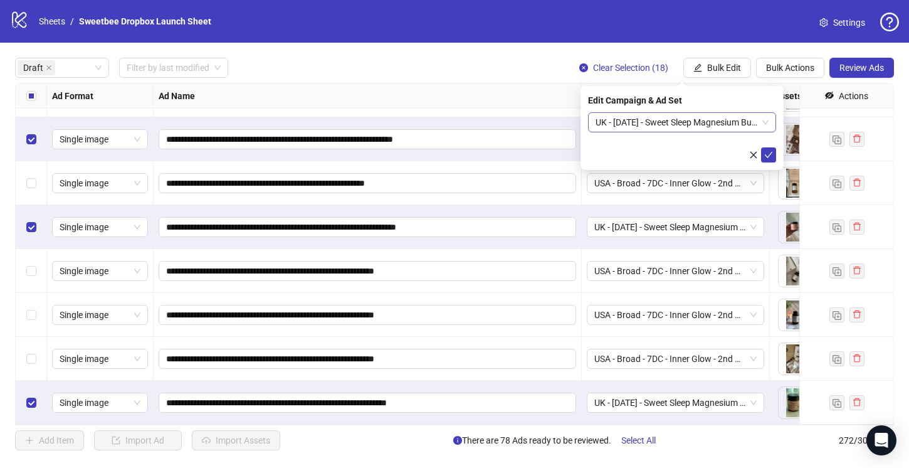
click at [706, 124] on span "UK - [DATE] - Sweet Sleep Magnesium Butter - 24th Adset" at bounding box center [681, 122] width 173 height 19
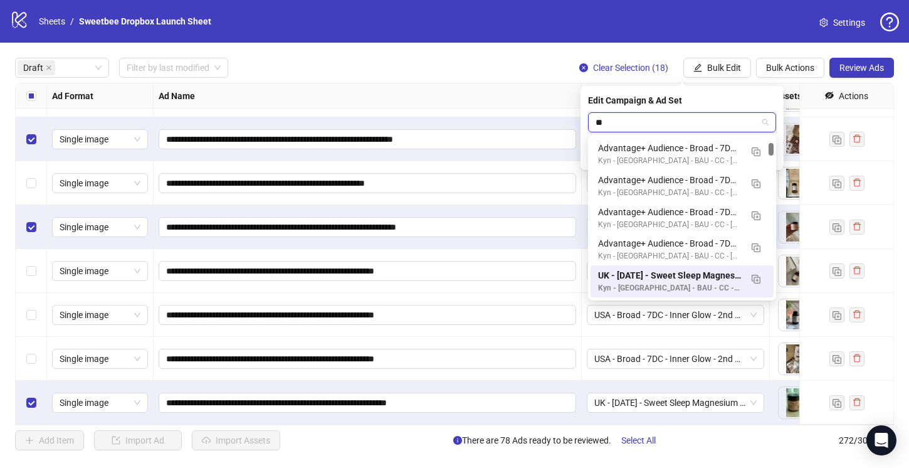
type input "***"
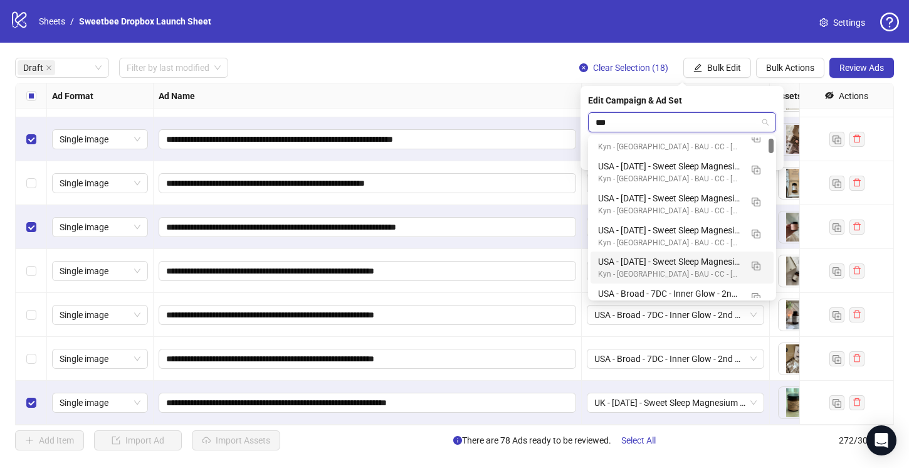
scroll to position [14, 0]
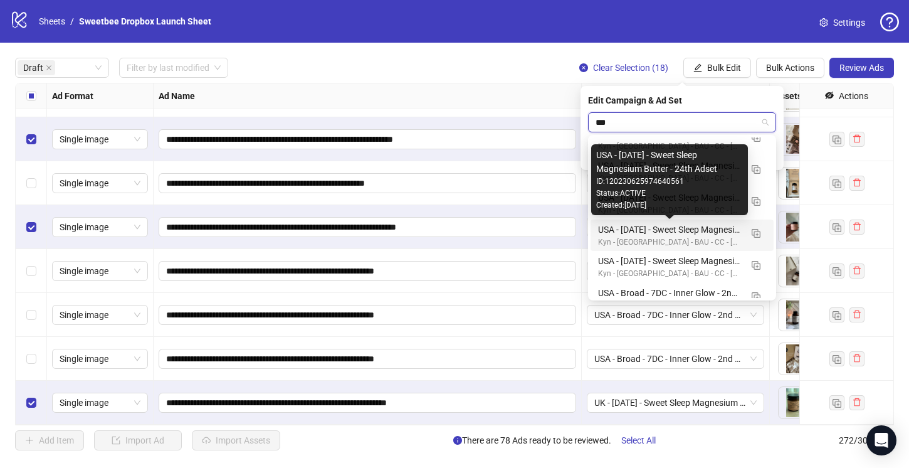
click at [694, 228] on div "USA - [DATE] - Sweet Sleep Magnesium Butter - 24th Adset" at bounding box center [669, 230] width 143 height 14
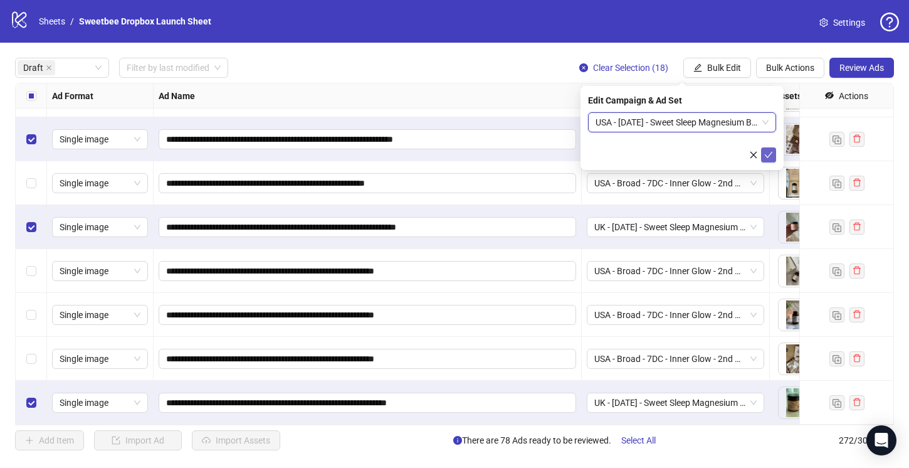
click at [770, 153] on icon "check" at bounding box center [769, 155] width 8 height 6
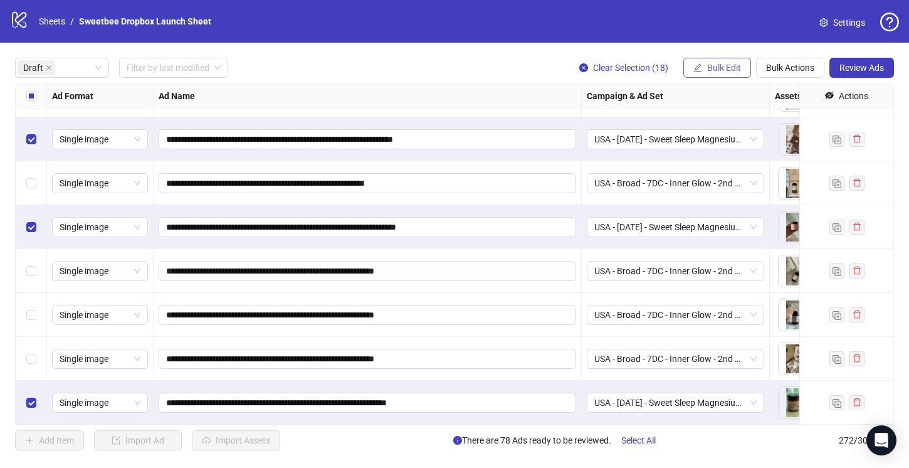
click at [732, 69] on span "Bulk Edit" at bounding box center [724, 68] width 34 height 10
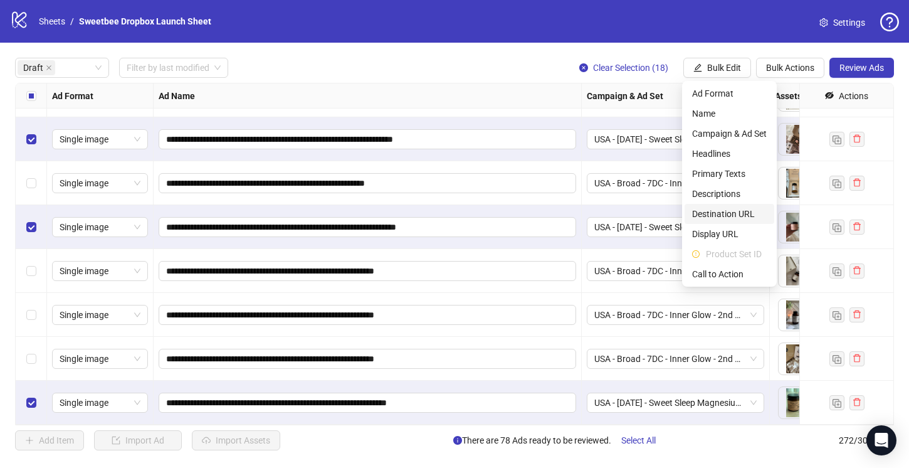
click at [728, 212] on span "Destination URL" at bounding box center [729, 214] width 75 height 14
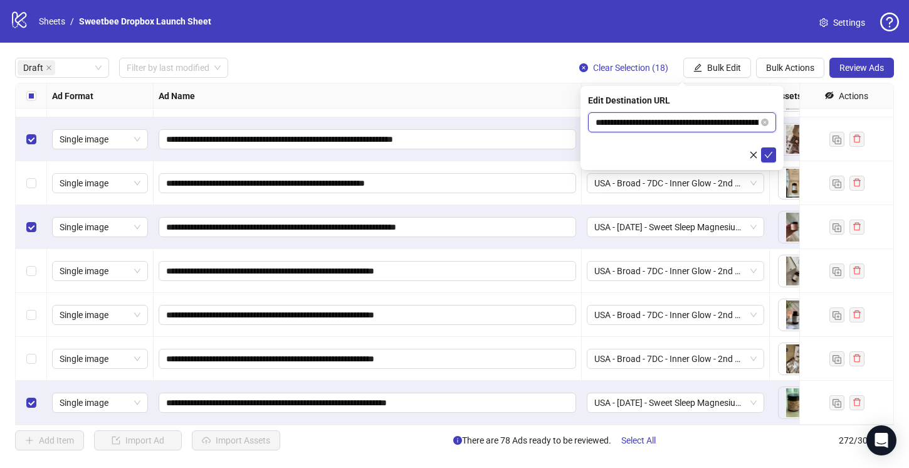
click at [740, 122] on input "**********" at bounding box center [676, 122] width 163 height 14
type input "**********"
click at [767, 153] on icon "check" at bounding box center [768, 154] width 9 height 9
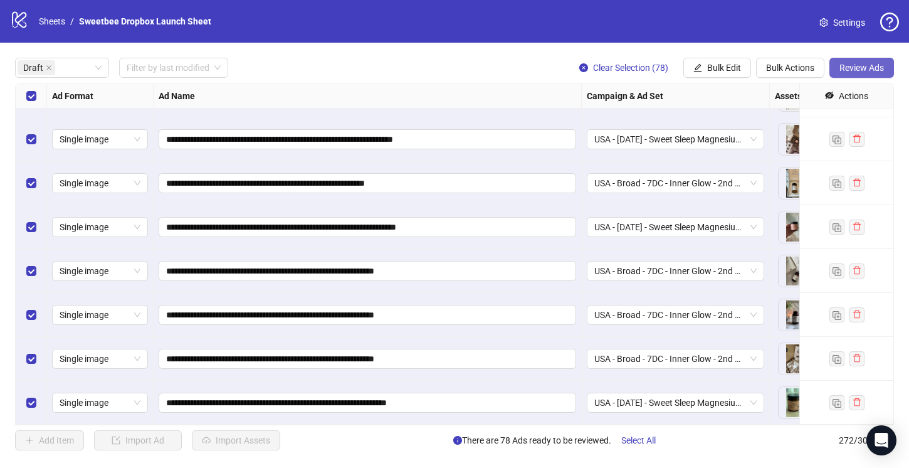
click at [854, 66] on span "Review Ads" at bounding box center [861, 68] width 45 height 10
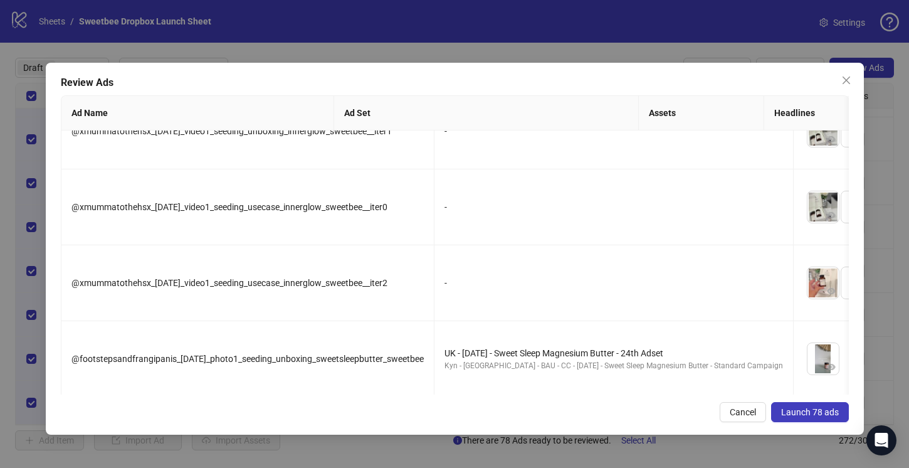
scroll to position [0, 0]
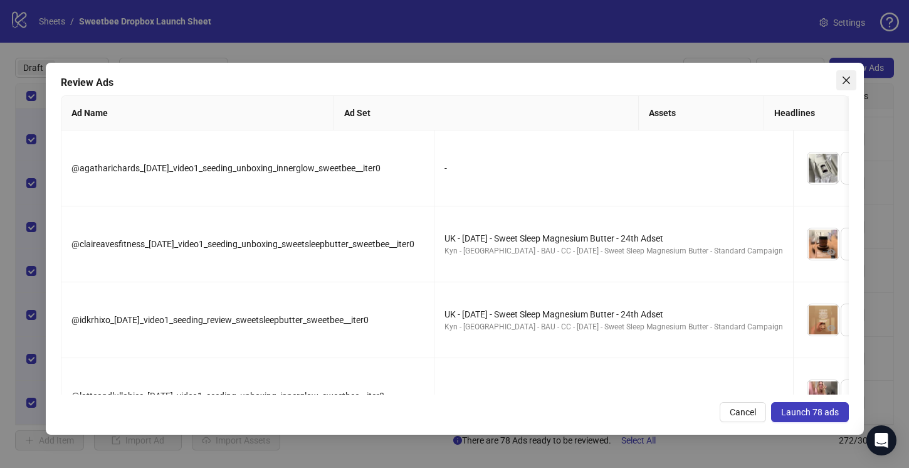
click at [841, 76] on icon "close" at bounding box center [846, 80] width 10 height 10
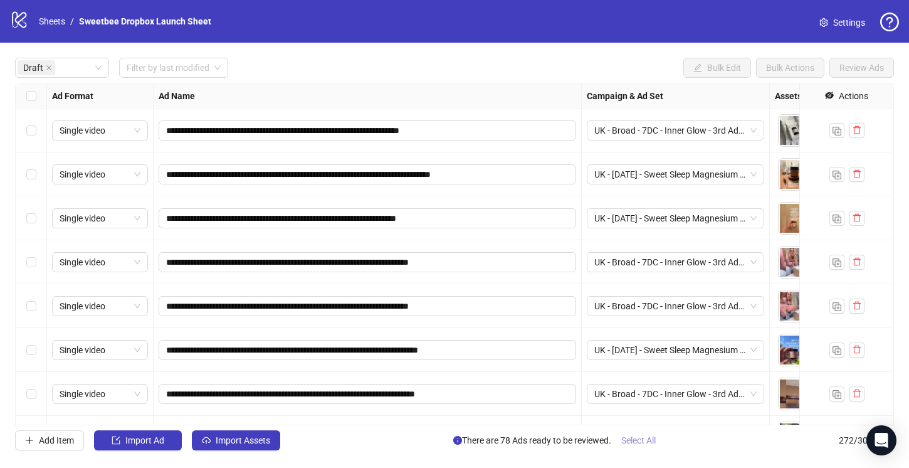
click at [641, 443] on span "Select All" at bounding box center [638, 440] width 34 height 10
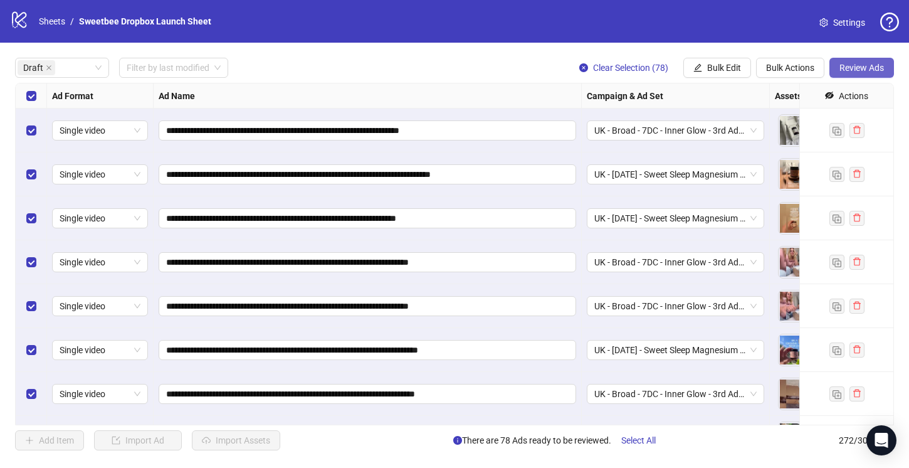
click at [866, 71] on span "Review Ads" at bounding box center [861, 68] width 45 height 10
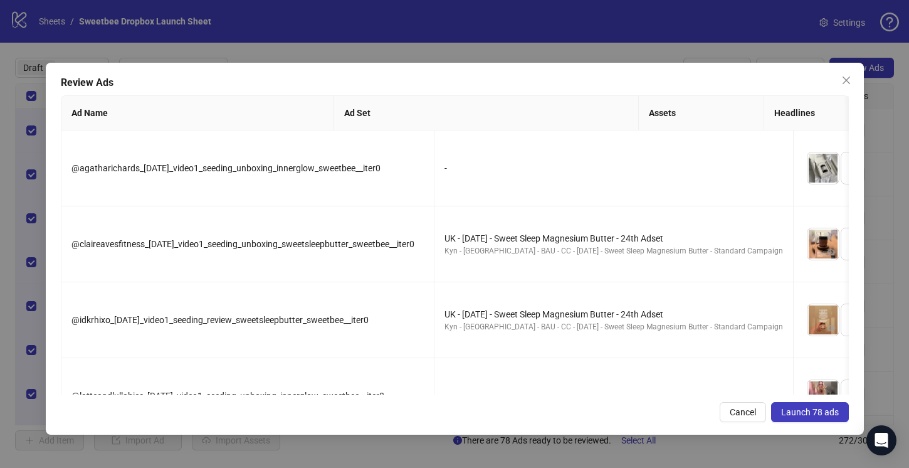
click at [814, 411] on span "Launch 78 ads" at bounding box center [810, 412] width 58 height 10
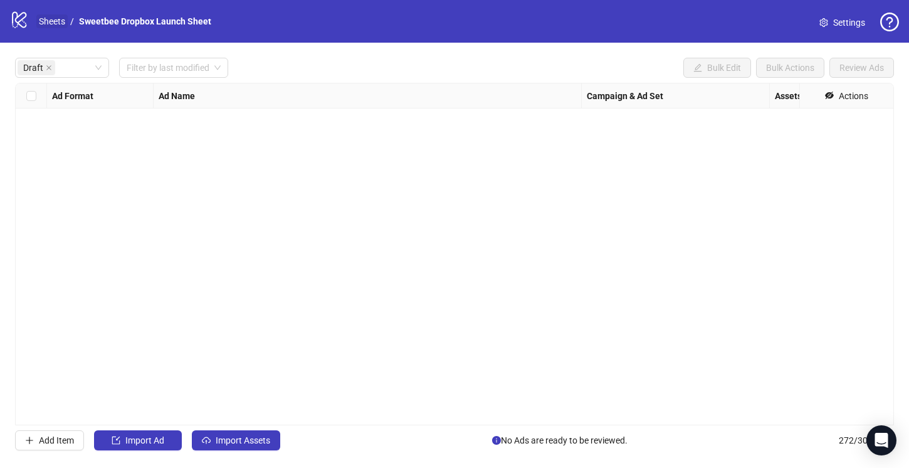
click at [49, 23] on link "Sheets" at bounding box center [51, 21] width 31 height 14
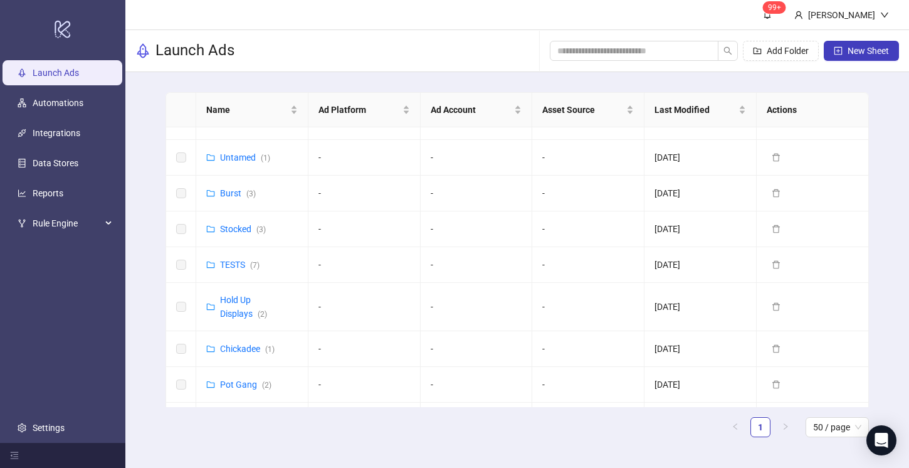
scroll to position [473, 0]
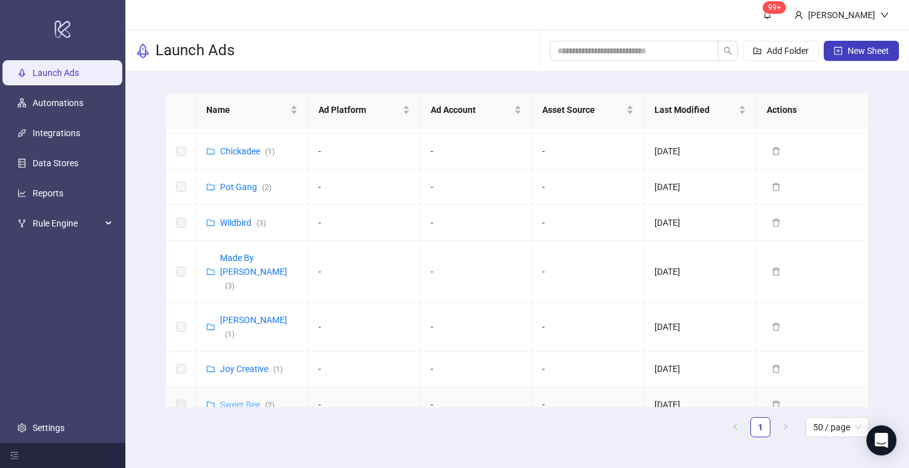
click at [238, 399] on link "Sweet Bee ( 2 )" at bounding box center [247, 404] width 55 height 10
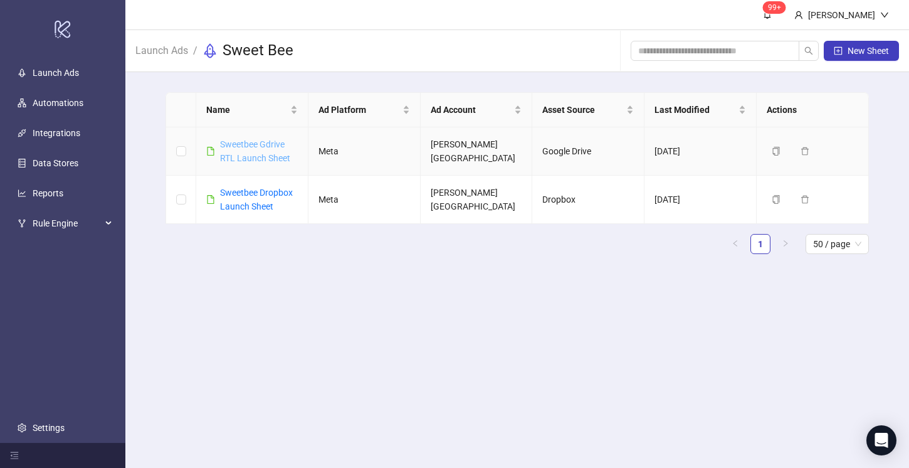
click at [247, 153] on link "Sweetbee Gdrive RTL Launch Sheet" at bounding box center [255, 151] width 70 height 24
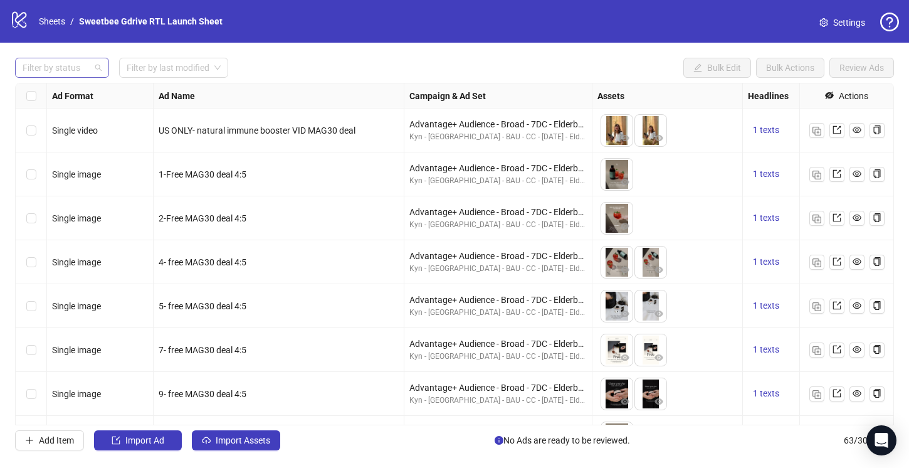
click at [42, 63] on div at bounding box center [56, 68] width 76 height 18
click at [60, 94] on div "Draft" at bounding box center [62, 93] width 74 height 14
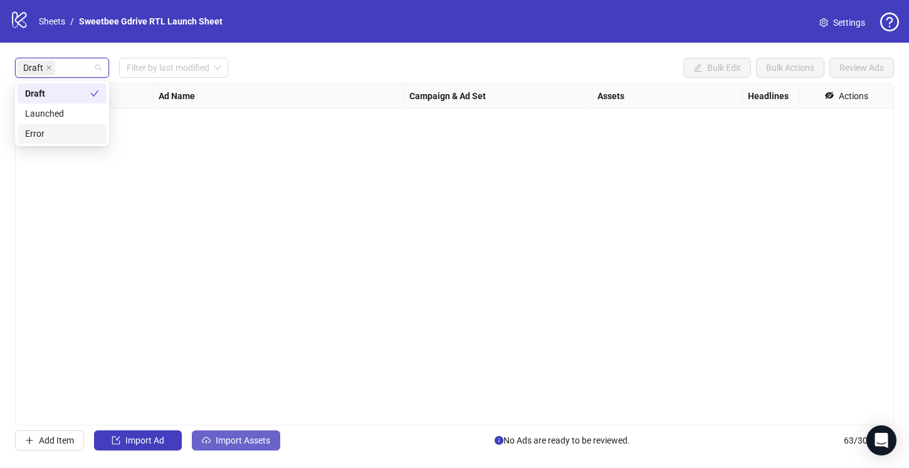
click at [242, 443] on span "Import Assets" at bounding box center [243, 440] width 55 height 10
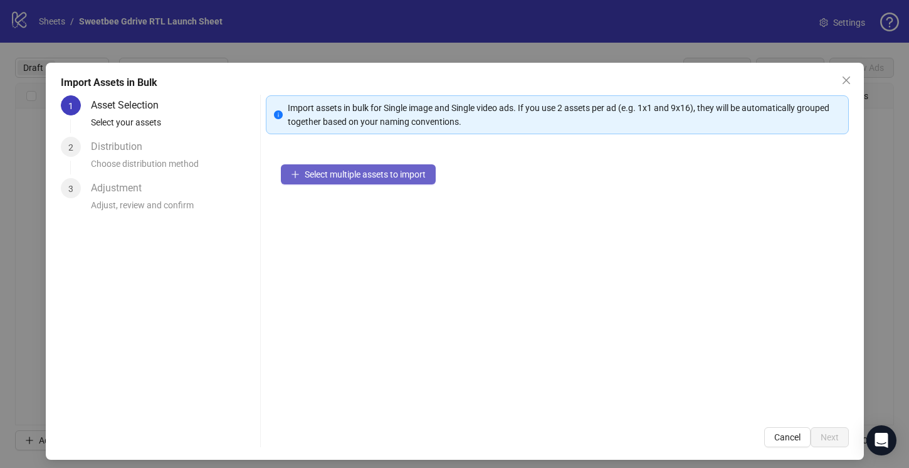
click at [365, 169] on span "Select multiple assets to import" at bounding box center [365, 174] width 121 height 10
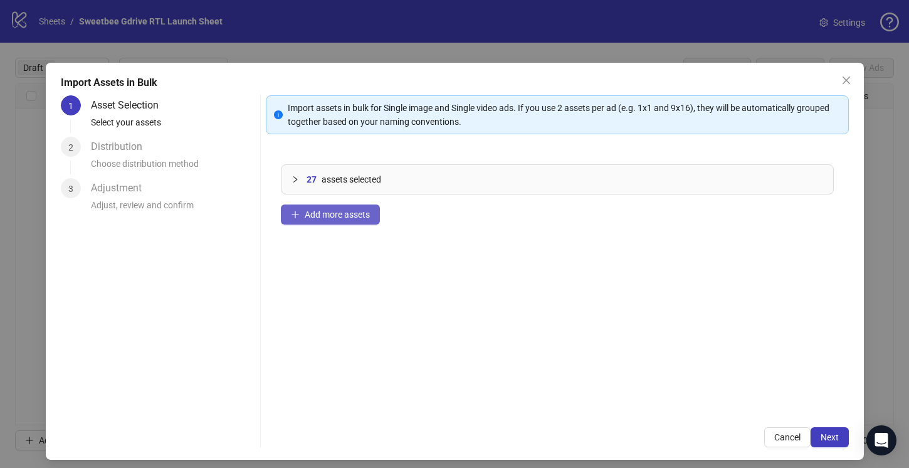
click at [348, 216] on span "Add more assets" at bounding box center [337, 214] width 65 height 10
click at [832, 435] on span "Next" at bounding box center [829, 437] width 18 height 10
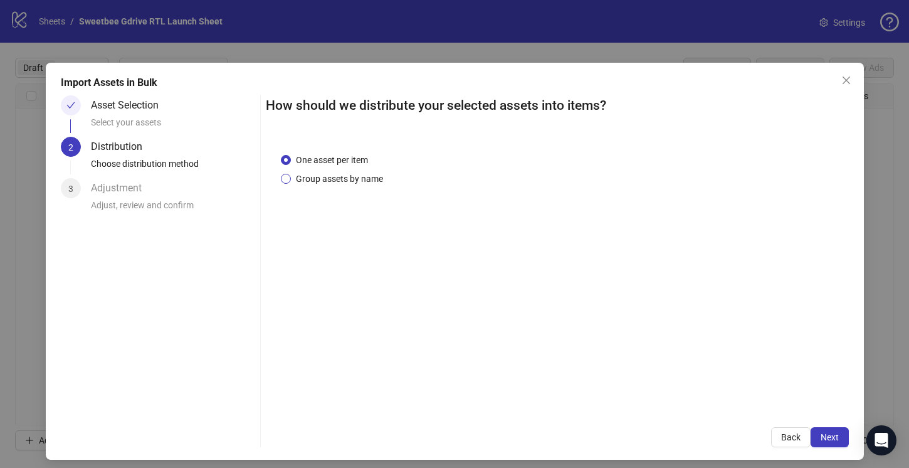
click at [360, 179] on span "Group assets by name" at bounding box center [339, 179] width 97 height 14
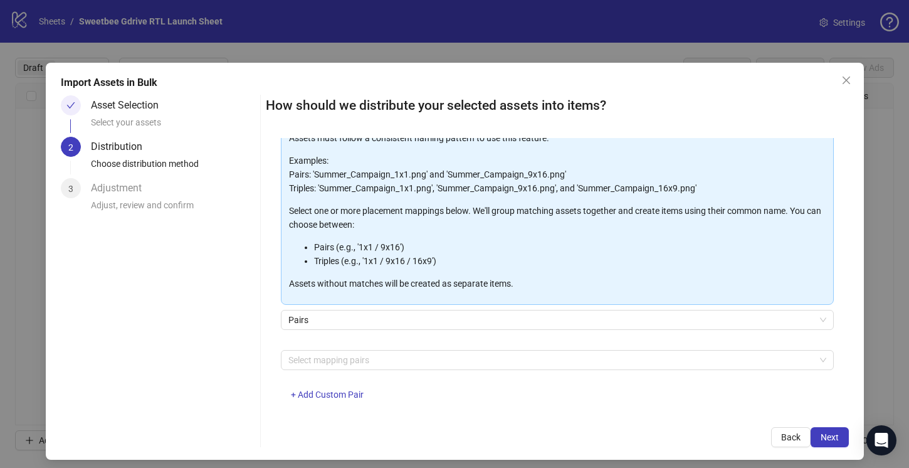
scroll to position [93, 0]
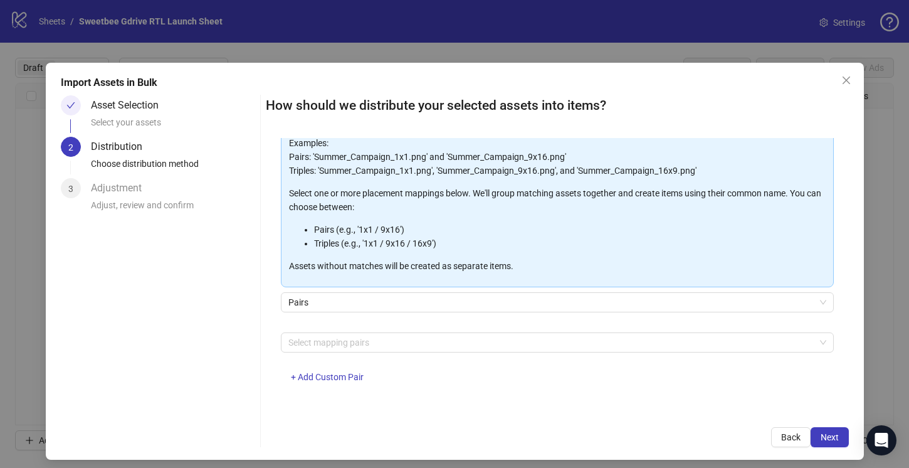
click at [388, 330] on div "Assets must follow a consistent naming pattern to use this feature. Examples: P…" at bounding box center [557, 253] width 553 height 290
click at [386, 338] on div at bounding box center [550, 342] width 535 height 18
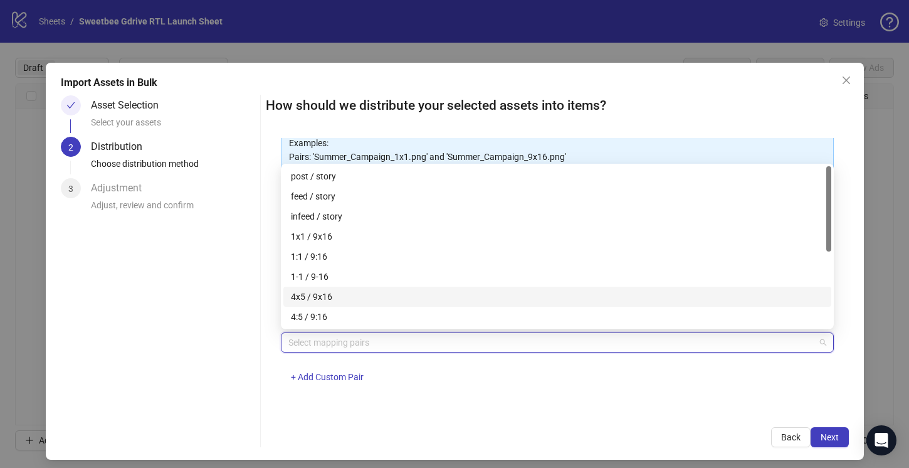
click at [369, 291] on div "4x5 / 9x16" at bounding box center [557, 297] width 533 height 14
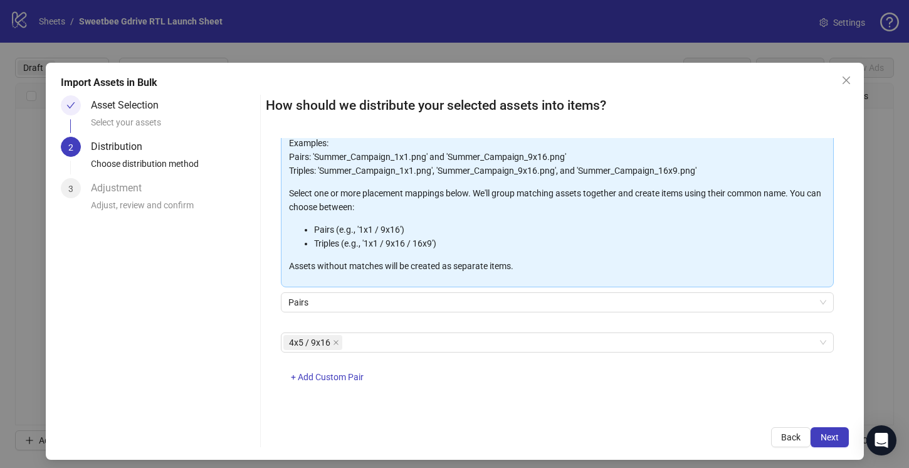
click at [474, 402] on div "One asset per item Group assets by name Assets must follow a consistent naming …" at bounding box center [557, 275] width 583 height 275
click at [833, 434] on span "Next" at bounding box center [829, 437] width 18 height 10
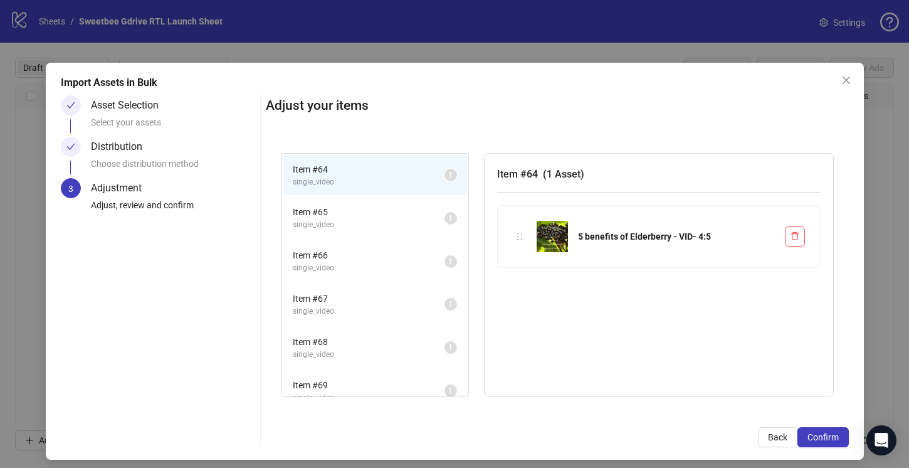
click at [379, 220] on span "single_video" at bounding box center [369, 225] width 152 height 12
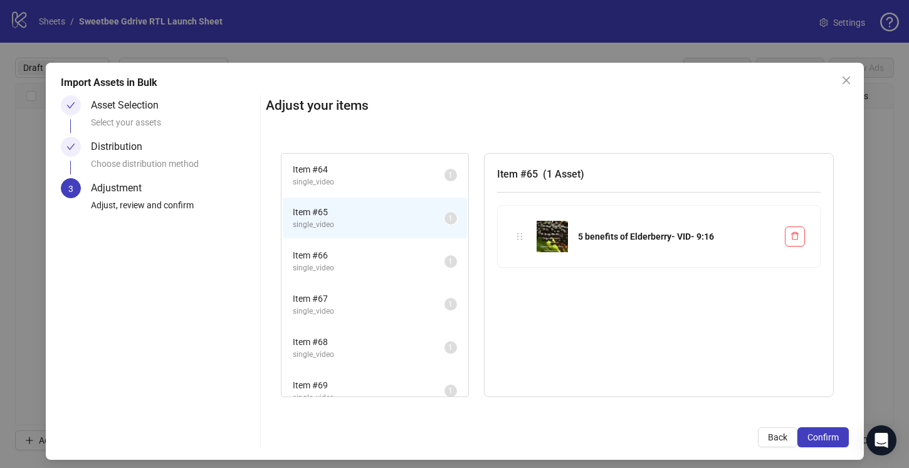
click at [370, 178] on span "single_video" at bounding box center [369, 182] width 152 height 12
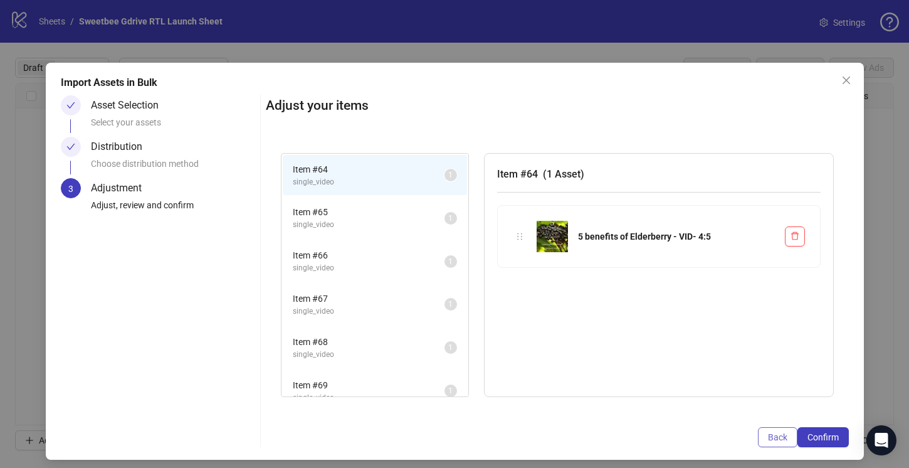
click at [768, 432] on span "Back" at bounding box center [777, 437] width 19 height 10
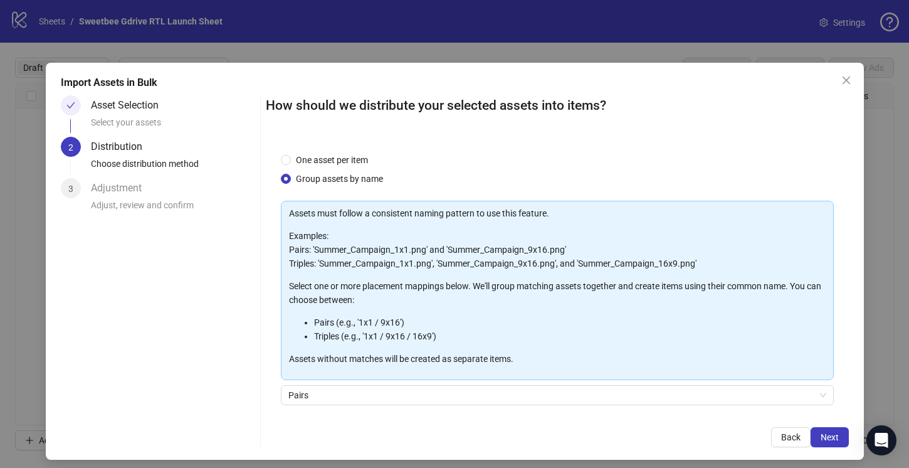
scroll to position [93, 0]
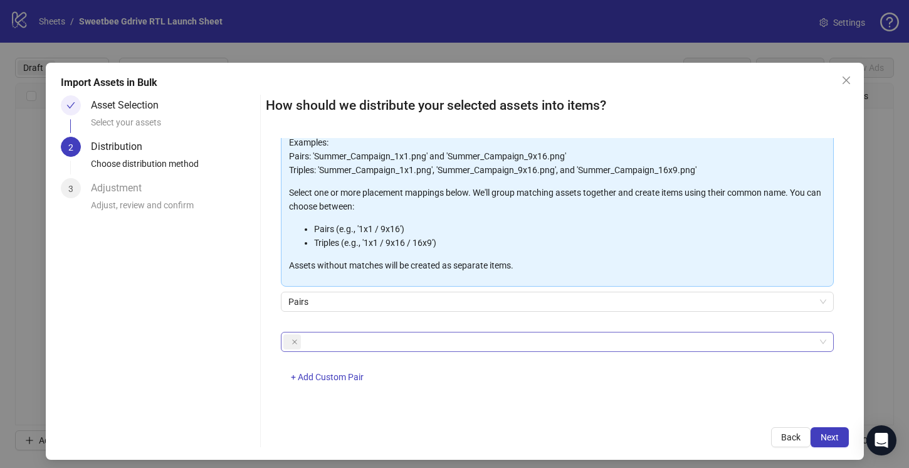
click at [357, 342] on div at bounding box center [550, 342] width 535 height 18
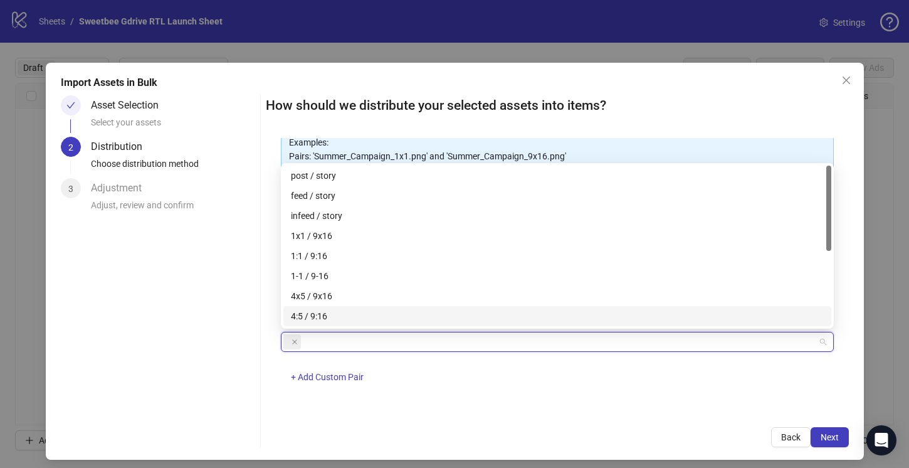
click at [322, 313] on div "4:5 / 9:16" at bounding box center [557, 316] width 533 height 14
click at [294, 343] on icon "close" at bounding box center [294, 341] width 6 height 6
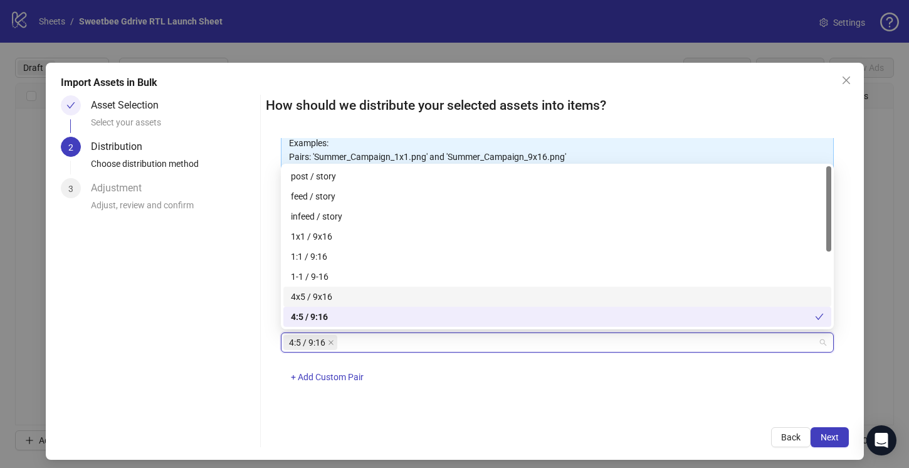
click at [414, 295] on div "4x5 / 9x16" at bounding box center [557, 297] width 533 height 14
click at [828, 434] on span "Next" at bounding box center [829, 437] width 18 height 10
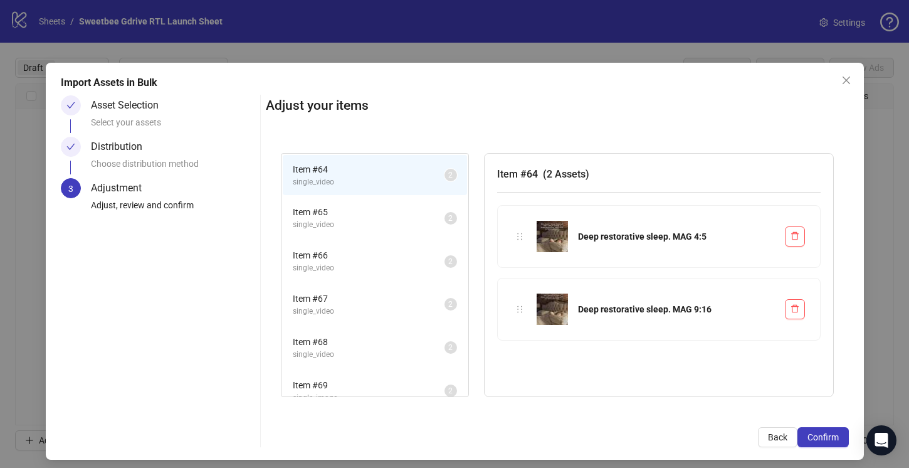
click at [377, 212] on span "Item # 65" at bounding box center [369, 212] width 152 height 14
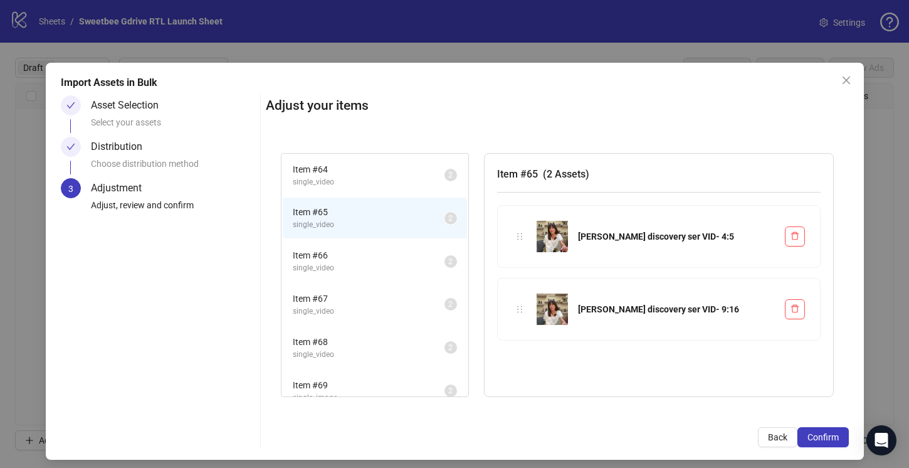
click at [379, 248] on li "Item # 66 single_video 2" at bounding box center [375, 261] width 184 height 41
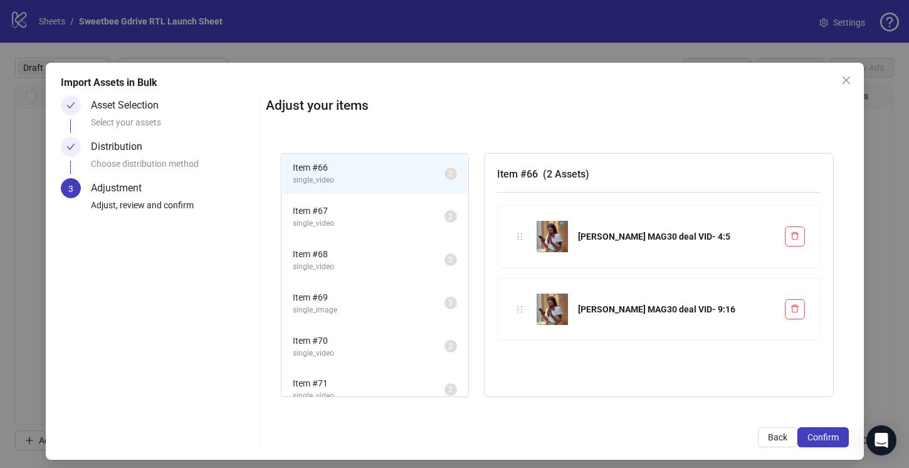
scroll to position [103, 0]
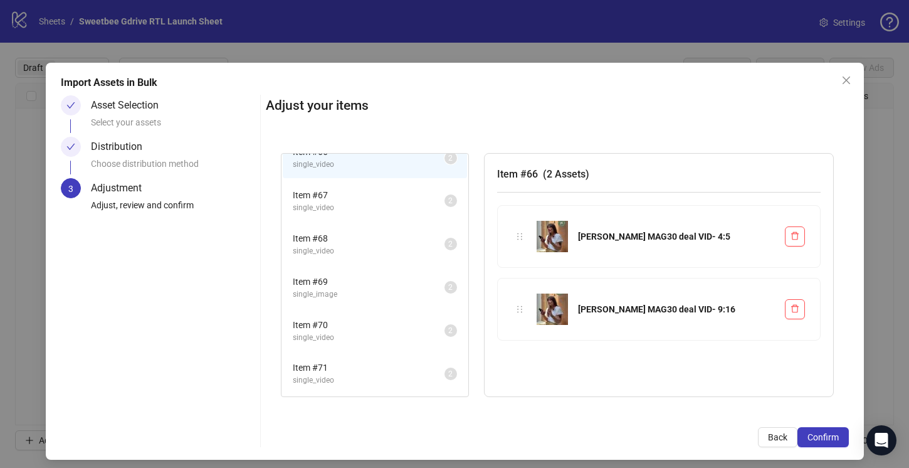
click at [379, 248] on span "single_video" at bounding box center [369, 251] width 152 height 12
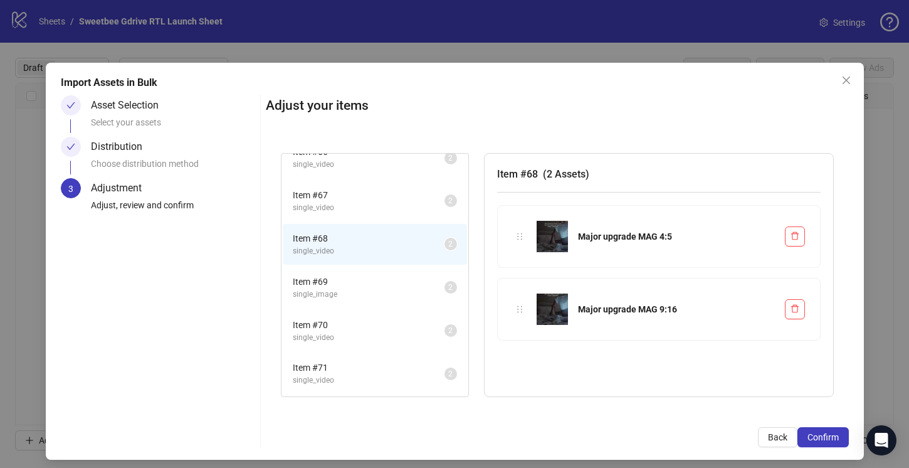
click at [380, 290] on span "single_image" at bounding box center [369, 294] width 152 height 12
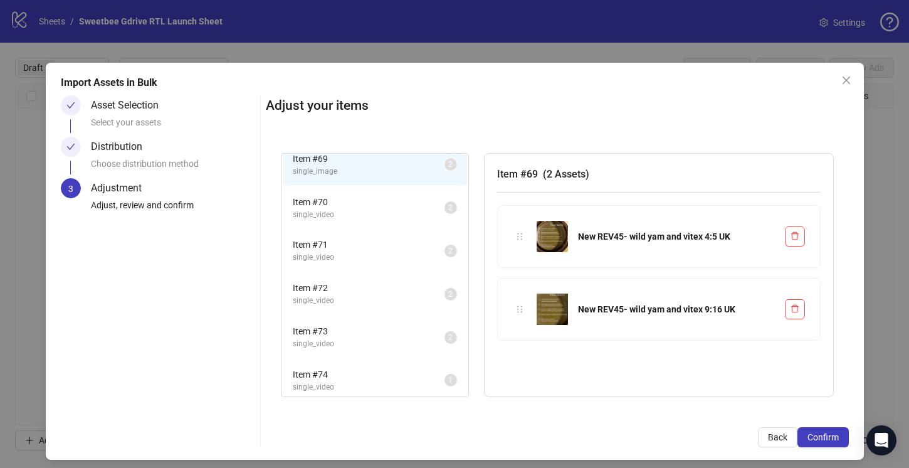
scroll to position [227, 0]
click at [380, 261] on span "single_video" at bounding box center [369, 257] width 152 height 12
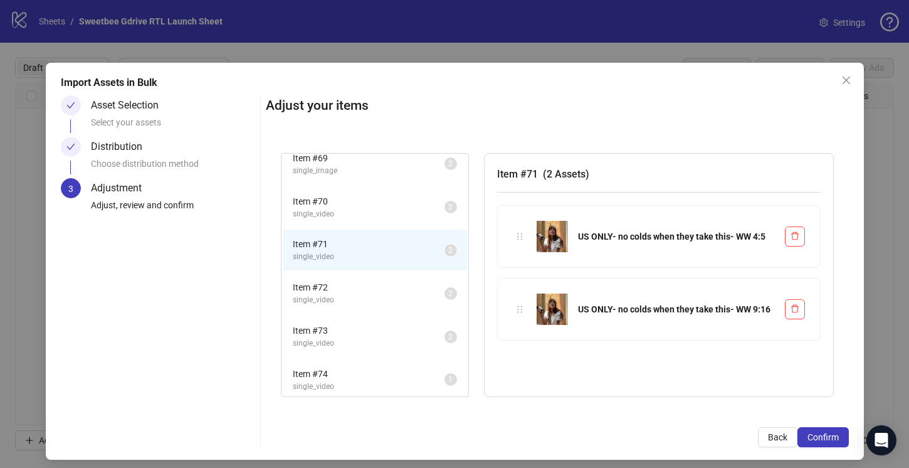
click at [378, 283] on span "Item # 72" at bounding box center [369, 287] width 152 height 14
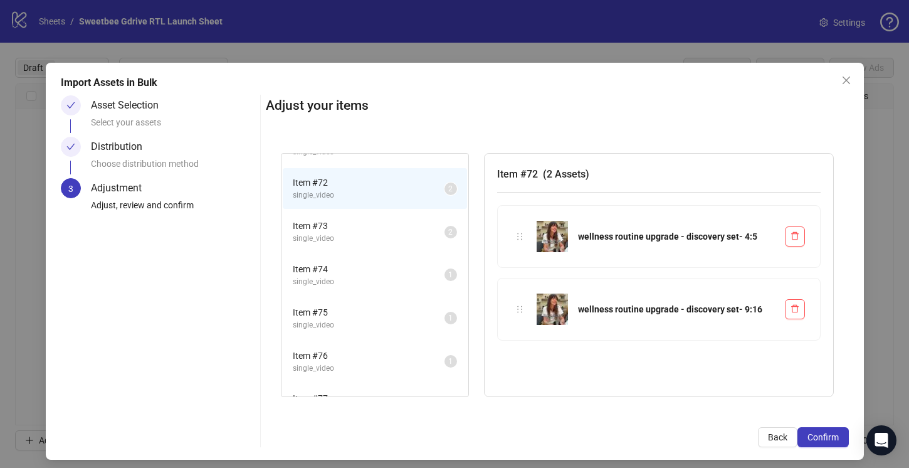
scroll to position [379, 0]
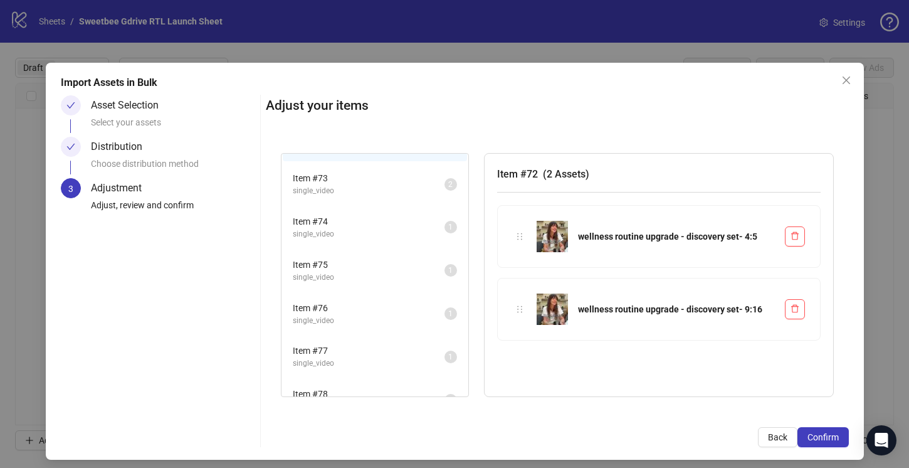
click at [375, 262] on span "Item # 75" at bounding box center [369, 265] width 152 height 14
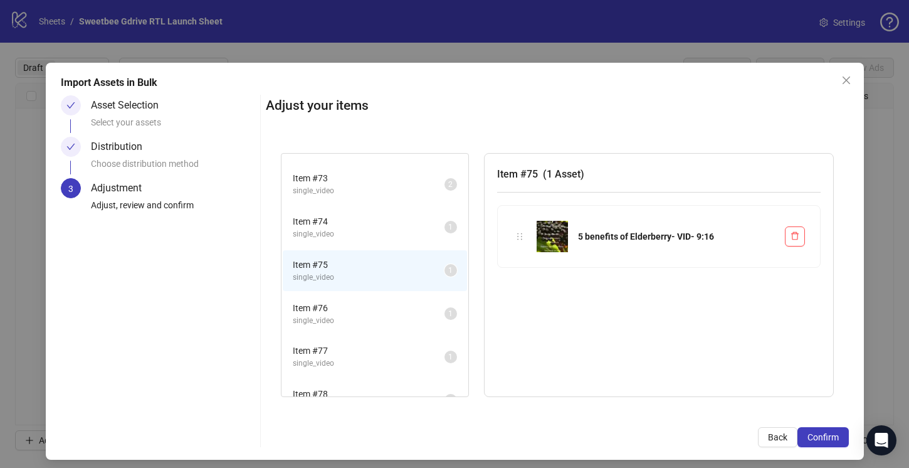
click at [372, 303] on span "Item # 76" at bounding box center [369, 308] width 152 height 14
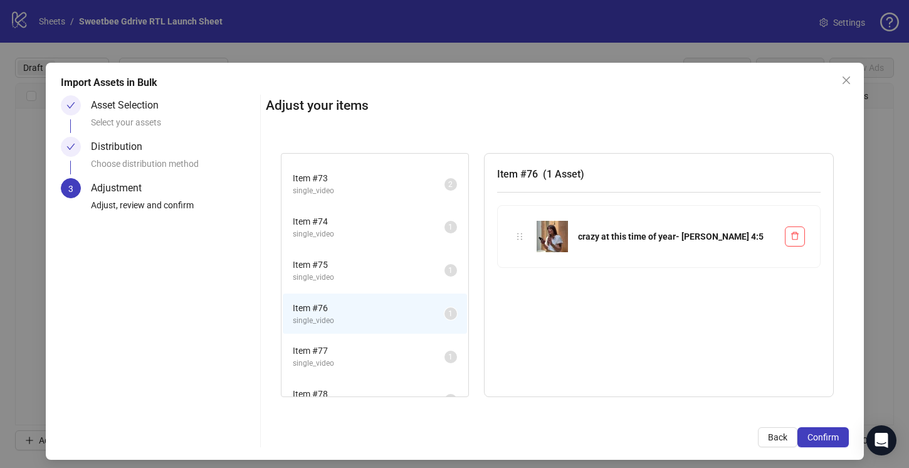
click at [369, 274] on span "single_video" at bounding box center [369, 277] width 152 height 12
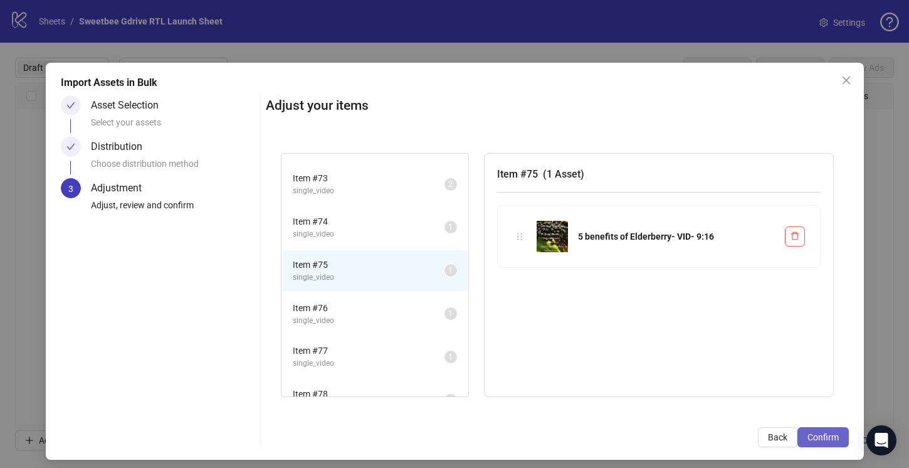
click at [822, 438] on span "Confirm" at bounding box center [822, 437] width 31 height 10
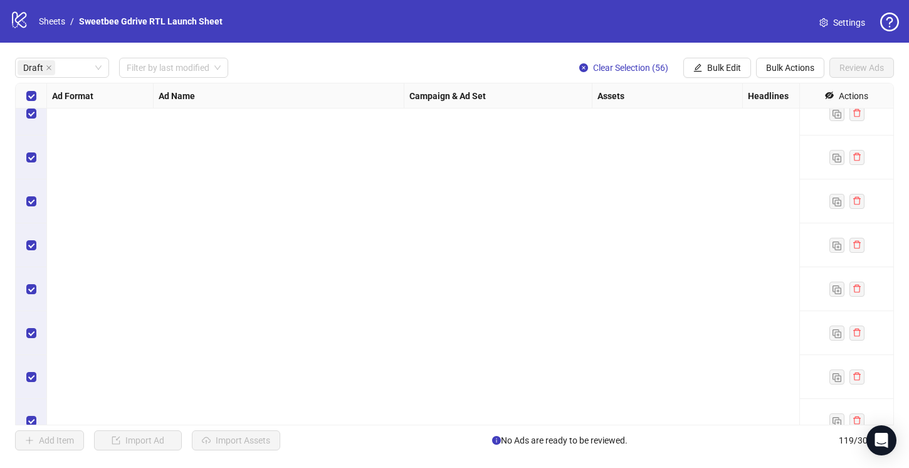
scroll to position [2141, 0]
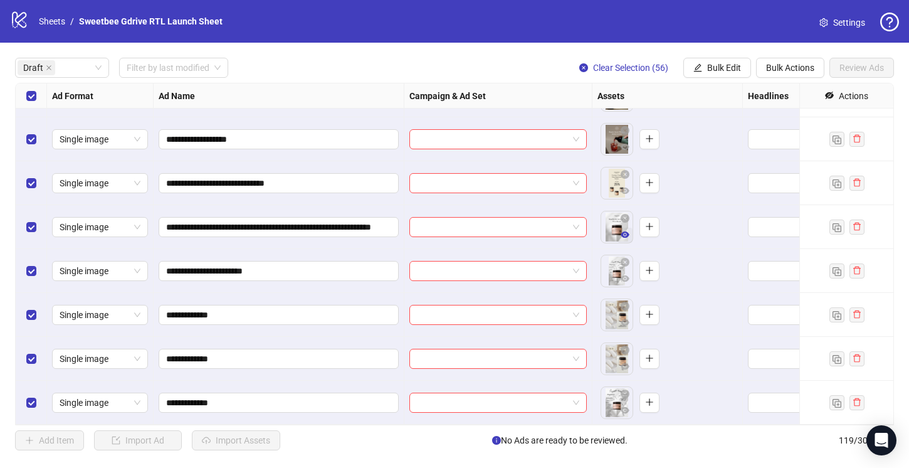
click at [627, 233] on icon "eye" at bounding box center [625, 234] width 9 height 6
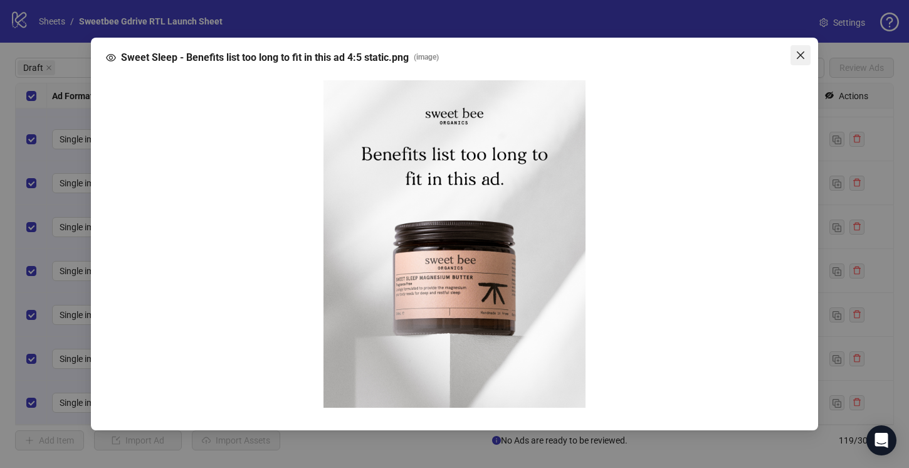
click at [801, 51] on icon "close" at bounding box center [800, 55] width 10 height 10
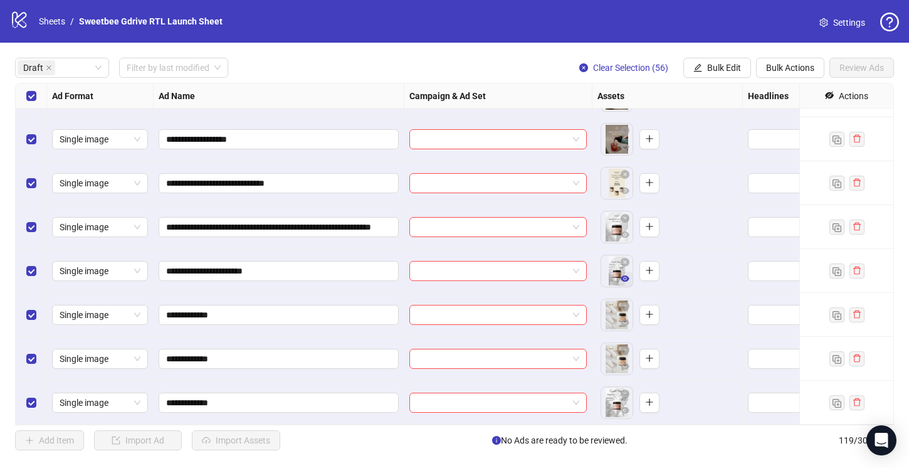
click at [623, 280] on icon "eye" at bounding box center [625, 278] width 9 height 6
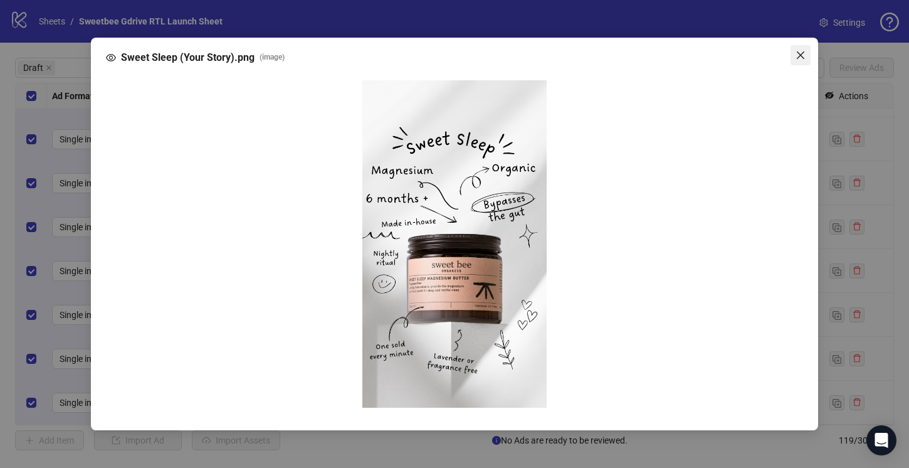
click at [802, 53] on icon "close" at bounding box center [801, 55] width 8 height 8
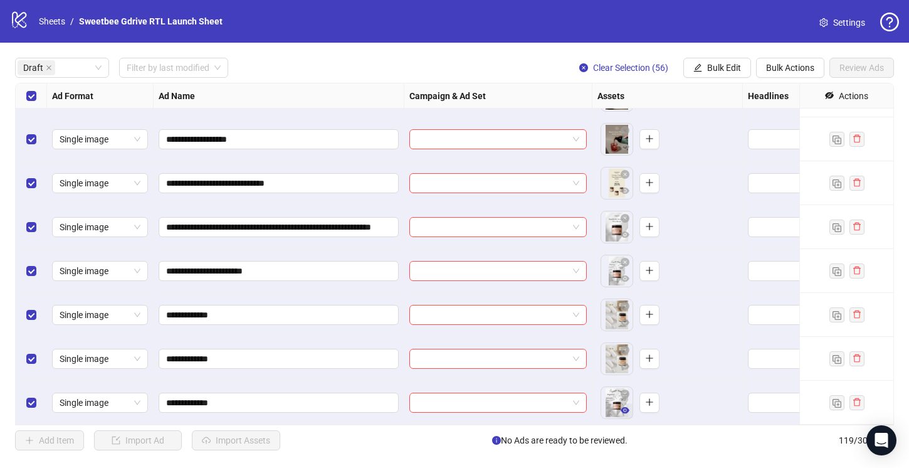
click at [623, 409] on icon "eye" at bounding box center [625, 410] width 9 height 9
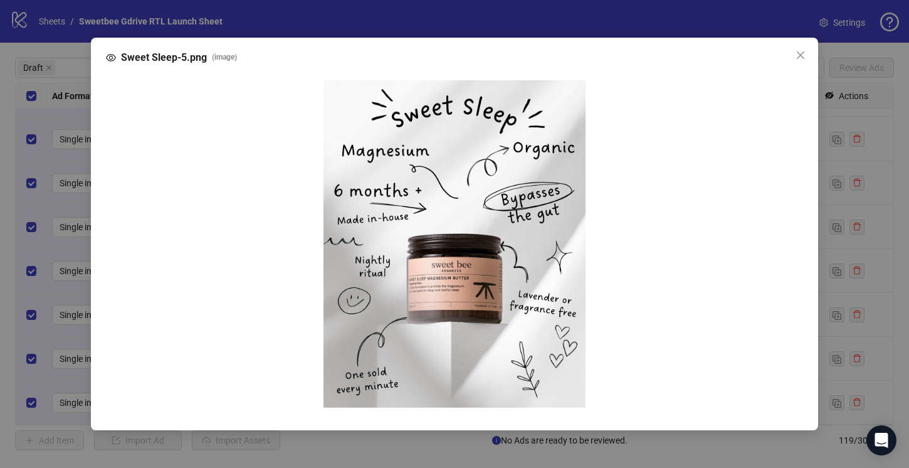
click at [888, 131] on div "Sweet Sleep-5.png ( image )" at bounding box center [454, 234] width 909 height 468
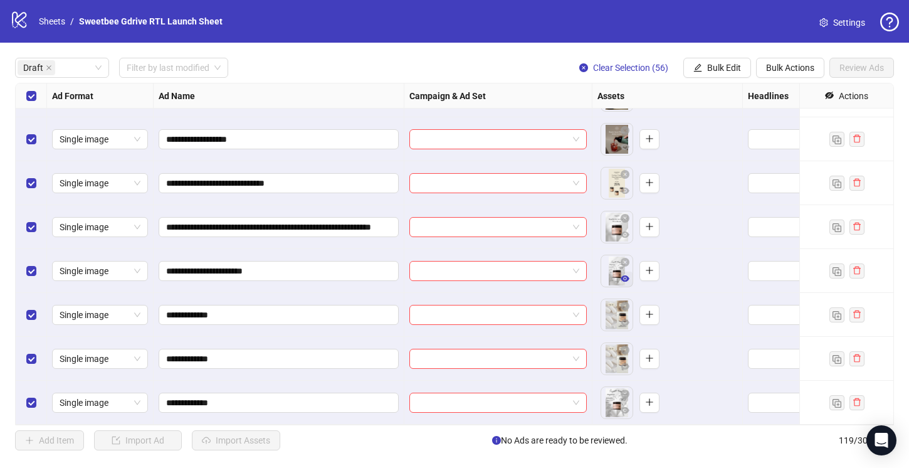
click at [626, 278] on icon "eye" at bounding box center [625, 278] width 9 height 6
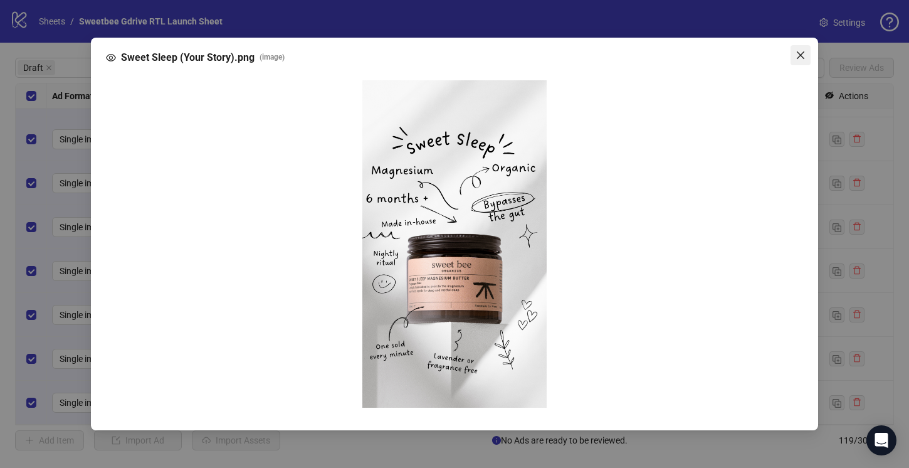
click at [800, 55] on icon "close" at bounding box center [801, 55] width 8 height 8
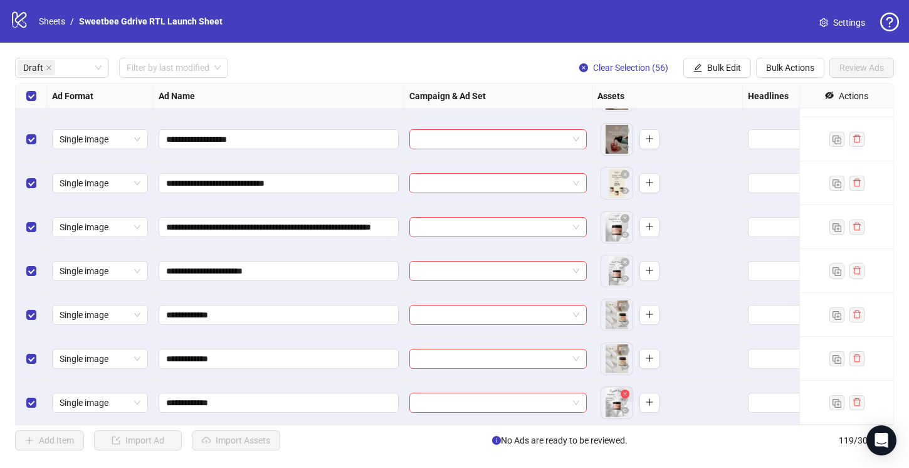
click at [624, 391] on icon "close-circle" at bounding box center [625, 393] width 9 height 9
click at [652, 266] on icon "plus" at bounding box center [649, 270] width 9 height 9
click at [659, 278] on icon "eye" at bounding box center [658, 278] width 9 height 6
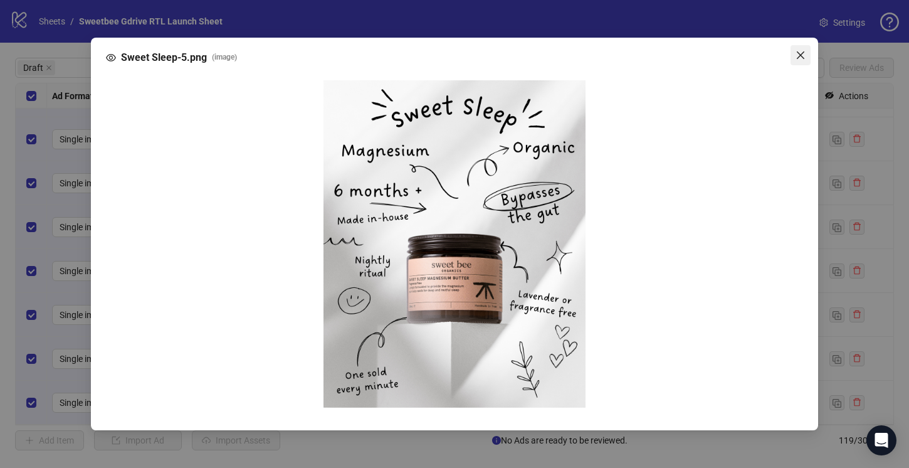
click at [800, 51] on icon "close" at bounding box center [800, 55] width 10 height 10
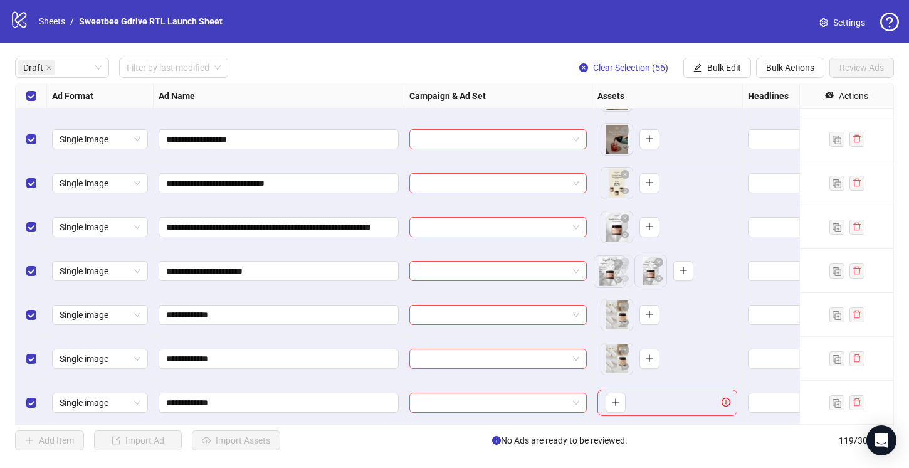
drag, startPoint x: 649, startPoint y: 276, endPoint x: 609, endPoint y: 276, distance: 40.1
click at [609, 276] on body "**********" at bounding box center [454, 234] width 909 height 468
click at [615, 313] on body "**********" at bounding box center [454, 234] width 909 height 468
click at [626, 320] on icon "eye" at bounding box center [625, 322] width 9 height 6
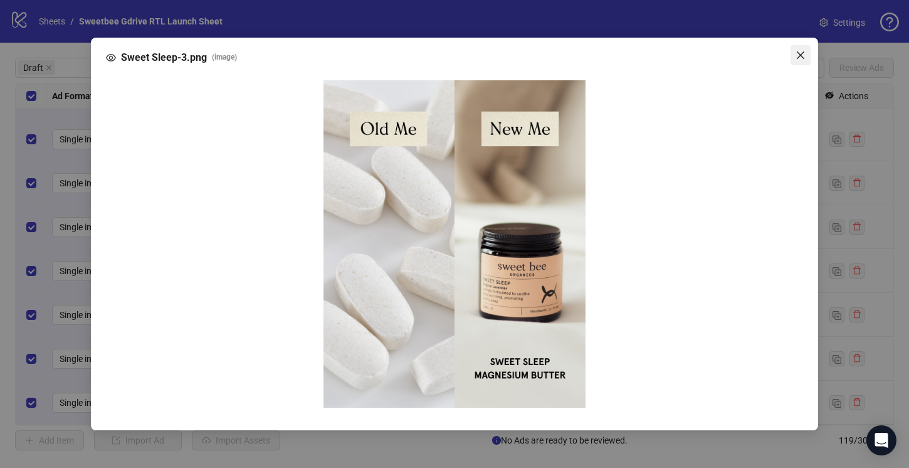
click at [801, 55] on icon "close" at bounding box center [801, 55] width 8 height 8
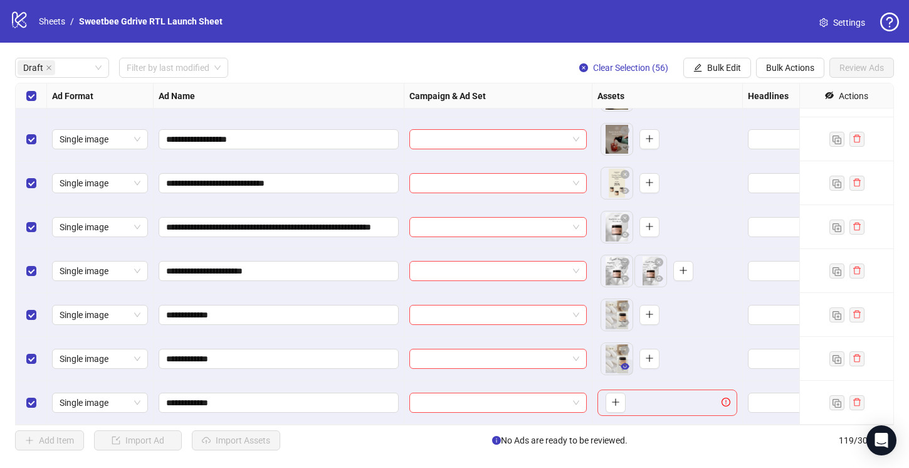
click at [624, 365] on icon "eye" at bounding box center [625, 366] width 9 height 6
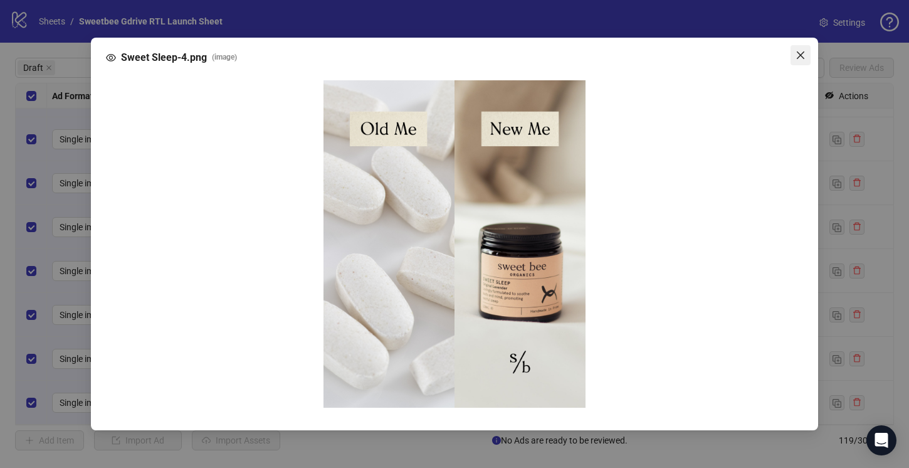
click at [801, 49] on button "Close" at bounding box center [800, 55] width 20 height 20
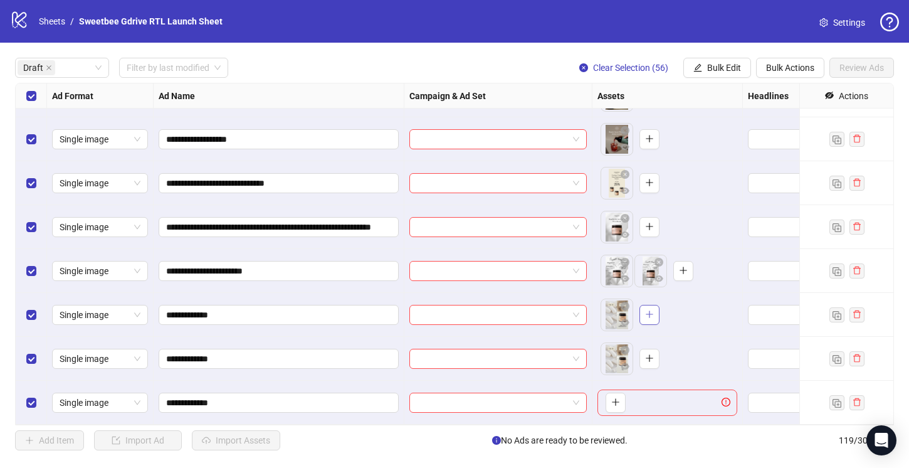
click at [646, 312] on icon "plus" at bounding box center [649, 314] width 9 height 9
click at [659, 303] on icon "close-circle" at bounding box center [658, 305] width 9 height 9
click at [651, 316] on icon "plus" at bounding box center [649, 314] width 9 height 9
click at [625, 348] on icon "close-circle" at bounding box center [625, 349] width 9 height 9
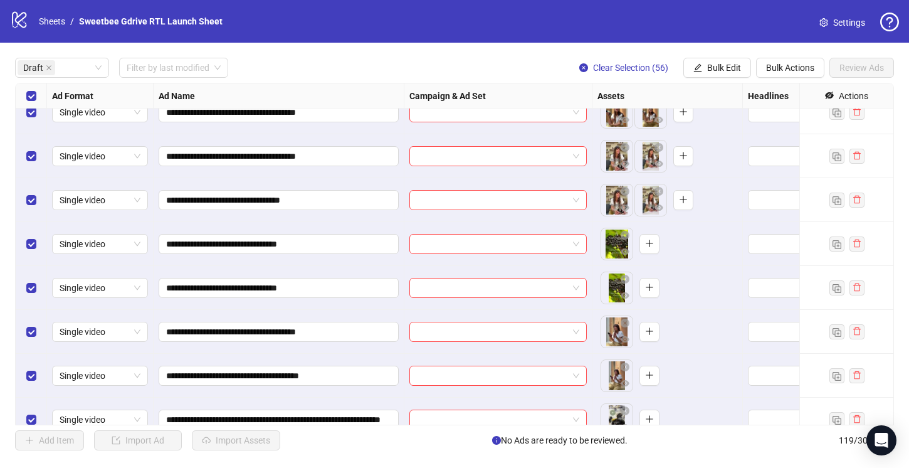
scroll to position [313, 0]
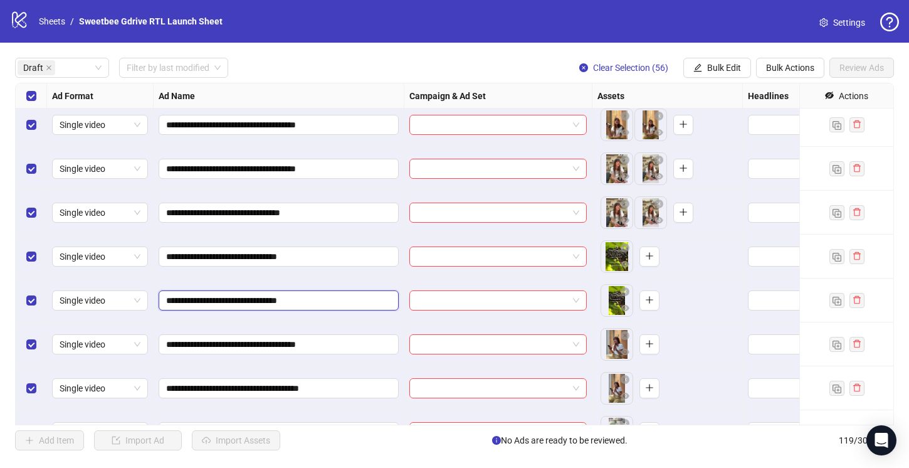
click at [362, 303] on input "**********" at bounding box center [277, 300] width 223 height 14
click at [649, 257] on icon "plus" at bounding box center [649, 255] width 9 height 9
click at [623, 289] on icon "close-circle" at bounding box center [625, 291] width 9 height 9
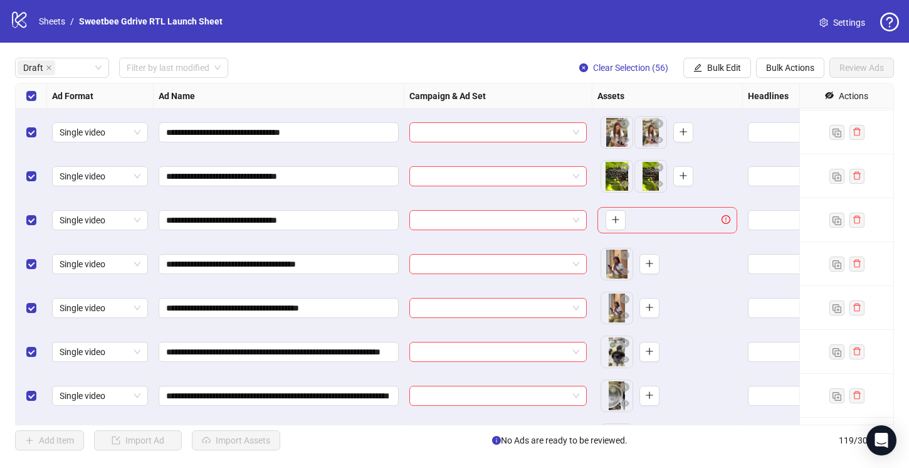
scroll to position [463, 0]
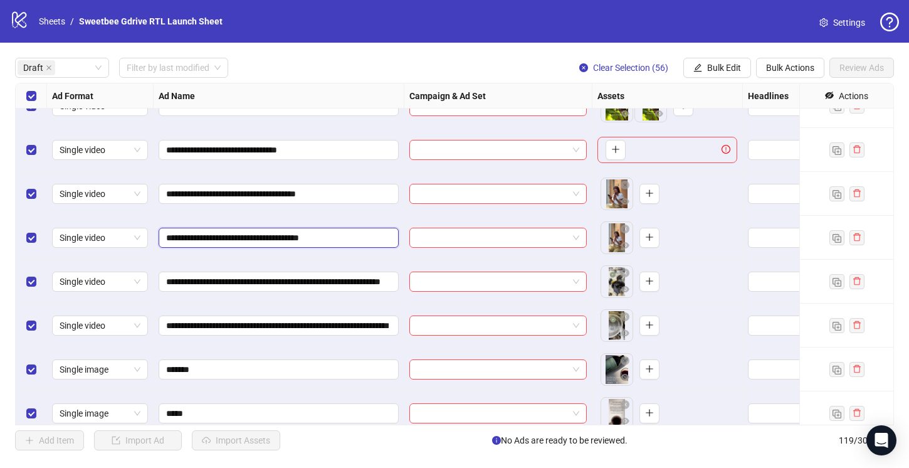
click at [357, 239] on input "**********" at bounding box center [277, 238] width 223 height 14
click at [652, 191] on icon "plus" at bounding box center [649, 193] width 9 height 9
click at [624, 228] on icon "close-circle" at bounding box center [625, 228] width 9 height 9
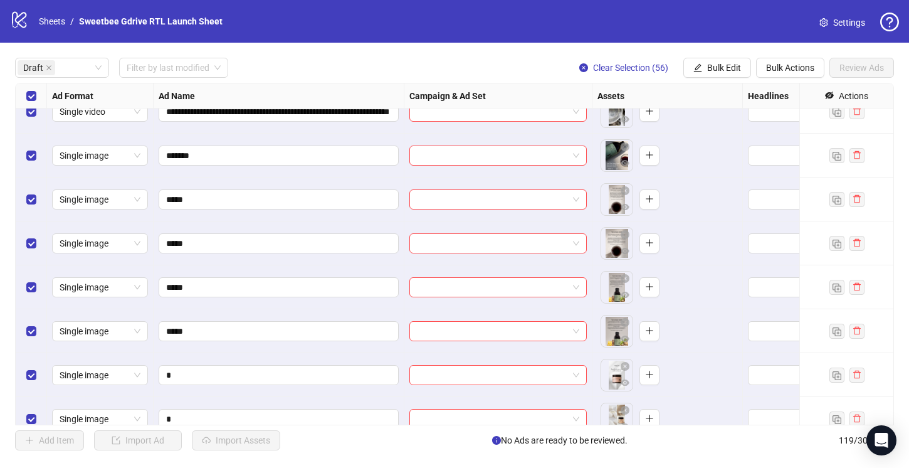
scroll to position [679, 0]
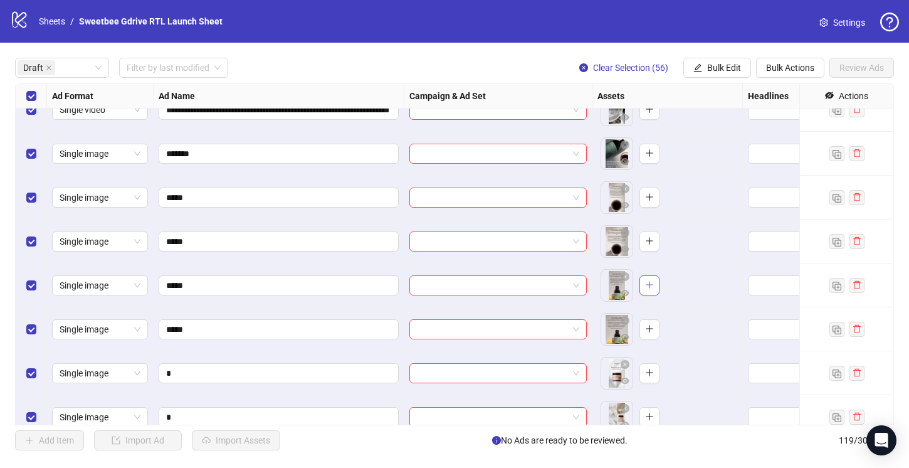
click at [645, 283] on icon "plus" at bounding box center [649, 284] width 9 height 9
click at [265, 328] on input "*****" at bounding box center [277, 329] width 223 height 14
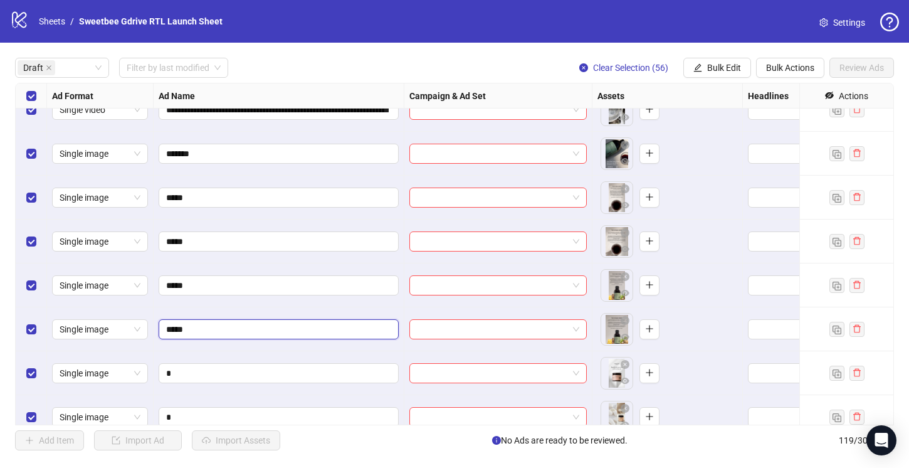
click at [265, 328] on input "*****" at bounding box center [277, 329] width 223 height 14
click at [650, 286] on icon "plus" at bounding box center [649, 284] width 9 height 9
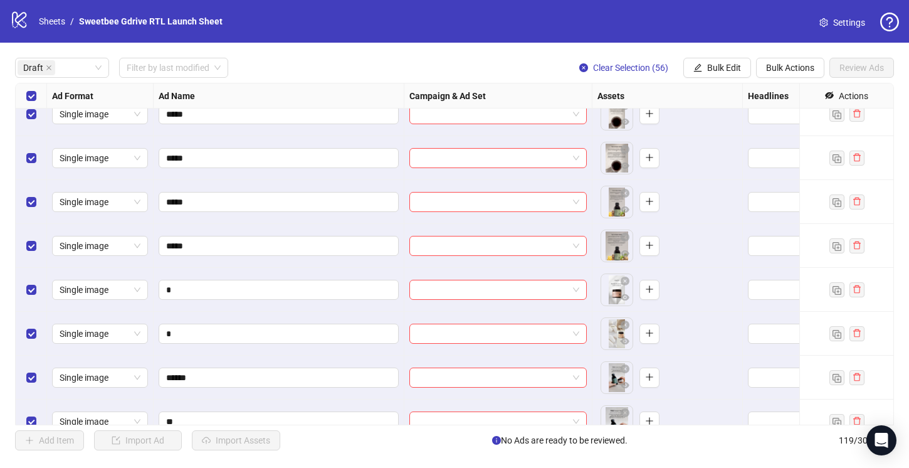
scroll to position [771, 0]
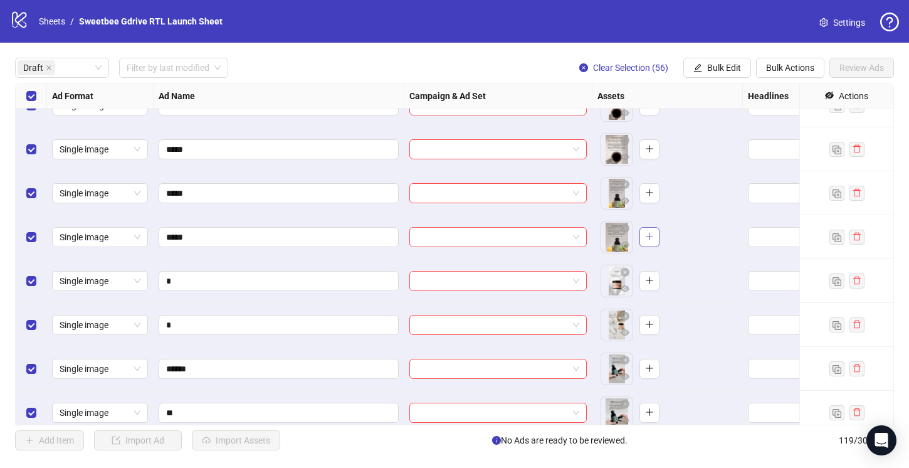
click at [649, 236] on icon "plus" at bounding box center [649, 236] width 7 height 1
click at [625, 183] on icon "close-circle" at bounding box center [625, 184] width 9 height 9
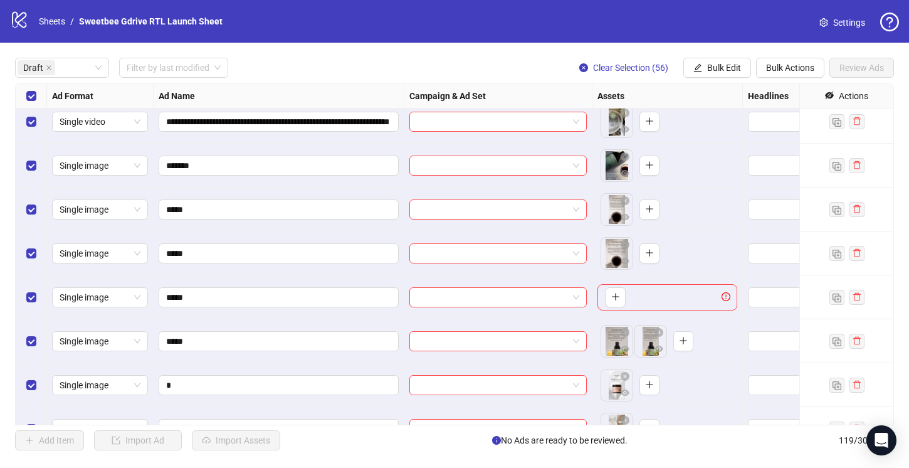
scroll to position [663, 0]
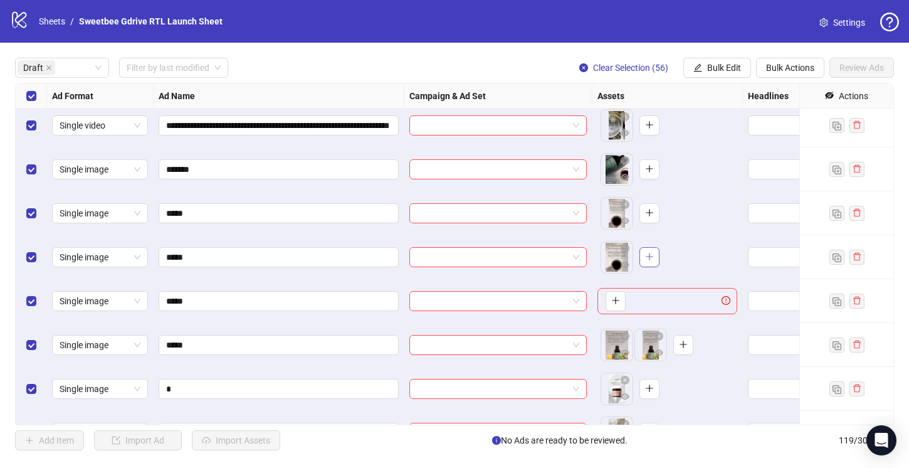
click at [650, 256] on icon "plus" at bounding box center [649, 256] width 9 height 9
click at [623, 203] on icon "close-circle" at bounding box center [625, 204] width 9 height 9
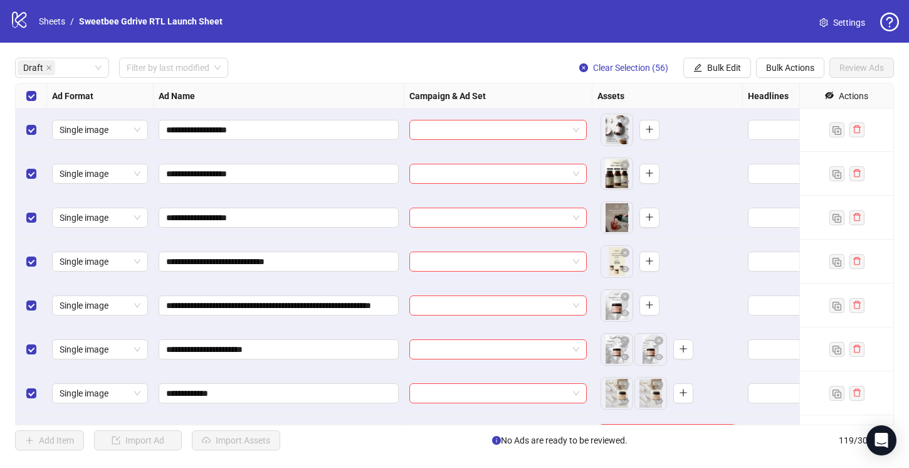
scroll to position [2141, 0]
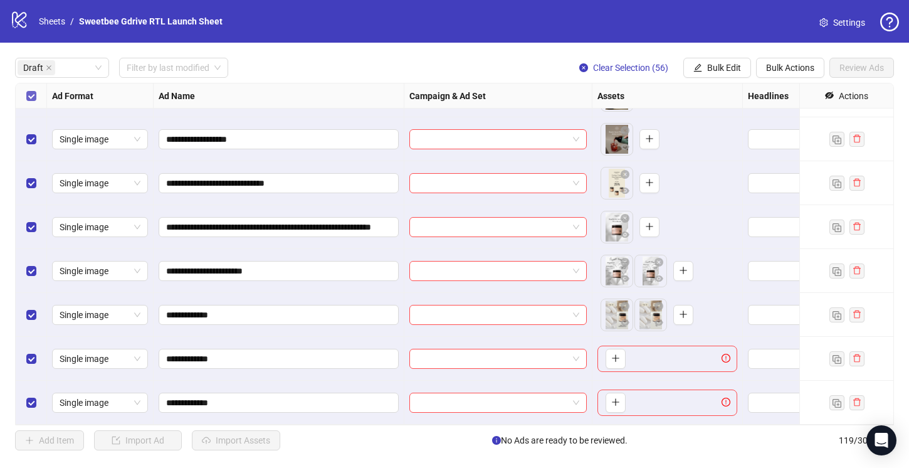
click at [28, 90] on label "Select all rows" at bounding box center [31, 96] width 10 height 14
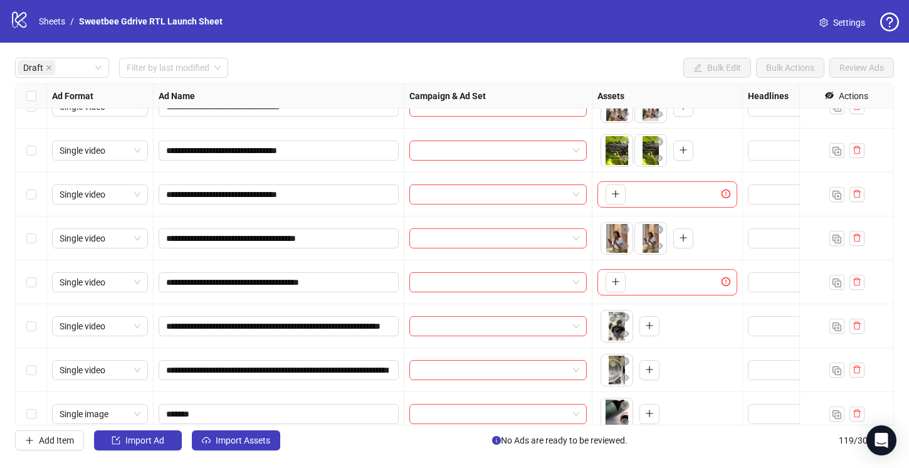
scroll to position [429, 0]
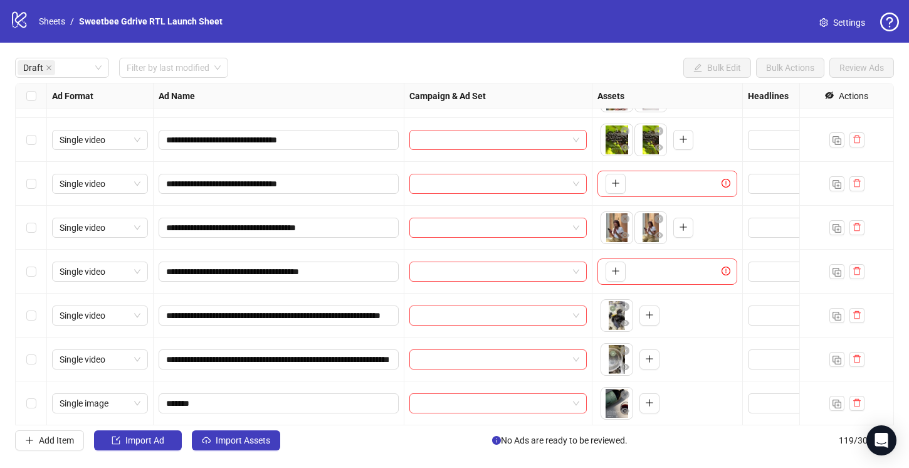
click at [36, 186] on div "Select row 12" at bounding box center [31, 184] width 31 height 44
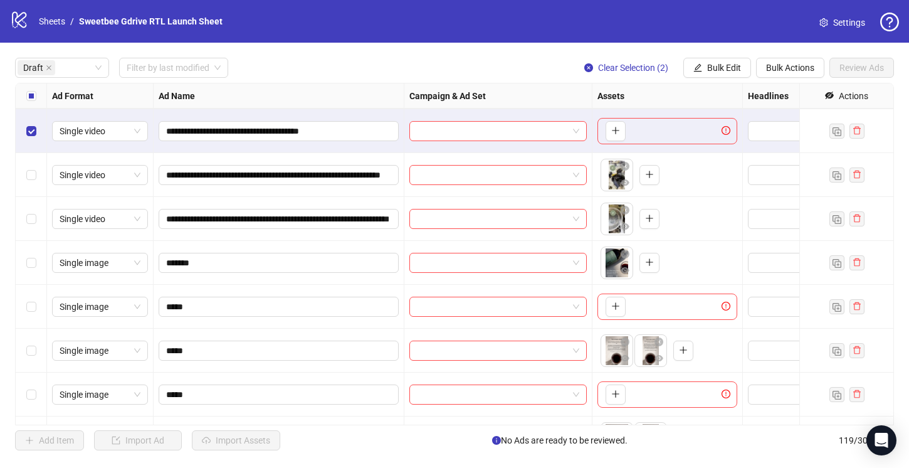
scroll to position [573, 0]
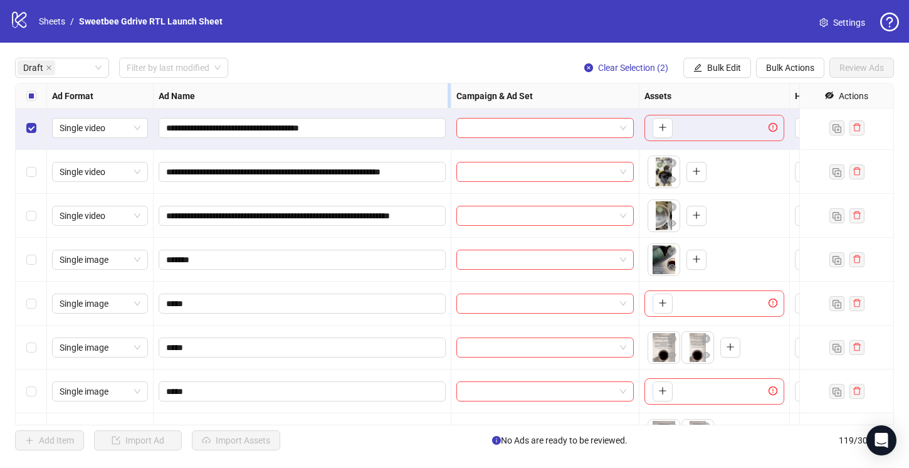
drag, startPoint x: 403, startPoint y: 93, endPoint x: 450, endPoint y: 107, distance: 49.0
click at [450, 107] on div "Resize Ad Name column" at bounding box center [449, 95] width 3 height 24
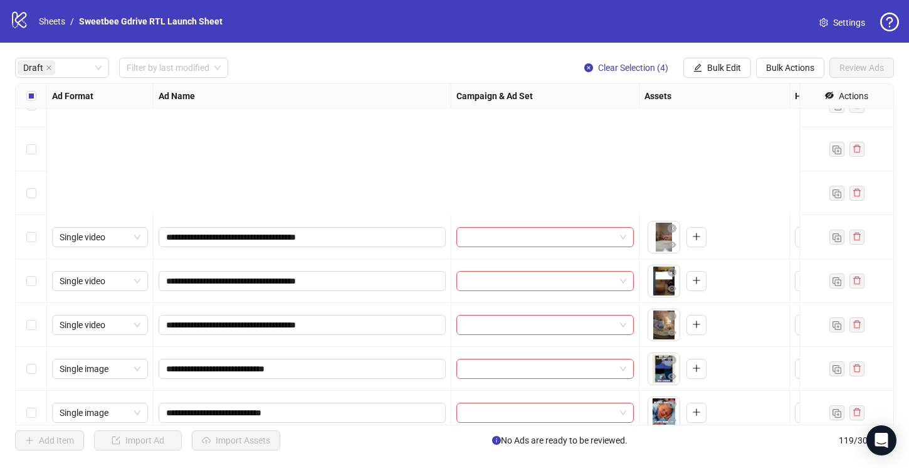
scroll to position [2141, 0]
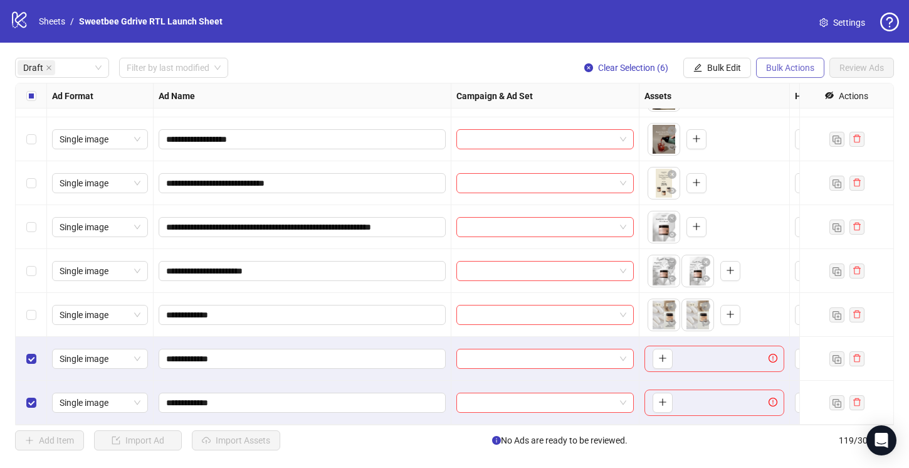
click at [771, 65] on span "Bulk Actions" at bounding box center [790, 68] width 48 height 10
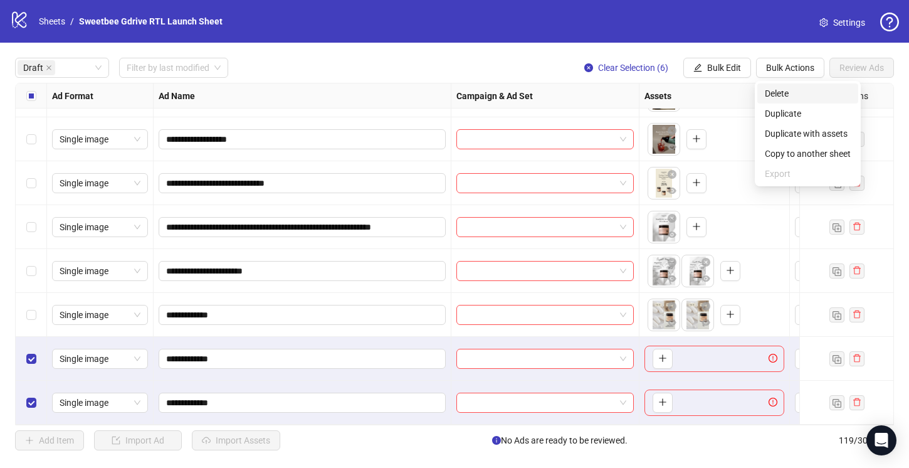
click at [780, 98] on span "Delete" at bounding box center [808, 93] width 86 height 14
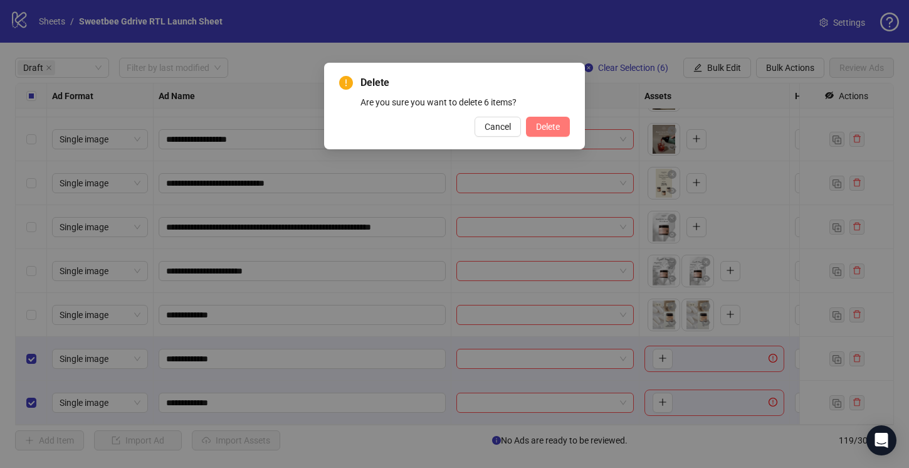
click at [539, 126] on span "Delete" at bounding box center [548, 127] width 24 height 10
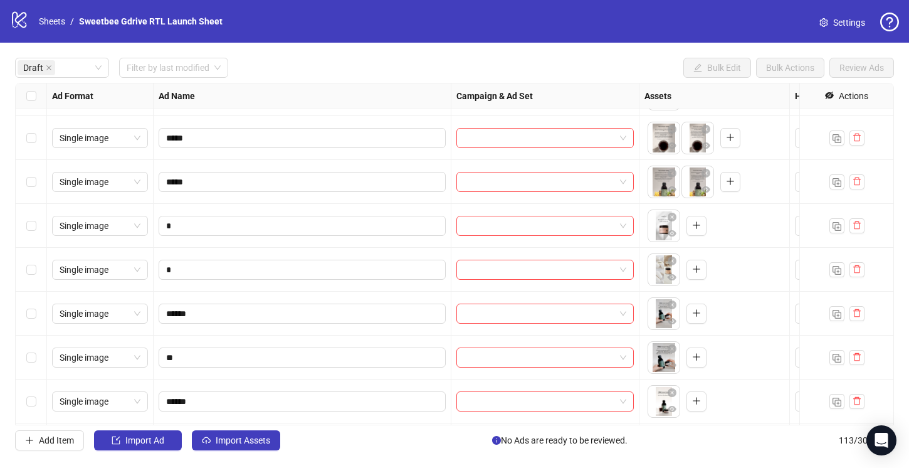
scroll to position [644, 0]
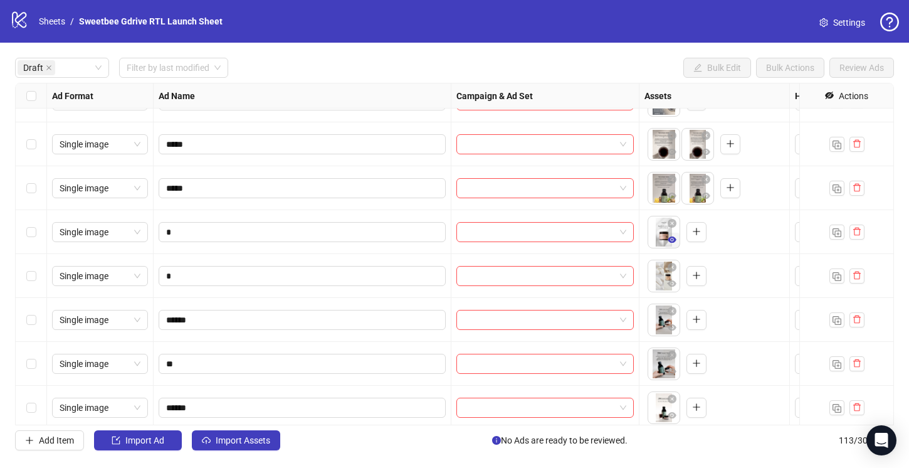
click at [673, 239] on icon "eye" at bounding box center [672, 239] width 9 height 6
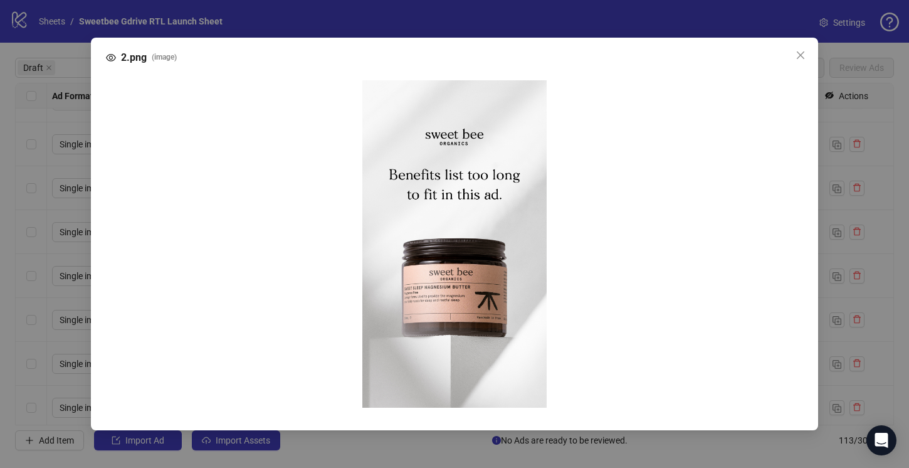
click at [824, 239] on div "2.png ( image )" at bounding box center [454, 234] width 909 height 468
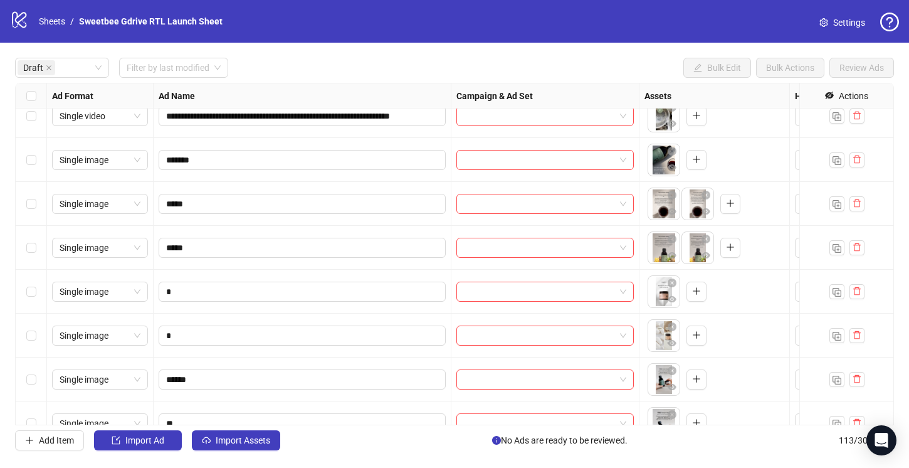
scroll to position [585, 0]
click at [671, 282] on icon "close-circle" at bounding box center [672, 282] width 9 height 9
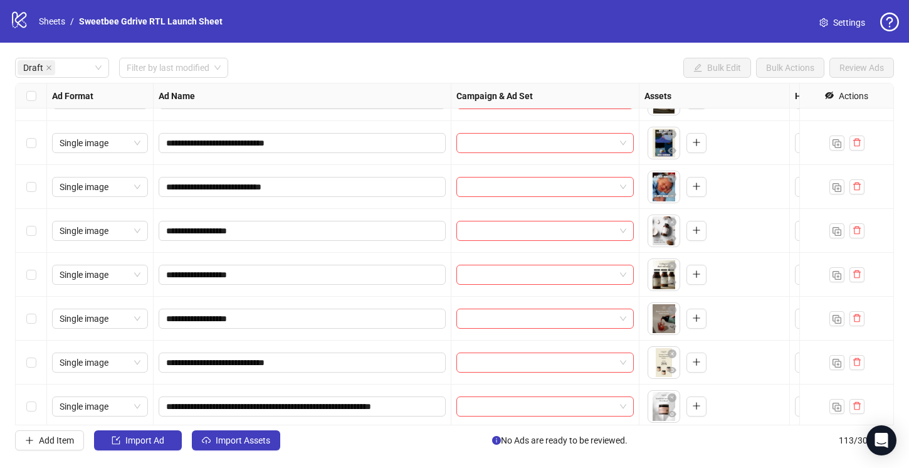
scroll to position [1878, 0]
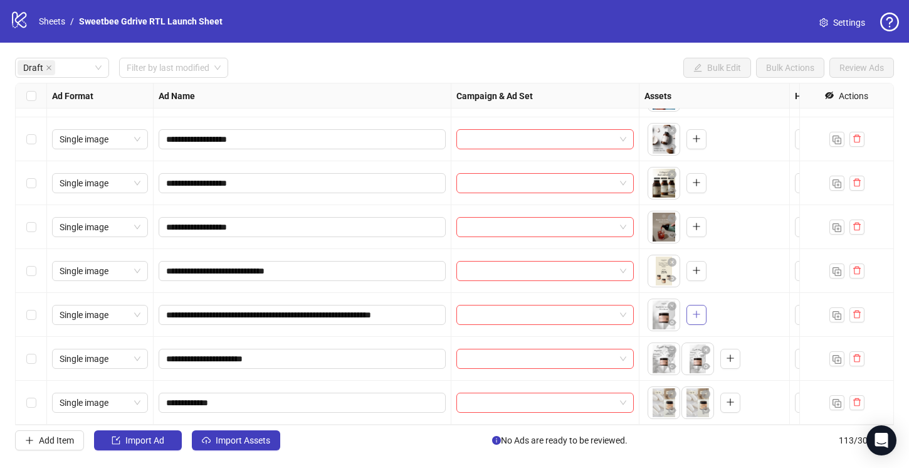
click at [693, 318] on icon "plus" at bounding box center [696, 314] width 9 height 9
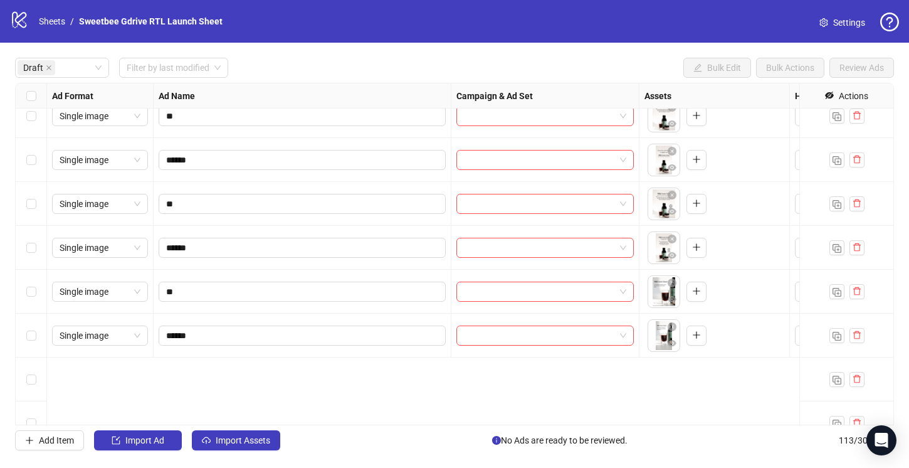
scroll to position [721, 0]
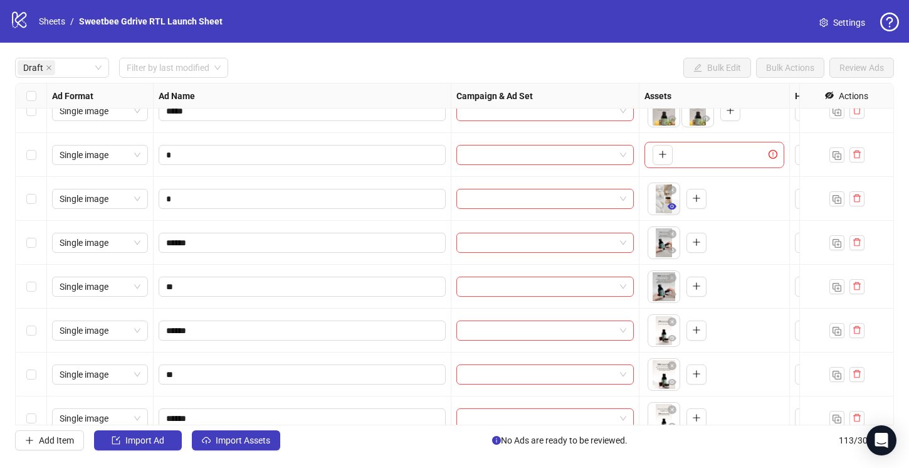
click at [671, 206] on icon "eye" at bounding box center [672, 206] width 9 height 6
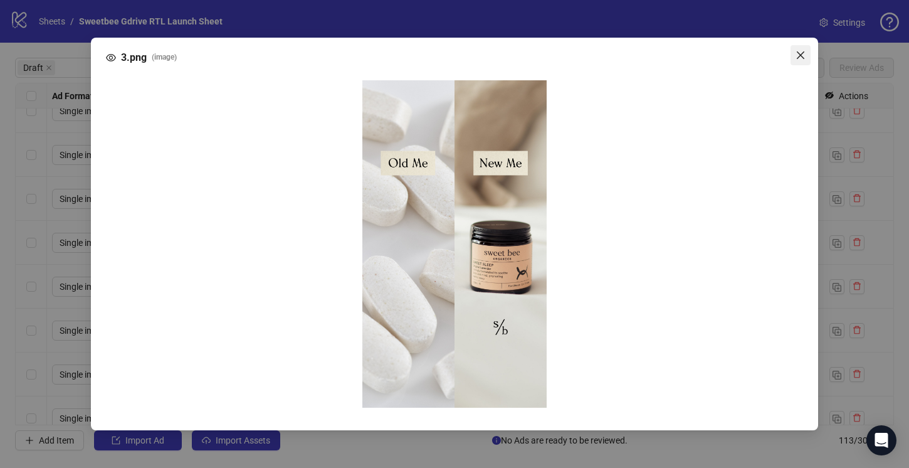
click at [802, 47] on button "Close" at bounding box center [800, 55] width 20 height 20
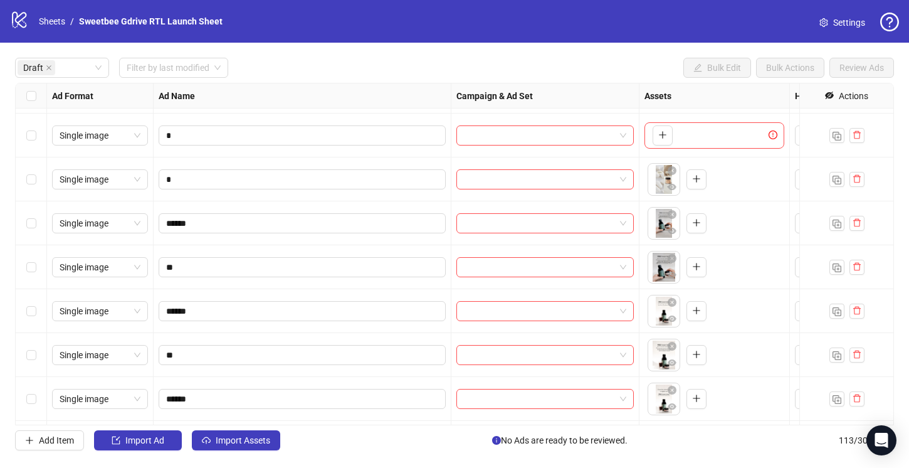
scroll to position [743, 0]
click at [698, 265] on icon "plus" at bounding box center [696, 264] width 9 height 9
click at [669, 209] on icon "close-circle" at bounding box center [672, 212] width 9 height 9
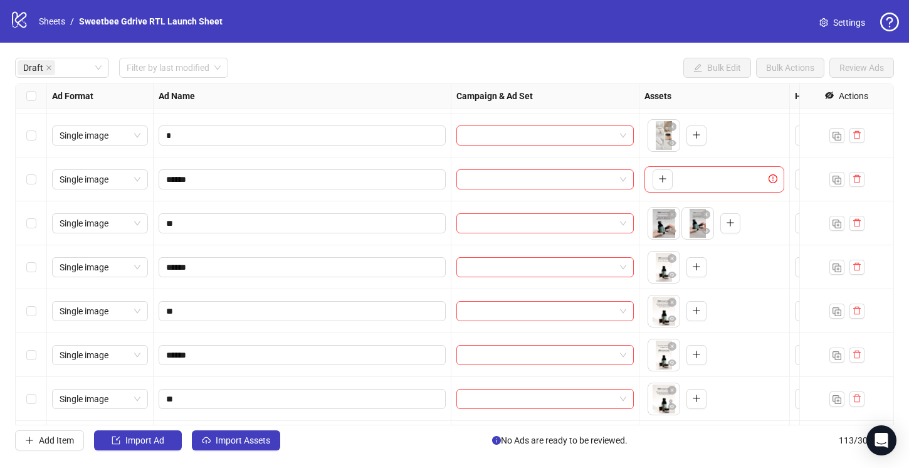
scroll to position [791, 0]
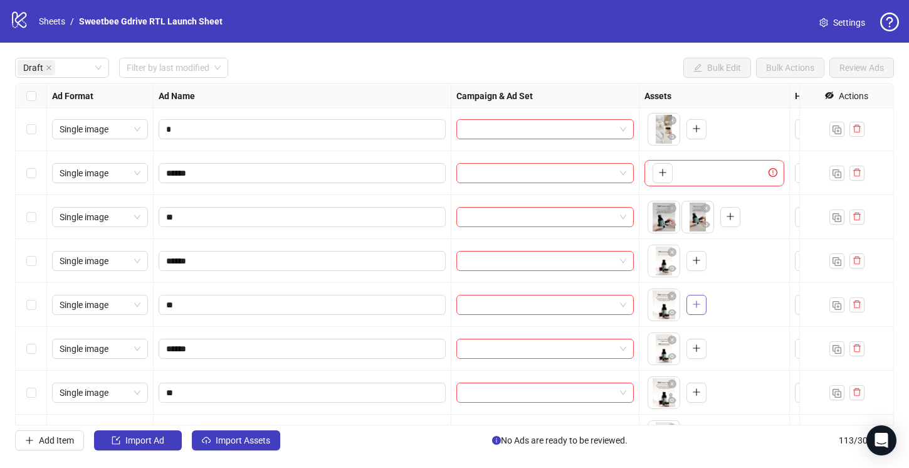
click at [698, 304] on icon "plus" at bounding box center [696, 304] width 9 height 9
click at [670, 251] on icon "close-circle" at bounding box center [672, 252] width 9 height 9
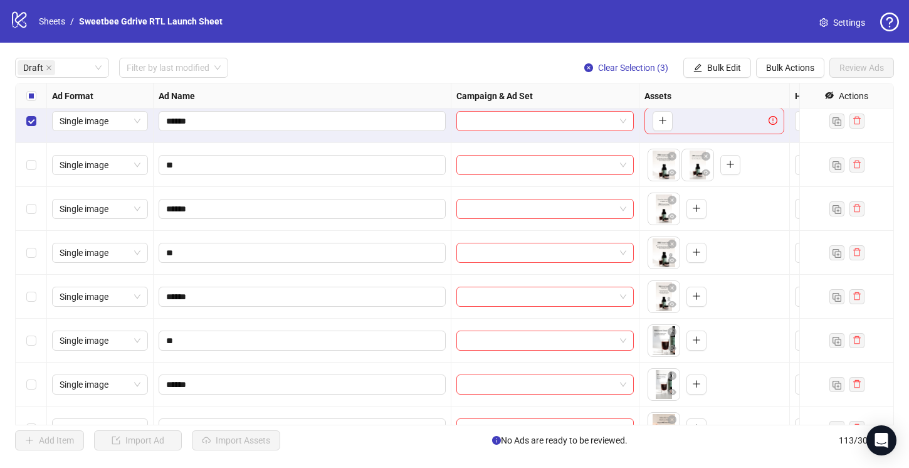
scroll to position [933, 0]
click at [696, 248] on icon "plus" at bounding box center [696, 250] width 9 height 9
click at [673, 194] on icon "close-circle" at bounding box center [672, 198] width 9 height 9
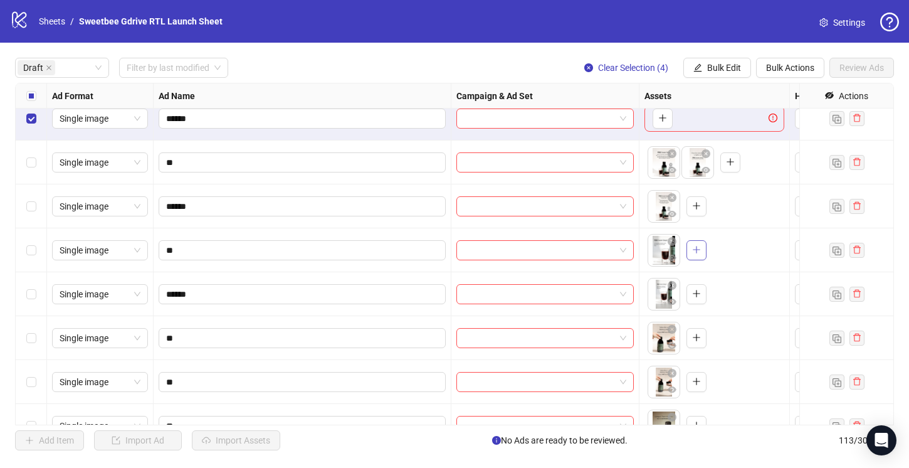
click at [698, 251] on icon "plus" at bounding box center [696, 249] width 9 height 9
click at [661, 254] on body "logo/logo-mobile Sheets / Sweetbee Gdrive RTL Launch Sheet Settings Draft Filte…" at bounding box center [454, 234] width 909 height 468
click at [671, 256] on icon "eye" at bounding box center [672, 257] width 9 height 9
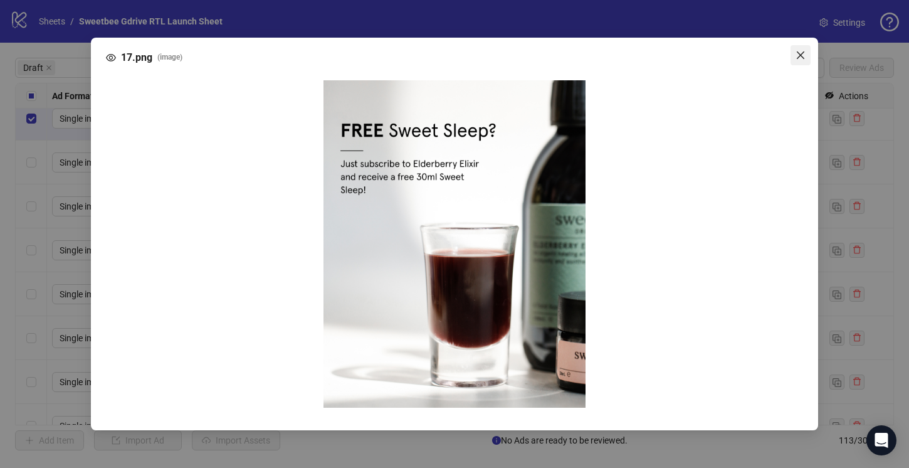
click at [802, 53] on icon "close" at bounding box center [800, 55] width 10 height 10
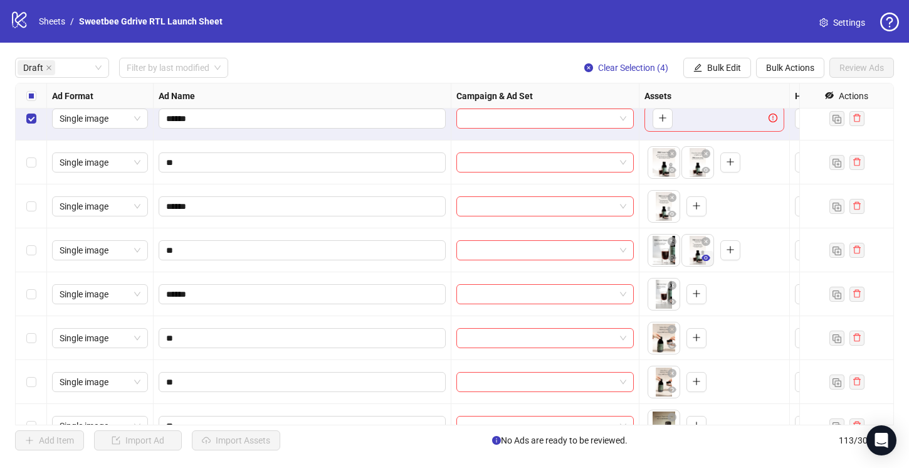
click at [706, 258] on icon "eye" at bounding box center [705, 257] width 9 height 6
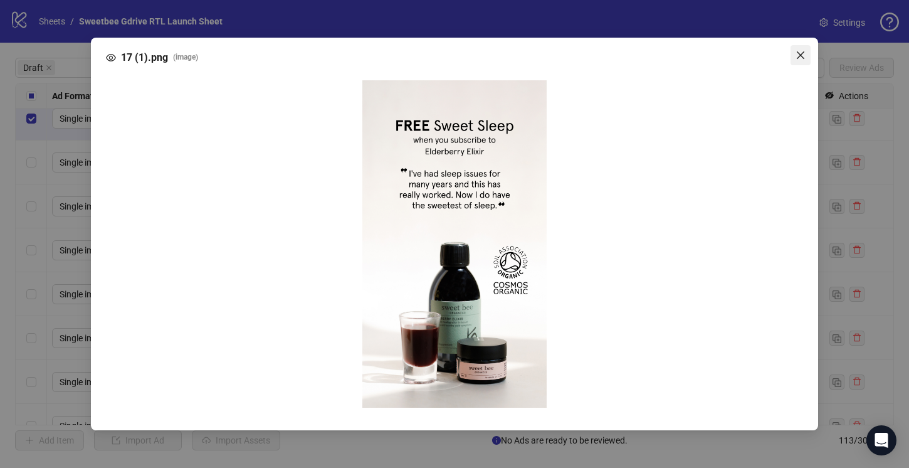
click at [801, 54] on icon "close" at bounding box center [801, 55] width 8 height 8
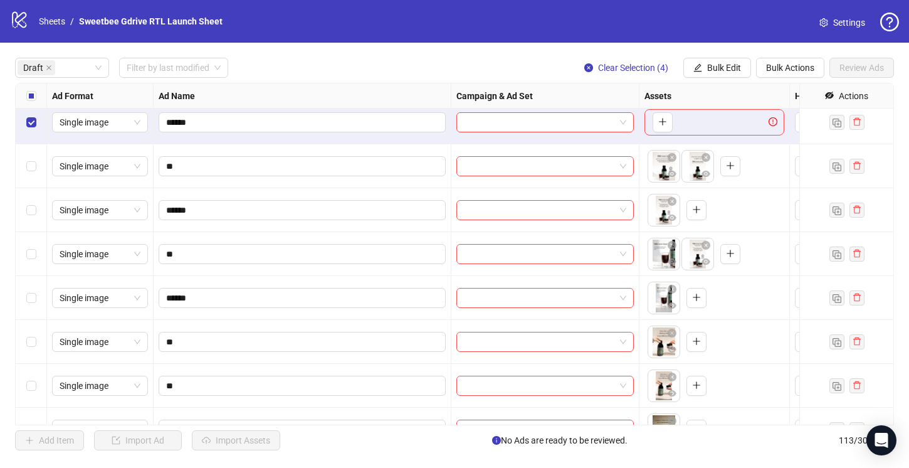
scroll to position [1017, 0]
click at [671, 199] on icon "close-circle" at bounding box center [672, 201] width 9 height 9
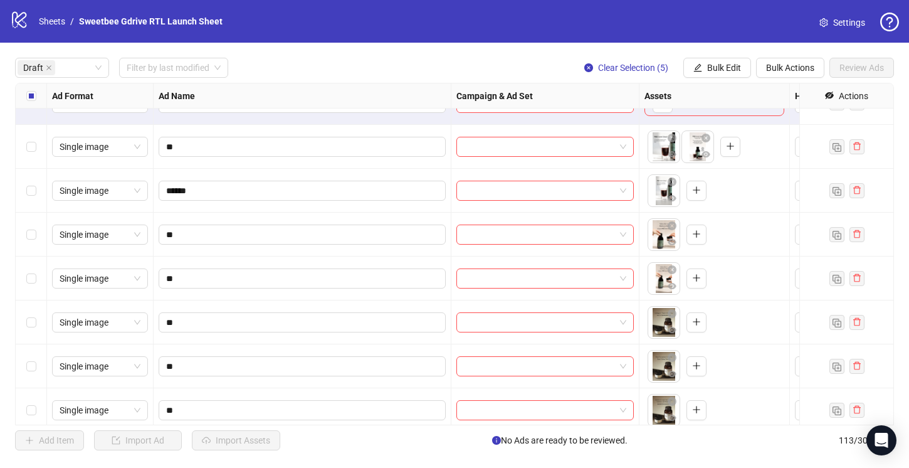
scroll to position [1115, 0]
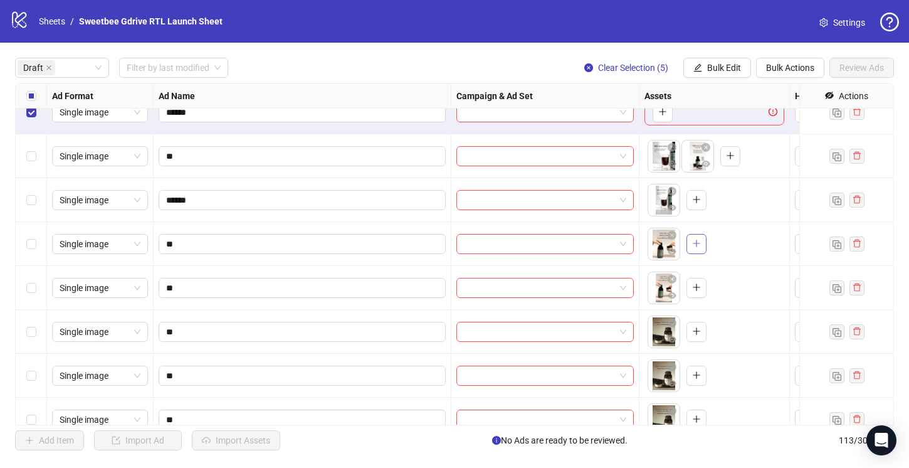
click at [698, 241] on icon "plus" at bounding box center [696, 243] width 9 height 9
click at [673, 280] on icon "close-circle" at bounding box center [672, 279] width 9 height 9
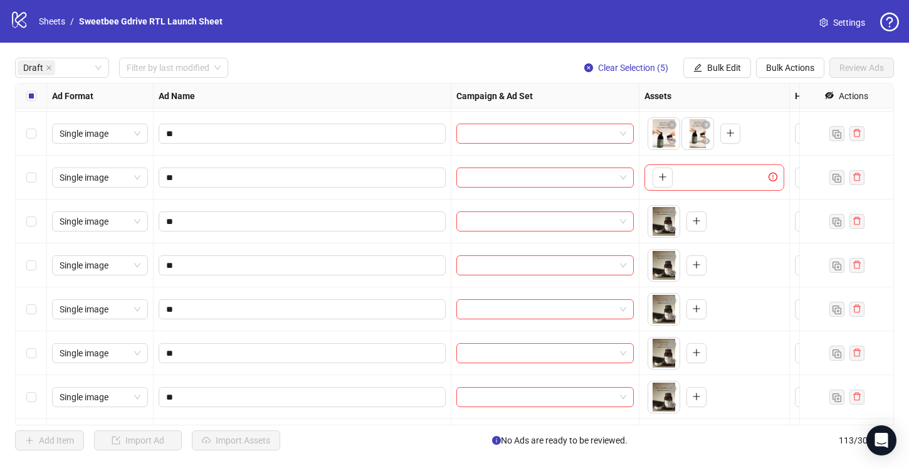
scroll to position [1238, 0]
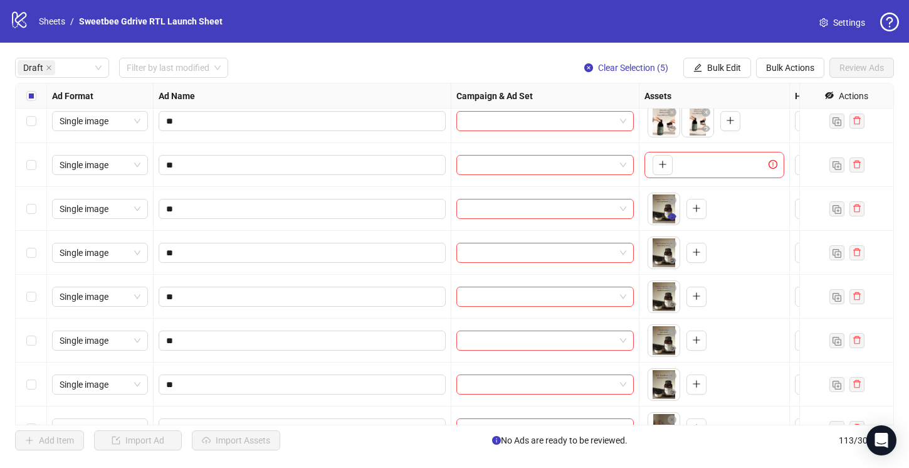
click at [671, 214] on icon "eye" at bounding box center [672, 216] width 9 height 6
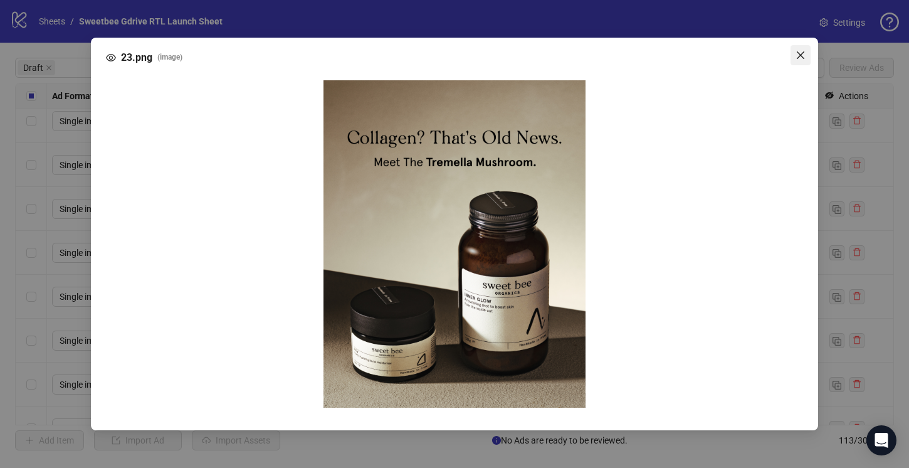
click at [801, 56] on icon "close" at bounding box center [801, 55] width 8 height 8
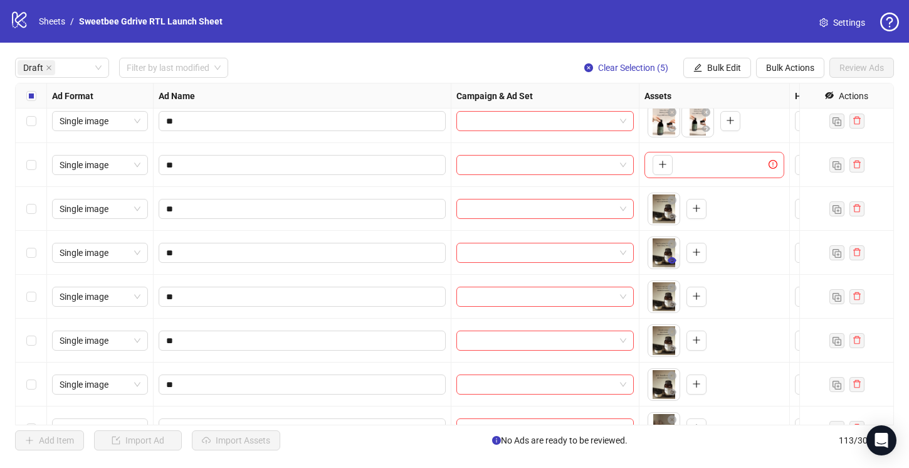
click at [669, 259] on icon "eye" at bounding box center [672, 260] width 9 height 6
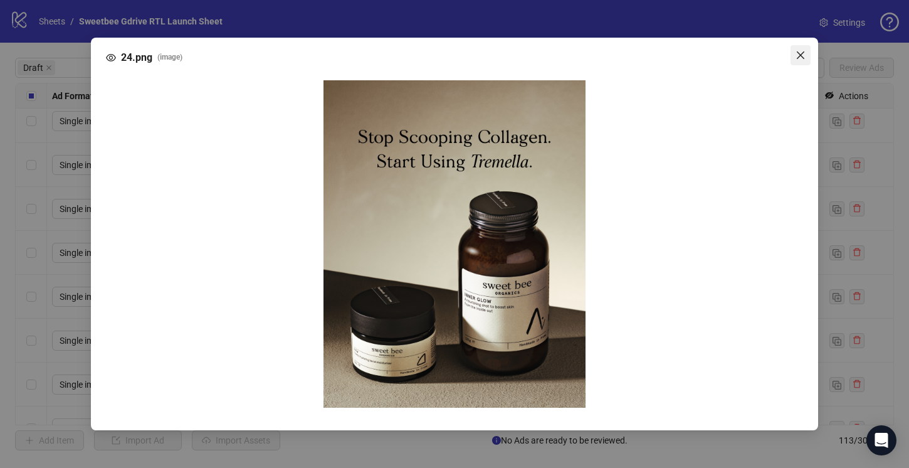
click at [801, 53] on icon "close" at bounding box center [800, 55] width 10 height 10
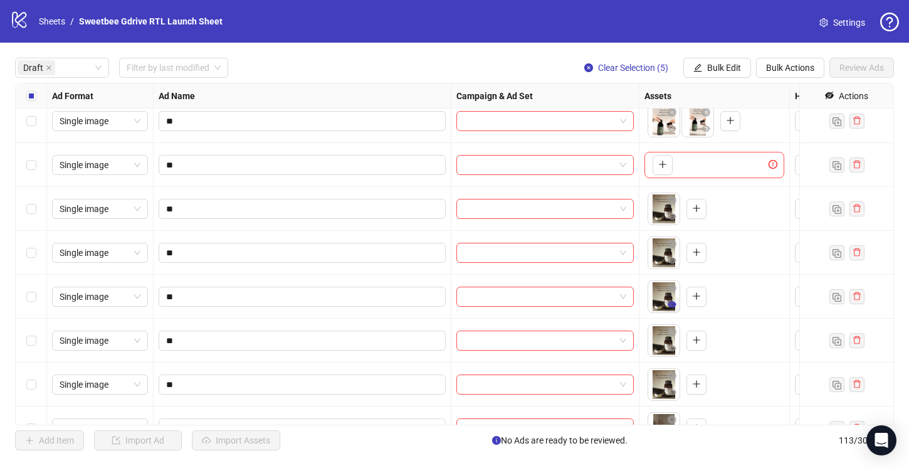
click at [673, 303] on icon "eye" at bounding box center [672, 304] width 9 height 6
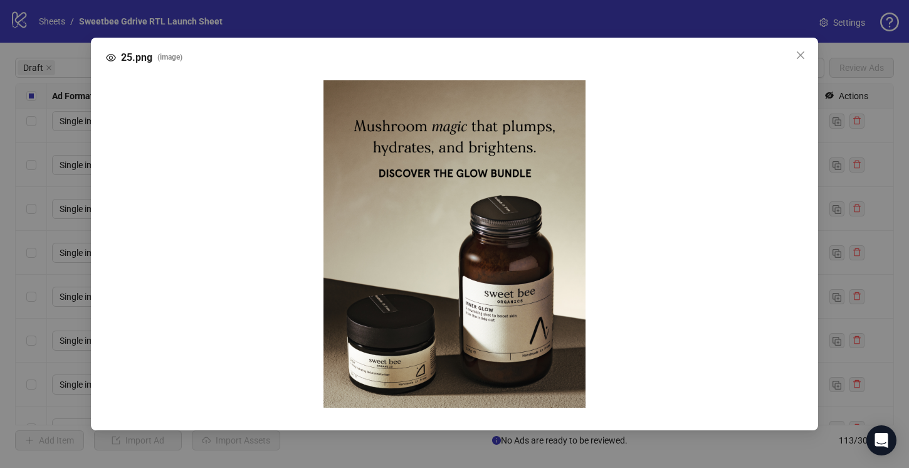
click at [823, 291] on div "25.png ( image )" at bounding box center [454, 234] width 909 height 468
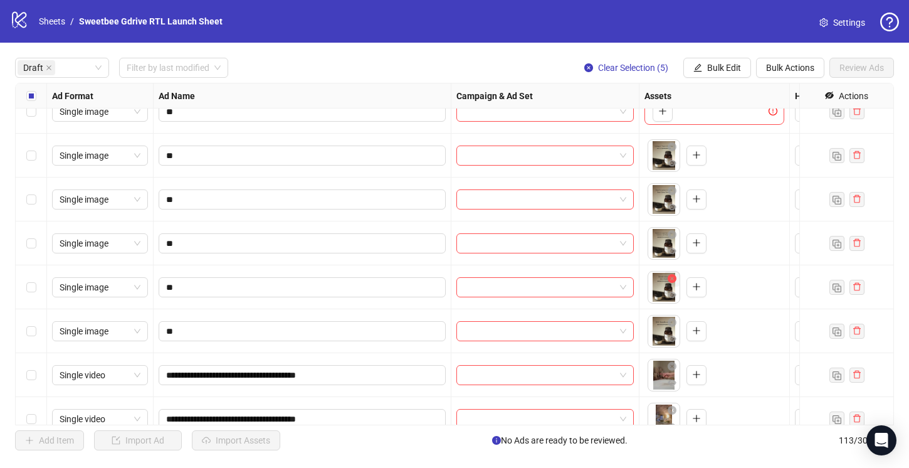
scroll to position [1305, 0]
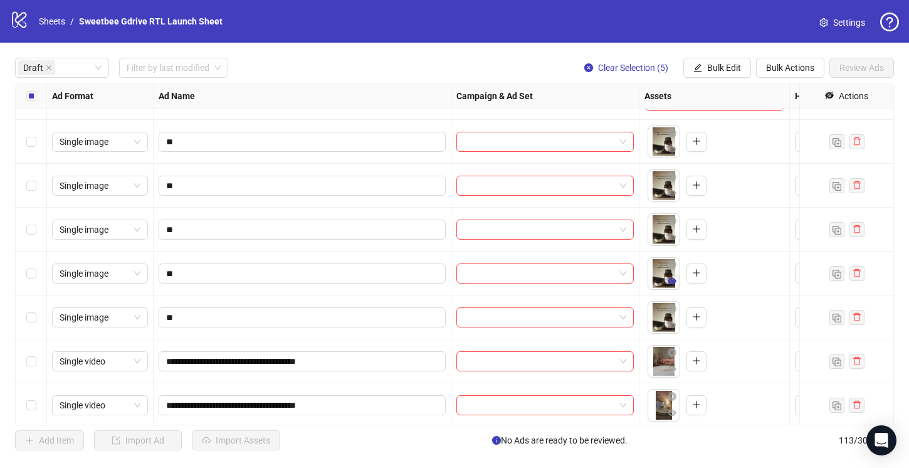
click at [673, 281] on icon "eye" at bounding box center [672, 281] width 9 height 6
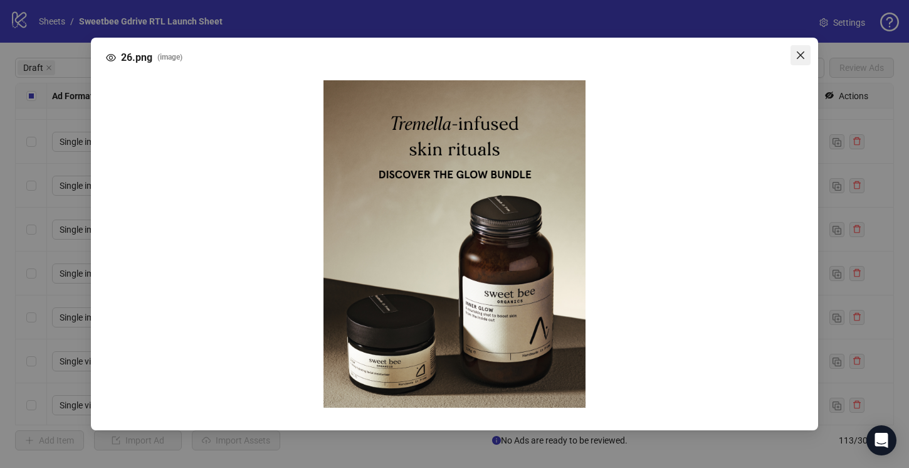
click at [800, 51] on icon "close" at bounding box center [800, 55] width 10 height 10
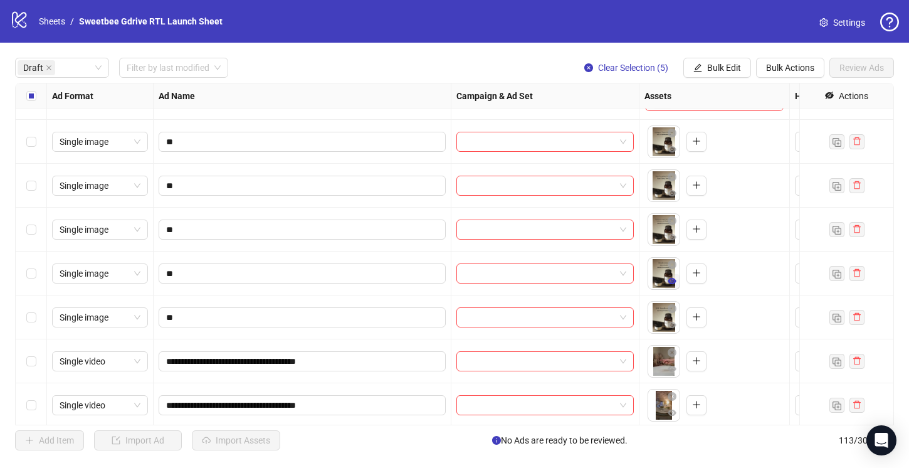
click at [673, 280] on icon "eye" at bounding box center [672, 281] width 9 height 6
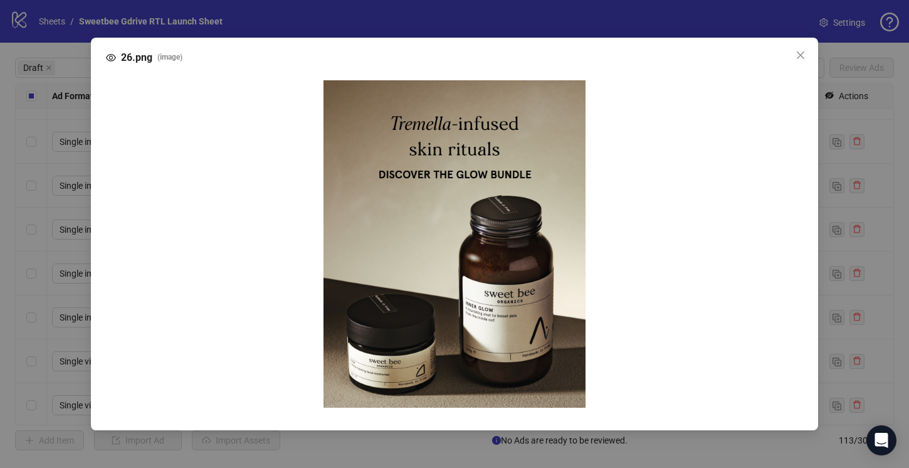
click at [820, 282] on div "26.png ( image )" at bounding box center [454, 234] width 909 height 468
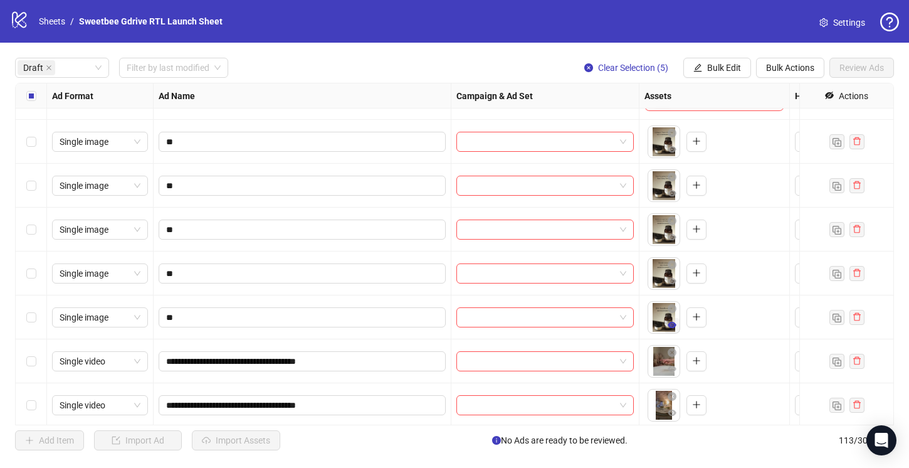
click at [674, 326] on icon "eye" at bounding box center [672, 325] width 9 height 6
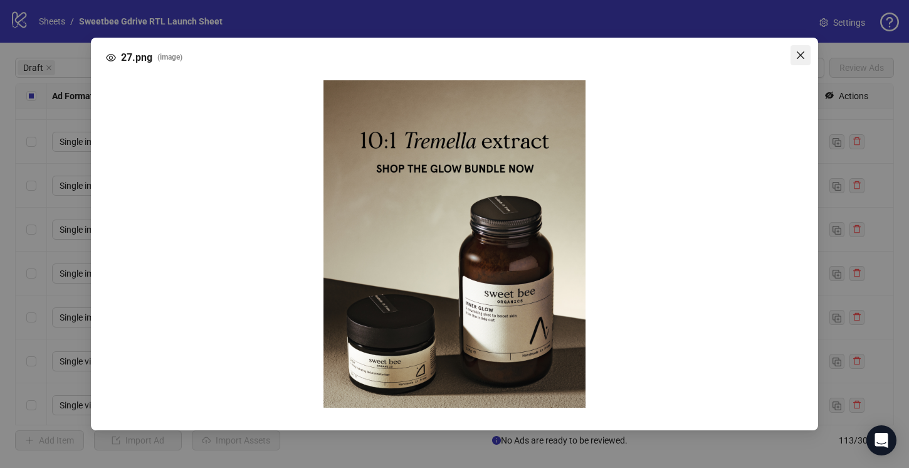
click at [799, 51] on icon "close" at bounding box center [800, 55] width 10 height 10
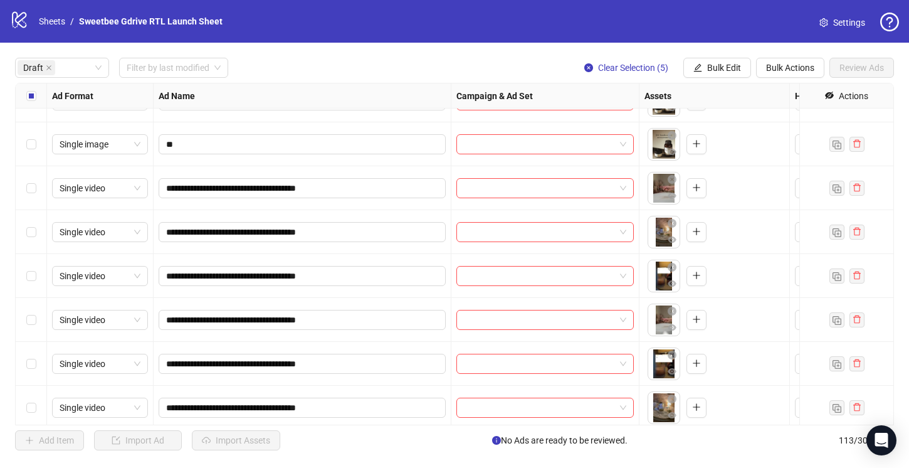
scroll to position [1492, 0]
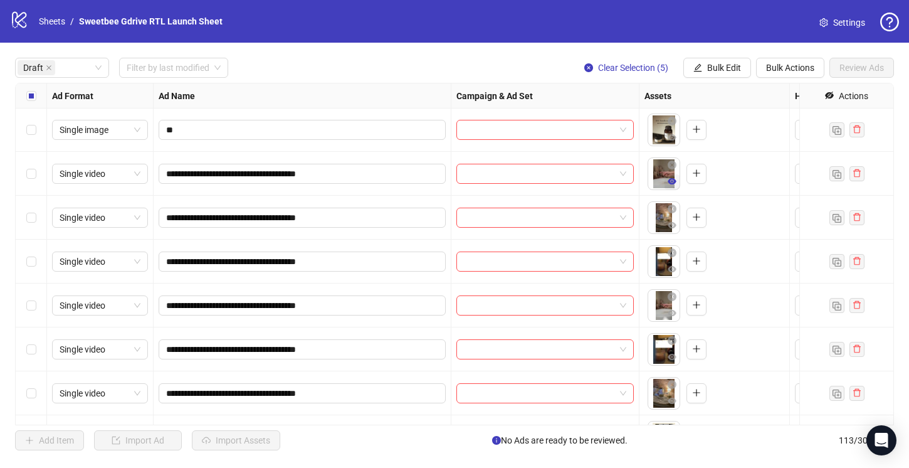
click at [672, 179] on icon "eye" at bounding box center [672, 181] width 9 height 9
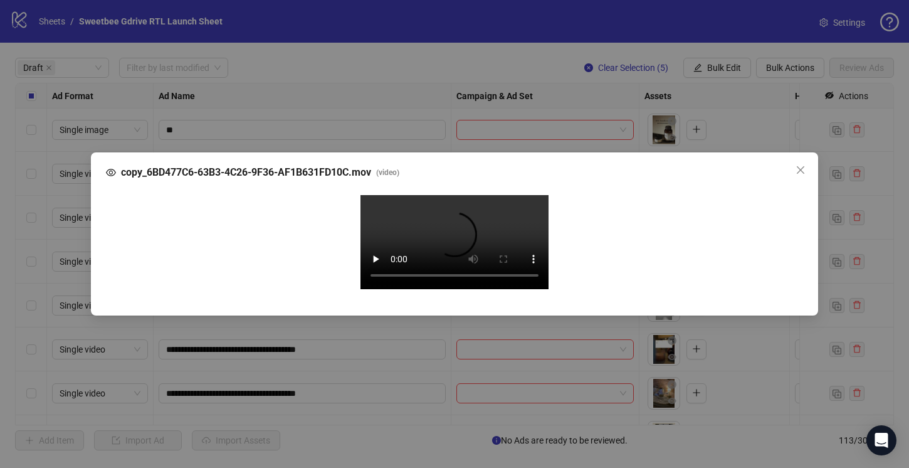
click at [514, 241] on video "Your browser does not support the video tag." at bounding box center [454, 242] width 188 height 94
click at [799, 165] on icon "close" at bounding box center [800, 170] width 10 height 10
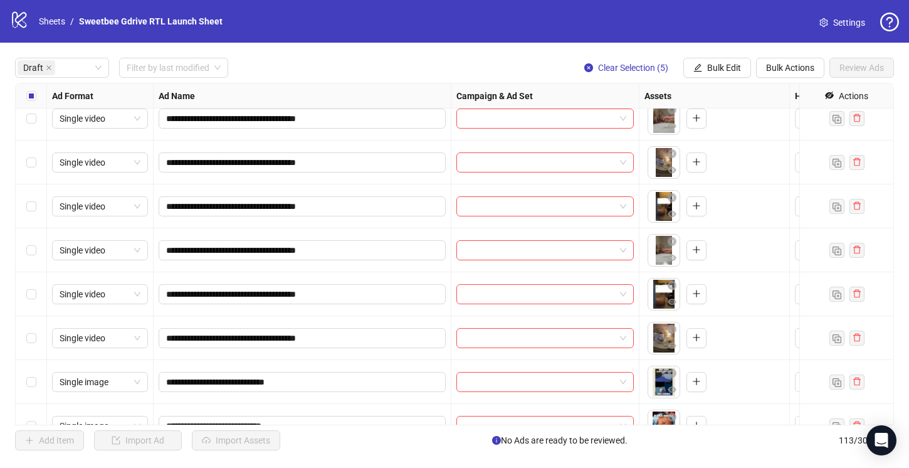
scroll to position [1549, 0]
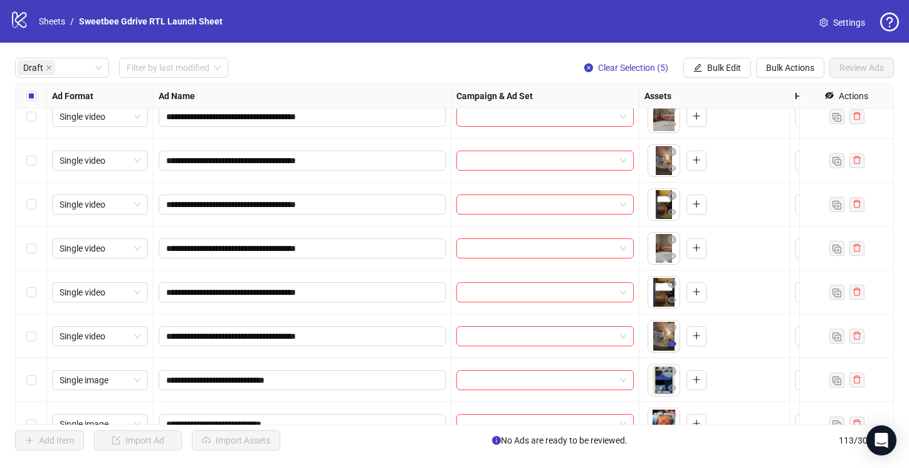
click at [669, 343] on icon "eye" at bounding box center [672, 343] width 9 height 6
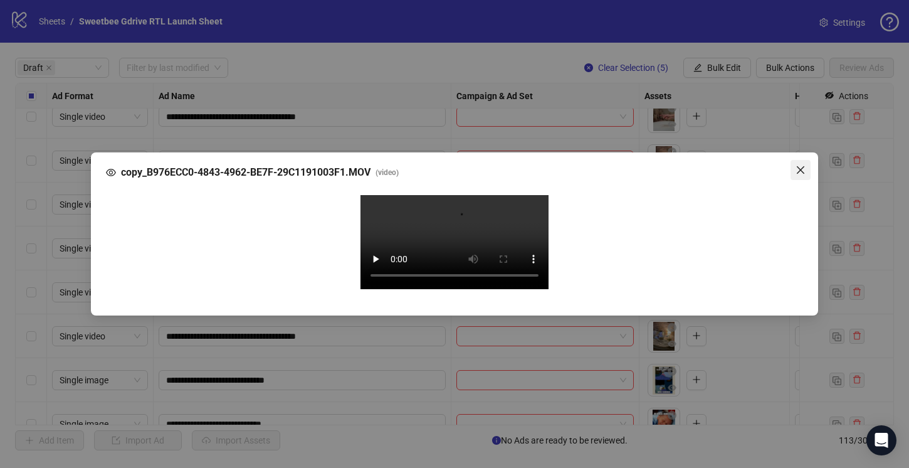
click at [805, 160] on button "Close" at bounding box center [800, 170] width 20 height 20
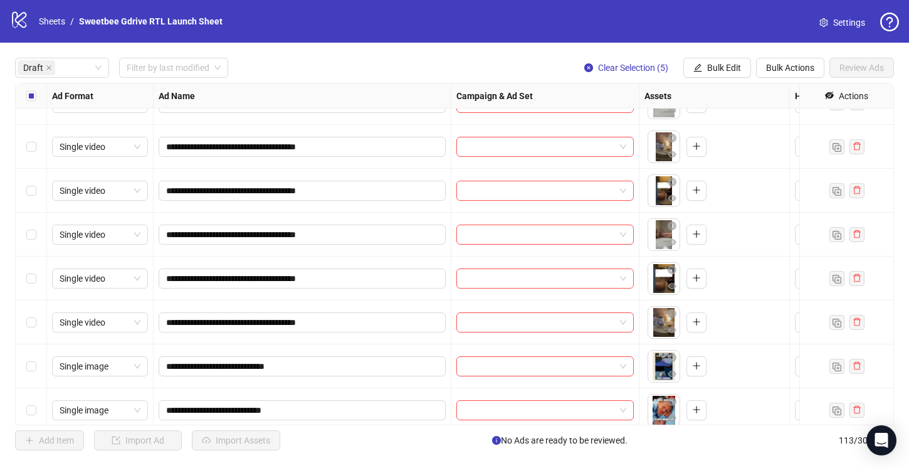
scroll to position [1572, 0]
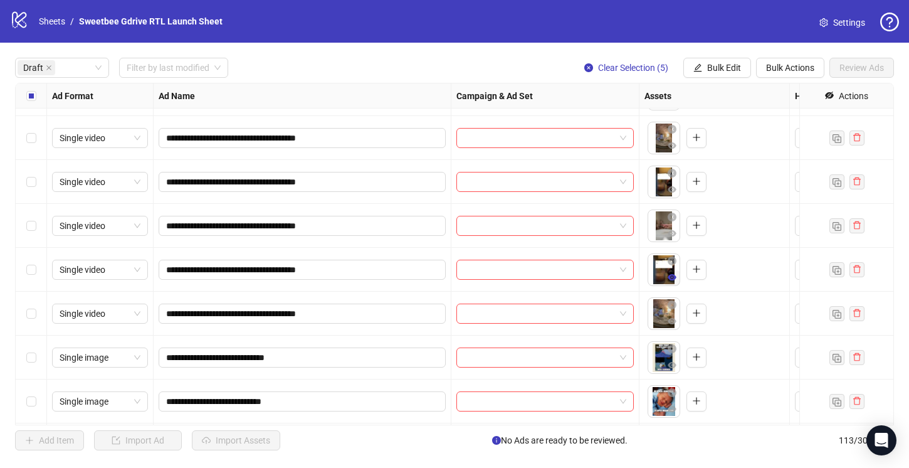
click at [672, 275] on icon "eye" at bounding box center [672, 277] width 9 height 6
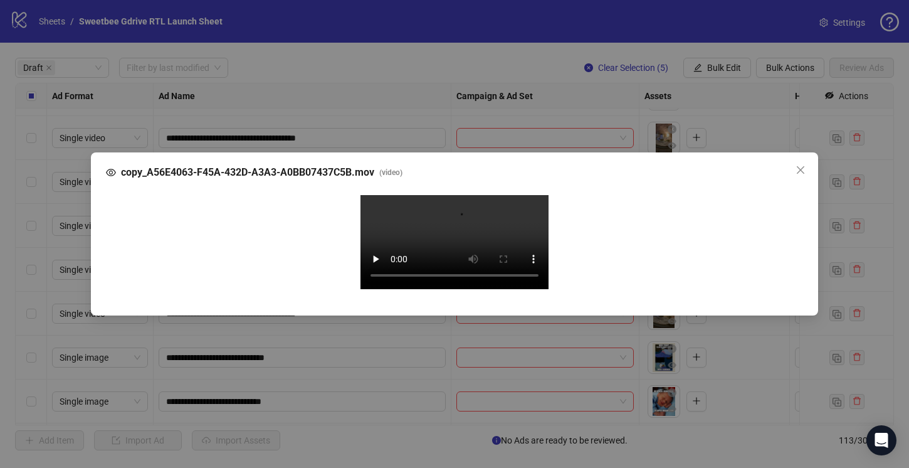
click at [479, 271] on video "Your browser does not support the video tag." at bounding box center [454, 242] width 188 height 94
click at [800, 165] on icon "close" at bounding box center [800, 170] width 10 height 10
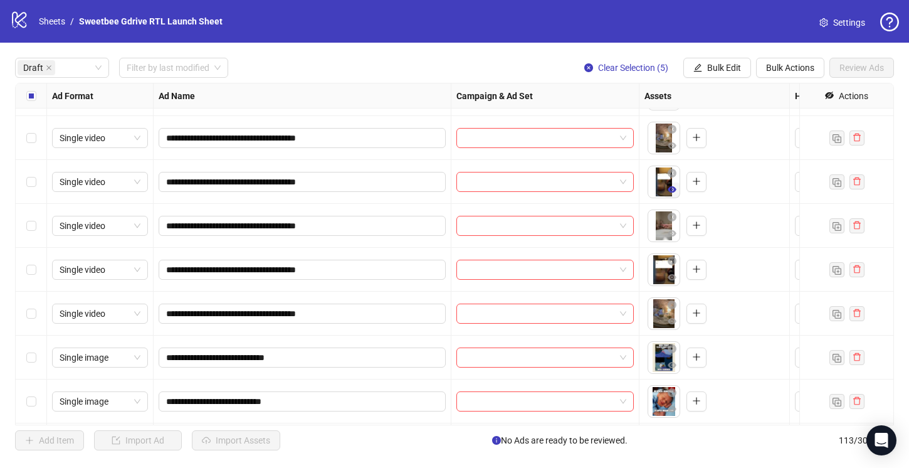
click at [672, 188] on icon "eye" at bounding box center [672, 189] width 9 height 9
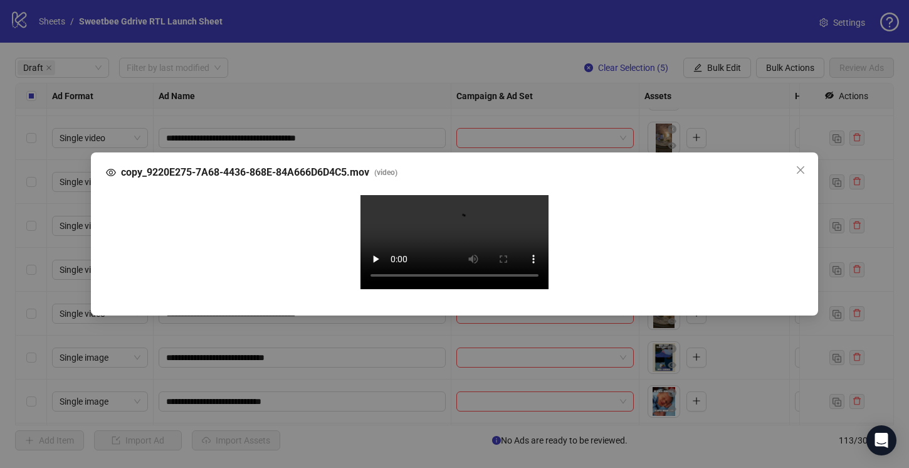
click at [444, 289] on video "Your browser does not support the video tag." at bounding box center [454, 242] width 188 height 94
click at [795, 165] on icon "close" at bounding box center [800, 170] width 10 height 10
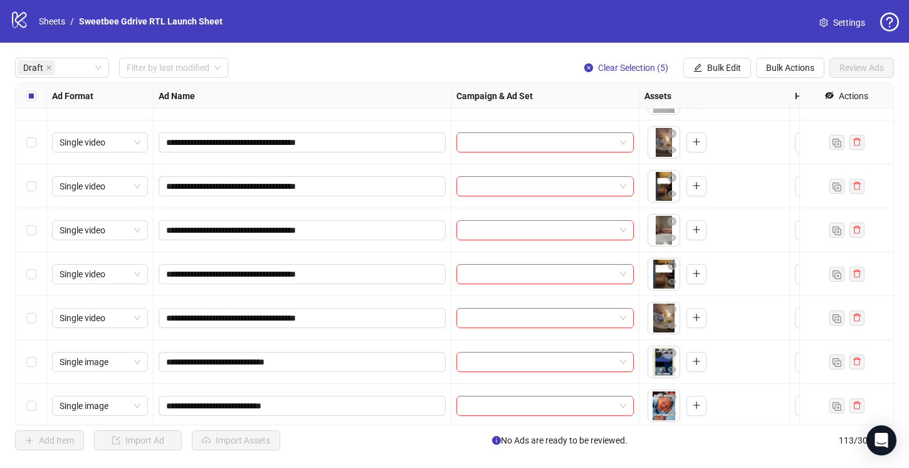
scroll to position [1561, 0]
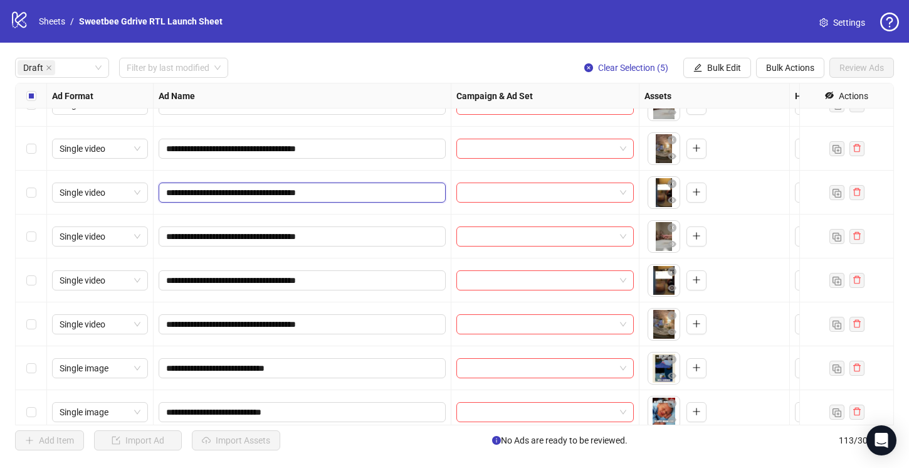
click at [394, 195] on input "**********" at bounding box center [301, 193] width 270 height 14
click at [673, 182] on icon "close-circle" at bounding box center [672, 183] width 9 height 9
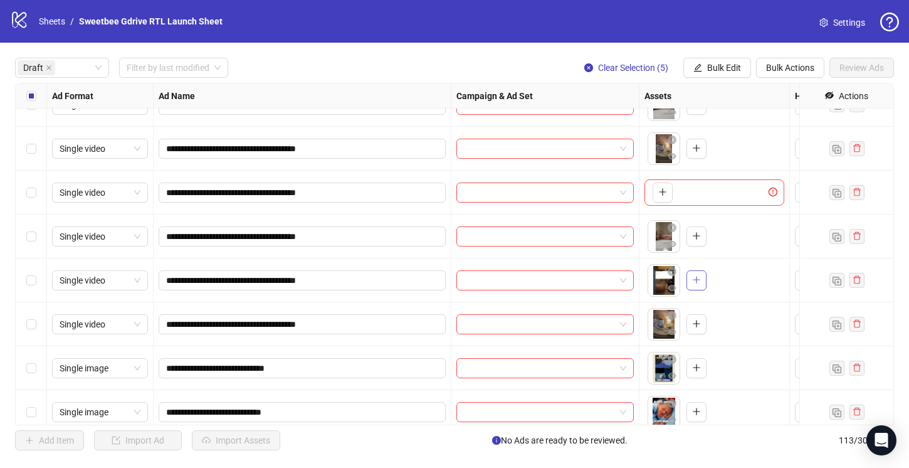
click at [695, 278] on icon "plus" at bounding box center [696, 279] width 9 height 9
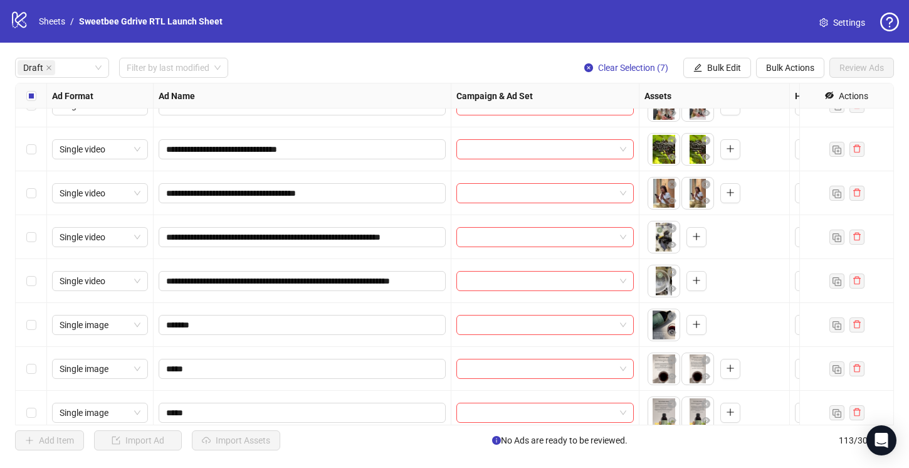
scroll to position [0, 0]
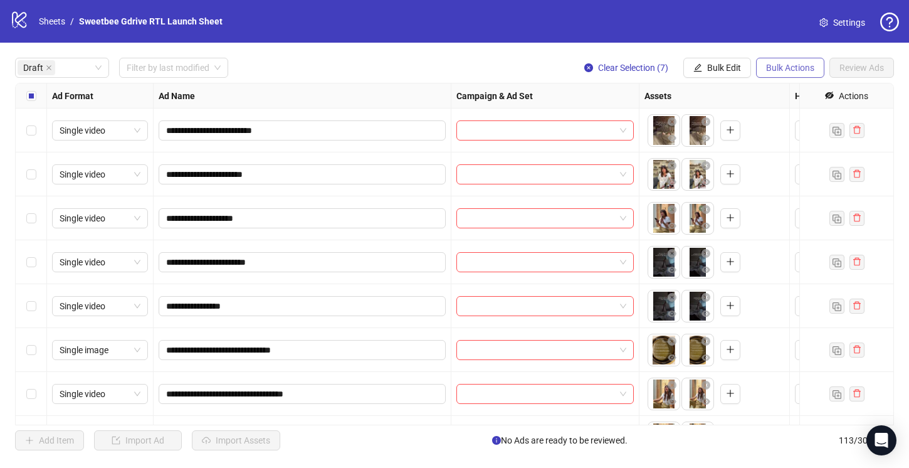
click at [789, 70] on span "Bulk Actions" at bounding box center [790, 68] width 48 height 10
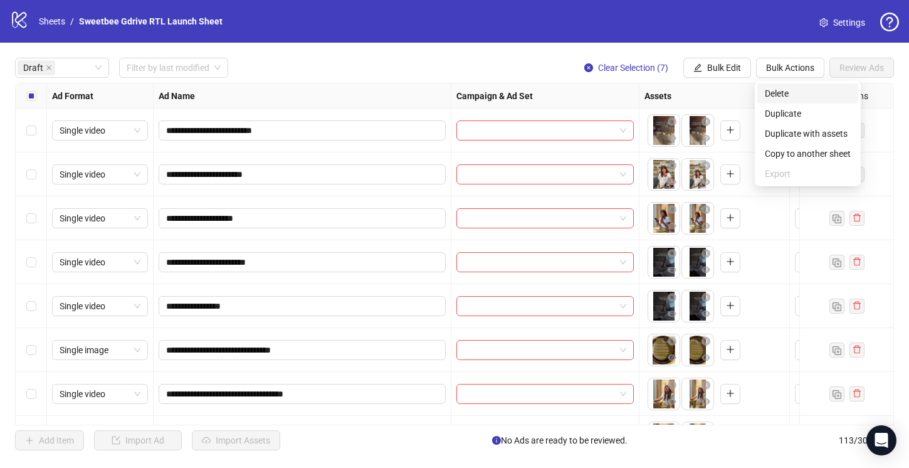
click at [787, 96] on span "Delete" at bounding box center [808, 93] width 86 height 14
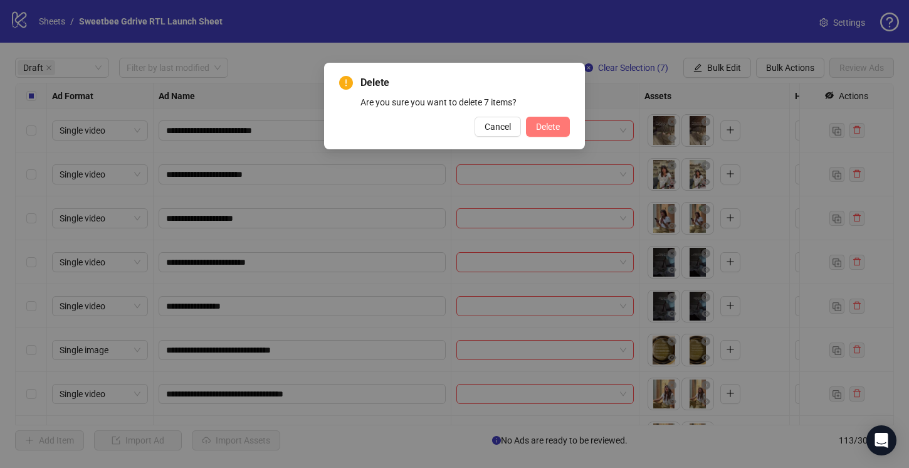
click at [548, 128] on span "Delete" at bounding box center [548, 127] width 24 height 10
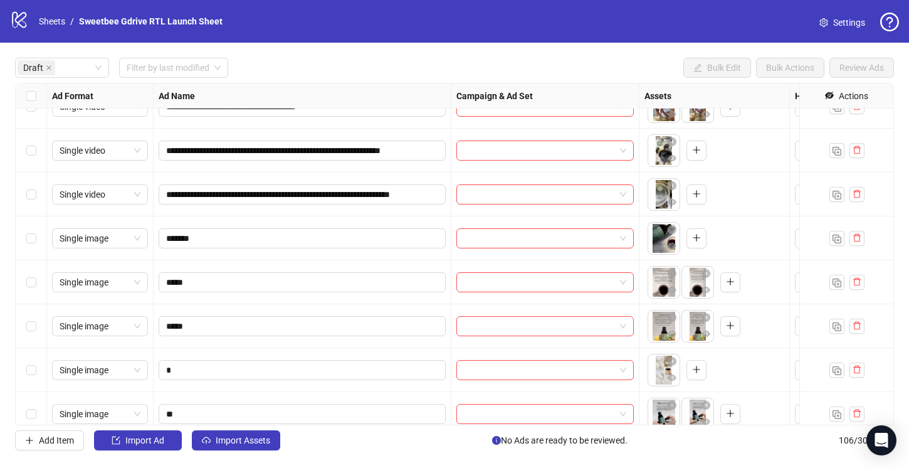
scroll to position [535, 0]
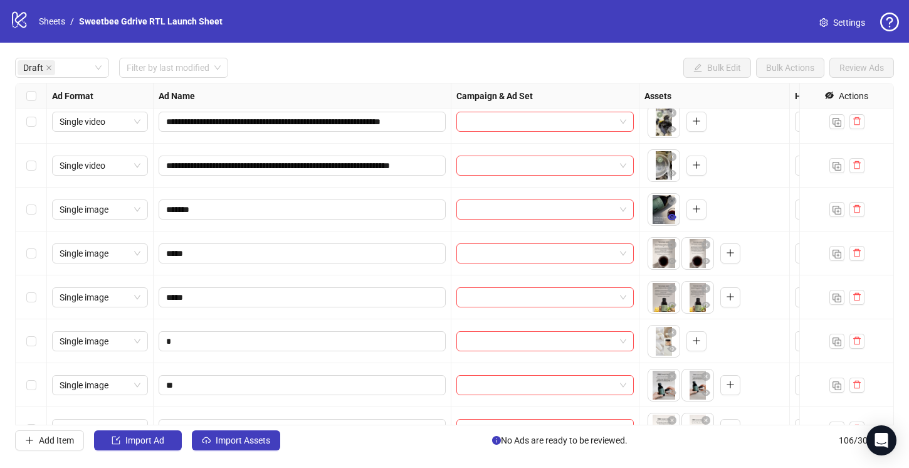
click at [671, 215] on icon "eye" at bounding box center [672, 217] width 9 height 6
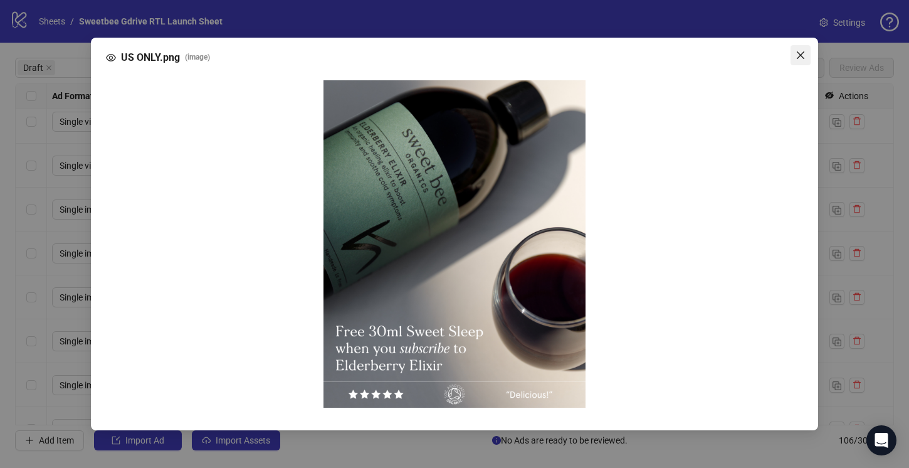
click at [801, 53] on icon "close" at bounding box center [801, 55] width 8 height 8
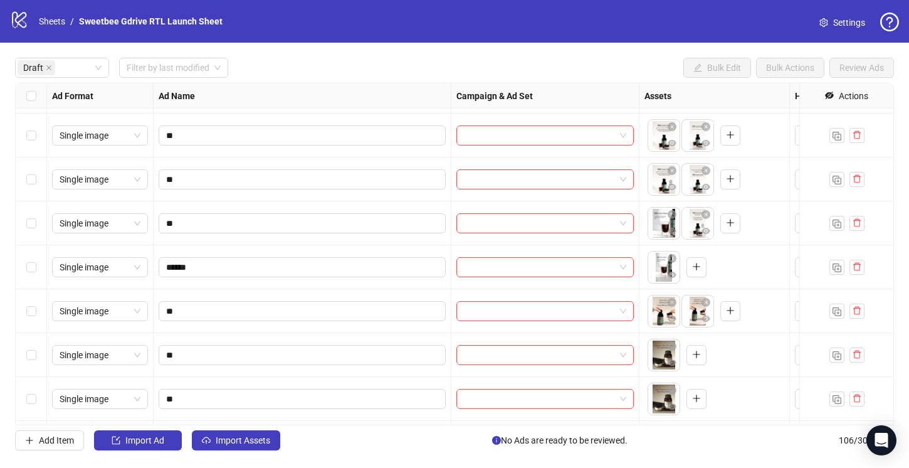
scroll to position [836, 0]
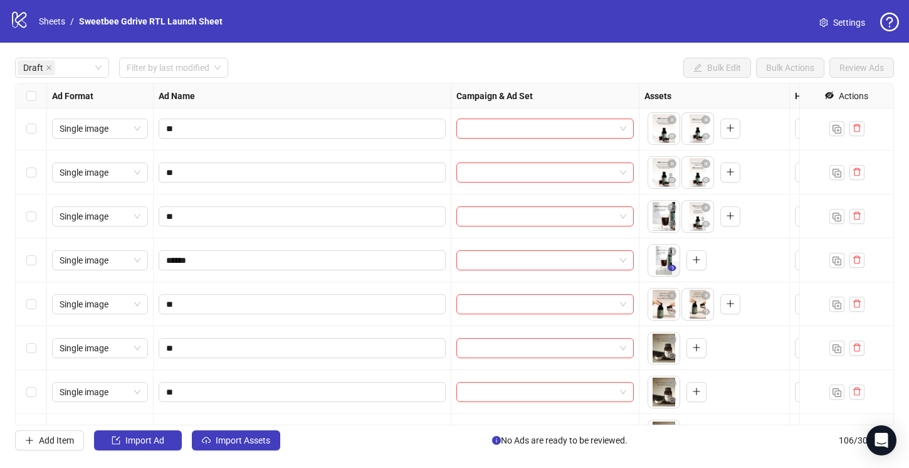
click at [673, 268] on icon "eye" at bounding box center [672, 268] width 9 height 6
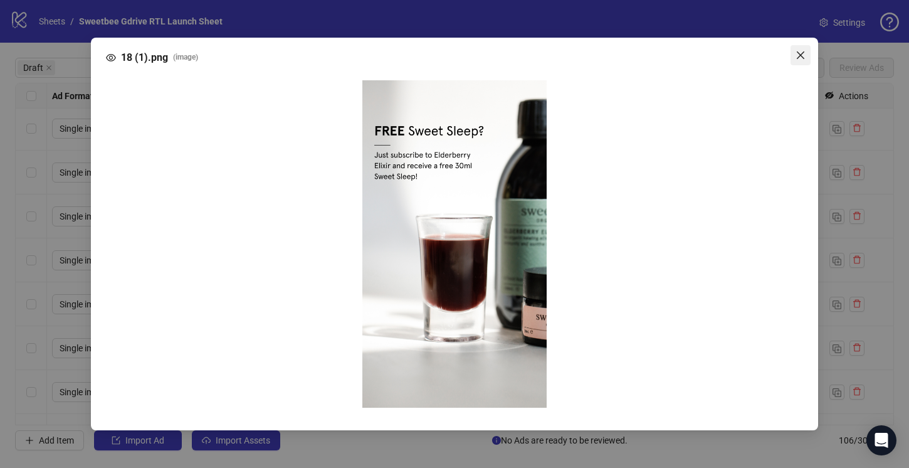
click at [803, 54] on icon "close" at bounding box center [800, 55] width 10 height 10
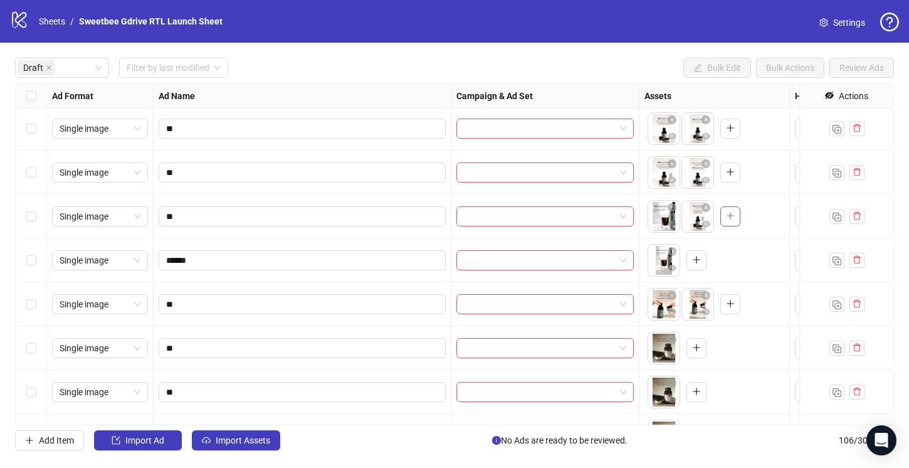
click at [730, 217] on icon "plus" at bounding box center [730, 215] width 9 height 9
click at [730, 213] on icon "plus" at bounding box center [730, 215] width 9 height 9
click at [706, 206] on icon "close-circle" at bounding box center [705, 207] width 9 height 9
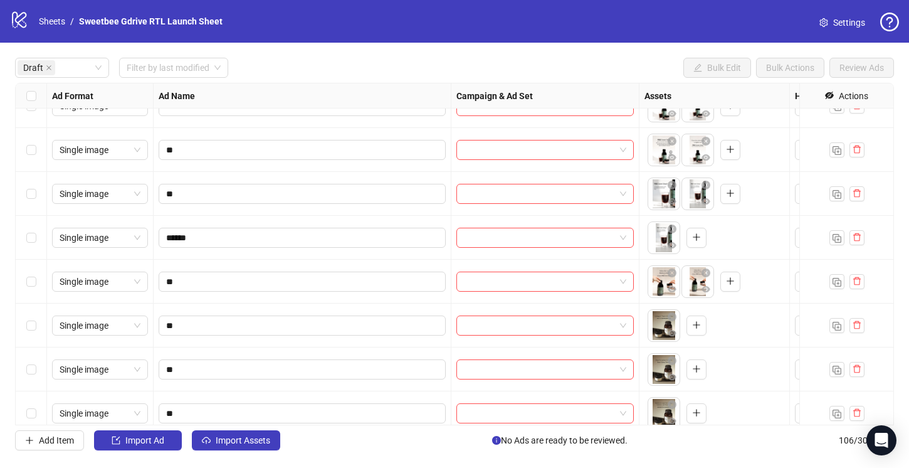
scroll to position [866, 0]
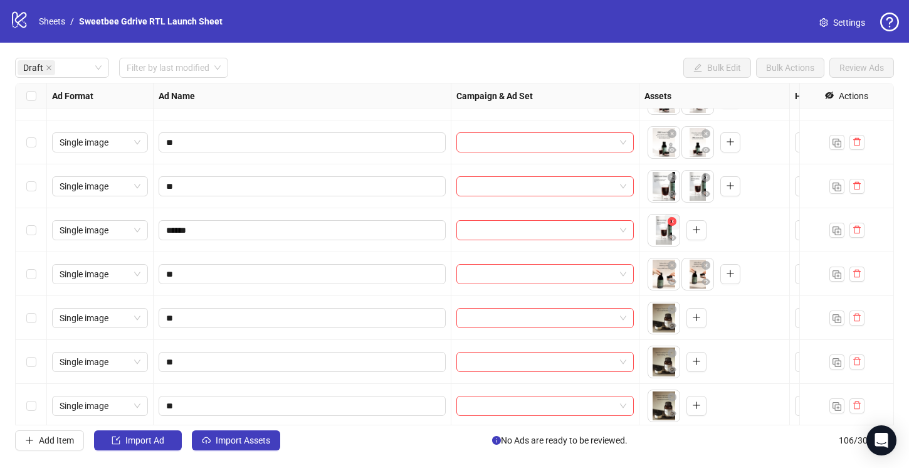
click at [671, 221] on icon "close-circle" at bounding box center [672, 221] width 9 height 9
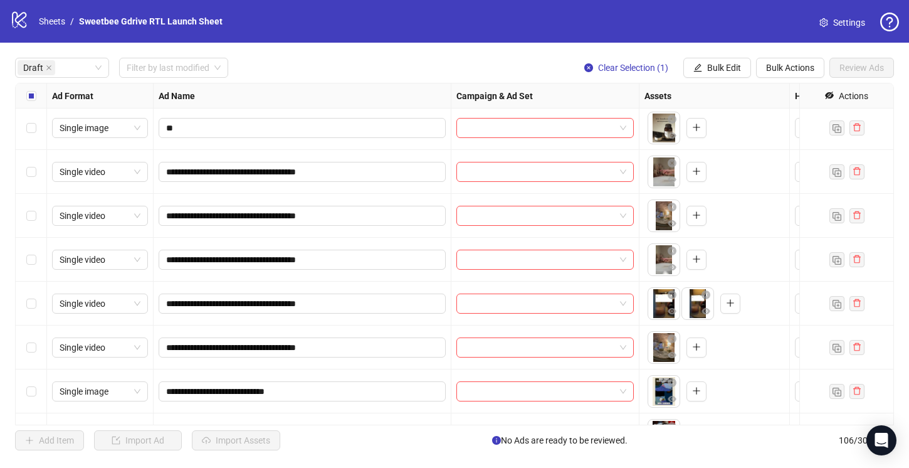
scroll to position [1235, 0]
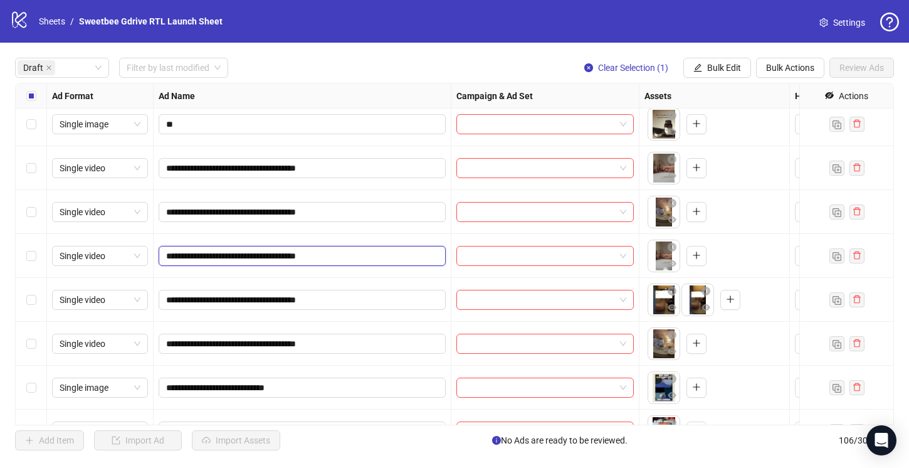
click at [392, 256] on input "**********" at bounding box center [301, 256] width 270 height 14
click at [671, 248] on icon "close-circle" at bounding box center [672, 247] width 9 height 9
click at [696, 169] on icon "plus" at bounding box center [696, 167] width 9 height 9
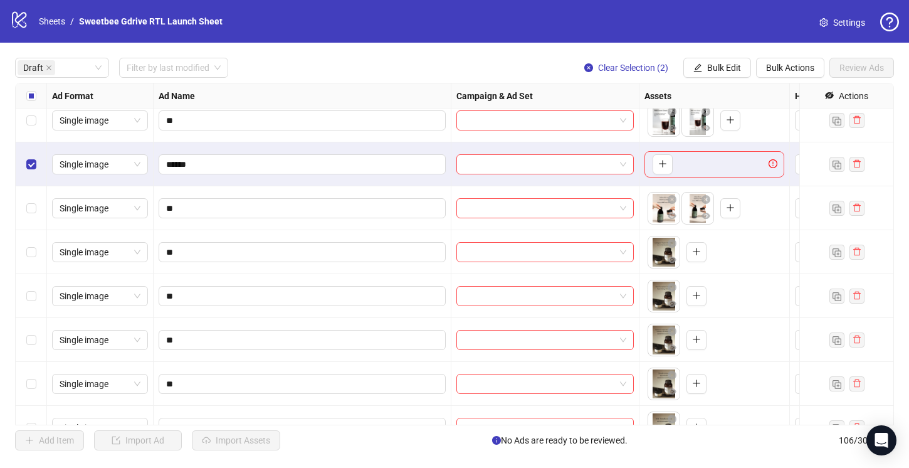
scroll to position [935, 0]
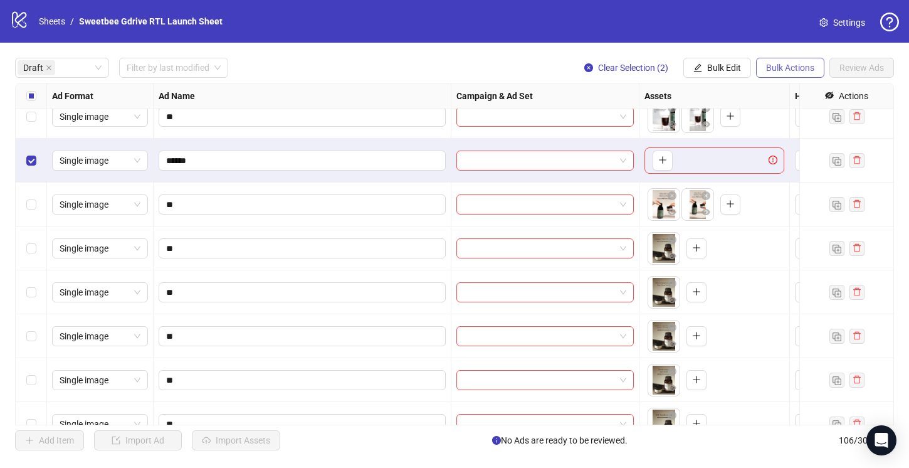
click at [783, 72] on span "Bulk Actions" at bounding box center [790, 68] width 48 height 10
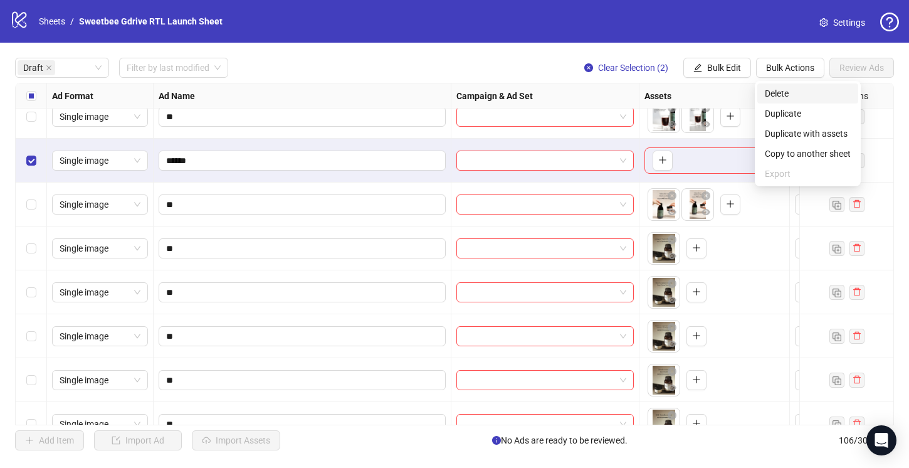
click at [771, 89] on span "Delete" at bounding box center [808, 93] width 86 height 14
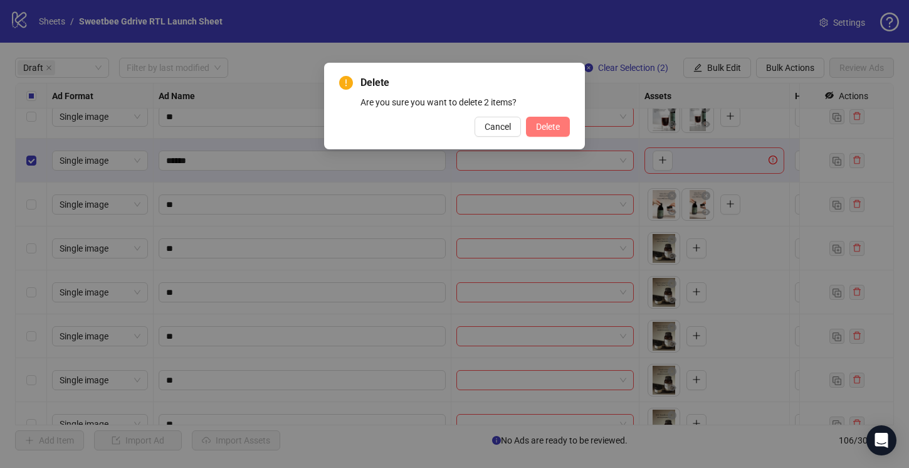
click at [562, 126] on button "Delete" at bounding box center [548, 127] width 44 height 20
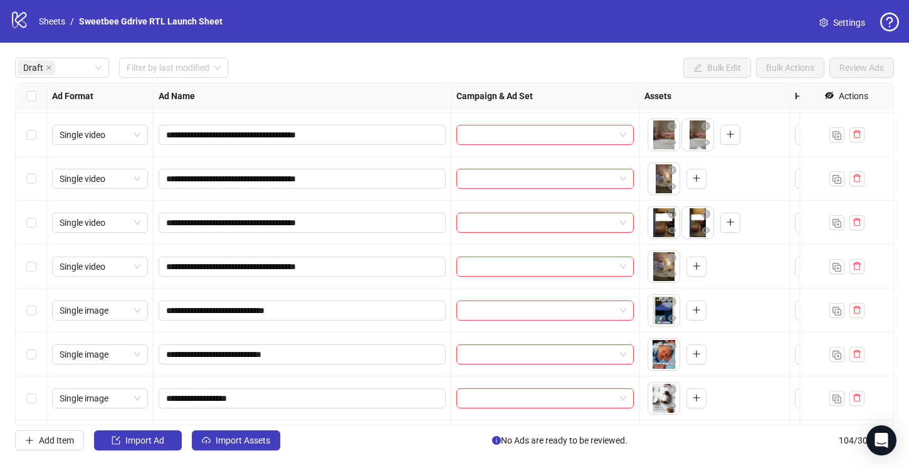
scroll to position [1225, 0]
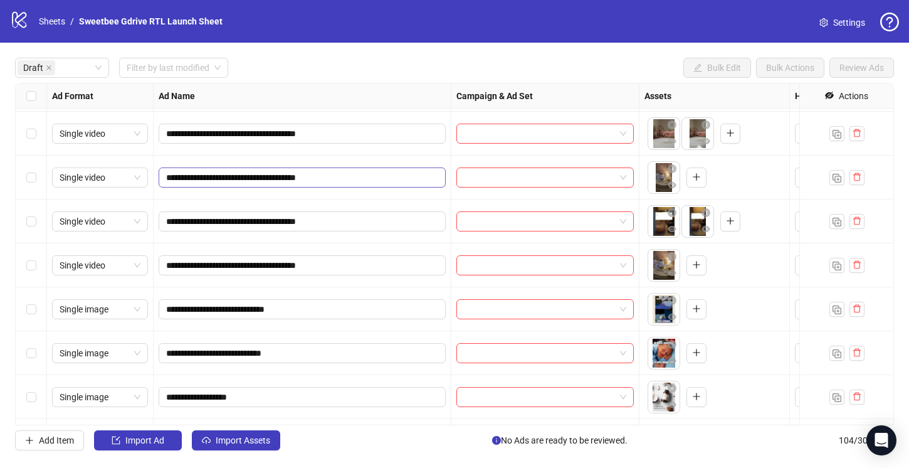
click at [409, 169] on span "**********" at bounding box center [302, 177] width 287 height 20
click at [378, 176] on input "**********" at bounding box center [301, 177] width 270 height 14
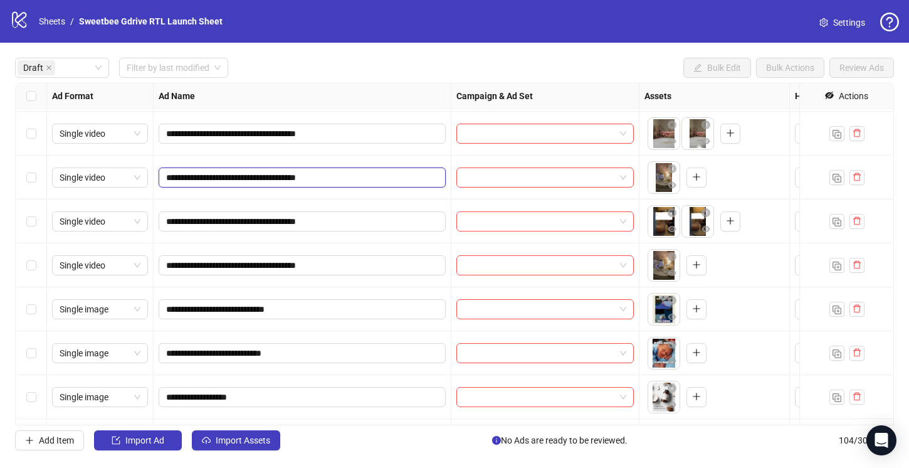
click at [378, 176] on input "**********" at bounding box center [301, 177] width 270 height 14
click at [672, 169] on icon "close-circle" at bounding box center [672, 168] width 9 height 9
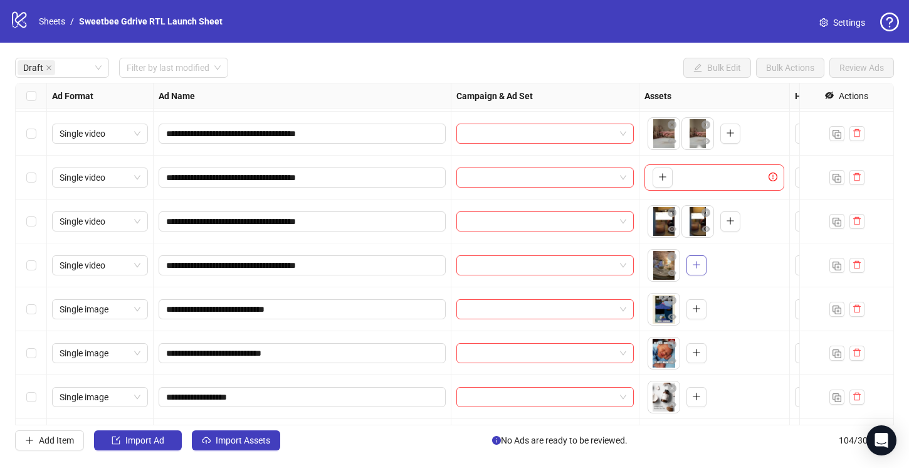
click at [694, 261] on icon "plus" at bounding box center [696, 264] width 9 height 9
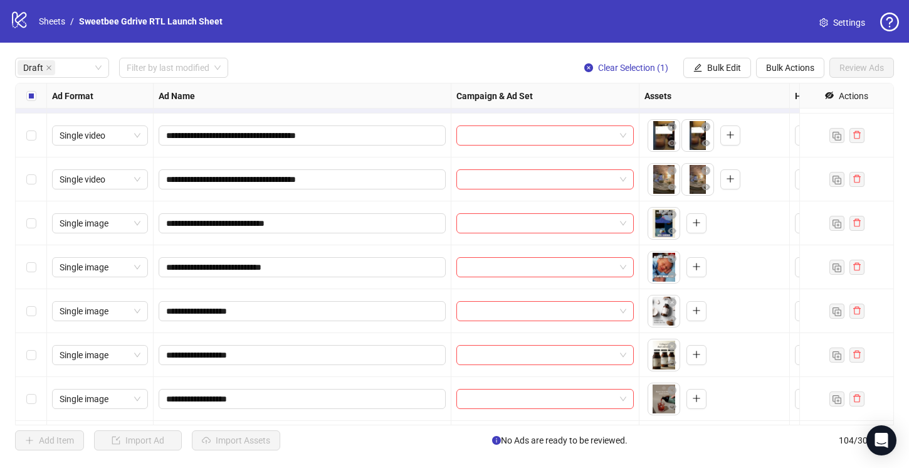
scroll to position [1247, 0]
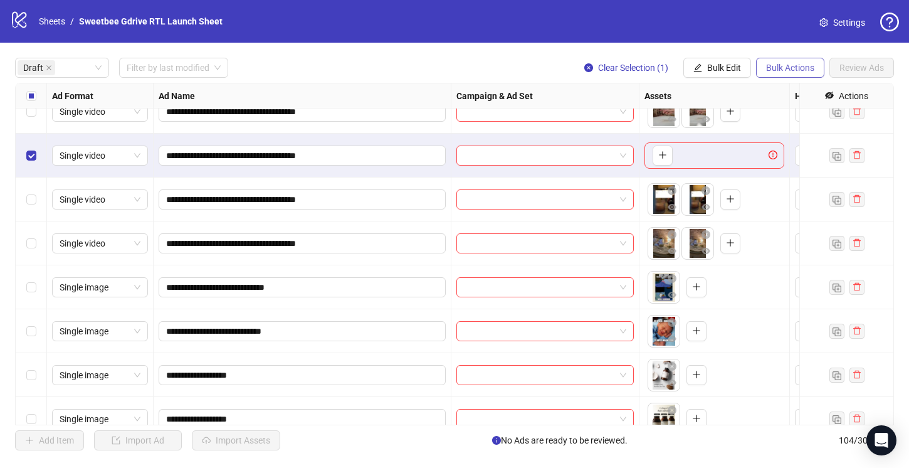
click at [783, 67] on span "Bulk Actions" at bounding box center [790, 68] width 48 height 10
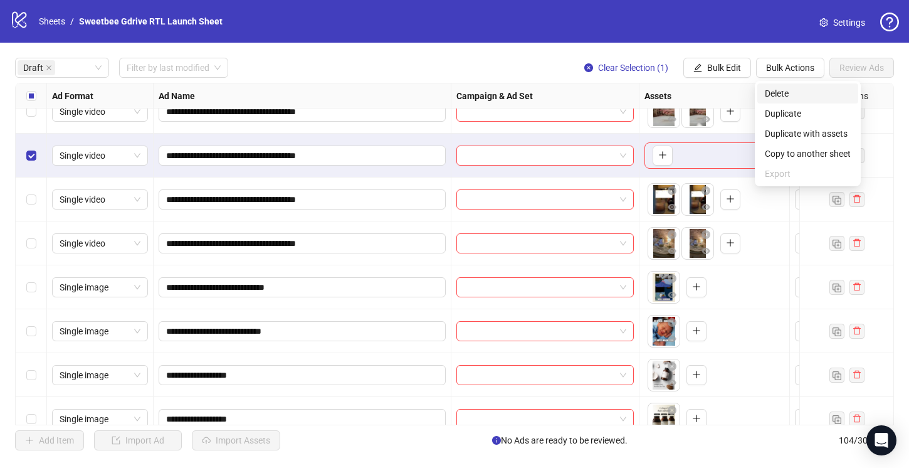
click at [770, 93] on span "Delete" at bounding box center [808, 93] width 86 height 14
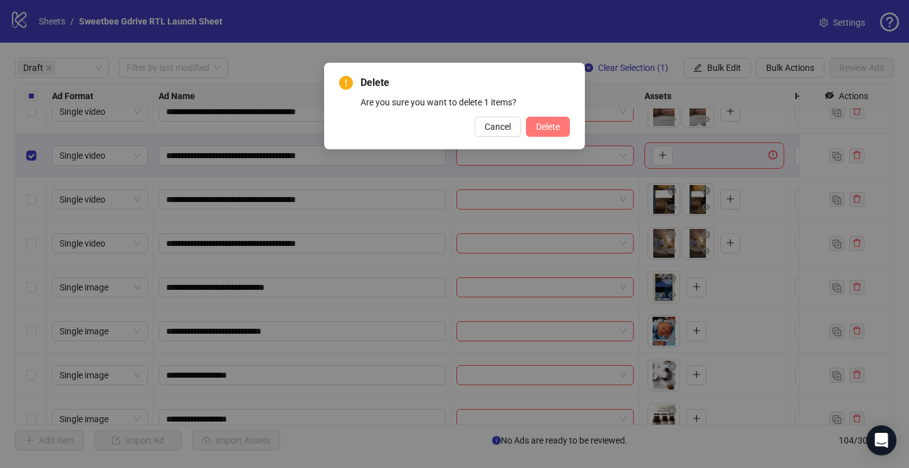
click at [529, 122] on button "Delete" at bounding box center [548, 127] width 44 height 20
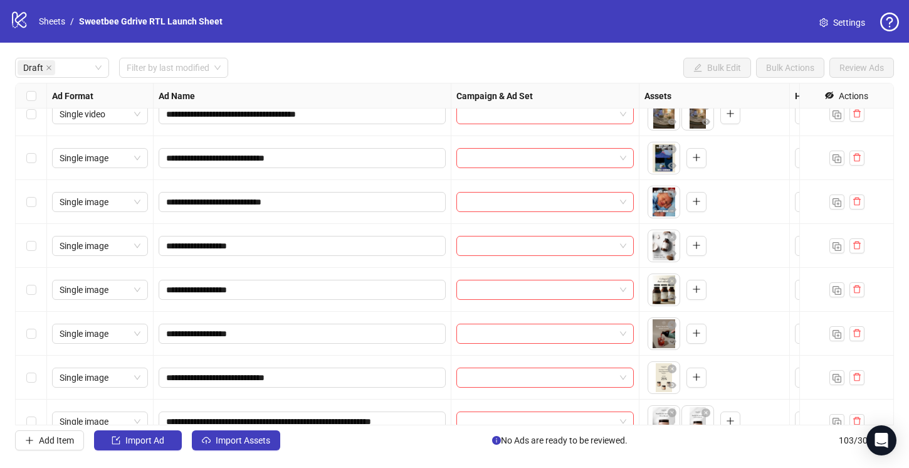
scroll to position [1334, 0]
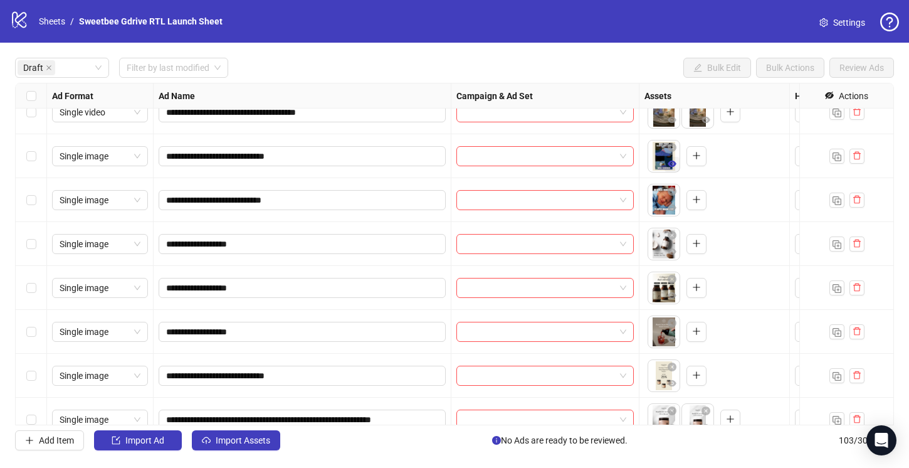
click at [672, 167] on icon "eye" at bounding box center [672, 163] width 9 height 6
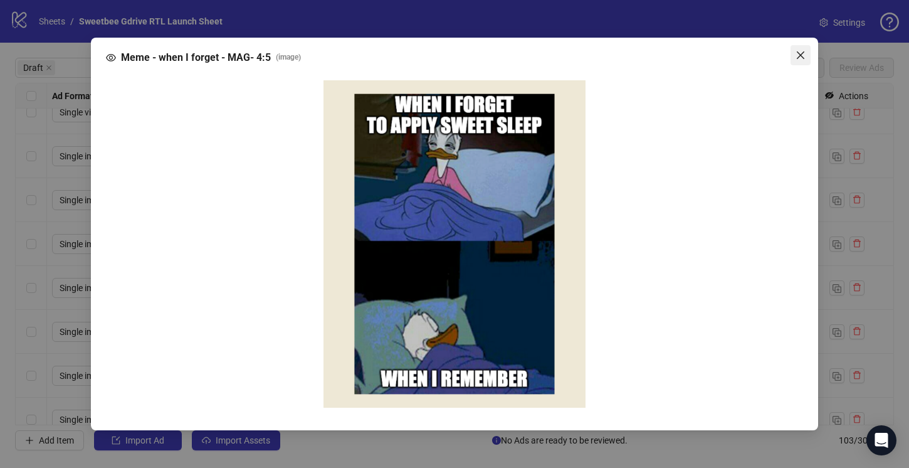
click at [799, 56] on icon "close" at bounding box center [800, 55] width 10 height 10
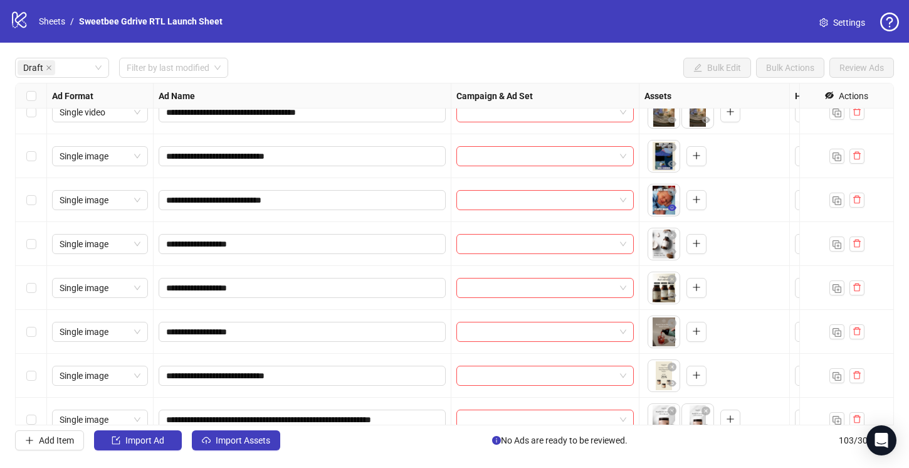
click at [673, 205] on icon "eye" at bounding box center [672, 207] width 9 height 6
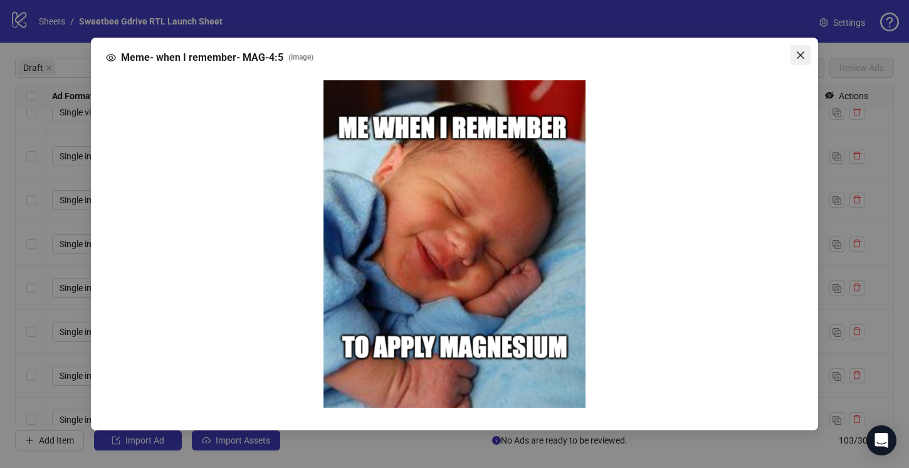
click at [799, 58] on icon "close" at bounding box center [800, 55] width 10 height 10
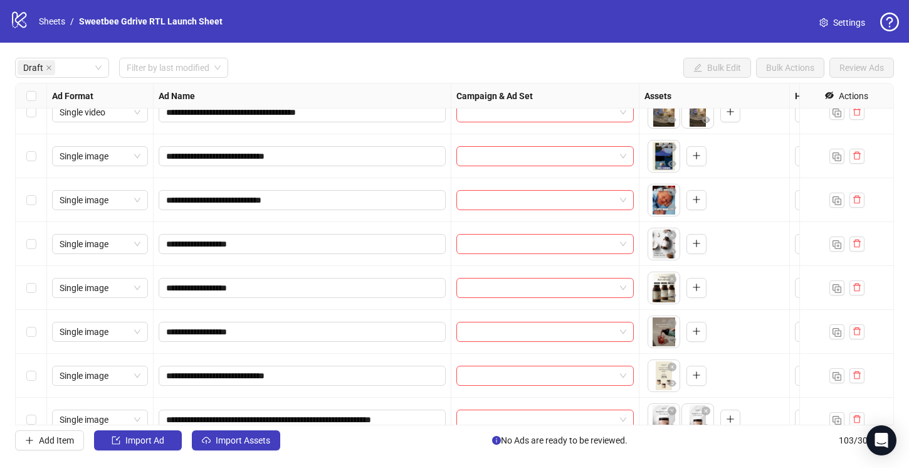
click at [799, 58] on div "Meme- when I remember- MAG-4:5 ( image )" at bounding box center [454, 234] width 909 height 468
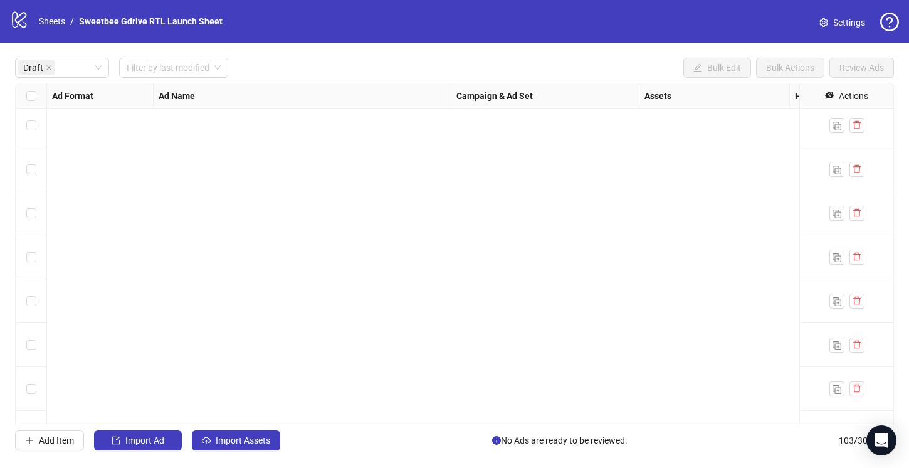
scroll to position [0, 0]
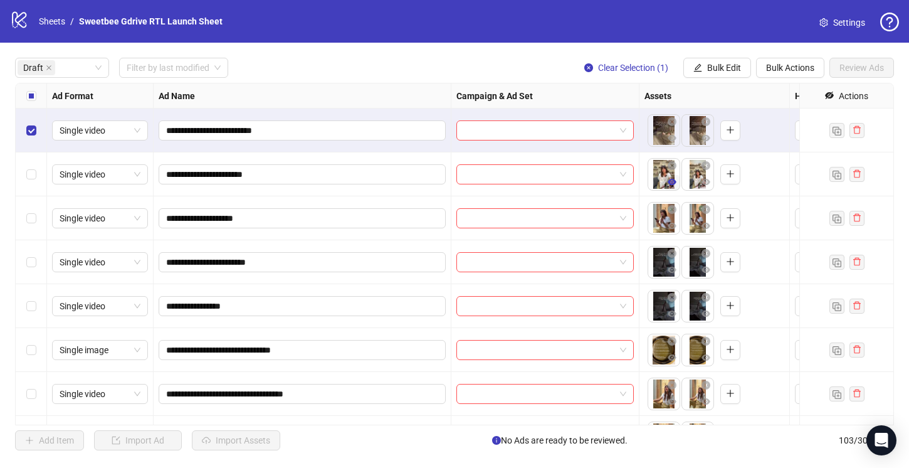
click at [674, 182] on icon "eye" at bounding box center [672, 182] width 9 height 6
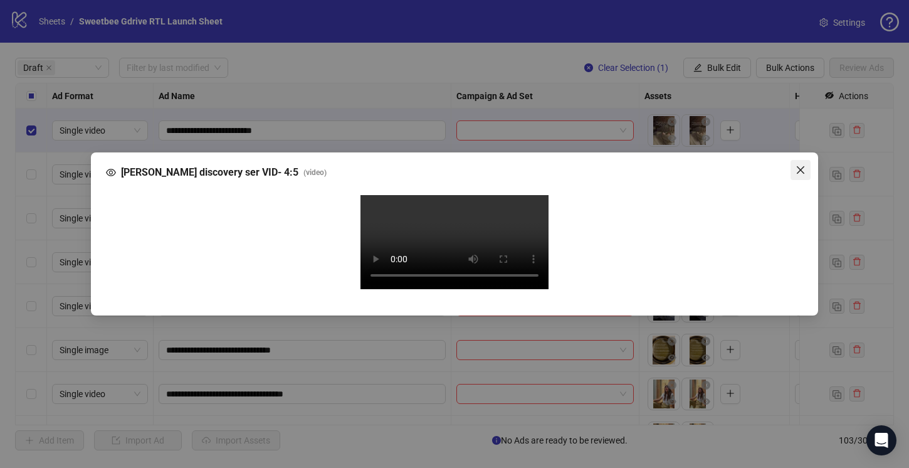
click at [802, 165] on icon "close" at bounding box center [800, 170] width 10 height 10
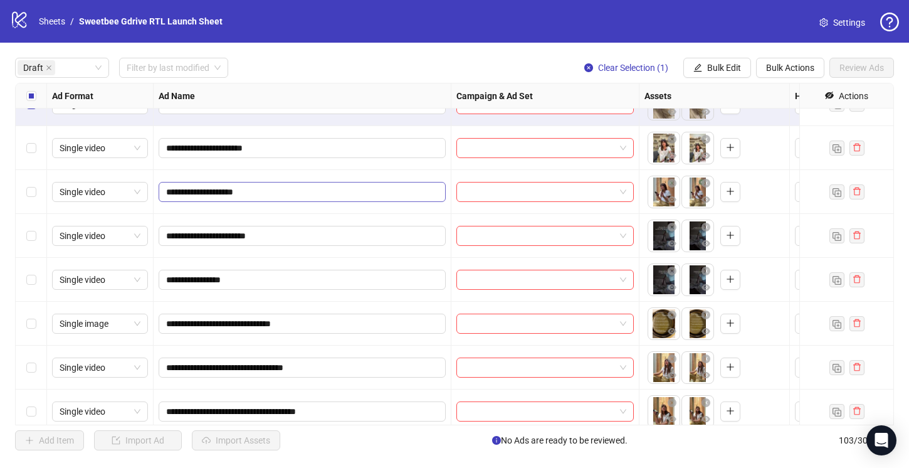
scroll to position [31, 0]
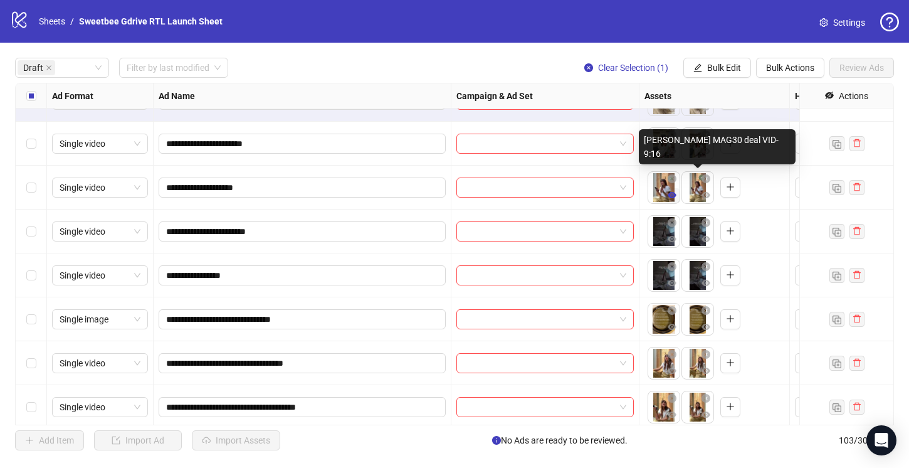
click at [672, 196] on icon "eye" at bounding box center [672, 195] width 9 height 6
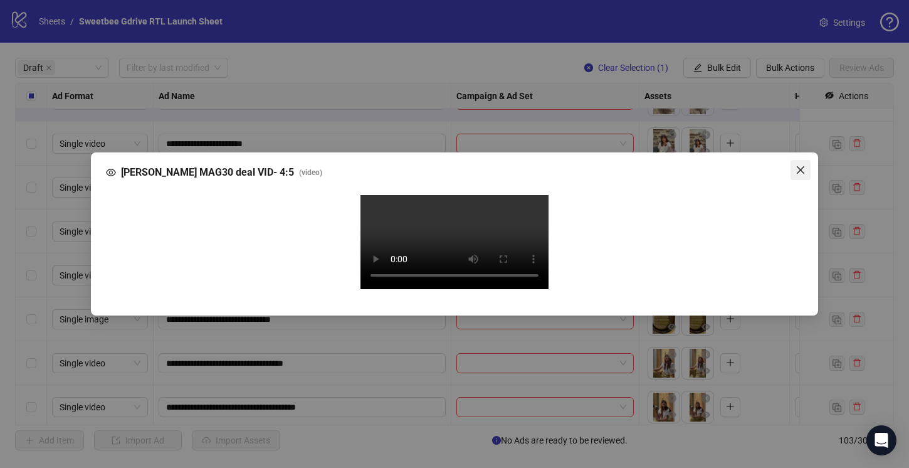
click at [797, 165] on icon "close" at bounding box center [800, 170] width 10 height 10
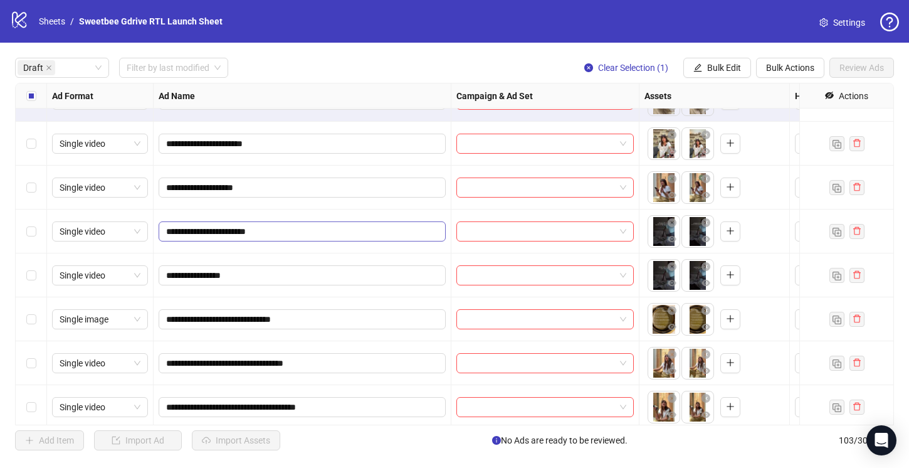
scroll to position [0, 0]
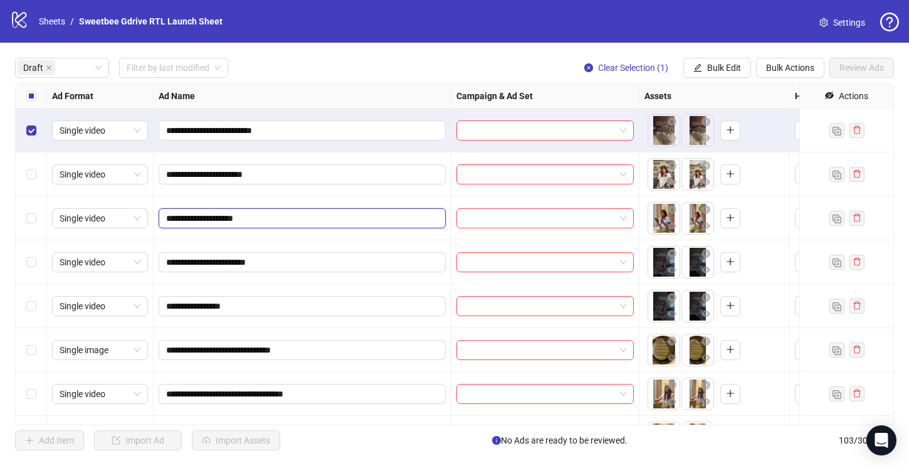
click at [309, 217] on input "**********" at bounding box center [301, 218] width 270 height 14
type input "**********"
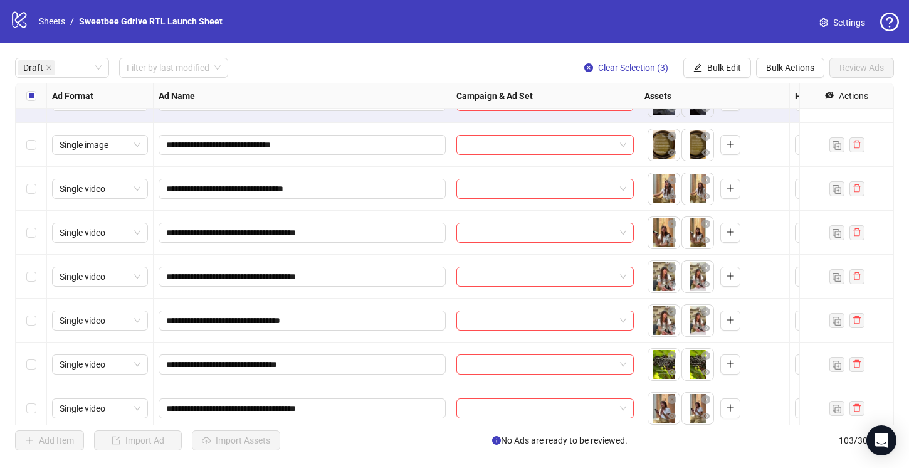
scroll to position [204, 0]
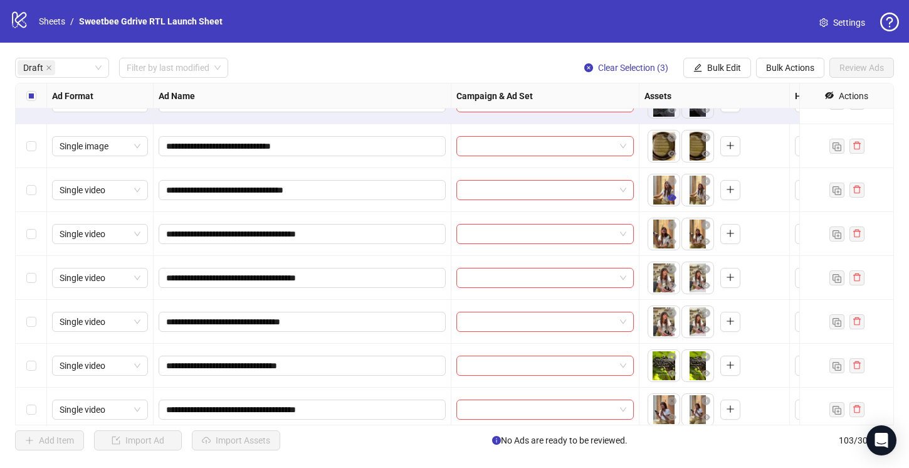
click at [672, 196] on icon "eye" at bounding box center [672, 197] width 9 height 9
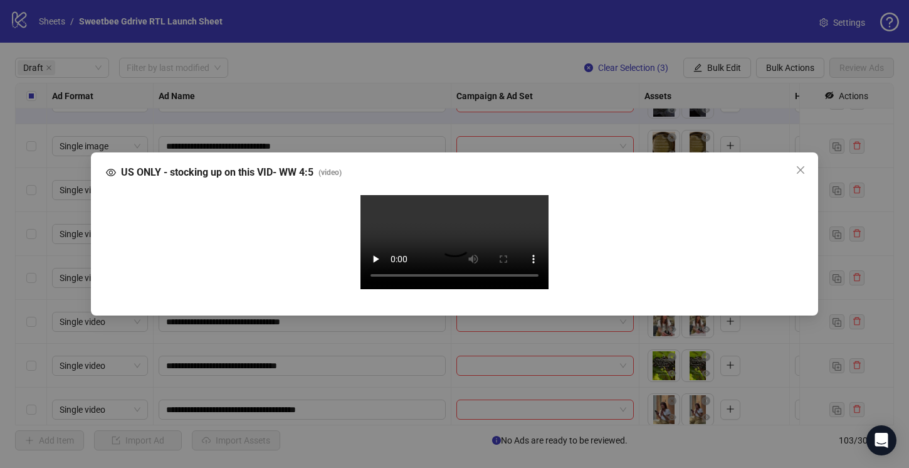
click at [405, 235] on video "Your browser does not support the video tag." at bounding box center [454, 242] width 188 height 94
click at [802, 165] on icon "close" at bounding box center [800, 170] width 10 height 10
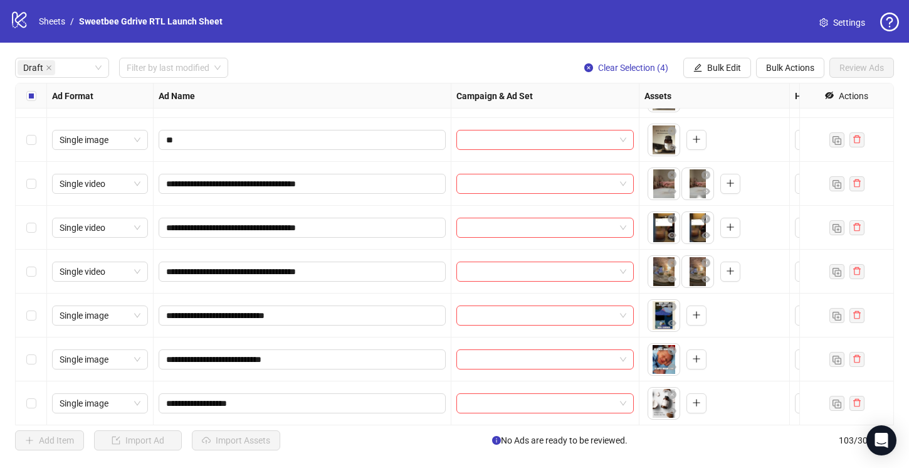
scroll to position [1179, 0]
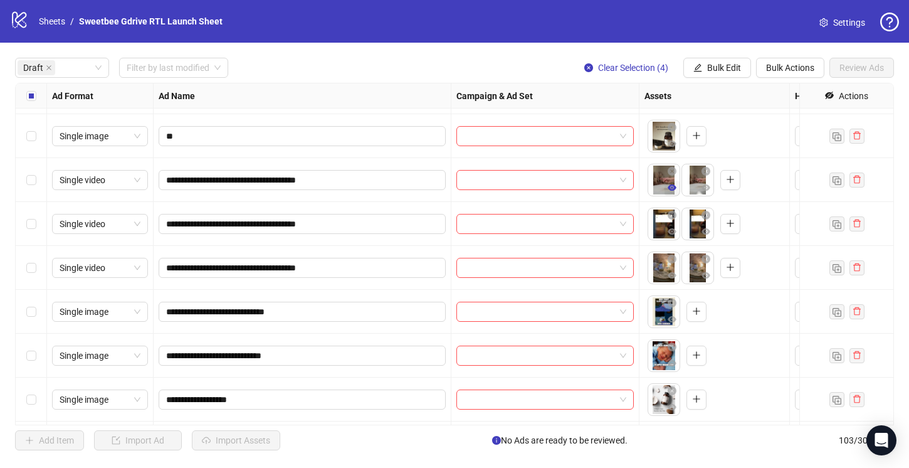
click at [674, 185] on icon "eye" at bounding box center [672, 187] width 9 height 9
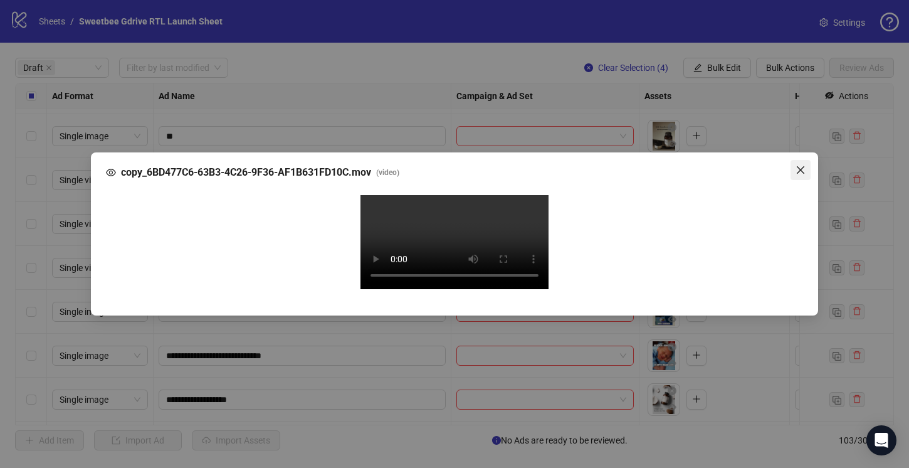
click at [802, 165] on icon "close" at bounding box center [800, 170] width 10 height 10
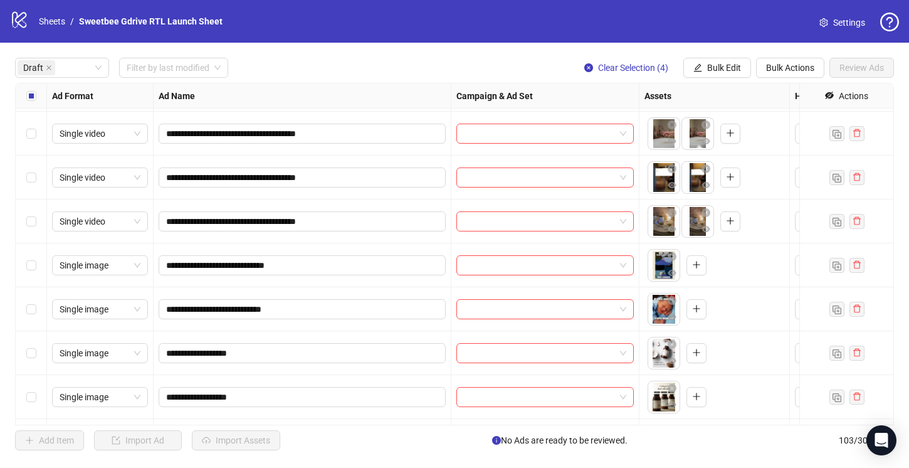
scroll to position [1256, 0]
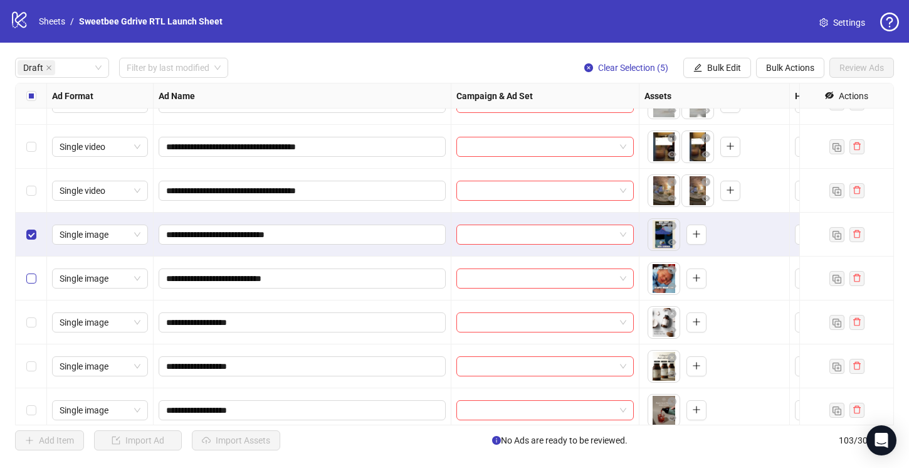
click at [29, 271] on label "Select row 33" at bounding box center [31, 278] width 10 height 14
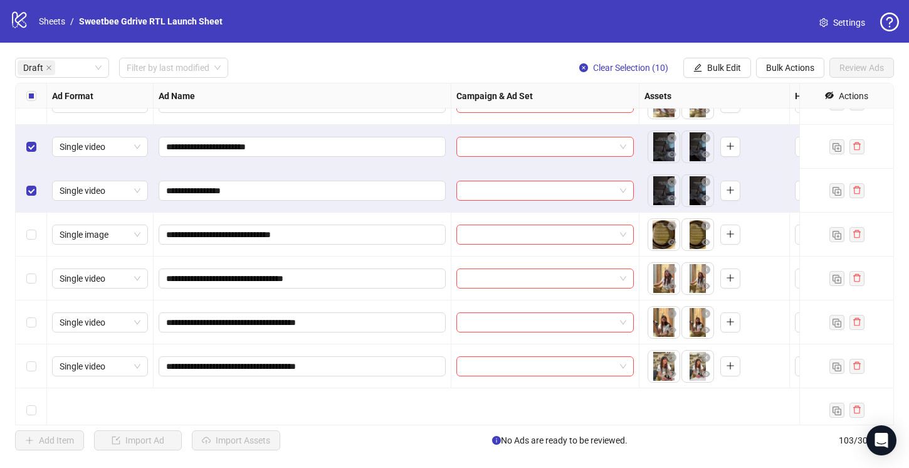
scroll to position [0, 0]
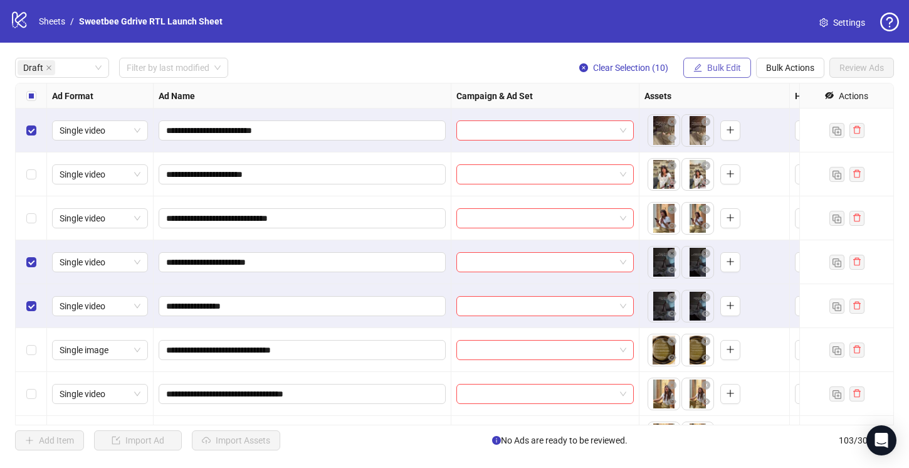
click at [715, 64] on span "Bulk Edit" at bounding box center [724, 68] width 34 height 10
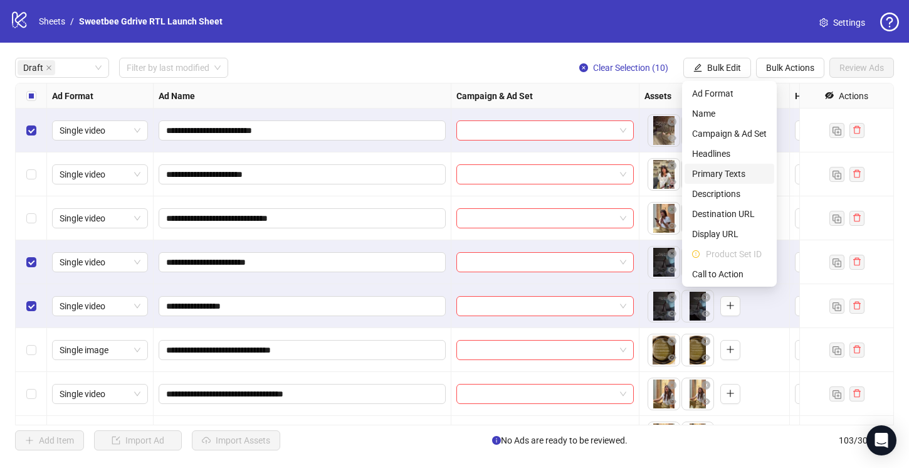
click at [720, 176] on span "Primary Texts" at bounding box center [729, 174] width 75 height 14
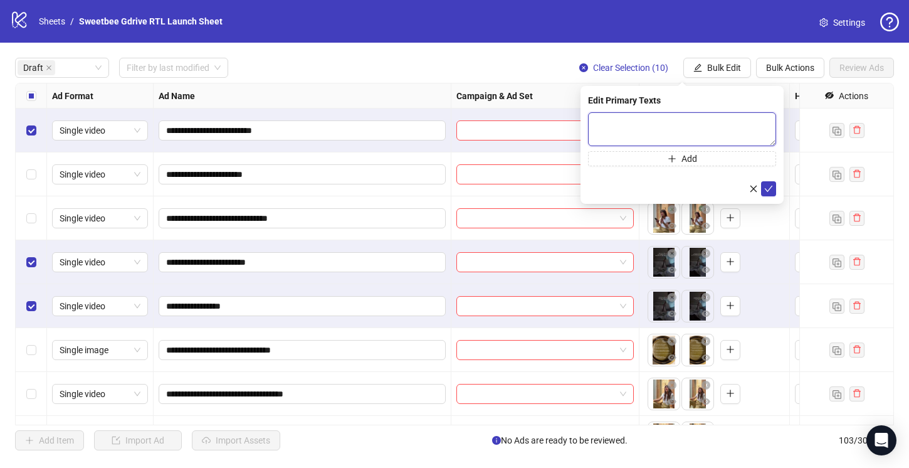
click at [620, 128] on textarea at bounding box center [682, 129] width 188 height 34
click at [754, 187] on icon "close" at bounding box center [753, 188] width 9 height 9
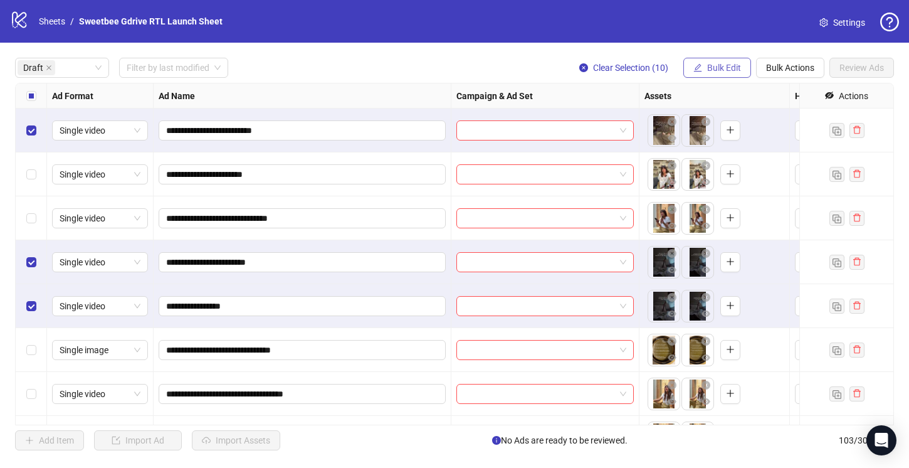
click at [718, 75] on button "Bulk Edit" at bounding box center [717, 68] width 68 height 20
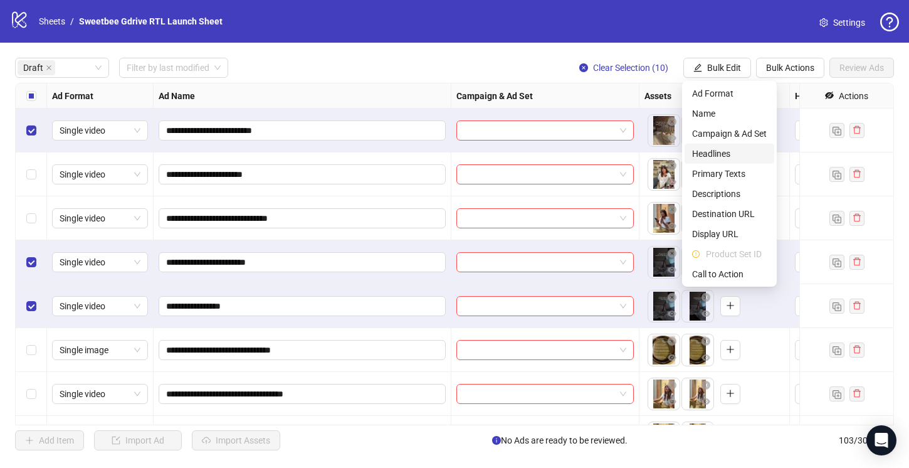
click at [728, 154] on span "Headlines" at bounding box center [729, 154] width 75 height 14
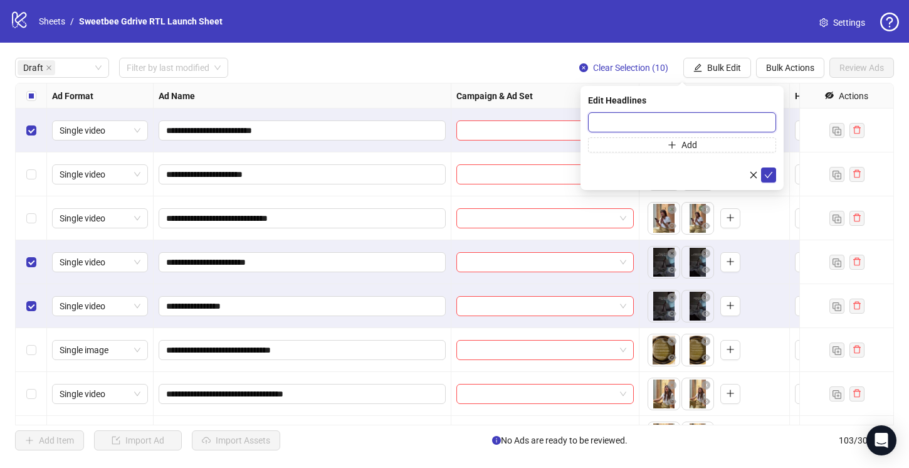
click at [650, 123] on input "text" at bounding box center [682, 122] width 188 height 20
paste input "**********"
type input "**********"
click at [768, 174] on icon "check" at bounding box center [768, 174] width 9 height 9
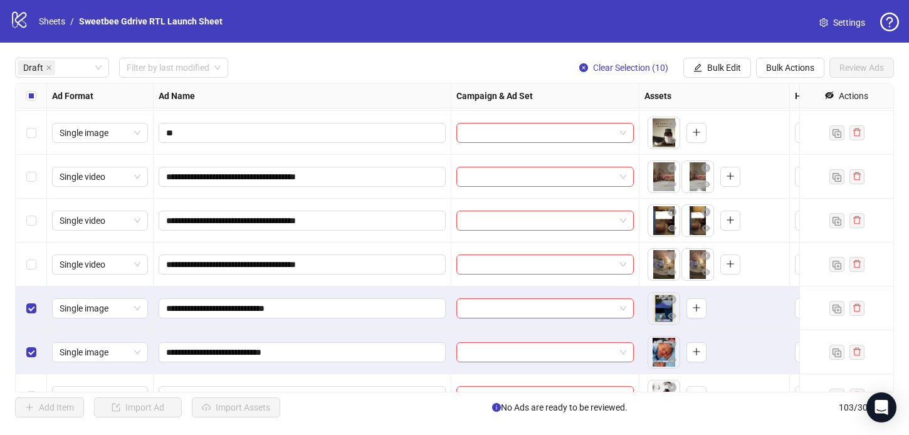
scroll to position [1183, 0]
click at [413, 182] on input "**********" at bounding box center [301, 176] width 270 height 14
click at [407, 222] on input "**********" at bounding box center [301, 220] width 270 height 14
click at [404, 266] on input "**********" at bounding box center [301, 264] width 270 height 14
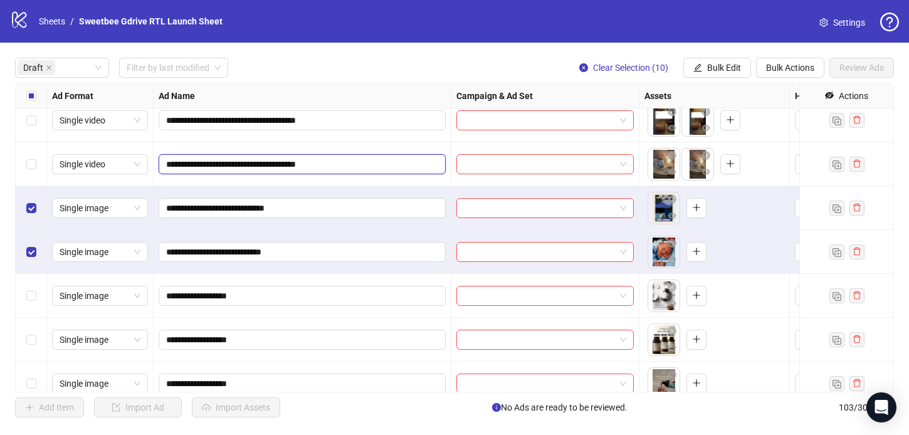
scroll to position [1287, 0]
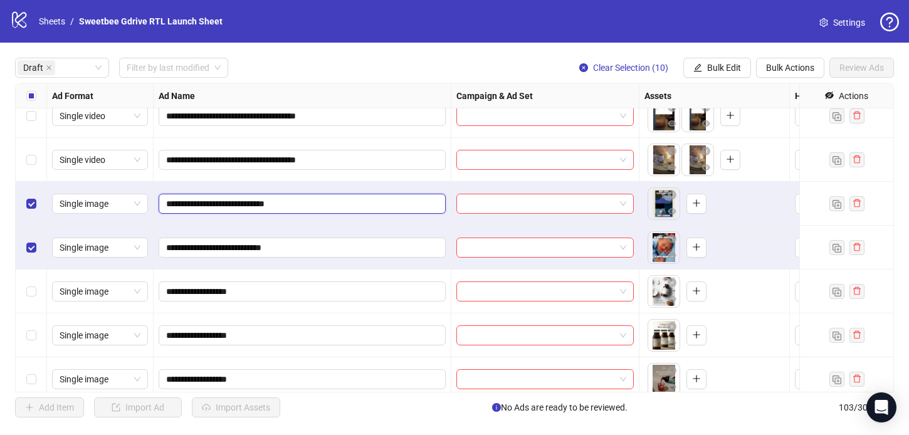
click at [377, 201] on input "**********" at bounding box center [301, 204] width 270 height 14
drag, startPoint x: 310, startPoint y: 207, endPoint x: 280, endPoint y: 207, distance: 29.5
click at [280, 207] on input "**********" at bounding box center [301, 204] width 270 height 14
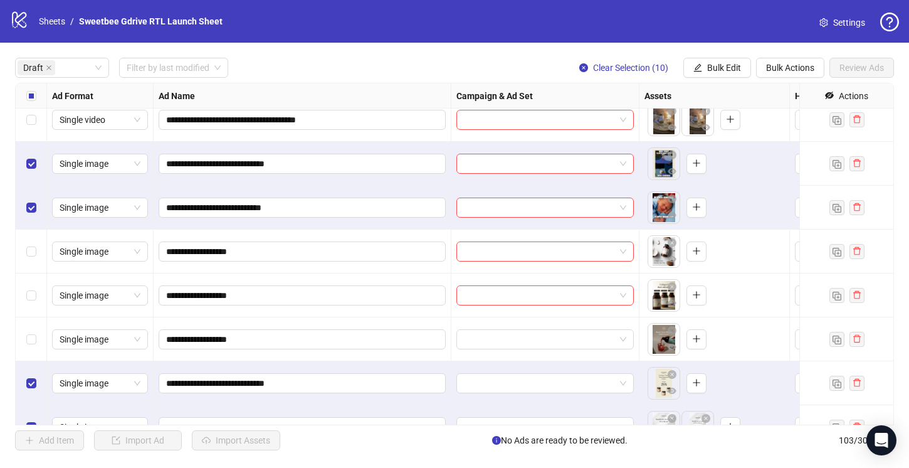
scroll to position [1393, 0]
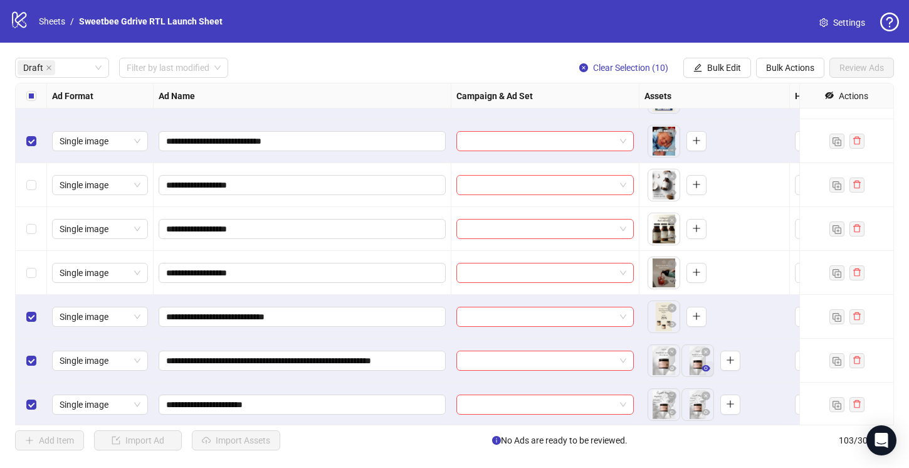
click at [706, 370] on icon "eye" at bounding box center [705, 368] width 9 height 6
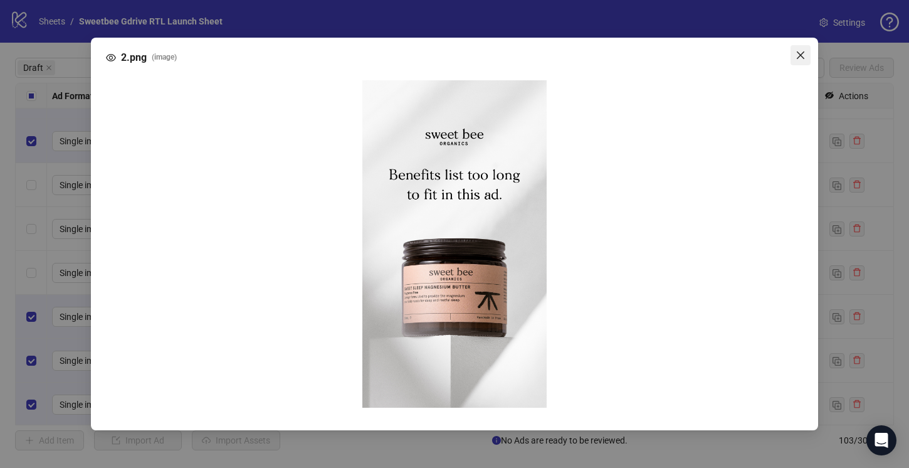
click at [802, 57] on icon "close" at bounding box center [801, 55] width 8 height 8
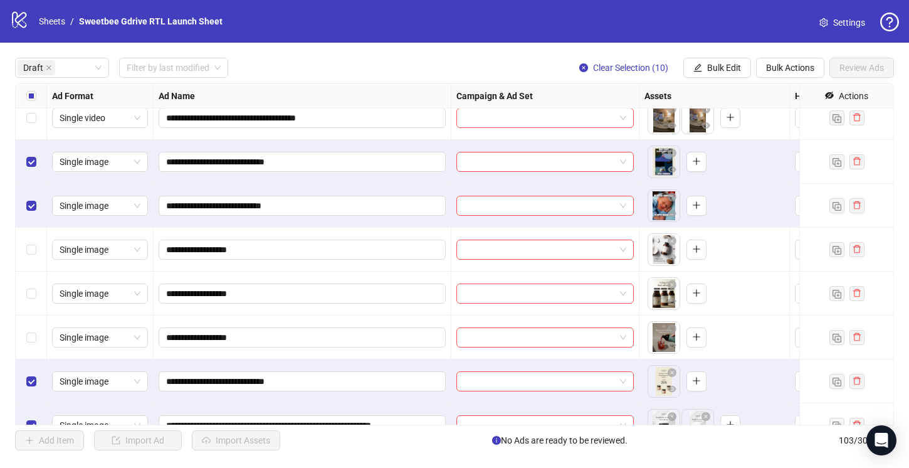
scroll to position [1326, 0]
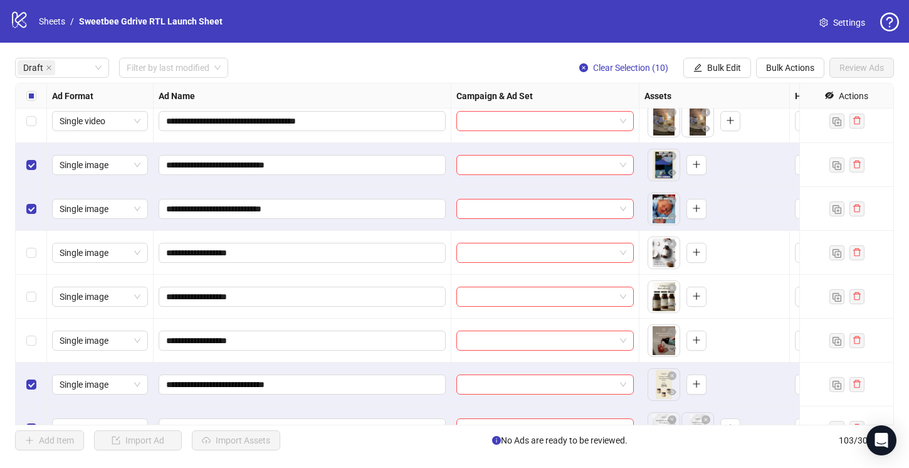
click at [354, 282] on div "**********" at bounding box center [303, 297] width 298 height 44
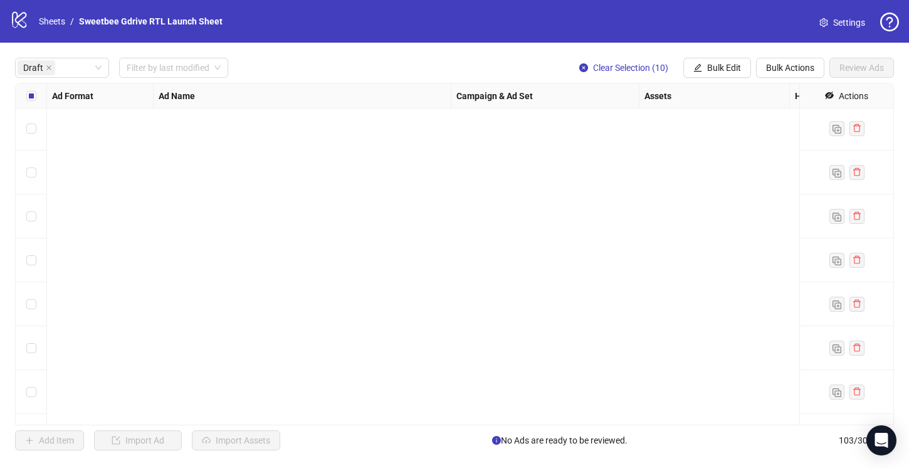
scroll to position [1439, 0]
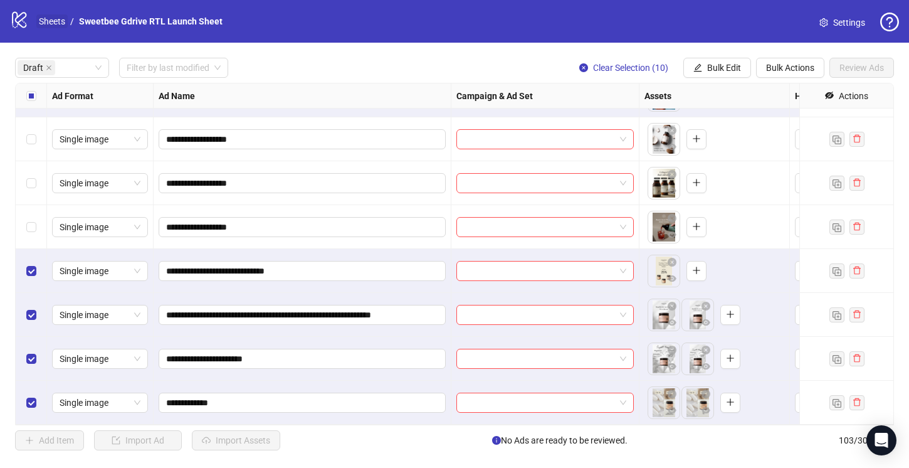
click at [47, 21] on link "Sheets" at bounding box center [51, 21] width 31 height 14
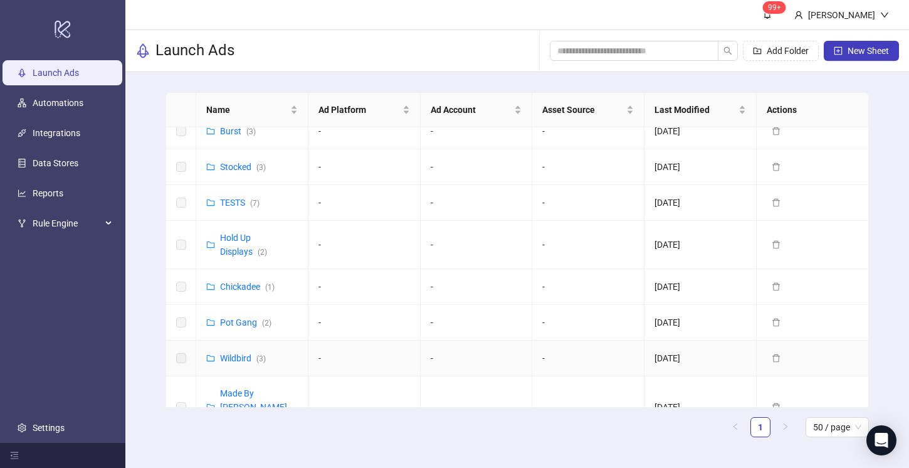
scroll to position [473, 0]
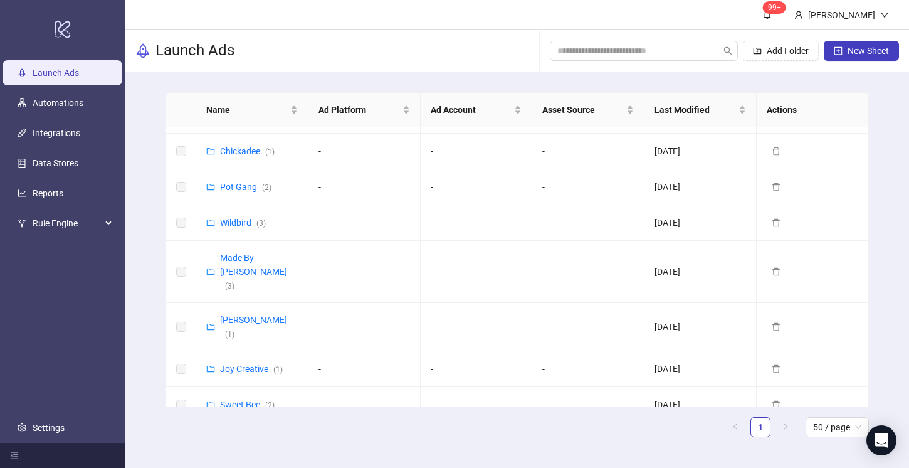
click at [257, 434] on link "[PERSON_NAME] & [PERSON_NAME] ([GEOGRAPHIC_DATA]) ( 4 )" at bounding box center [265, 459] width 91 height 51
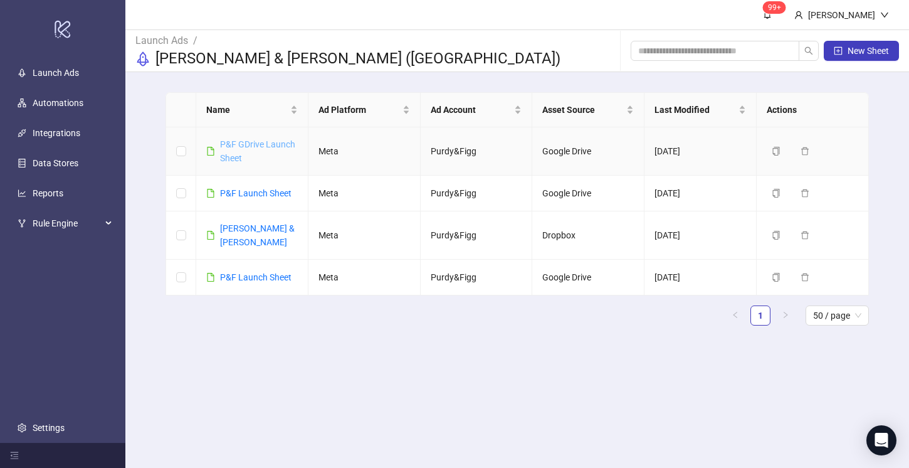
click at [256, 142] on link "P&F GDrive Launch Sheet" at bounding box center [257, 151] width 75 height 24
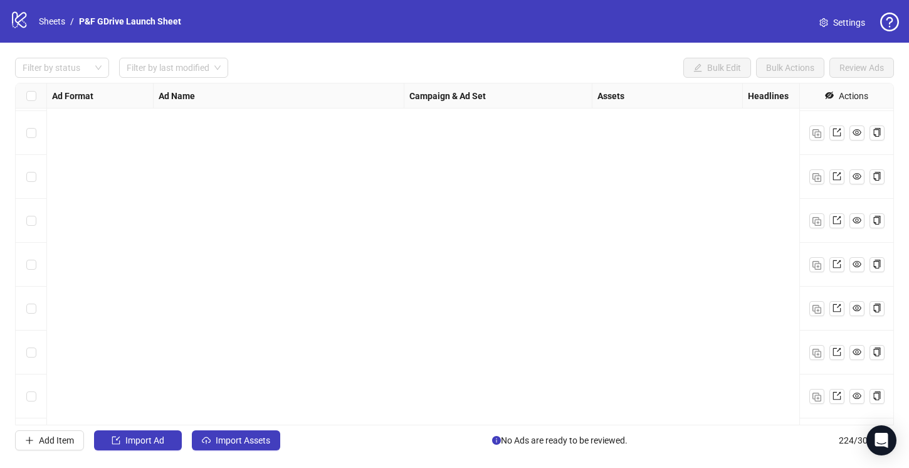
scroll to position [9512, 0]
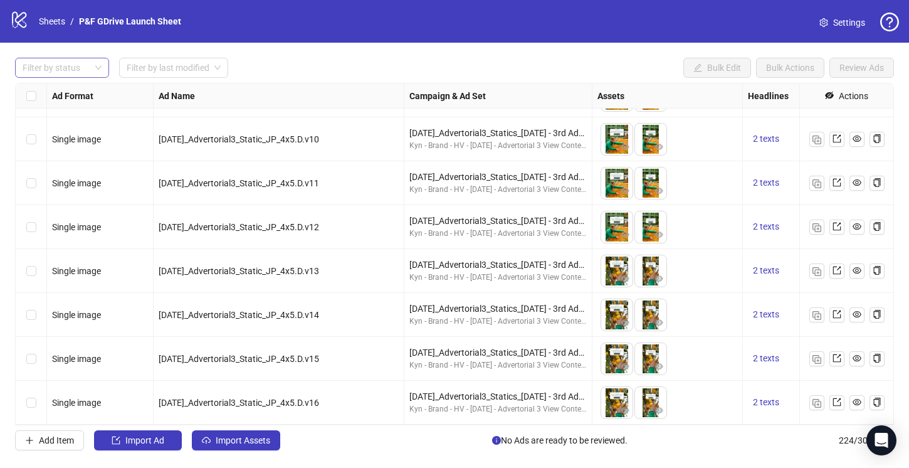
click at [80, 72] on div at bounding box center [56, 68] width 76 height 18
click at [73, 97] on div "Draft" at bounding box center [62, 93] width 74 height 14
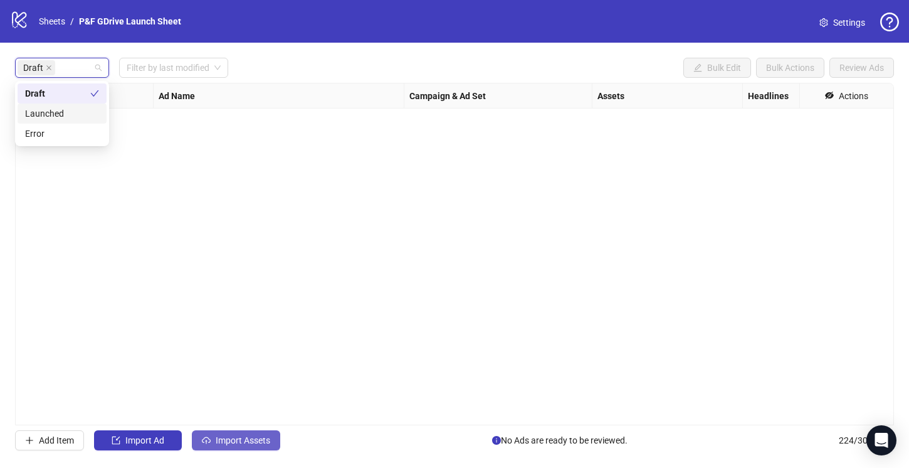
click at [253, 439] on span "Import Assets" at bounding box center [243, 440] width 55 height 10
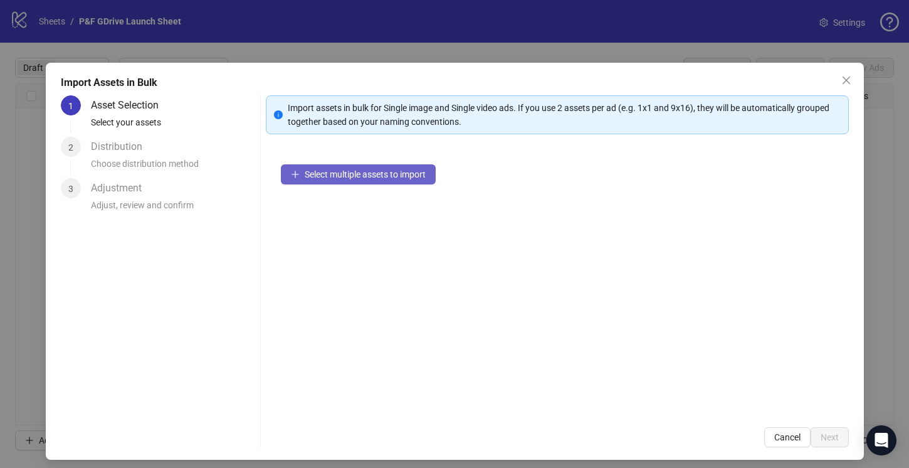
click at [381, 174] on span "Select multiple assets to import" at bounding box center [365, 174] width 121 height 10
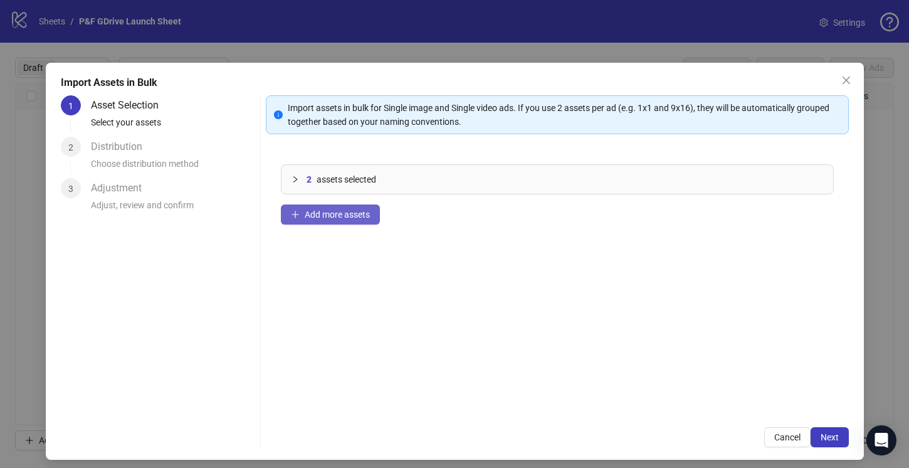
click at [320, 217] on span "Add more assets" at bounding box center [337, 214] width 65 height 10
click at [336, 221] on button "Add more assets" at bounding box center [330, 214] width 99 height 20
click at [327, 216] on span "Add more assets" at bounding box center [337, 214] width 65 height 10
click at [336, 221] on button "Add more assets" at bounding box center [330, 214] width 99 height 20
click at [349, 211] on span "Add more assets" at bounding box center [337, 214] width 65 height 10
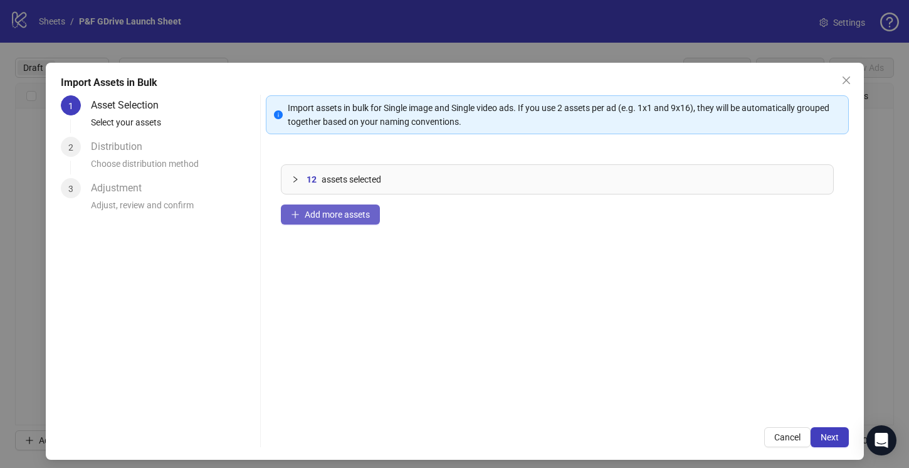
click at [320, 217] on span "Add more assets" at bounding box center [337, 214] width 65 height 10
click at [349, 213] on span "Add more assets" at bounding box center [337, 214] width 65 height 10
click at [328, 216] on span "Add more assets" at bounding box center [337, 214] width 65 height 10
click at [330, 221] on button "Add more assets" at bounding box center [330, 214] width 99 height 20
click at [315, 216] on span "Add more assets" at bounding box center [337, 214] width 65 height 10
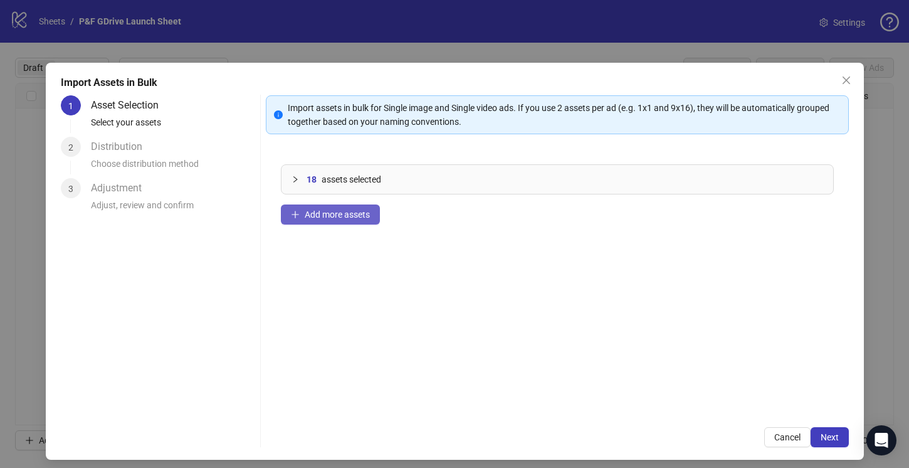
click at [341, 218] on span "Add more assets" at bounding box center [337, 214] width 65 height 10
click at [318, 216] on span "Add more assets" at bounding box center [337, 214] width 65 height 10
click at [333, 219] on button "Add more assets" at bounding box center [330, 214] width 99 height 20
click at [307, 213] on span "Add more assets" at bounding box center [337, 214] width 65 height 10
click at [329, 212] on span "Add more assets" at bounding box center [337, 214] width 65 height 10
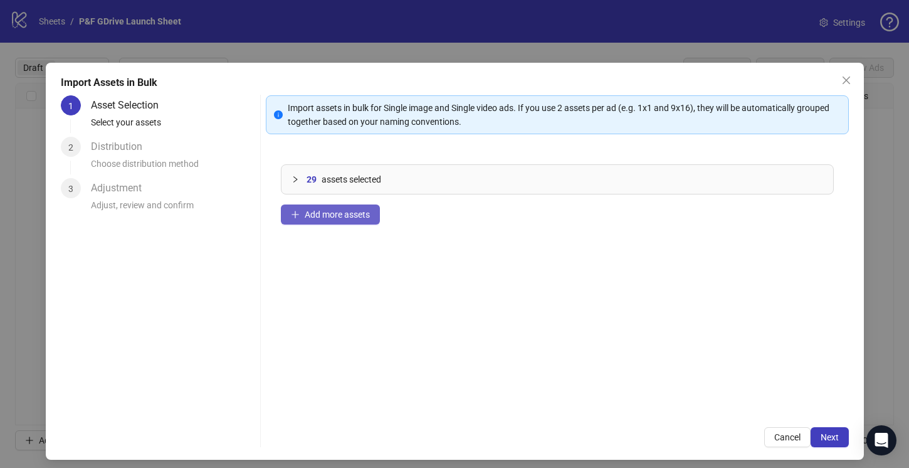
click at [343, 218] on span "Add more assets" at bounding box center [337, 214] width 65 height 10
click at [332, 224] on div "31 assets selected Add more assets" at bounding box center [557, 280] width 583 height 263
click at [332, 216] on span "Add more assets" at bounding box center [337, 214] width 65 height 10
click at [344, 223] on button "Add more assets" at bounding box center [330, 214] width 99 height 20
click at [356, 219] on button "Add more assets" at bounding box center [330, 214] width 99 height 20
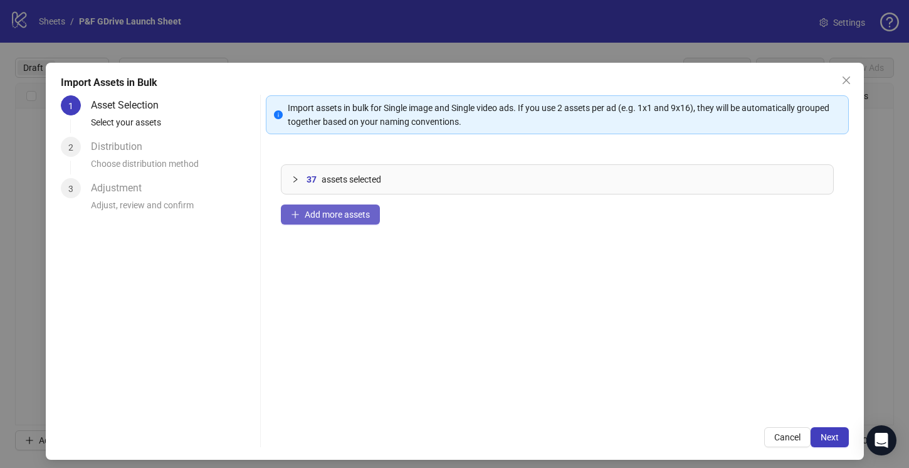
click at [346, 217] on span "Add more assets" at bounding box center [337, 214] width 65 height 10
click at [296, 179] on icon "collapsed" at bounding box center [295, 179] width 4 height 6
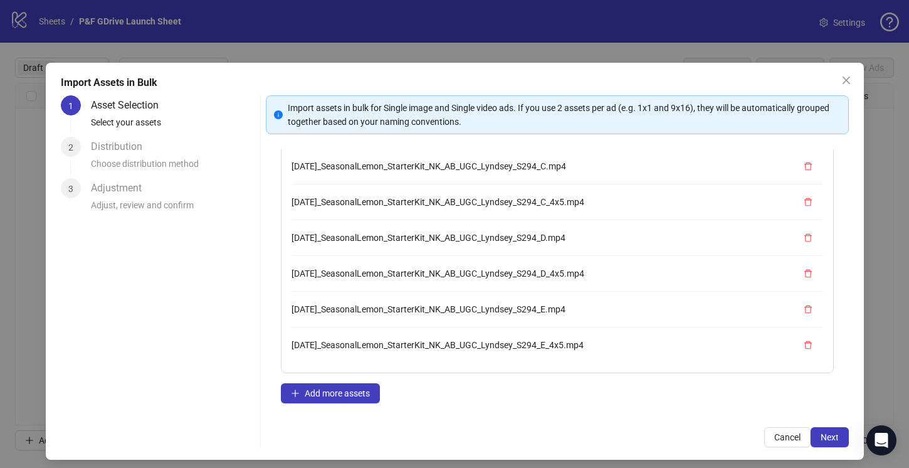
scroll to position [98, 0]
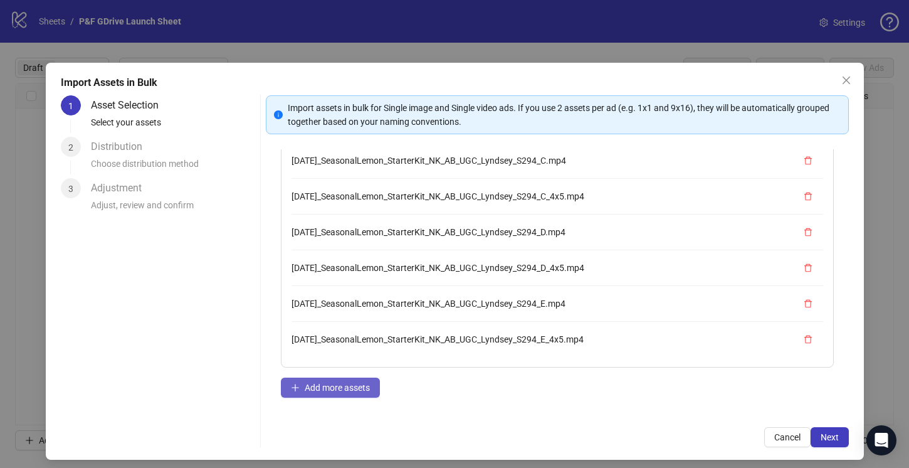
click at [363, 385] on span "Add more assets" at bounding box center [337, 387] width 65 height 10
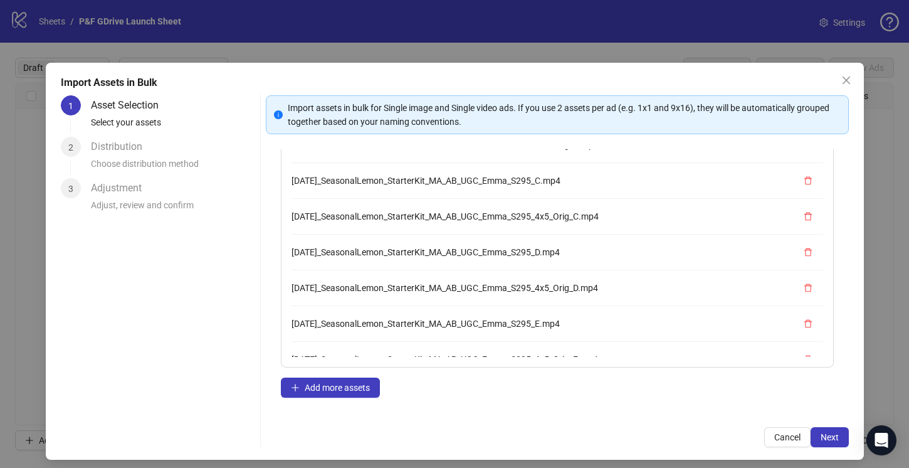
scroll to position [0, 0]
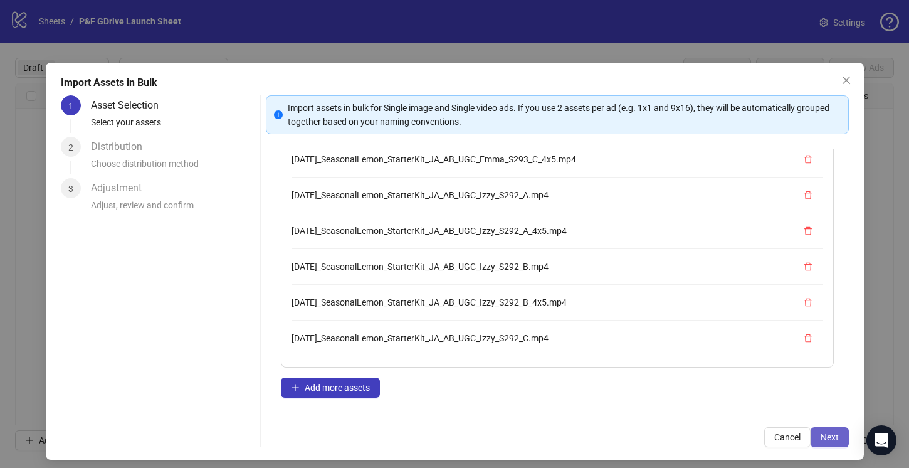
click at [828, 435] on span "Next" at bounding box center [829, 437] width 18 height 10
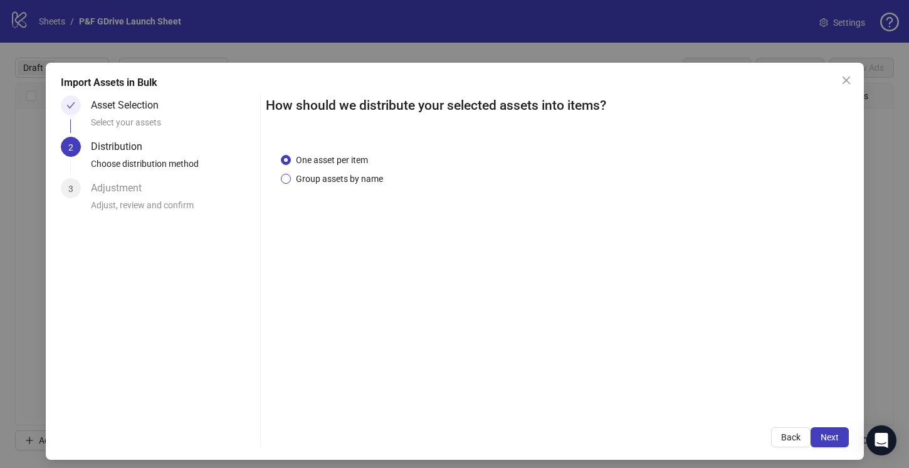
click at [325, 177] on span "Group assets by name" at bounding box center [339, 179] width 97 height 14
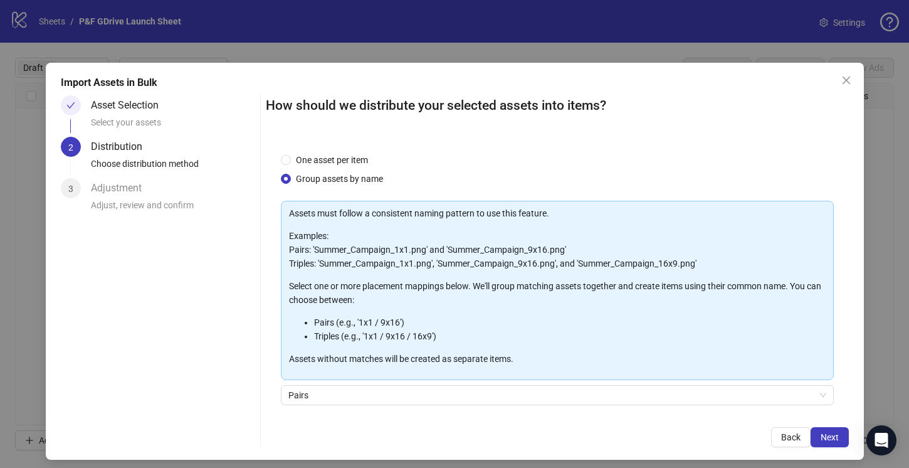
scroll to position [93, 0]
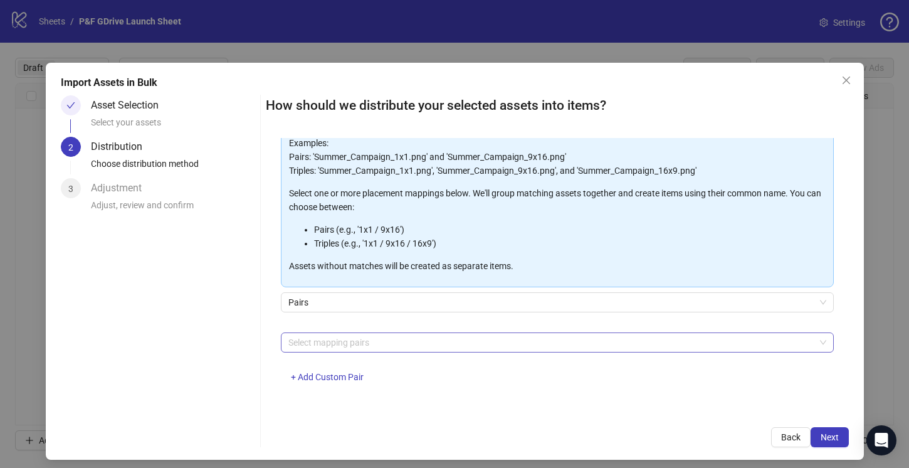
click at [381, 342] on div at bounding box center [550, 342] width 535 height 18
click at [380, 348] on div at bounding box center [550, 342] width 535 height 18
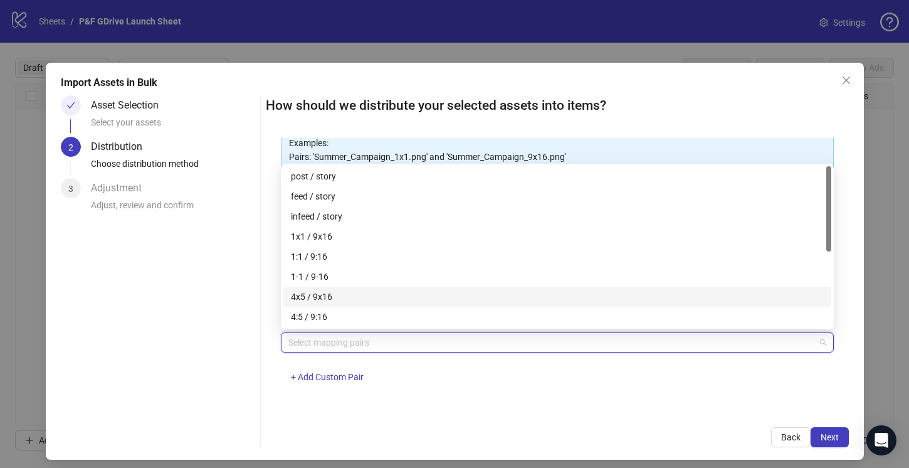
click at [350, 291] on div "4x5 / 9x16" at bounding box center [557, 297] width 533 height 14
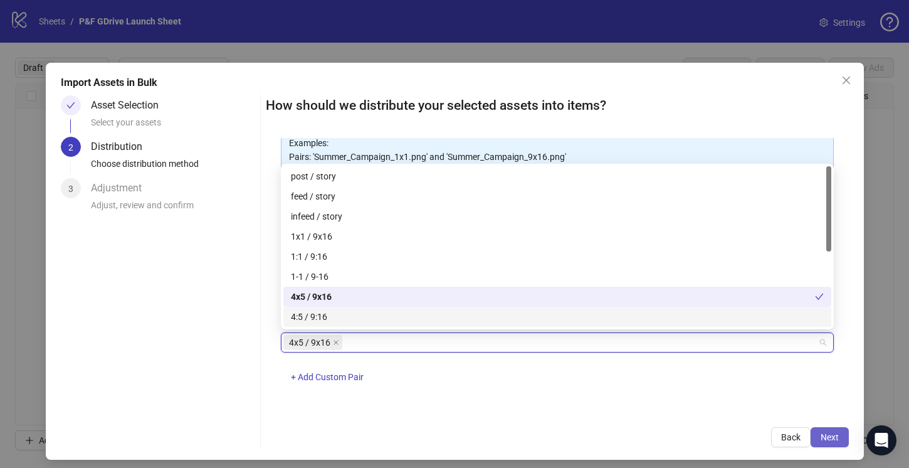
click at [839, 444] on button "Next" at bounding box center [829, 437] width 38 height 20
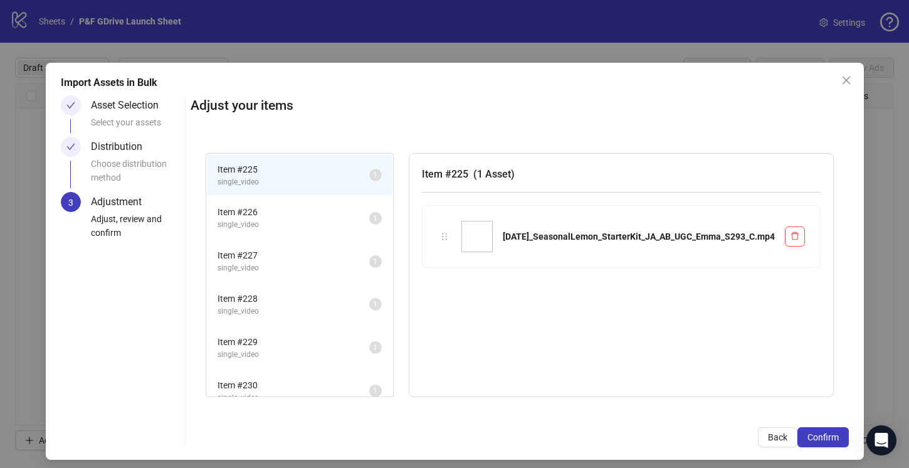
click at [297, 215] on span "Item # 226" at bounding box center [293, 212] width 152 height 14
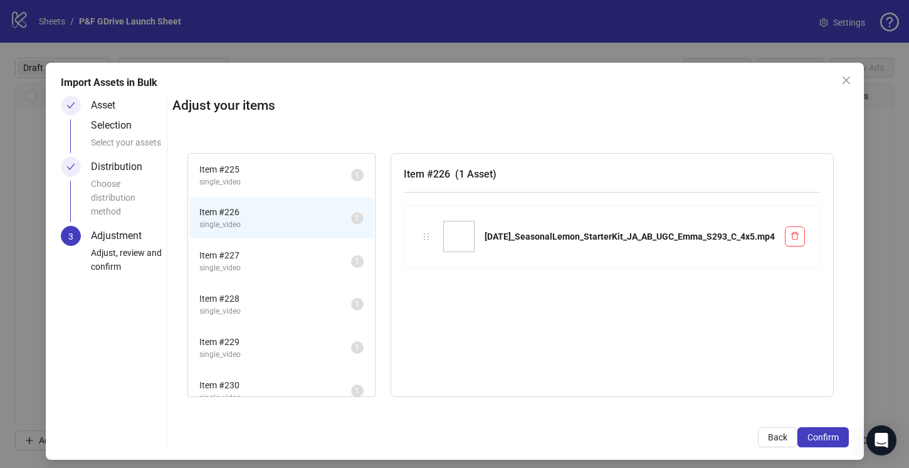
click at [293, 261] on span "Item # 227" at bounding box center [275, 255] width 152 height 14
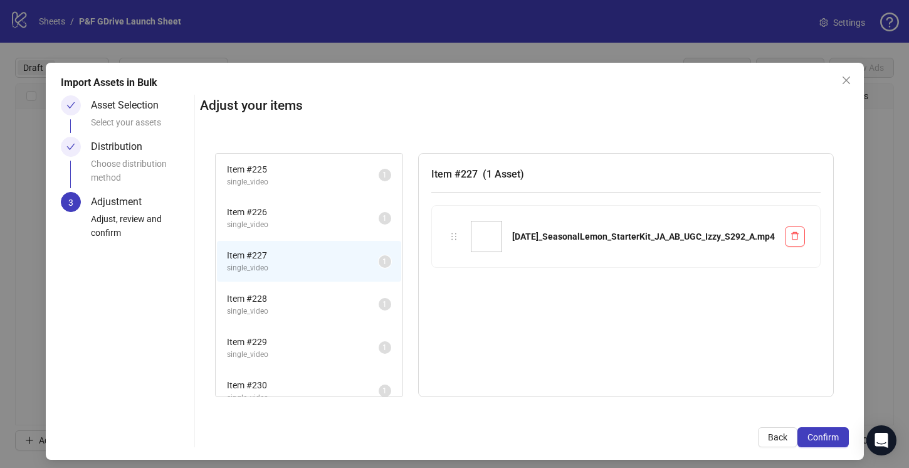
click at [284, 296] on span "Item # 228" at bounding box center [303, 298] width 152 height 14
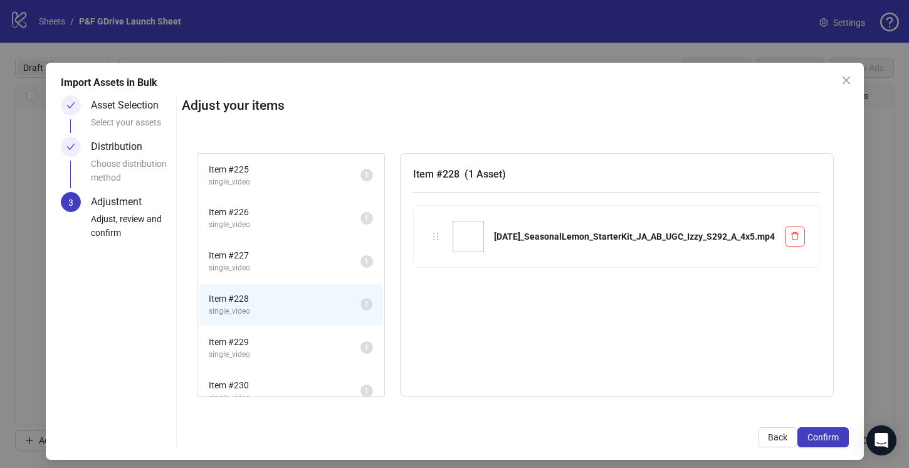
click at [282, 345] on span "Item # 229" at bounding box center [285, 342] width 152 height 14
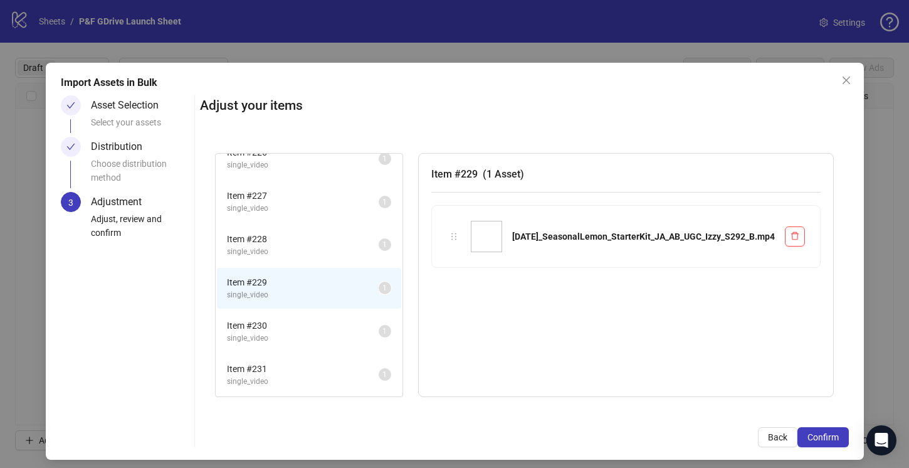
scroll to position [82, 0]
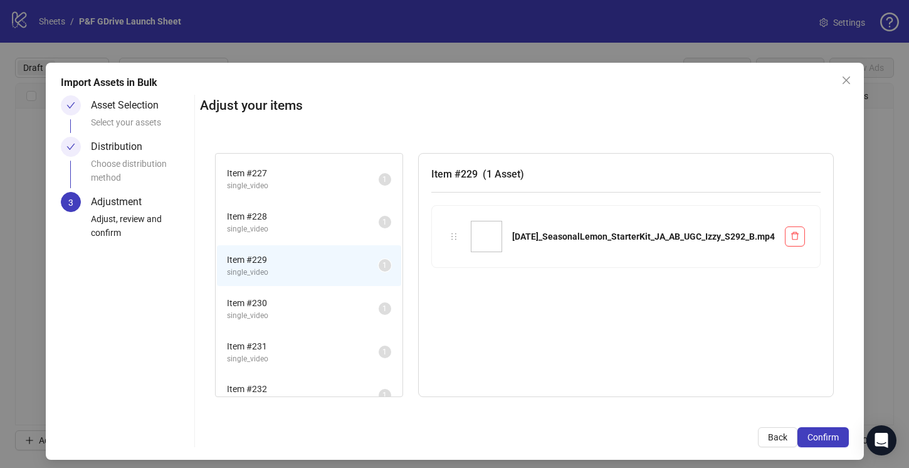
click at [282, 312] on span "single_video" at bounding box center [303, 316] width 152 height 12
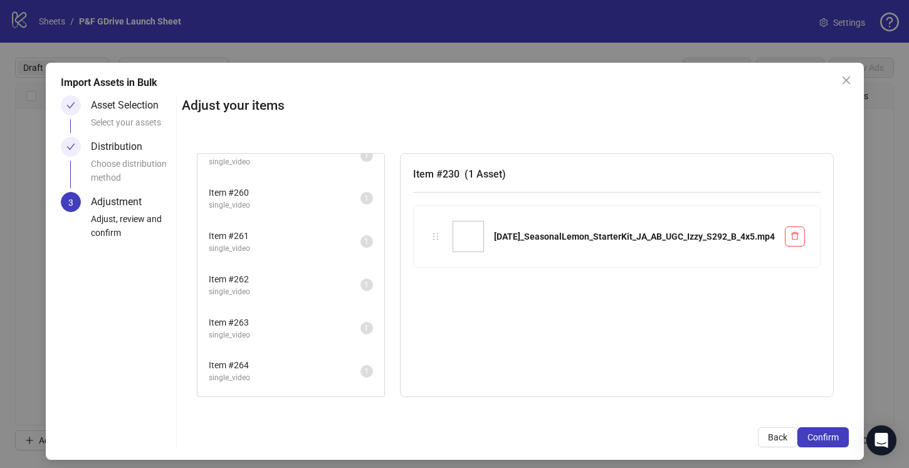
scroll to position [1526, 0]
click at [819, 433] on span "Confirm" at bounding box center [822, 437] width 31 height 10
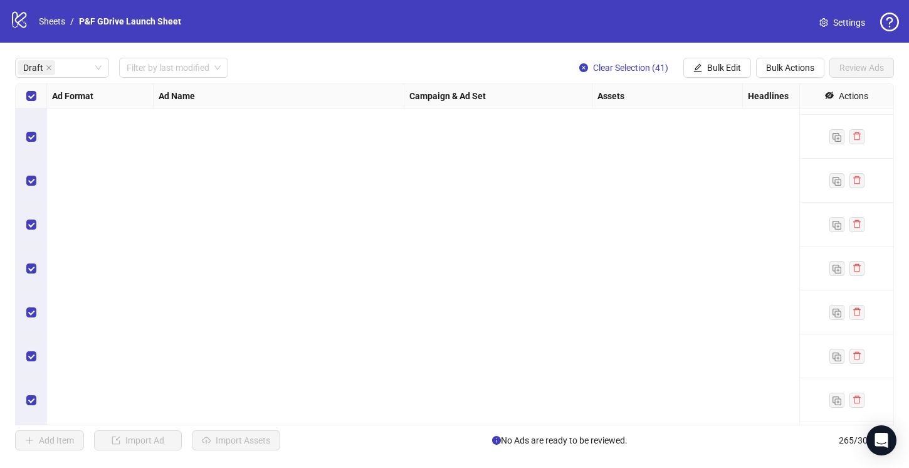
scroll to position [1483, 0]
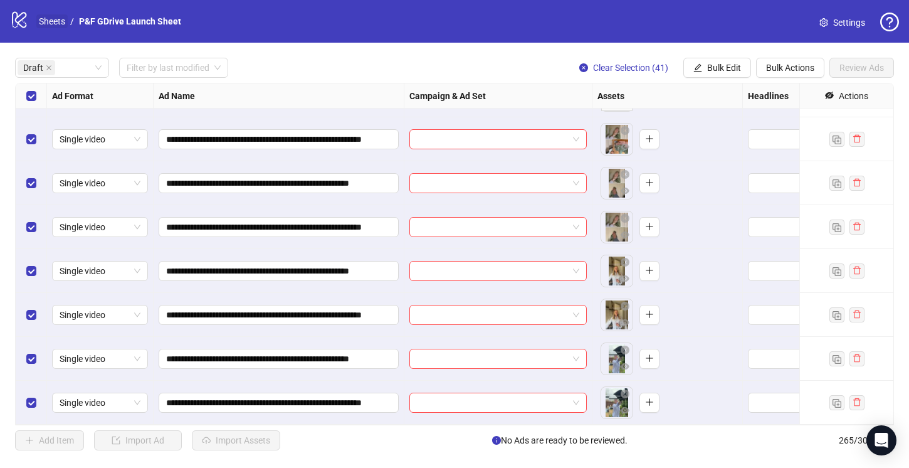
click at [50, 24] on link "Sheets" at bounding box center [51, 21] width 31 height 14
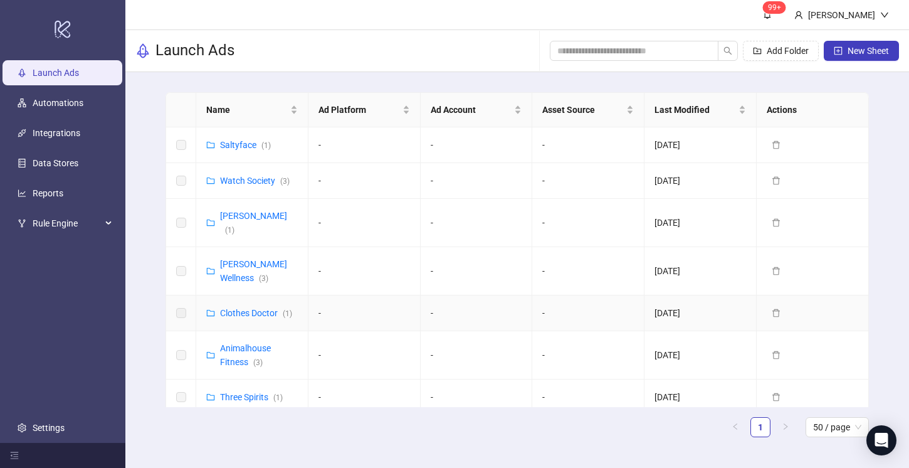
scroll to position [473, 0]
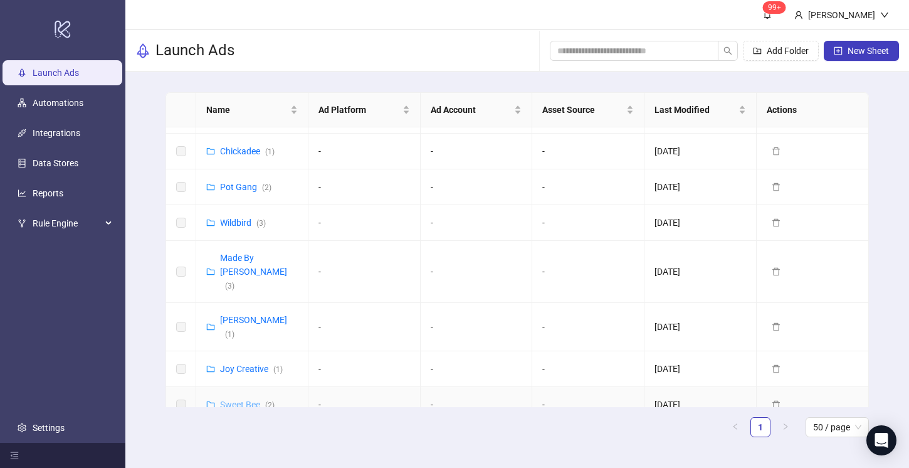
click at [244, 399] on link "Sweet Bee ( 2 )" at bounding box center [247, 404] width 55 height 10
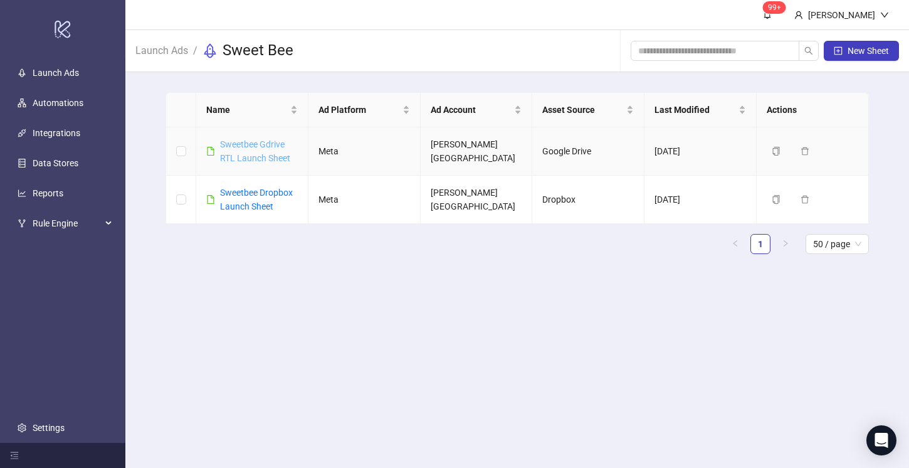
click at [249, 152] on link "Sweetbee Gdrive RTL Launch Sheet" at bounding box center [255, 151] width 70 height 24
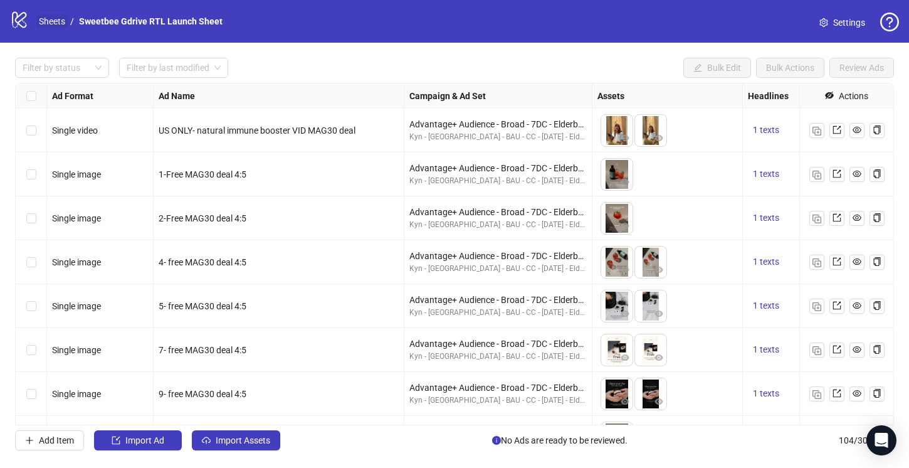
click at [60, 21] on link "Sheets" at bounding box center [51, 21] width 31 height 14
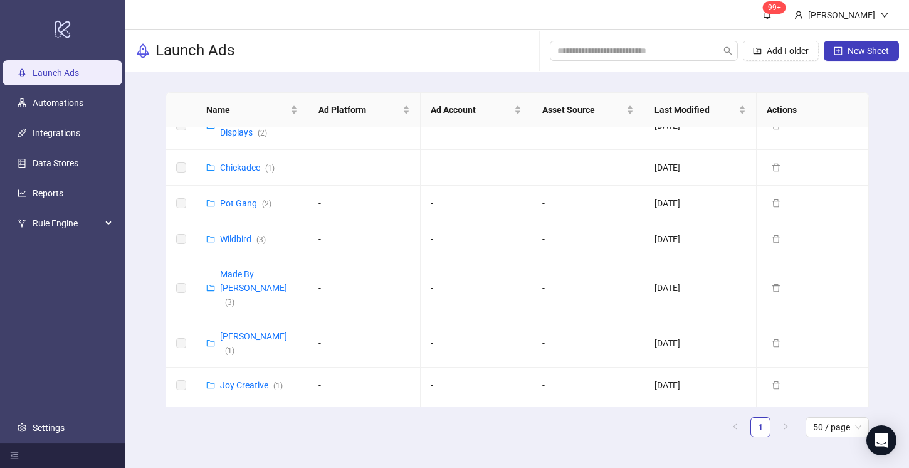
scroll to position [473, 0]
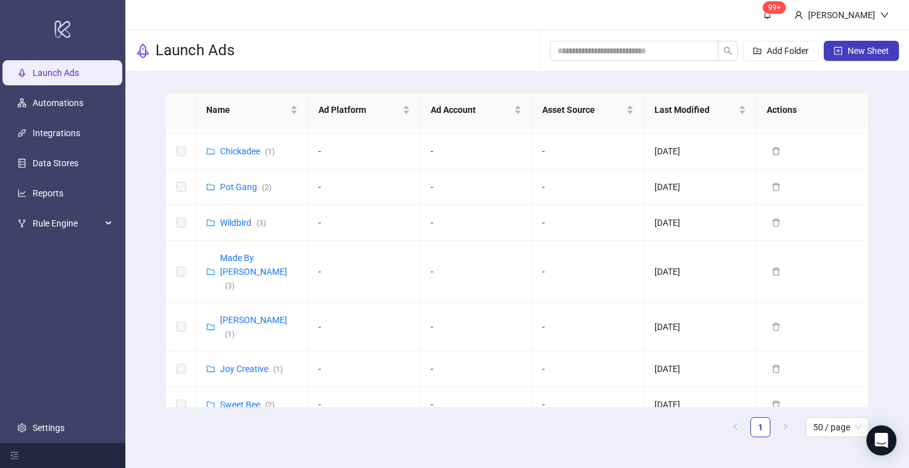
click at [255, 434] on link "[PERSON_NAME] & [PERSON_NAME] ([GEOGRAPHIC_DATA]) ( 4 )" at bounding box center [265, 459] width 91 height 51
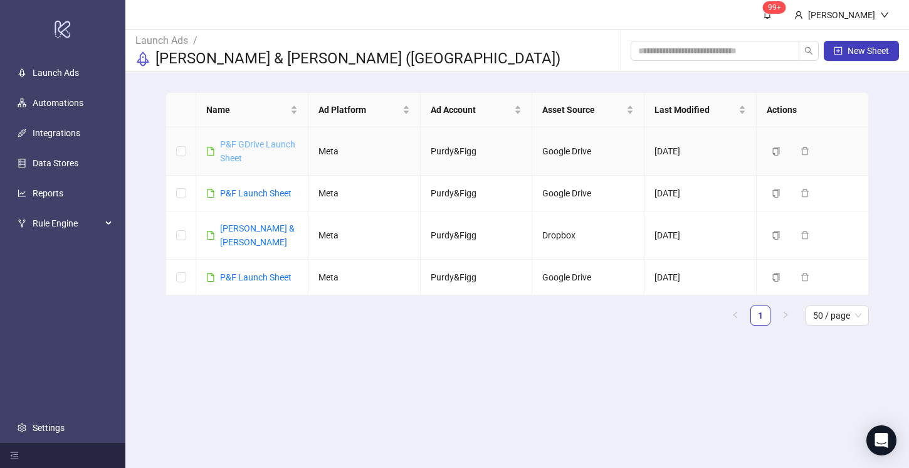
click at [244, 141] on link "P&F GDrive Launch Sheet" at bounding box center [257, 151] width 75 height 24
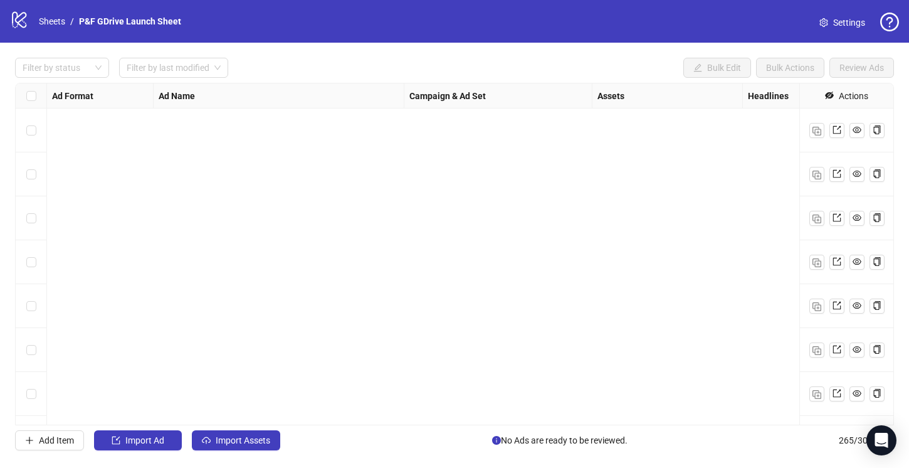
scroll to position [2049, 0]
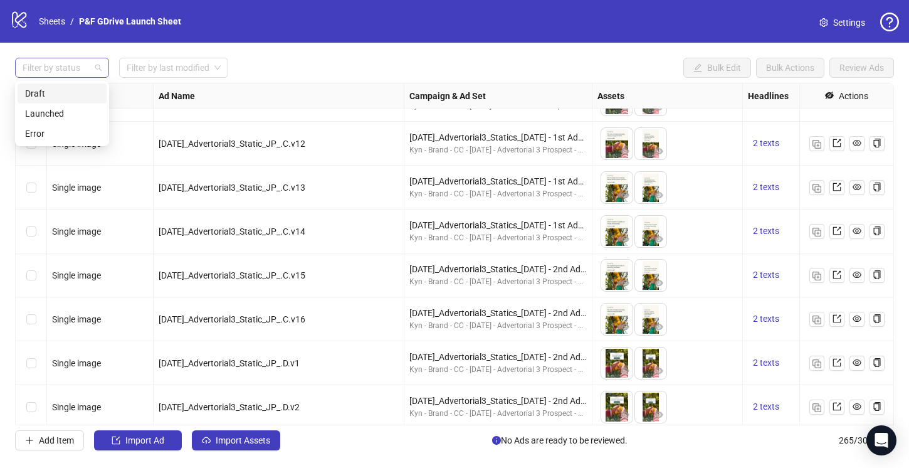
click at [65, 64] on div at bounding box center [56, 68] width 76 height 18
click at [60, 99] on div "Draft" at bounding box center [62, 93] width 74 height 14
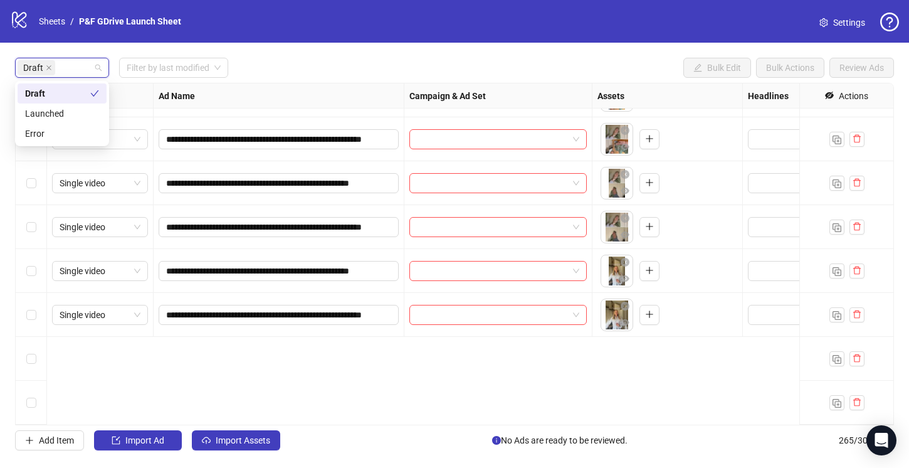
scroll to position [0, 0]
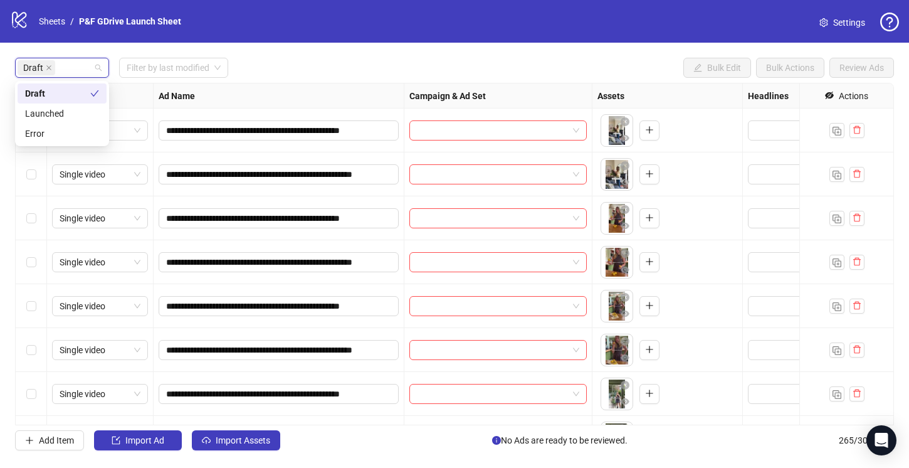
click at [273, 71] on div "Draft Filter by last modified Bulk Edit Bulk Actions Review Ads" at bounding box center [454, 68] width 879 height 20
click at [50, 21] on link "Sheets" at bounding box center [51, 21] width 31 height 14
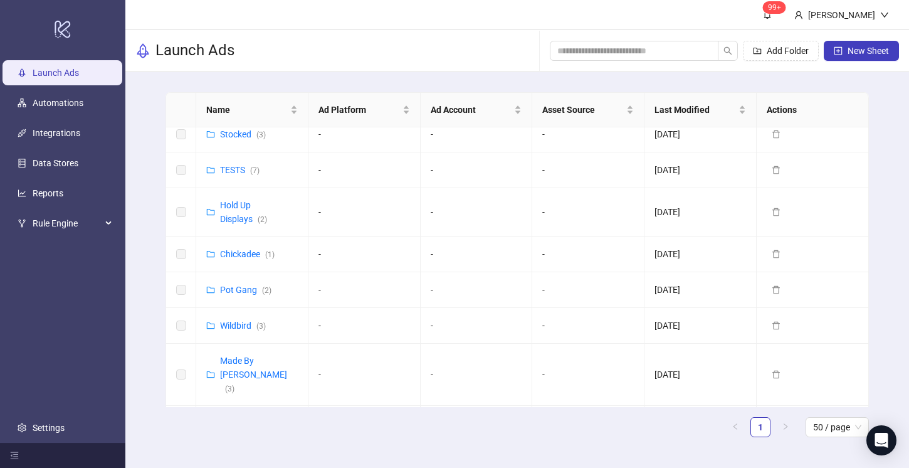
scroll to position [473, 0]
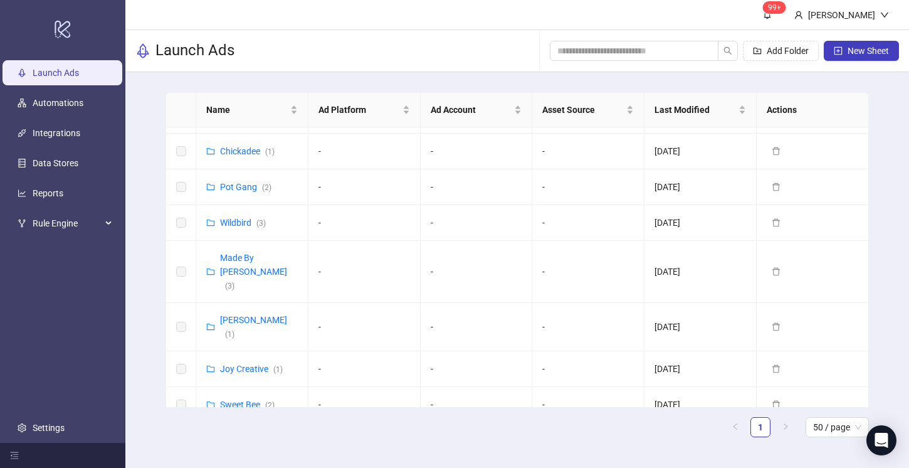
click at [244, 434] on link "[PERSON_NAME] & [PERSON_NAME] ([GEOGRAPHIC_DATA]) ( 4 )" at bounding box center [265, 459] width 91 height 51
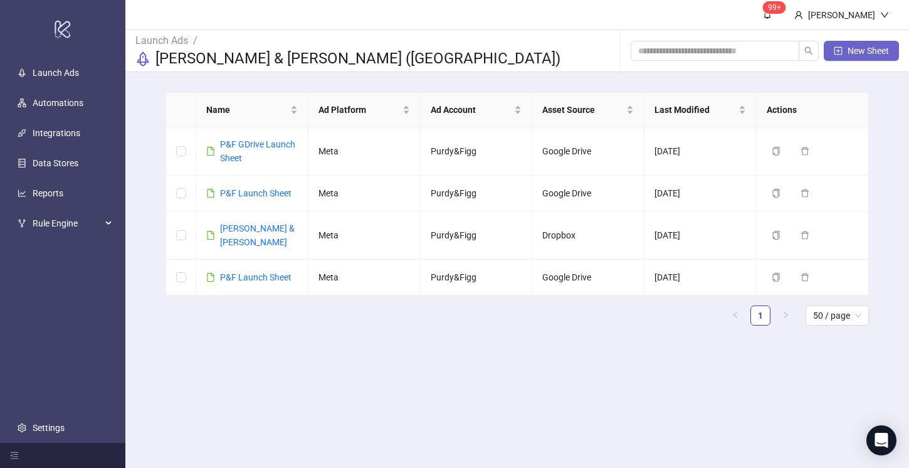
click at [842, 45] on button "New Sheet" at bounding box center [861, 51] width 75 height 20
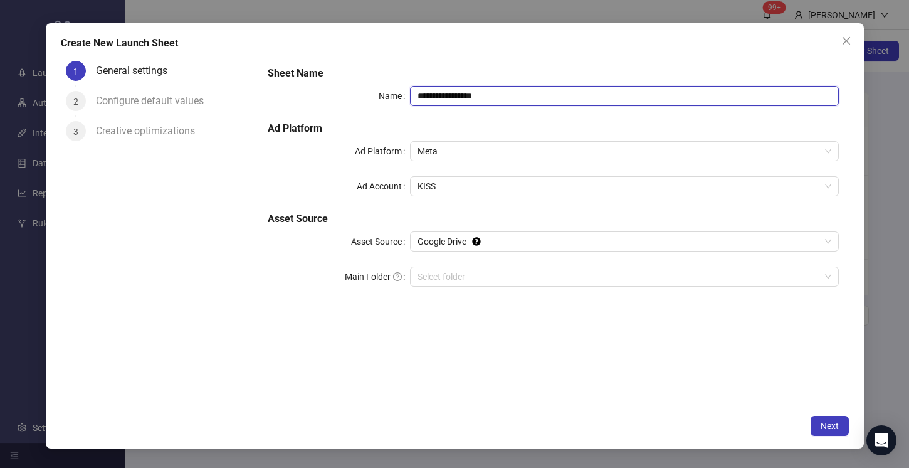
drag, startPoint x: 436, startPoint y: 97, endPoint x: 407, endPoint y: 97, distance: 28.8
click at [407, 97] on div "**********" at bounding box center [553, 96] width 571 height 20
click at [448, 182] on span "KISS" at bounding box center [623, 186] width 413 height 19
type input "**********"
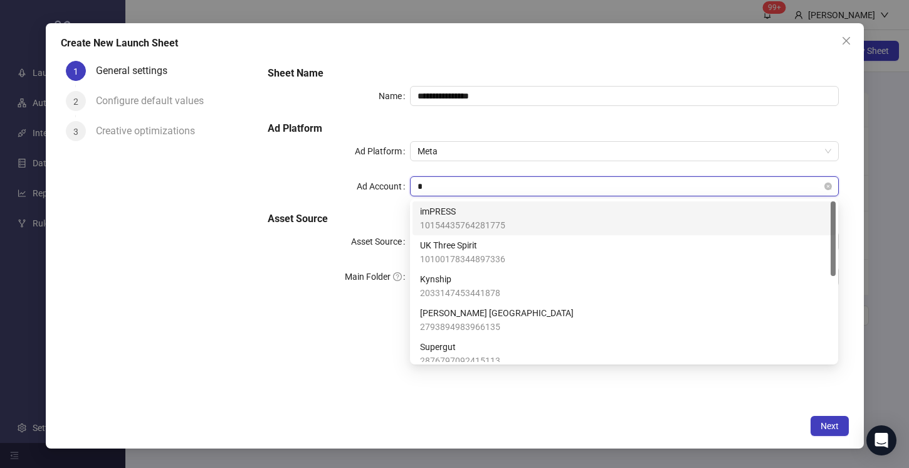
type input "**"
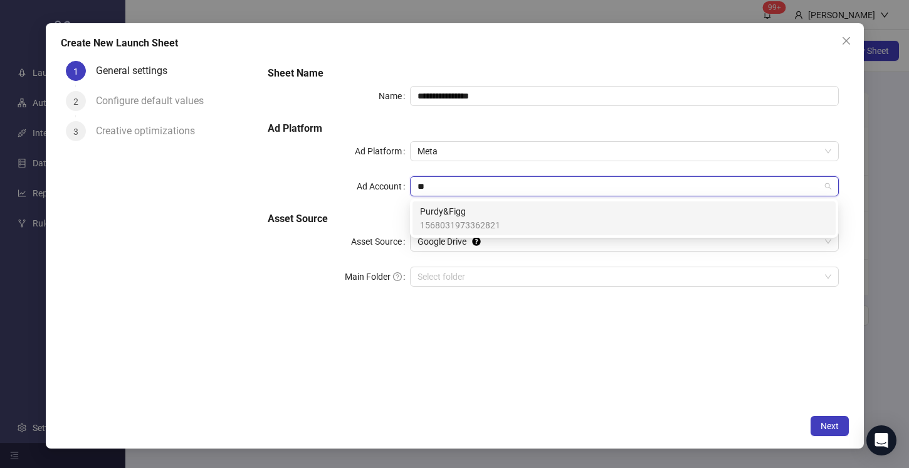
click at [456, 219] on span "1568031973362821" at bounding box center [460, 225] width 80 height 14
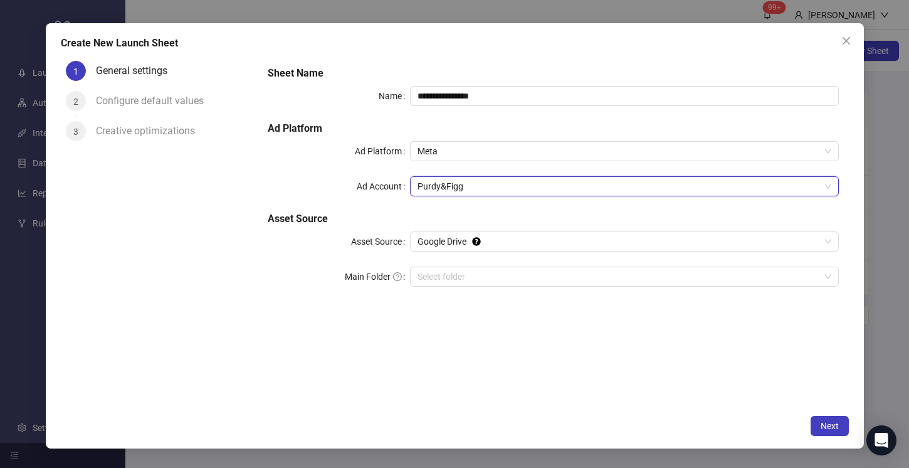
click at [511, 357] on div "**********" at bounding box center [553, 232] width 591 height 352
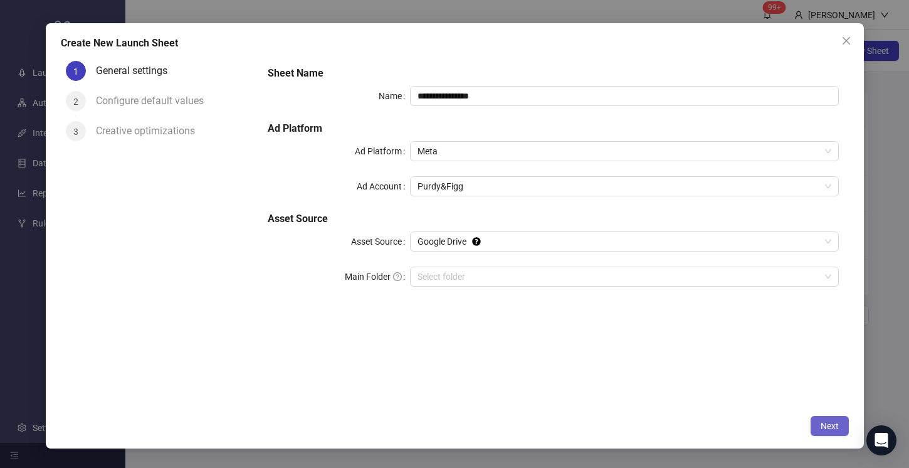
click at [827, 422] on span "Next" at bounding box center [829, 426] width 18 height 10
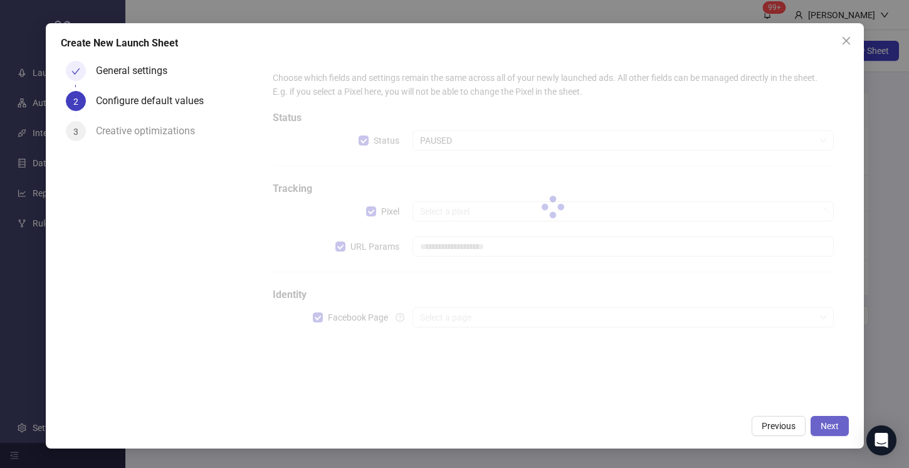
type input "**********"
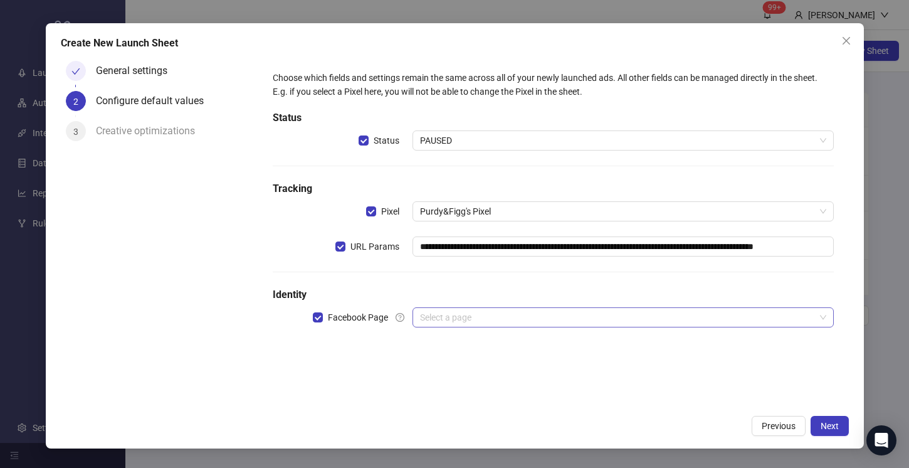
click at [688, 317] on input "search" at bounding box center [617, 317] width 394 height 19
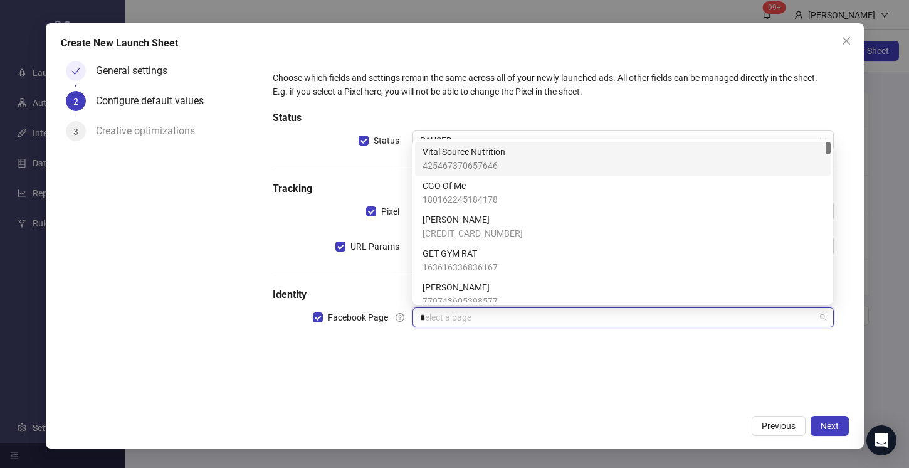
type input "**"
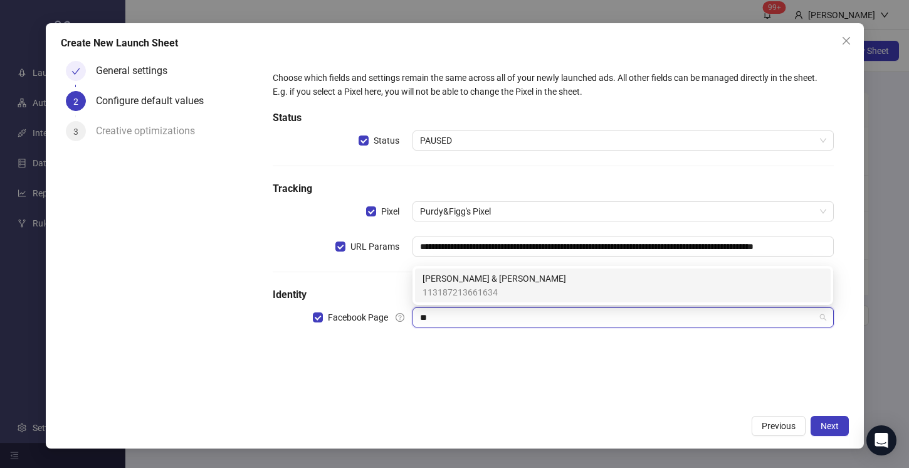
click at [490, 281] on span "[PERSON_NAME] & [PERSON_NAME]" at bounding box center [494, 278] width 144 height 14
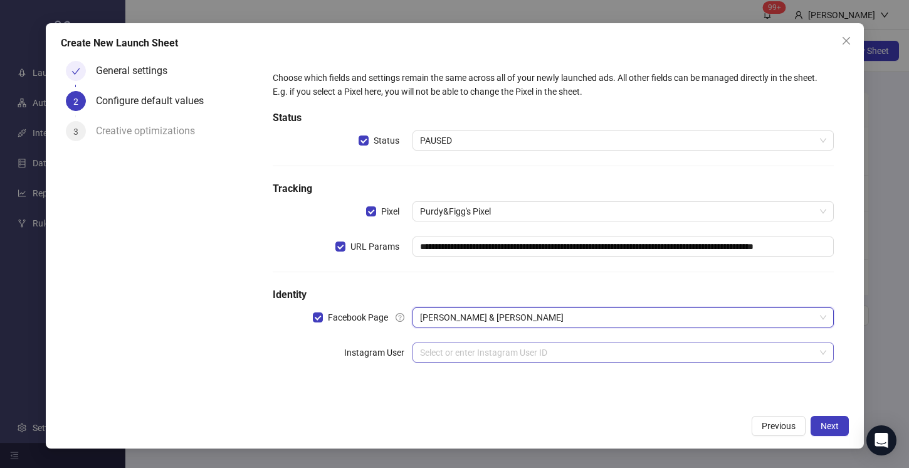
click at [469, 352] on input "search" at bounding box center [617, 352] width 394 height 19
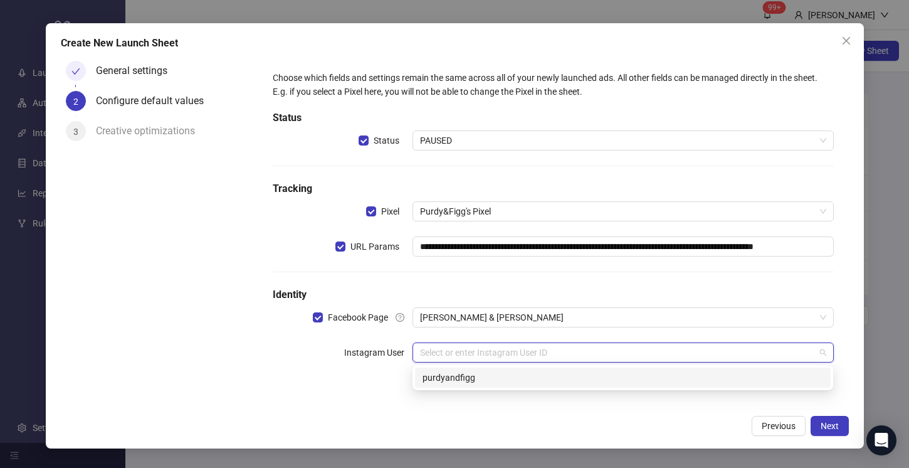
click at [468, 383] on div "purdyandfigg" at bounding box center [622, 377] width 401 height 14
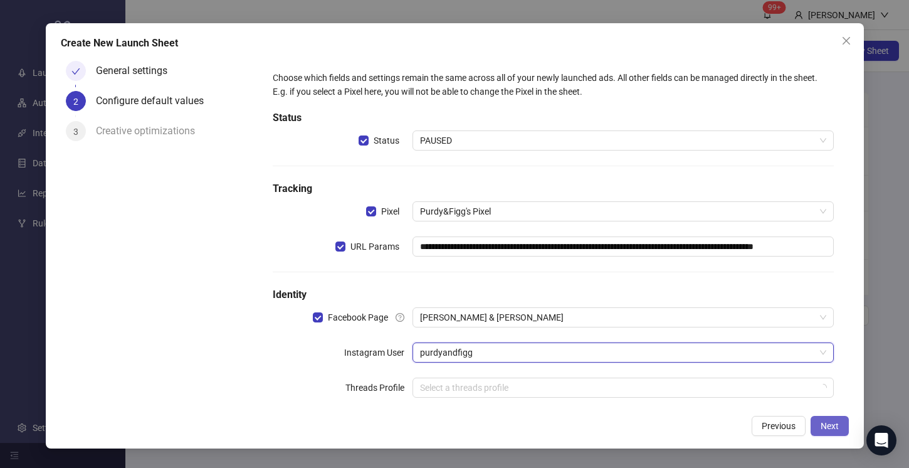
click at [819, 422] on button "Next" at bounding box center [829, 426] width 38 height 20
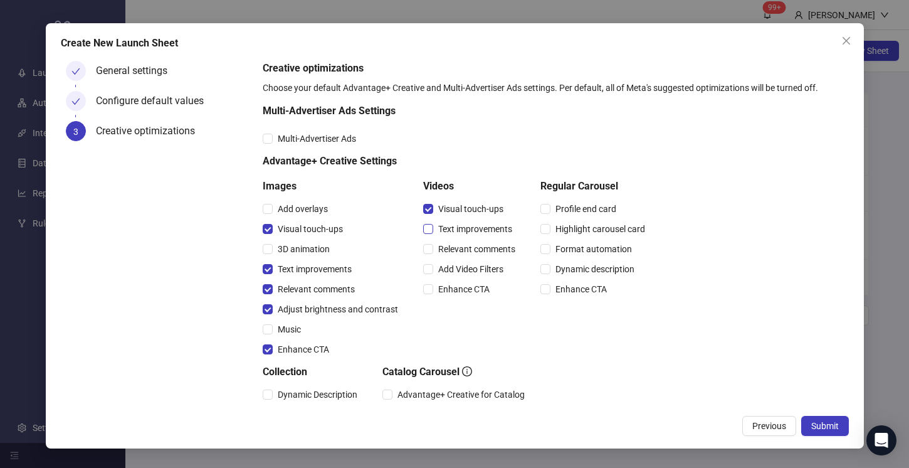
click at [427, 223] on label "Text improvements" at bounding box center [470, 229] width 94 height 14
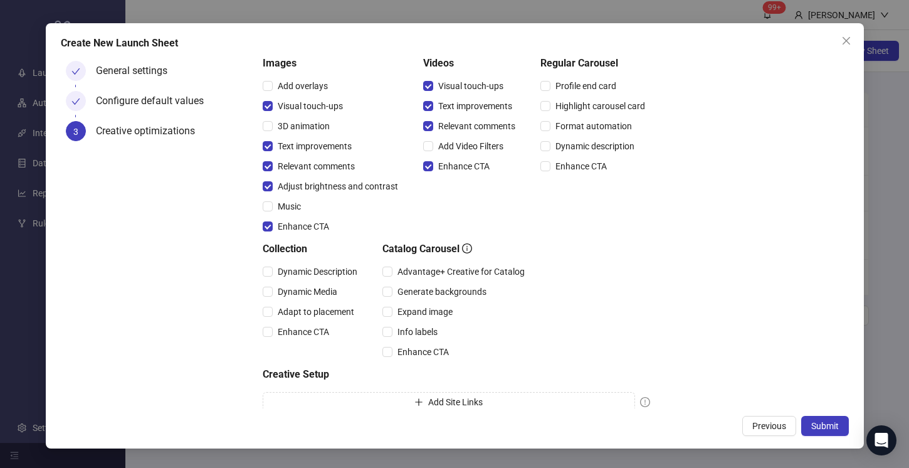
scroll to position [167, 0]
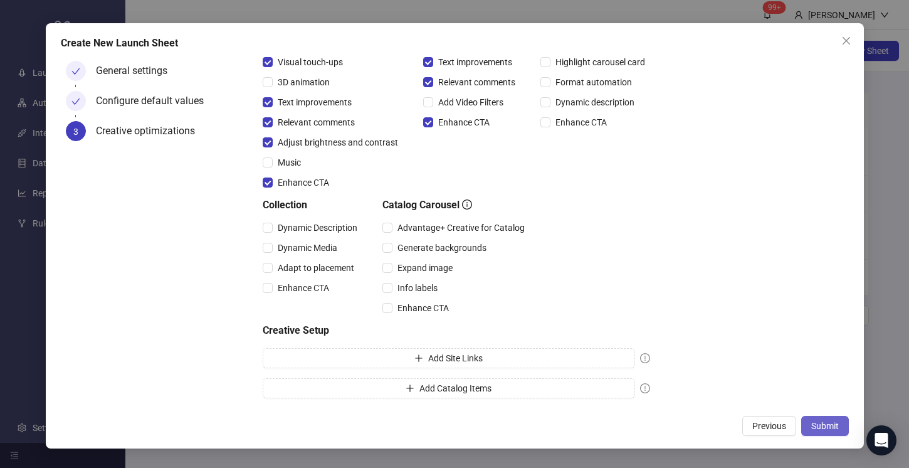
click at [819, 426] on span "Submit" at bounding box center [825, 426] width 28 height 10
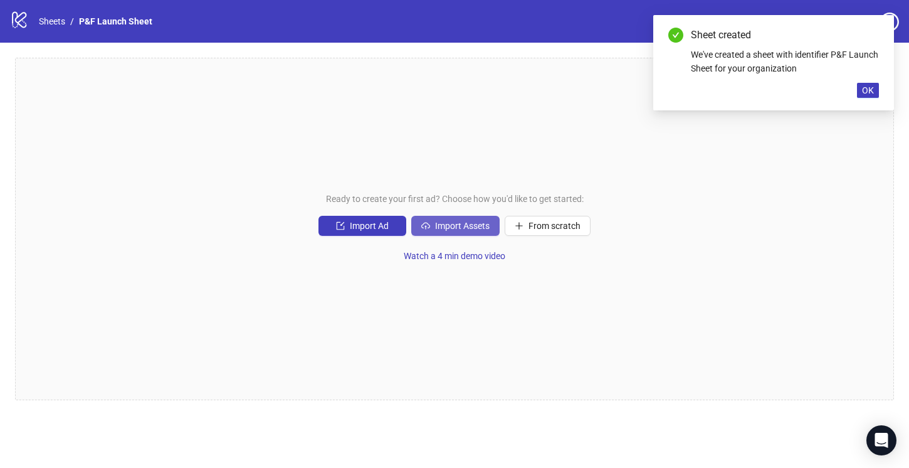
click at [452, 229] on span "Import Assets" at bounding box center [462, 226] width 55 height 10
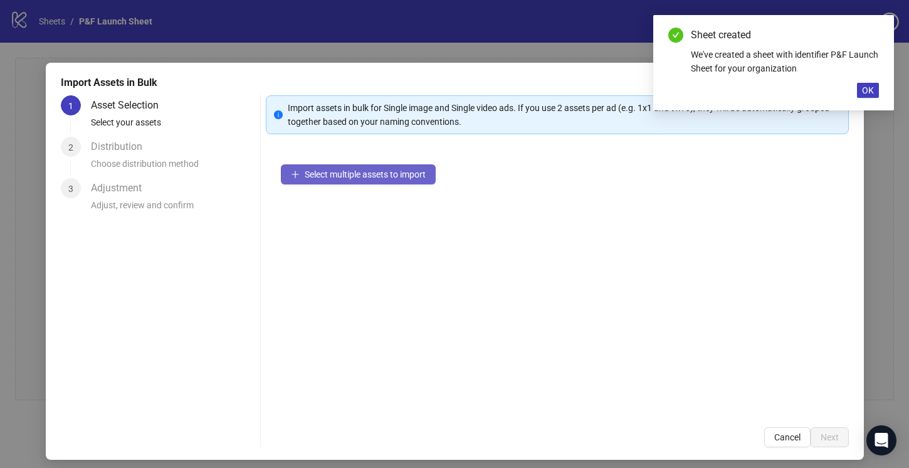
click at [357, 171] on span "Select multiple assets to import" at bounding box center [365, 174] width 121 height 10
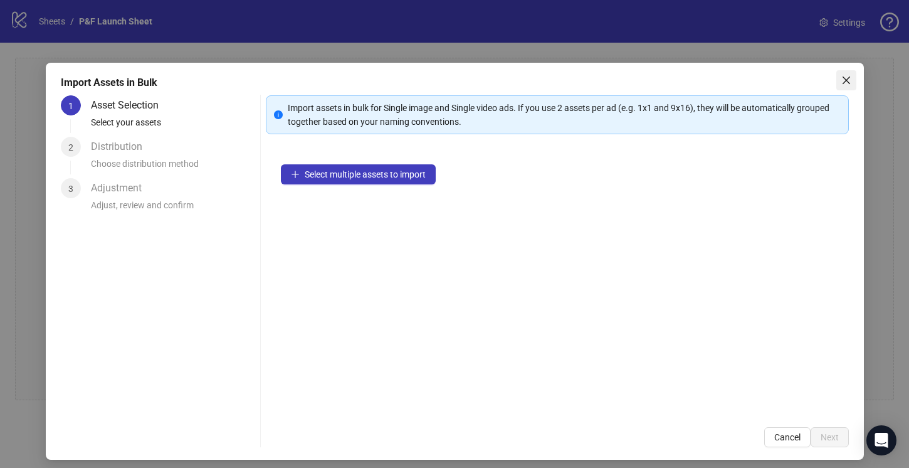
click at [847, 78] on icon "close" at bounding box center [846, 80] width 8 height 8
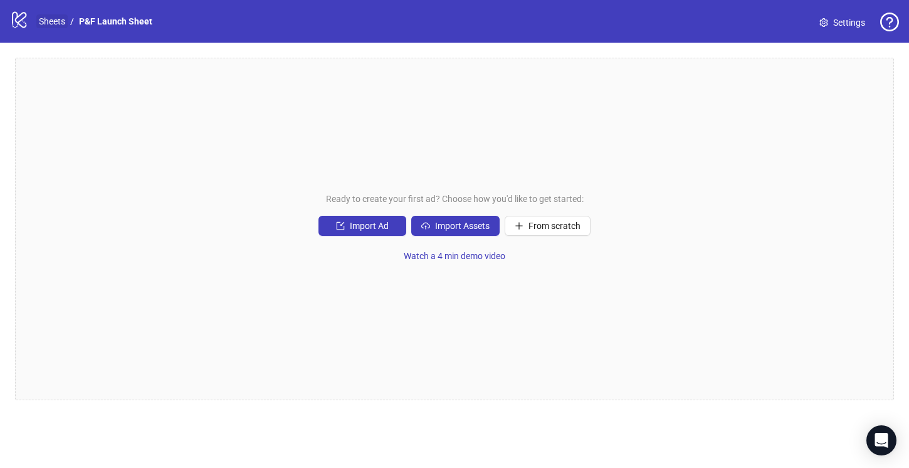
click at [55, 23] on link "Sheets" at bounding box center [51, 21] width 31 height 14
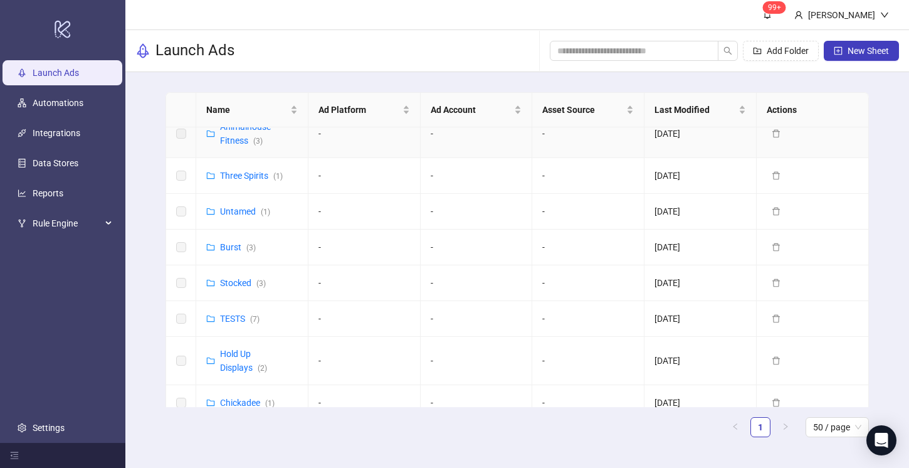
scroll to position [473, 0]
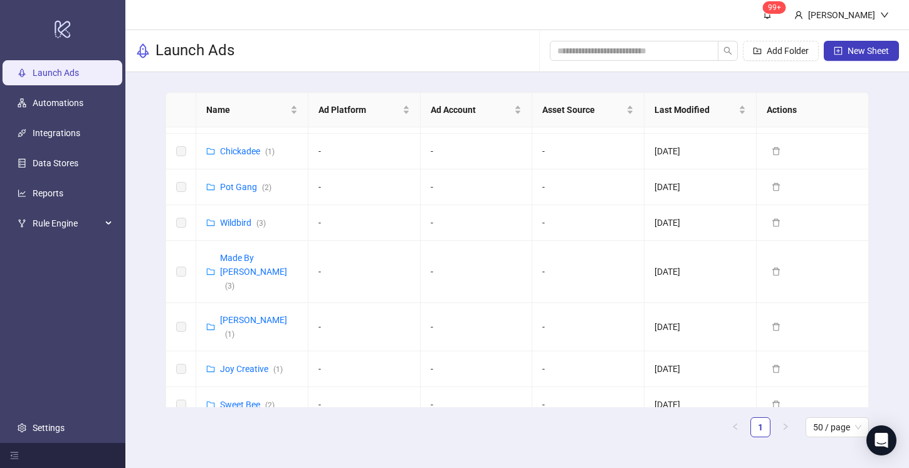
click at [262, 434] on link "Purdy & Figg (UK) ( 5 )" at bounding box center [265, 459] width 91 height 51
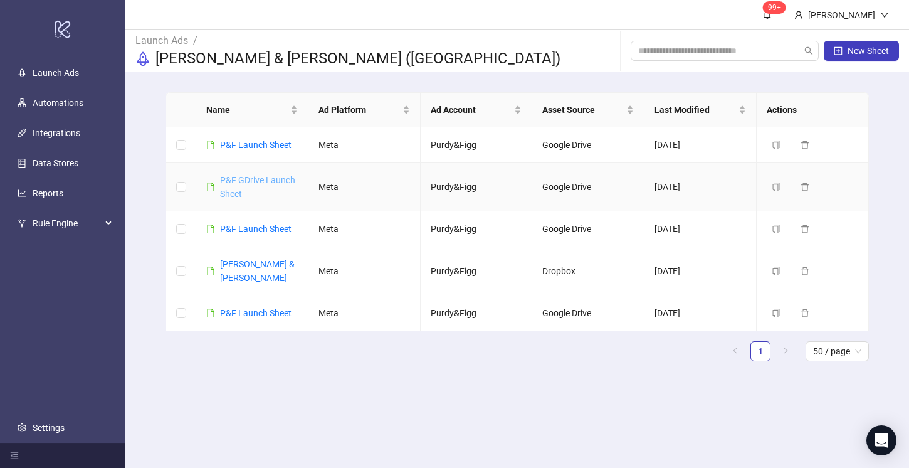
click at [248, 178] on link "P&F GDrive Launch Sheet" at bounding box center [257, 187] width 75 height 24
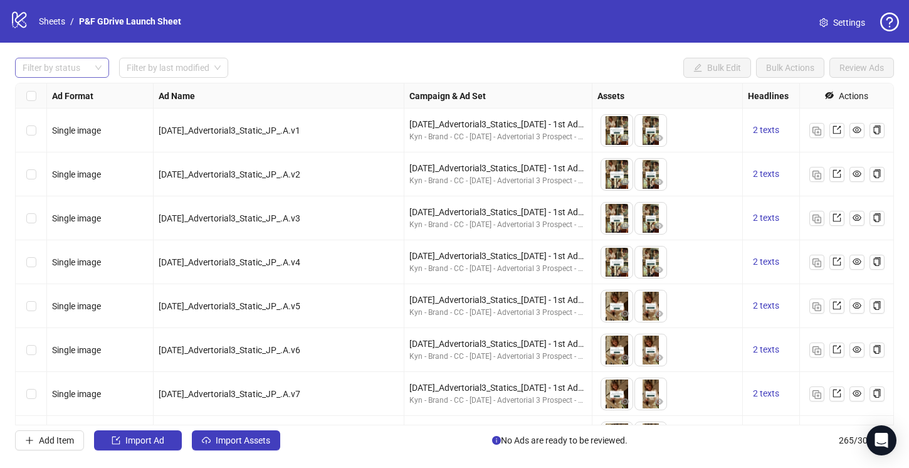
click at [94, 72] on div "Filter by status" at bounding box center [62, 68] width 94 height 20
click at [85, 95] on div "Draft" at bounding box center [62, 93] width 74 height 14
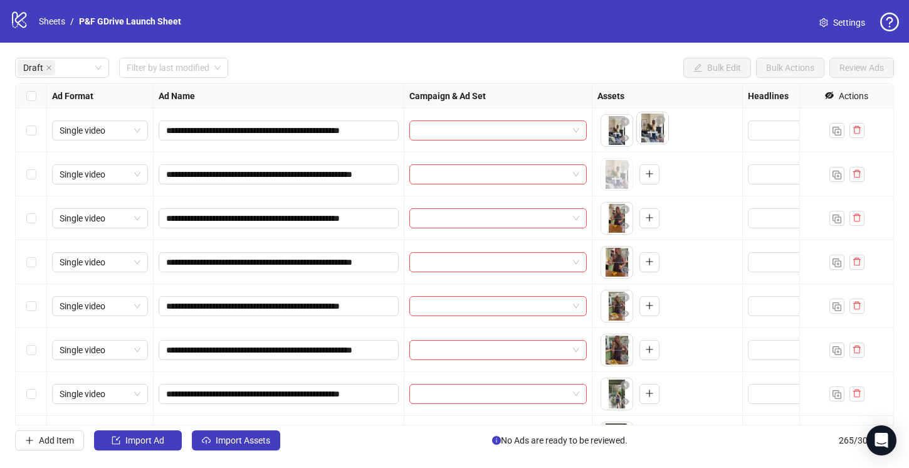
drag, startPoint x: 612, startPoint y: 178, endPoint x: 648, endPoint y: 132, distance: 58.4
click at [648, 132] on body "**********" at bounding box center [454, 234] width 909 height 468
click at [104, 19] on link "P&F GDrive Launch Sheet" at bounding box center [129, 21] width 107 height 14
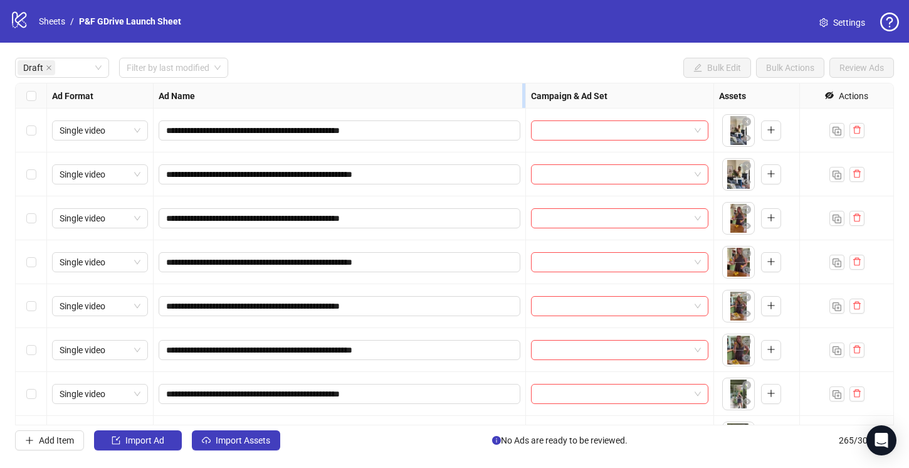
drag, startPoint x: 403, startPoint y: 101, endPoint x: 524, endPoint y: 107, distance: 121.1
click at [524, 107] on div "Resize Ad Name column" at bounding box center [523, 95] width 3 height 24
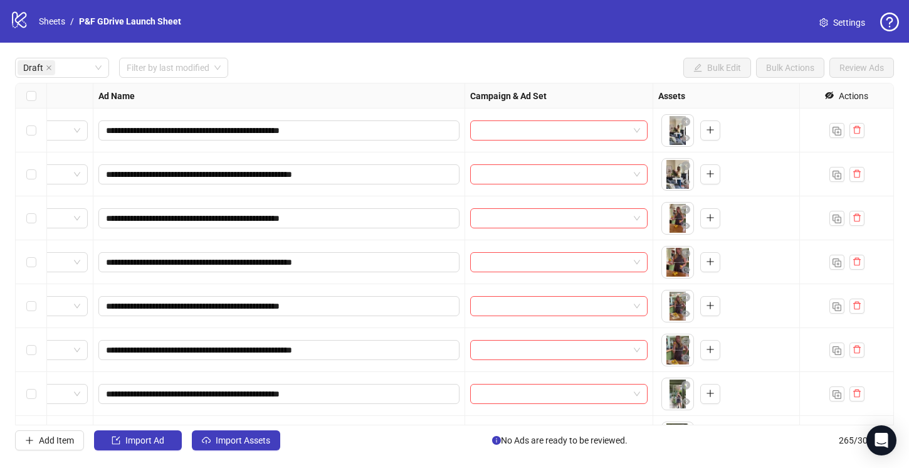
scroll to position [0, 70]
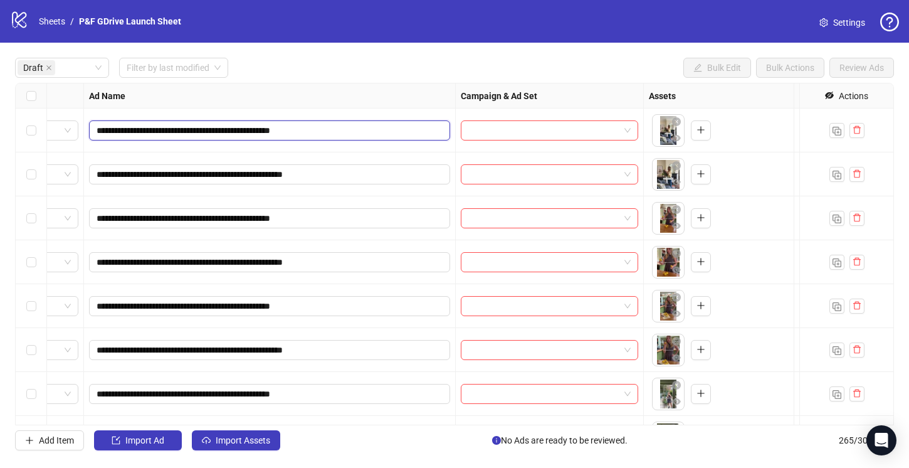
click at [385, 126] on input "**********" at bounding box center [268, 130] width 343 height 14
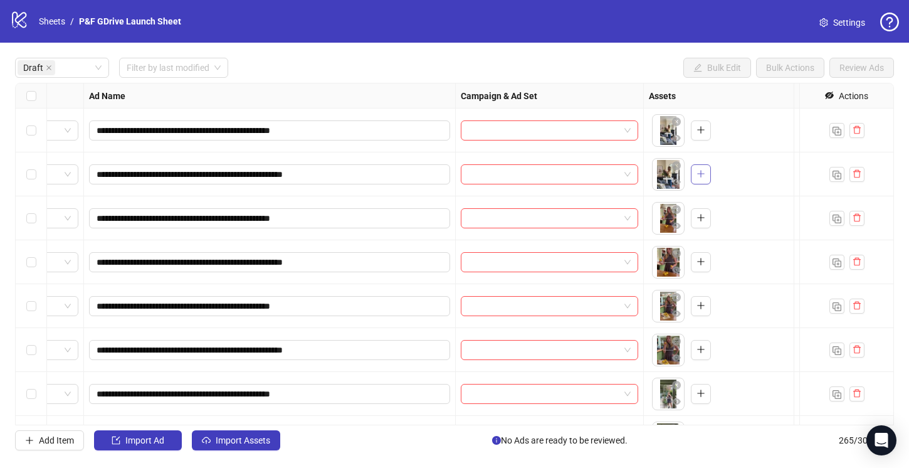
click at [705, 179] on button "button" at bounding box center [701, 174] width 20 height 20
click at [674, 122] on icon "close-circle" at bounding box center [676, 121] width 9 height 9
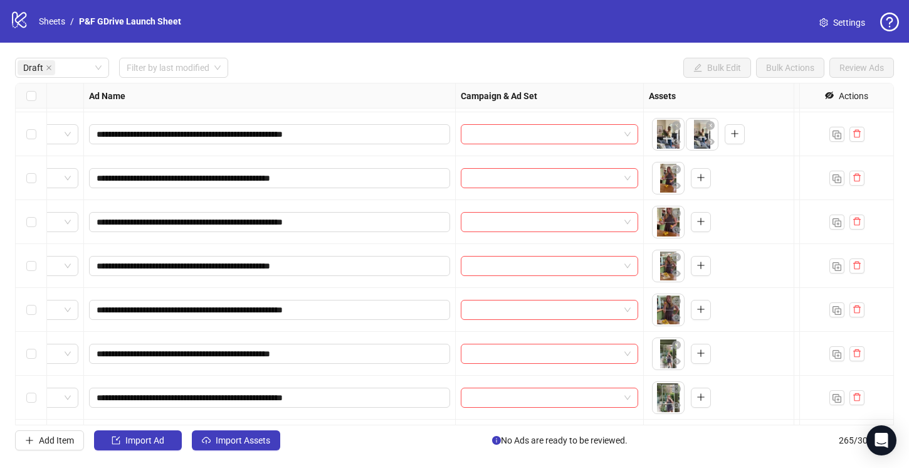
scroll to position [44, 70]
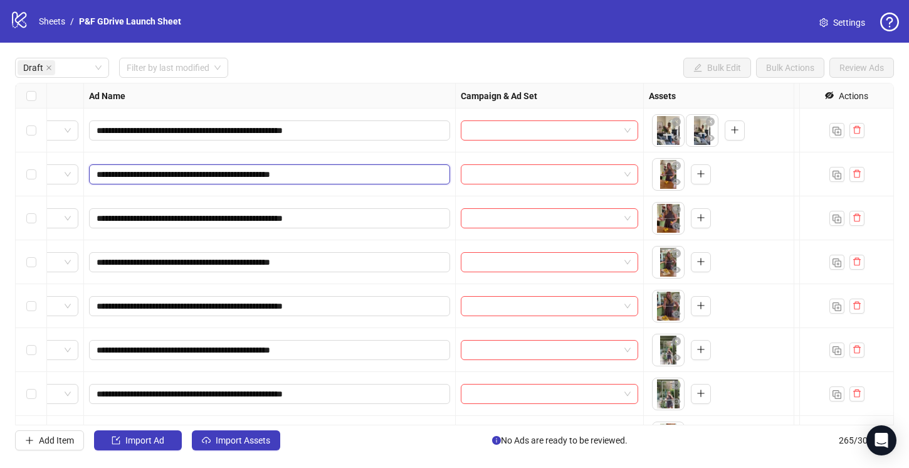
click at [389, 174] on input "**********" at bounding box center [268, 174] width 343 height 14
click at [676, 165] on icon "close-circle" at bounding box center [676, 165] width 9 height 9
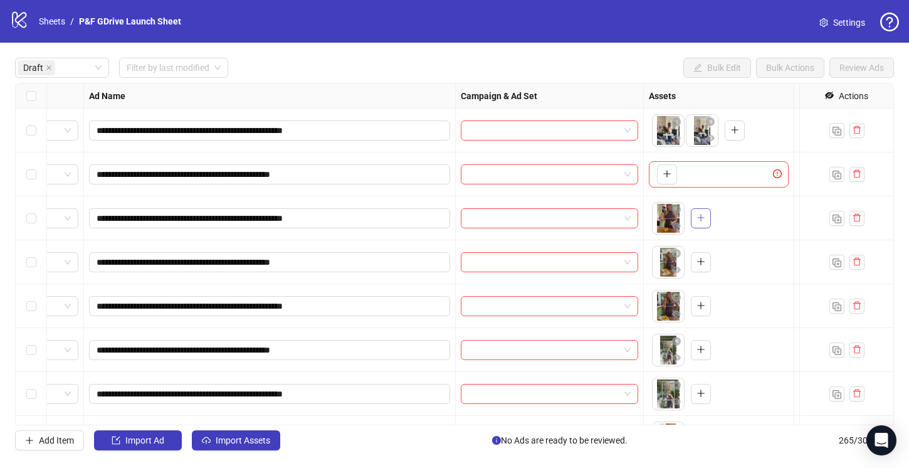
click at [700, 215] on icon "plus" at bounding box center [700, 217] width 1 height 7
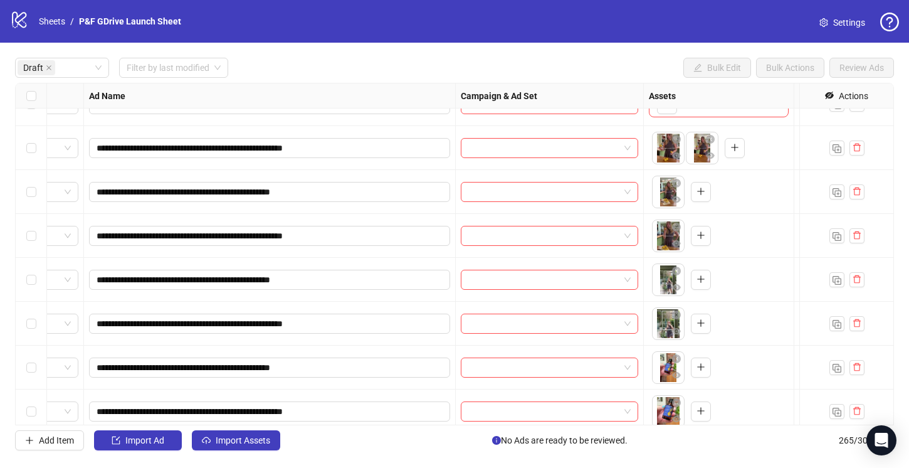
scroll to position [127, 70]
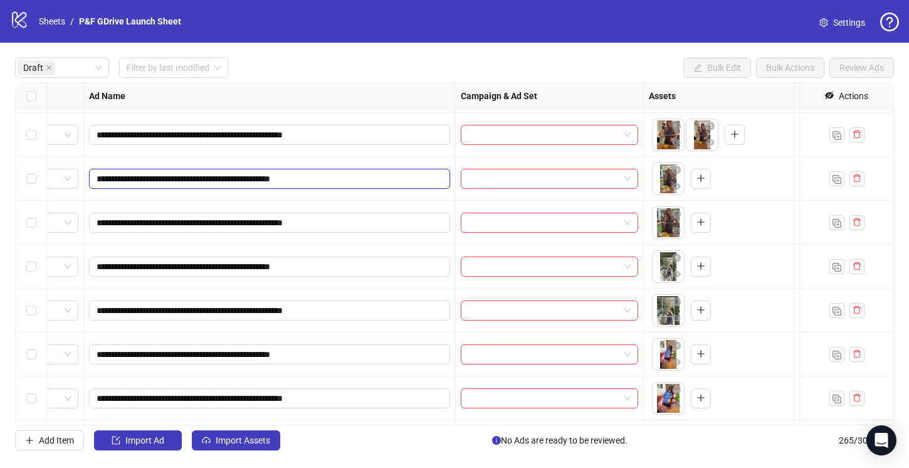
click at [379, 177] on input "**********" at bounding box center [268, 179] width 343 height 14
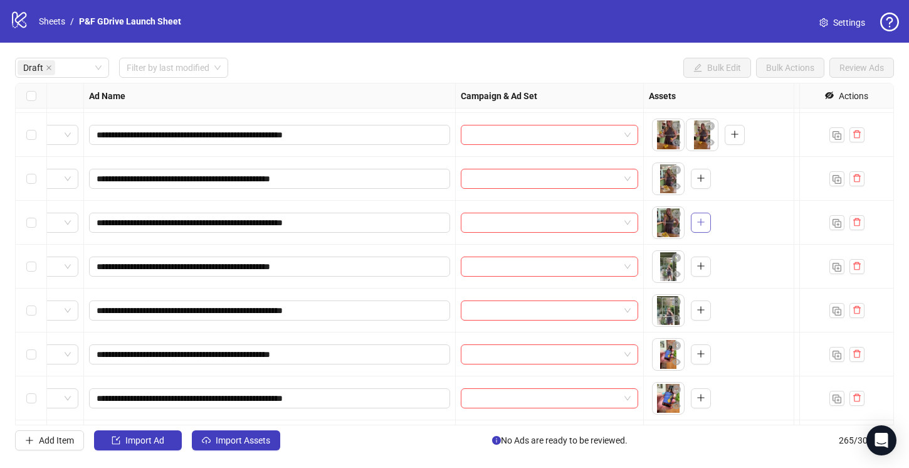
click at [701, 221] on icon "plus" at bounding box center [700, 221] width 9 height 9
click at [677, 172] on icon "close-circle" at bounding box center [676, 169] width 9 height 9
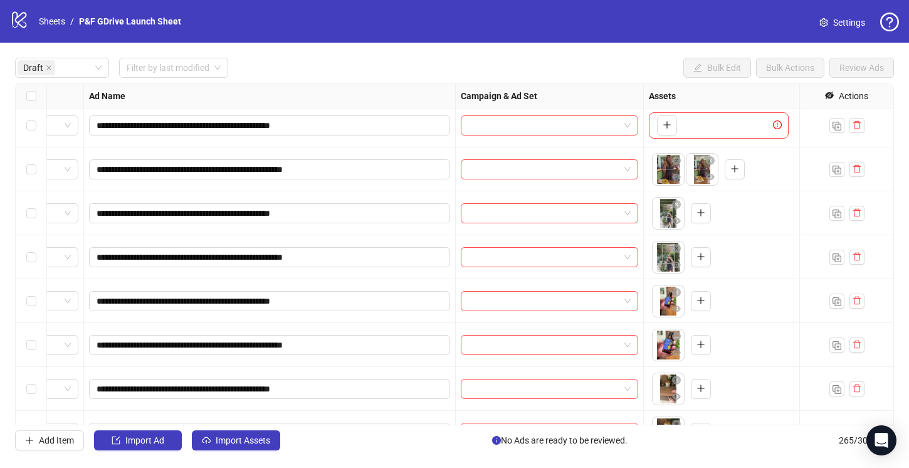
scroll to position [208, 70]
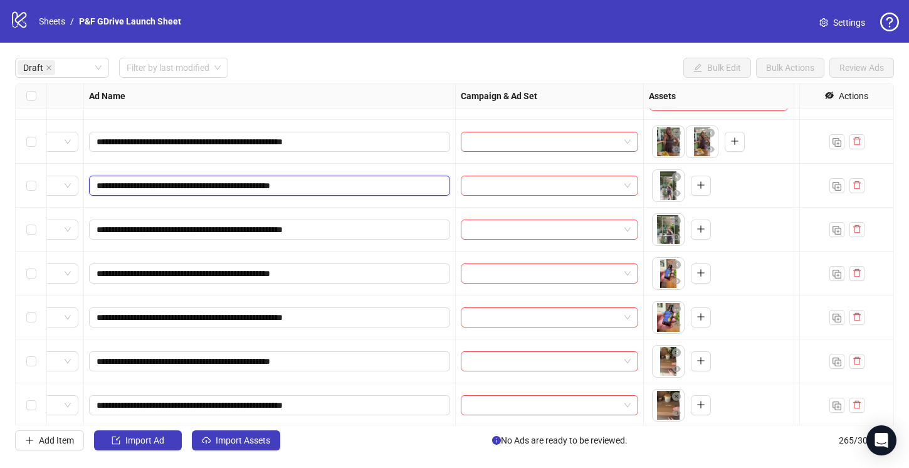
click at [354, 186] on input "**********" at bounding box center [268, 186] width 343 height 14
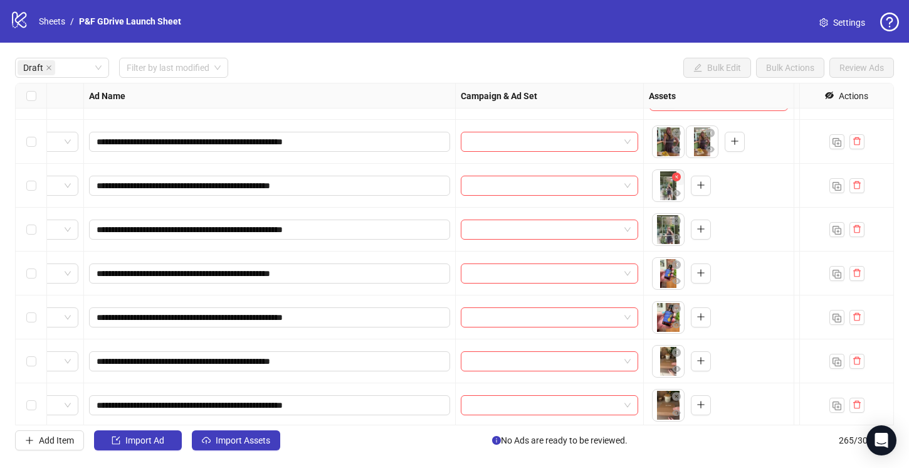
click at [678, 180] on icon "close-circle" at bounding box center [676, 176] width 9 height 9
click at [698, 231] on icon "plus" at bounding box center [700, 228] width 9 height 9
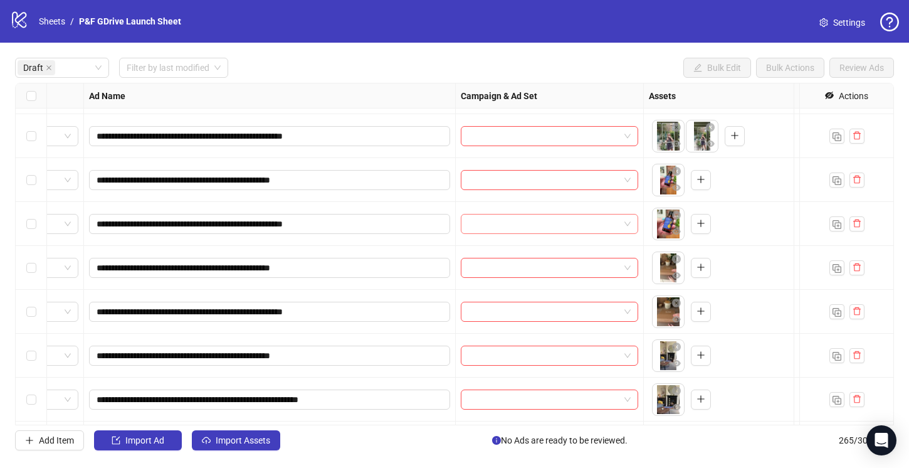
scroll to position [302, 70]
click at [380, 183] on input "**********" at bounding box center [268, 179] width 343 height 14
click at [676, 169] on icon "close-circle" at bounding box center [676, 170] width 9 height 9
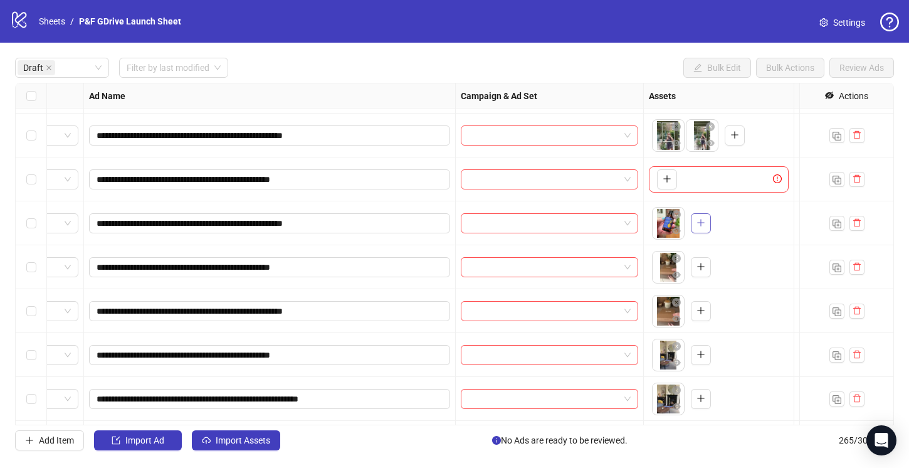
click at [701, 225] on icon "plus" at bounding box center [700, 222] width 9 height 9
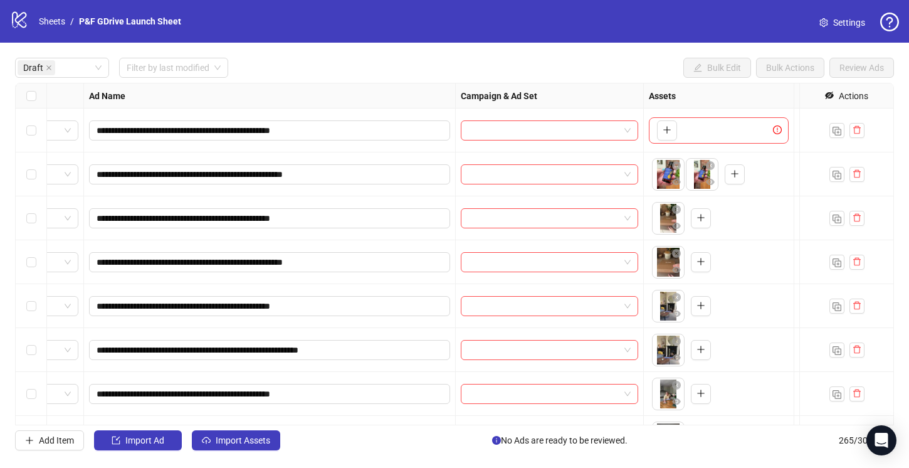
scroll to position [380, 70]
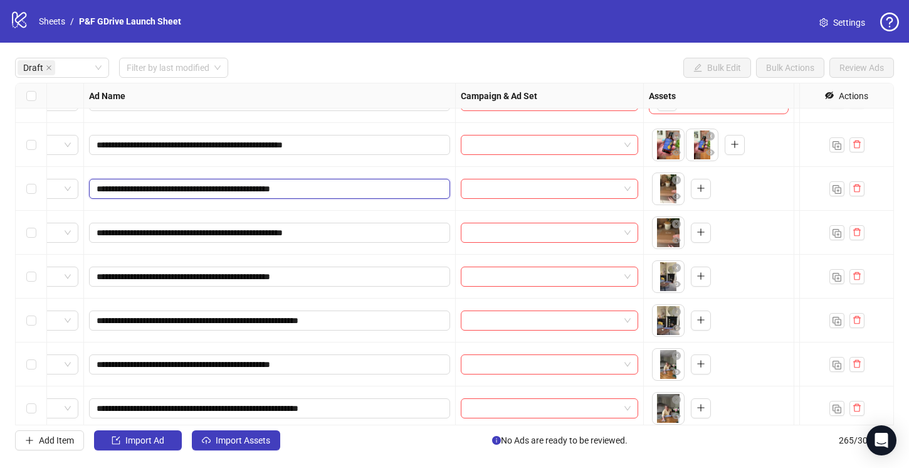
click at [360, 187] on input "**********" at bounding box center [268, 189] width 343 height 14
click at [676, 182] on icon "close-circle" at bounding box center [676, 180] width 9 height 9
click at [694, 232] on button "button" at bounding box center [701, 233] width 20 height 20
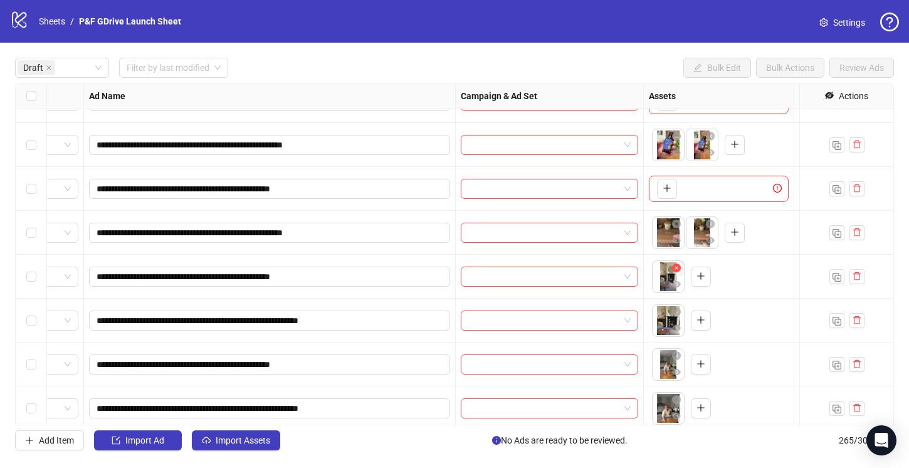
click at [676, 266] on icon "close-circle" at bounding box center [676, 267] width 9 height 9
click at [405, 276] on input "**********" at bounding box center [268, 277] width 343 height 14
click at [705, 322] on icon "plus" at bounding box center [700, 319] width 9 height 9
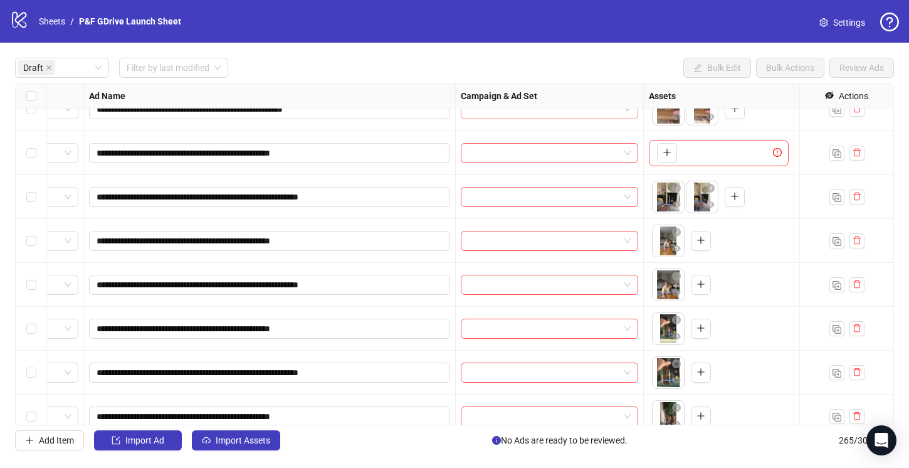
scroll to position [506, 70]
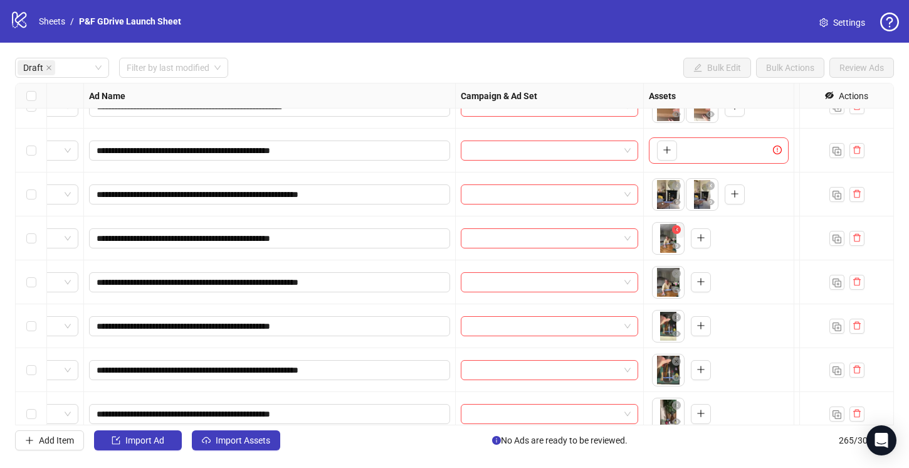
click at [676, 228] on icon "close-circle" at bounding box center [676, 229] width 9 height 9
click at [389, 231] on span "**********" at bounding box center [269, 238] width 361 height 20
click at [382, 239] on input "**********" at bounding box center [268, 238] width 343 height 14
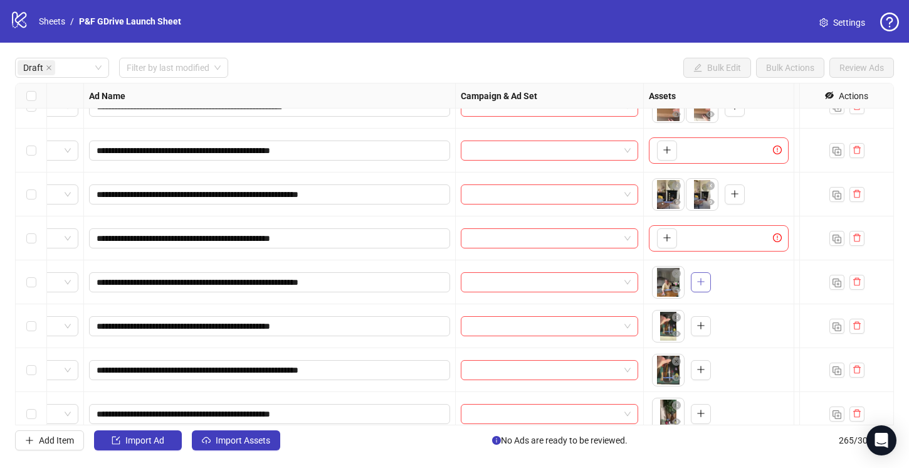
click at [702, 282] on icon "plus" at bounding box center [700, 281] width 9 height 9
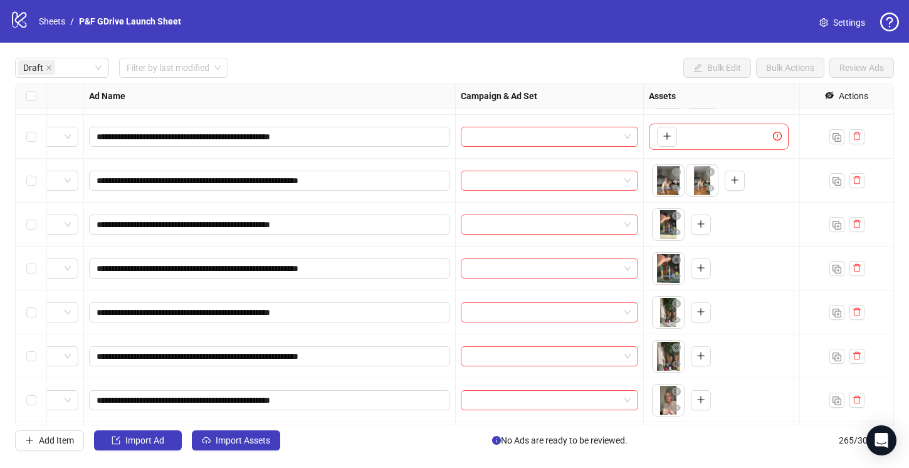
scroll to position [609, 70]
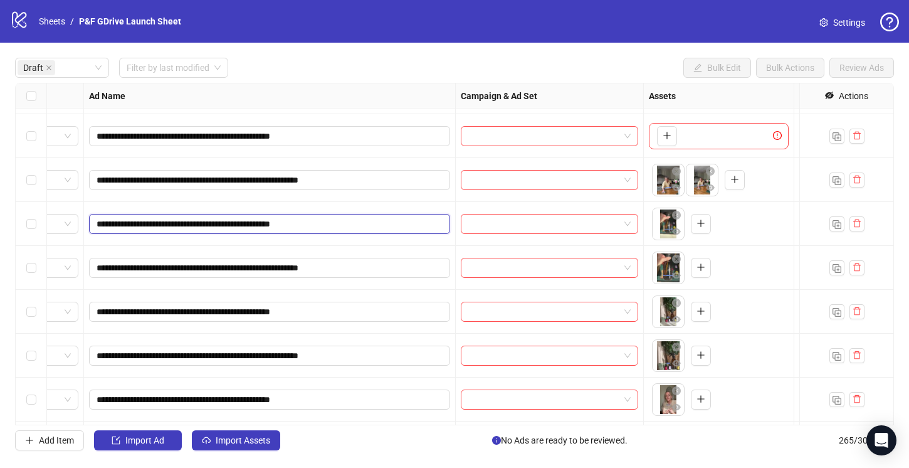
click at [419, 228] on input "**********" at bounding box center [268, 224] width 343 height 14
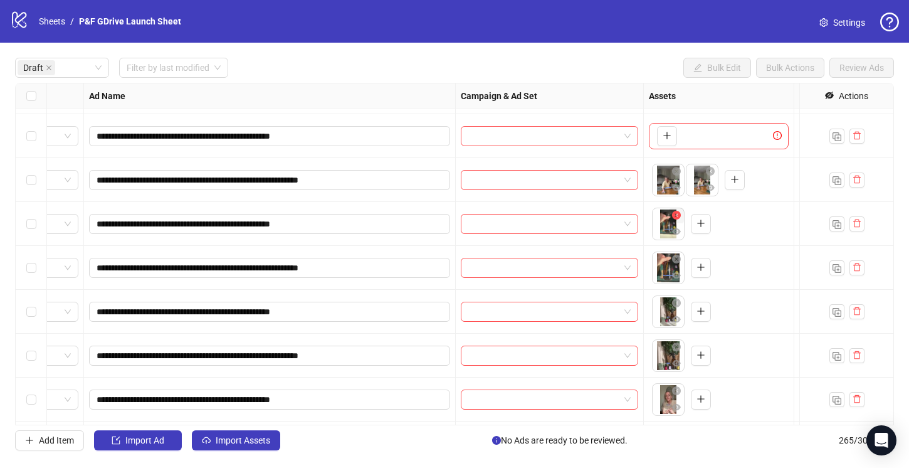
click at [681, 214] on button "button" at bounding box center [676, 215] width 15 height 15
click at [701, 267] on icon "plus" at bounding box center [700, 267] width 7 height 1
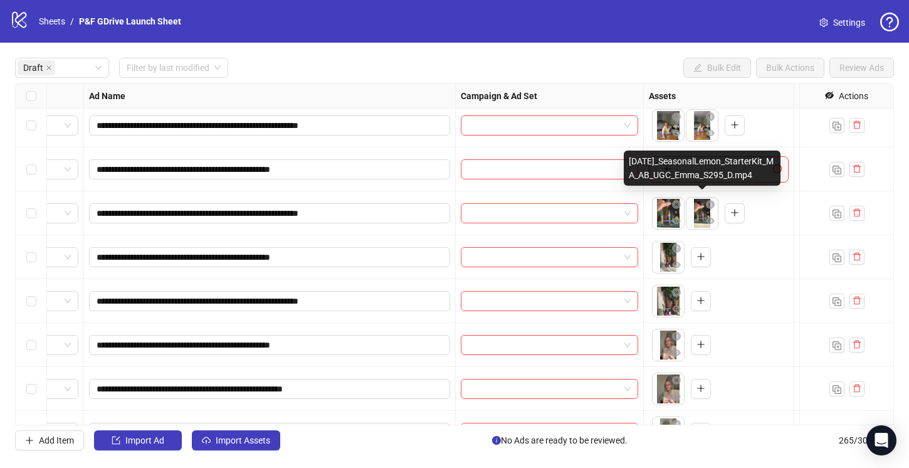
scroll to position [678, 70]
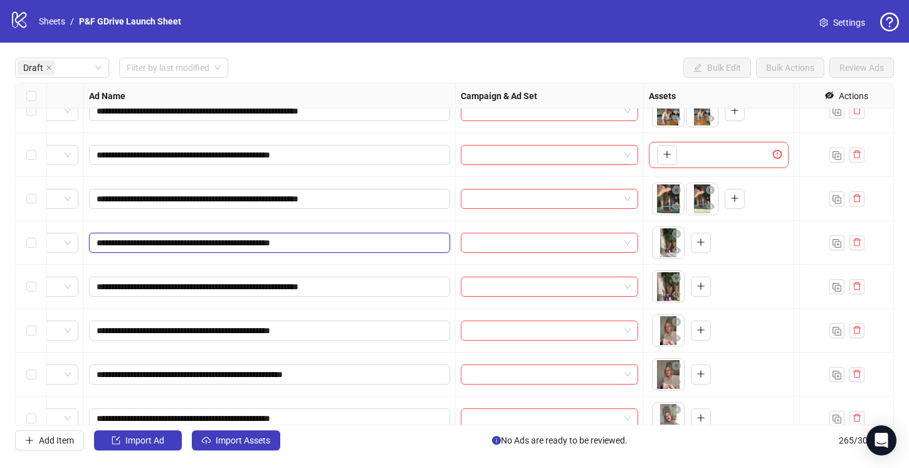
click at [400, 238] on input "**********" at bounding box center [268, 243] width 343 height 14
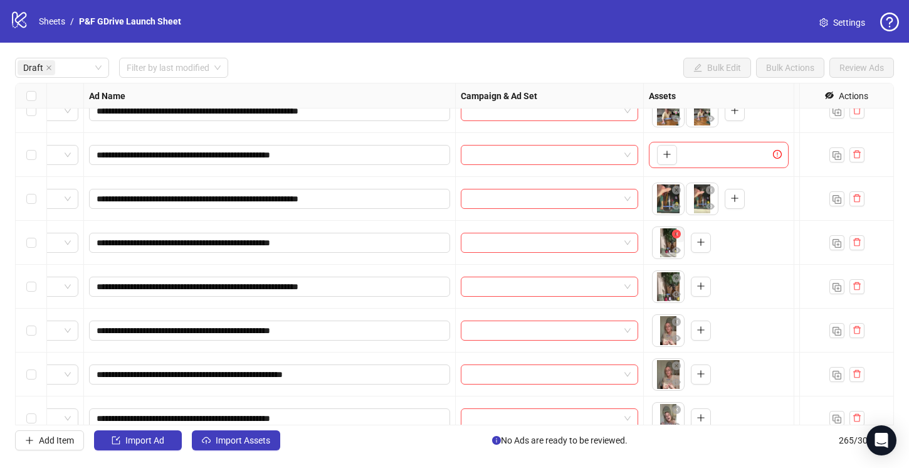
click at [676, 234] on icon "close-circle" at bounding box center [676, 233] width 9 height 9
click at [703, 285] on icon "plus" at bounding box center [700, 285] width 9 height 9
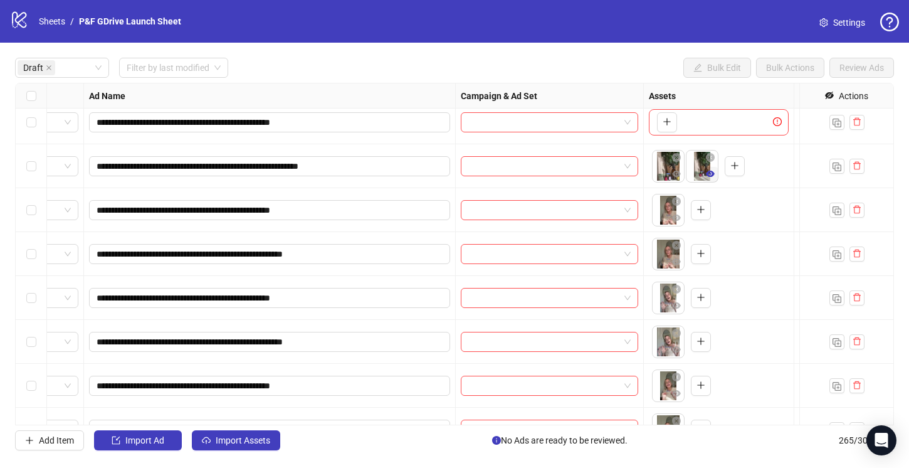
scroll to position [806, 70]
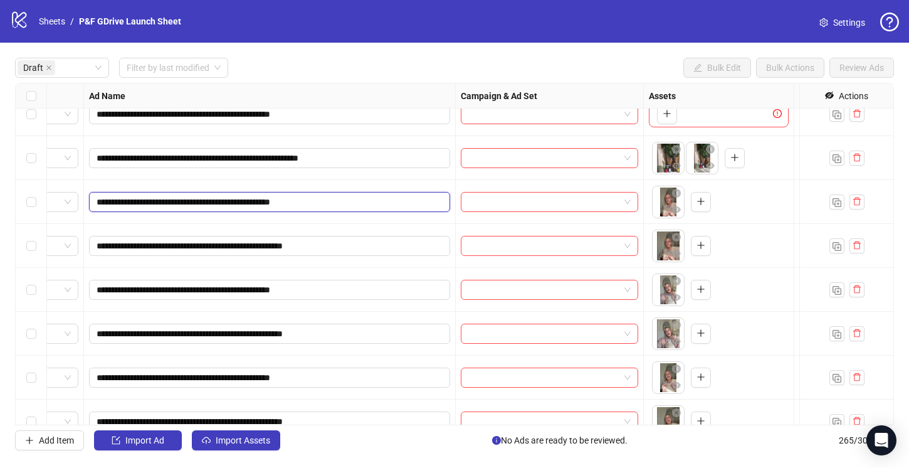
click at [384, 199] on input "**********" at bounding box center [268, 202] width 343 height 14
click at [675, 194] on icon "close-circle" at bounding box center [676, 193] width 9 height 9
click at [699, 247] on icon "plus" at bounding box center [700, 245] width 9 height 9
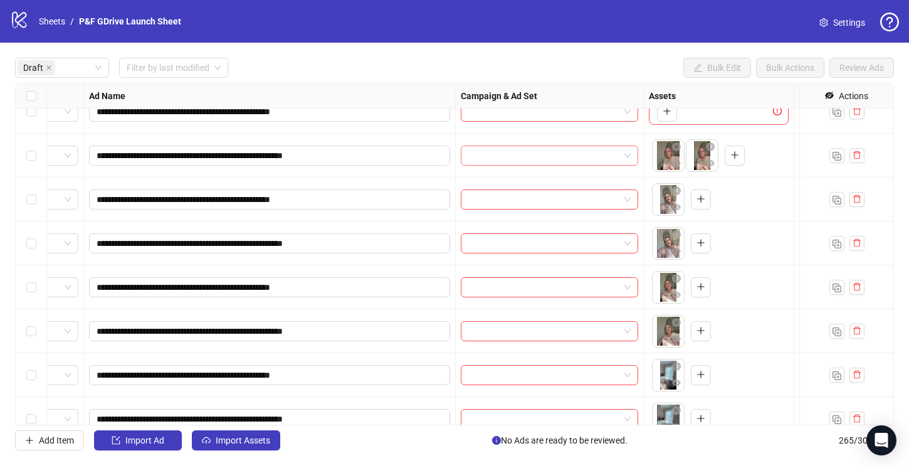
scroll to position [897, 70]
click at [414, 200] on input "**********" at bounding box center [268, 199] width 343 height 14
click at [678, 191] on icon "close-circle" at bounding box center [676, 190] width 9 height 9
click at [705, 244] on icon "plus" at bounding box center [700, 242] width 9 height 9
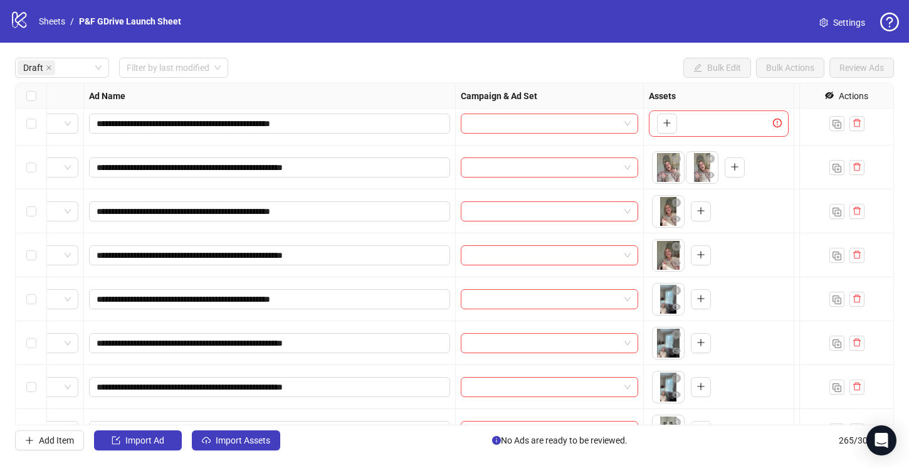
scroll to position [973, 70]
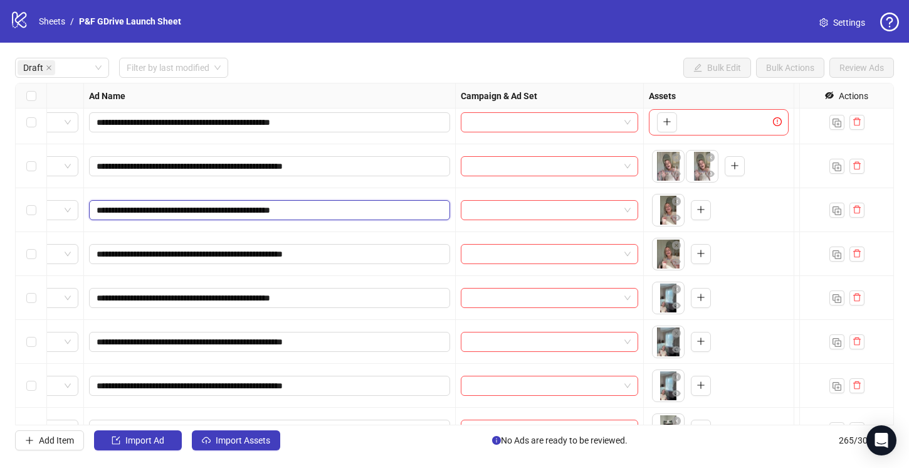
click at [380, 208] on input "**********" at bounding box center [268, 210] width 343 height 14
click at [677, 201] on icon "close-circle" at bounding box center [676, 201] width 9 height 9
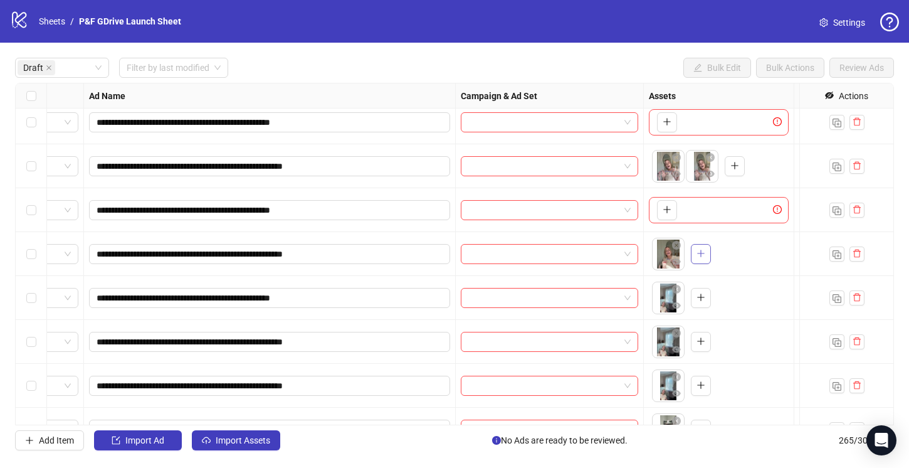
click at [699, 253] on icon "plus" at bounding box center [700, 253] width 9 height 9
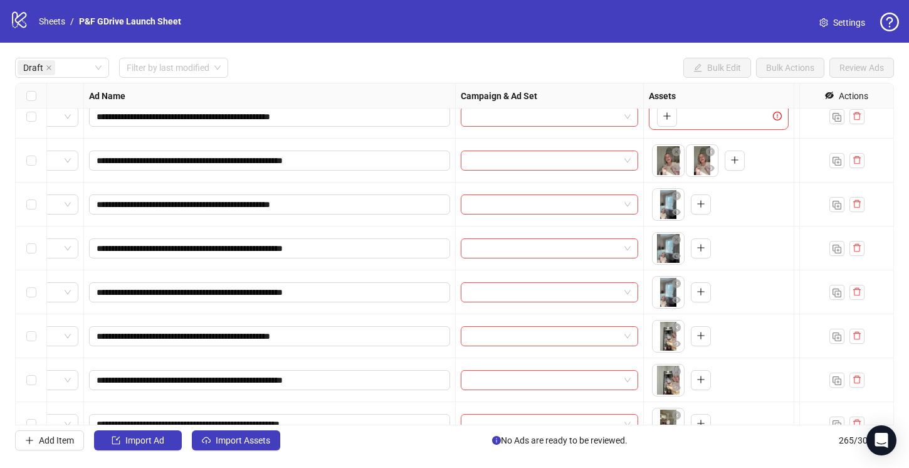
scroll to position [1070, 70]
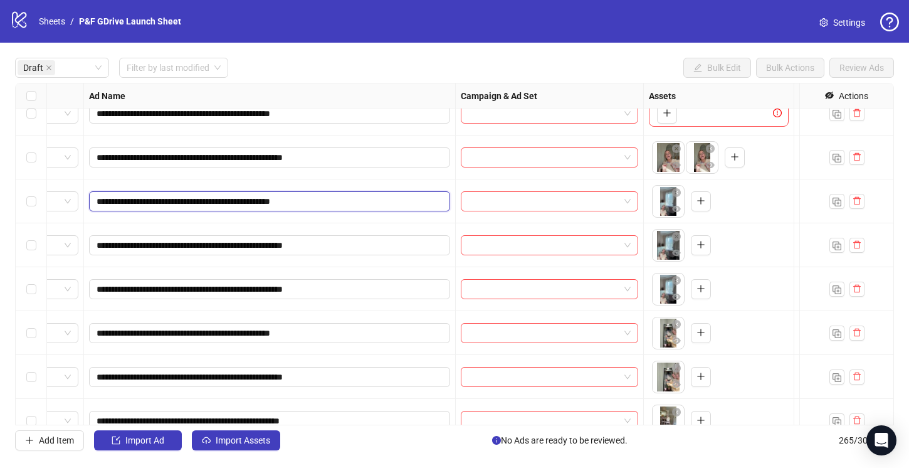
click at [387, 200] on input "**********" at bounding box center [268, 201] width 343 height 14
click at [678, 280] on icon "close-circle" at bounding box center [676, 280] width 9 height 9
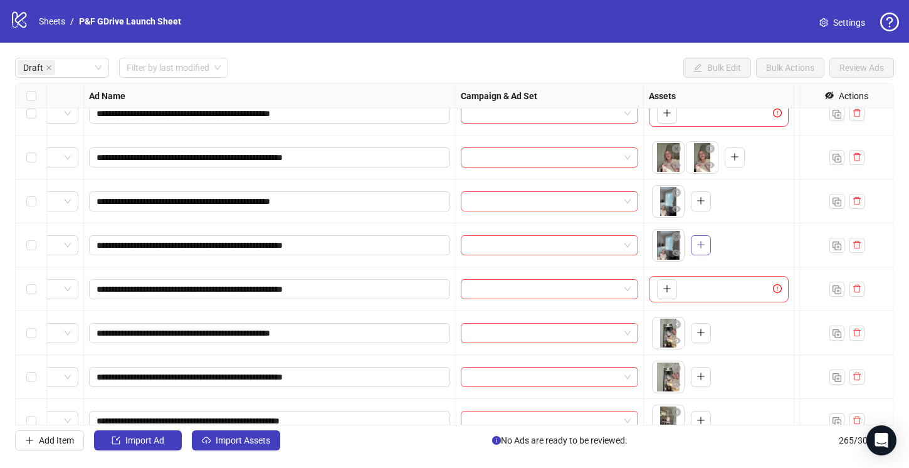
click at [699, 243] on icon "plus" at bounding box center [700, 244] width 9 height 9
click at [678, 192] on icon "close-circle" at bounding box center [676, 192] width 9 height 9
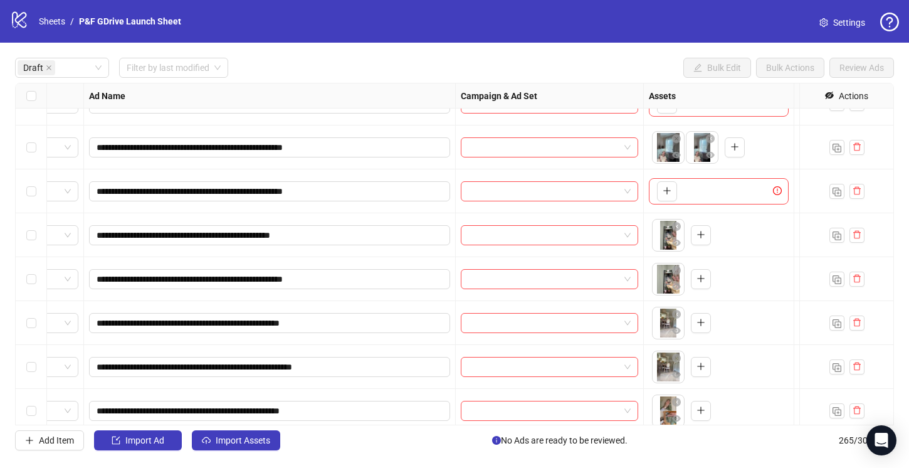
scroll to position [1170, 70]
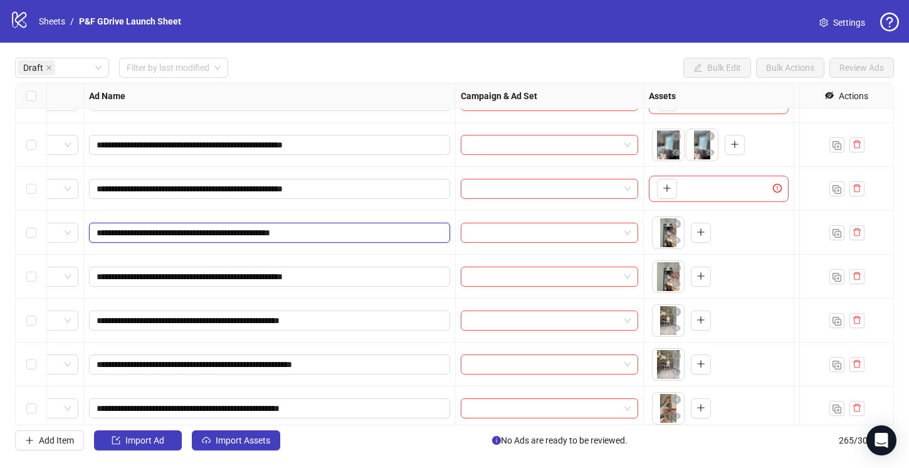
click at [407, 233] on input "**********" at bounding box center [268, 233] width 343 height 14
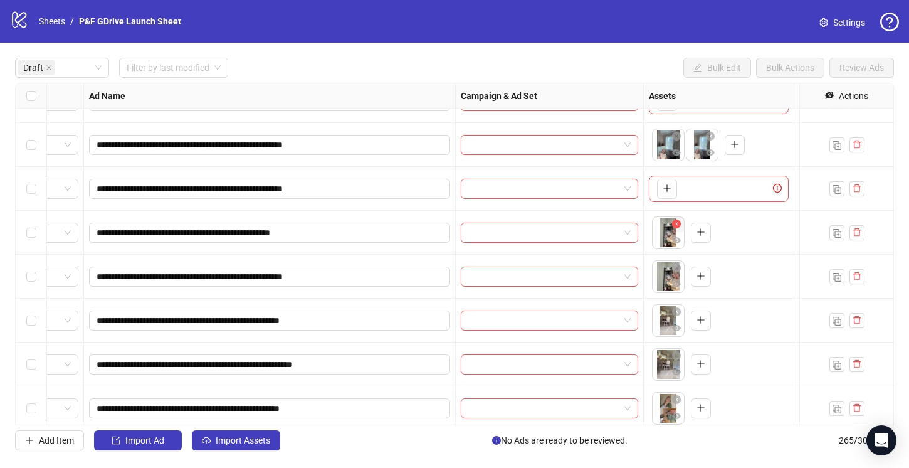
click at [677, 226] on icon "close-circle" at bounding box center [676, 223] width 9 height 9
click at [701, 280] on icon "plus" at bounding box center [700, 275] width 9 height 9
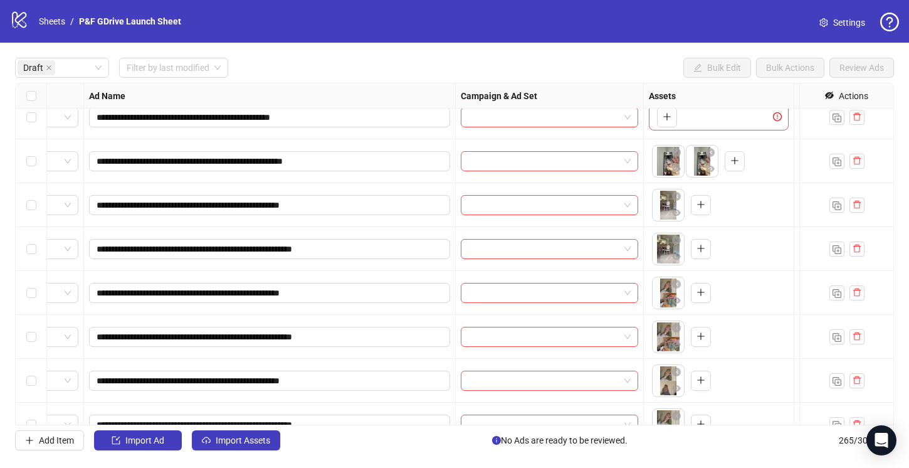
scroll to position [1291, 70]
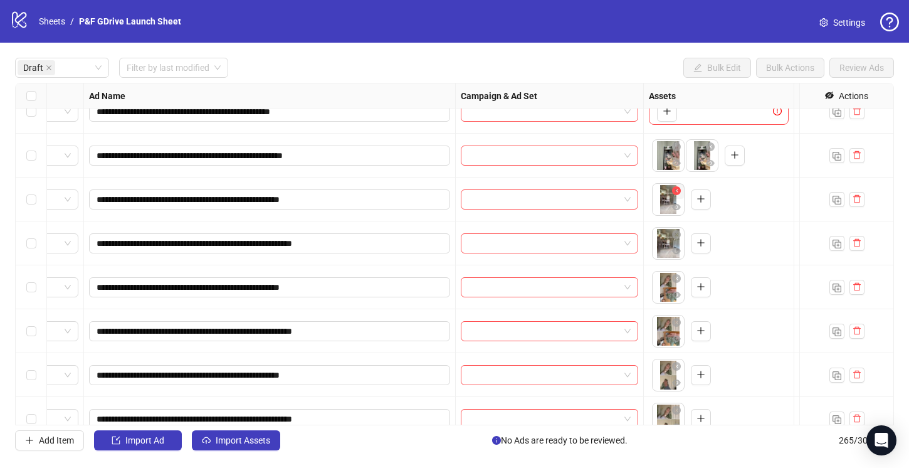
click at [676, 189] on icon "close-circle" at bounding box center [676, 190] width 9 height 9
click at [374, 194] on input "**********" at bounding box center [268, 199] width 343 height 14
click at [702, 243] on icon "plus" at bounding box center [700, 242] width 9 height 9
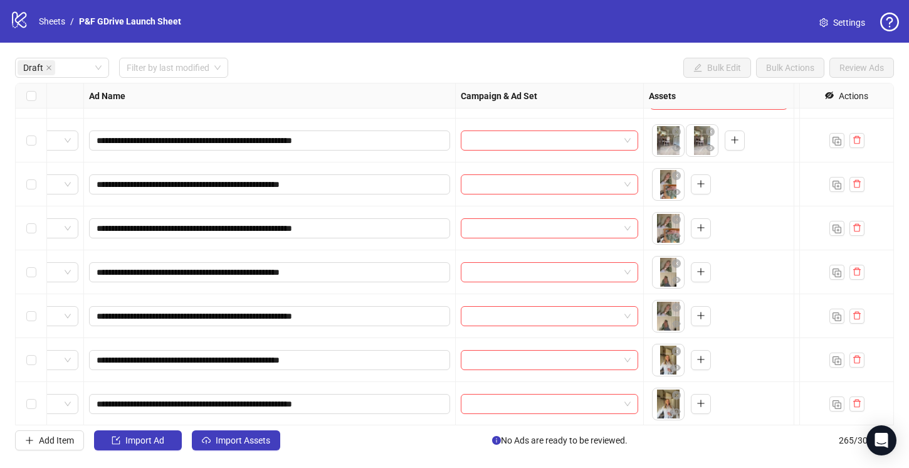
scroll to position [1402, 70]
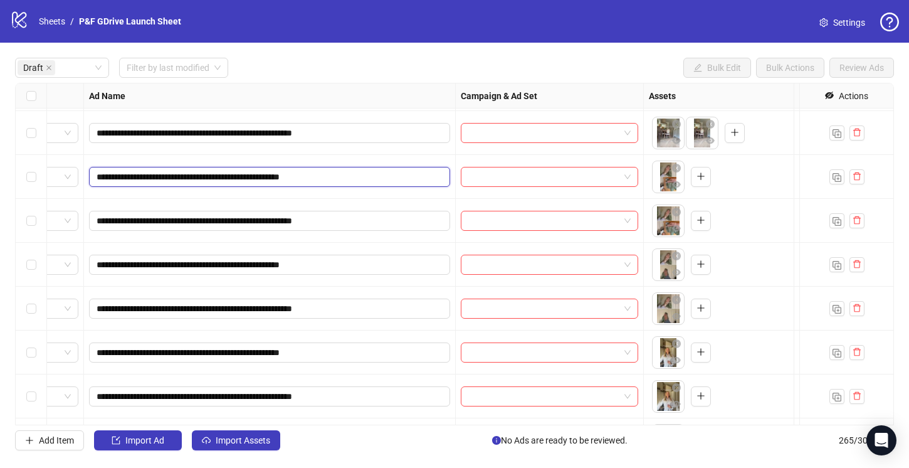
click at [386, 174] on input "**********" at bounding box center [268, 177] width 343 height 14
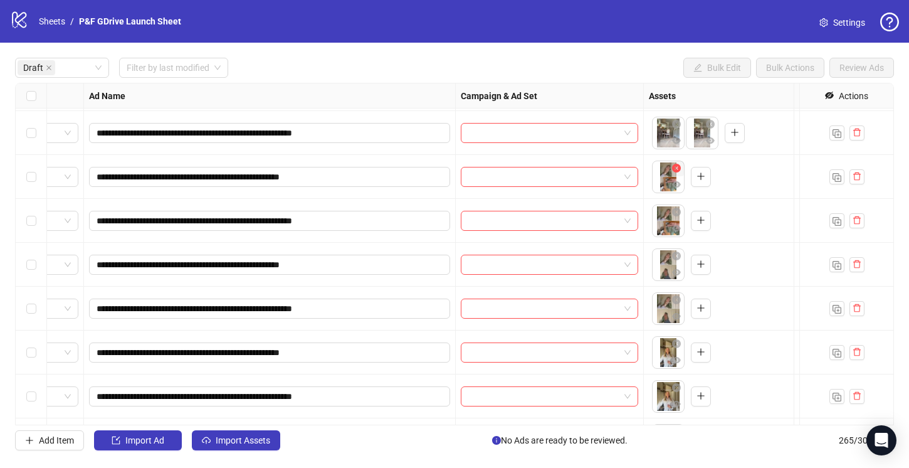
click at [680, 169] on icon "close-circle" at bounding box center [676, 168] width 9 height 9
click at [694, 219] on button "button" at bounding box center [701, 221] width 20 height 20
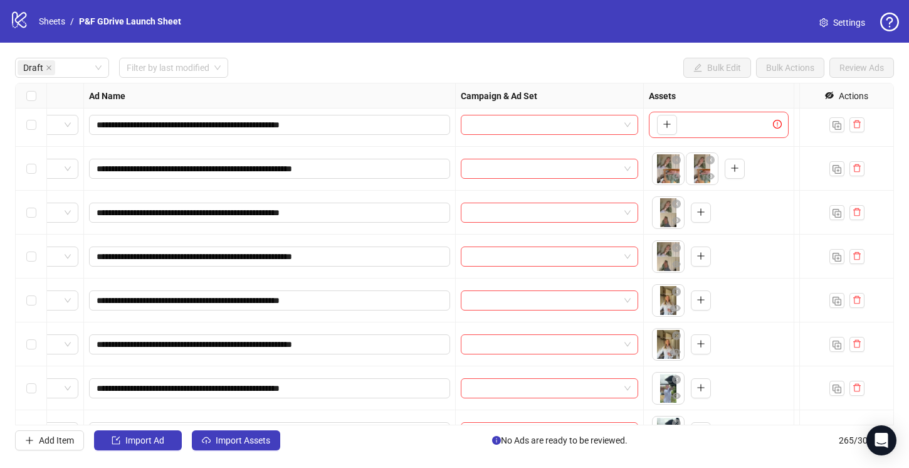
scroll to position [1471, 70]
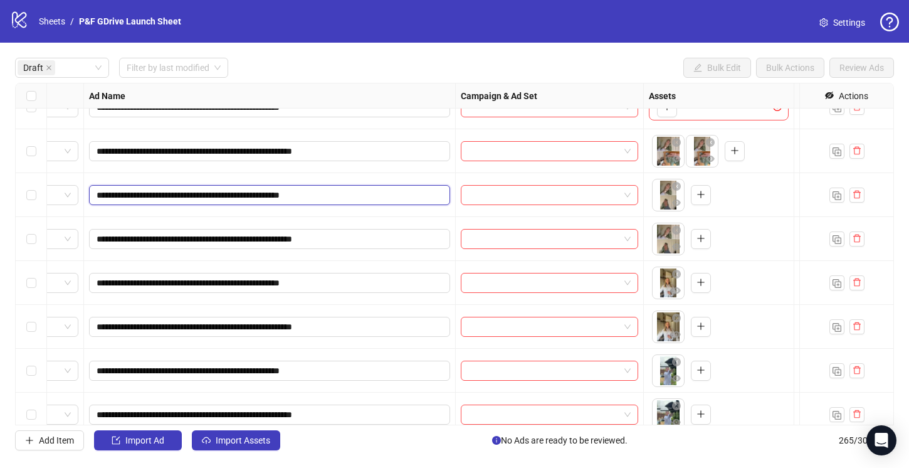
click at [386, 196] on input "**********" at bounding box center [268, 195] width 343 height 14
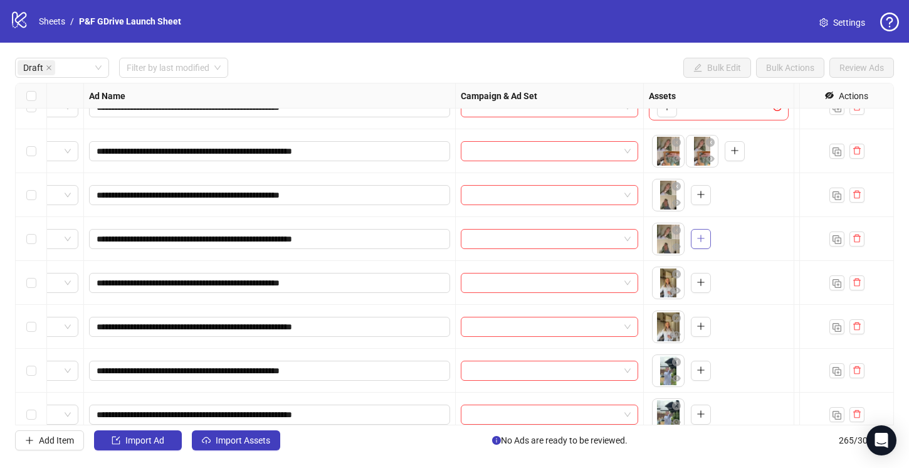
click at [701, 236] on icon "plus" at bounding box center [700, 238] width 9 height 9
click at [677, 184] on icon "close-circle" at bounding box center [676, 186] width 9 height 9
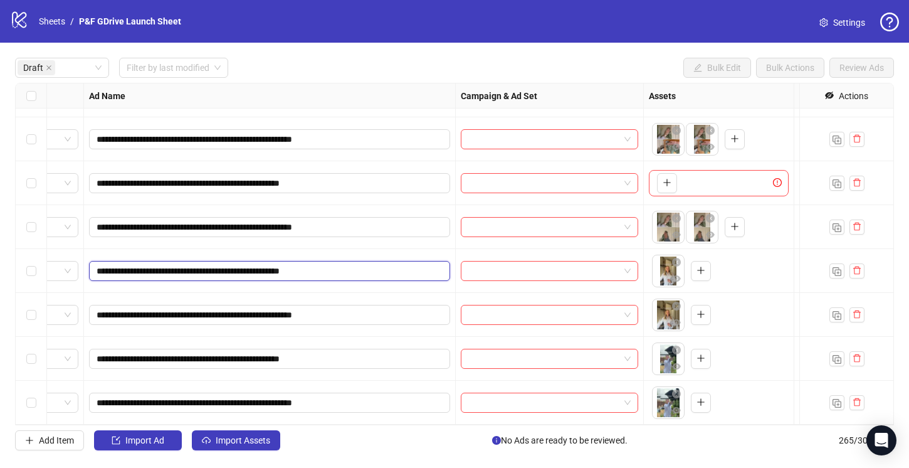
click at [379, 271] on input "**********" at bounding box center [268, 271] width 343 height 14
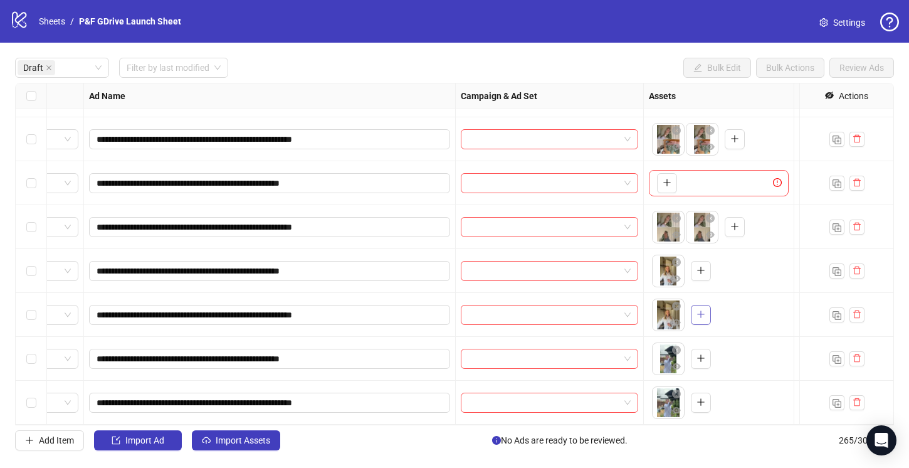
click at [701, 313] on icon "plus" at bounding box center [700, 314] width 9 height 9
click at [676, 258] on icon "close-circle" at bounding box center [676, 262] width 9 height 9
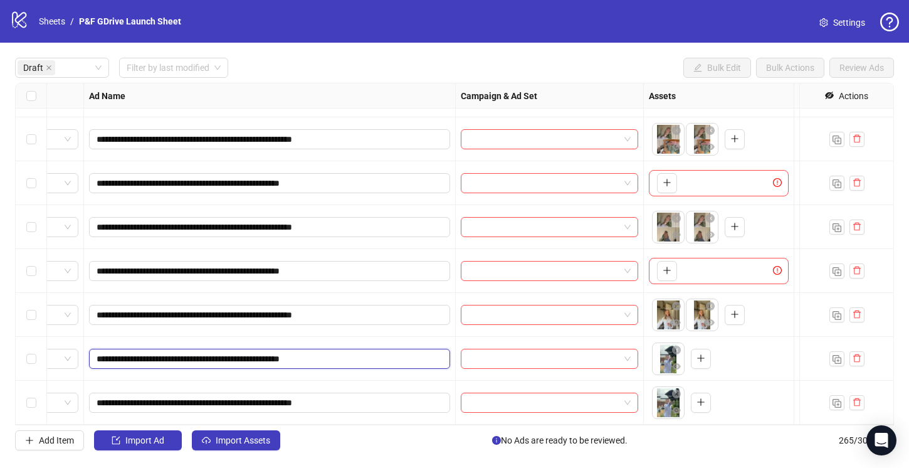
click at [379, 357] on input "**********" at bounding box center [268, 359] width 343 height 14
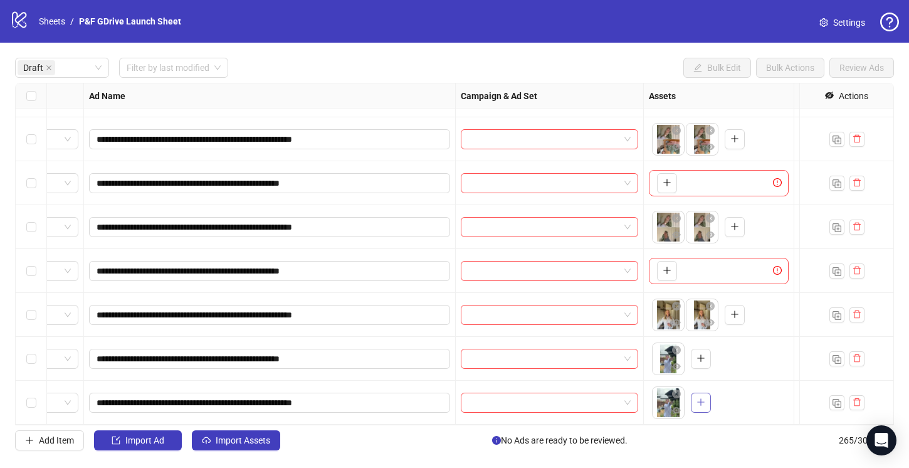
click at [697, 402] on icon "plus" at bounding box center [700, 401] width 9 height 9
click at [676, 348] on icon "close-circle" at bounding box center [676, 349] width 9 height 9
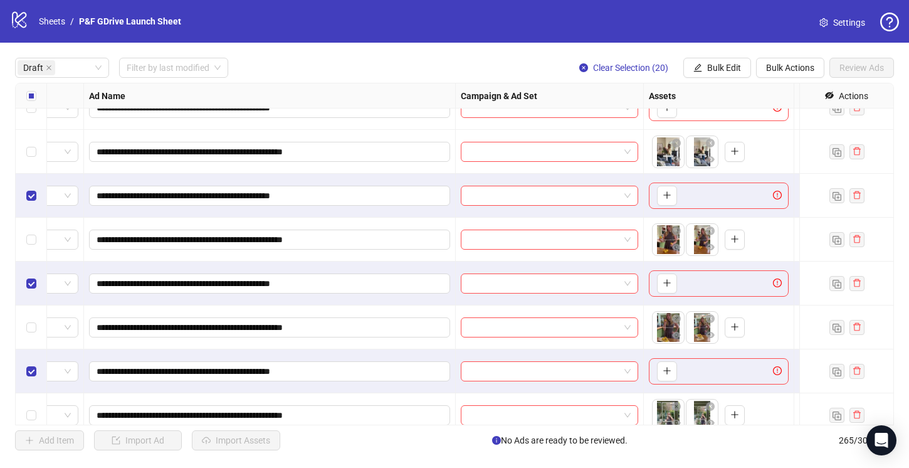
scroll to position [0, 70]
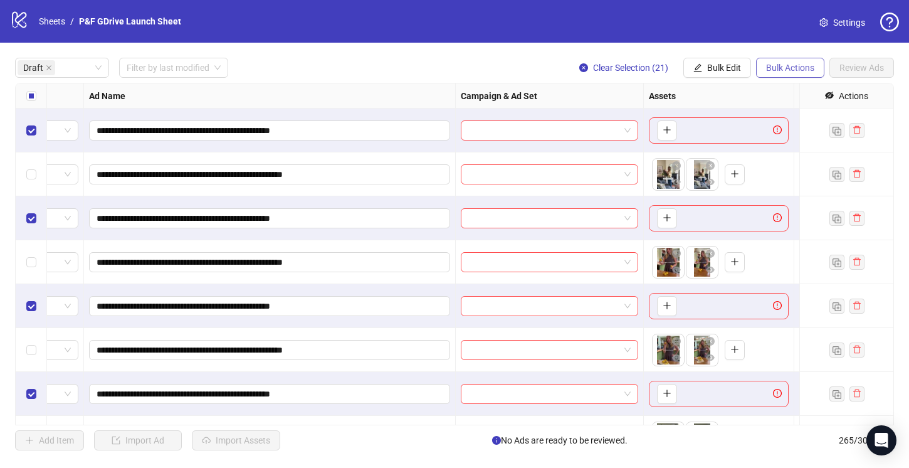
click at [773, 69] on span "Bulk Actions" at bounding box center [790, 68] width 48 height 10
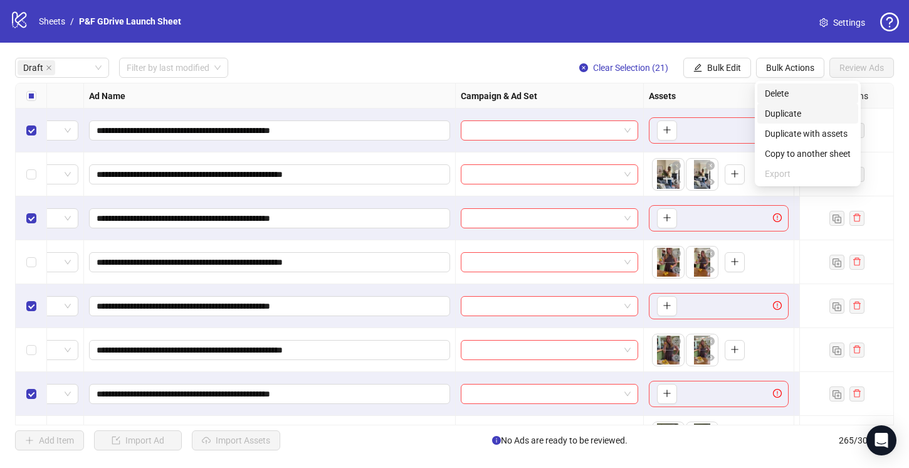
click at [775, 95] on span "Delete" at bounding box center [808, 93] width 86 height 14
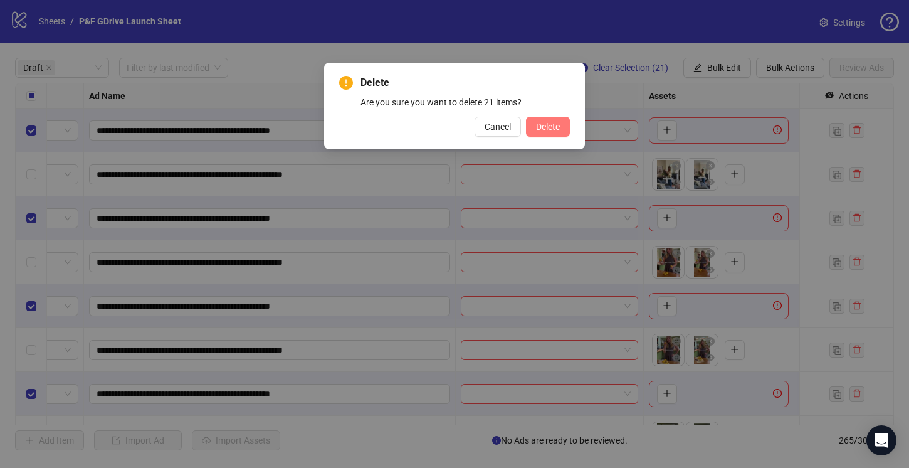
click at [552, 130] on span "Delete" at bounding box center [548, 127] width 24 height 10
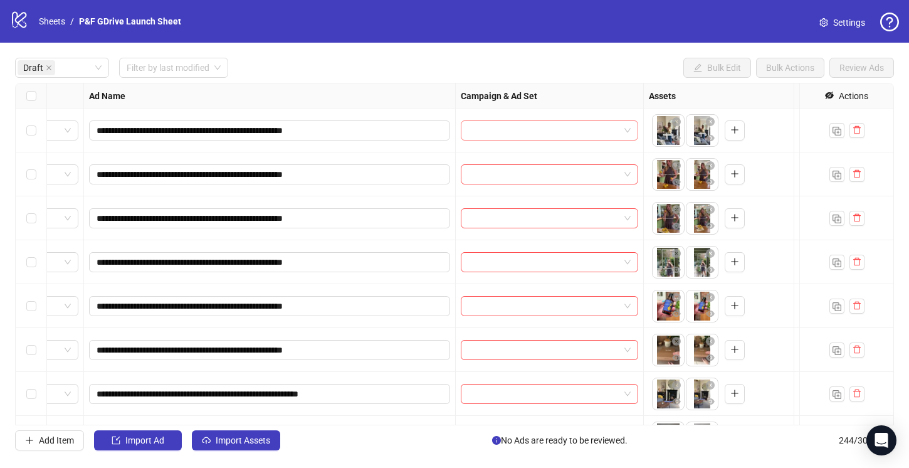
click at [629, 132] on span at bounding box center [549, 130] width 162 height 19
type input "*"
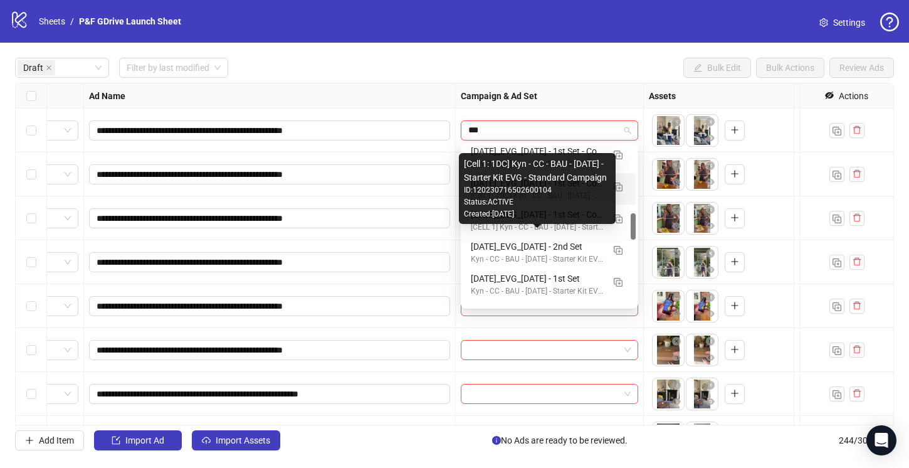
scroll to position [407, 0]
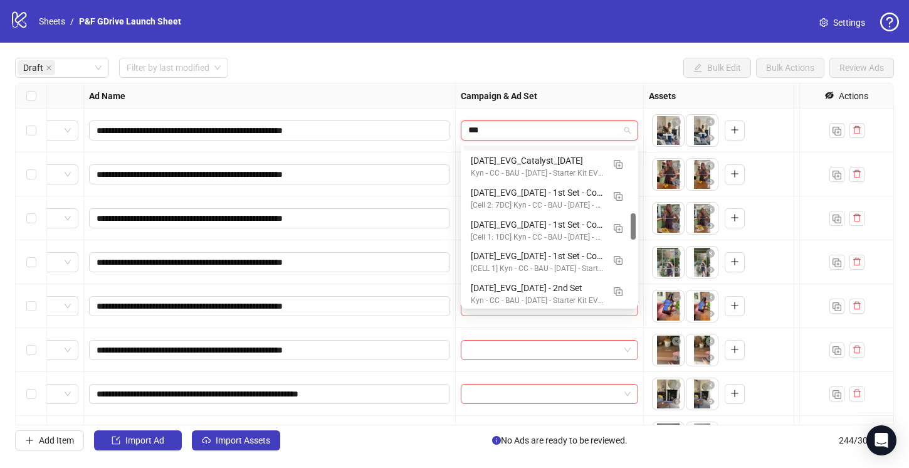
type input "***"
click at [572, 54] on div "**********" at bounding box center [454, 254] width 909 height 422
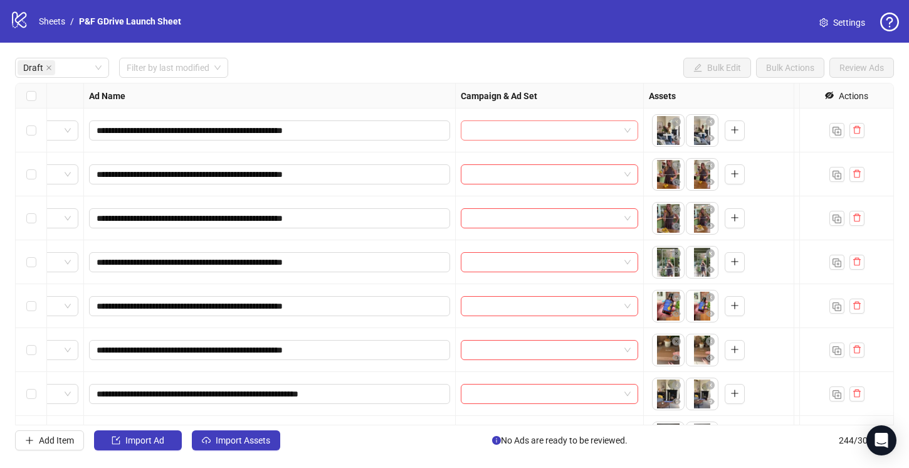
click at [484, 130] on input "search" at bounding box center [543, 130] width 151 height 19
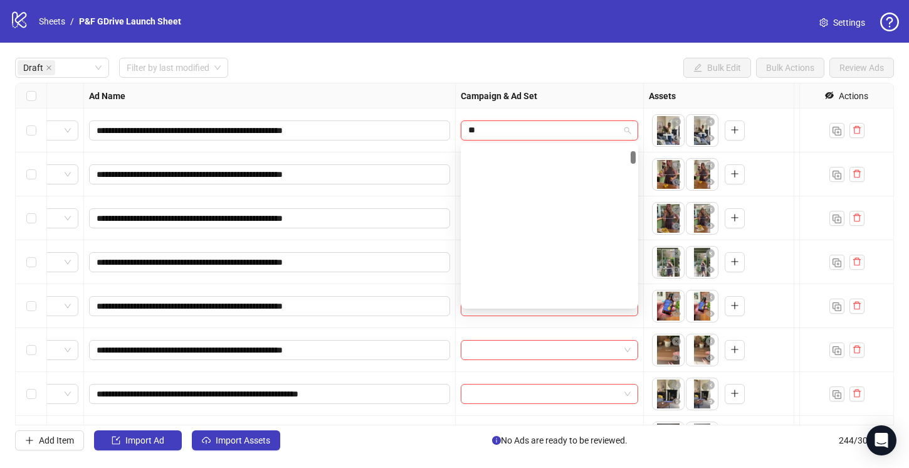
scroll to position [0, 0]
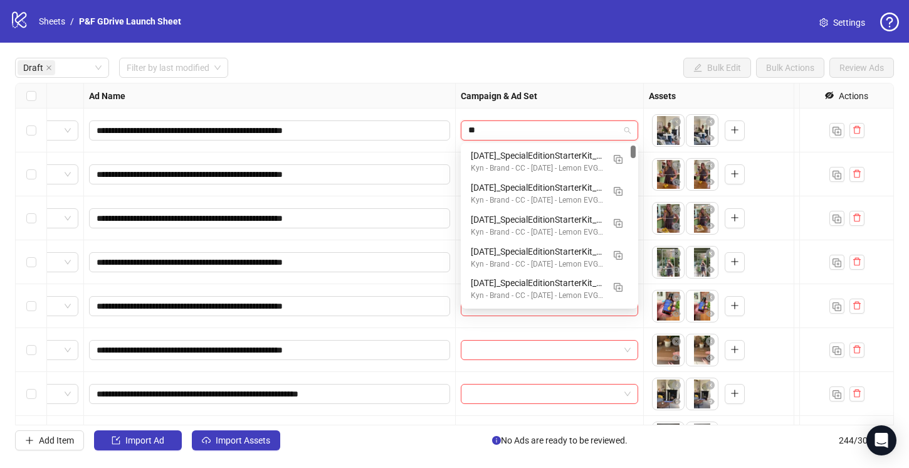
drag, startPoint x: 635, startPoint y: 165, endPoint x: 635, endPoint y: 140, distance: 24.4
click at [635, 140] on body "**********" at bounding box center [454, 234] width 909 height 468
click at [617, 159] on img "button" at bounding box center [618, 159] width 9 height 9
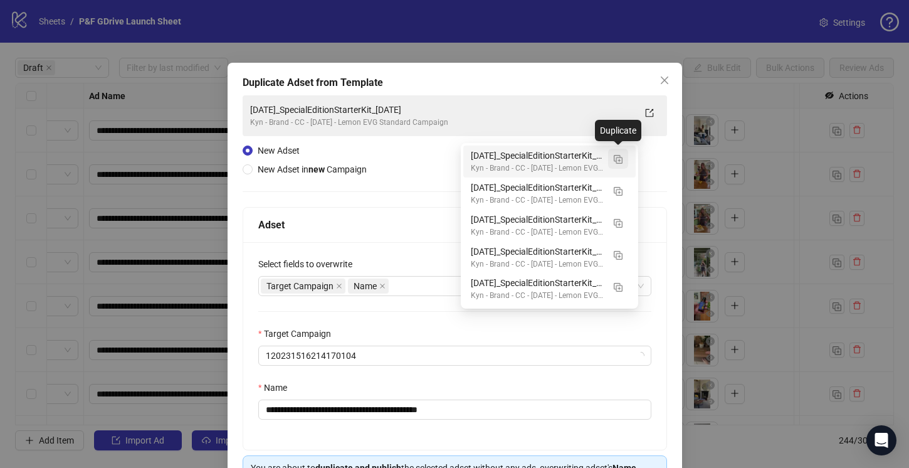
type input "**"
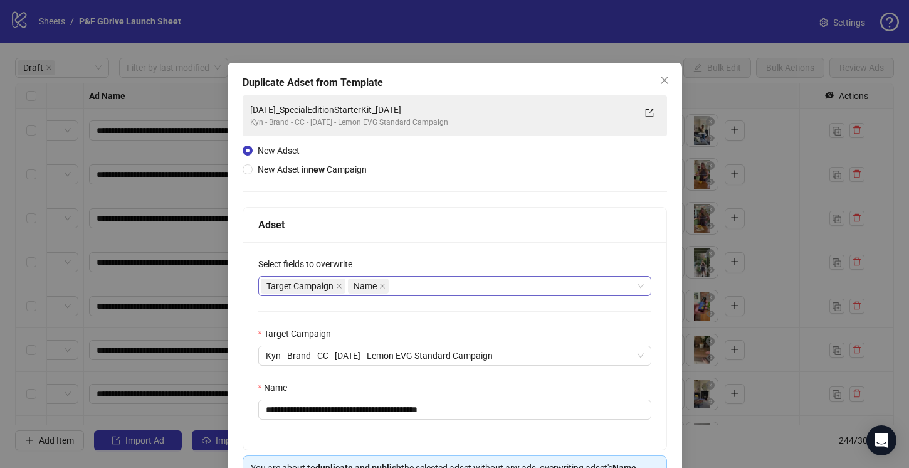
scroll to position [82, 0]
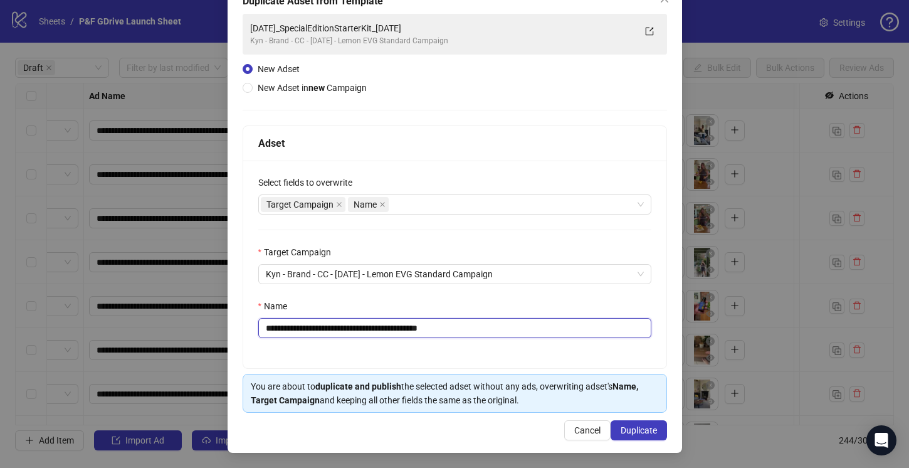
drag, startPoint x: 471, startPoint y: 325, endPoint x: 403, endPoint y: 330, distance: 67.9
click at [403, 330] on input "**********" at bounding box center [454, 328] width 393 height 20
click at [413, 323] on input "**********" at bounding box center [454, 328] width 393 height 20
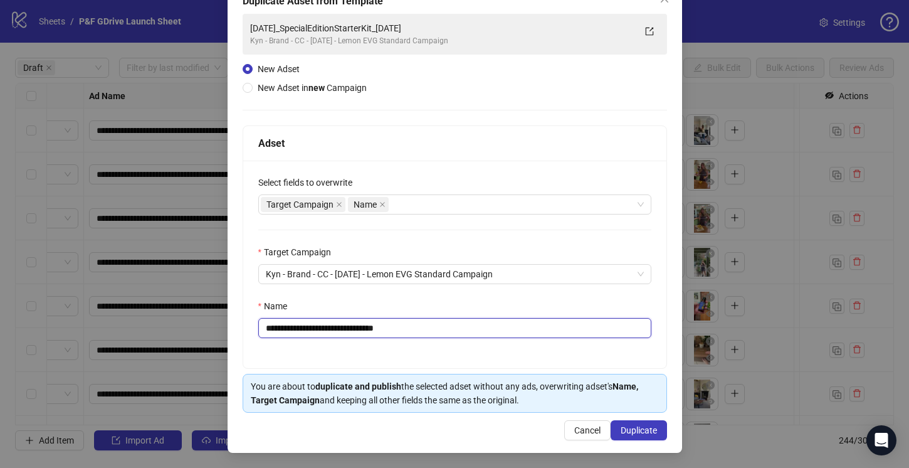
paste input "**********"
type input "**********"
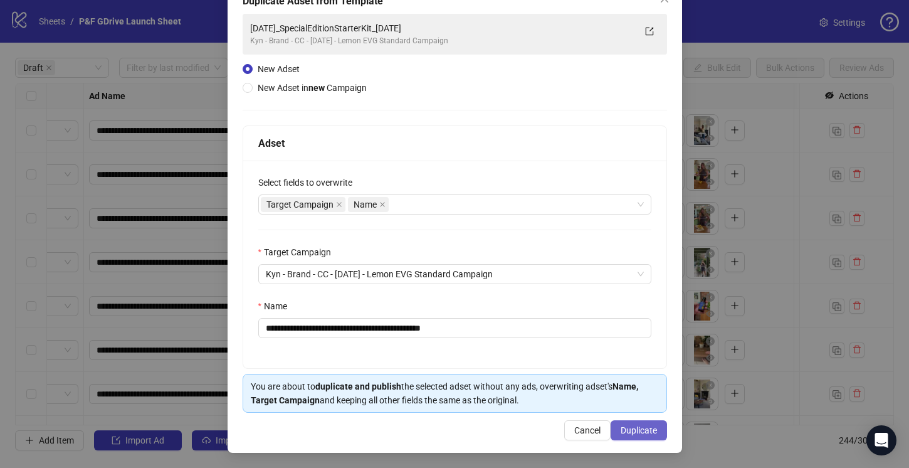
click at [639, 428] on span "Duplicate" at bounding box center [639, 430] width 36 height 10
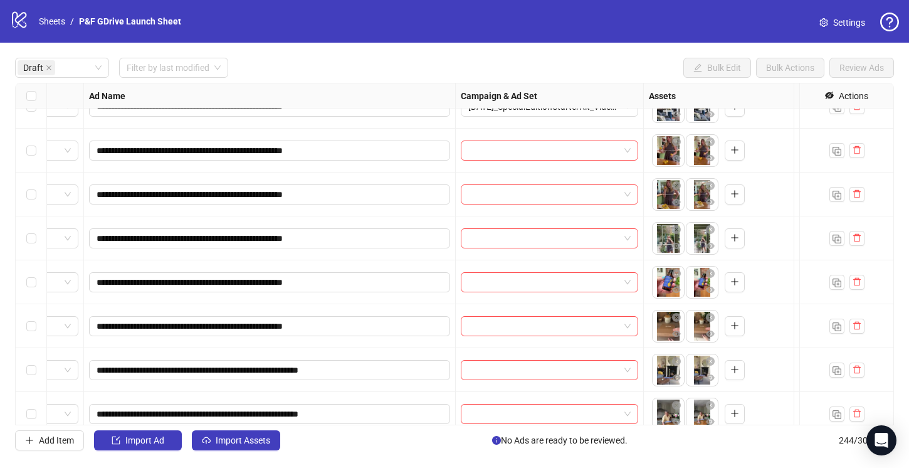
scroll to position [0, 70]
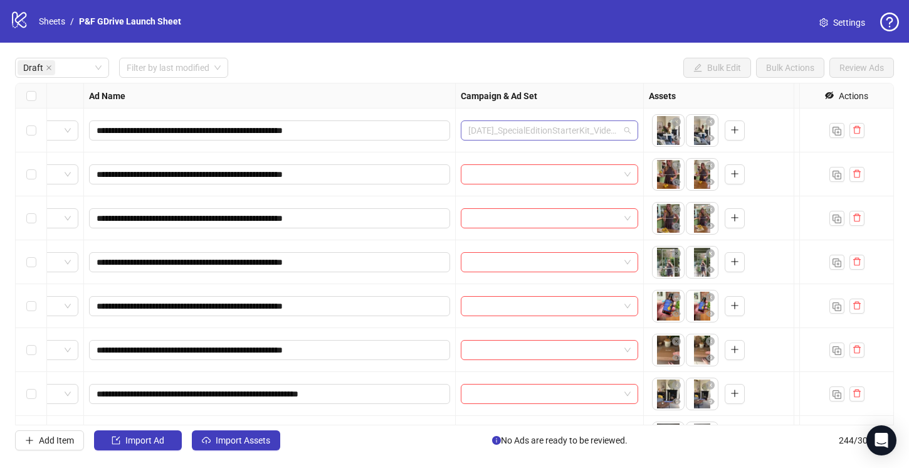
click at [630, 131] on span "August25_SpecialEditionStarterKit_Videos_11.08.25" at bounding box center [549, 130] width 162 height 19
click at [418, 95] on div "Ad Name" at bounding box center [270, 95] width 372 height 25
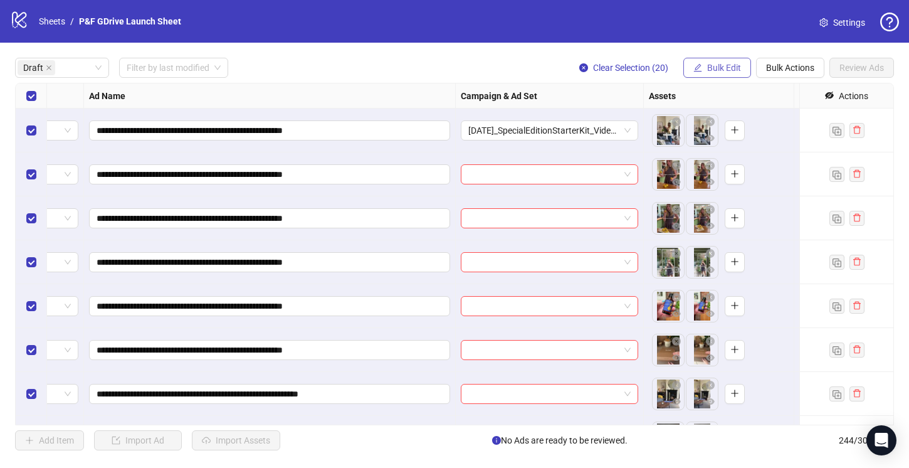
click at [721, 65] on span "Bulk Edit" at bounding box center [724, 68] width 34 height 10
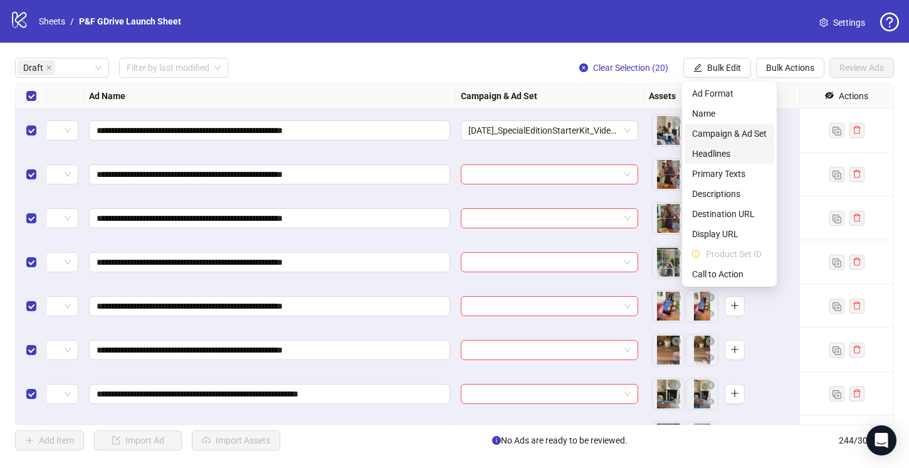
click at [725, 135] on span "Campaign & Ad Set" at bounding box center [729, 134] width 75 height 14
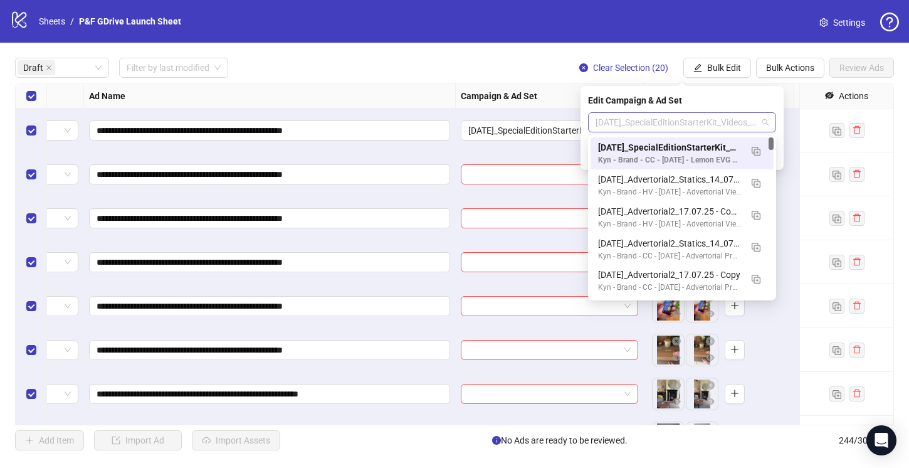
click at [612, 121] on span "August25_SpecialEditionStarterKit_Videos_11.08.25" at bounding box center [681, 122] width 173 height 19
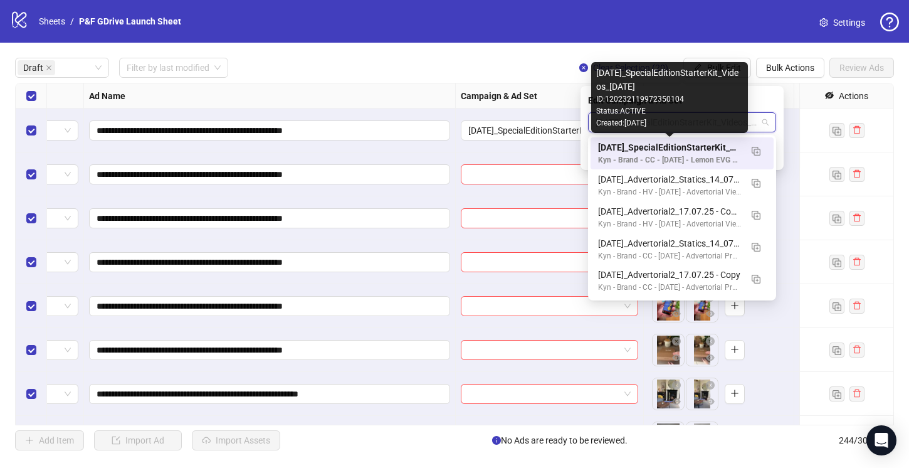
click at [647, 149] on div "August25_SpecialEditionStarterKit_Videos_11.08.25" at bounding box center [669, 147] width 143 height 14
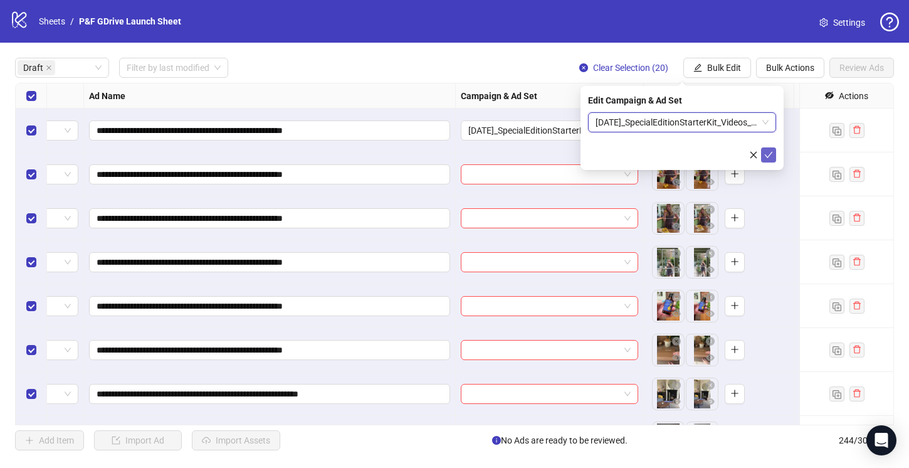
click at [768, 152] on icon "check" at bounding box center [768, 154] width 9 height 9
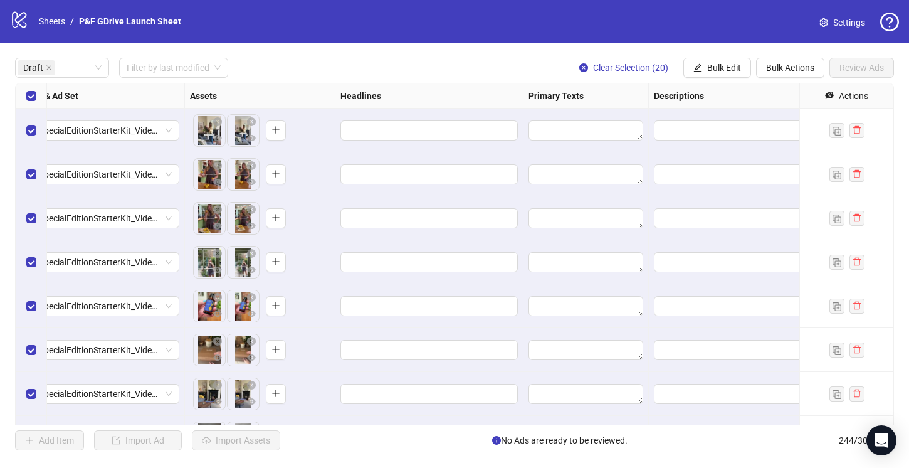
scroll to position [0, 541]
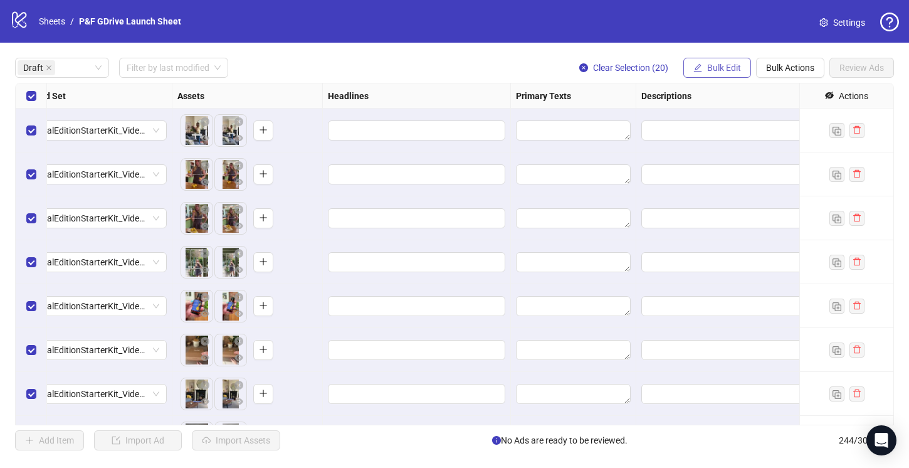
click at [726, 69] on span "Bulk Edit" at bounding box center [724, 68] width 34 height 10
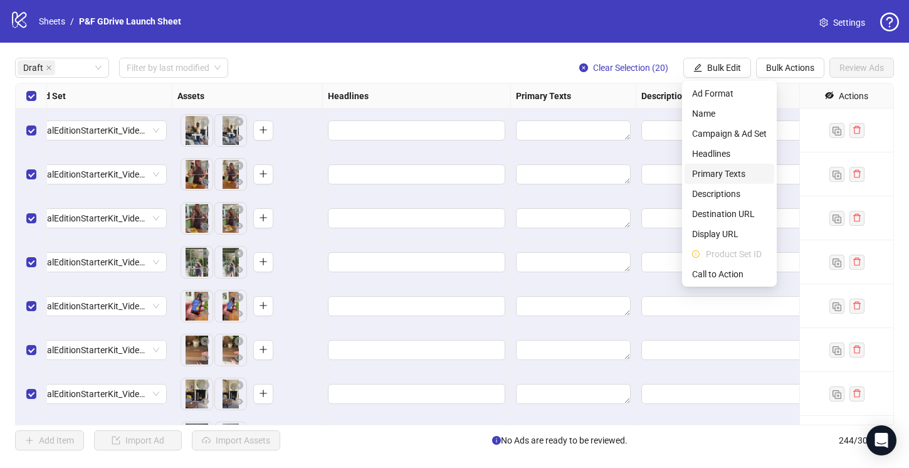
click at [723, 170] on span "Primary Texts" at bounding box center [729, 174] width 75 height 14
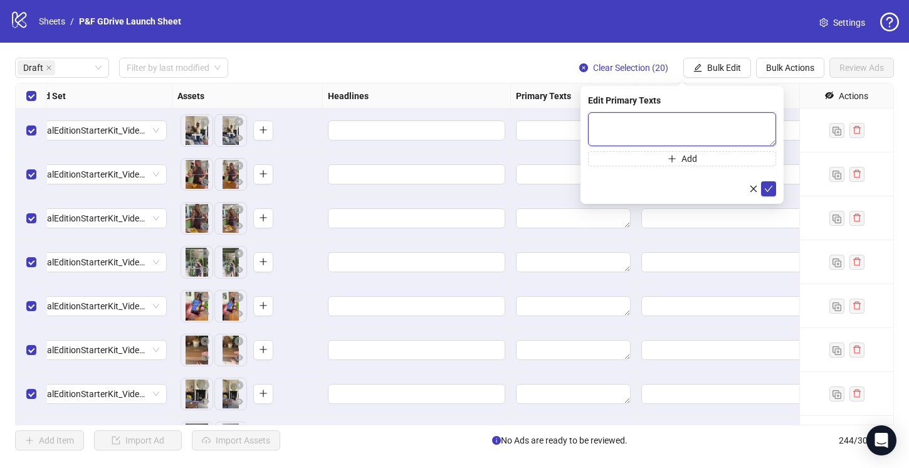
click at [628, 114] on textarea at bounding box center [682, 129] width 188 height 34
paste textarea "**********"
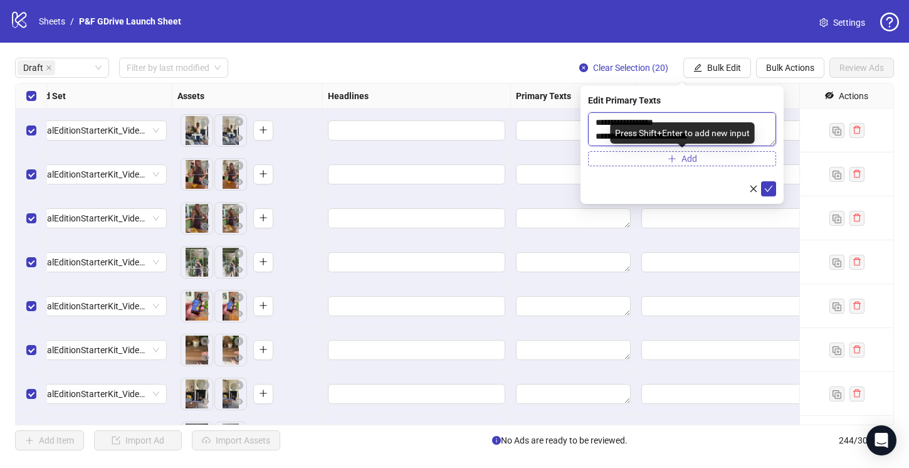
type textarea "**********"
click at [674, 158] on icon "plus" at bounding box center [671, 158] width 7 height 1
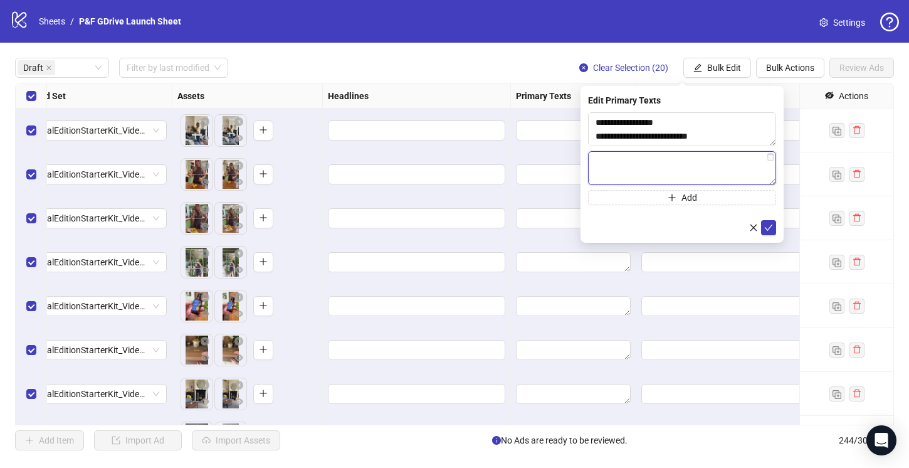
paste textarea "**********"
type textarea "**********"
click at [767, 228] on icon "check" at bounding box center [768, 227] width 9 height 9
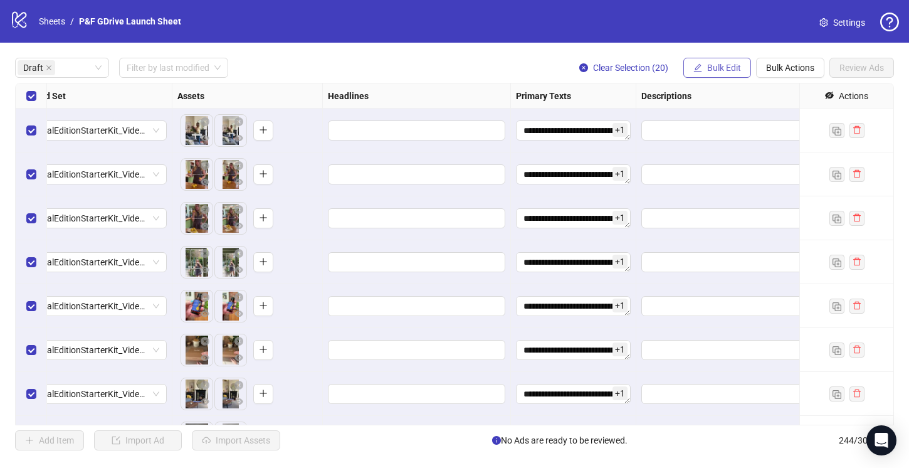
click at [707, 67] on span "Bulk Edit" at bounding box center [724, 68] width 34 height 10
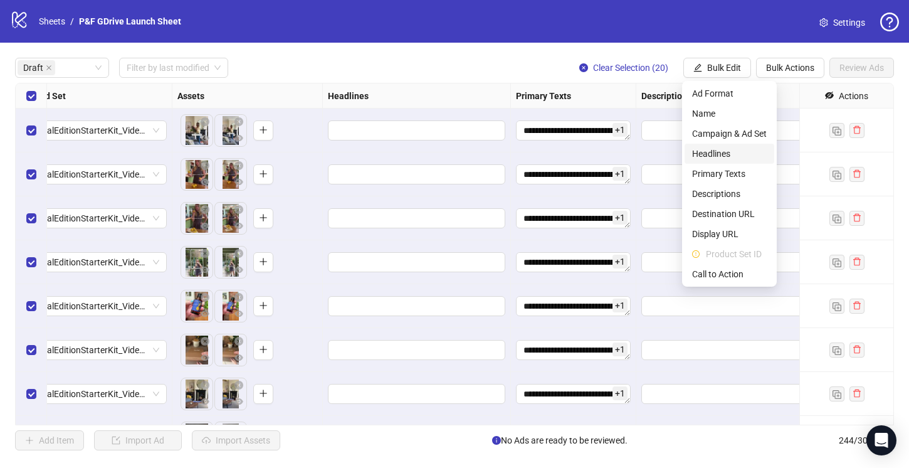
click at [721, 150] on span "Headlines" at bounding box center [729, 154] width 75 height 14
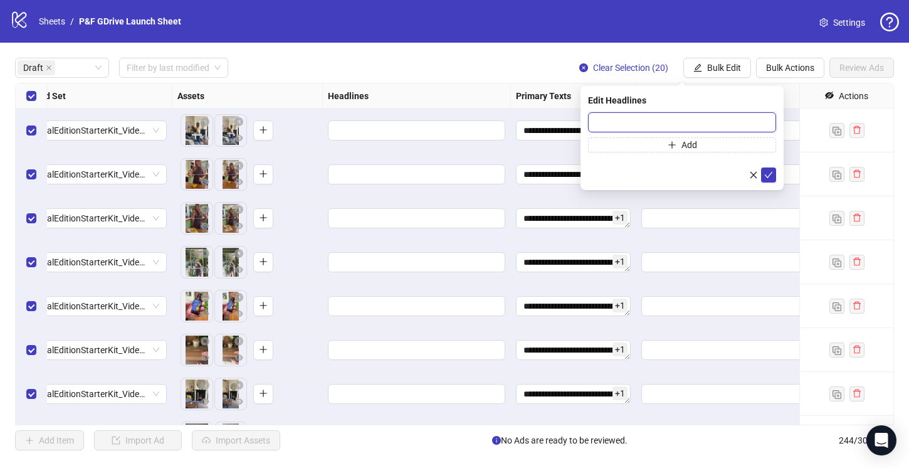
click at [601, 121] on input "text" at bounding box center [682, 122] width 188 height 20
paste input "**********"
type input "**********"
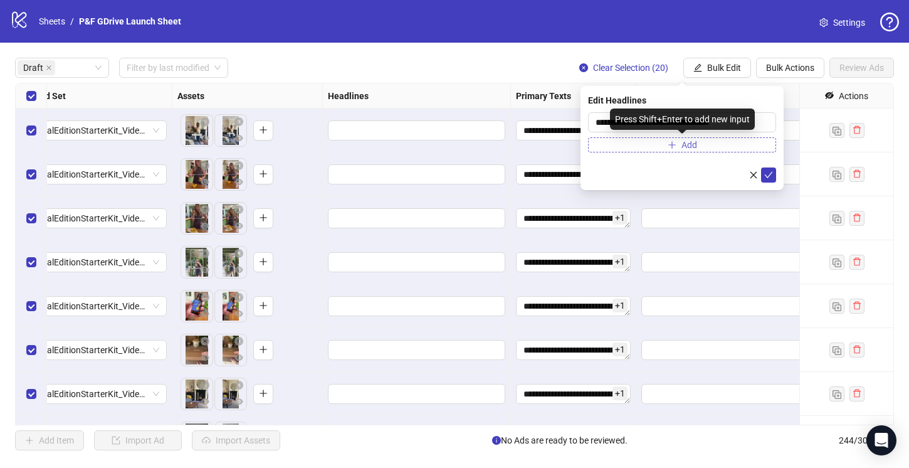
click at [661, 143] on button "Add" at bounding box center [682, 144] width 188 height 15
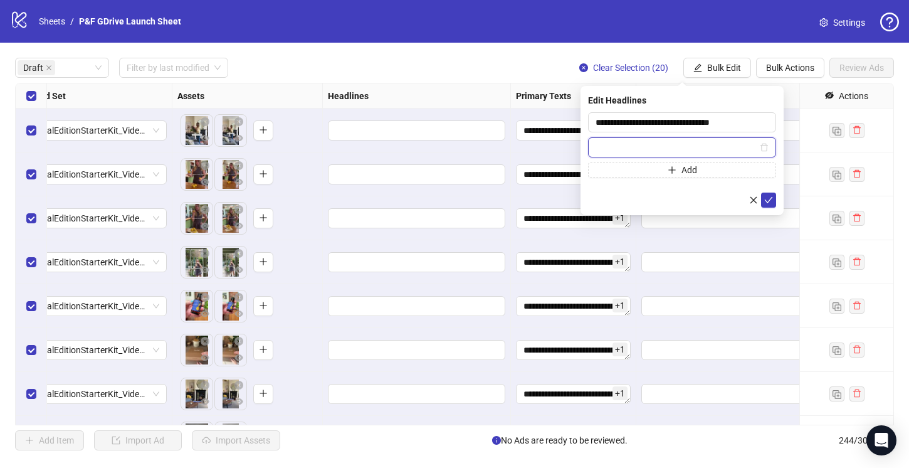
paste input "**********"
type input "**********"
click at [768, 197] on icon "check" at bounding box center [768, 200] width 9 height 9
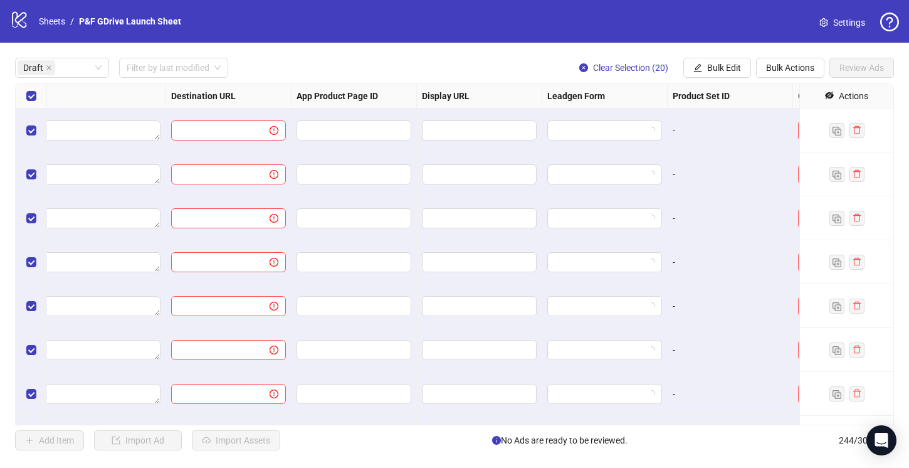
scroll to position [0, 1293]
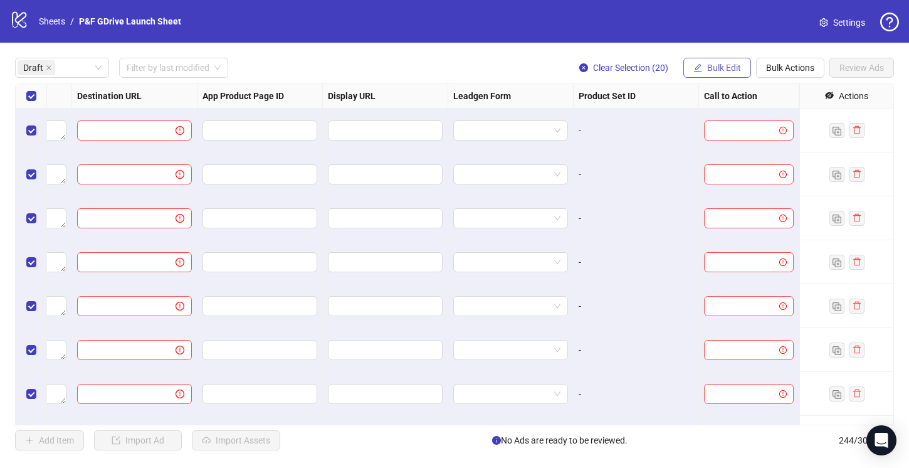
click at [723, 70] on span "Bulk Edit" at bounding box center [724, 68] width 34 height 10
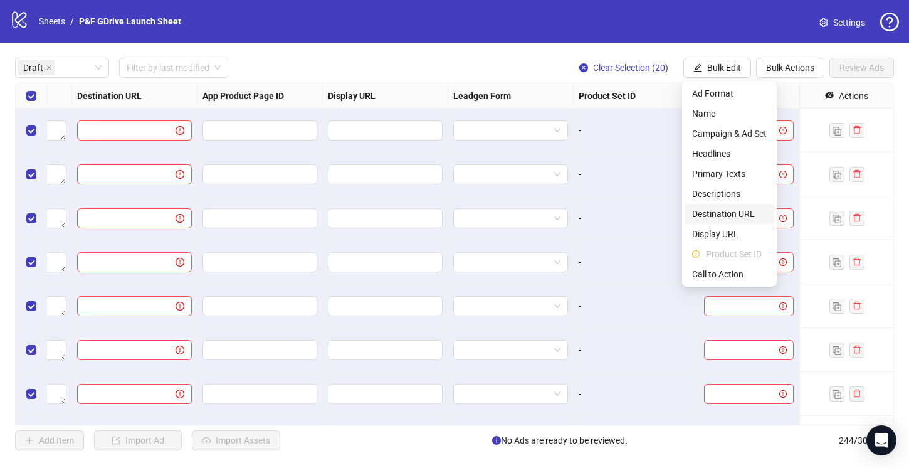
click at [718, 214] on span "Destination URL" at bounding box center [729, 214] width 75 height 14
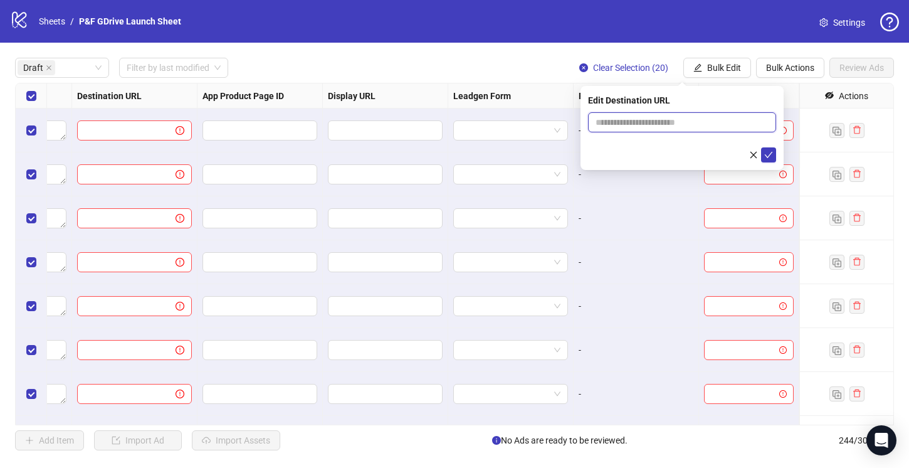
click at [632, 125] on input "text" at bounding box center [676, 122] width 163 height 14
paste input "**********"
type input "**********"
click at [767, 152] on icon "check" at bounding box center [768, 154] width 9 height 9
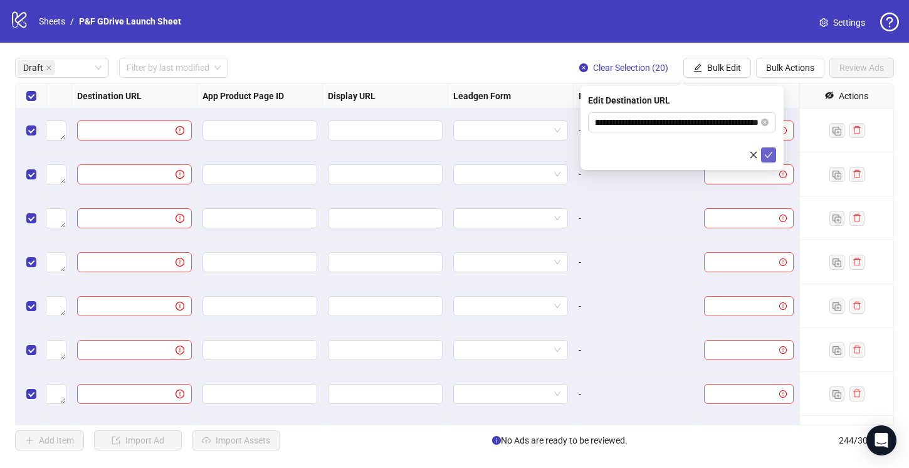
scroll to position [0, 0]
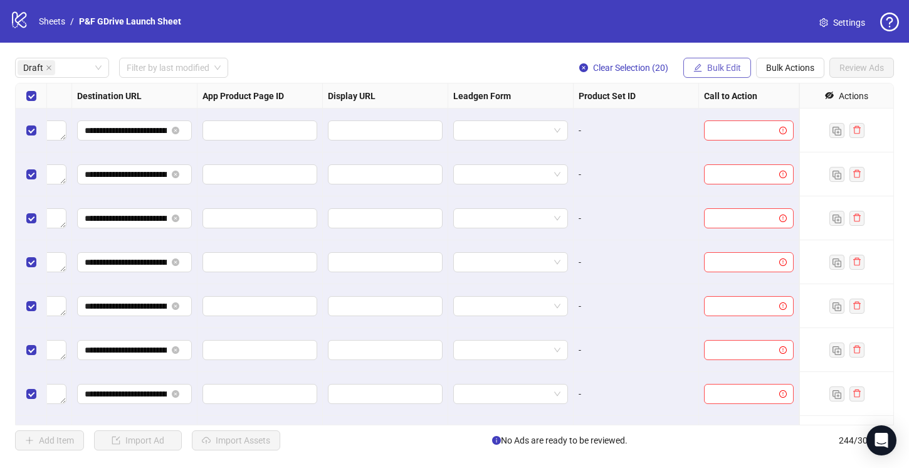
click at [727, 64] on span "Bulk Edit" at bounding box center [724, 68] width 34 height 10
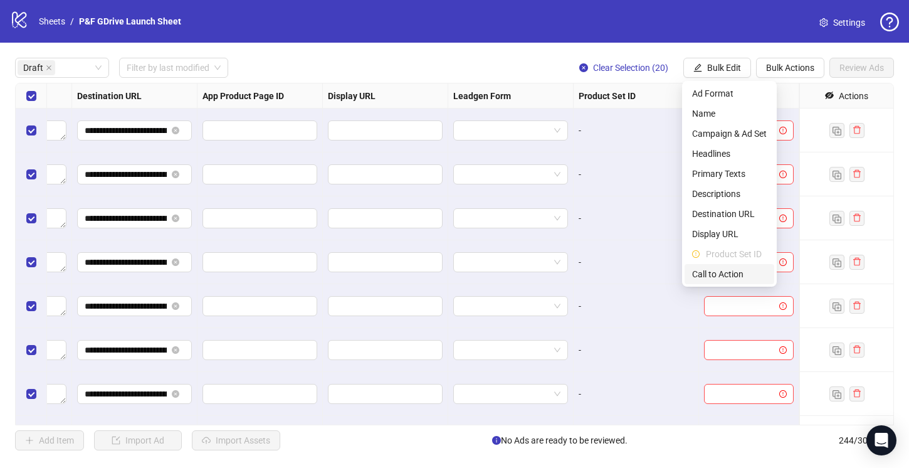
click at [711, 273] on span "Call to Action" at bounding box center [729, 274] width 75 height 14
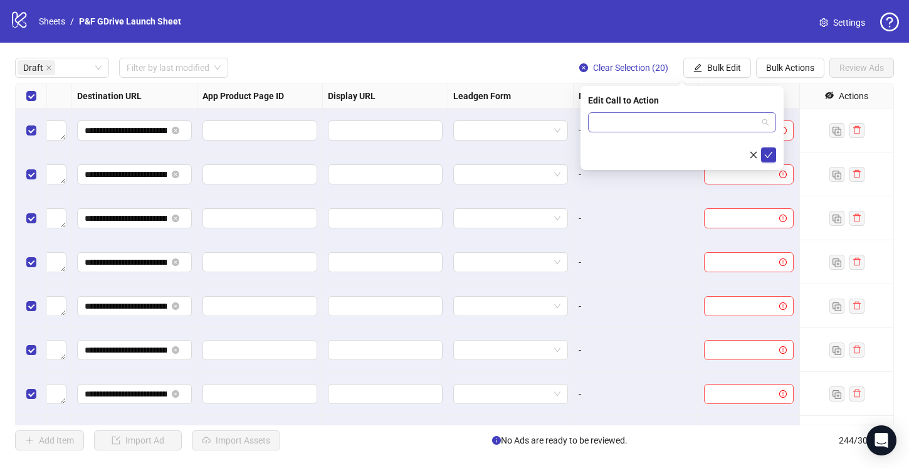
click at [633, 129] on input "search" at bounding box center [676, 122] width 162 height 19
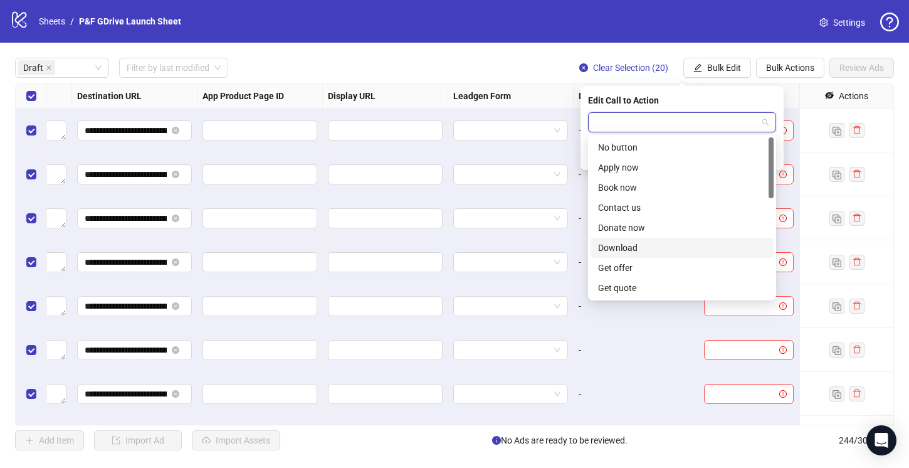
scroll to position [261, 0]
click at [614, 185] on div "Shop now" at bounding box center [682, 188] width 168 height 14
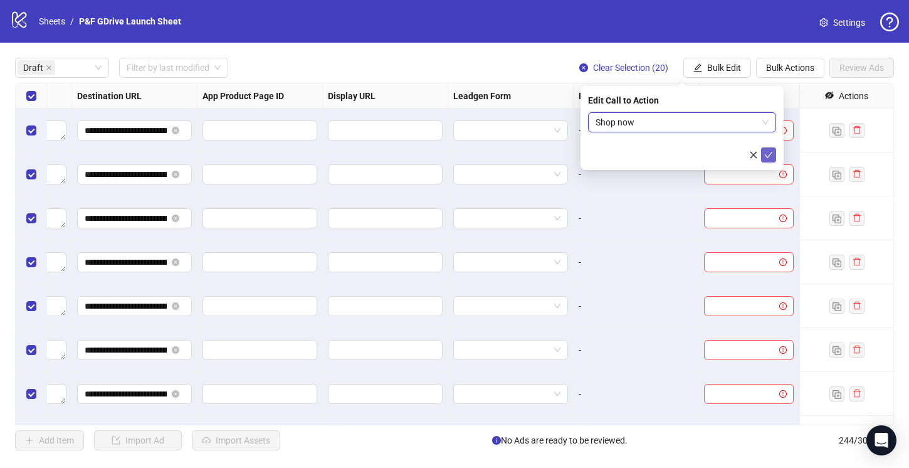
click at [767, 151] on icon "check" at bounding box center [768, 154] width 9 height 9
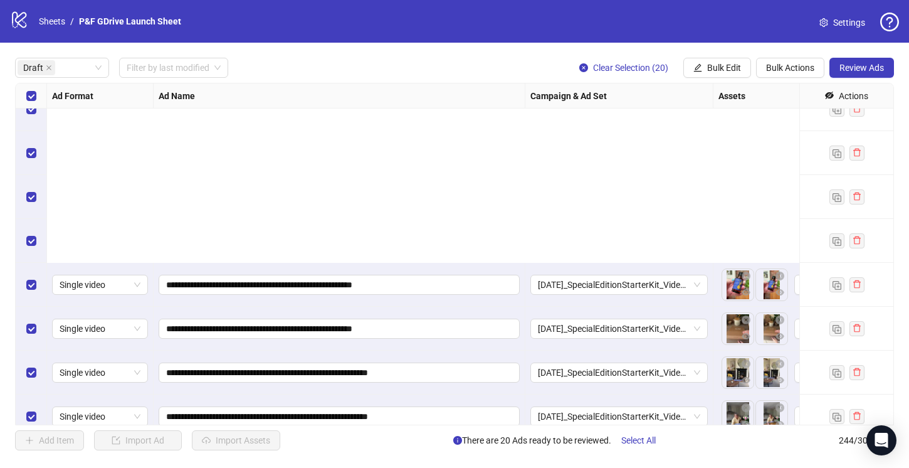
scroll to position [562, 0]
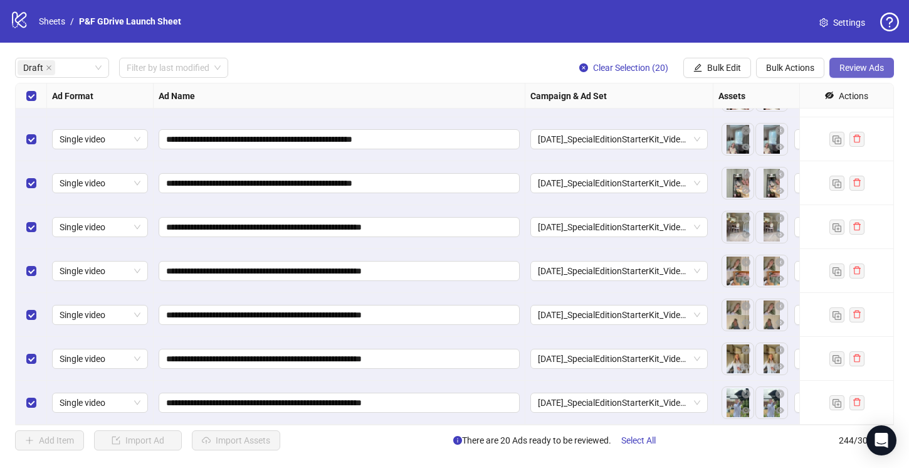
click at [849, 66] on span "Review Ads" at bounding box center [861, 68] width 45 height 10
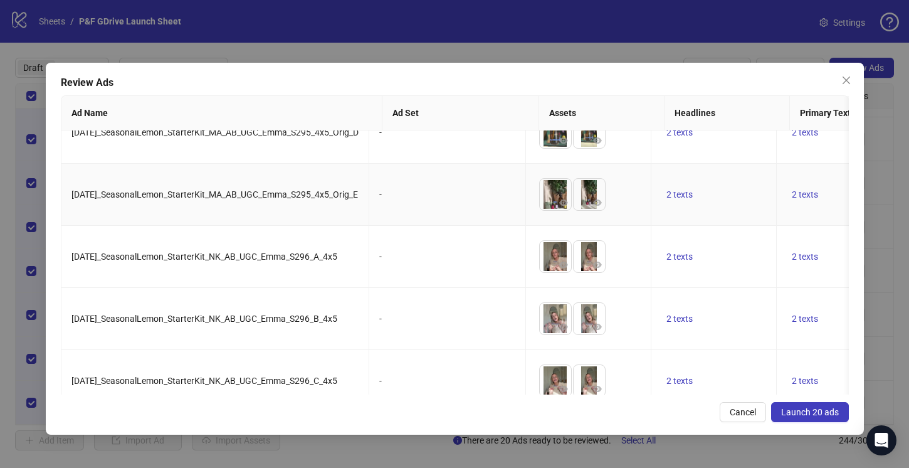
scroll to position [926, 0]
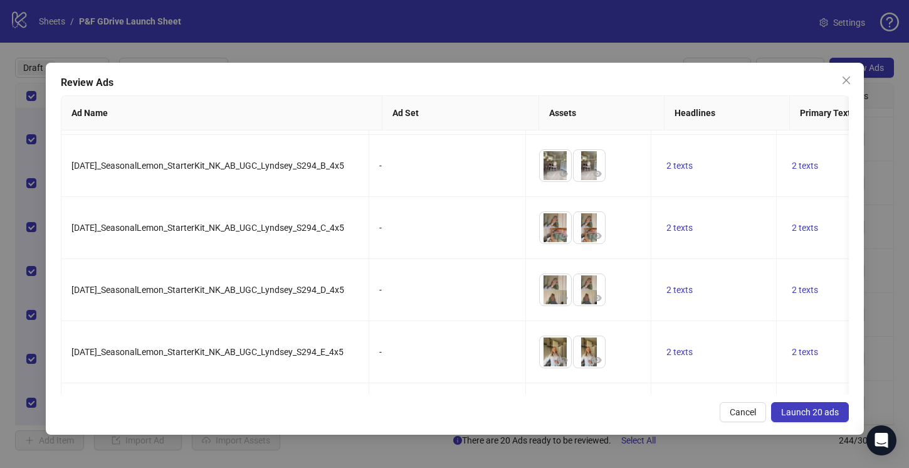
click at [805, 410] on span "Launch 20 ads" at bounding box center [810, 412] width 58 height 10
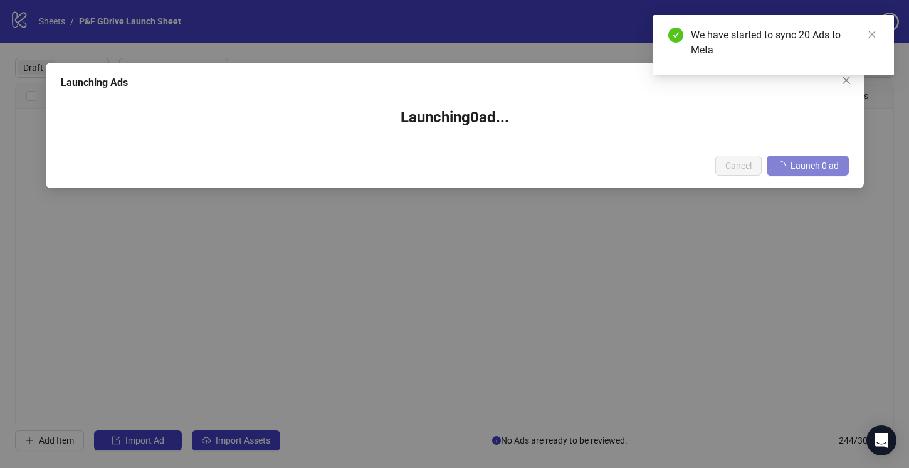
scroll to position [0, 0]
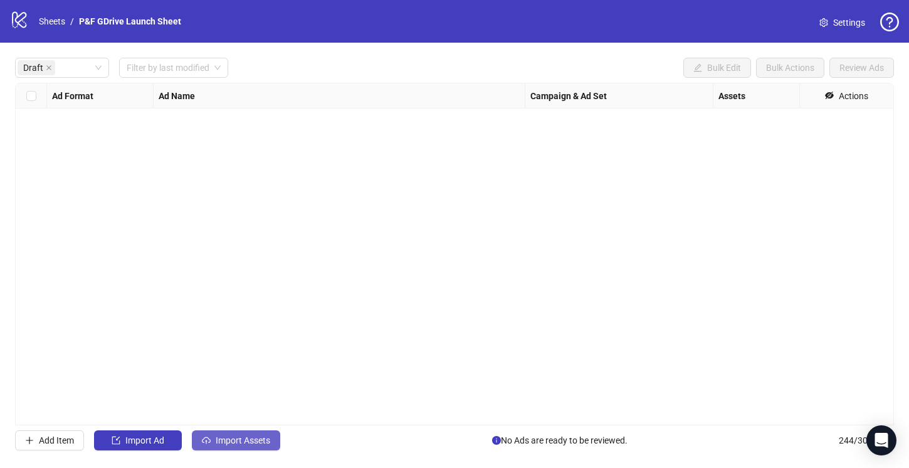
click at [229, 439] on span "Import Assets" at bounding box center [243, 440] width 55 height 10
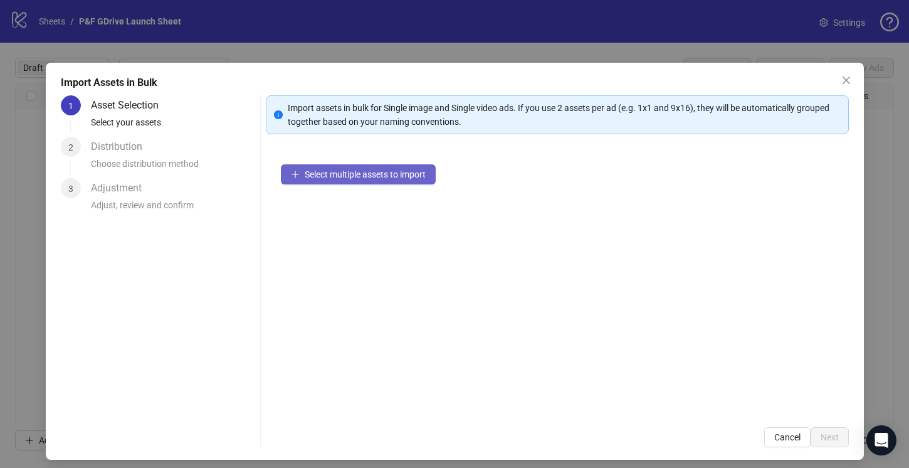
click at [379, 166] on button "Select multiple assets to import" at bounding box center [358, 174] width 155 height 20
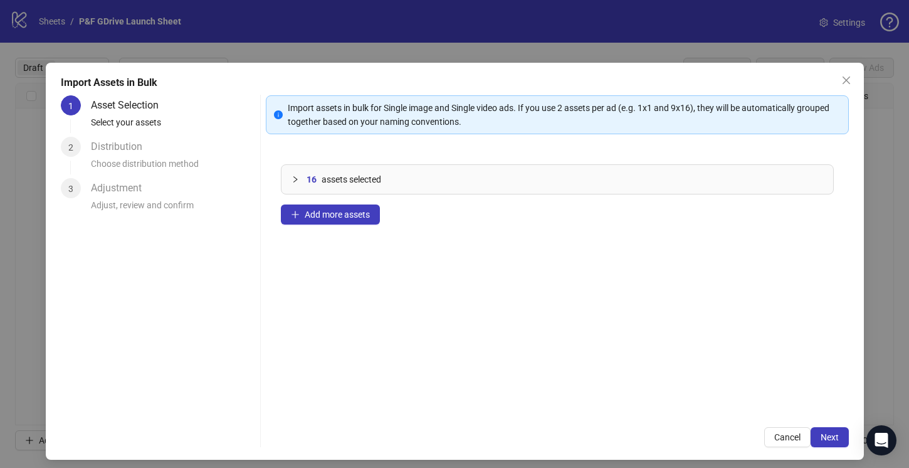
click at [878, 317] on div "Import Assets in Bulk 1 Asset Selection Select your assets 2 Distribution Choos…" at bounding box center [454, 234] width 909 height 468
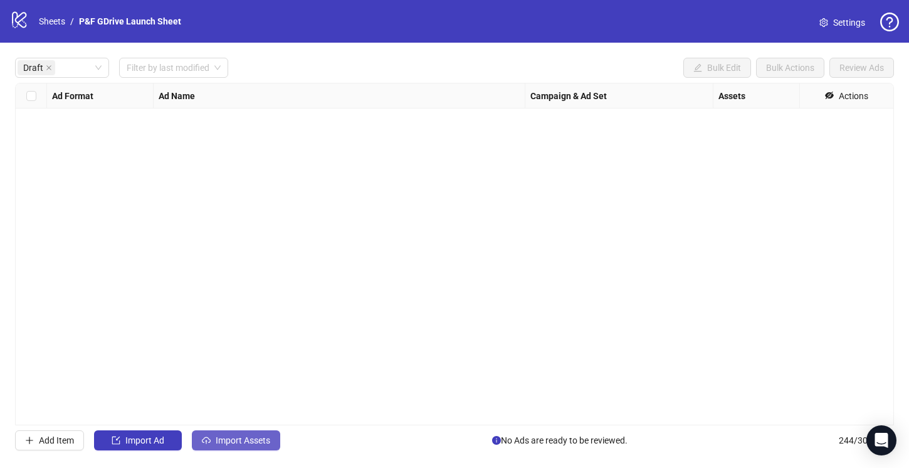
click at [239, 443] on span "Import Assets" at bounding box center [243, 440] width 55 height 10
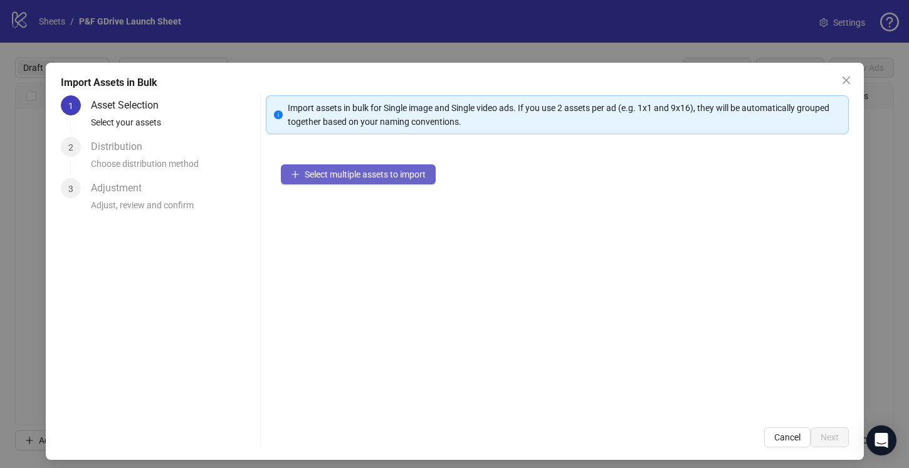
click at [365, 179] on button "Select multiple assets to import" at bounding box center [358, 174] width 155 height 20
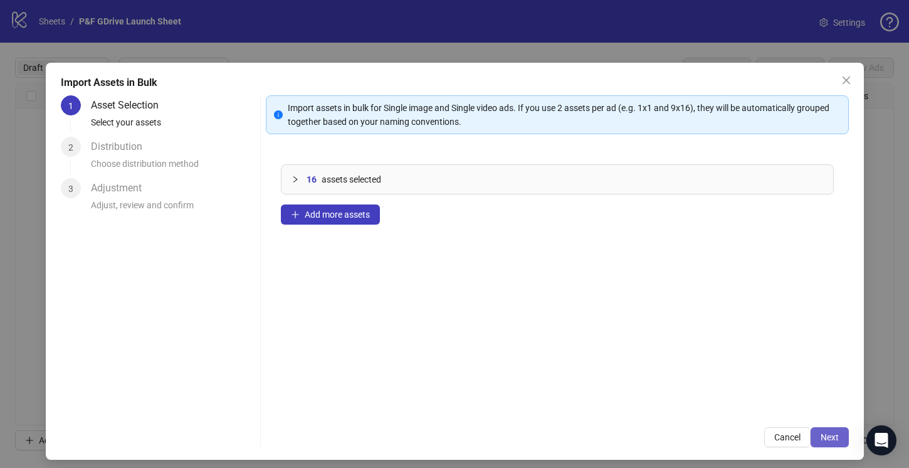
click at [836, 432] on span "Next" at bounding box center [829, 437] width 18 height 10
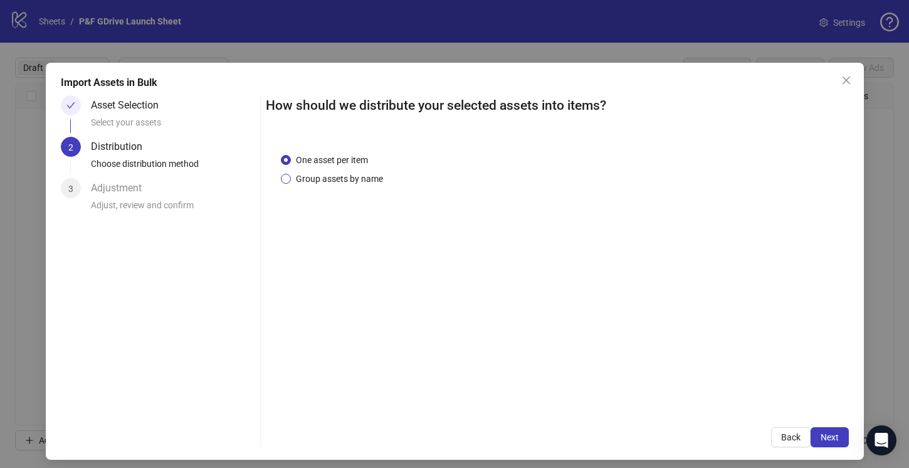
click at [361, 179] on span "Group assets by name" at bounding box center [339, 179] width 97 height 14
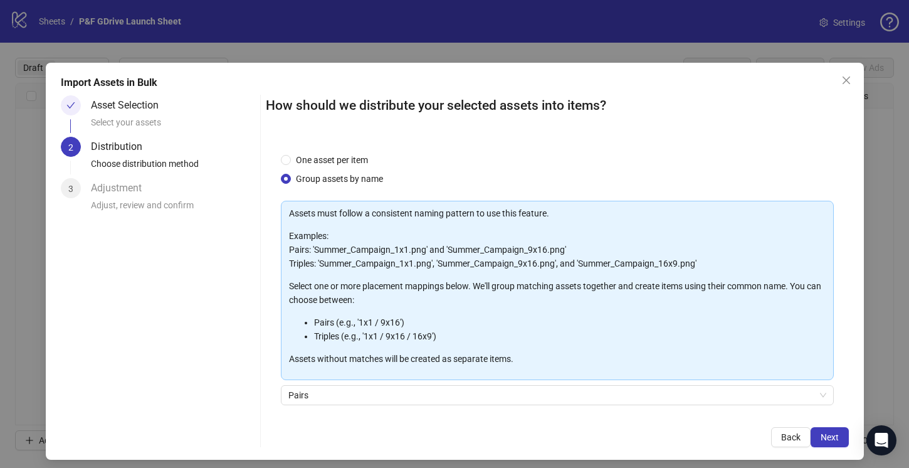
scroll to position [93, 0]
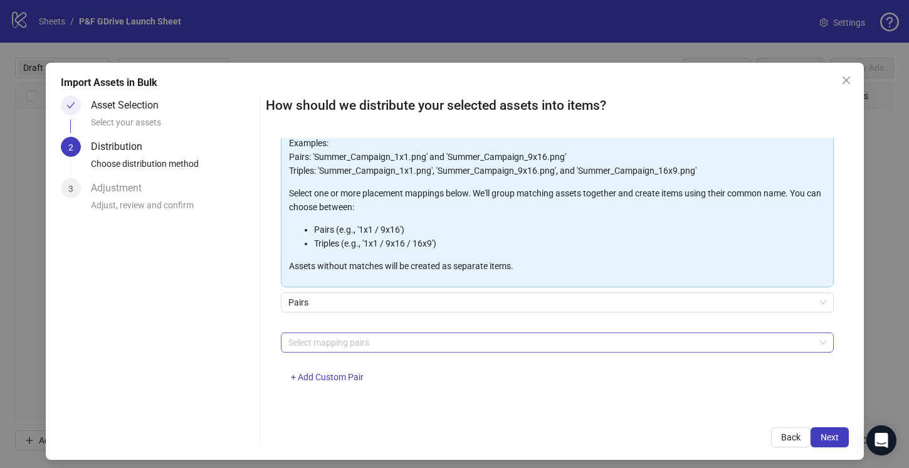
click at [365, 337] on div at bounding box center [550, 342] width 535 height 18
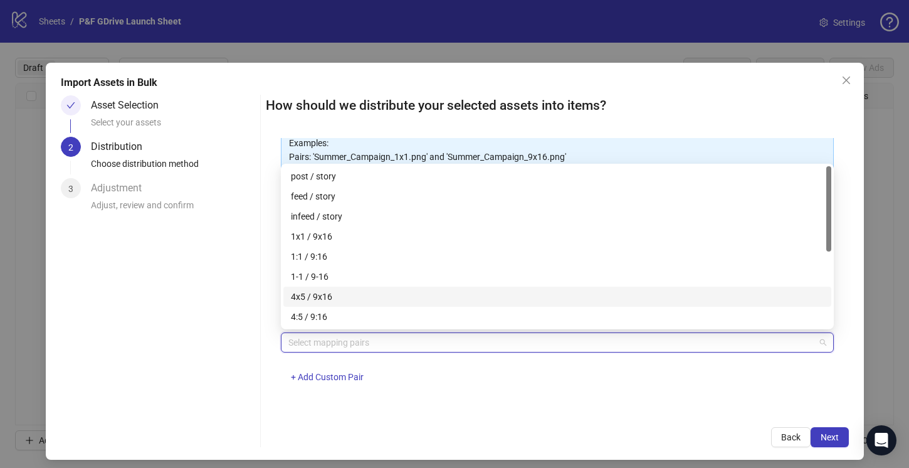
click at [350, 298] on div "4x5 / 9x16" at bounding box center [557, 297] width 533 height 14
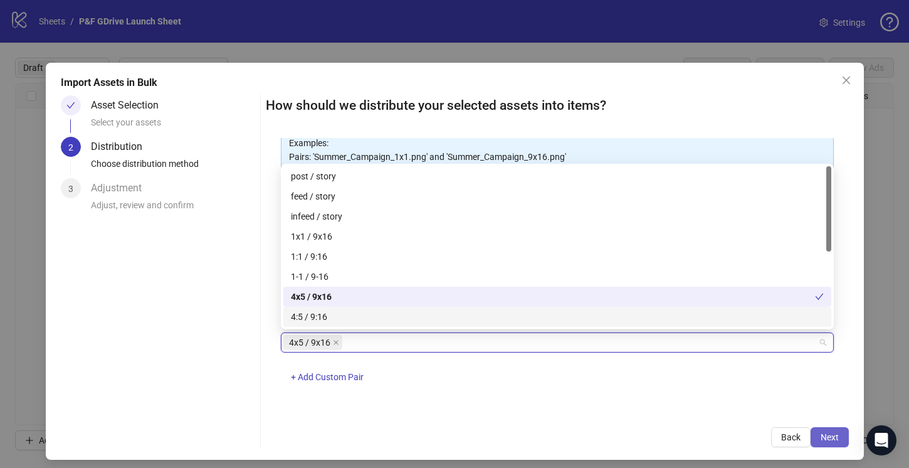
click at [834, 436] on span "Next" at bounding box center [829, 437] width 18 height 10
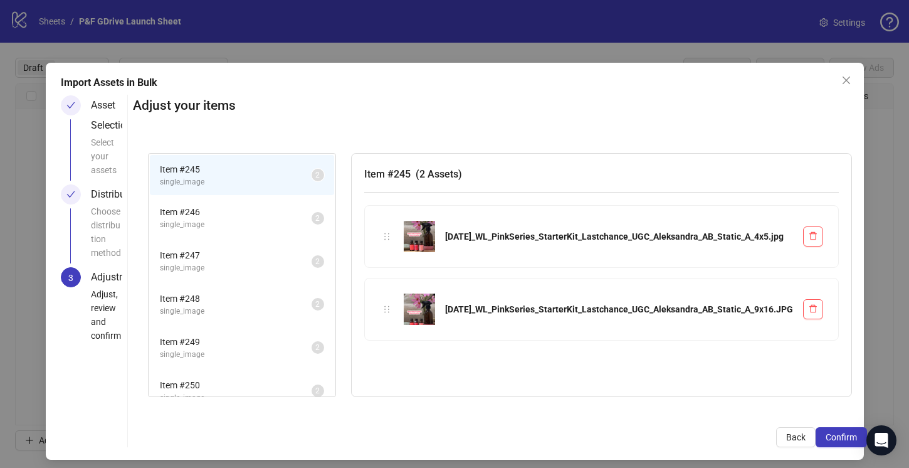
click at [206, 206] on span "Item # 246" at bounding box center [236, 212] width 152 height 14
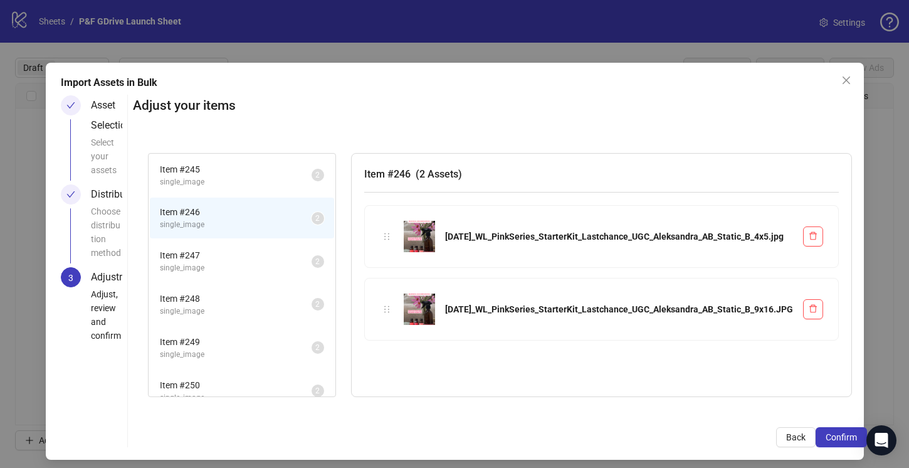
click at [217, 256] on span "Item # 247" at bounding box center [236, 255] width 152 height 14
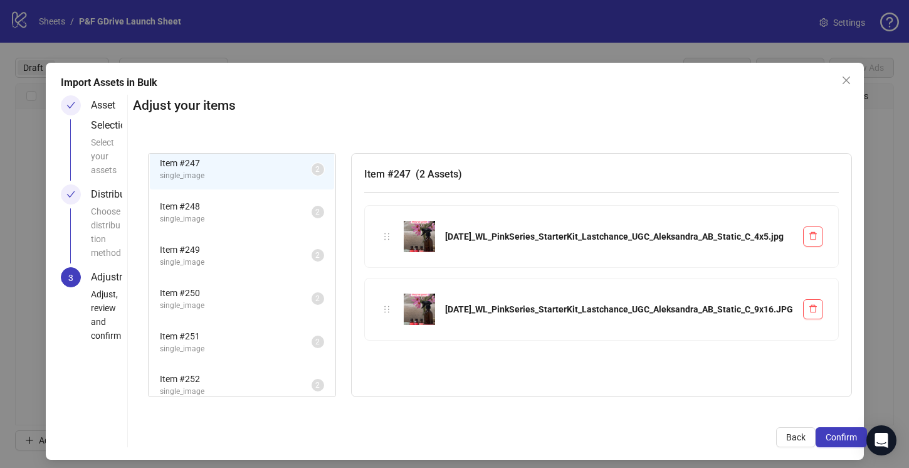
scroll to position [102, 0]
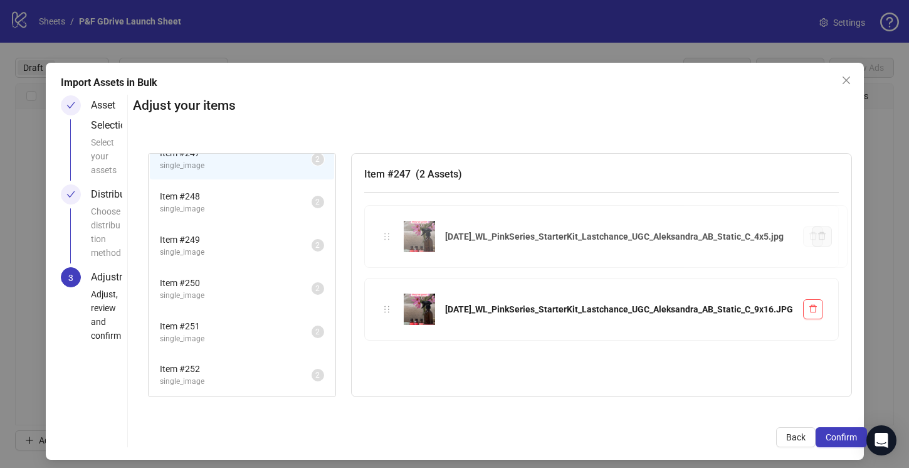
drag, startPoint x: 390, startPoint y: 232, endPoint x: 387, endPoint y: 212, distance: 20.3
click at [387, 212] on div "Item # 245 single_image 2 Item # 246 single_image 2 Item # 247 single_image 2 I…" at bounding box center [500, 275] width 734 height 275
click at [209, 199] on span "Item # 248" at bounding box center [236, 196] width 152 height 14
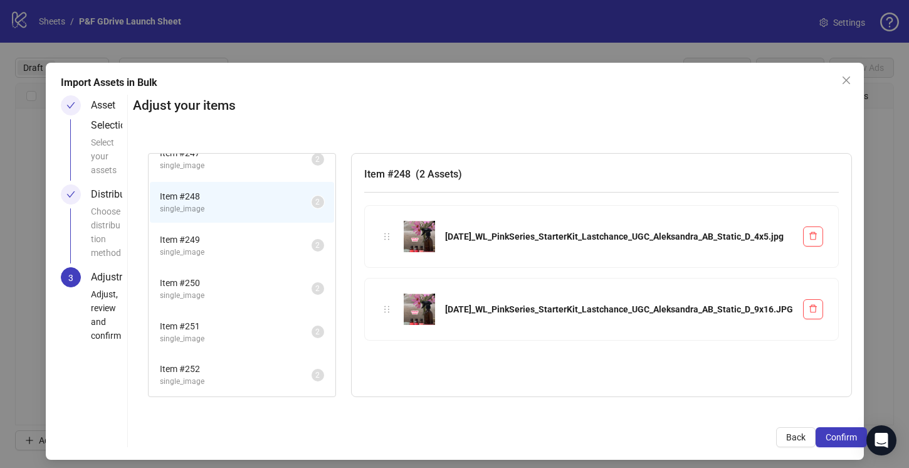
scroll to position [0, 0]
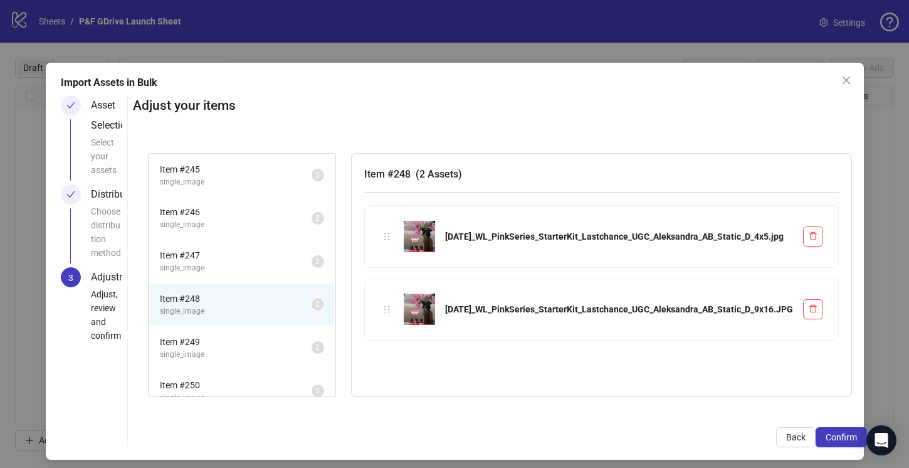
click at [209, 179] on span "single_image" at bounding box center [236, 182] width 152 height 12
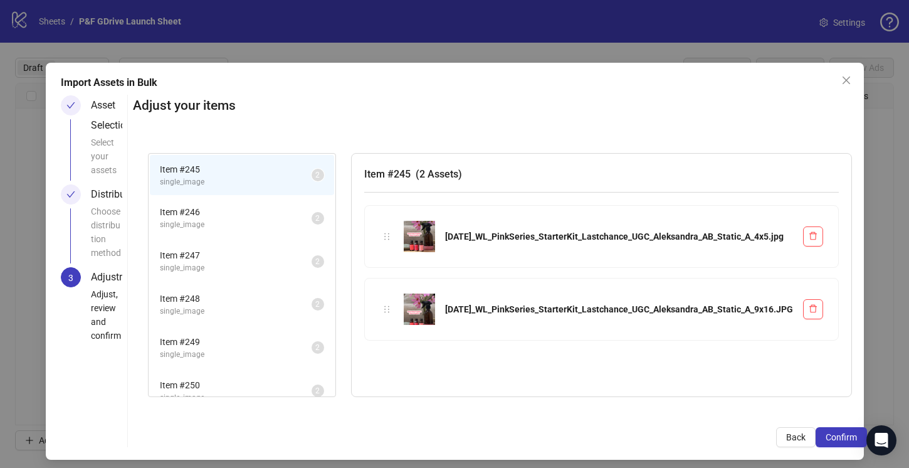
click at [214, 216] on span "Item # 246" at bounding box center [236, 212] width 152 height 14
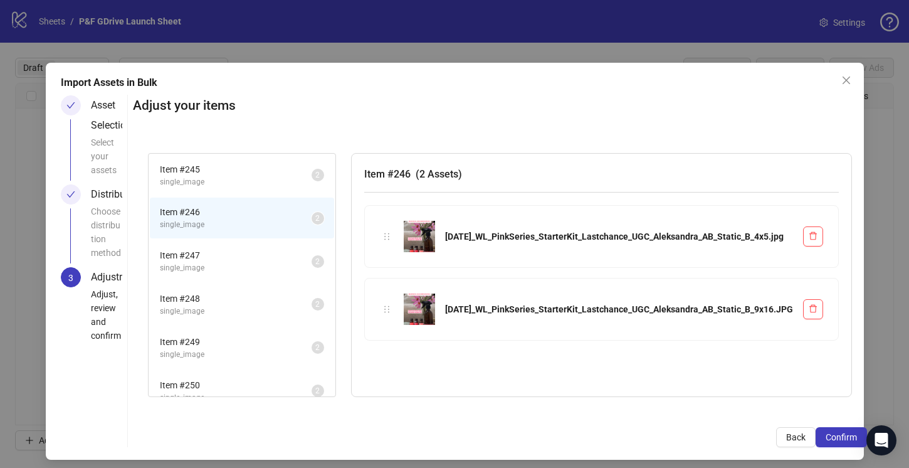
click at [228, 272] on span "single_image" at bounding box center [236, 268] width 152 height 12
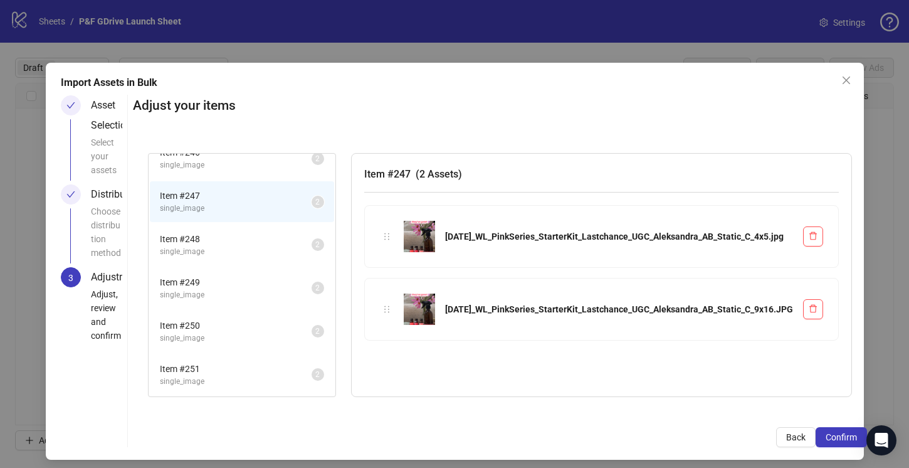
scroll to position [61, 0]
click at [229, 245] on span "single_image" at bounding box center [236, 250] width 152 height 12
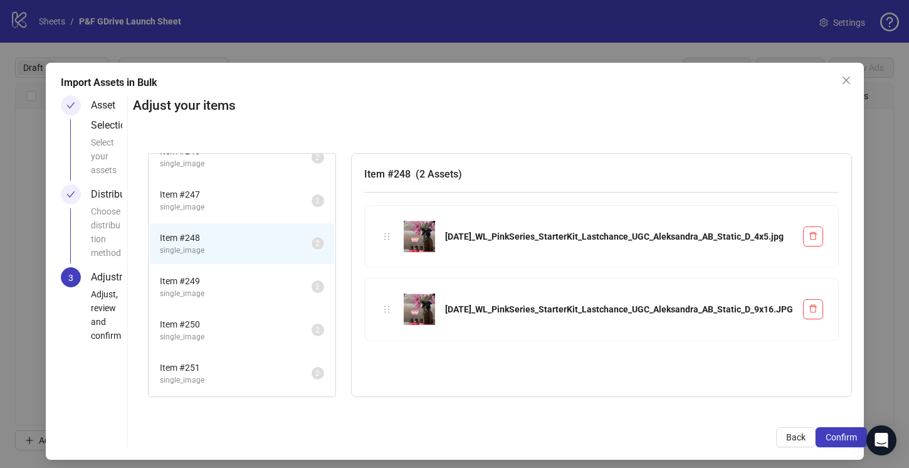
click at [229, 288] on span "single_image" at bounding box center [236, 294] width 152 height 12
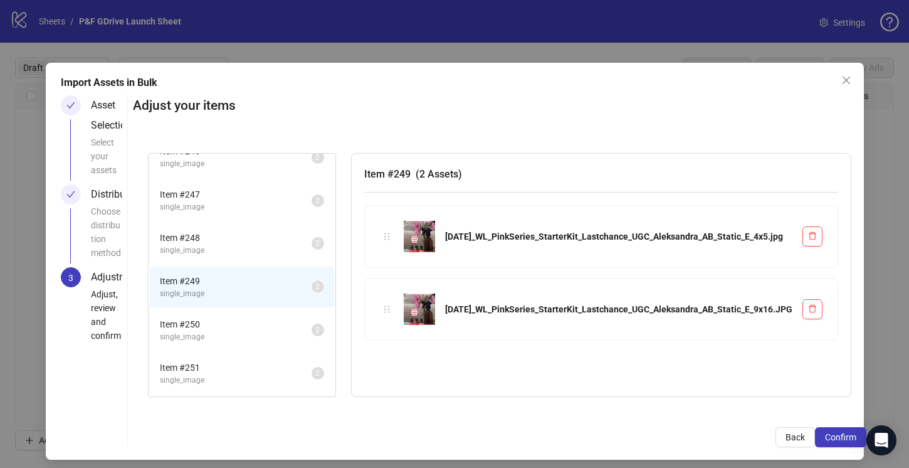
scroll to position [102, 0]
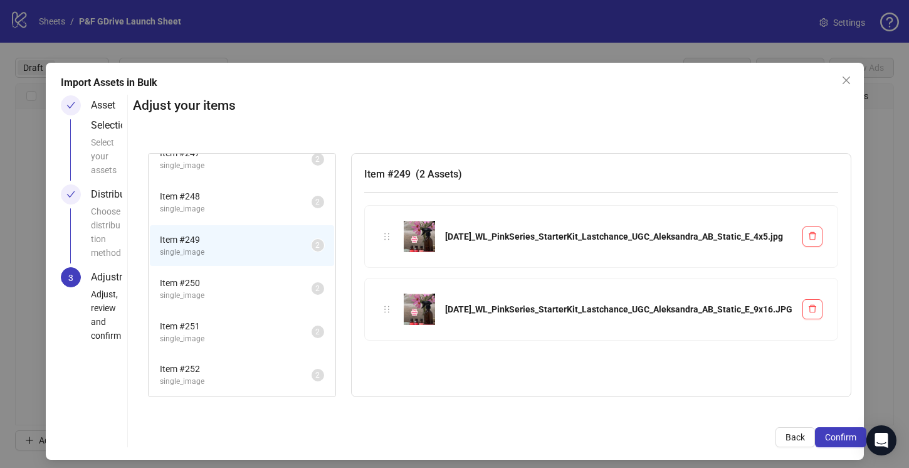
click at [229, 285] on span "Item # 250" at bounding box center [236, 283] width 152 height 14
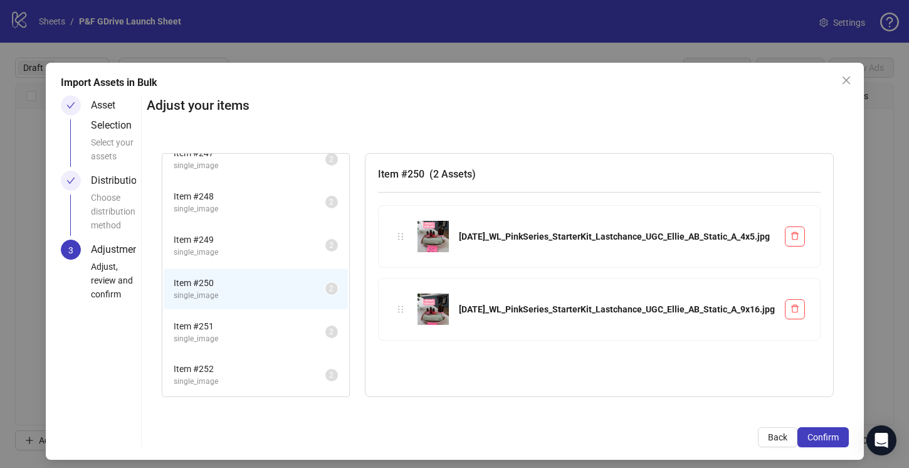
click at [229, 333] on span "single_image" at bounding box center [250, 339] width 152 height 12
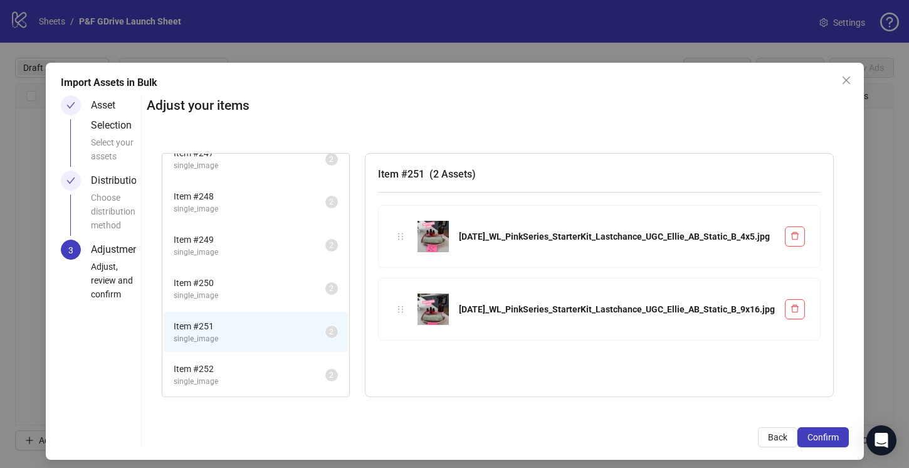
click at [239, 389] on li "Item # 252 single_image 2" at bounding box center [256, 374] width 184 height 41
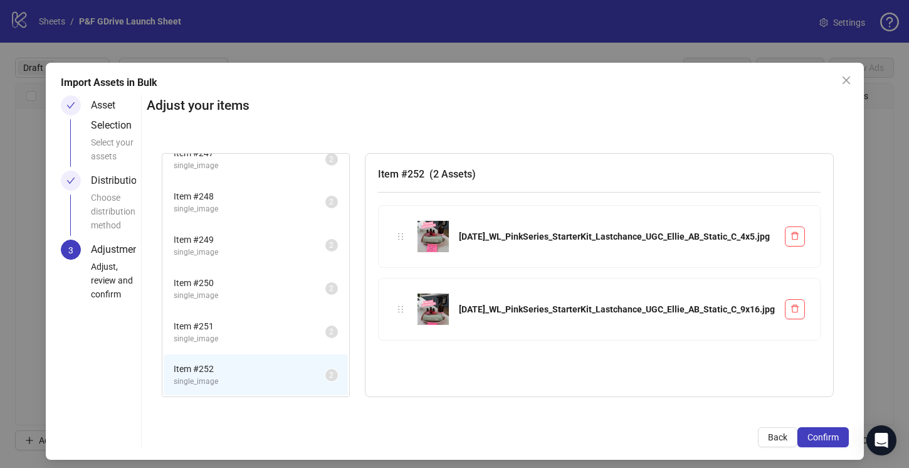
scroll to position [7, 0]
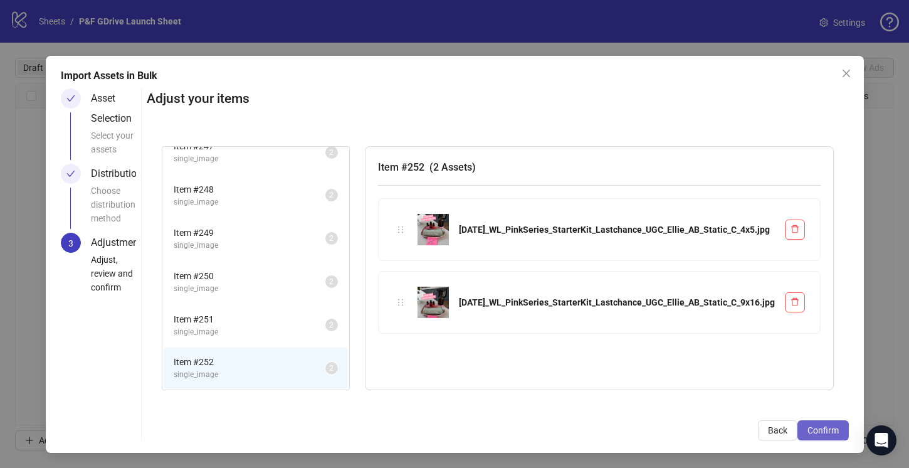
click at [820, 428] on span "Confirm" at bounding box center [822, 430] width 31 height 10
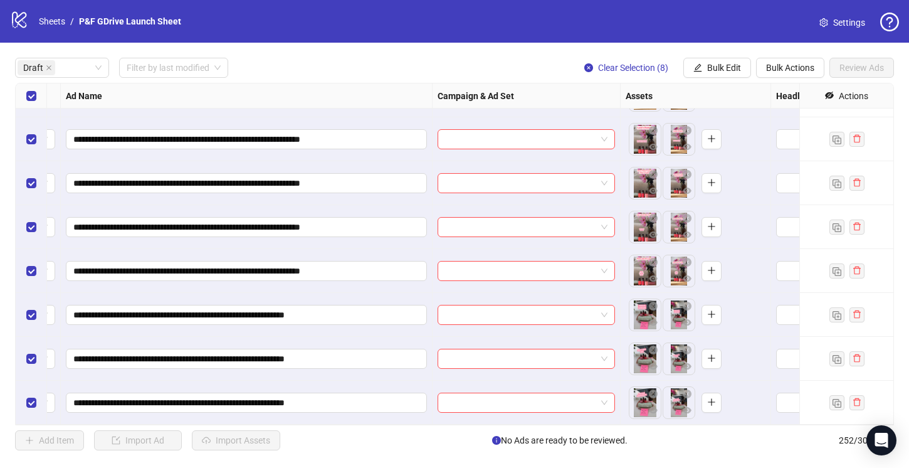
scroll to position [35, 91]
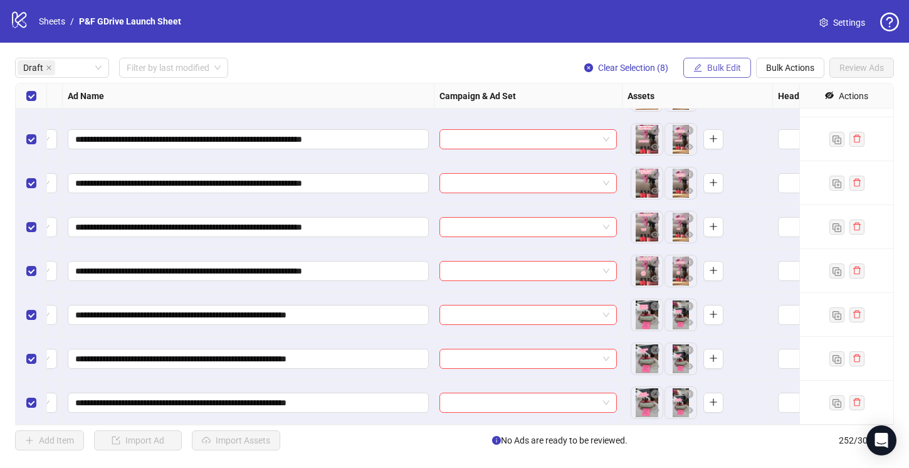
click at [705, 66] on button "Bulk Edit" at bounding box center [717, 68] width 68 height 20
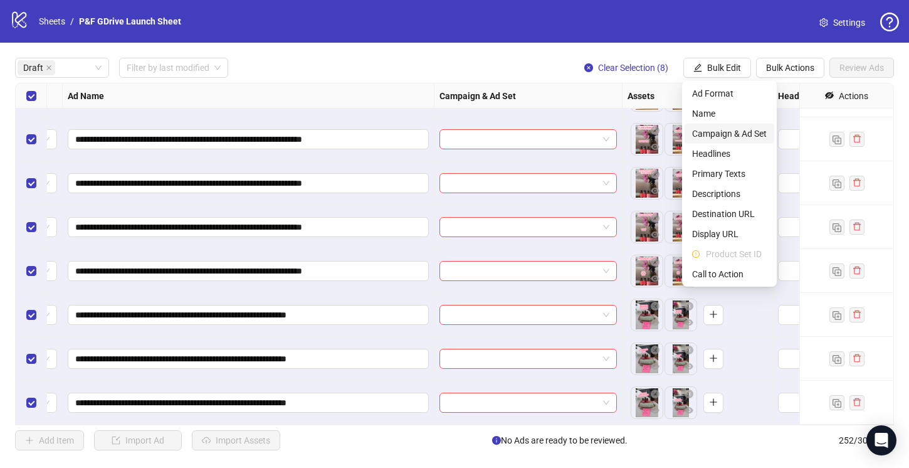
click at [719, 130] on span "Campaign & Ad Set" at bounding box center [729, 134] width 75 height 14
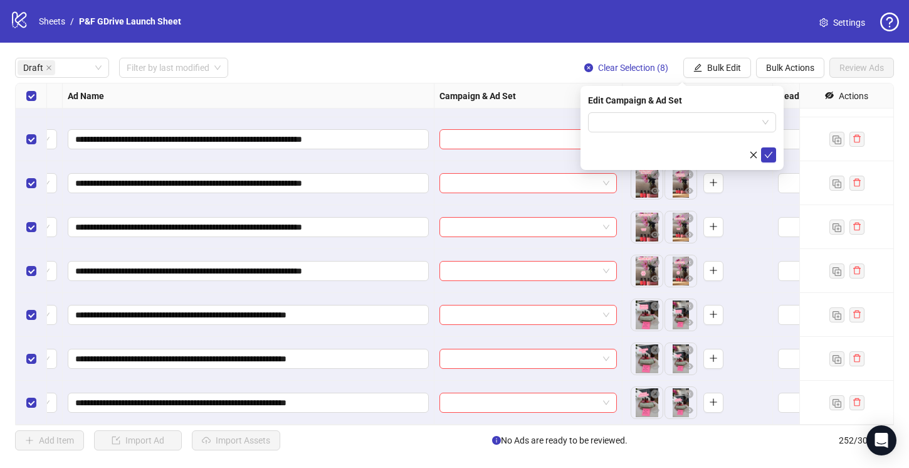
click at [719, 130] on input "search" at bounding box center [676, 122] width 162 height 19
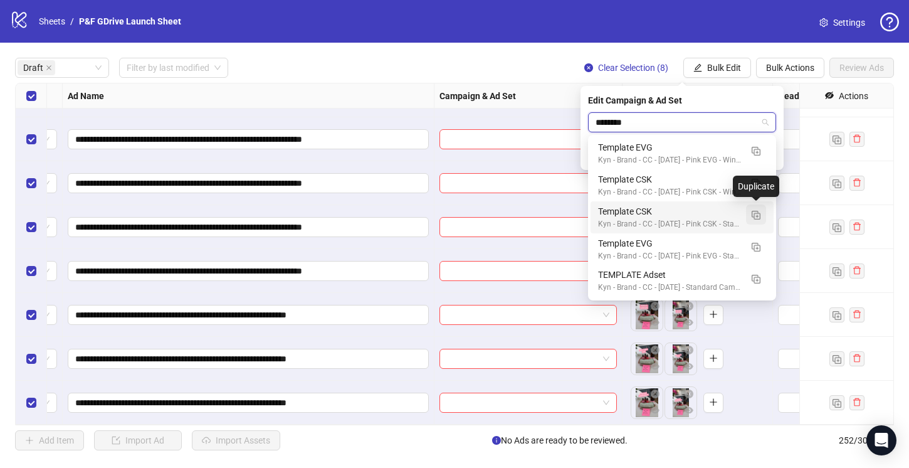
click at [755, 214] on img "button" at bounding box center [756, 215] width 9 height 9
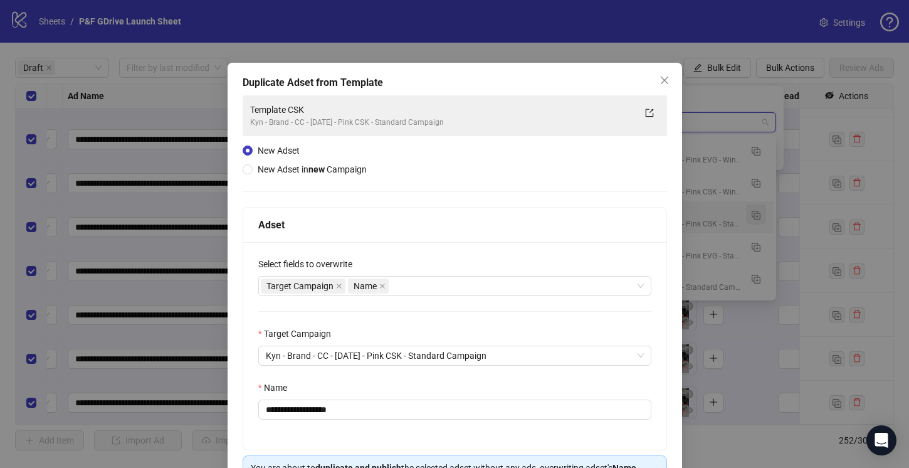
type input "********"
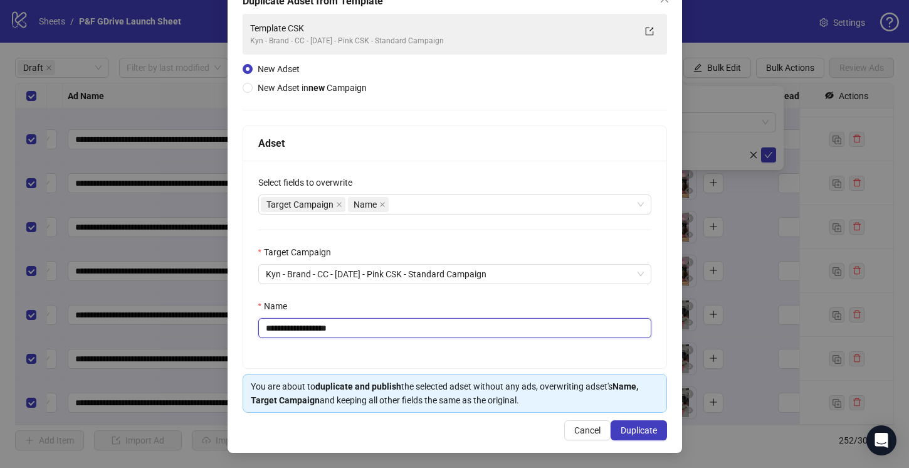
click at [366, 326] on input "**********" at bounding box center [454, 328] width 393 height 20
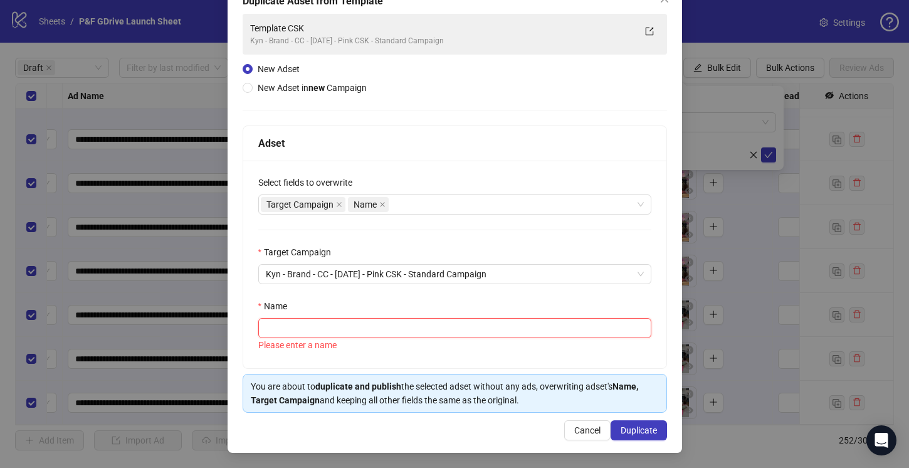
paste input "**********"
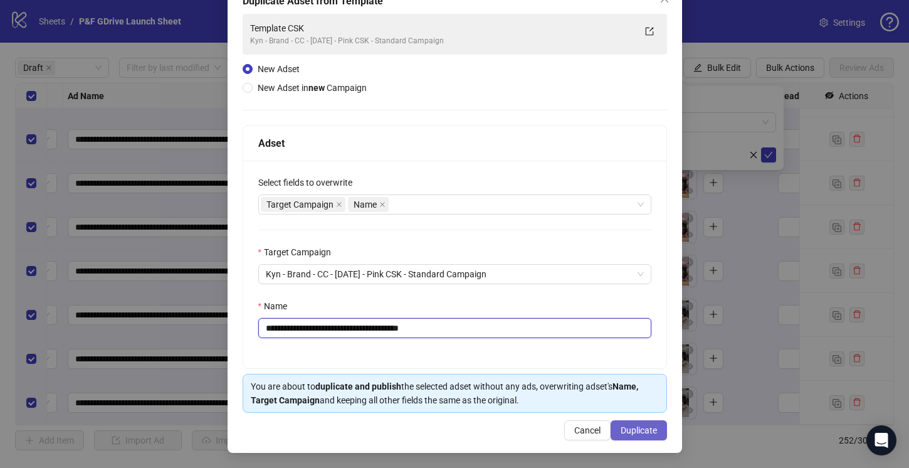
type input "**********"
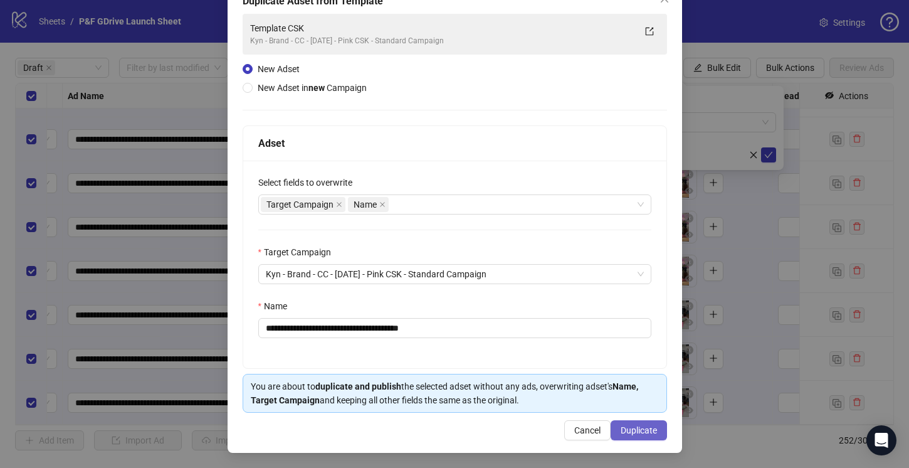
click at [639, 429] on span "Duplicate" at bounding box center [639, 430] width 36 height 10
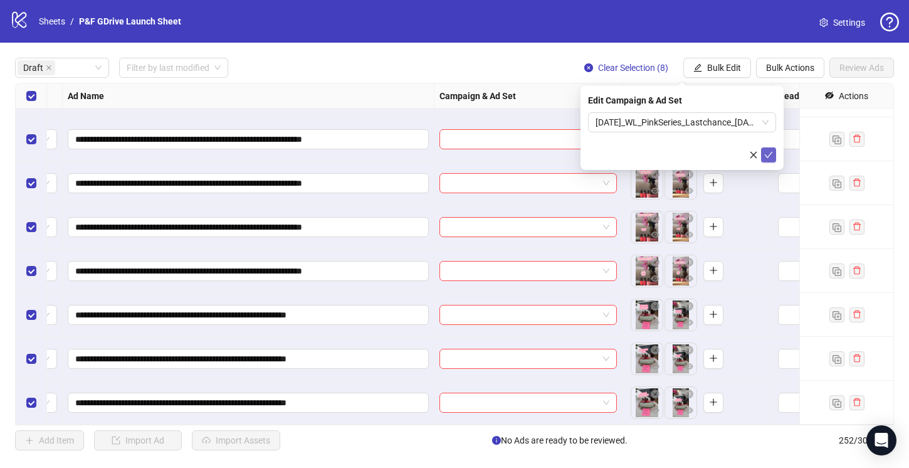
click at [769, 156] on icon "check" at bounding box center [768, 154] width 9 height 9
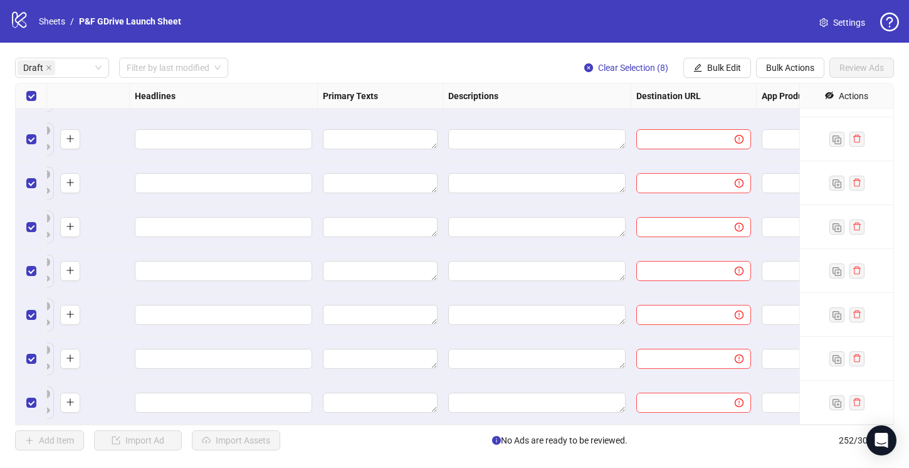
scroll to position [35, 723]
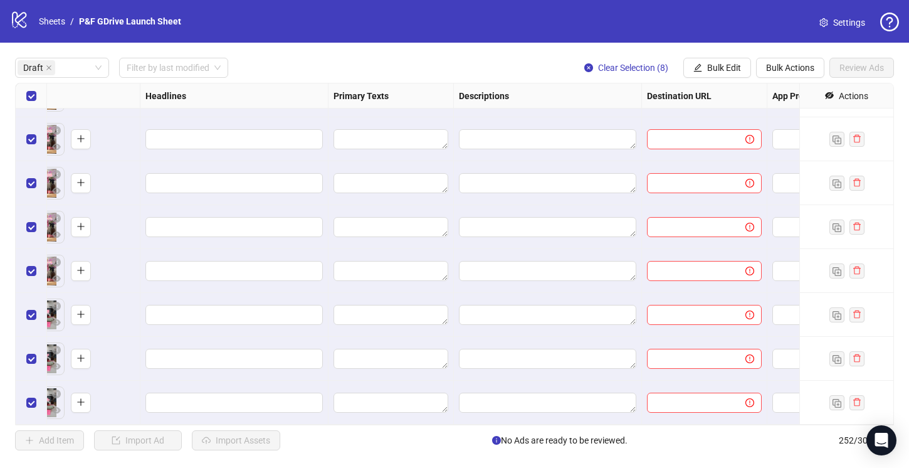
click at [710, 56] on div "Draft Filter by last modified Clear Selection (8) Bulk Edit Bulk Actions Review…" at bounding box center [454, 254] width 909 height 422
click at [711, 63] on span "Bulk Edit" at bounding box center [724, 68] width 34 height 10
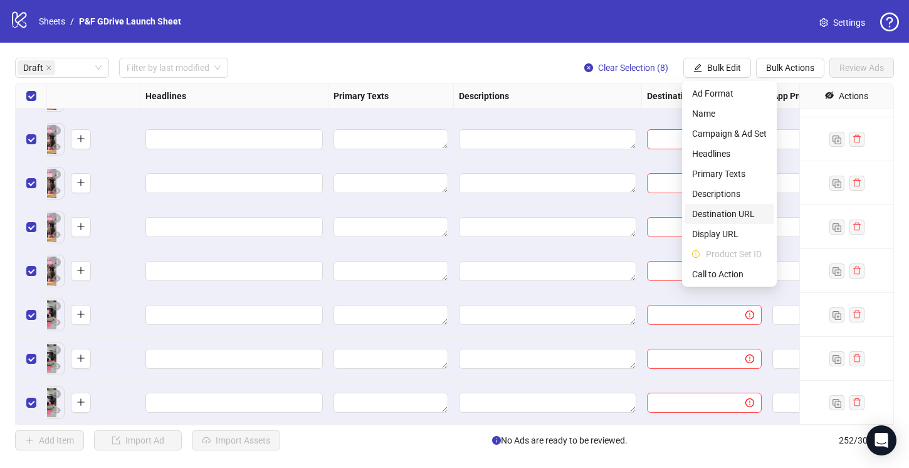
click at [720, 216] on span "Destination URL" at bounding box center [729, 214] width 75 height 14
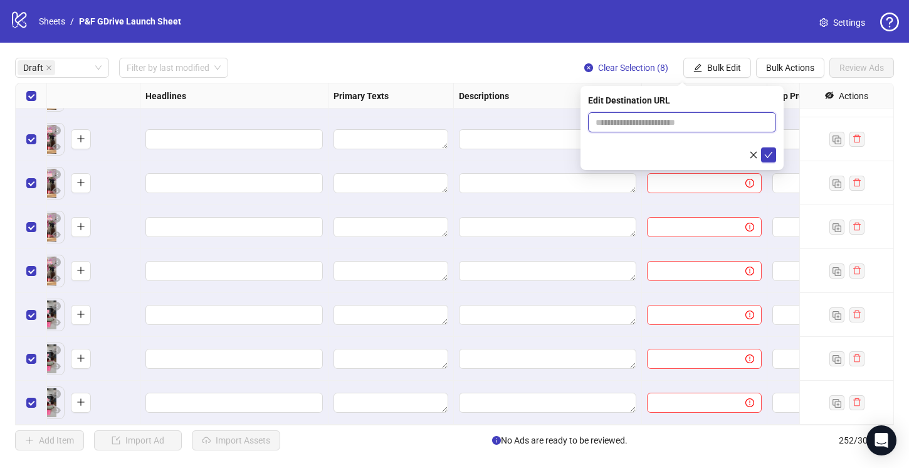
click at [644, 118] on input "text" at bounding box center [676, 122] width 163 height 14
paste input "**********"
type input "**********"
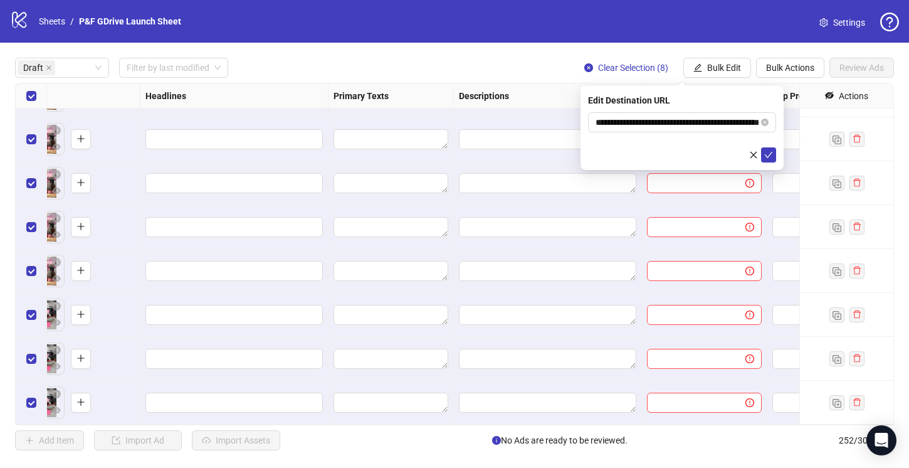
click at [641, 153] on div at bounding box center [682, 154] width 188 height 15
click at [767, 150] on icon "check" at bounding box center [768, 154] width 9 height 9
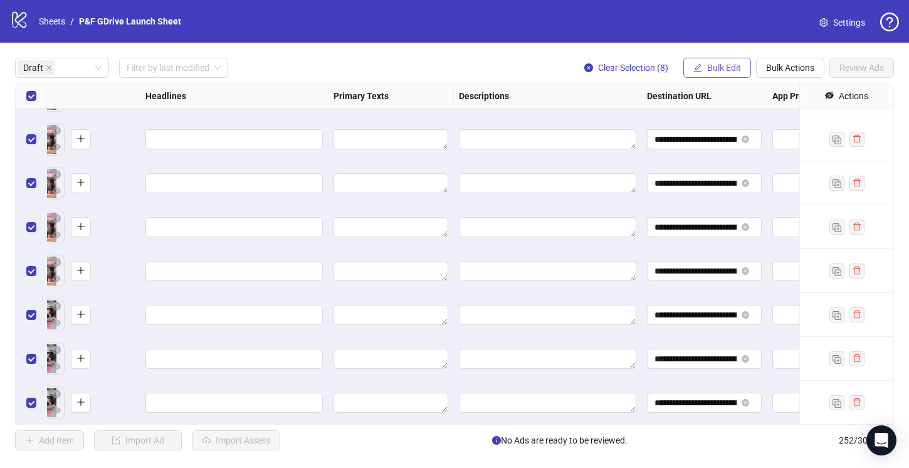
click at [713, 66] on span "Bulk Edit" at bounding box center [724, 68] width 34 height 10
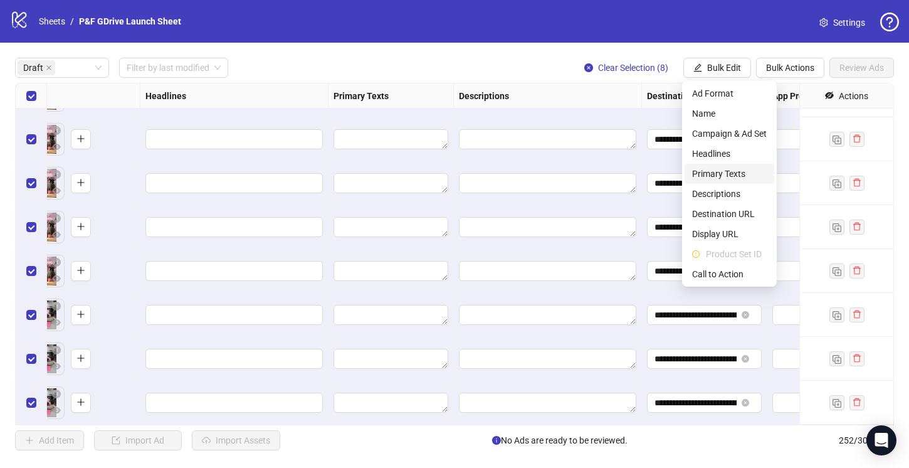
click at [713, 172] on span "Primary Texts" at bounding box center [729, 174] width 75 height 14
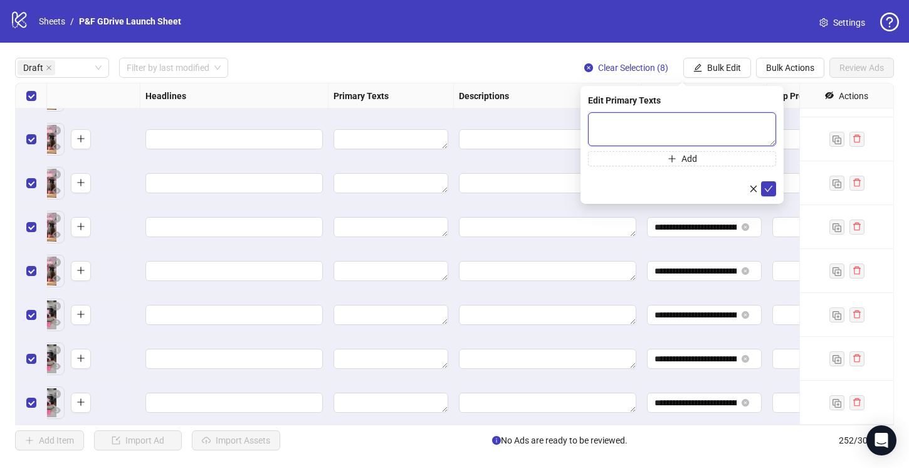
click at [632, 132] on textarea at bounding box center [682, 129] width 188 height 34
paste textarea "**********"
type textarea "**********"
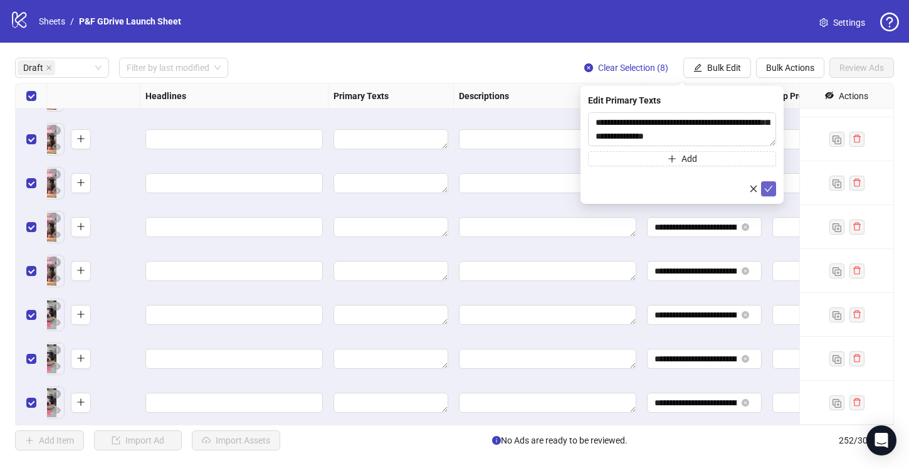
click at [768, 189] on icon "check" at bounding box center [769, 189] width 8 height 6
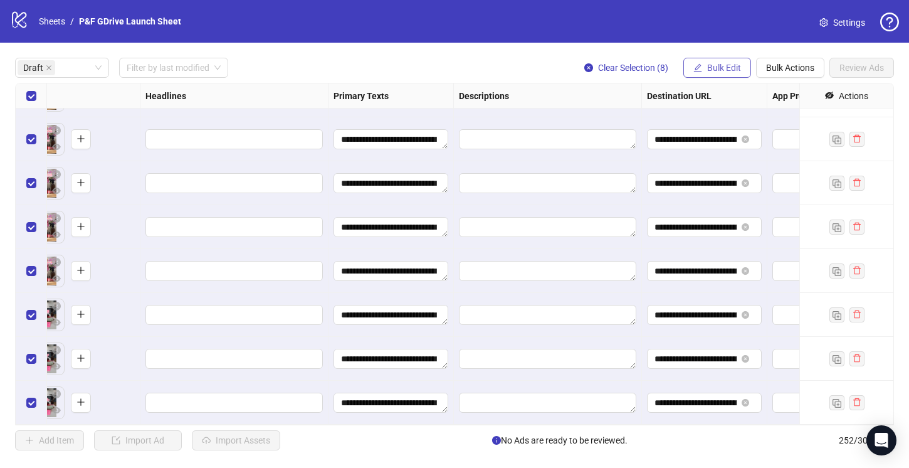
click at [710, 75] on button "Bulk Edit" at bounding box center [717, 68] width 68 height 20
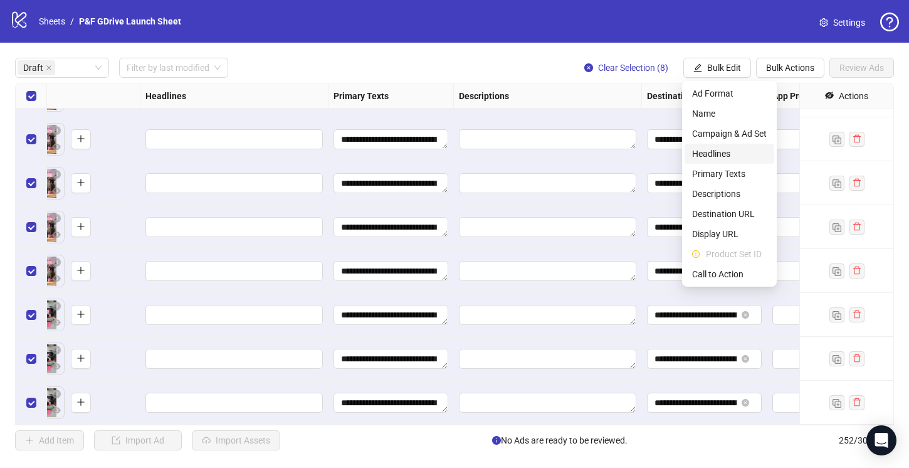
click at [718, 155] on span "Headlines" at bounding box center [729, 154] width 75 height 14
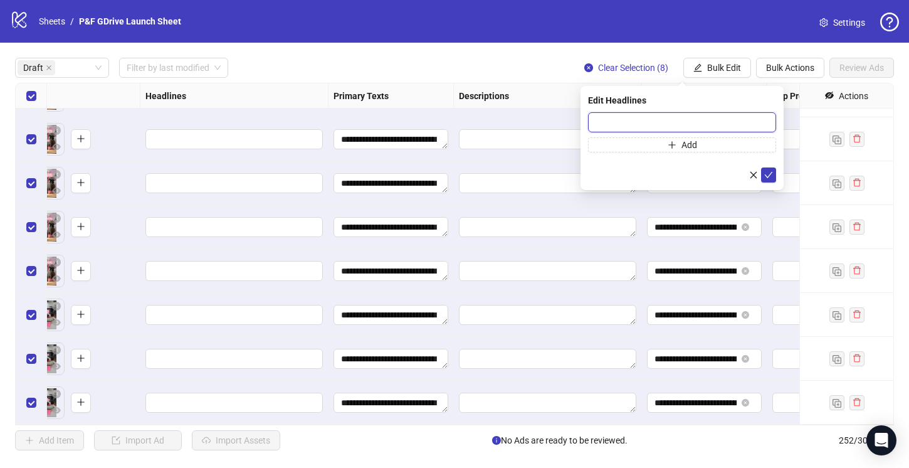
click at [634, 122] on input "text" at bounding box center [682, 122] width 188 height 20
paste input "**********"
type input "**********"
click at [765, 172] on icon "check" at bounding box center [768, 174] width 9 height 9
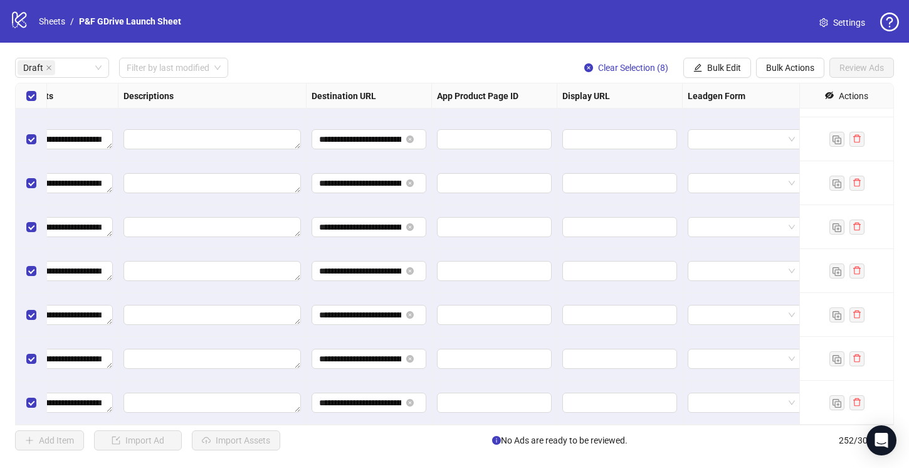
scroll to position [35, 1293]
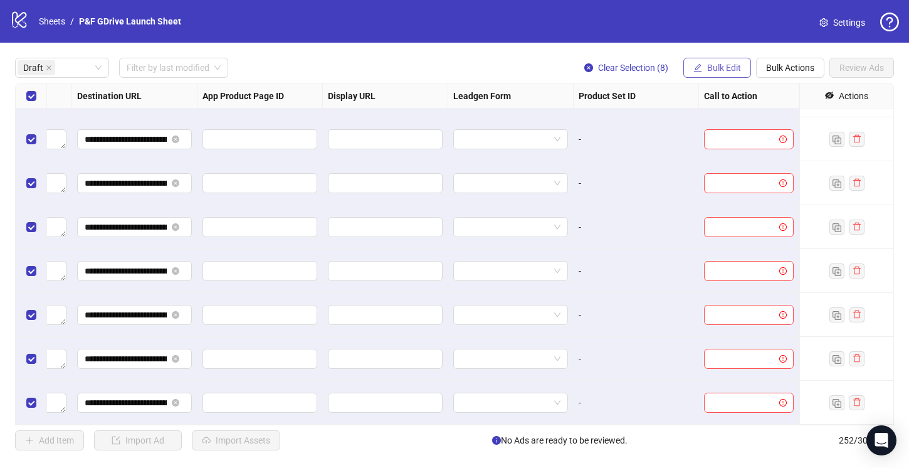
click at [705, 60] on button "Bulk Edit" at bounding box center [717, 68] width 68 height 20
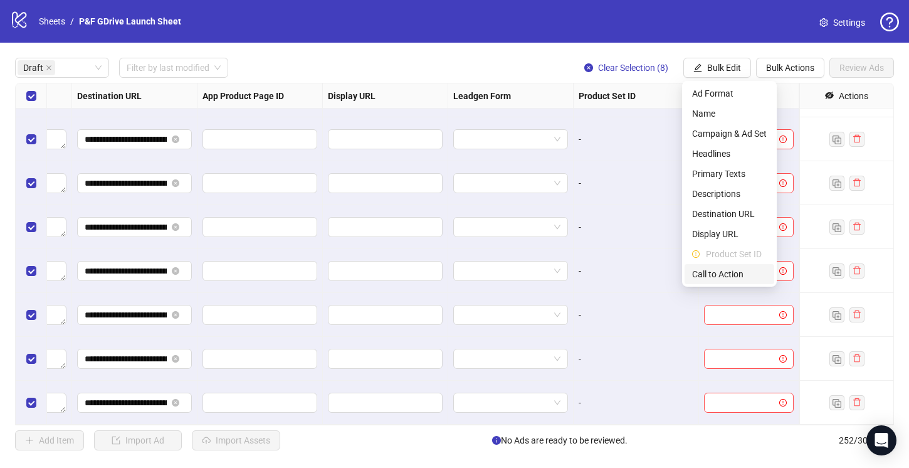
click at [723, 270] on span "Call to Action" at bounding box center [729, 274] width 75 height 14
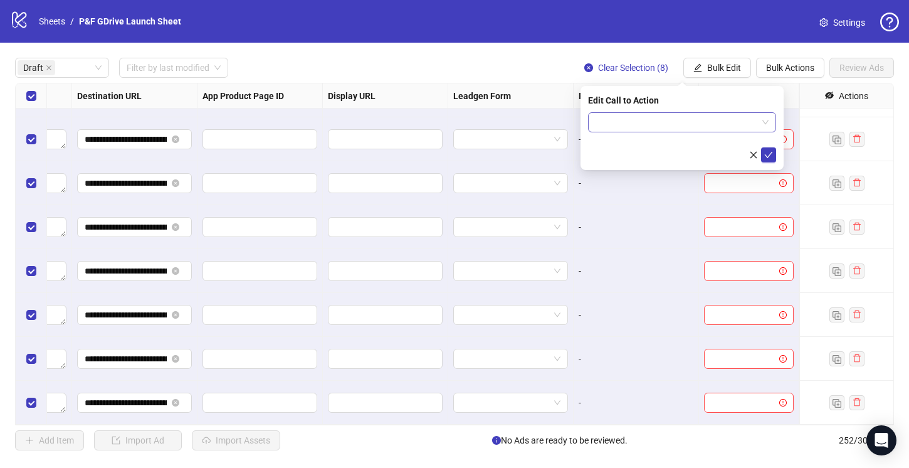
click at [643, 119] on input "search" at bounding box center [676, 122] width 162 height 19
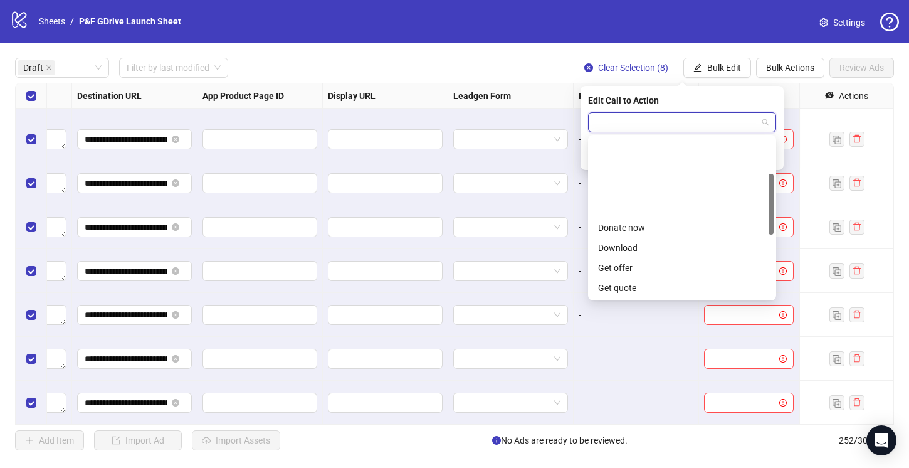
scroll to position [261, 0]
click at [633, 183] on div "Shop now" at bounding box center [682, 188] width 168 height 14
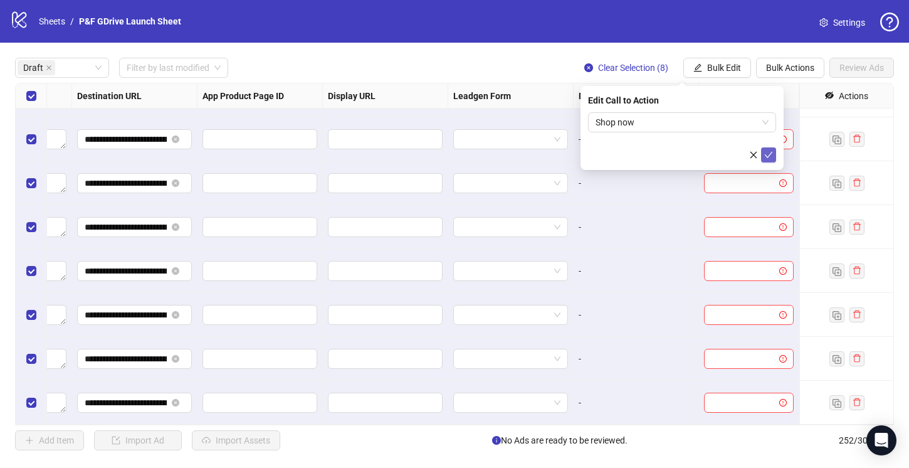
click at [772, 152] on icon "check" at bounding box center [768, 154] width 9 height 9
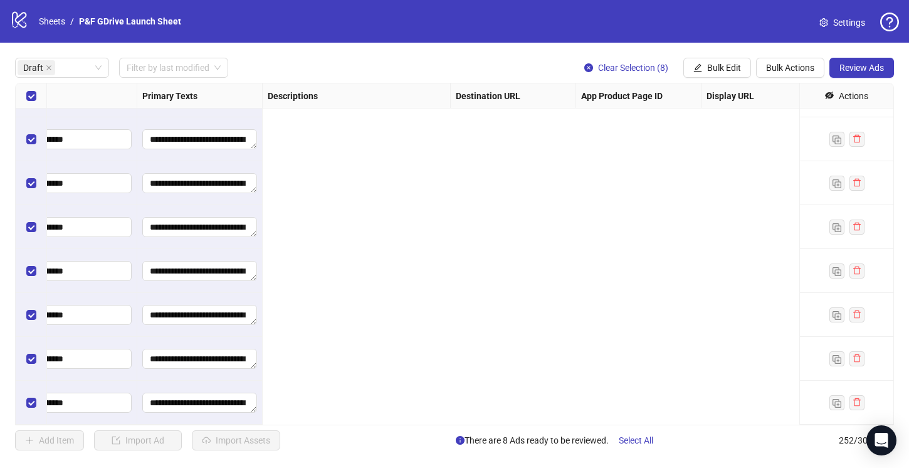
scroll to position [35, 0]
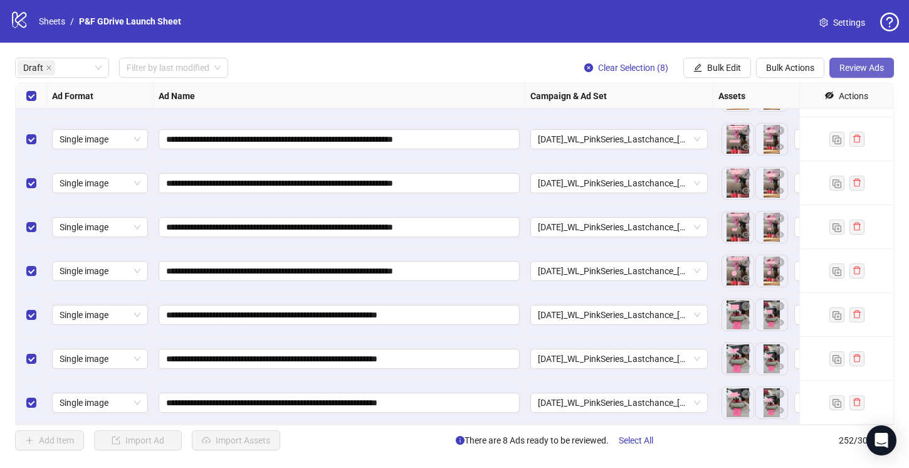
click at [861, 68] on span "Review Ads" at bounding box center [861, 68] width 45 height 10
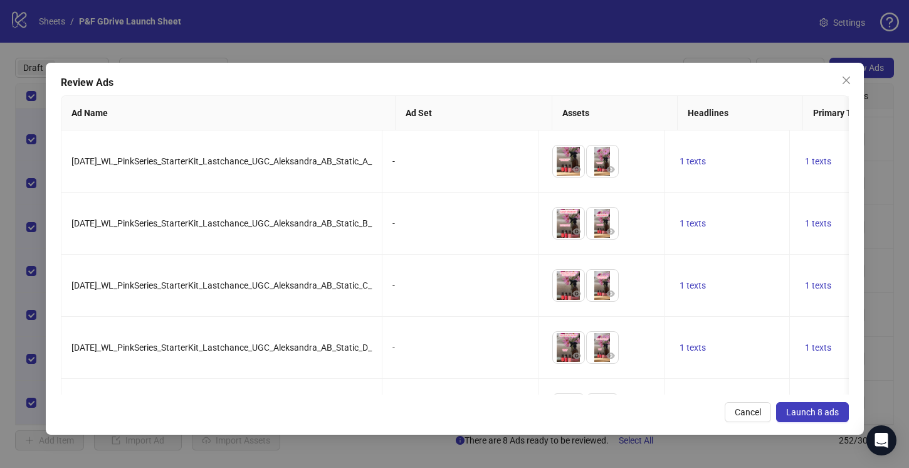
click at [805, 409] on span "Launch 8 ads" at bounding box center [812, 412] width 53 height 10
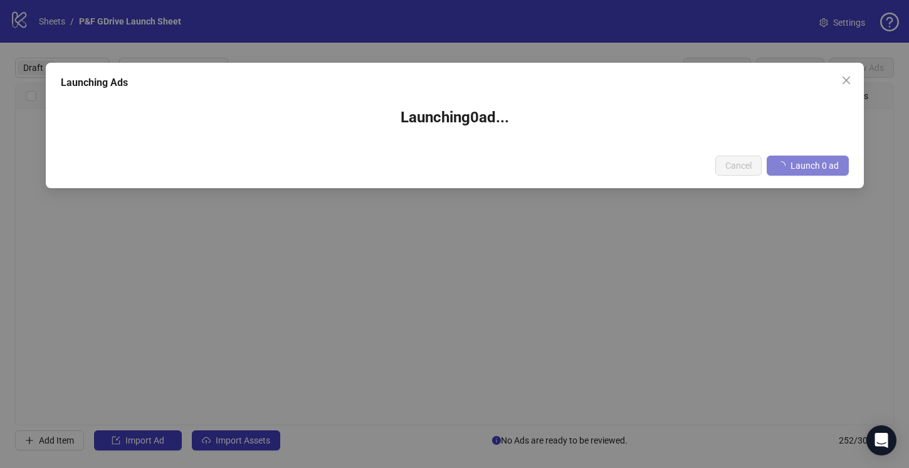
scroll to position [0, 0]
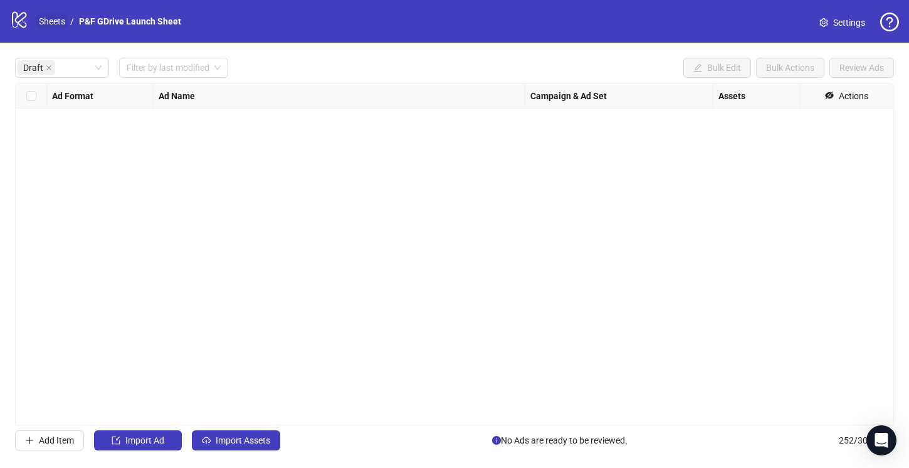
click at [50, 19] on link "Sheets" at bounding box center [51, 21] width 31 height 14
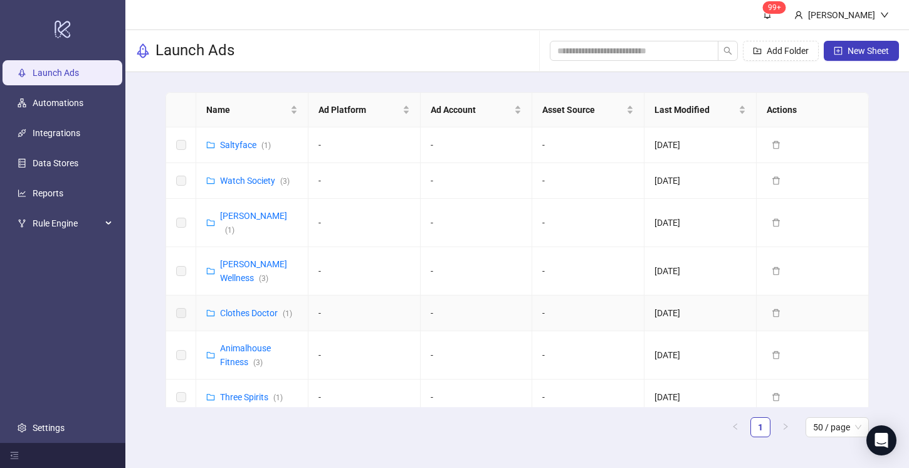
scroll to position [473, 0]
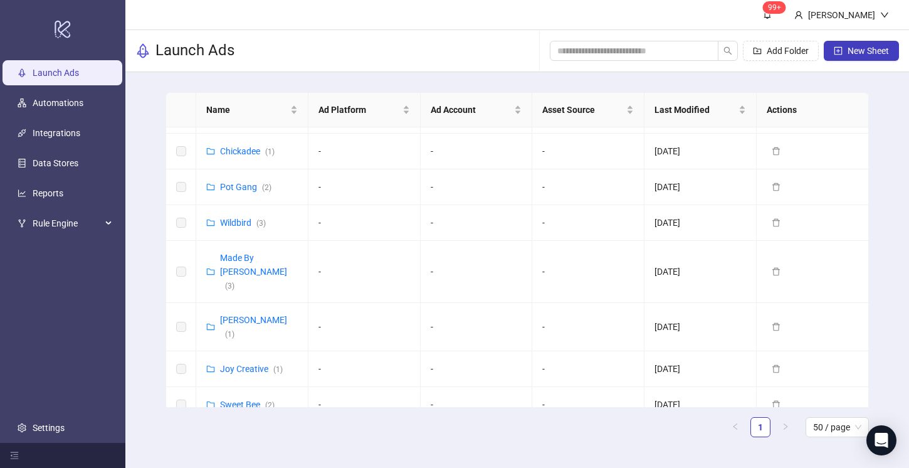
click at [251, 434] on link "Purdy & Figg (UK) ( 5 )" at bounding box center [265, 459] width 91 height 51
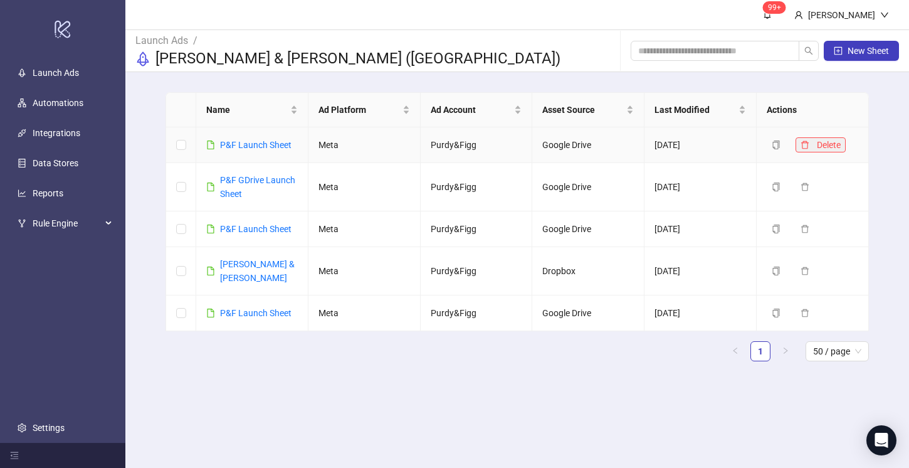
click at [805, 144] on icon "delete" at bounding box center [804, 144] width 9 height 9
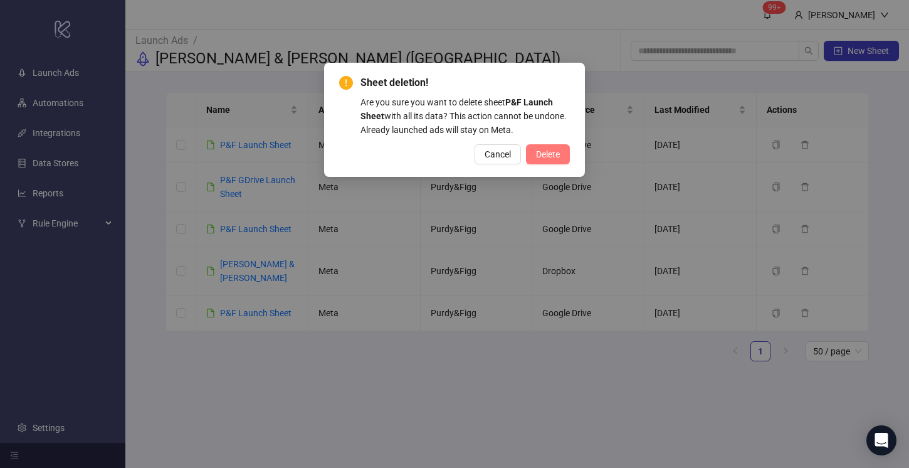
click at [545, 152] on span "Delete" at bounding box center [548, 154] width 24 height 10
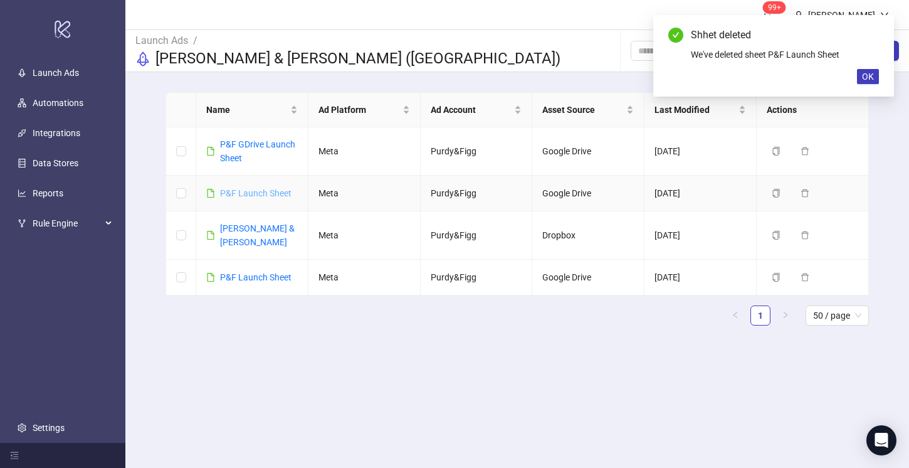
click at [251, 197] on link "P&F Launch Sheet" at bounding box center [255, 193] width 71 height 10
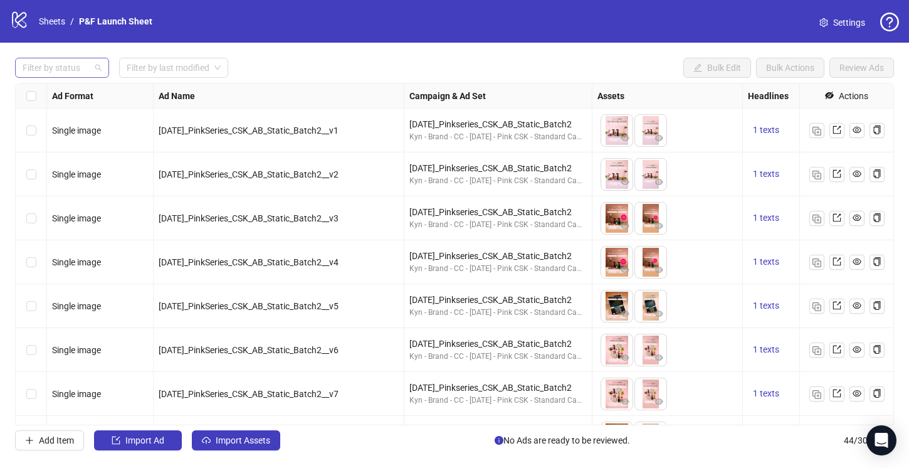
click at [46, 68] on div at bounding box center [56, 68] width 76 height 18
click at [56, 86] on div "Draft" at bounding box center [62, 93] width 89 height 20
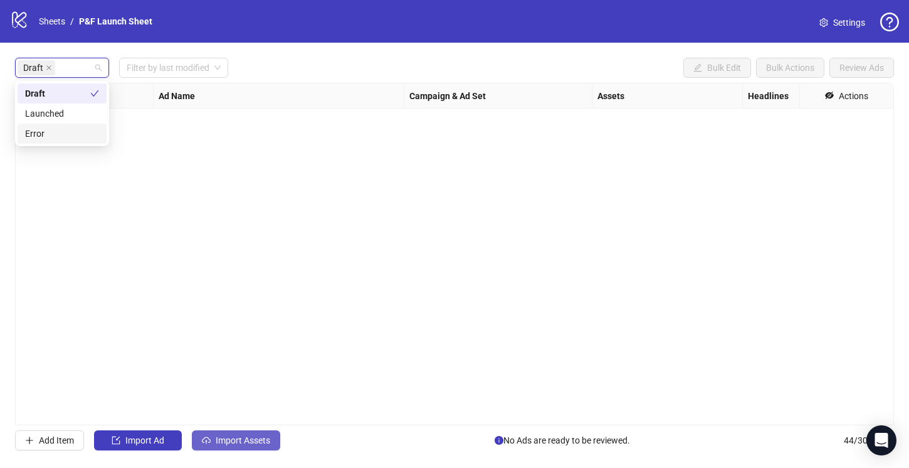
click at [227, 439] on span "Import Assets" at bounding box center [243, 440] width 55 height 10
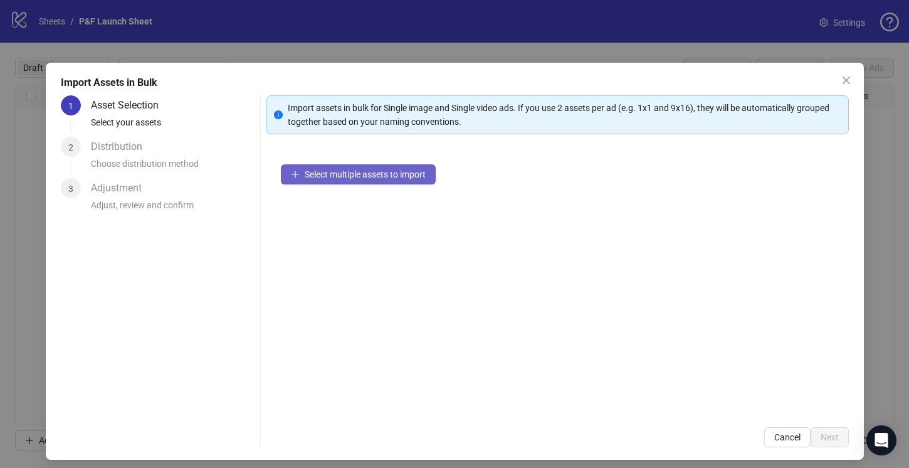
click at [363, 171] on span "Select multiple assets to import" at bounding box center [365, 174] width 121 height 10
click at [849, 76] on icon "close" at bounding box center [846, 80] width 8 height 8
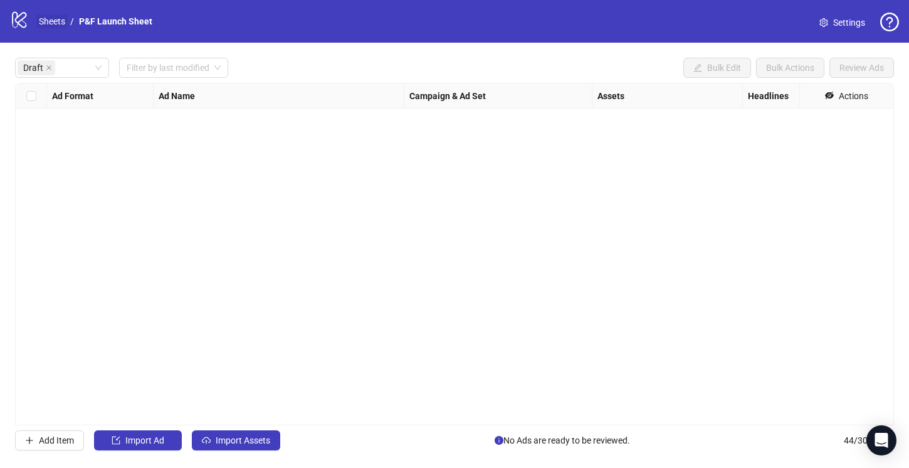
click at [53, 25] on link "Sheets" at bounding box center [51, 21] width 31 height 14
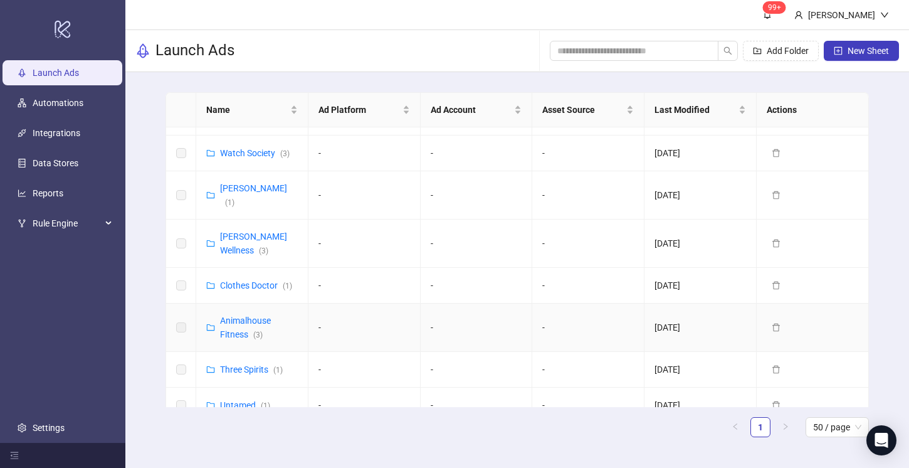
scroll to position [473, 0]
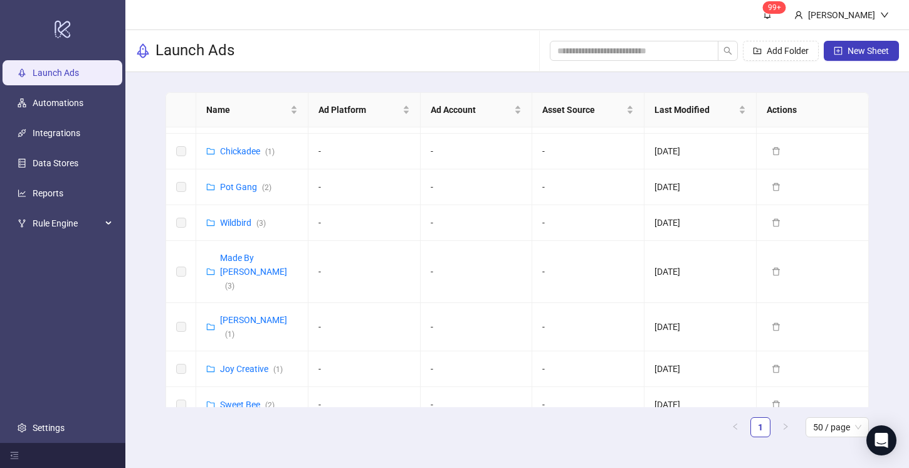
click at [241, 434] on link "[PERSON_NAME] & [PERSON_NAME] ([GEOGRAPHIC_DATA]) ( 4 )" at bounding box center [265, 459] width 91 height 51
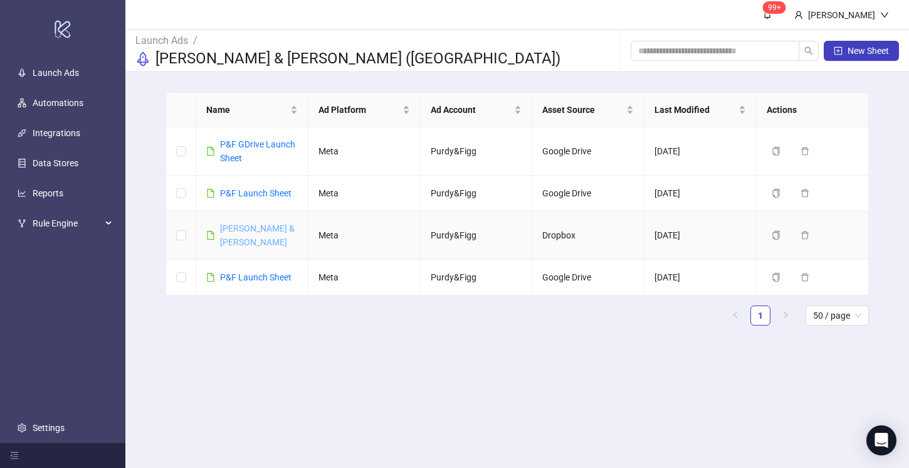
click at [243, 229] on link "[PERSON_NAME] & [PERSON_NAME]" at bounding box center [257, 235] width 75 height 24
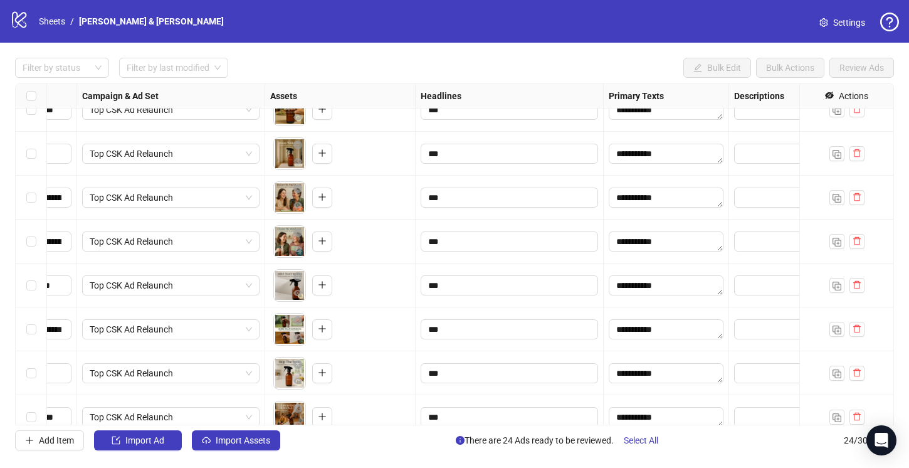
scroll to position [505, 327]
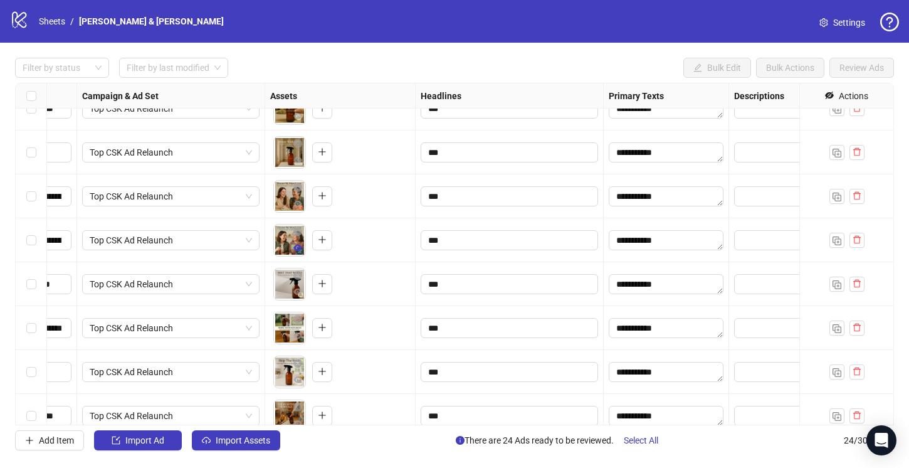
click at [295, 249] on icon "eye" at bounding box center [297, 247] width 9 height 6
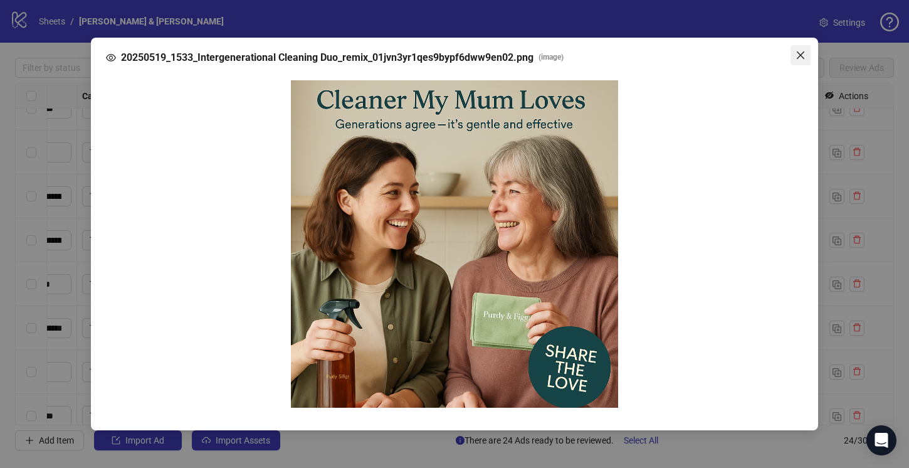
click at [797, 51] on icon "close" at bounding box center [800, 55] width 10 height 10
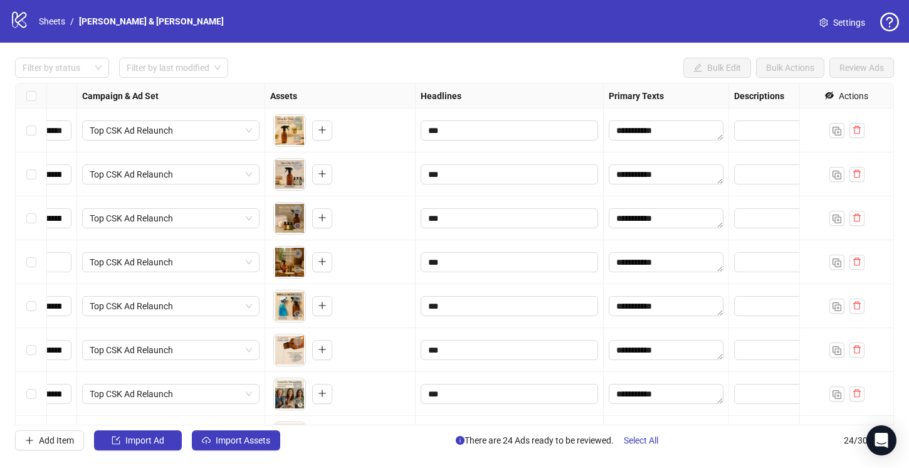
scroll to position [0, 0]
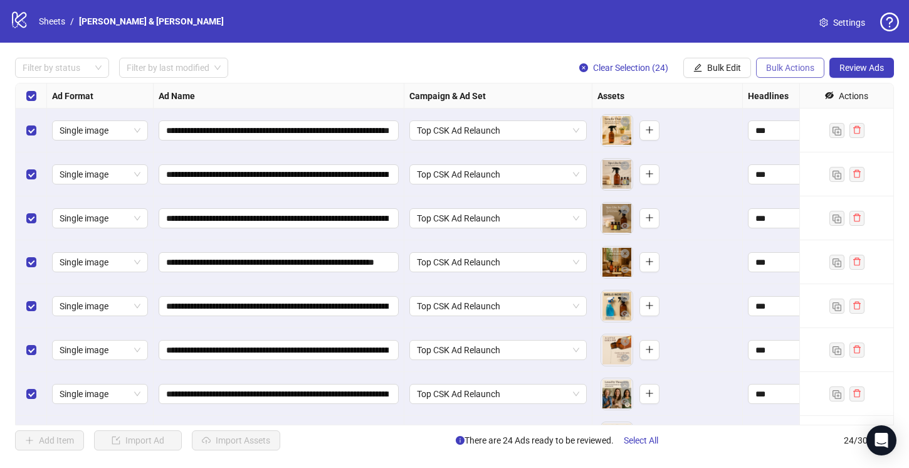
click at [784, 69] on span "Bulk Actions" at bounding box center [790, 68] width 48 height 10
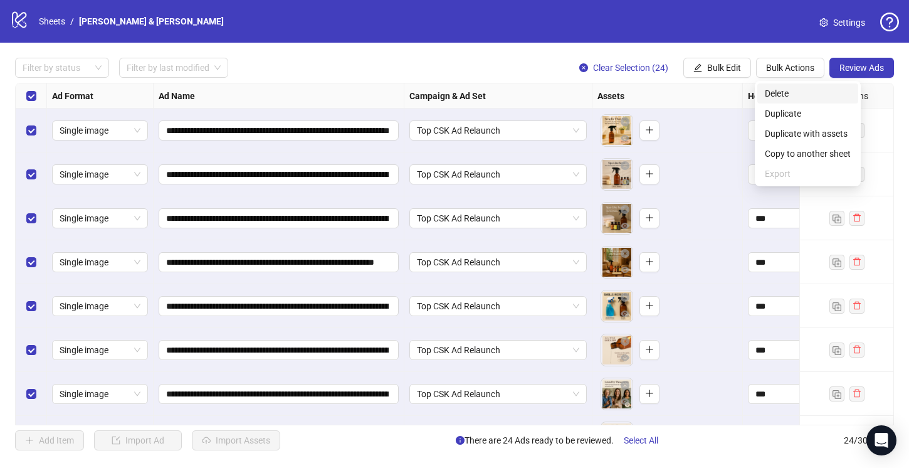
click at [787, 91] on span "Delete" at bounding box center [808, 93] width 86 height 14
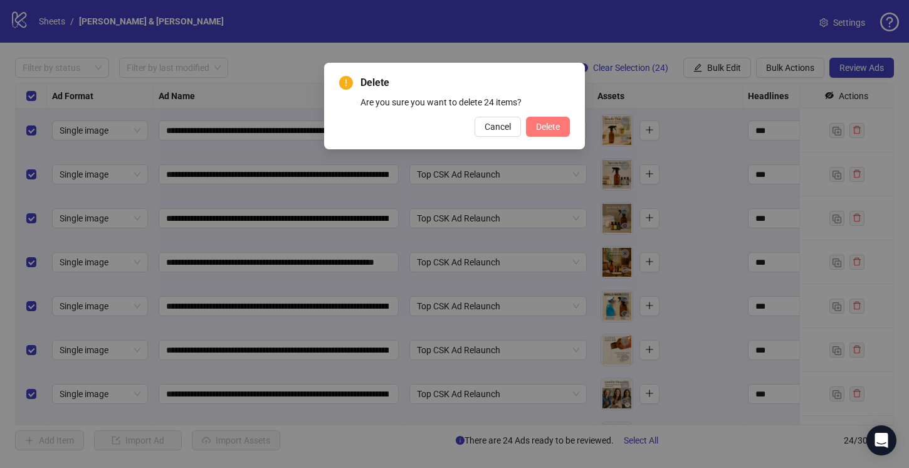
click at [548, 123] on span "Delete" at bounding box center [548, 127] width 24 height 10
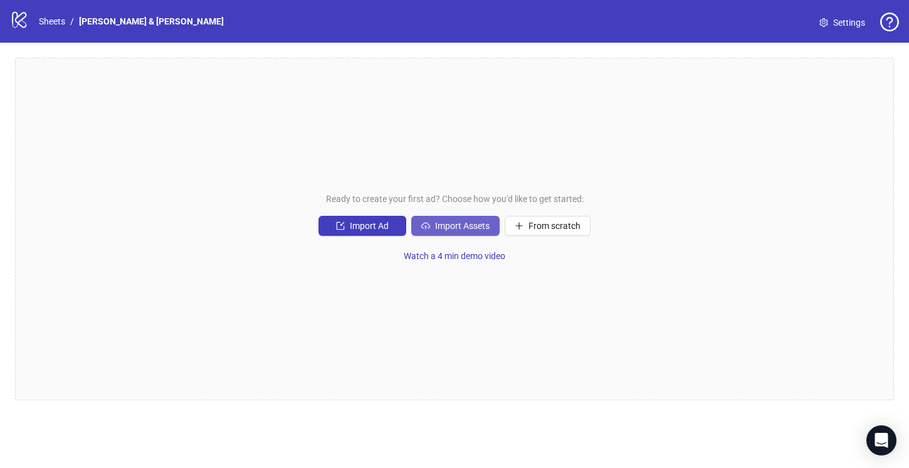
click at [454, 223] on span "Import Assets" at bounding box center [462, 226] width 55 height 10
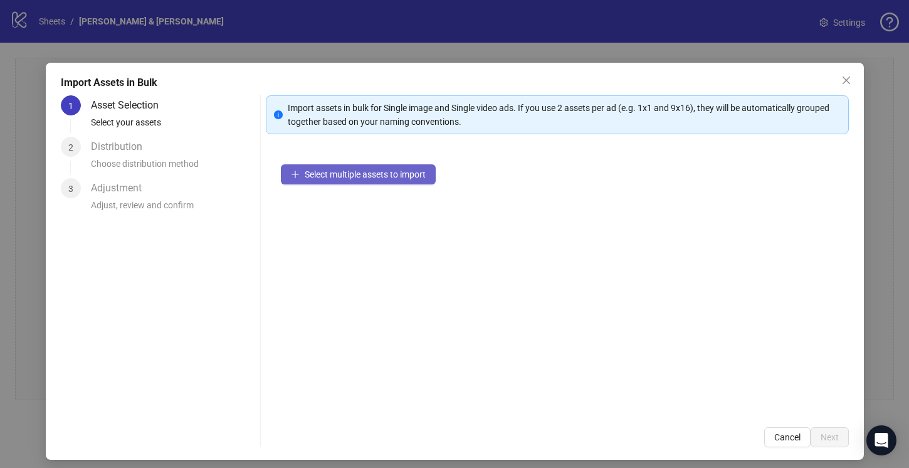
click at [373, 174] on span "Select multiple assets to import" at bounding box center [365, 174] width 121 height 10
click at [848, 73] on button "Close" at bounding box center [846, 80] width 20 height 20
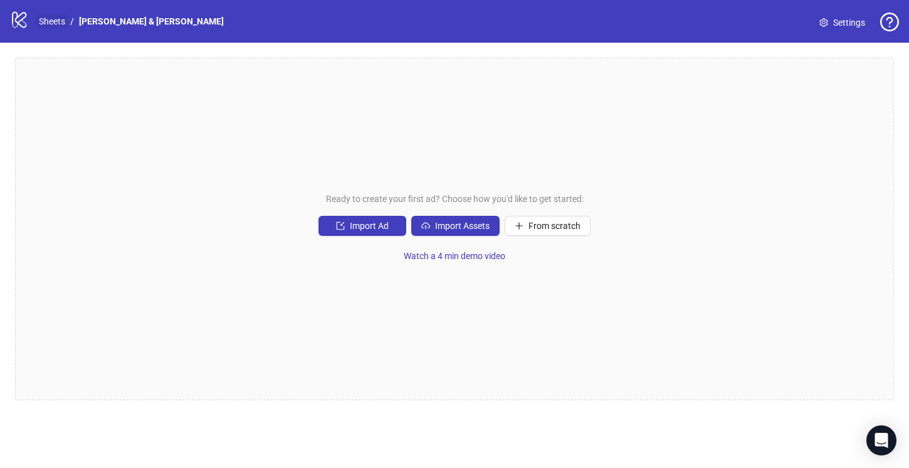
click at [51, 18] on link "Sheets" at bounding box center [51, 21] width 31 height 14
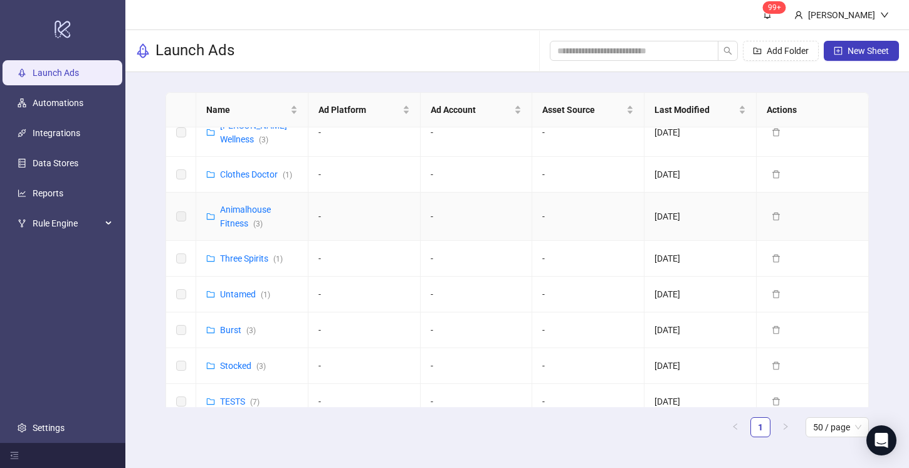
scroll to position [473, 0]
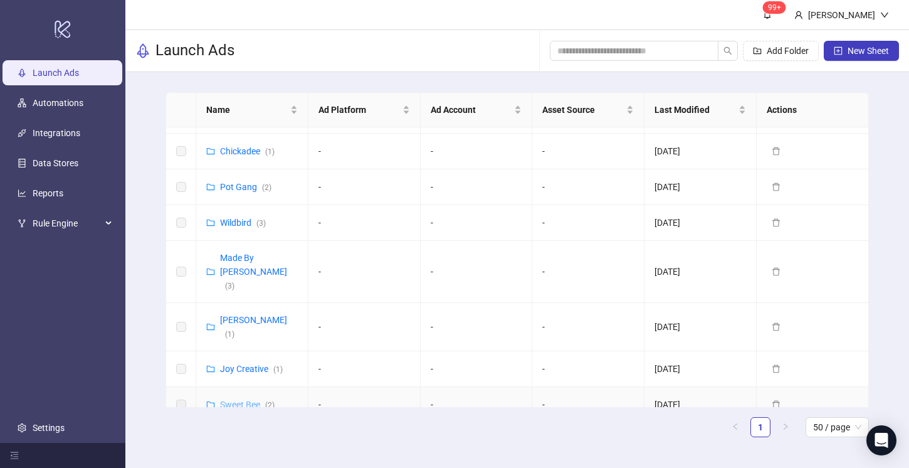
click at [241, 399] on link "Sweet Bee ( 2 )" at bounding box center [247, 404] width 55 height 10
